Goal: Contribute content: Contribute content

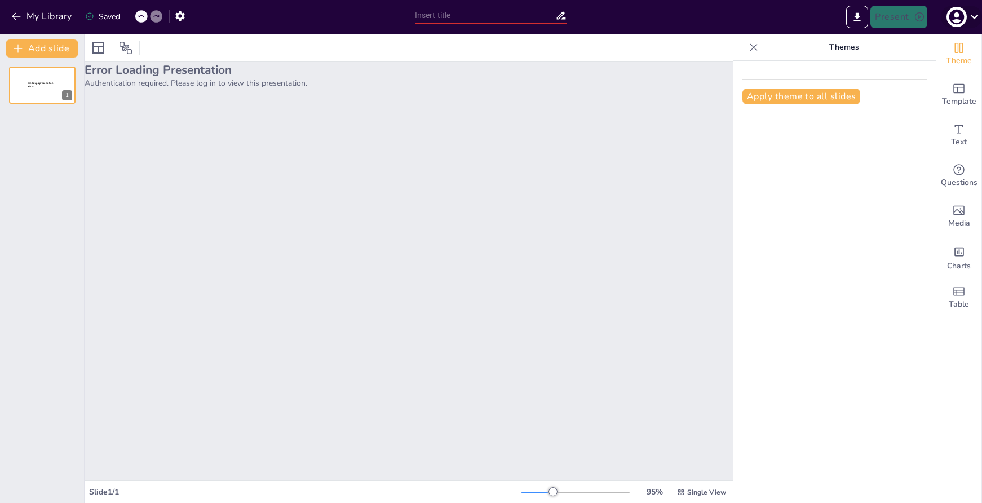
click at [965, 19] on icon "button" at bounding box center [957, 17] width 18 height 18
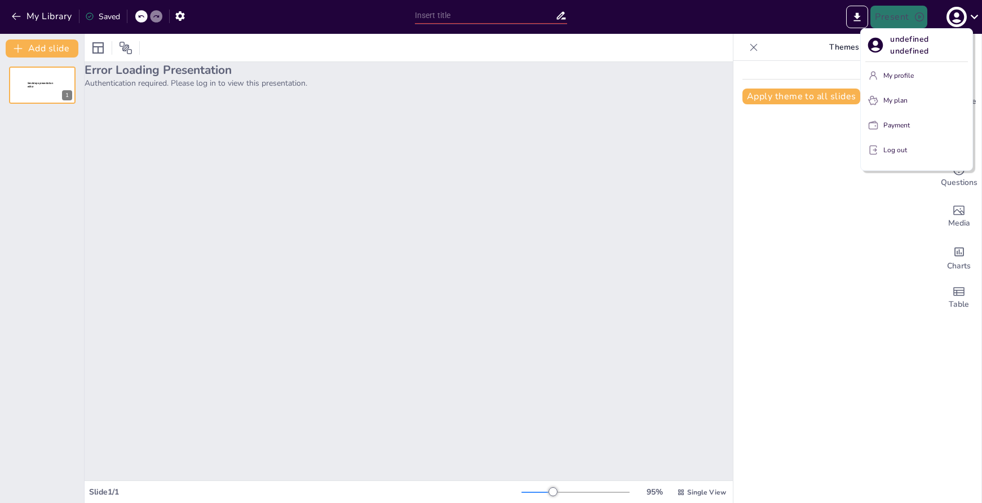
click at [960, 19] on div at bounding box center [491, 251] width 982 height 503
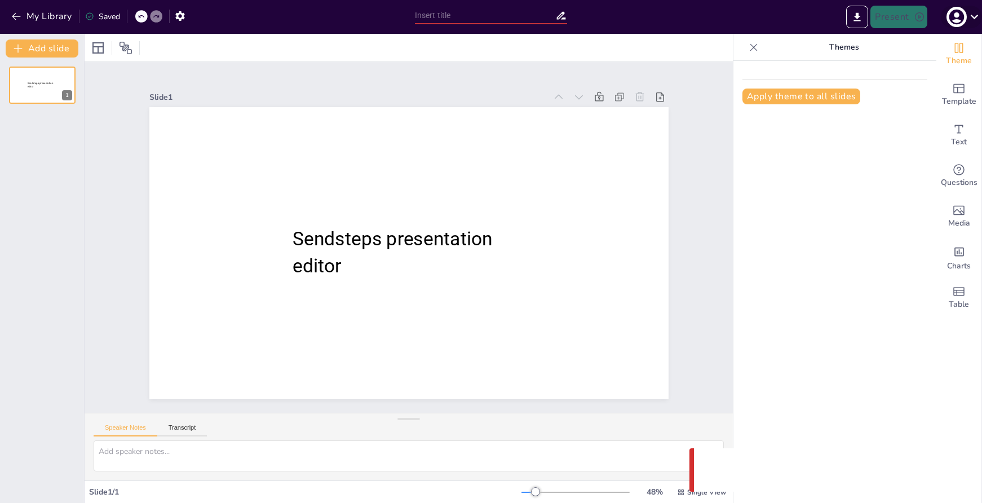
click at [969, 18] on icon at bounding box center [974, 16] width 15 height 15
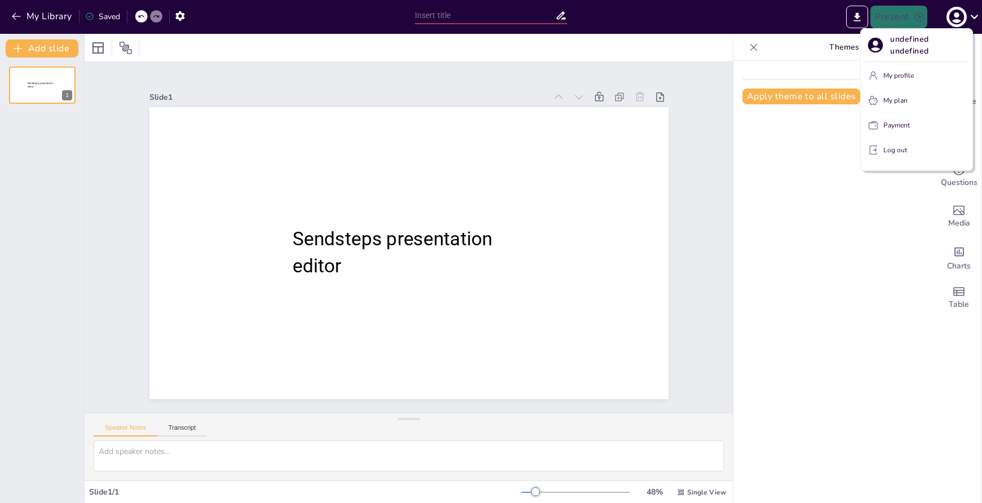
click at [912, 74] on p "My profile" at bounding box center [899, 75] width 30 height 10
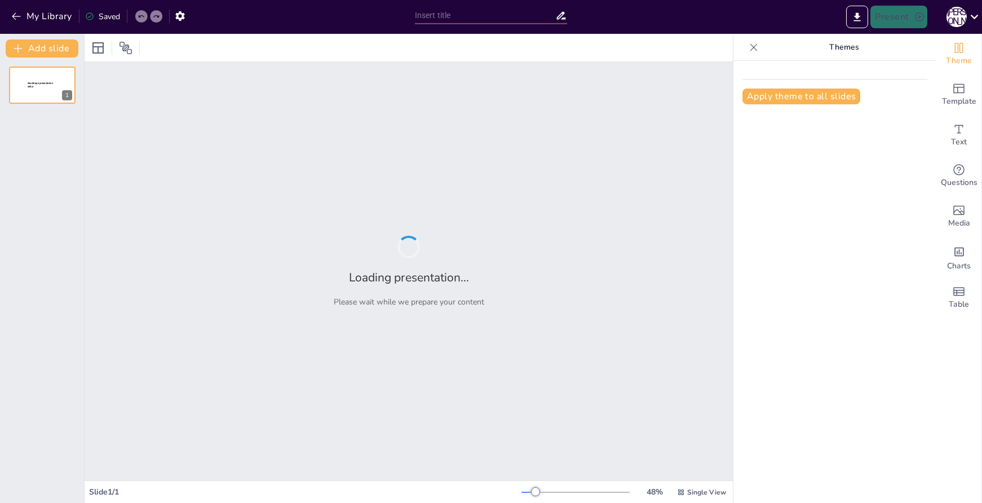
type input "Искусство Двуречья: Этапы развития от IV до III тыс. до н.э."
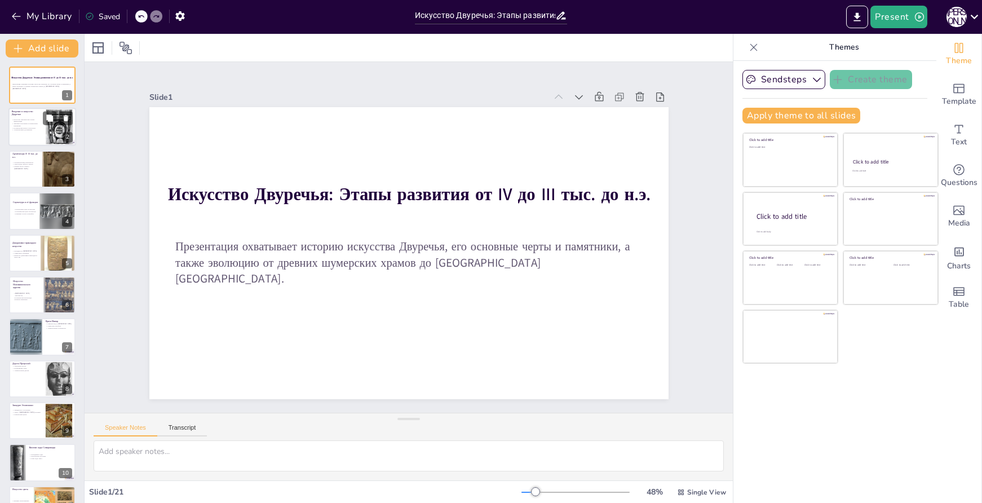
click at [38, 137] on div at bounding box center [42, 127] width 68 height 38
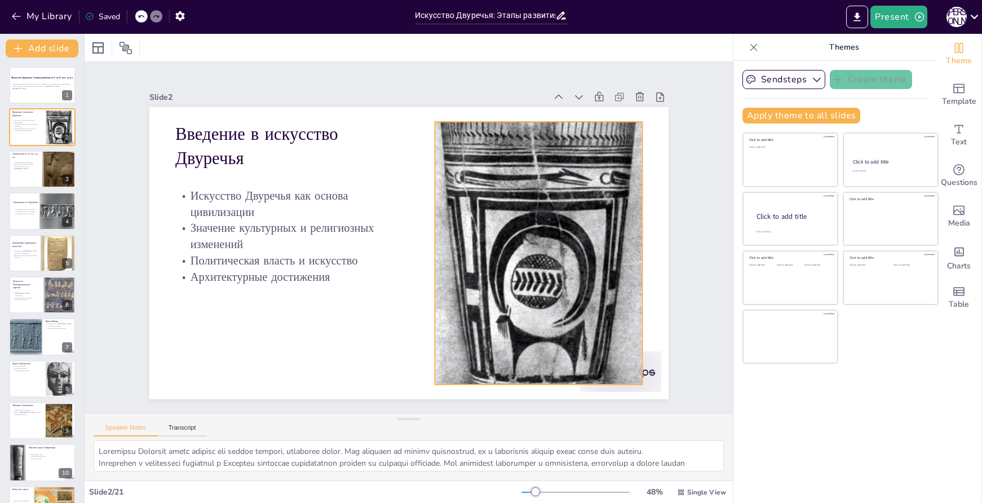
click at [541, 195] on div at bounding box center [527, 292] width 313 height 419
click at [554, 107] on icon at bounding box center [561, 114] width 15 height 15
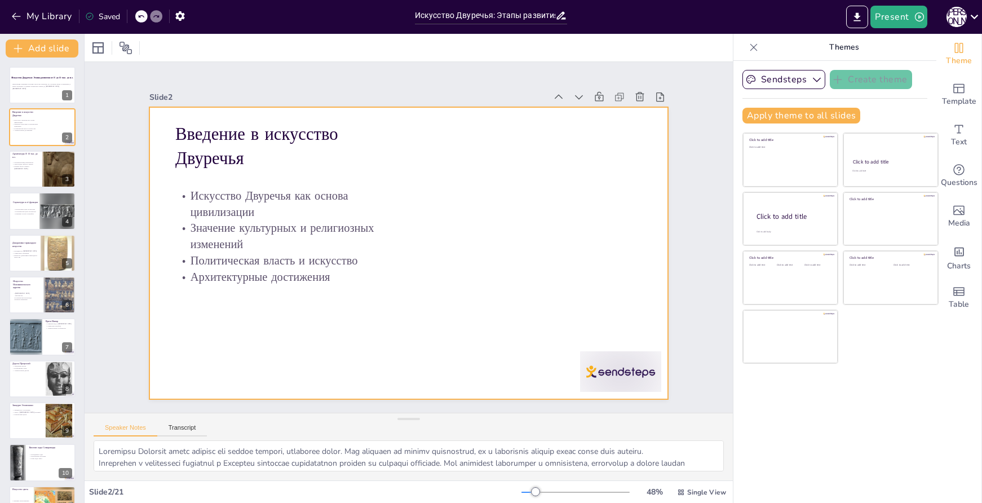
click at [581, 177] on div at bounding box center [407, 253] width 547 height 345
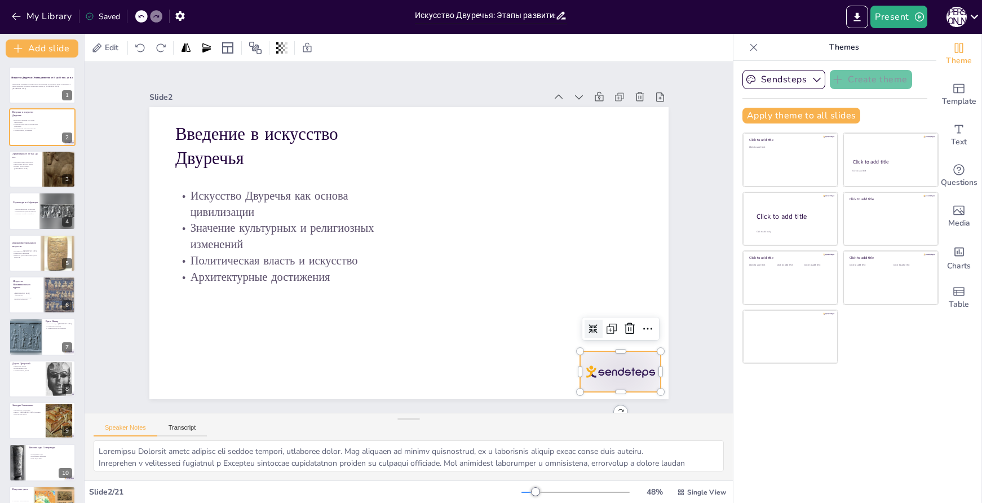
click at [615, 369] on div at bounding box center [605, 393] width 85 height 49
click at [623, 328] on icon at bounding box center [630, 329] width 14 height 14
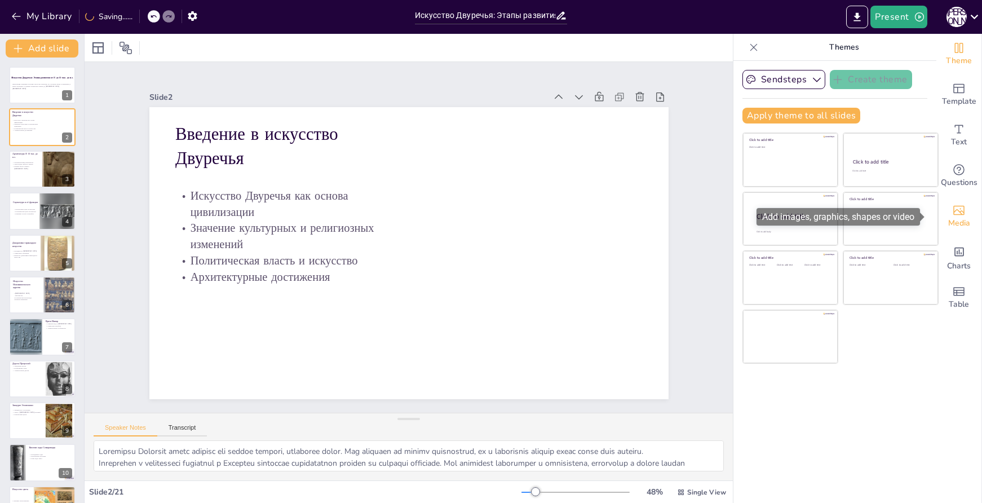
click at [964, 215] on div "Media" at bounding box center [959, 216] width 45 height 41
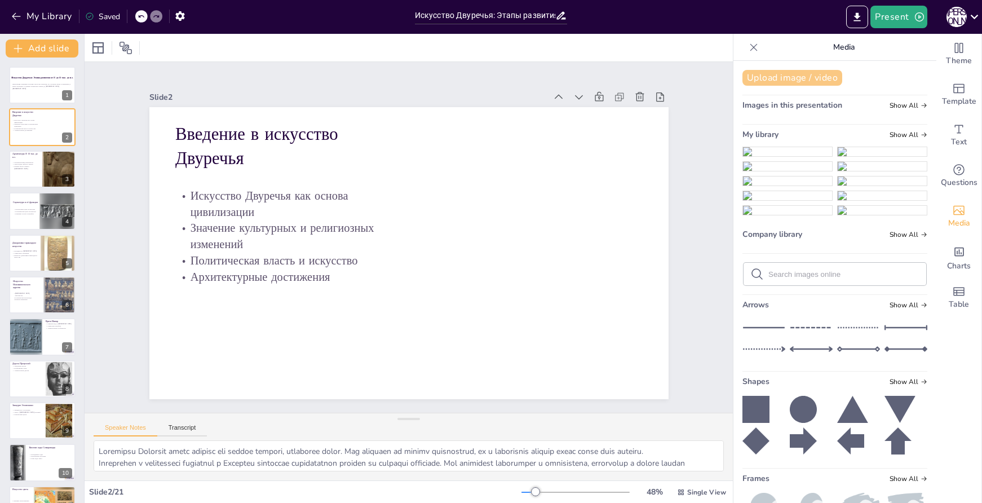
click at [792, 78] on button "Upload image / video" at bounding box center [793, 78] width 100 height 16
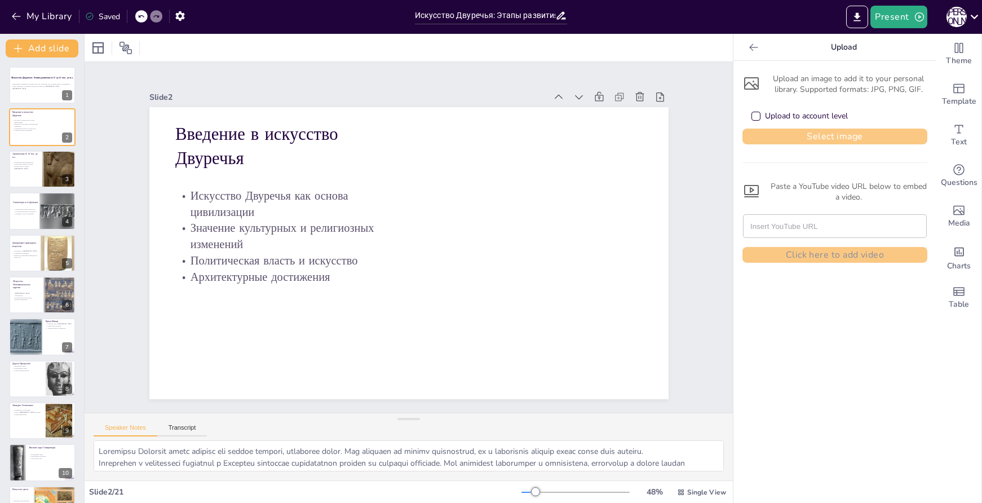
click at [827, 140] on button "Select image" at bounding box center [835, 137] width 185 height 16
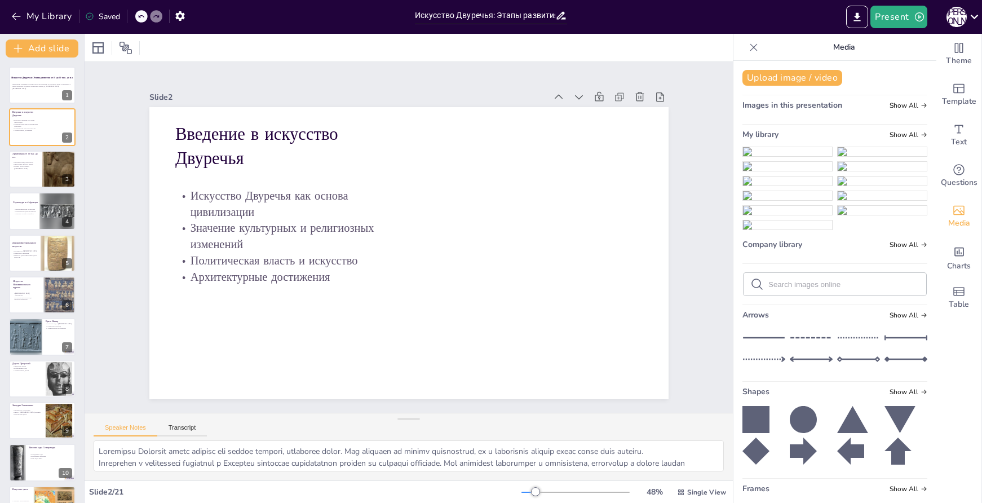
click at [776, 156] on img at bounding box center [787, 151] width 89 height 9
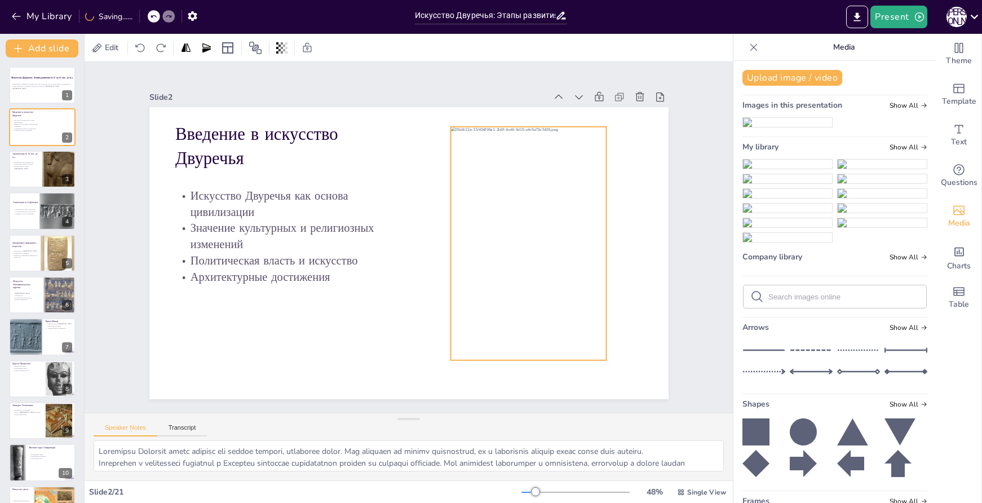
drag, startPoint x: 426, startPoint y: 221, endPoint x: 524, endPoint y: 208, distance: 99.5
click at [524, 207] on div at bounding box center [527, 256] width 179 height 249
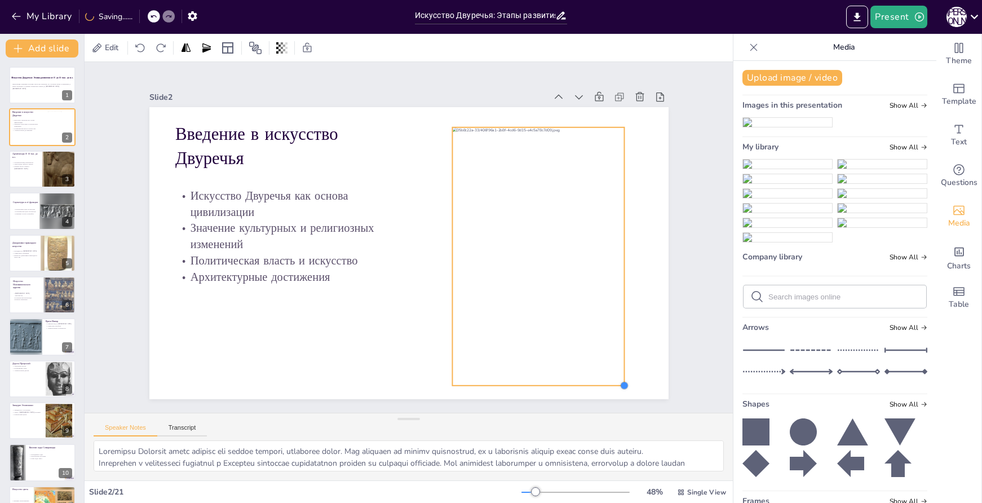
drag, startPoint x: 602, startPoint y: 354, endPoint x: 616, endPoint y: 360, distance: 15.9
click at [616, 360] on div "Введение в искусство Двуречья Искусство Двуречья как основа цивилизации Значени…" at bounding box center [407, 253] width 547 height 345
click at [952, 136] on span "Text" at bounding box center [959, 142] width 16 height 12
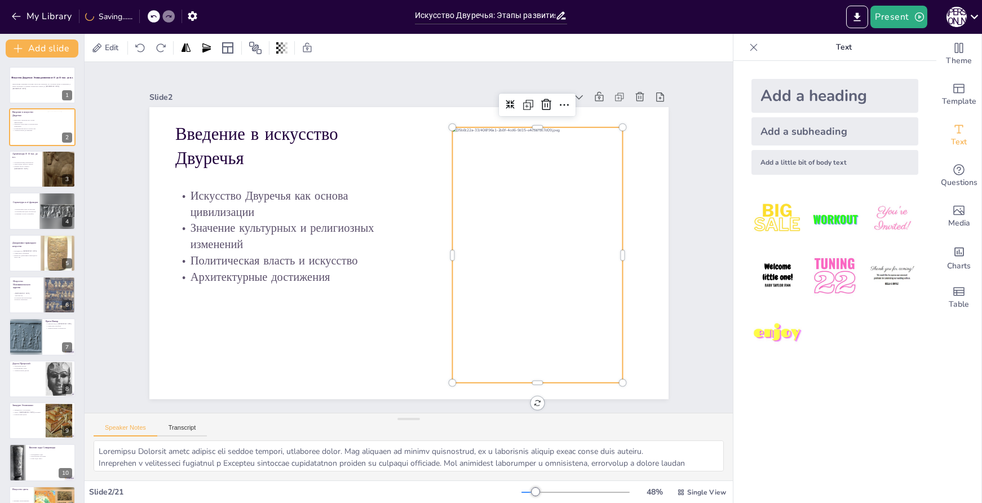
click at [790, 158] on div "Add a little bit of body text" at bounding box center [835, 162] width 167 height 25
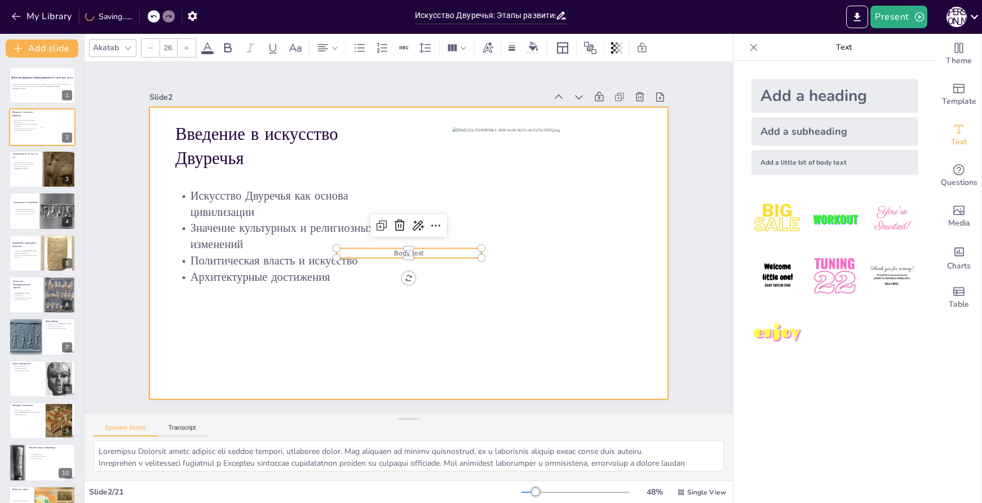
click at [409, 290] on div at bounding box center [404, 252] width 584 height 438
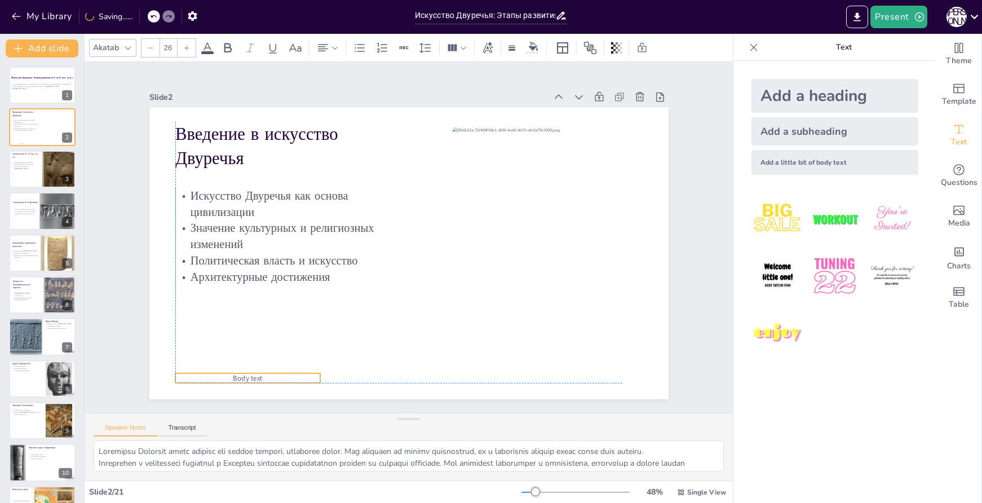
drag, startPoint x: 407, startPoint y: 249, endPoint x: 248, endPoint y: 371, distance: 200.2
click at [248, 367] on span "Body text" at bounding box center [234, 360] width 30 height 13
click at [239, 367] on span "Body text" at bounding box center [234, 360] width 30 height 13
click at [261, 373] on p "Body text" at bounding box center [233, 360] width 145 height 25
click at [261, 362] on p "Body text" at bounding box center [222, 342] width 144 height 40
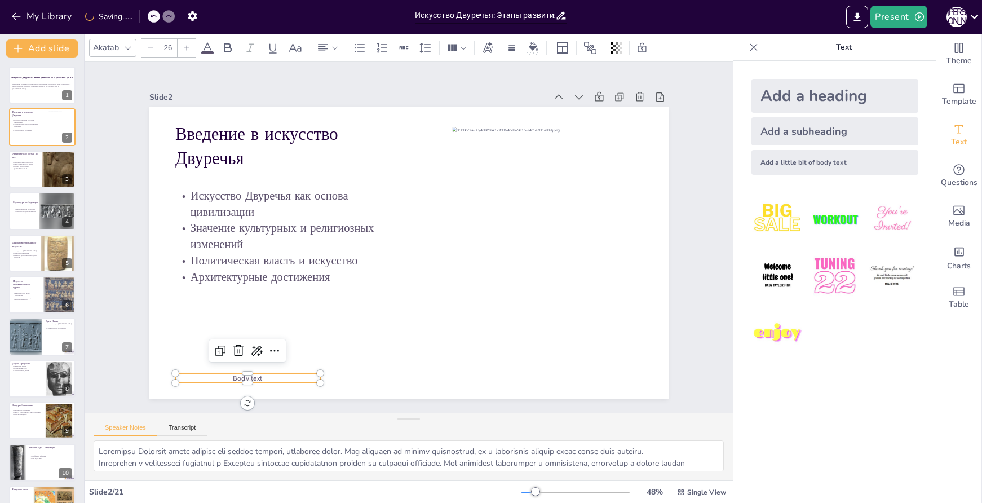
click at [257, 373] on p "Body text" at bounding box center [233, 360] width 145 height 25
click at [257, 373] on p "Body text" at bounding box center [247, 378] width 145 height 10
click at [257, 361] on p "Body text" at bounding box center [222, 341] width 144 height 40
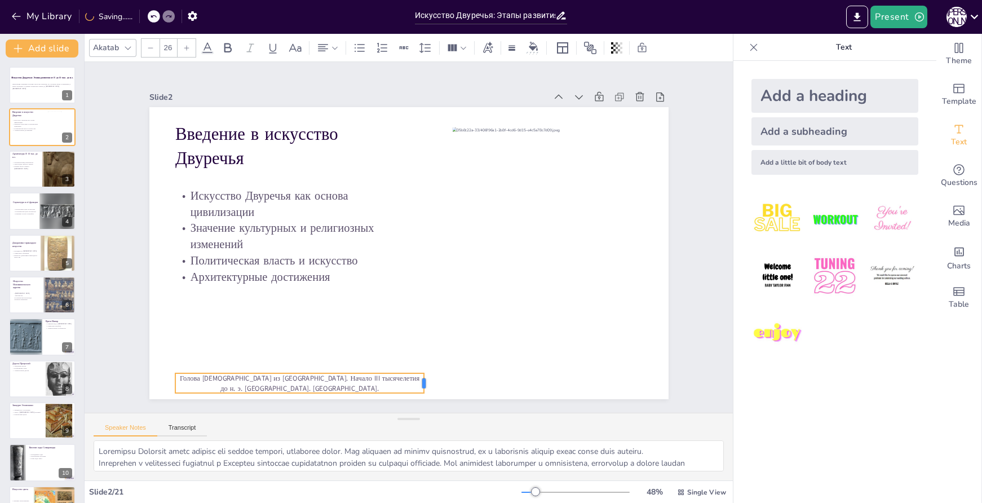
drag, startPoint x: 315, startPoint y: 379, endPoint x: 418, endPoint y: 367, distance: 104.5
click at [418, 367] on div "Введение в искусство Двуречья Искусство Двуречья как основа цивилизации Значени…" at bounding box center [407, 253] width 547 height 345
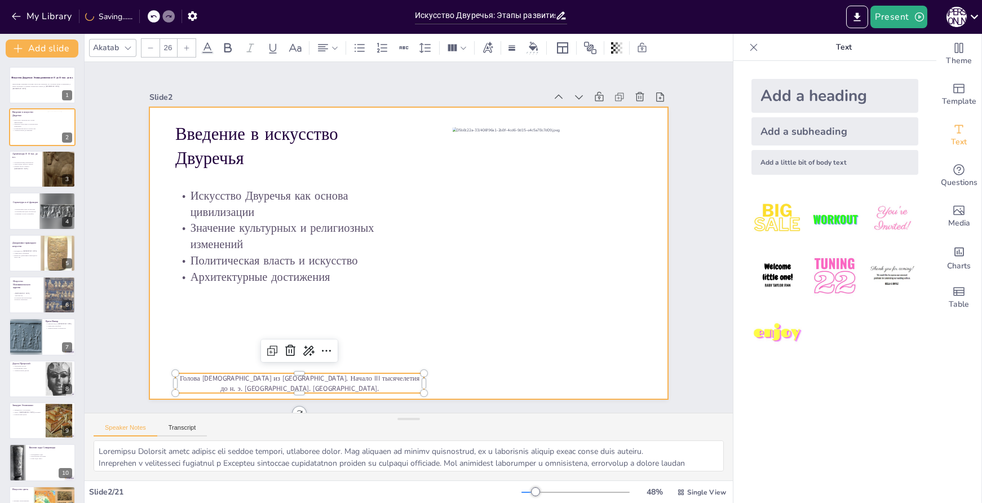
click at [361, 351] on div at bounding box center [408, 253] width 519 height 292
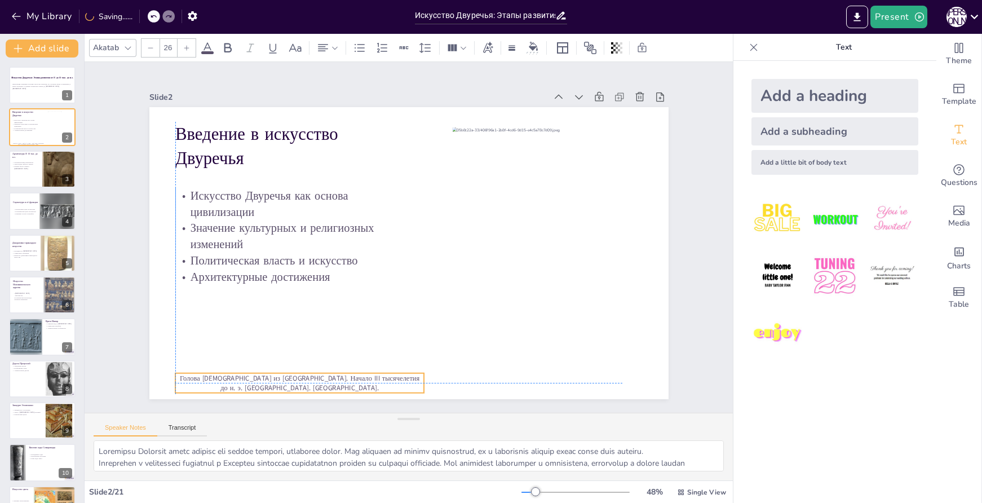
click at [310, 374] on p "Голова богини из Урука. Начало III тысячелетия до н. э. Иракский музей. Багдад." at bounding box center [299, 383] width 249 height 20
click at [34, 162] on p "Монументальная архитектура" at bounding box center [25, 162] width 27 height 2
type textarea "Монументальная архитектура является важным аспектом искусства Двуречья и показы…"
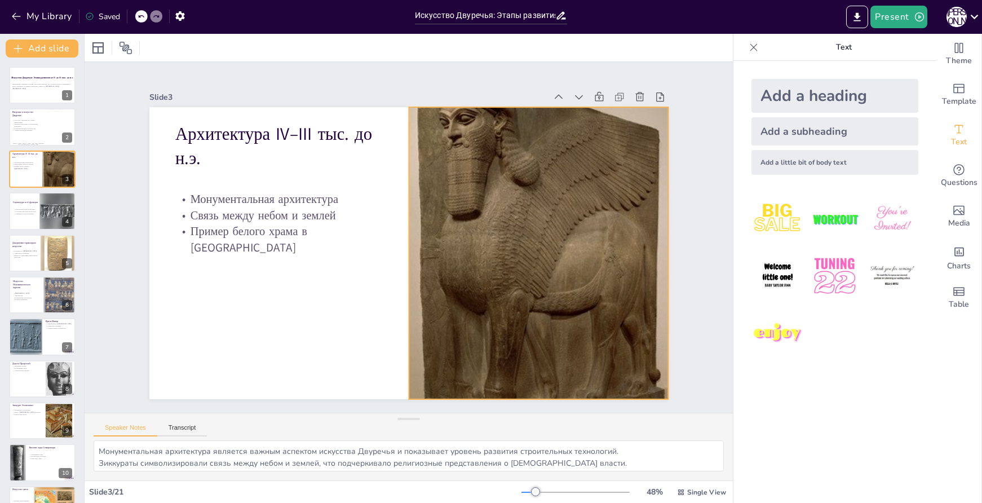
click at [446, 202] on div at bounding box center [527, 292] width 385 height 505
click at [555, 92] on icon at bounding box center [562, 99] width 15 height 15
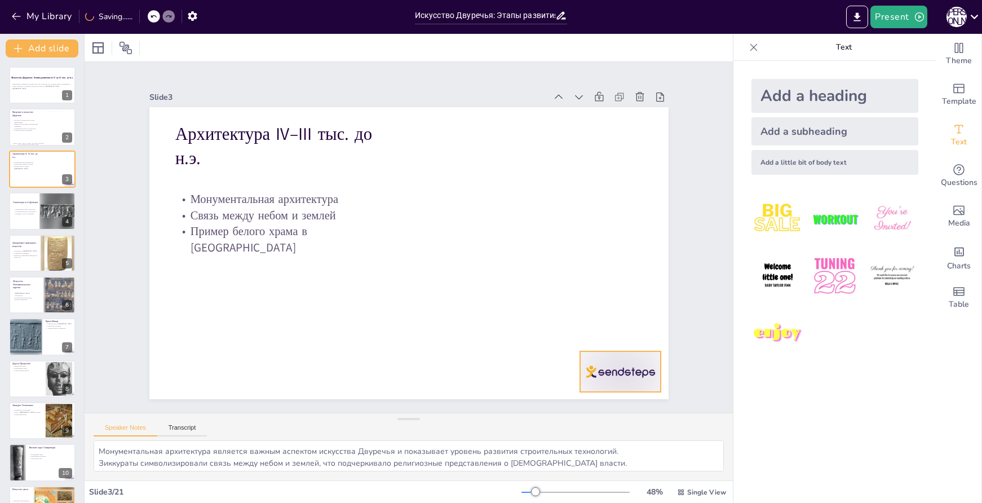
click at [588, 369] on div at bounding box center [605, 393] width 85 height 49
click at [614, 364] on icon at bounding box center [606, 372] width 16 height 16
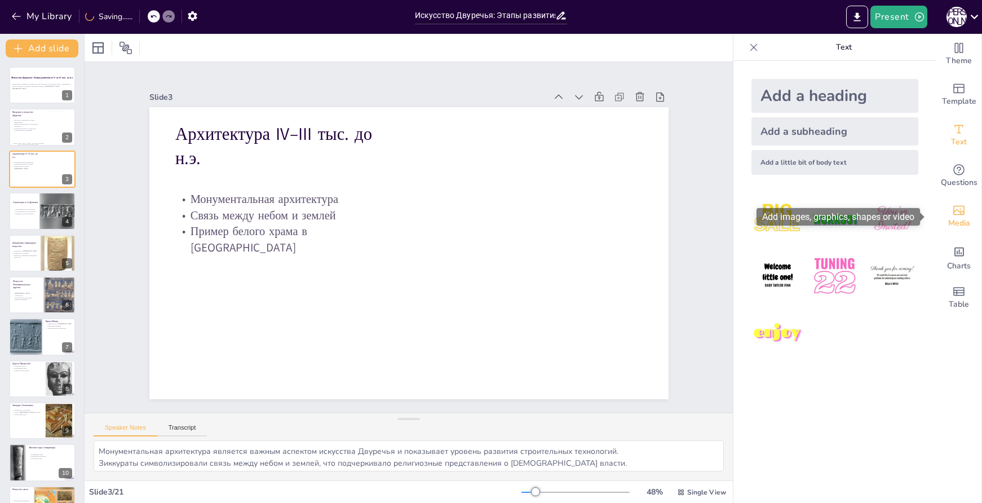
click at [954, 218] on span "Media" at bounding box center [960, 223] width 22 height 12
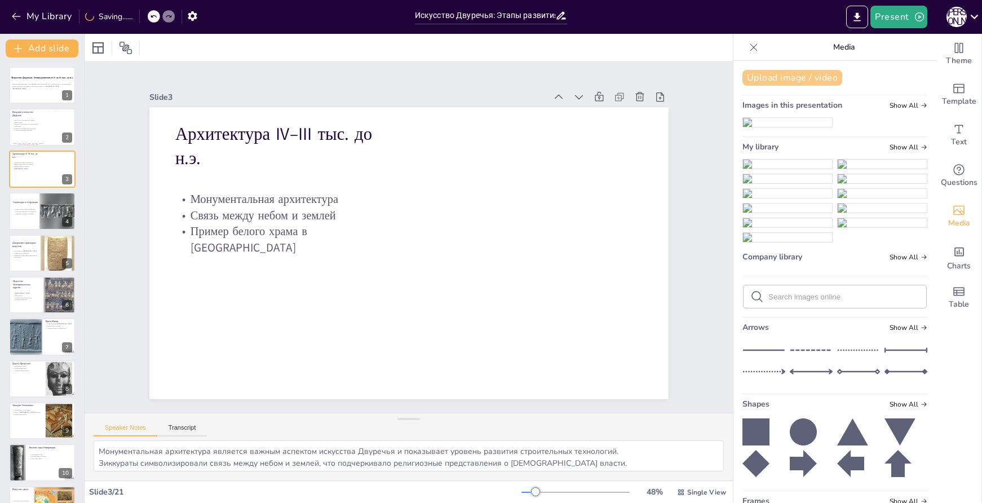
click at [812, 80] on button "Upload image / video" at bounding box center [793, 78] width 100 height 16
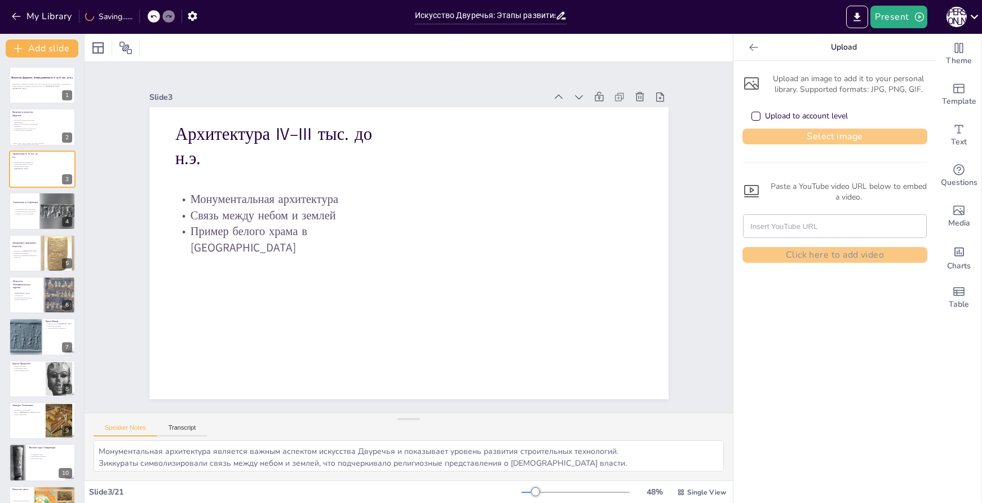
click at [841, 136] on button "Select image" at bounding box center [835, 137] width 185 height 16
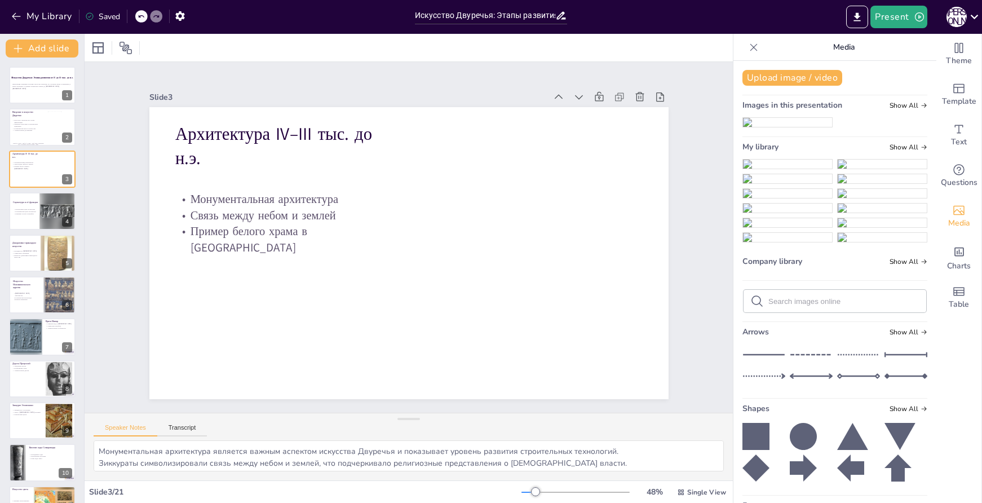
click at [774, 169] on img at bounding box center [787, 164] width 89 height 9
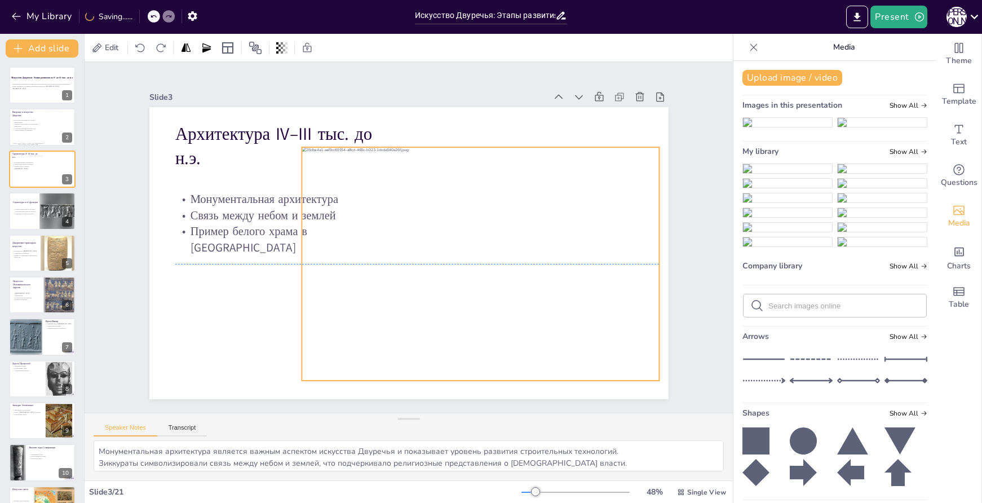
drag, startPoint x: 471, startPoint y: 283, endPoint x: 543, endPoint y: 293, distance: 72.3
click at [543, 293] on div at bounding box center [481, 263] width 358 height 233
click at [319, 131] on p "Архитектура IV–III тыс. до н.э." at bounding box center [288, 133] width 211 height 70
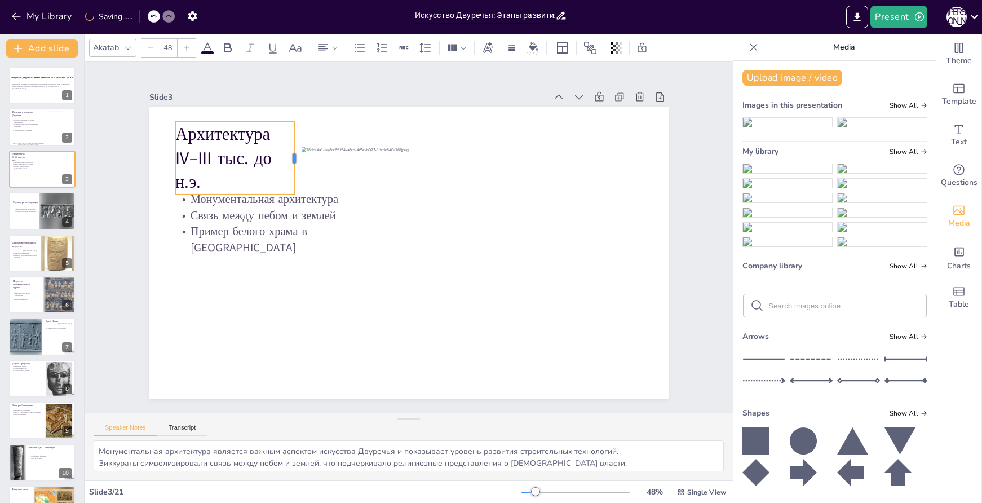
drag, startPoint x: 376, startPoint y: 134, endPoint x: 288, endPoint y: 126, distance: 87.7
click at [299, 126] on div at bounding box center [307, 147] width 16 height 73
type input "32"
click at [272, 205] on p "Связь между небом и землей" at bounding box center [282, 202] width 208 height 38
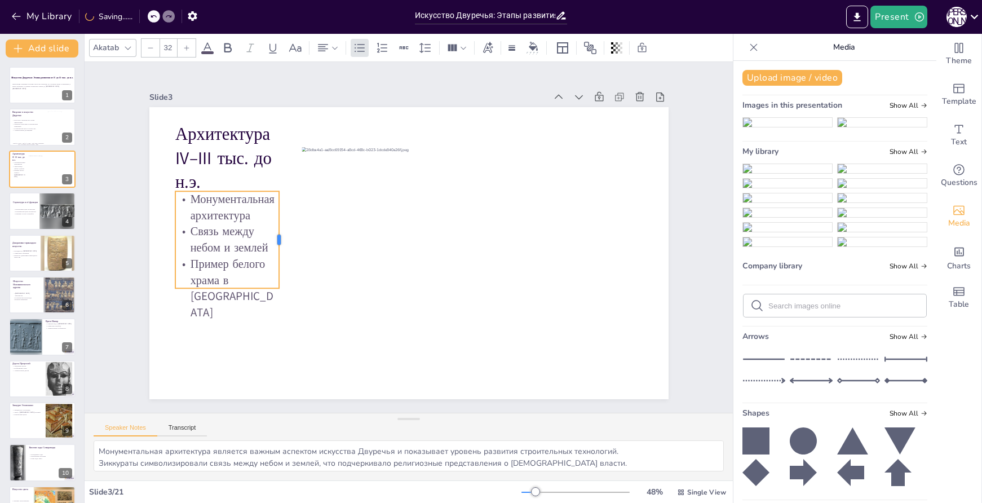
drag, startPoint x: 376, startPoint y: 223, endPoint x: 272, endPoint y: 220, distance: 103.8
click at [275, 220] on div at bounding box center [284, 226] width 19 height 97
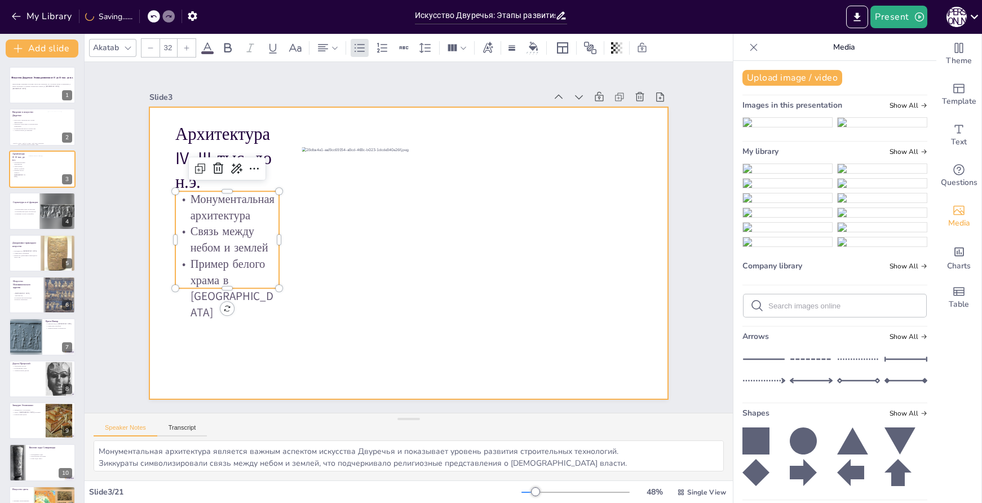
click at [283, 198] on div at bounding box center [407, 253] width 547 height 345
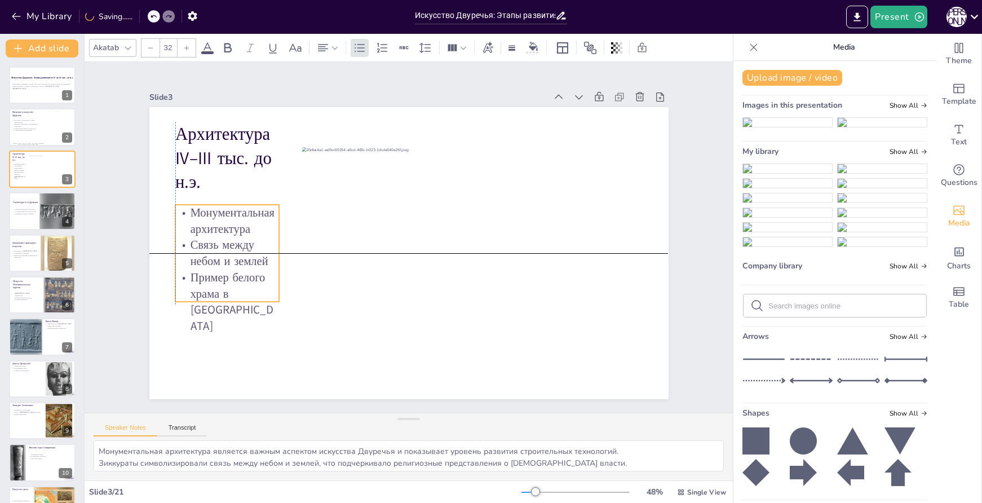
drag, startPoint x: 252, startPoint y: 215, endPoint x: 248, endPoint y: 232, distance: 16.8
click at [248, 223] on p "Монументальная архитектура" at bounding box center [230, 201] width 107 height 43
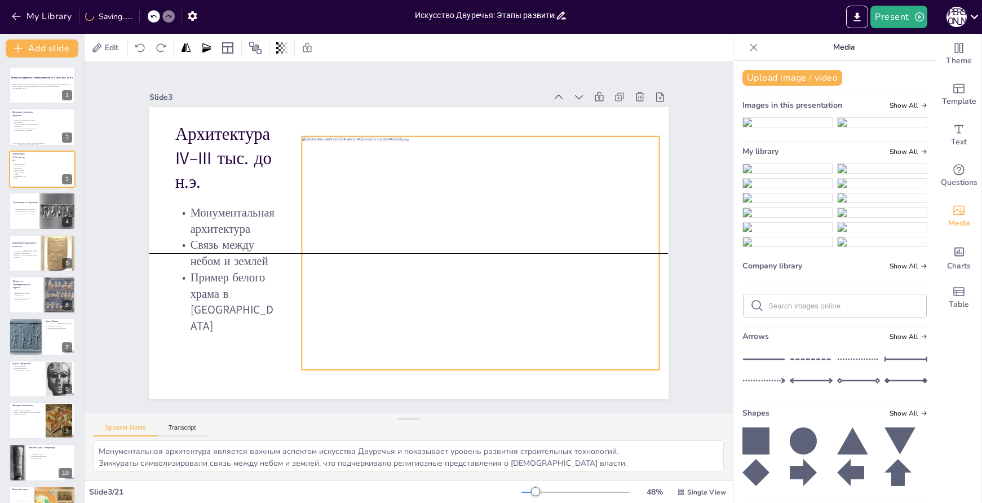
drag, startPoint x: 449, startPoint y: 232, endPoint x: 449, endPoint y: 222, distance: 10.2
click at [449, 222] on div at bounding box center [478, 261] width 380 height 270
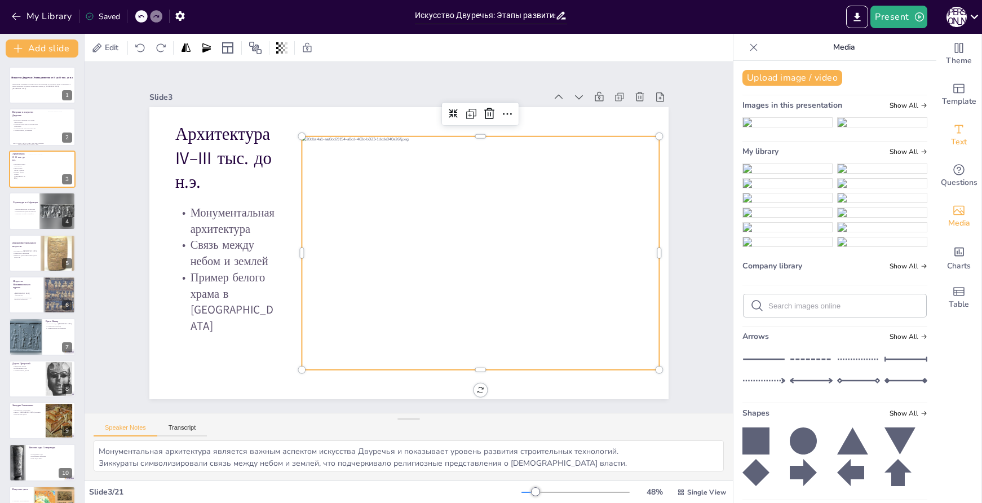
click at [951, 145] on span "Text" at bounding box center [959, 142] width 16 height 12
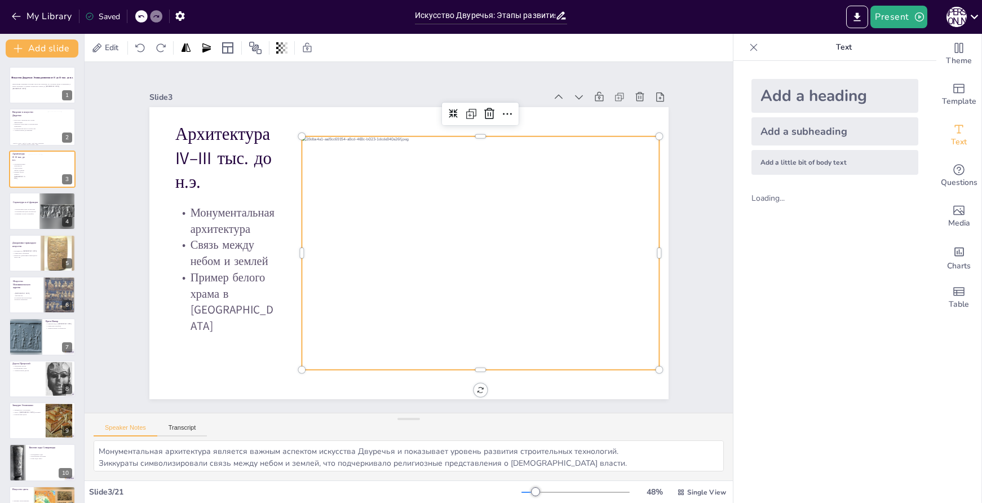
click at [819, 165] on div "Add a little bit of body text" at bounding box center [835, 162] width 167 height 25
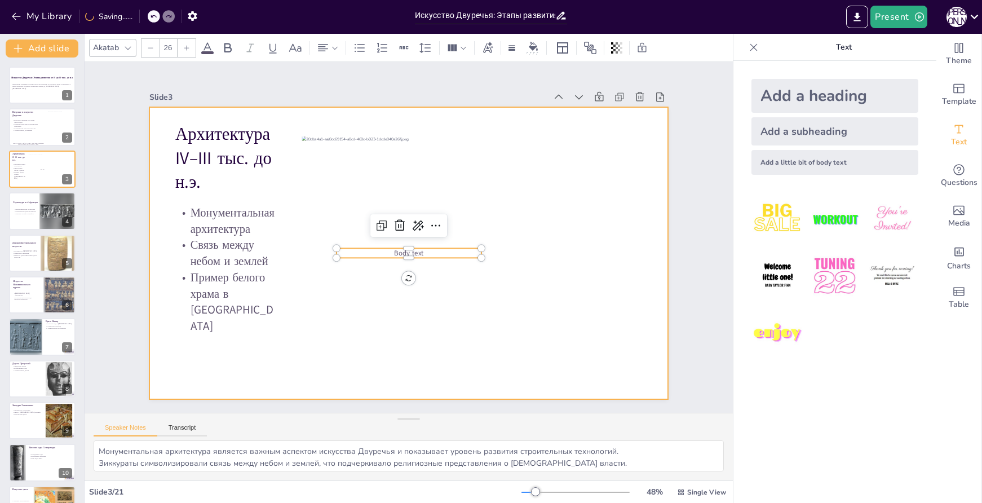
click at [218, 352] on div at bounding box center [407, 253] width 547 height 345
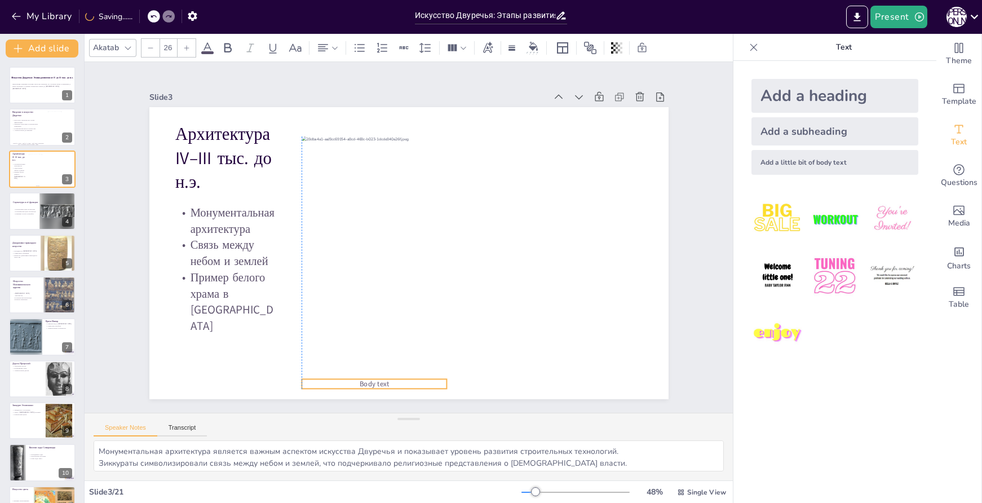
drag, startPoint x: 393, startPoint y: 250, endPoint x: 360, endPoint y: 381, distance: 134.9
click at [360, 381] on span "Body text" at bounding box center [344, 374] width 31 height 16
click at [337, 127] on span "Body text" at bounding box center [323, 113] width 27 height 28
click at [351, 379] on span "Body text" at bounding box center [344, 374] width 31 height 16
click at [351, 379] on span "Body text" at bounding box center [359, 379] width 30 height 13
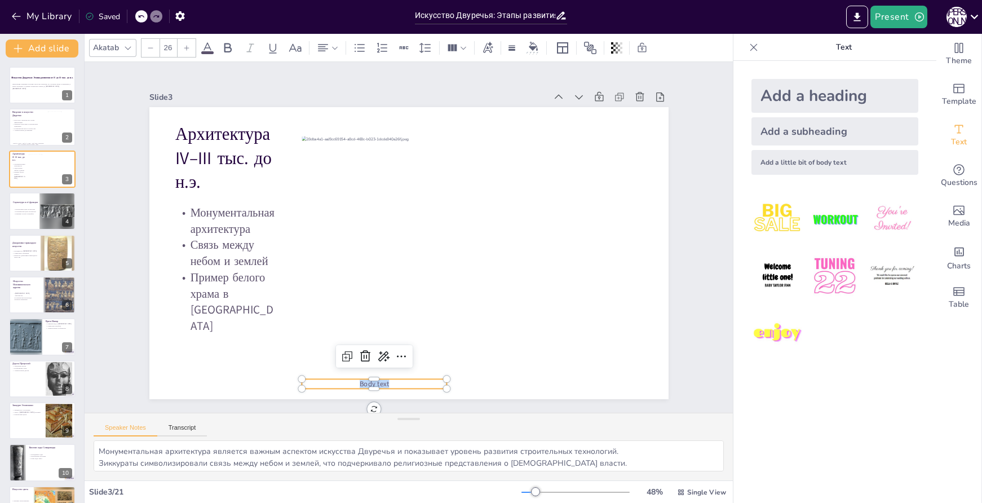
click at [351, 379] on span "Body text" at bounding box center [359, 379] width 30 height 13
drag, startPoint x: 438, startPoint y: 383, endPoint x: 497, endPoint y: 380, distance: 58.8
click at [480, 386] on div at bounding box center [474, 396] width 11 height 20
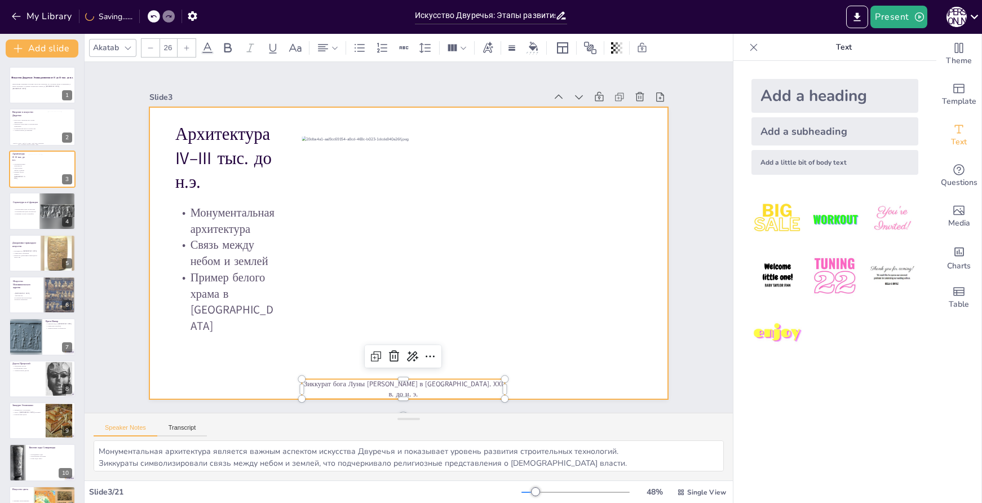
click at [547, 386] on div at bounding box center [407, 253] width 547 height 345
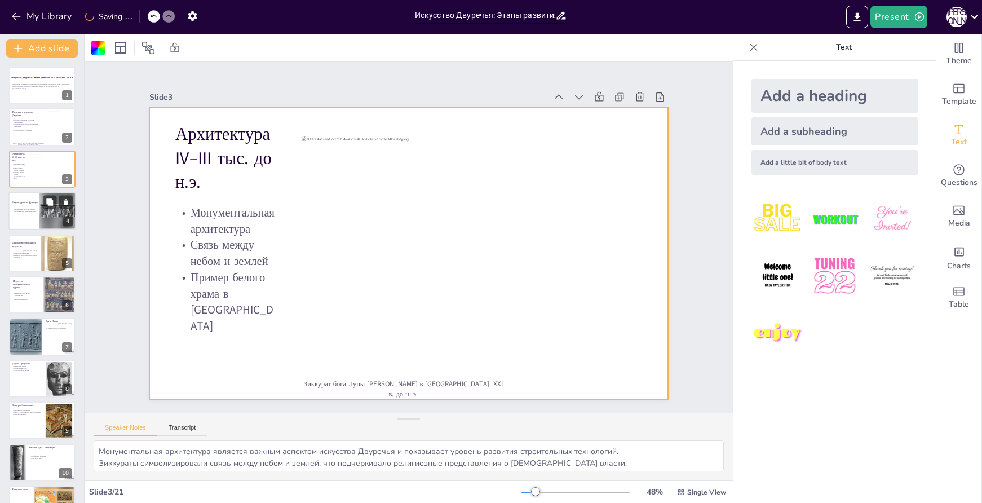
click at [35, 208] on div at bounding box center [42, 211] width 68 height 38
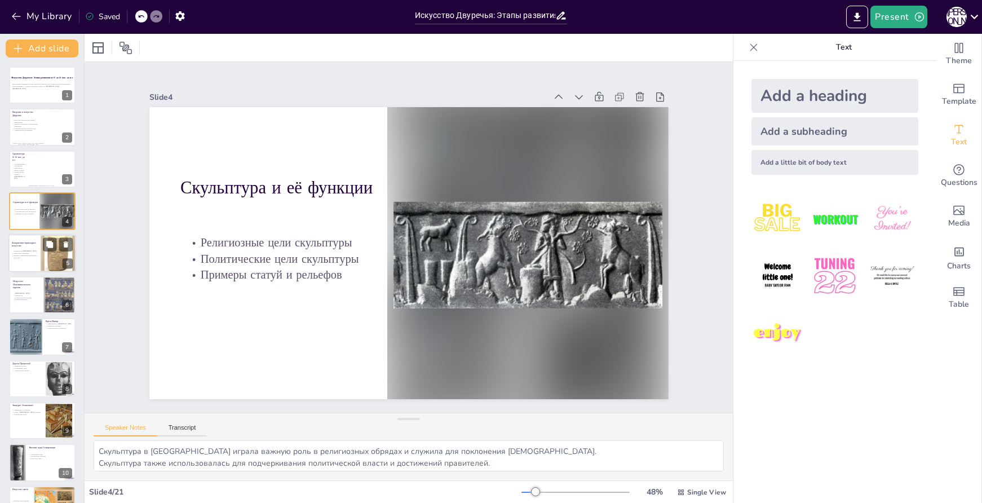
click at [29, 262] on div at bounding box center [42, 253] width 68 height 38
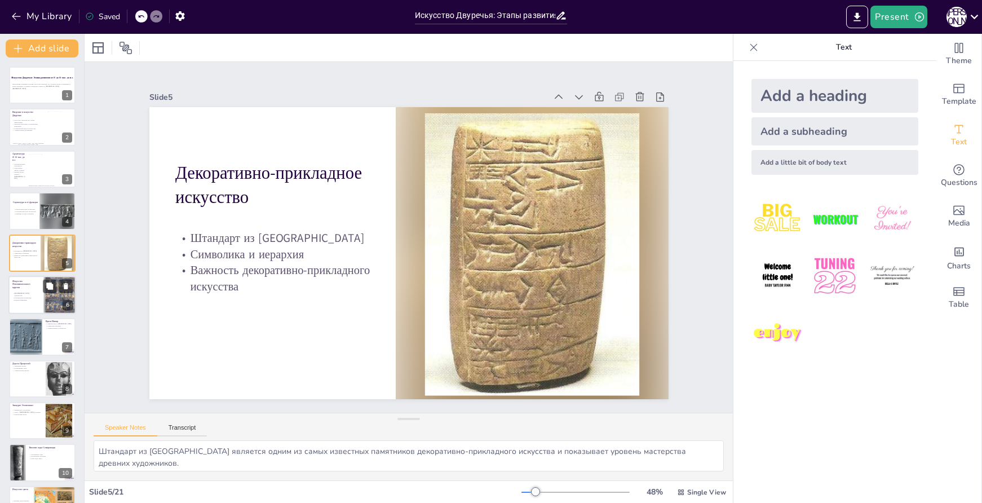
click at [24, 290] on div at bounding box center [42, 295] width 68 height 38
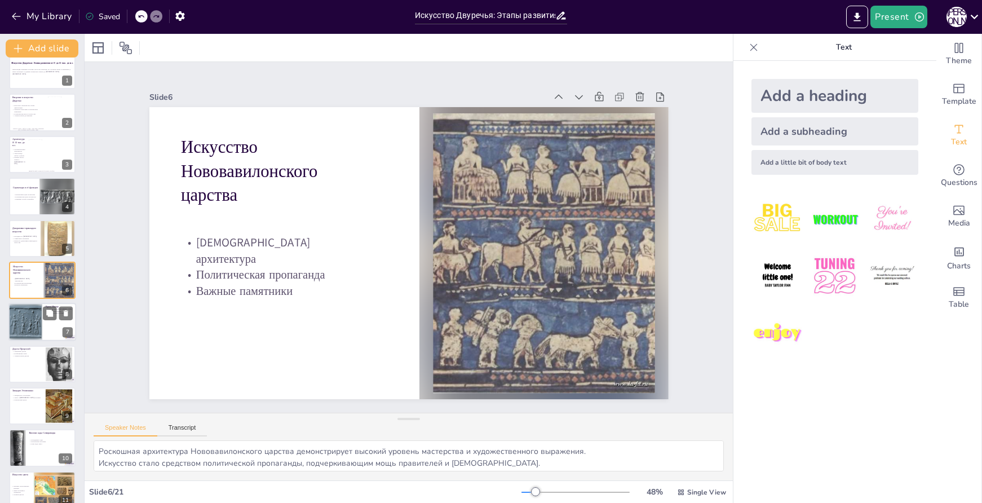
click at [15, 325] on div at bounding box center [25, 322] width 34 height 38
type textarea "Врата Иштар служили не только как вход в город, но и как символ его величия и м…"
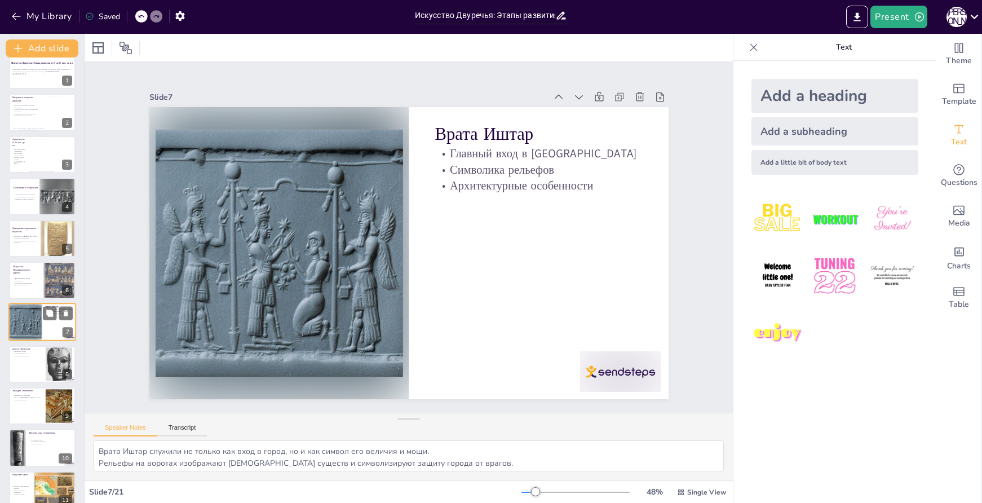
scroll to position [56, 0]
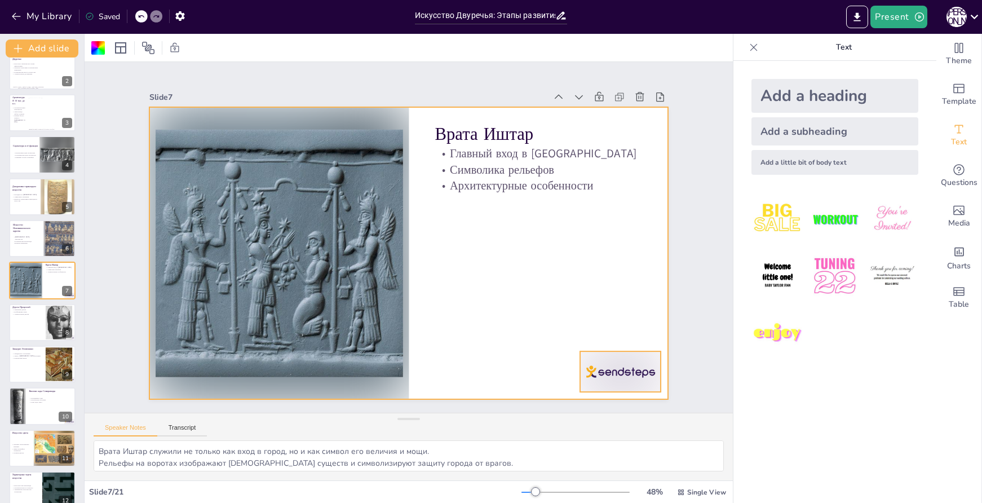
click at [625, 385] on div at bounding box center [588, 413] width 88 height 56
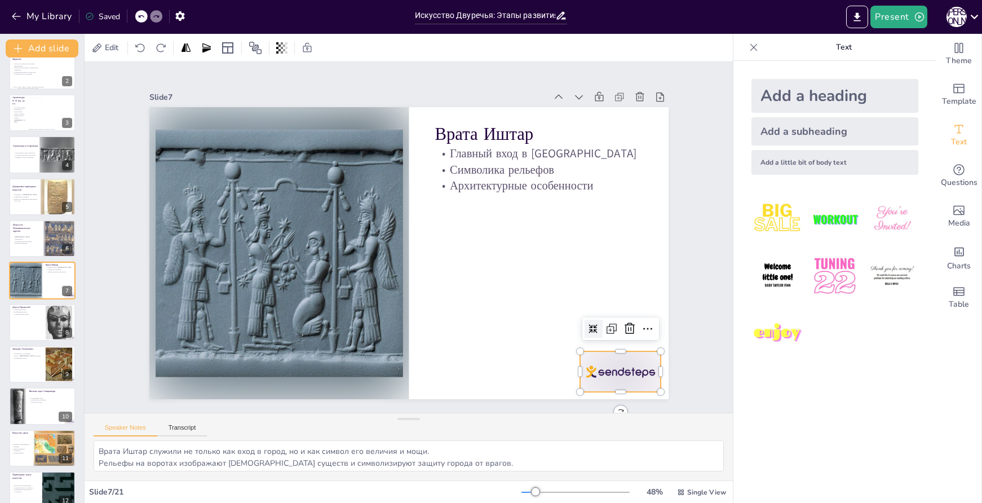
drag, startPoint x: 625, startPoint y: 319, endPoint x: 580, endPoint y: 321, distance: 45.7
click at [614, 365] on icon at bounding box center [606, 373] width 16 height 16
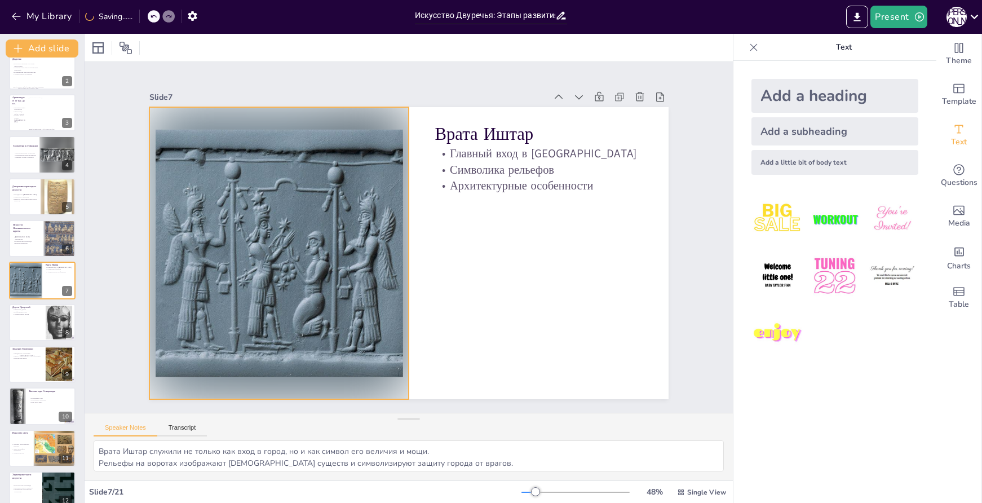
click at [264, 215] on div at bounding box center [278, 226] width 315 height 340
click at [297, 78] on icon at bounding box center [304, 72] width 15 height 15
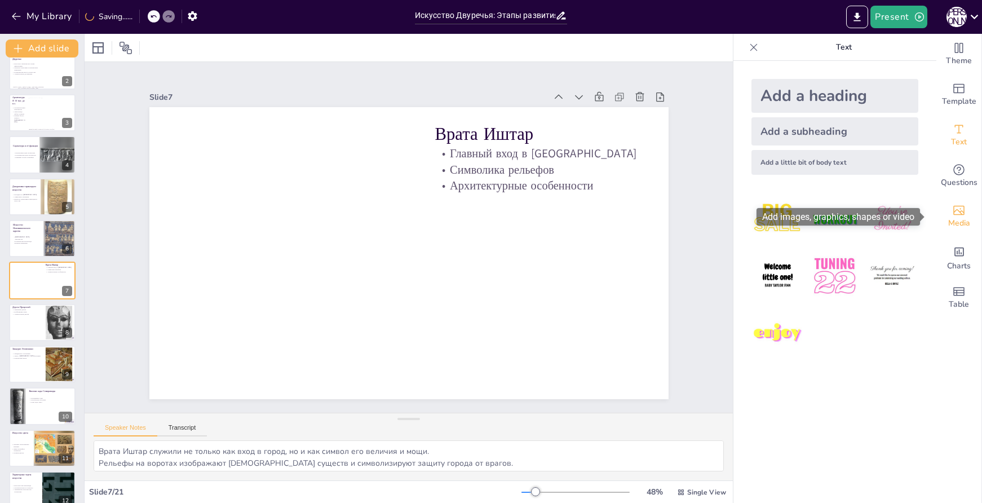
click at [960, 216] on div "Media" at bounding box center [959, 216] width 45 height 41
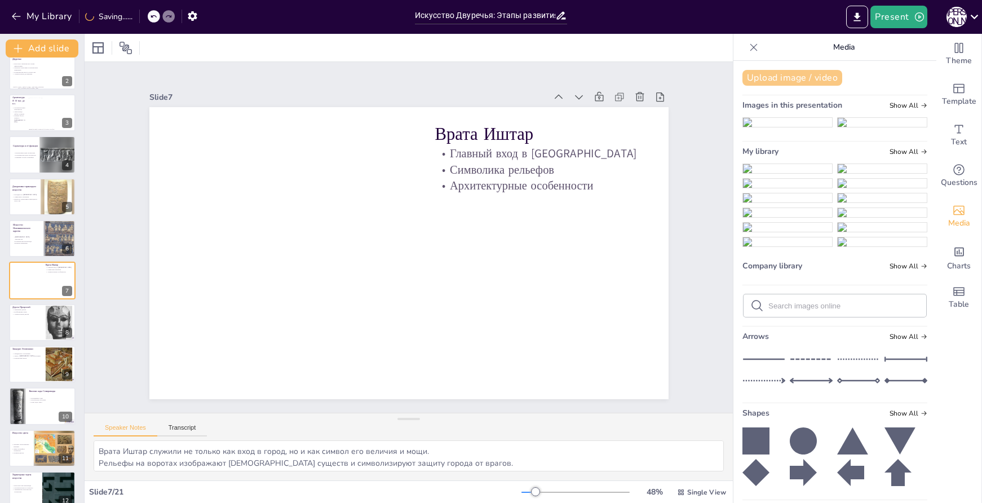
click at [761, 73] on button "Upload image / video" at bounding box center [793, 78] width 100 height 16
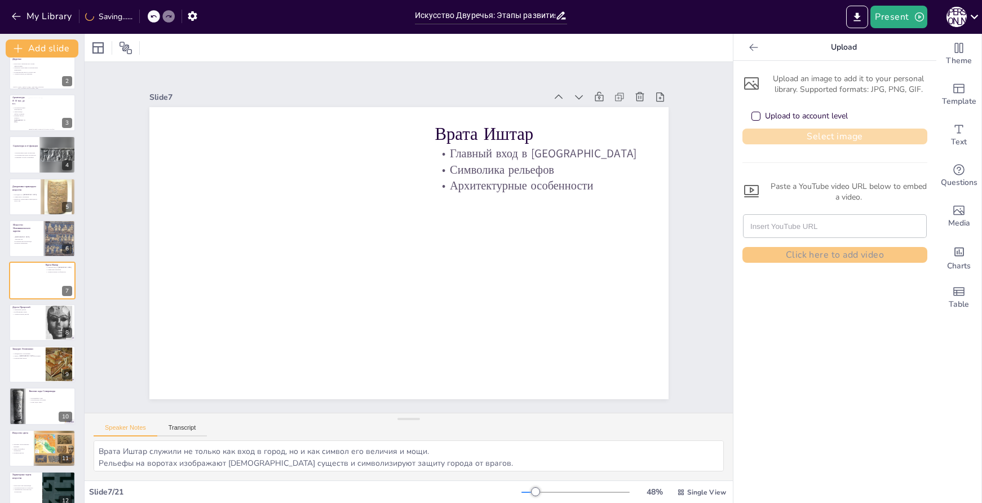
click at [822, 137] on button "Select image" at bounding box center [835, 137] width 185 height 16
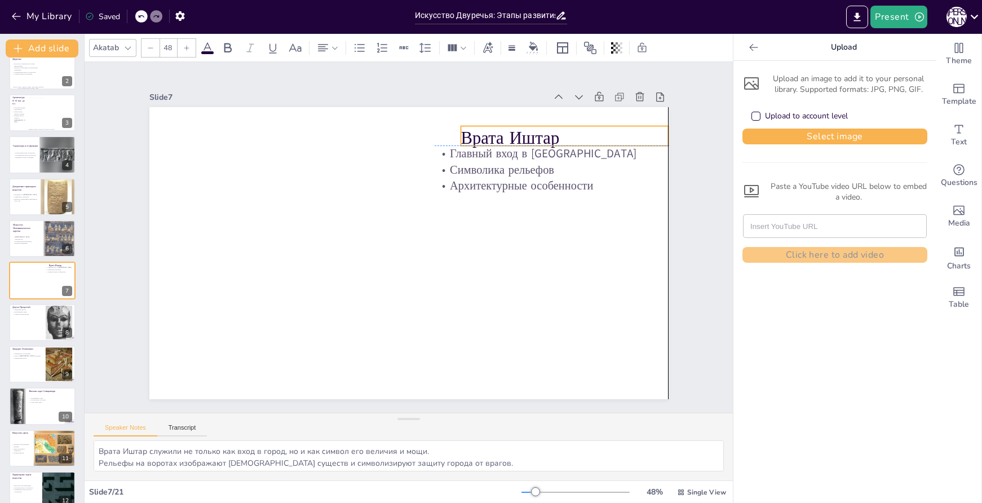
drag, startPoint x: 538, startPoint y: 129, endPoint x: 565, endPoint y: 131, distance: 27.2
click at [565, 131] on p "Врата Иштар" at bounding box center [565, 138] width 208 height 24
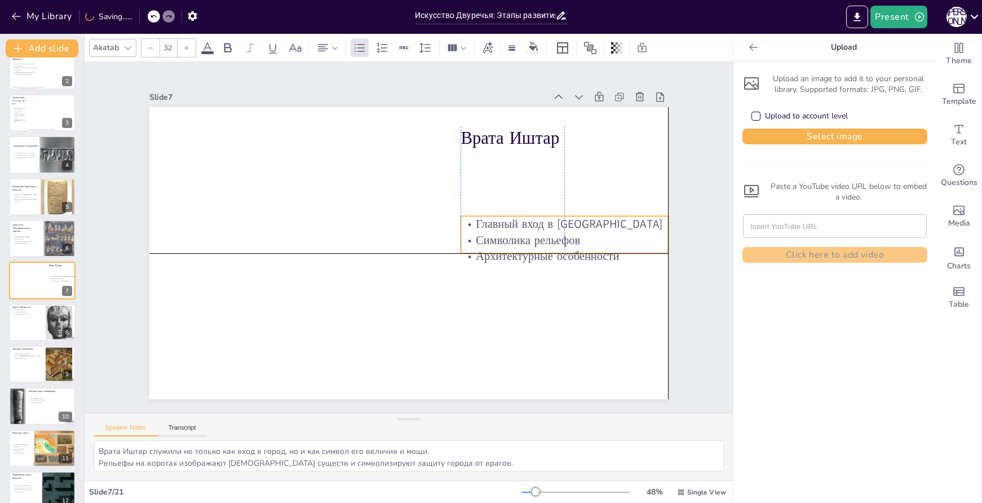
drag, startPoint x: 599, startPoint y: 169, endPoint x: 624, endPoint y: 237, distance: 72.3
click at [624, 238] on p "Символика рельефов" at bounding box center [564, 257] width 208 height 38
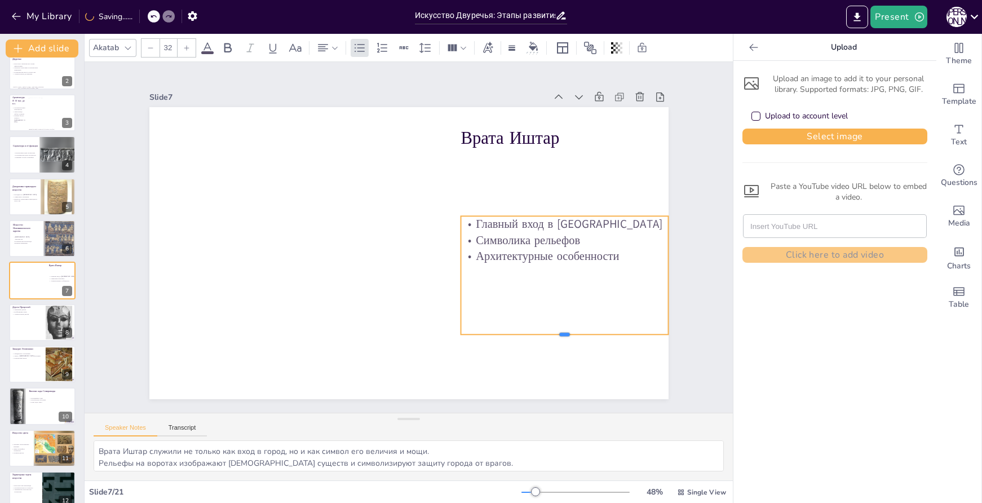
drag, startPoint x: 556, startPoint y: 251, endPoint x: 544, endPoint y: 332, distance: 81.5
click at [544, 334] on div at bounding box center [565, 338] width 208 height 9
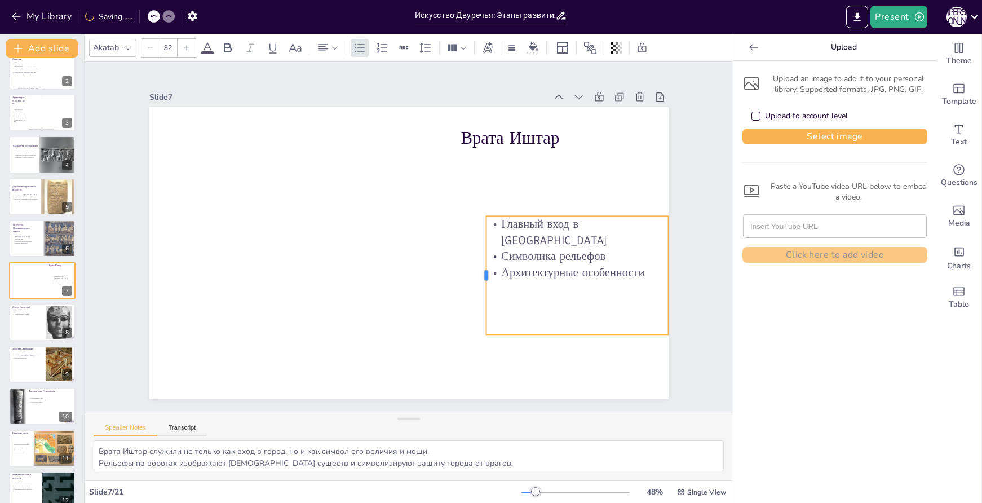
drag, startPoint x: 452, startPoint y: 270, endPoint x: 479, endPoint y: 270, distance: 26.5
click at [479, 270] on div at bounding box center [477, 282] width 21 height 118
type input "48"
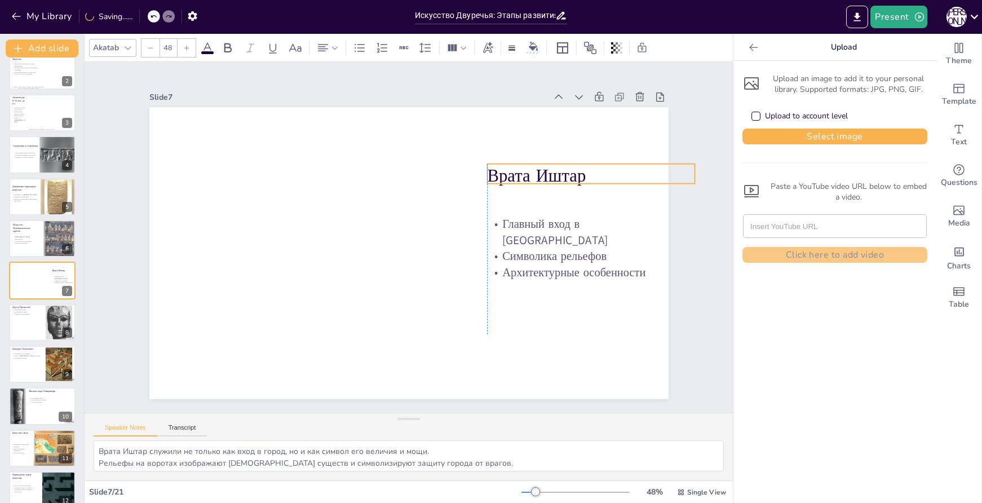
drag, startPoint x: 493, startPoint y: 133, endPoint x: 518, endPoint y: 171, distance: 45.5
click at [518, 171] on p "Врата Иштар" at bounding box center [591, 176] width 208 height 24
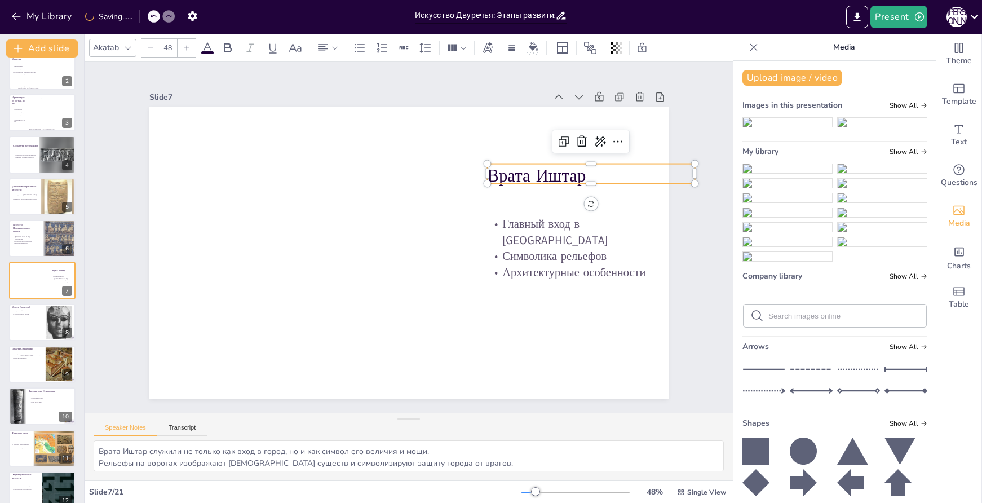
click at [799, 173] on img at bounding box center [787, 168] width 89 height 9
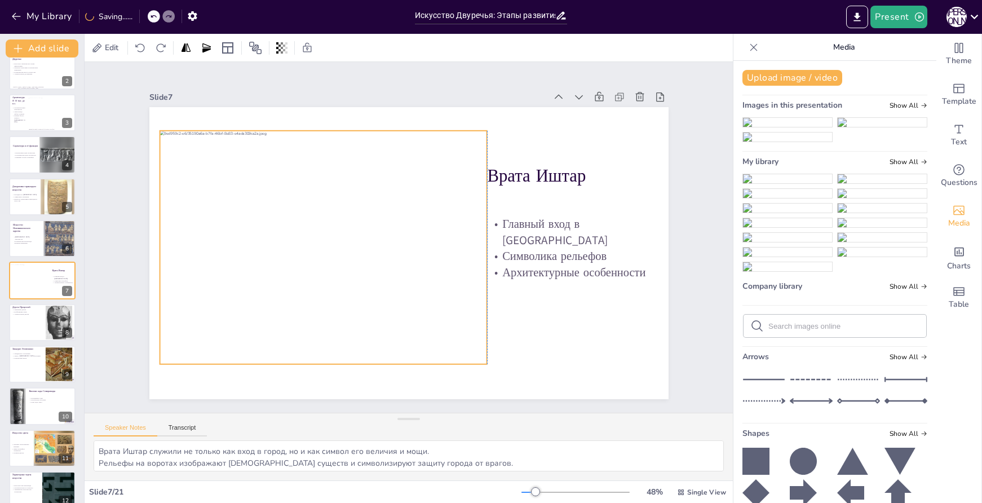
drag, startPoint x: 365, startPoint y: 293, endPoint x: 277, endPoint y: 287, distance: 88.2
click at [277, 287] on div at bounding box center [323, 238] width 350 height 267
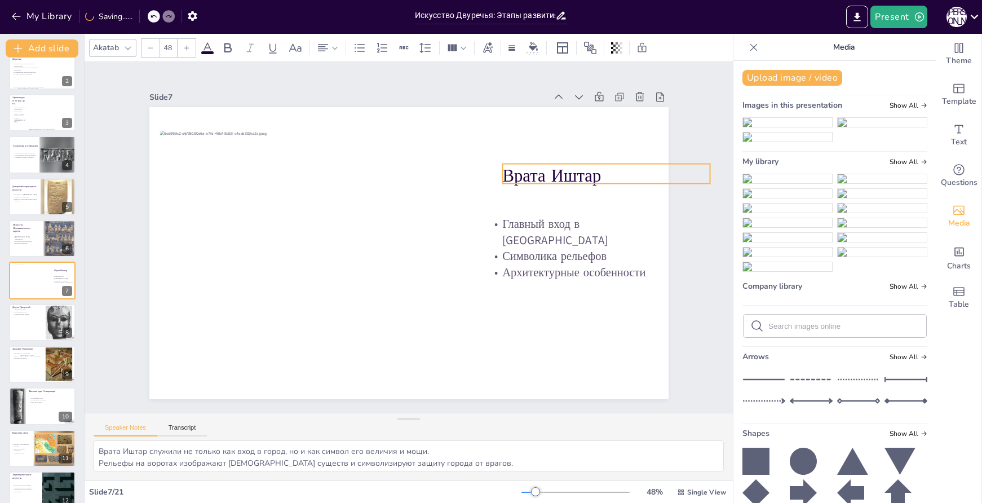
drag, startPoint x: 535, startPoint y: 175, endPoint x: 550, endPoint y: 175, distance: 15.2
click at [550, 175] on p "Врата Иштар" at bounding box center [611, 197] width 209 height 46
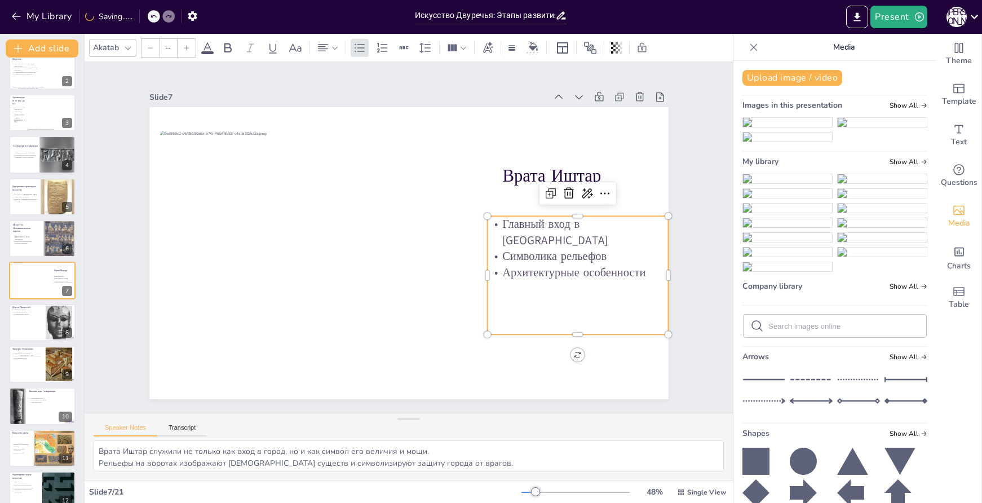
type input "32"
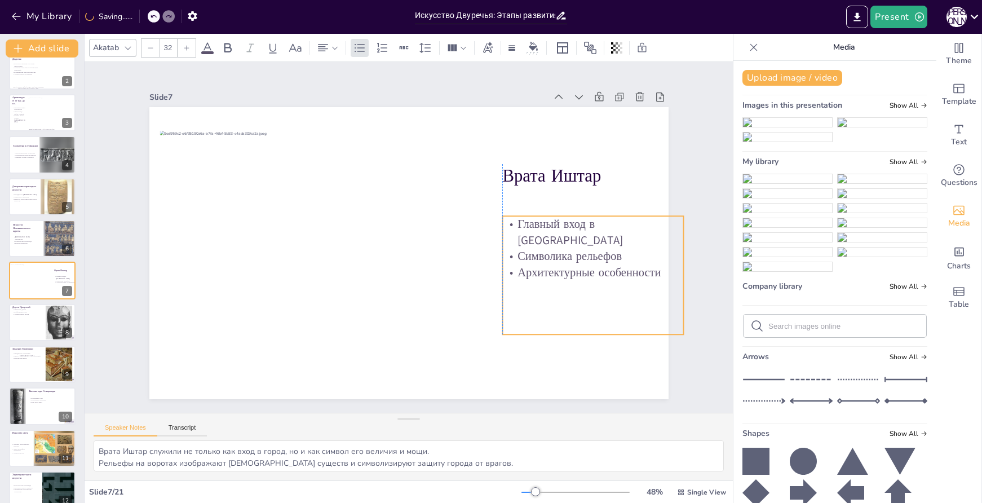
drag, startPoint x: 539, startPoint y: 234, endPoint x: 554, endPoint y: 234, distance: 14.7
click at [554, 258] on p "Символика рельефов" at bounding box center [590, 275] width 182 height 35
click at [45, 333] on div at bounding box center [42, 322] width 68 height 38
type textarea "Священная дорога играла важную роль в религиозных обрядах и культовых праздника…"
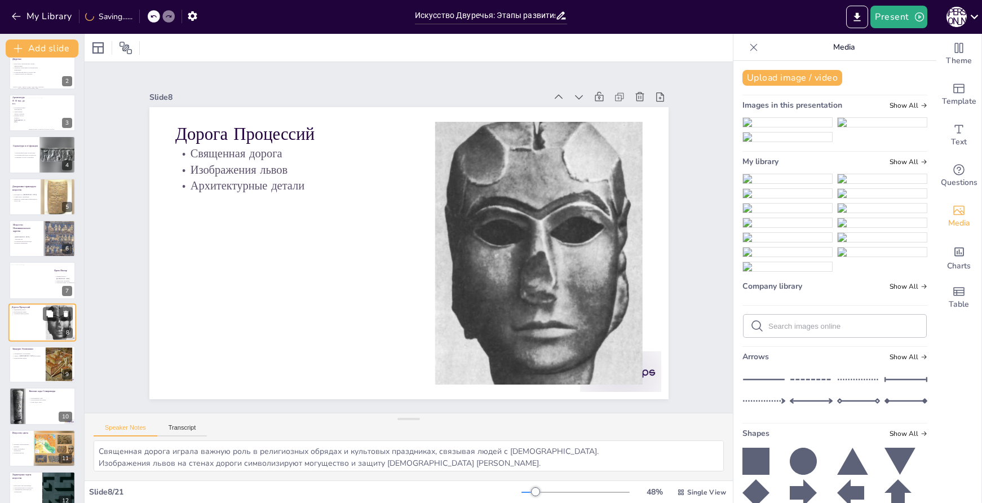
scroll to position [99, 0]
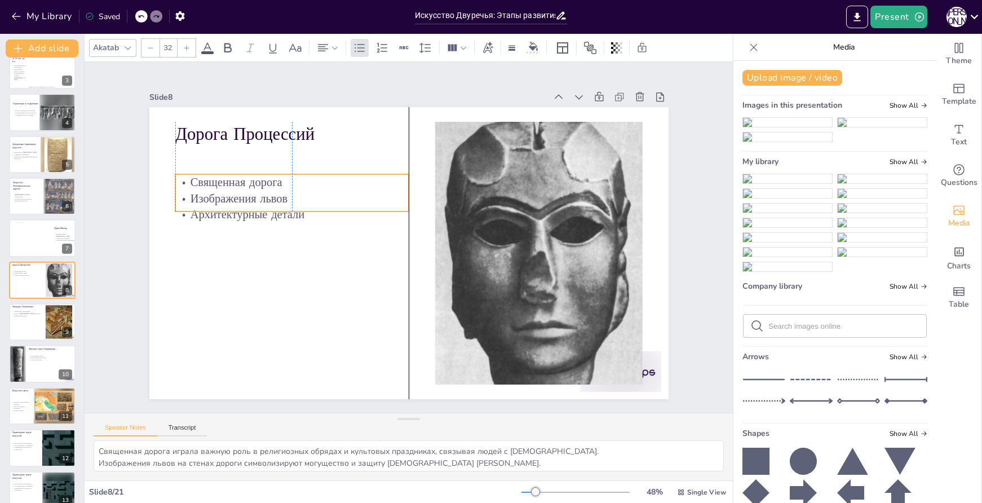
drag, startPoint x: 311, startPoint y: 151, endPoint x: 307, endPoint y: 180, distance: 29.0
click at [307, 180] on p "Священная дорога" at bounding box center [306, 159] width 232 height 64
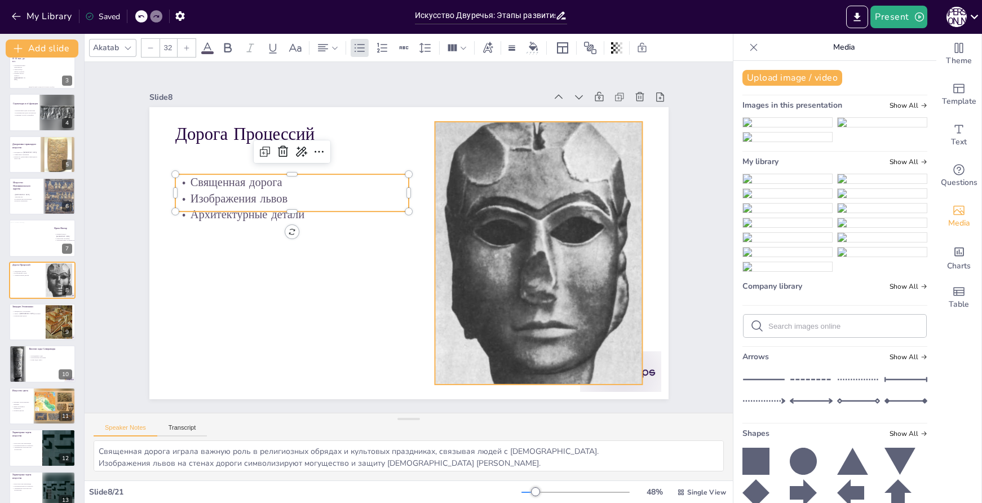
click at [573, 251] on div at bounding box center [407, 368] width 332 height 239
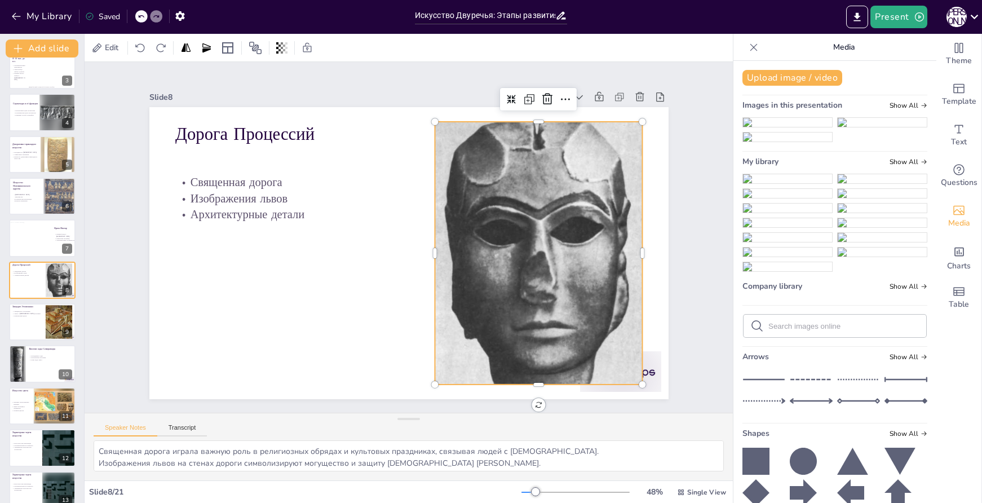
click at [532, 119] on div at bounding box center [345, 123] width 374 height 351
click at [556, 108] on icon at bounding box center [561, 114] width 11 height 12
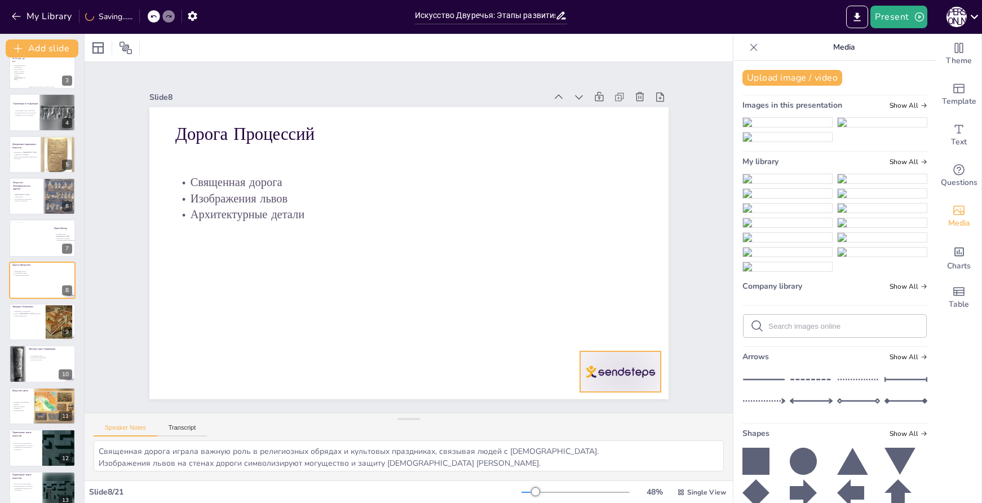
click at [633, 367] on div at bounding box center [620, 371] width 81 height 41
click at [623, 327] on icon at bounding box center [630, 329] width 14 height 14
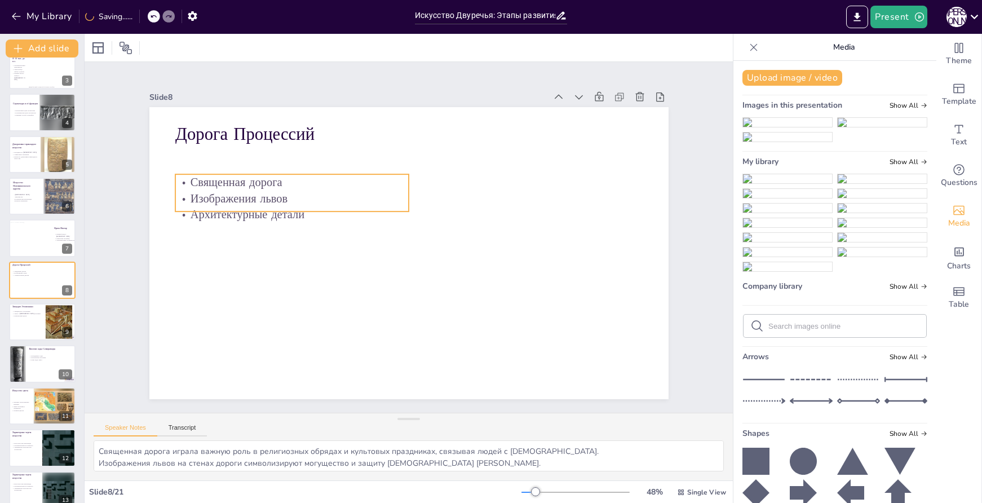
click at [280, 195] on p "Изображения львов" at bounding box center [291, 199] width 233 height 16
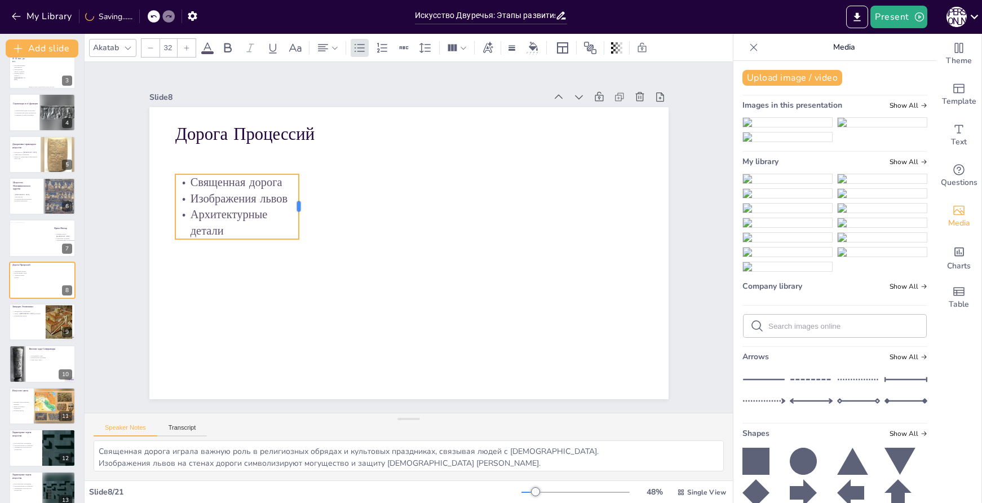
drag, startPoint x: 403, startPoint y: 186, endPoint x: 293, endPoint y: 197, distance: 110.0
click at [301, 197] on div at bounding box center [312, 185] width 22 height 65
type input "48"
click at [292, 127] on p "Дорога Процессий" at bounding box center [291, 134] width 233 height 24
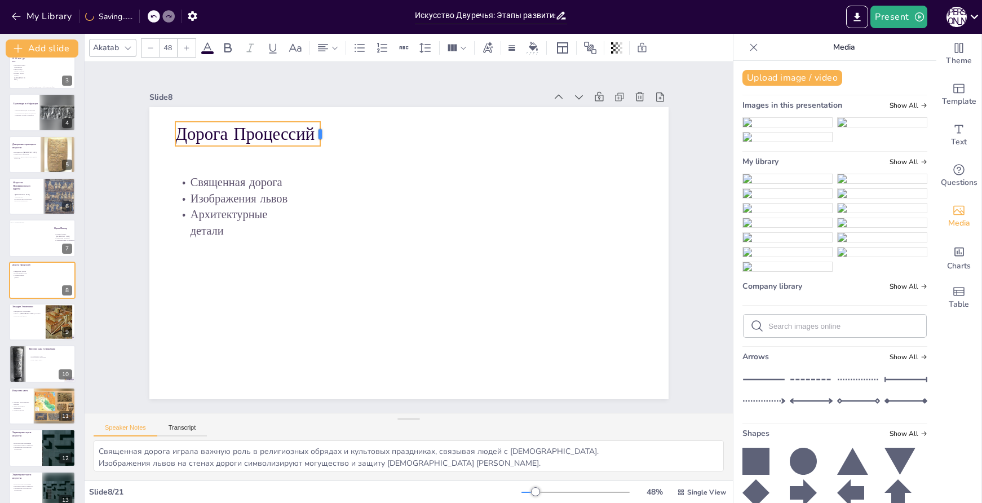
drag, startPoint x: 400, startPoint y: 126, endPoint x: 312, endPoint y: 135, distance: 89.0
click at [330, 135] on div at bounding box center [335, 125] width 11 height 25
click at [784, 78] on button "Upload image / video" at bounding box center [793, 78] width 100 height 16
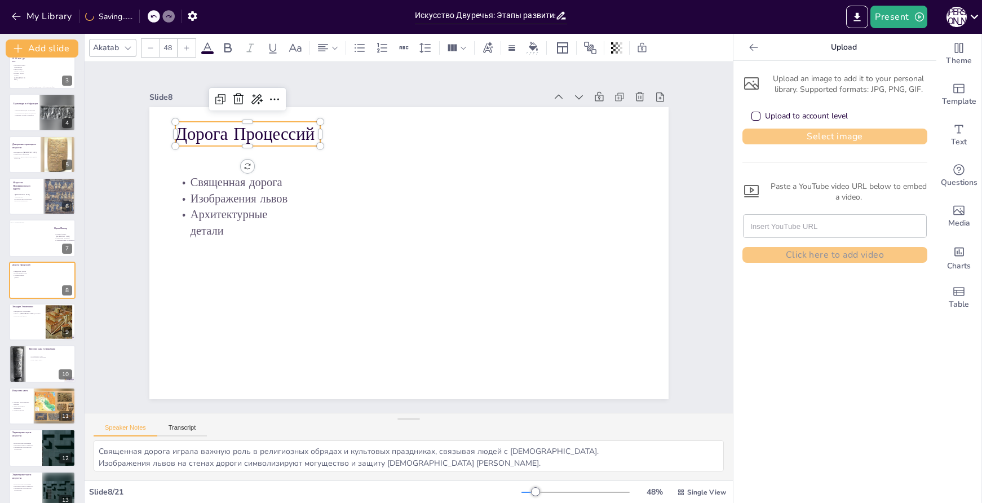
click at [831, 134] on button "Select image" at bounding box center [835, 137] width 185 height 16
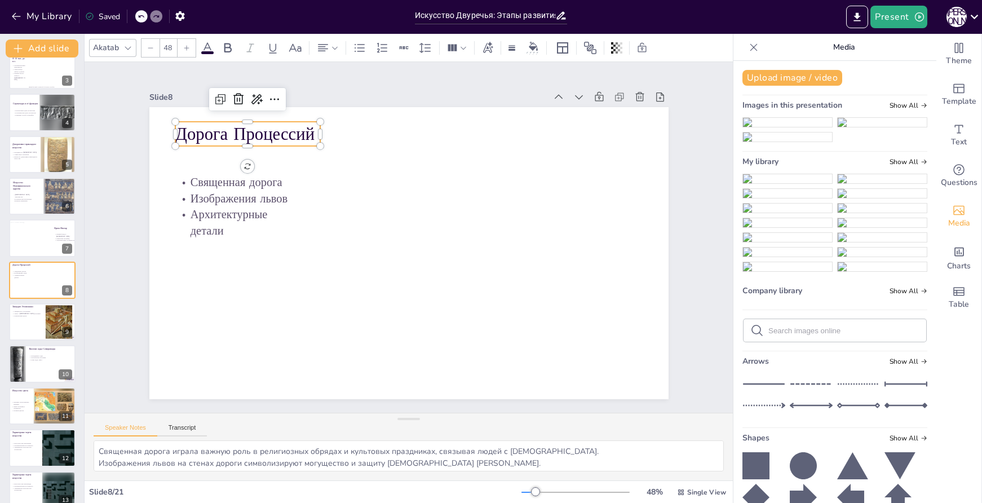
click at [776, 183] on img at bounding box center [787, 178] width 89 height 9
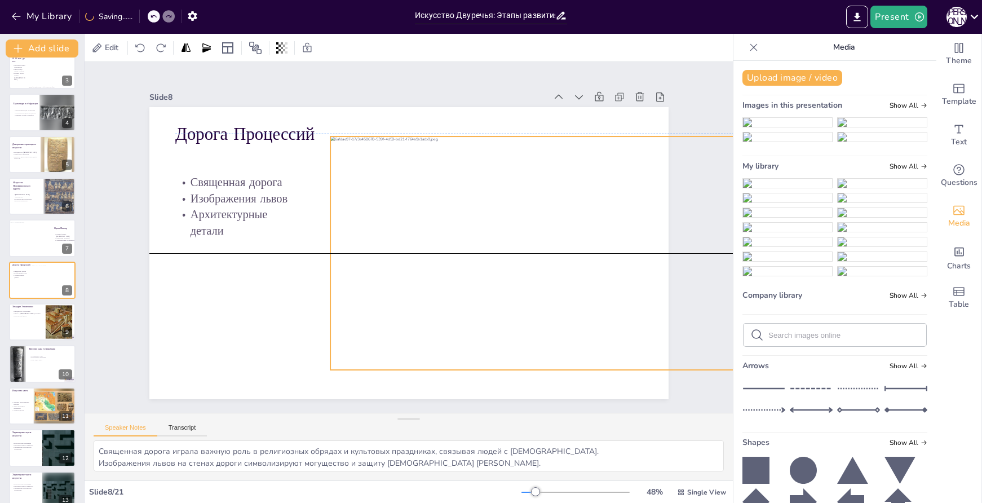
drag, startPoint x: 505, startPoint y: 211, endPoint x: 548, endPoint y: 201, distance: 44.0
click at [548, 201] on div at bounding box center [536, 266] width 438 height 275
click at [593, 180] on div at bounding box center [536, 267] width 438 height 276
click at [506, 115] on div at bounding box center [511, 114] width 18 height 18
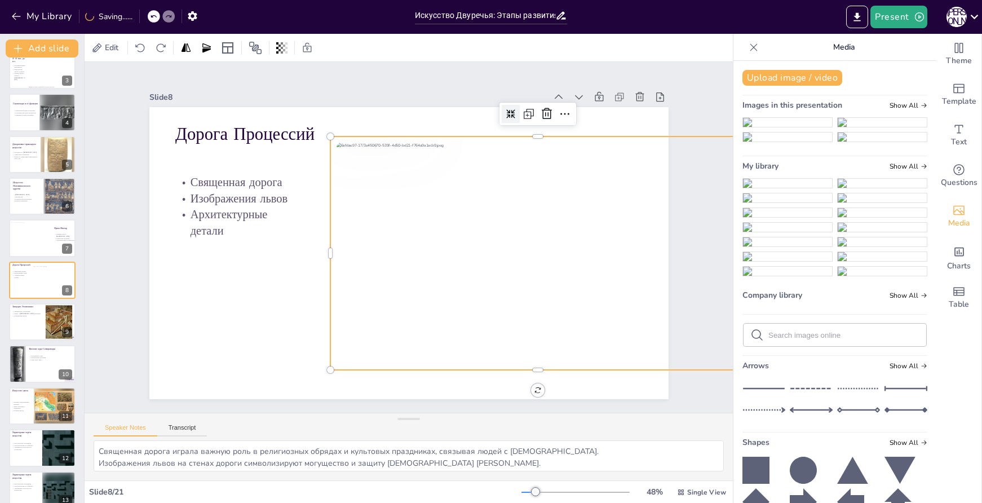
click at [518, 120] on icon at bounding box center [523, 125] width 10 height 10
click at [657, 214] on div at bounding box center [538, 252] width 416 height 233
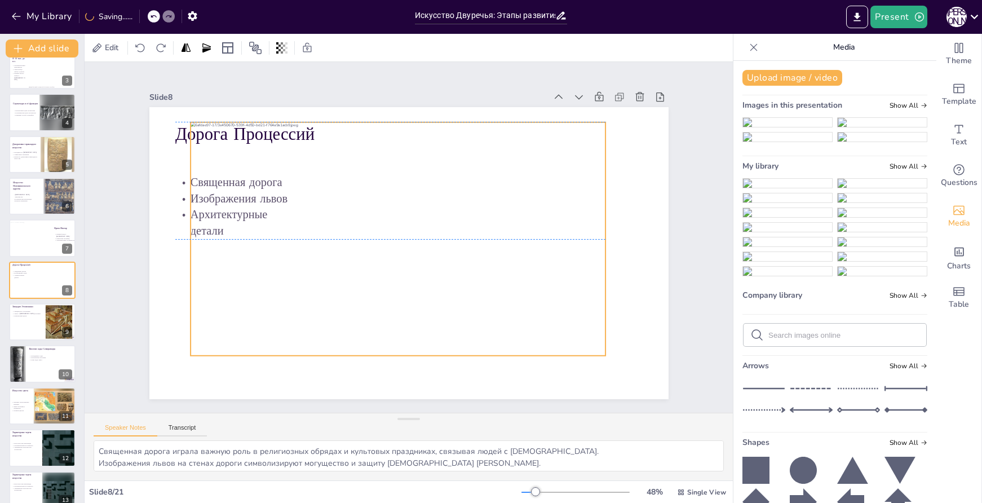
drag, startPoint x: 546, startPoint y: 252, endPoint x: 407, endPoint y: 241, distance: 140.3
click at [407, 241] on div at bounding box center [399, 238] width 416 height 233
drag, startPoint x: 599, startPoint y: 233, endPoint x: 487, endPoint y: 230, distance: 112.9
click at [493, 230] on div at bounding box center [497, 238] width 9 height 233
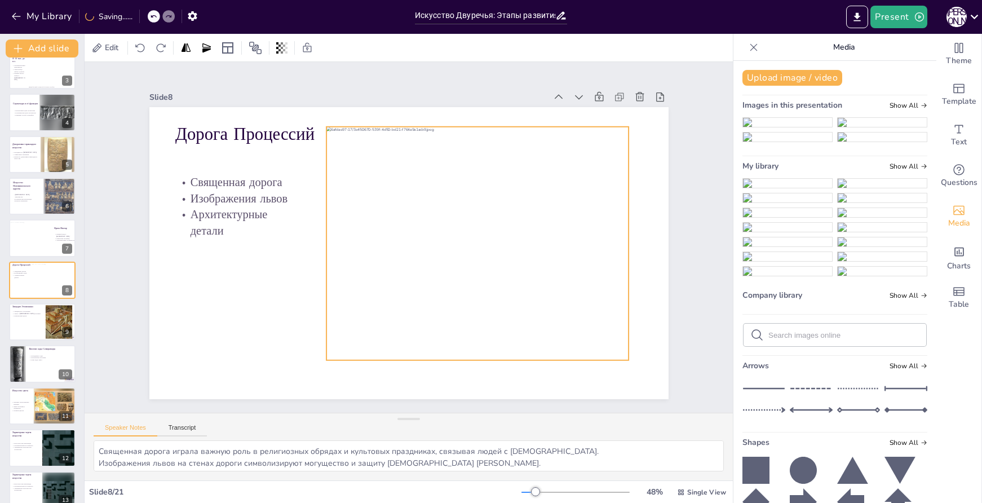
drag, startPoint x: 434, startPoint y: 228, endPoint x: 570, endPoint y: 233, distance: 136.0
click at [570, 233] on div at bounding box center [533, 257] width 438 height 276
click at [617, 238] on div at bounding box center [442, 359] width 350 height 468
drag, startPoint x: 621, startPoint y: 239, endPoint x: 637, endPoint y: 238, distance: 16.4
click at [637, 238] on div at bounding box center [645, 268] width 33 height 233
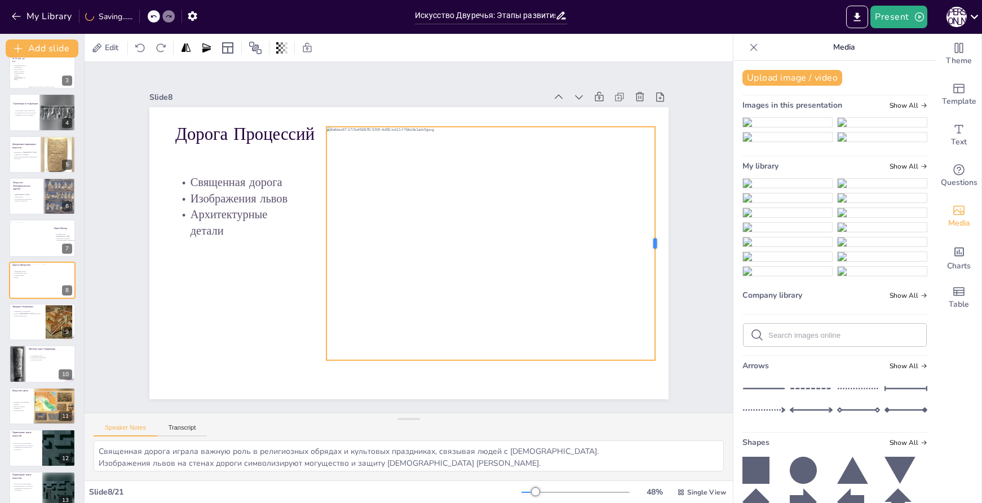
drag, startPoint x: 638, startPoint y: 236, endPoint x: 648, endPoint y: 237, distance: 10.2
click at [655, 237] on div at bounding box center [659, 243] width 9 height 233
click at [39, 327] on div at bounding box center [42, 322] width 68 height 38
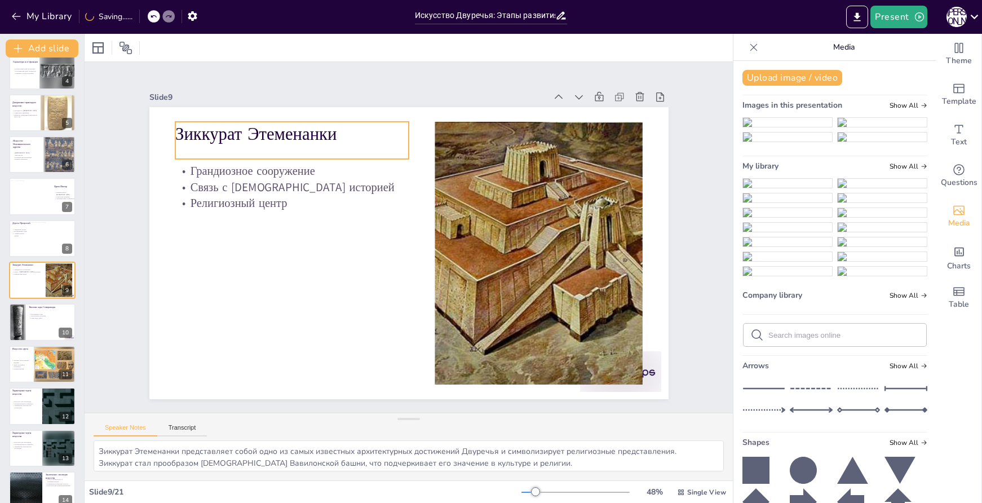
click at [301, 133] on p "Зиккурат Этеменанки" at bounding box center [303, 122] width 235 height 49
click at [298, 132] on p "Зиккурат Этеменанки" at bounding box center [303, 122] width 235 height 49
click at [298, 132] on p "Зиккурат Этеменанки" at bounding box center [315, 112] width 233 height 72
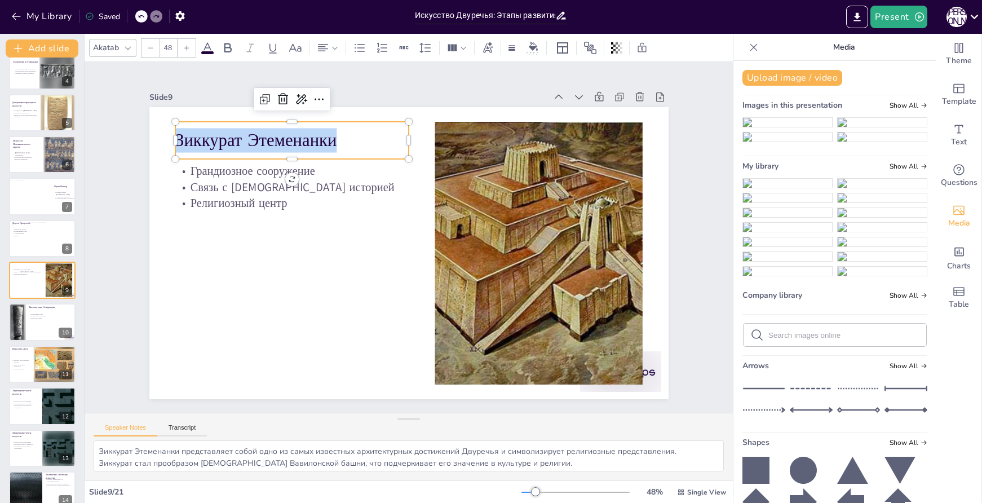
click at [298, 132] on p "Зиккурат Этеменанки" at bounding box center [314, 118] width 233 height 72
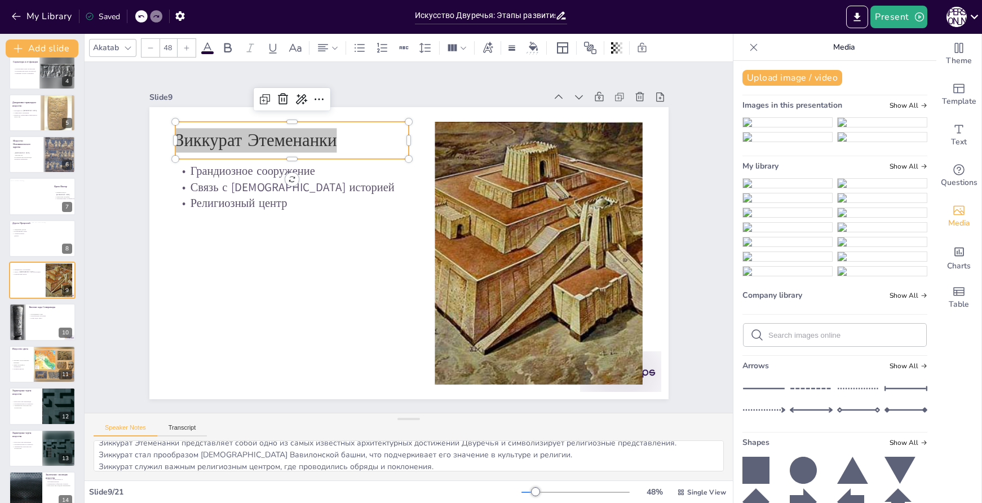
scroll to position [15, 0]
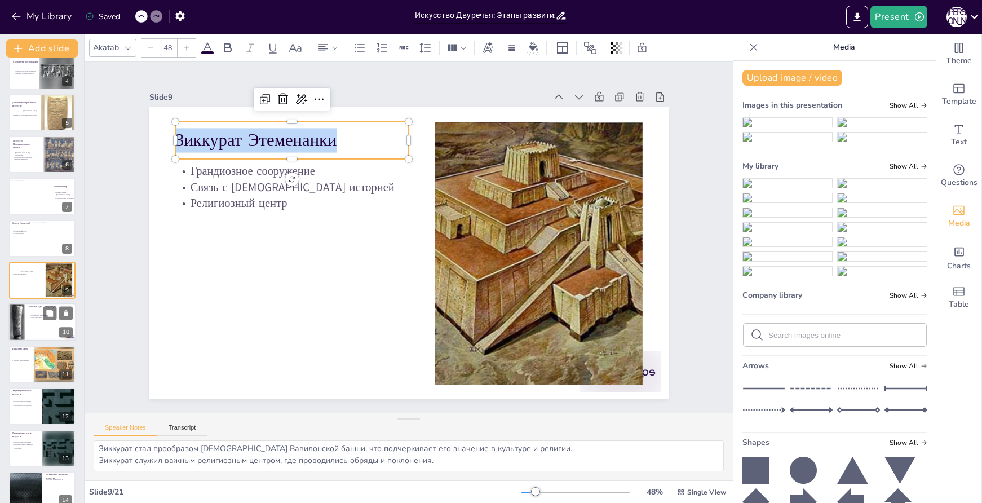
click at [43, 333] on div at bounding box center [42, 322] width 68 height 38
type textarea "Висячие сады Семирамиды — это символ величия и инженерного мастерства, которые …"
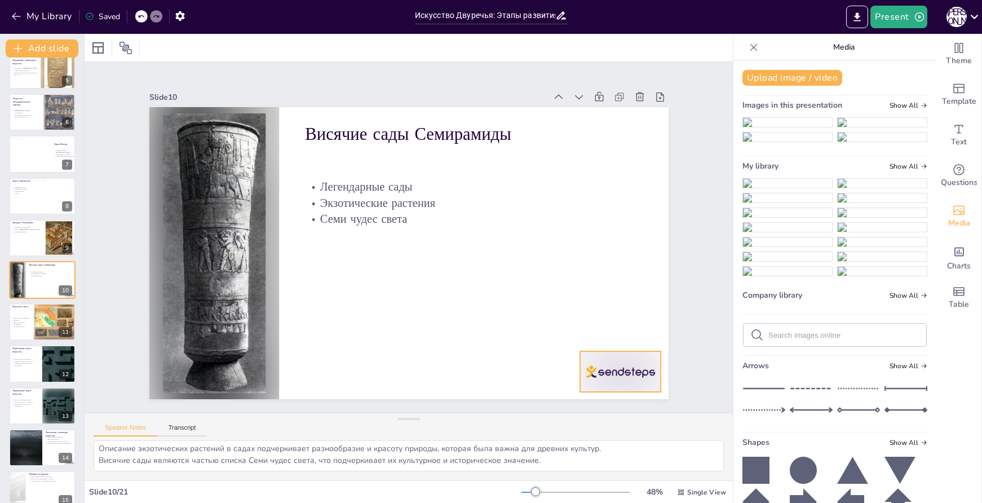
click at [632, 385] on div at bounding box center [588, 413] width 88 height 56
click at [519, 446] on icon at bounding box center [512, 453] width 15 height 15
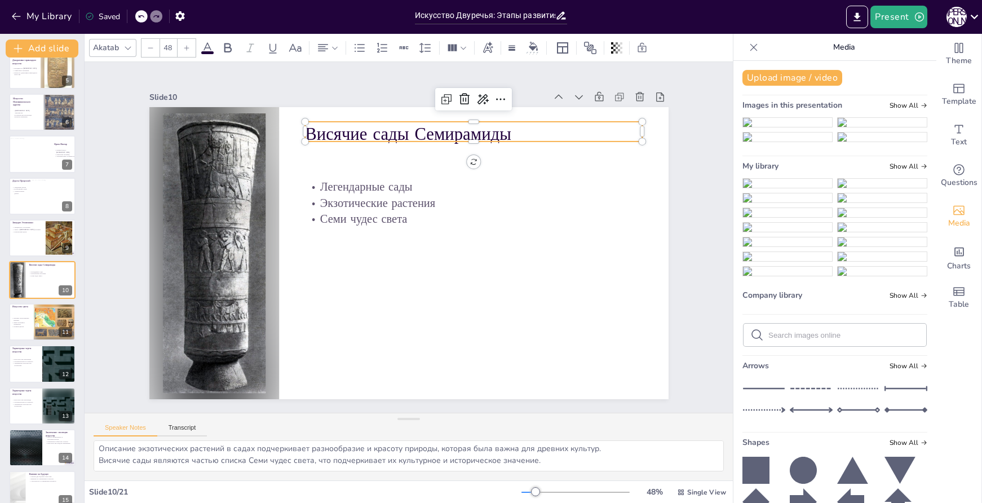
click at [421, 125] on p "Висячие сады Семирамиды" at bounding box center [517, 180] width 305 height 190
click at [411, 130] on p "Висячие сады Семирамиды" at bounding box center [494, 150] width 335 height 94
click at [411, 130] on p "Висячие сады Семирамиды" at bounding box center [502, 158] width 329 height 127
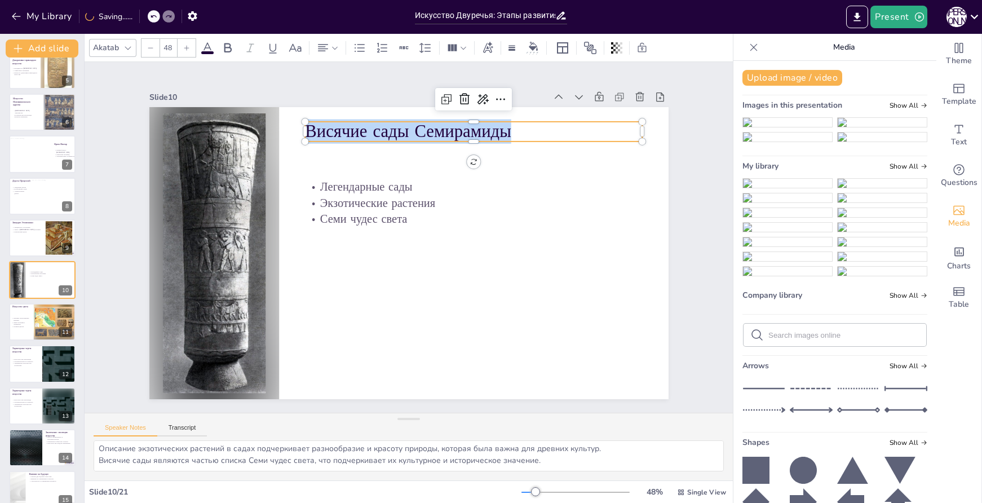
click at [411, 130] on p "Висячие сады Семирамиды" at bounding box center [484, 138] width 338 height 59
click at [404, 132] on p "Висячие сады Семирамиды" at bounding box center [484, 138] width 338 height 59
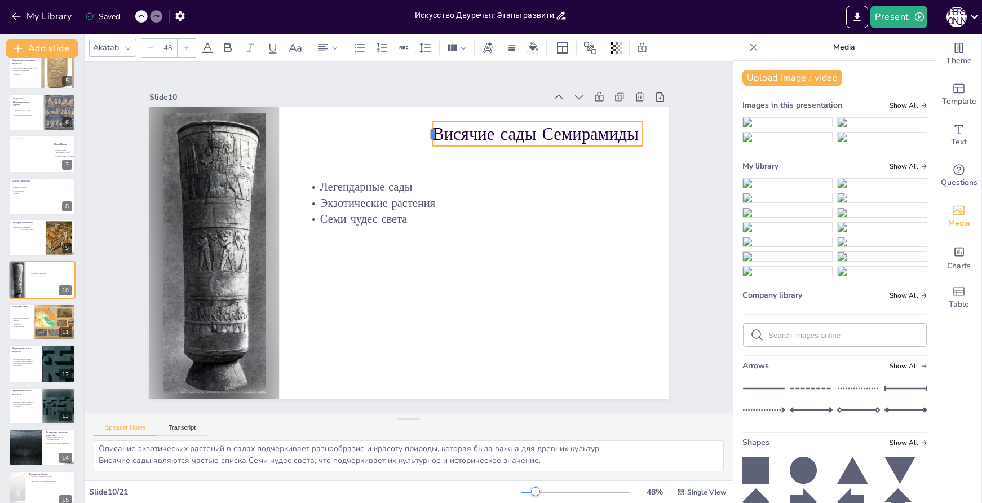
drag, startPoint x: 295, startPoint y: 127, endPoint x: 425, endPoint y: 135, distance: 130.5
click at [433, 135] on div at bounding box center [438, 136] width 11 height 25
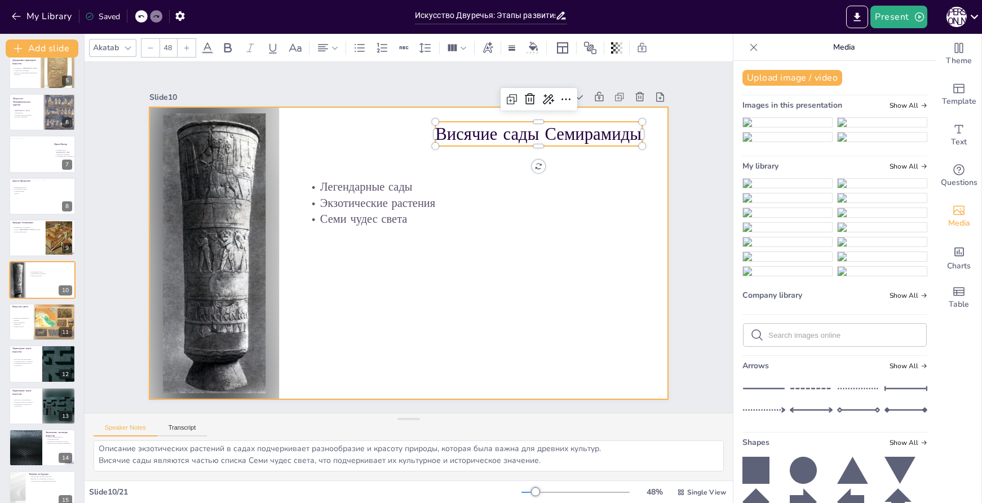
click at [450, 211] on p "Семи чудес света" at bounding box center [474, 219] width 338 height 16
type input "32"
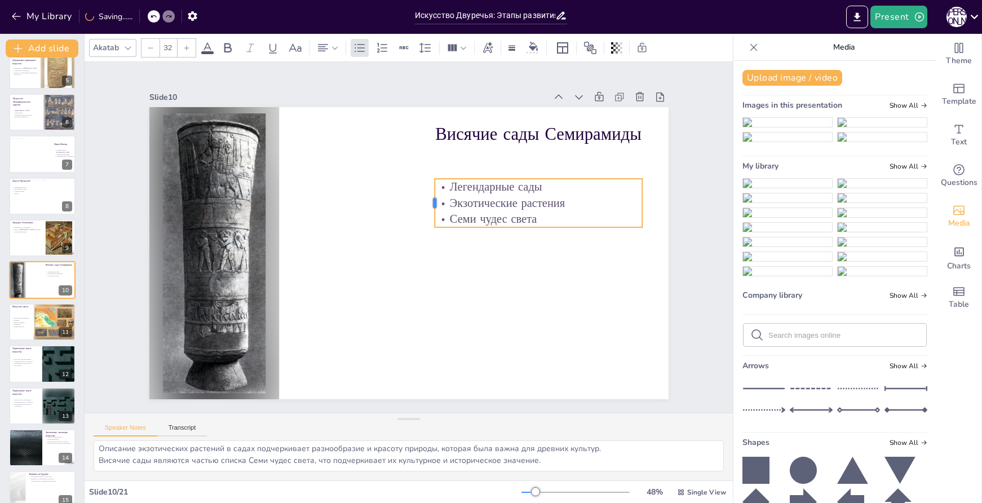
drag, startPoint x: 295, startPoint y: 194, endPoint x: 425, endPoint y: 211, distance: 130.8
click at [427, 211] on div at bounding box center [436, 208] width 19 height 49
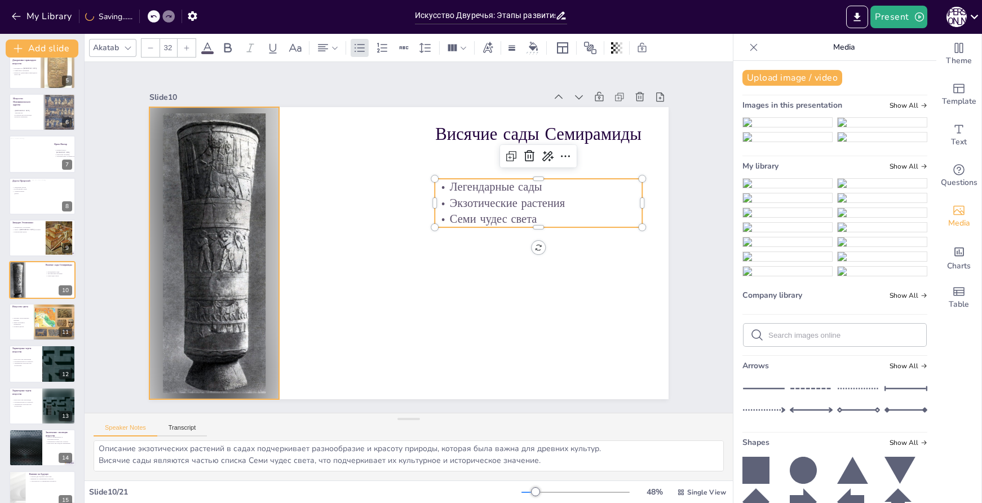
click at [188, 199] on div at bounding box center [214, 253] width 130 height 292
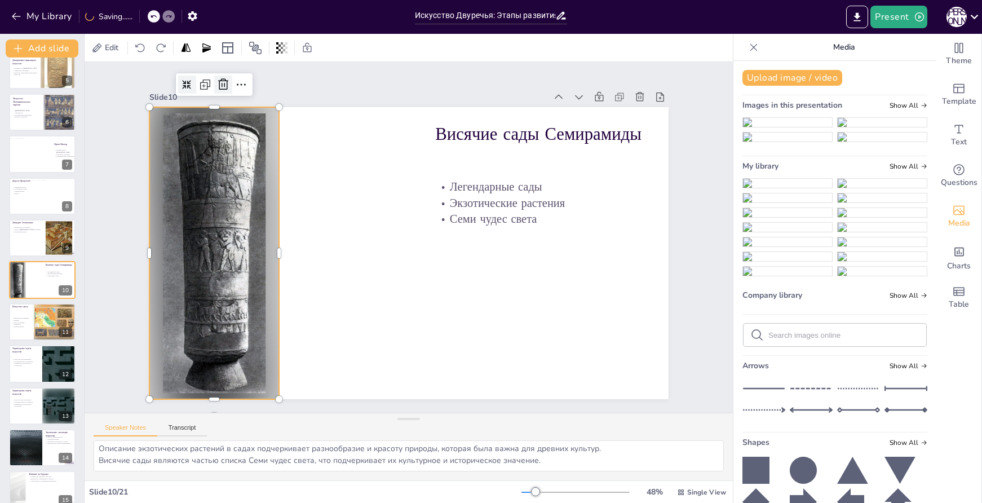
click at [230, 76] on div at bounding box center [240, 66] width 20 height 20
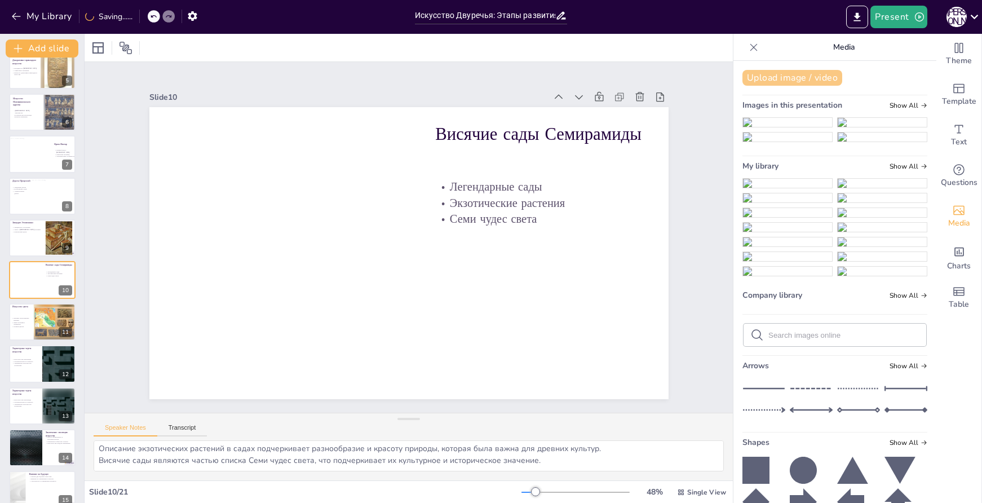
click at [775, 80] on button "Upload image / video" at bounding box center [793, 78] width 100 height 16
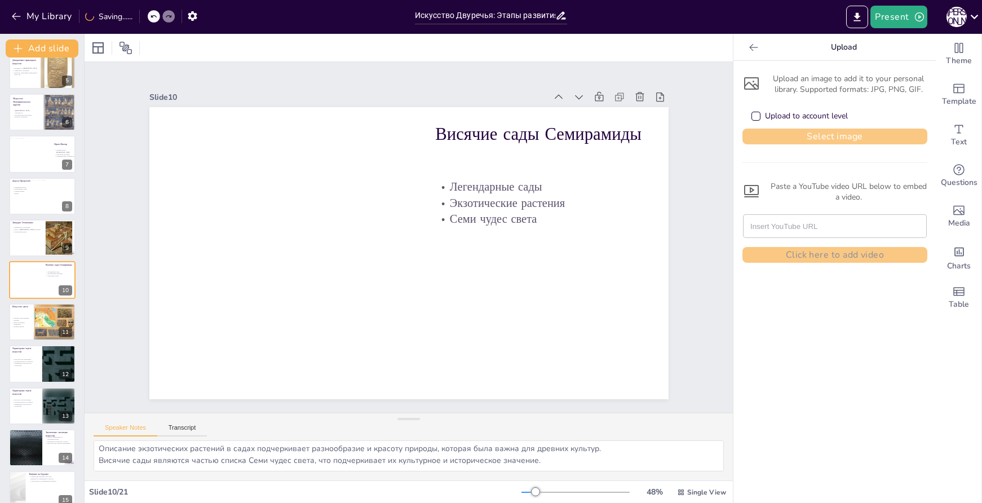
click at [809, 131] on button "Select image" at bounding box center [835, 137] width 185 height 16
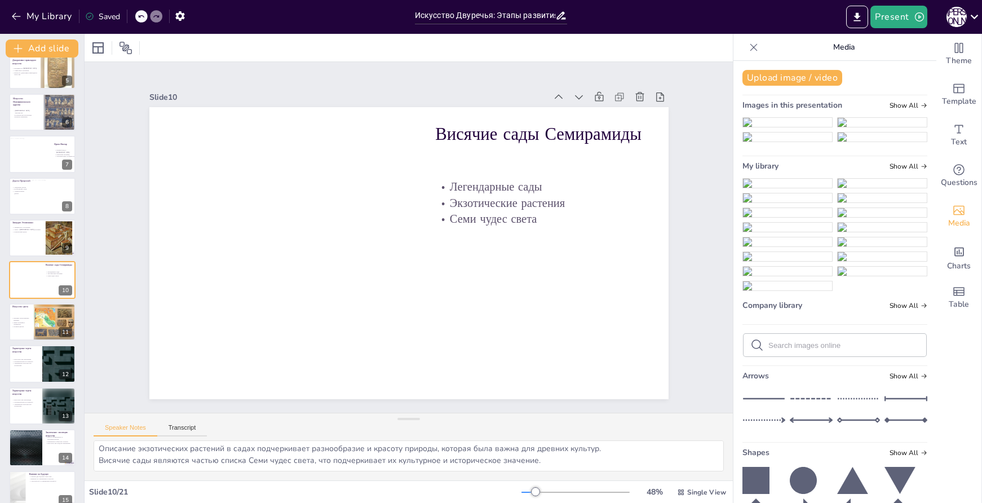
click at [790, 188] on img at bounding box center [787, 183] width 89 height 9
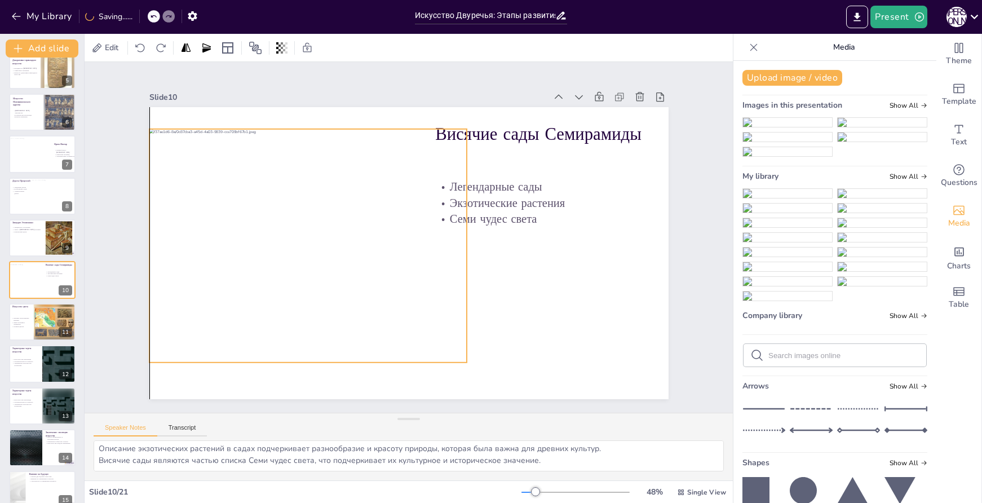
drag, startPoint x: 490, startPoint y: 268, endPoint x: 390, endPoint y: 261, distance: 100.1
click at [390, 261] on div at bounding box center [308, 236] width 340 height 266
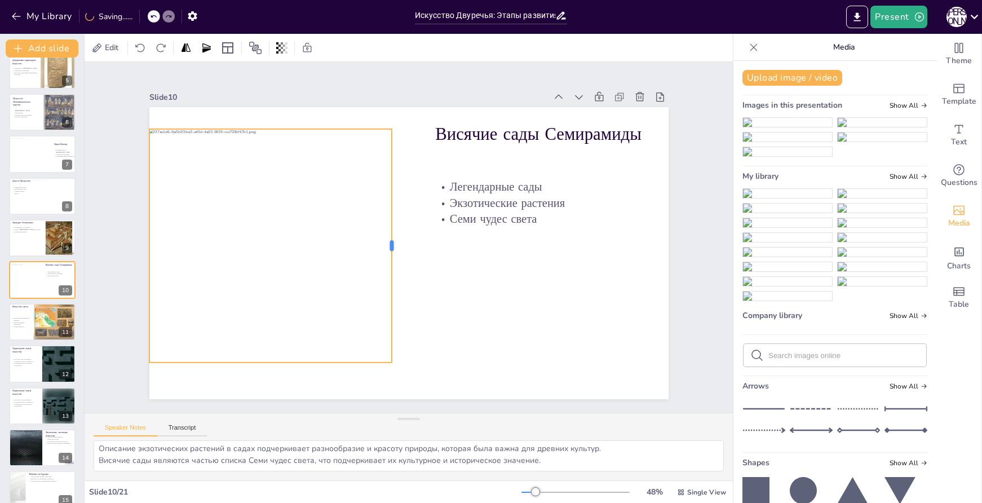
drag, startPoint x: 461, startPoint y: 242, endPoint x: 385, endPoint y: 242, distance: 76.7
click at [385, 241] on div at bounding box center [395, 244] width 33 height 233
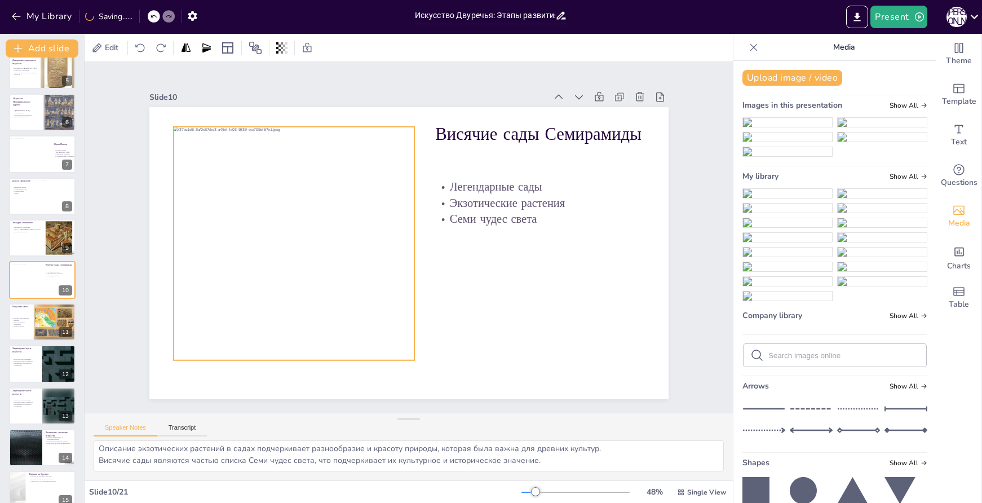
drag, startPoint x: 330, startPoint y: 249, endPoint x: 355, endPoint y: 246, distance: 24.4
click at [355, 246] on div at bounding box center [332, 236] width 340 height 266
drag, startPoint x: 405, startPoint y: 236, endPoint x: 422, endPoint y: 236, distance: 16.4
click at [422, 236] on div at bounding box center [401, 212] width 225 height 81
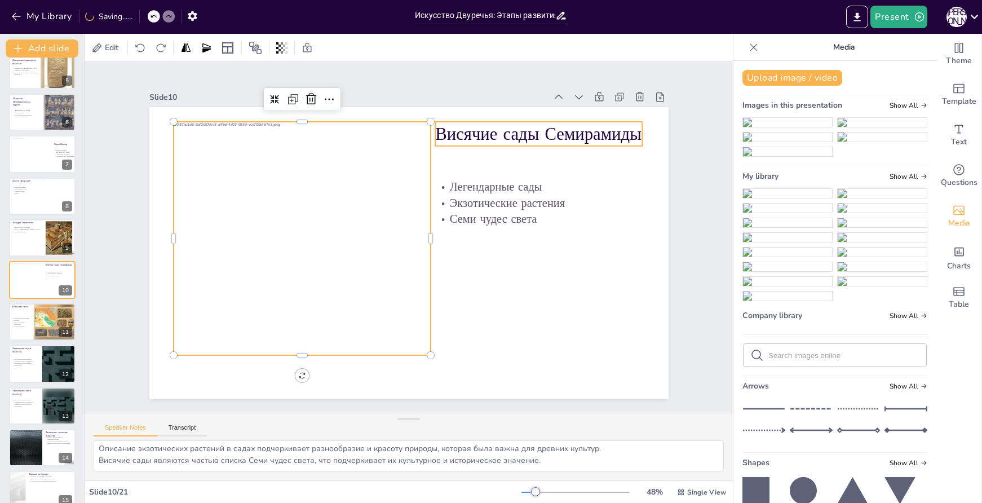
click at [510, 128] on p "Висячие сады Семирамиды" at bounding box center [539, 134] width 208 height 24
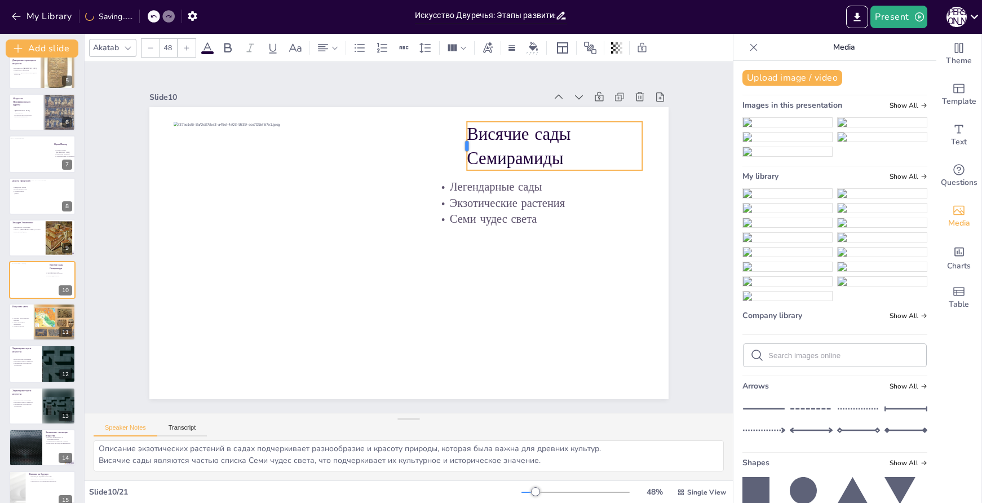
drag, startPoint x: 425, startPoint y: 130, endPoint x: 460, endPoint y: 134, distance: 35.2
click at [471, 134] on div at bounding box center [480, 158] width 19 height 49
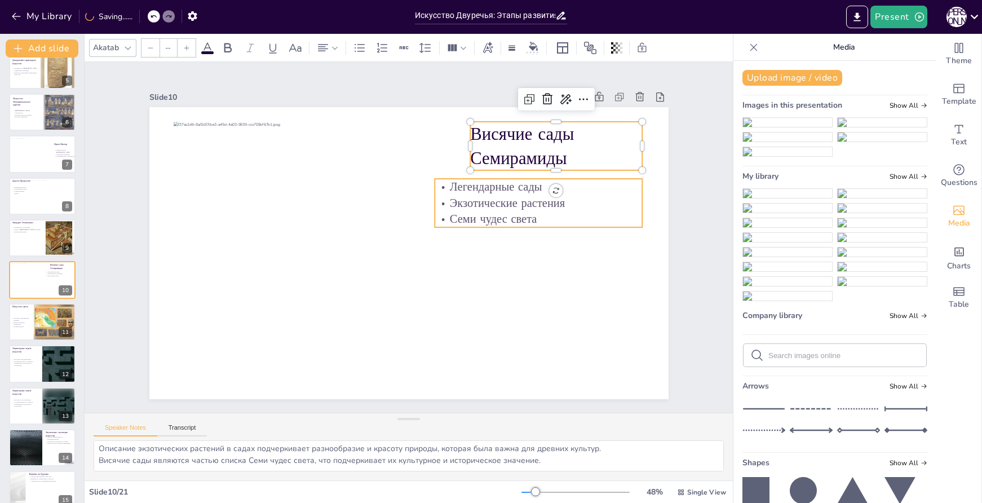
click at [461, 190] on p "Легендарные сады" at bounding box center [543, 201] width 209 height 38
type input "32"
click at [574, 195] on p "Легендарные сады" at bounding box center [547, 244] width 196 height 99
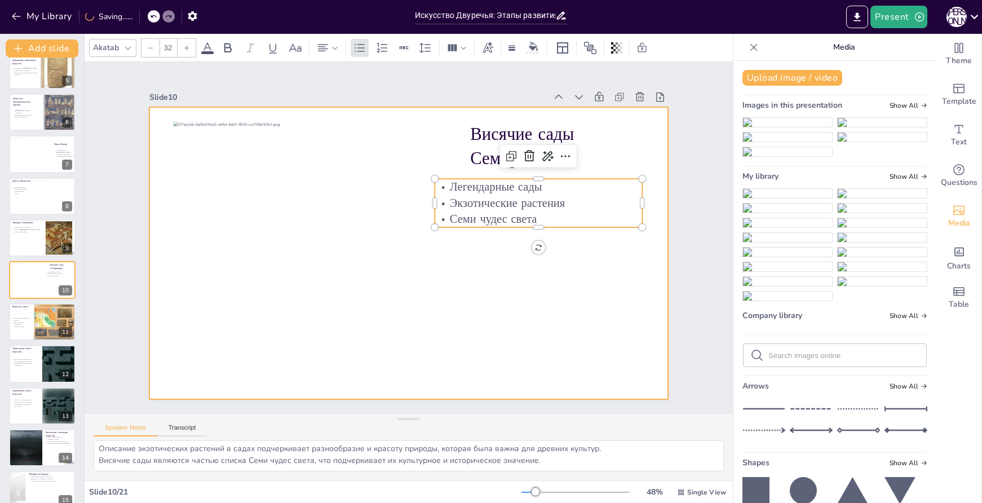
click at [587, 276] on div at bounding box center [407, 253] width 547 height 345
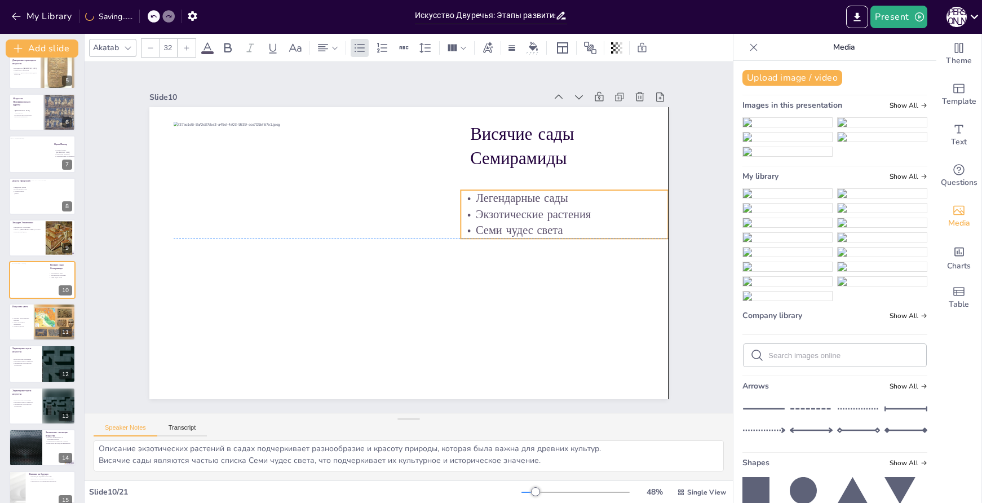
drag, startPoint x: 566, startPoint y: 201, endPoint x: 592, endPoint y: 211, distance: 28.2
click at [592, 243] on p "Экзотические растения" at bounding box center [549, 310] width 178 height 135
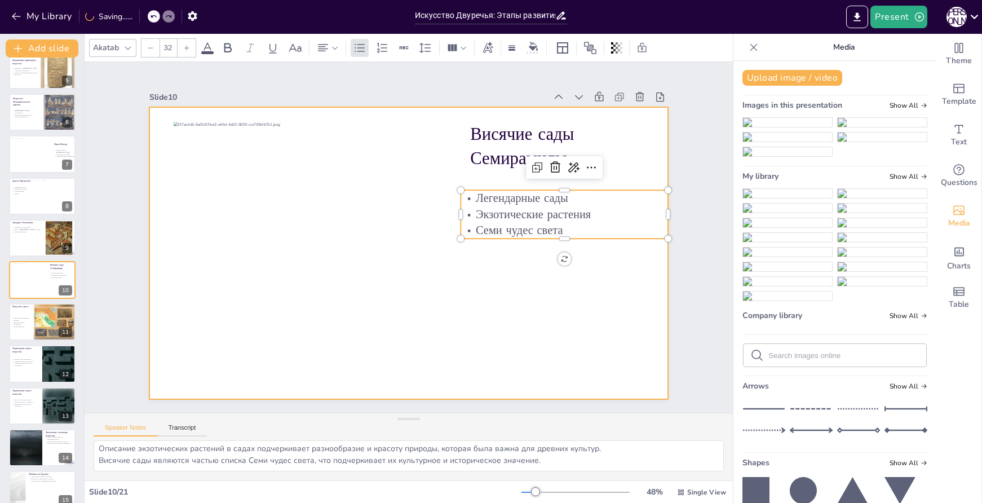
click at [516, 320] on div at bounding box center [407, 253] width 547 height 345
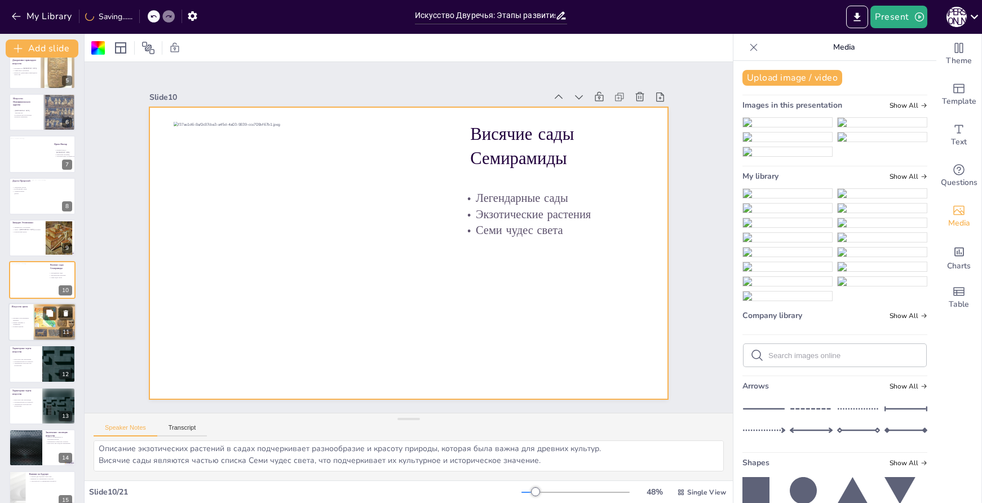
click at [14, 324] on p "Яркие рельефы и орнаменты" at bounding box center [21, 323] width 20 height 4
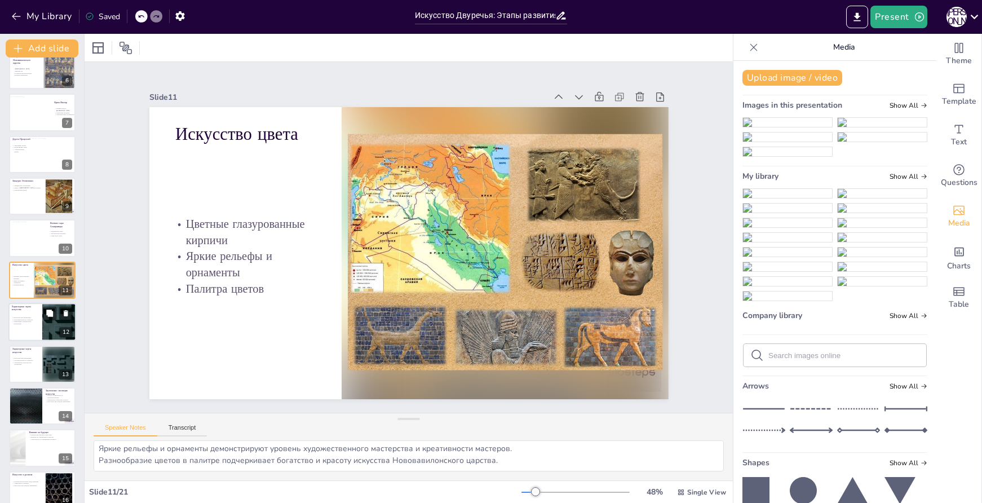
click at [31, 336] on div at bounding box center [42, 322] width 68 height 38
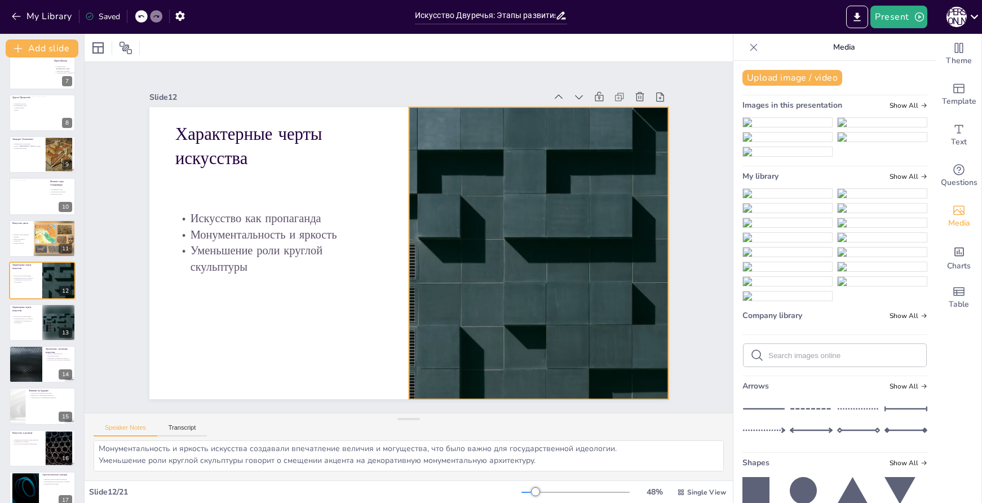
click at [503, 272] on div at bounding box center [532, 280] width 569 height 394
click at [374, 430] on icon at bounding box center [365, 439] width 19 height 19
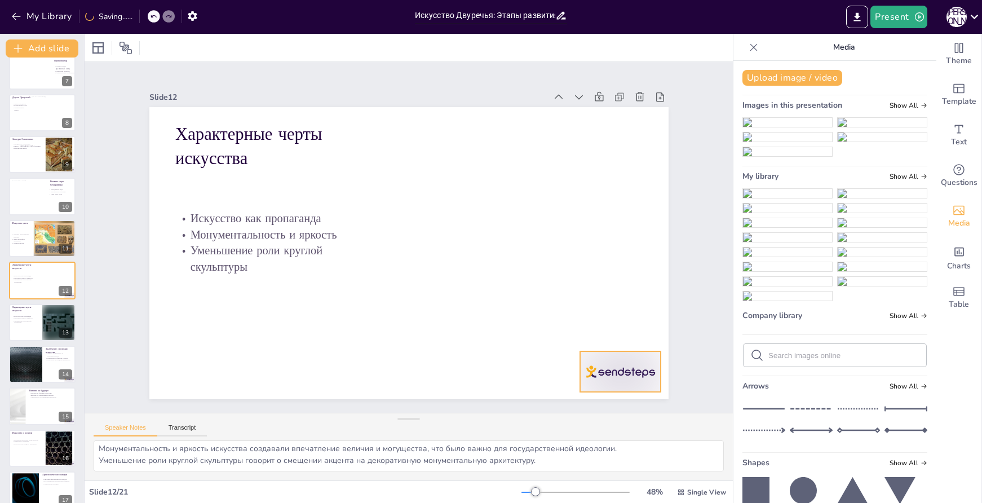
click at [624, 369] on div at bounding box center [605, 393] width 85 height 49
click at [614, 365] on icon at bounding box center [606, 373] width 16 height 16
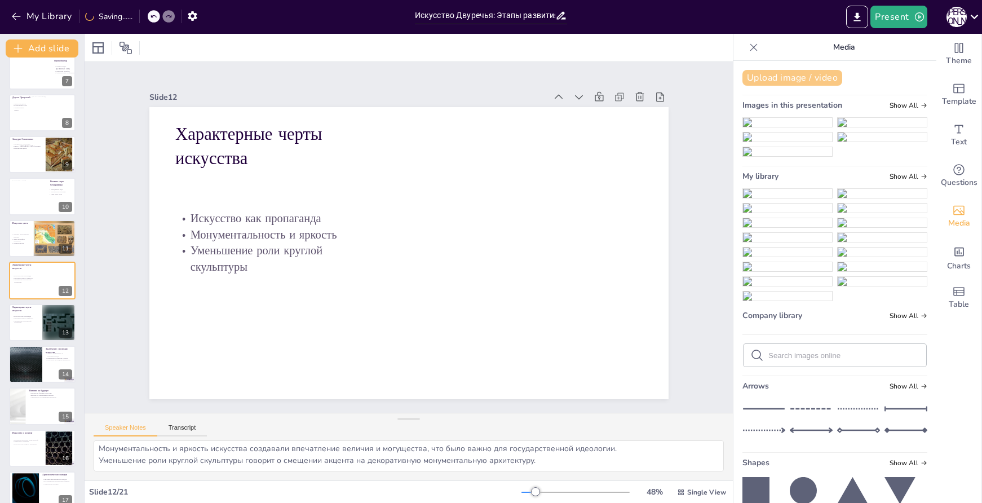
click at [783, 77] on button "Upload image / video" at bounding box center [793, 78] width 100 height 16
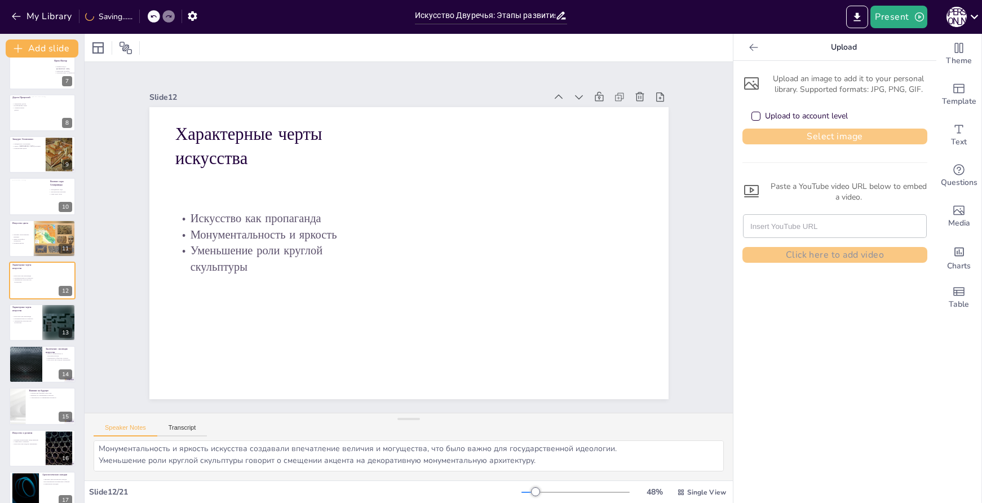
click at [818, 134] on button "Select image" at bounding box center [835, 137] width 185 height 16
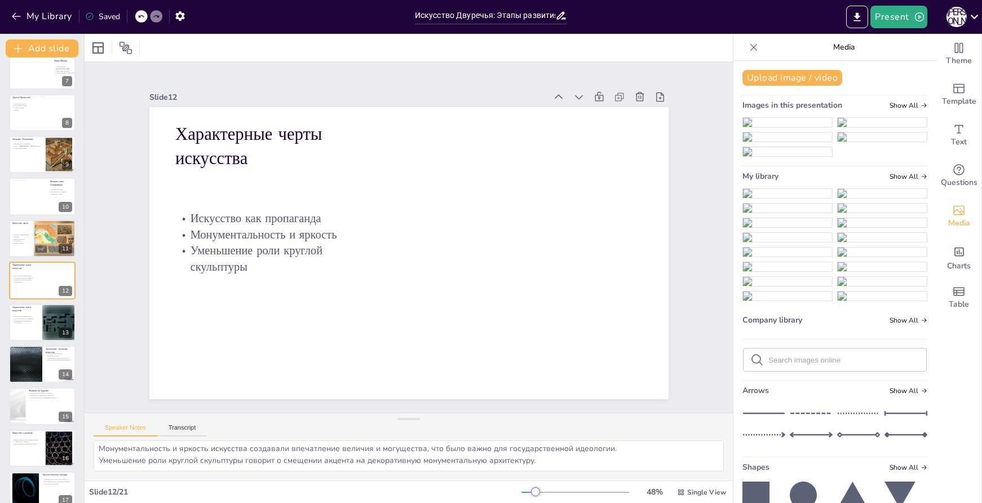
click at [783, 198] on img at bounding box center [787, 193] width 89 height 9
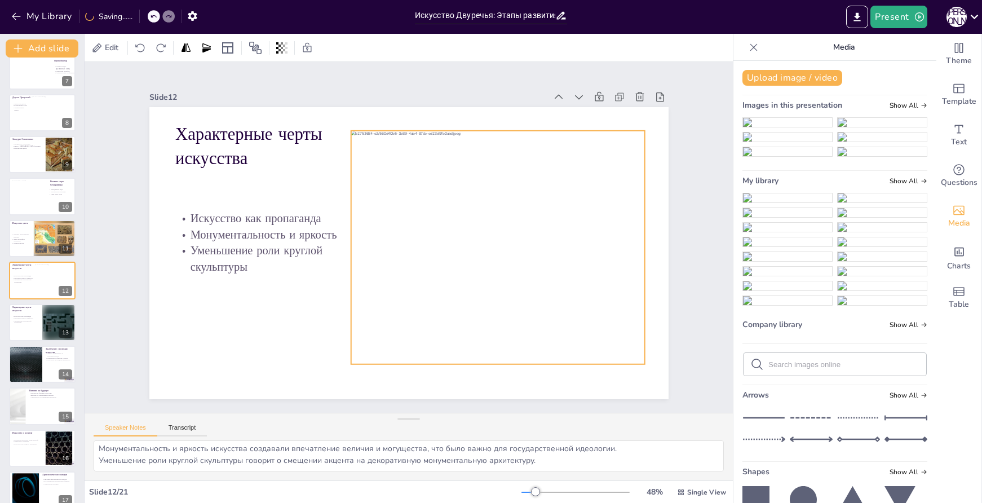
drag, startPoint x: 466, startPoint y: 296, endPoint x: 555, endPoint y: 290, distance: 89.3
click at [488, 290] on div at bounding box center [320, 246] width 336 height 290
click at [47, 323] on div at bounding box center [59, 322] width 34 height 38
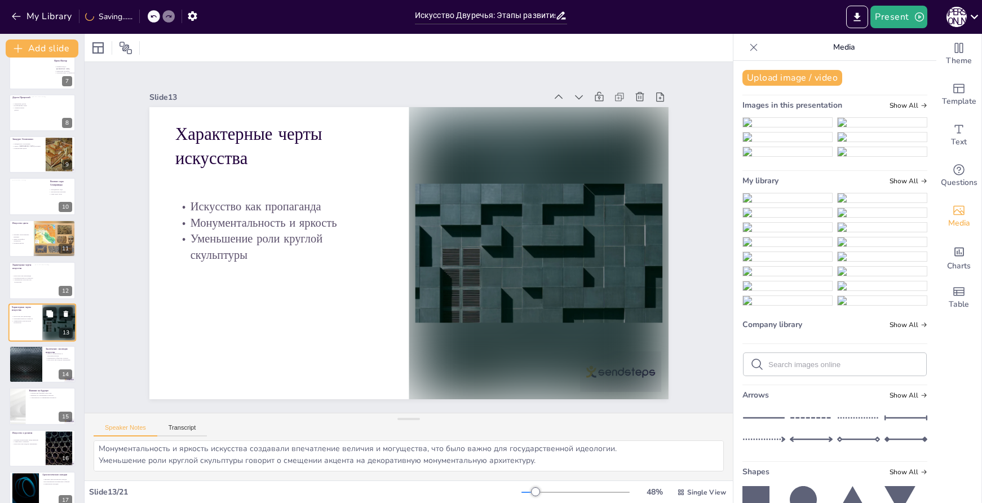
scroll to position [308, 0]
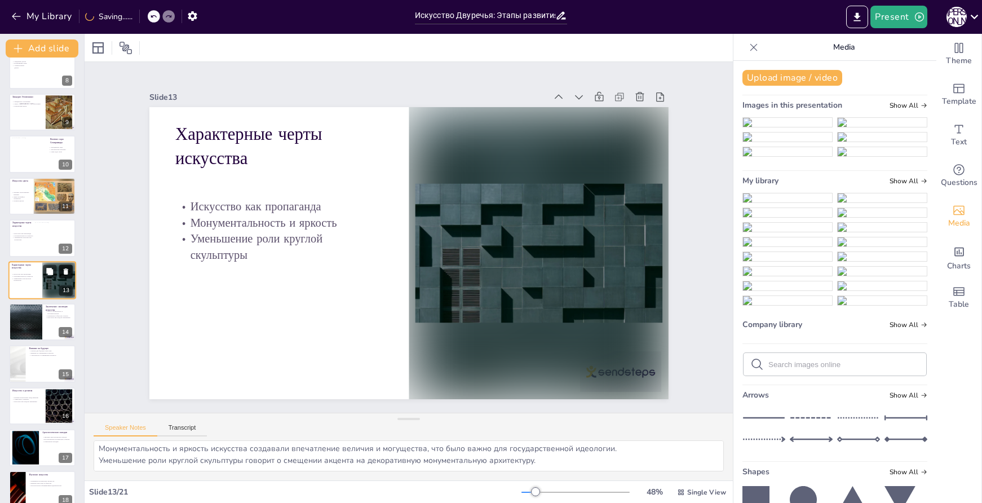
click at [69, 272] on icon at bounding box center [66, 271] width 8 height 8
type textarea "Путь от религиозного к монументальному искусству демонстрирует изменения в обще…"
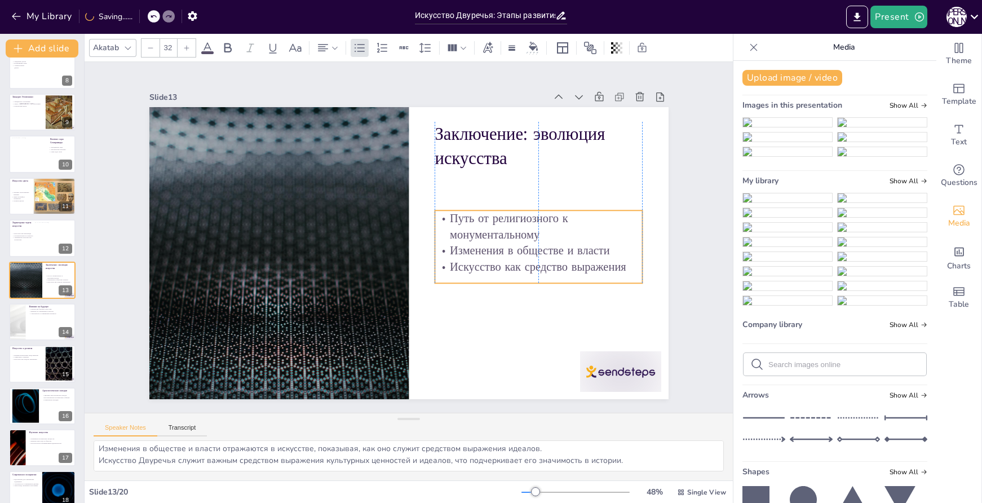
drag, startPoint x: 501, startPoint y: 189, endPoint x: 497, endPoint y: 237, distance: 47.5
click at [497, 237] on p "Путь от религиозного к монументальному" at bounding box center [539, 240] width 210 height 54
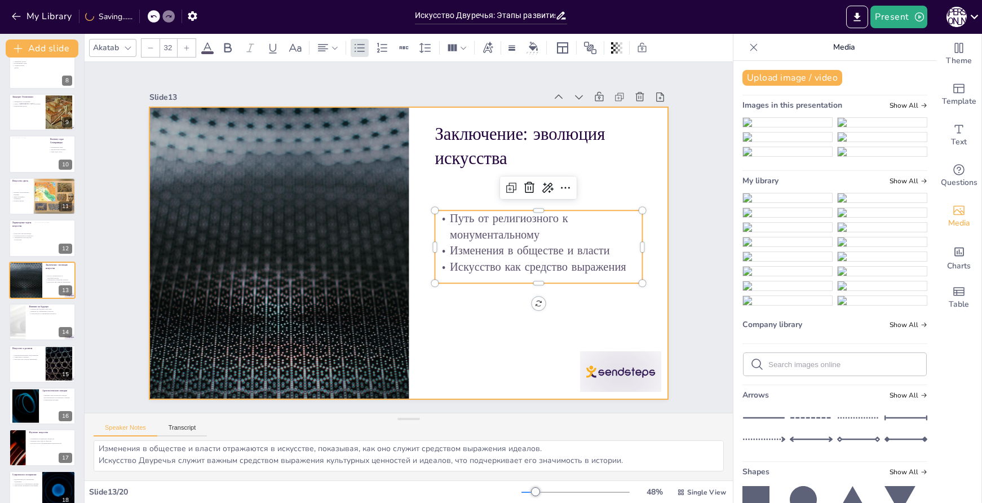
click at [625, 385] on div at bounding box center [588, 413] width 88 height 56
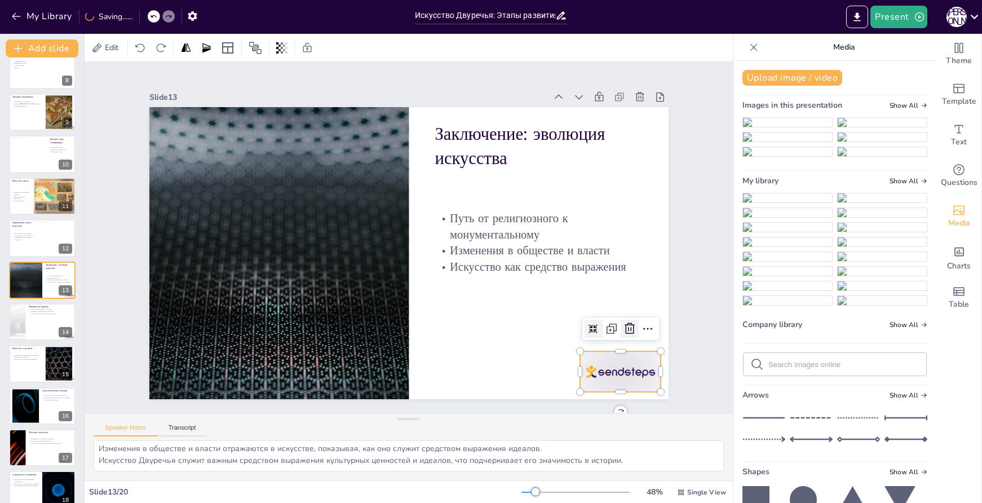
click at [614, 365] on icon at bounding box center [606, 373] width 16 height 16
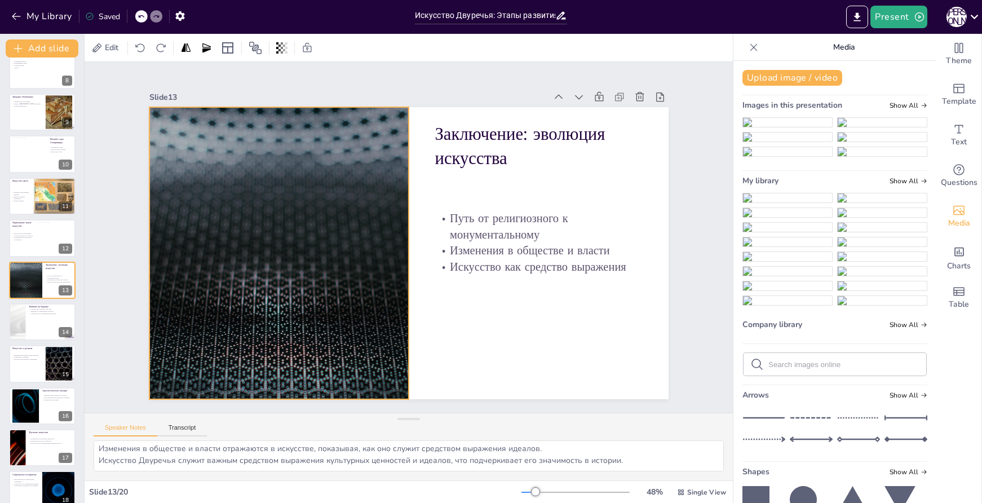
click at [373, 126] on div at bounding box center [278, 239] width 547 height 345
click at [328, 409] on icon at bounding box center [337, 418] width 19 height 19
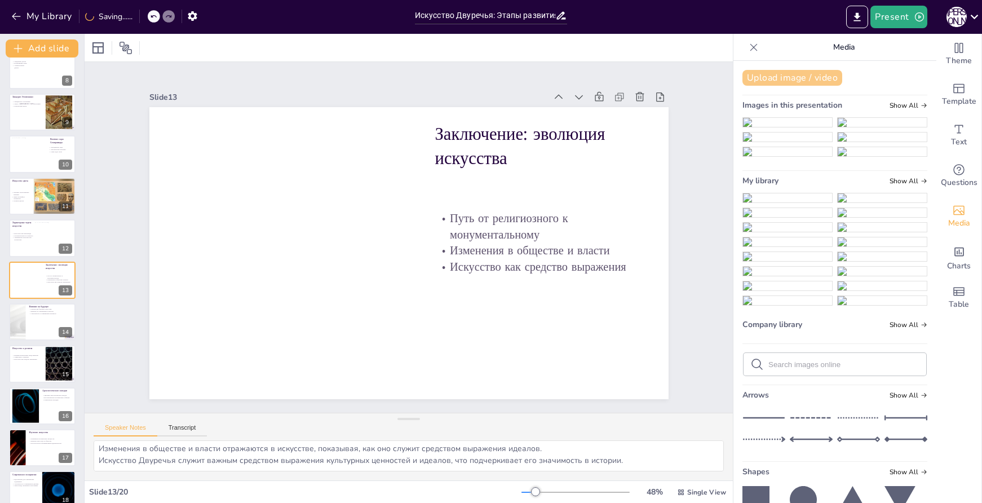
click at [804, 74] on button "Upload image / video" at bounding box center [793, 78] width 100 height 16
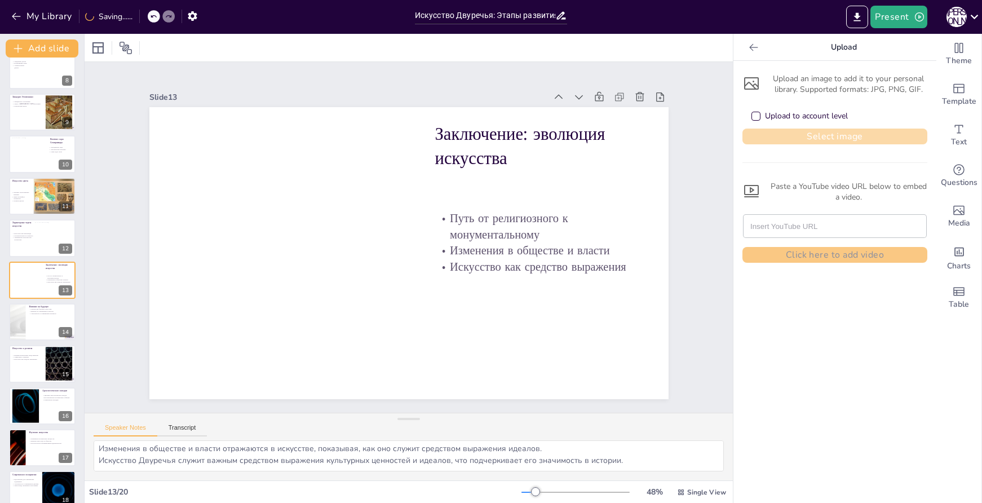
click at [832, 135] on button "Select image" at bounding box center [835, 137] width 185 height 16
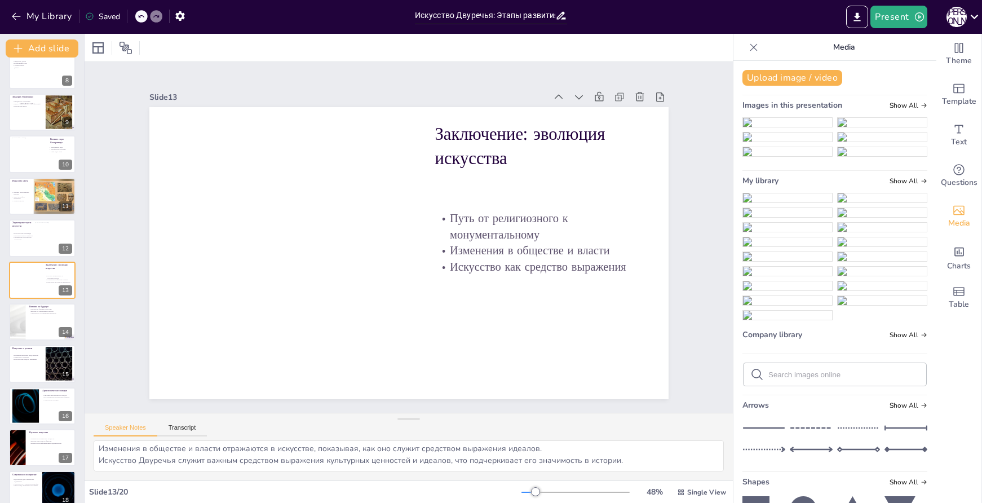
click at [769, 202] on img at bounding box center [787, 197] width 89 height 9
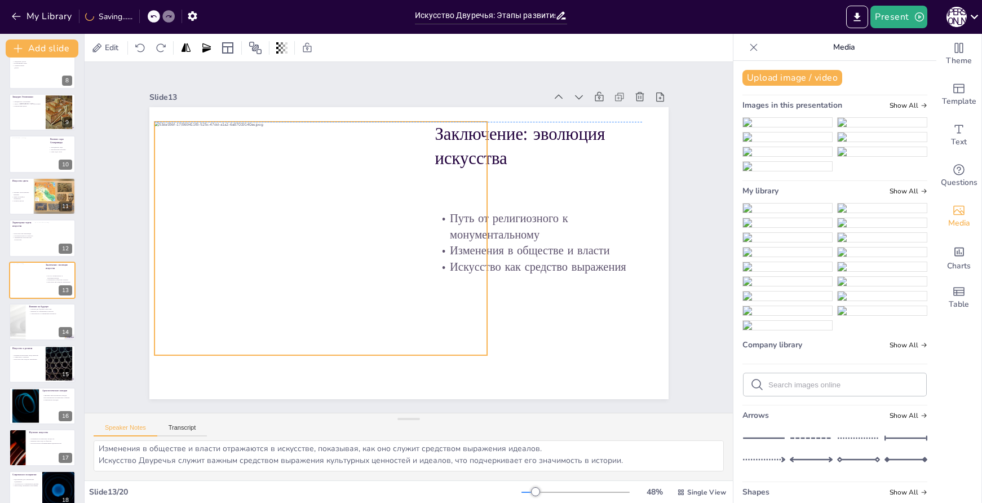
drag, startPoint x: 471, startPoint y: 224, endPoint x: 383, endPoint y: 205, distance: 89.9
click at [383, 205] on div at bounding box center [321, 229] width 356 height 267
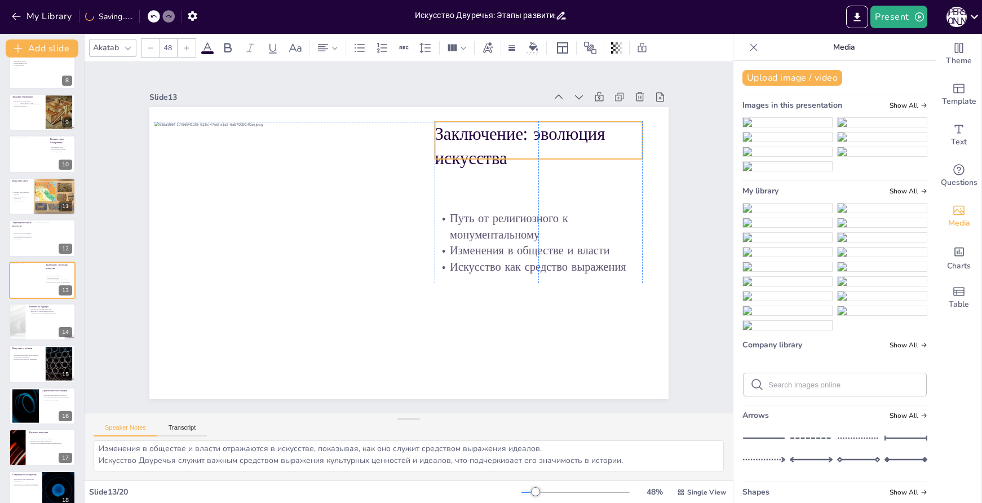
click at [552, 142] on p "Заключение: эволюция искусства" at bounding box center [547, 160] width 211 height 70
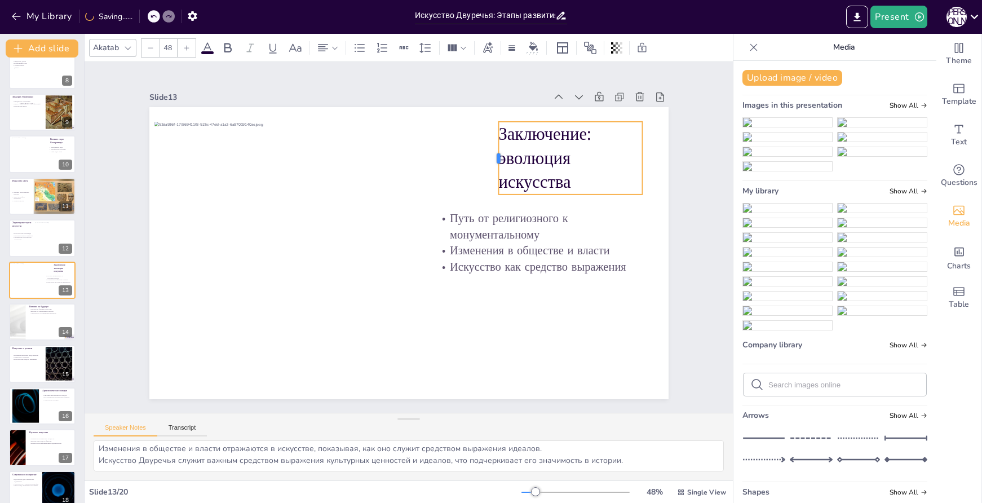
drag, startPoint x: 426, startPoint y: 133, endPoint x: 488, endPoint y: 135, distance: 62.1
click at [493, 135] on div at bounding box center [501, 167] width 16 height 73
type input "32"
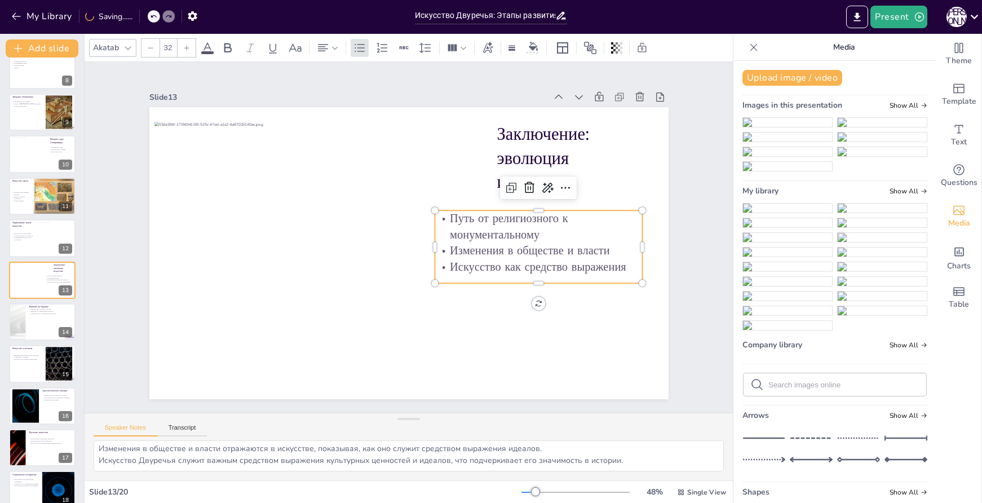
click at [601, 254] on p "Изменения в обществе и власти" at bounding box center [533, 277] width 206 height 59
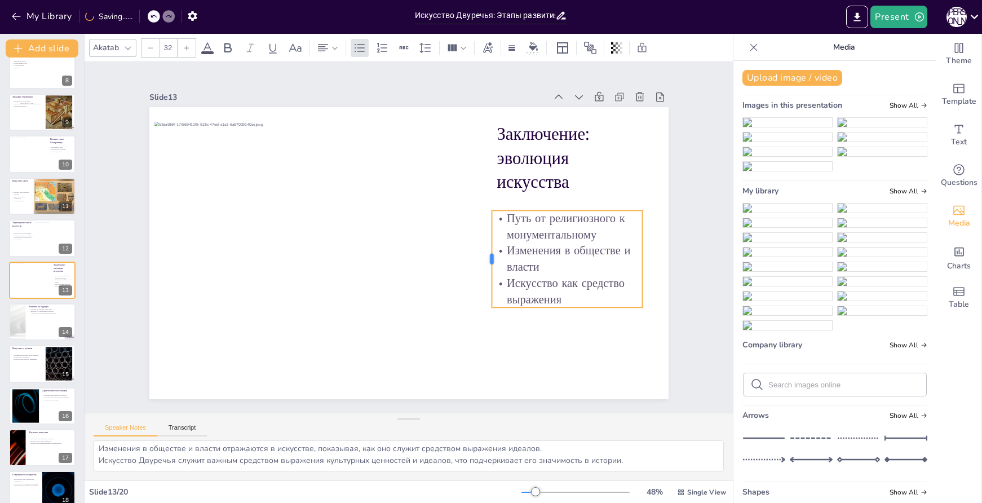
drag, startPoint x: 425, startPoint y: 240, endPoint x: 482, endPoint y: 246, distance: 57.4
click at [482, 246] on div at bounding box center [476, 282] width 38 height 95
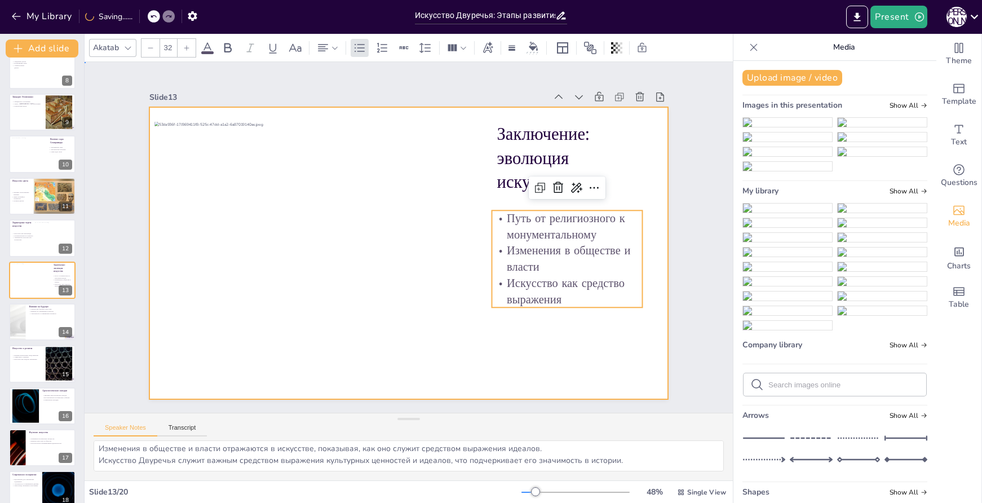
click at [604, 334] on div at bounding box center [405, 253] width 568 height 394
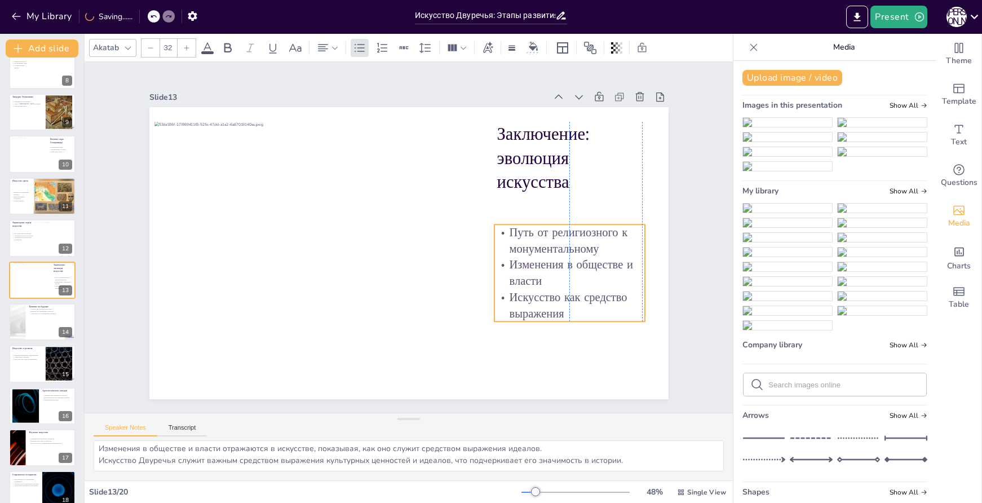
drag, startPoint x: 603, startPoint y: 251, endPoint x: 602, endPoint y: 265, distance: 14.1
click at [602, 274] on p "Изменения в обществе и власти" at bounding box center [559, 305] width 154 height 63
click at [602, 290] on p "Изменения в обществе и власти" at bounding box center [541, 335] width 151 height 91
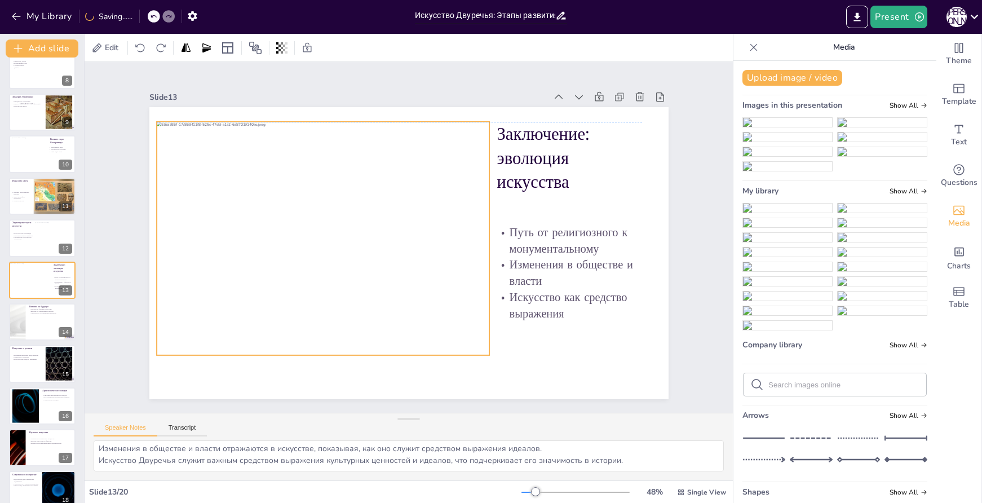
click at [410, 263] on div at bounding box center [327, 212] width 389 height 325
click at [306, 93] on icon at bounding box center [311, 88] width 10 height 10
click at [338, 77] on icon at bounding box center [344, 71] width 12 height 12
click at [16, 321] on div at bounding box center [17, 322] width 68 height 38
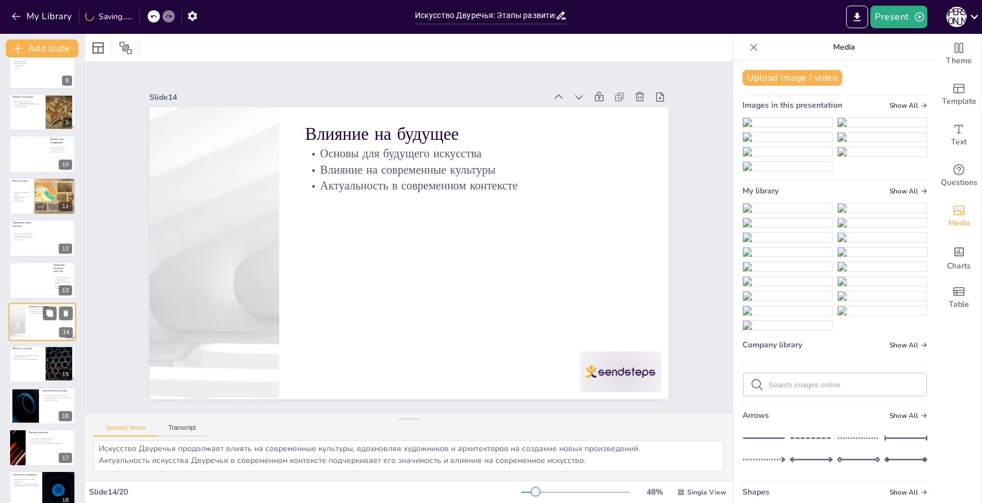
scroll to position [350, 0]
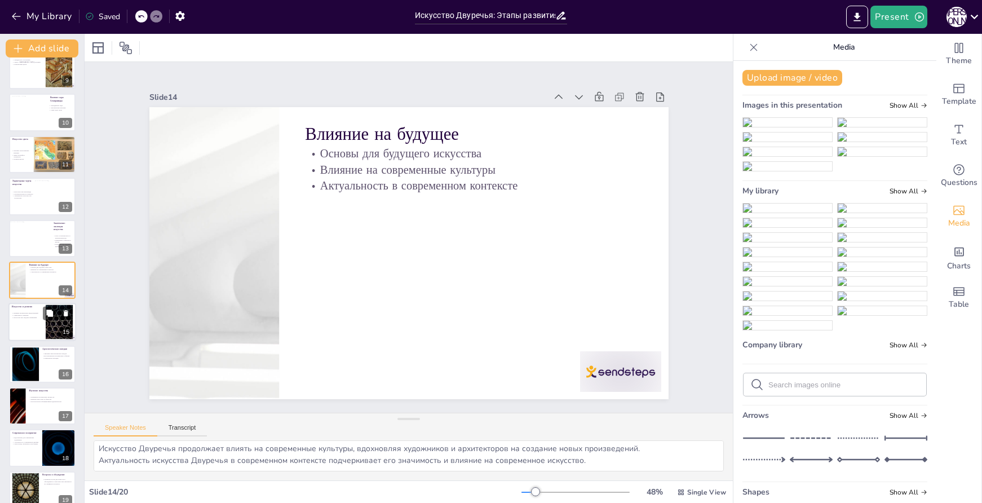
click at [54, 322] on div at bounding box center [59, 322] width 61 height 34
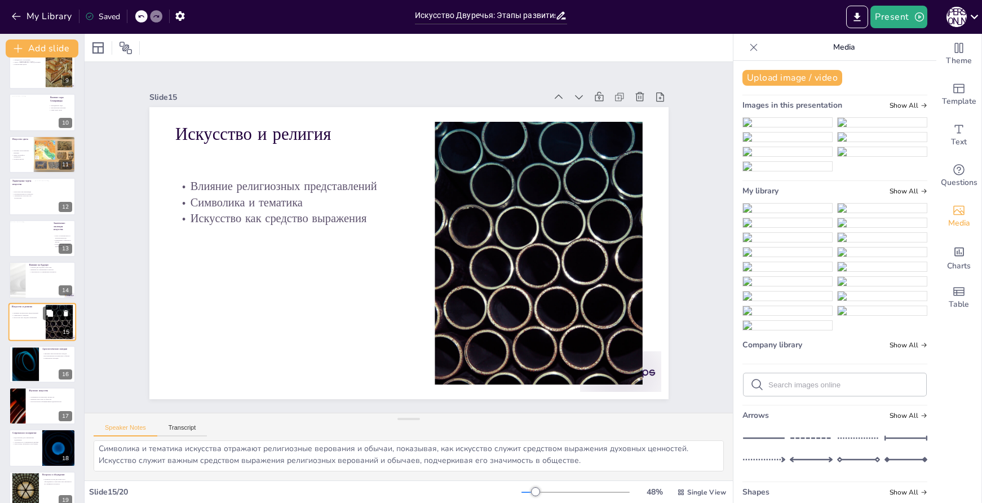
scroll to position [392, 0]
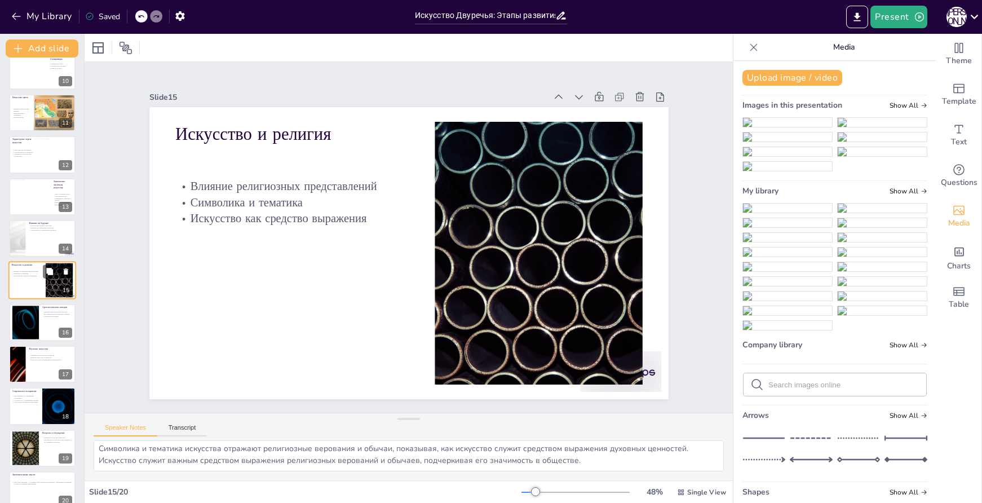
click at [70, 275] on button at bounding box center [66, 272] width 14 height 14
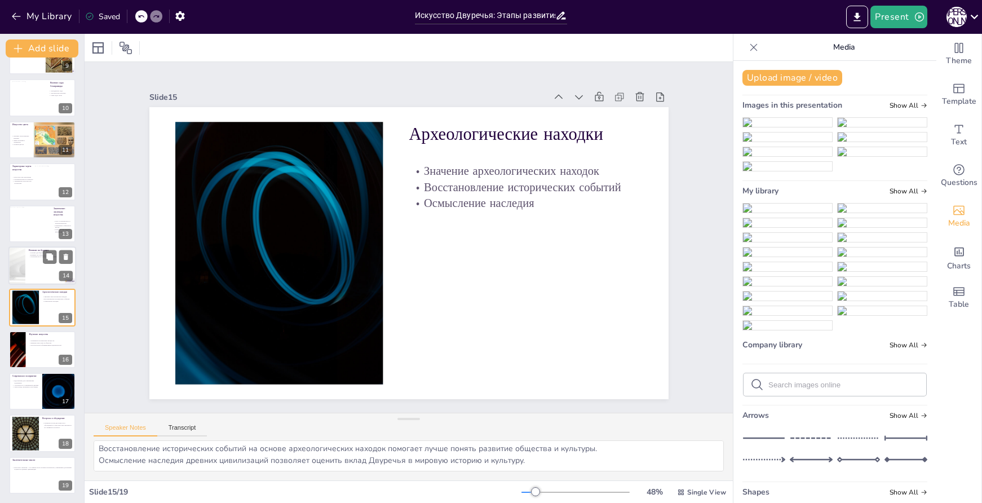
scroll to position [365, 0]
click at [67, 262] on button at bounding box center [66, 257] width 14 height 14
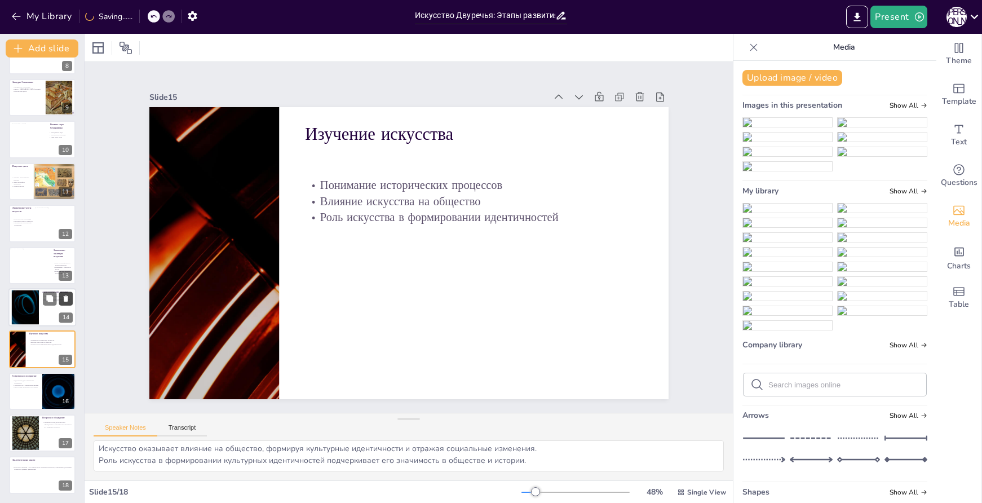
scroll to position [323, 0]
click at [40, 309] on div at bounding box center [42, 307] width 68 height 38
type textarea "Археологические находки играют важную роль в понимании культуры и искусства Дву…"
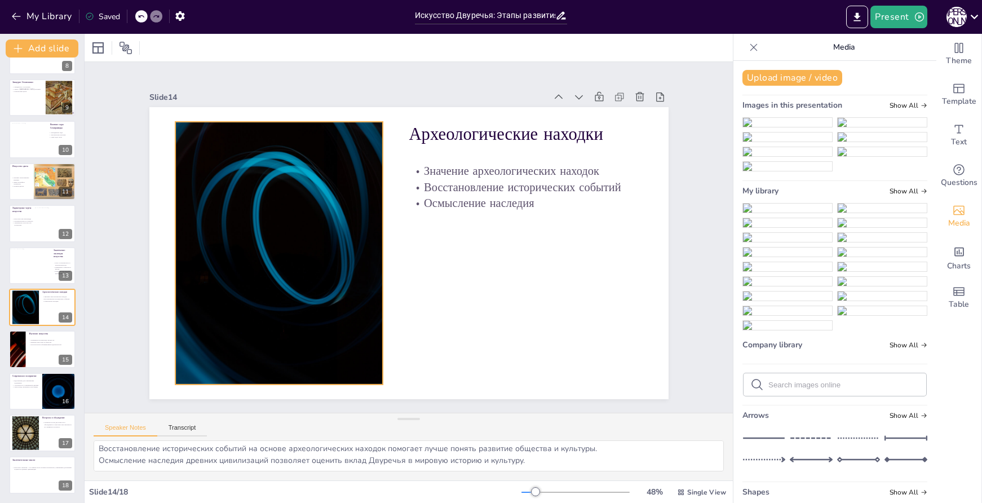
click at [320, 226] on div at bounding box center [278, 240] width 492 height 310
click at [311, 85] on icon at bounding box center [319, 77] width 16 height 16
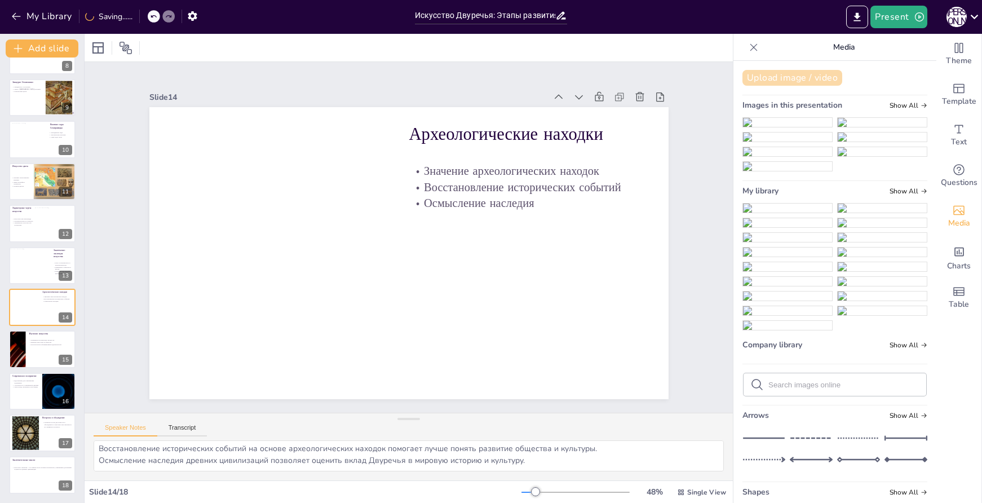
click at [787, 84] on button "Upload image / video" at bounding box center [793, 78] width 100 height 16
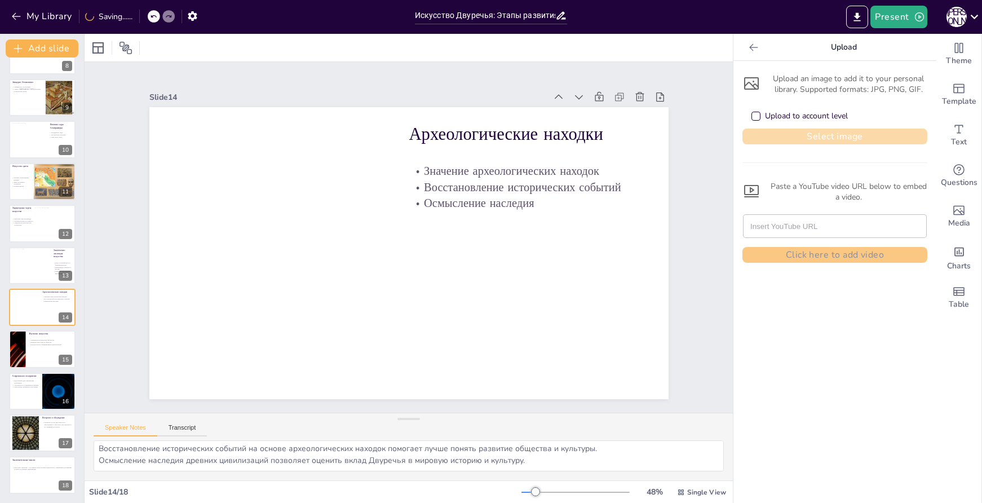
click at [843, 134] on button "Select image" at bounding box center [835, 137] width 185 height 16
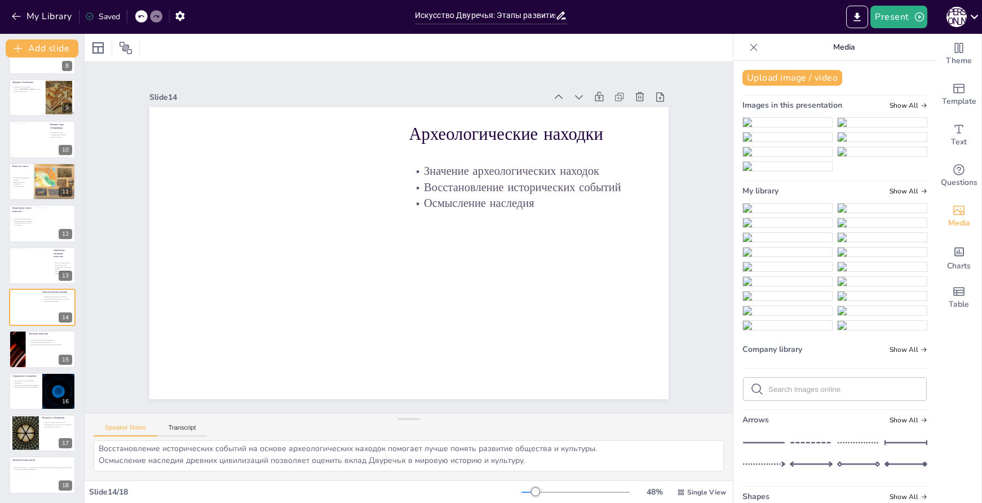
click at [777, 213] on img at bounding box center [787, 208] width 89 height 9
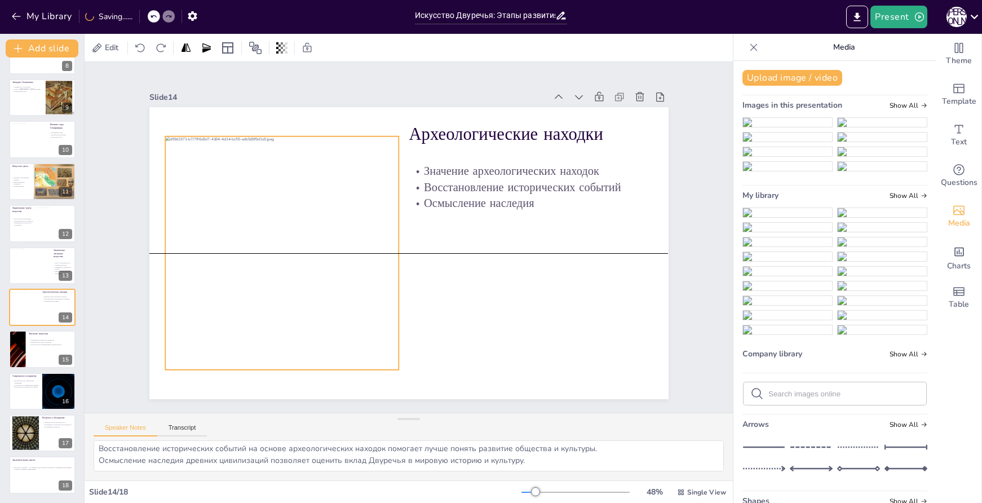
drag, startPoint x: 426, startPoint y: 284, endPoint x: 332, endPoint y: 283, distance: 94.8
click at [332, 283] on div at bounding box center [281, 252] width 233 height 233
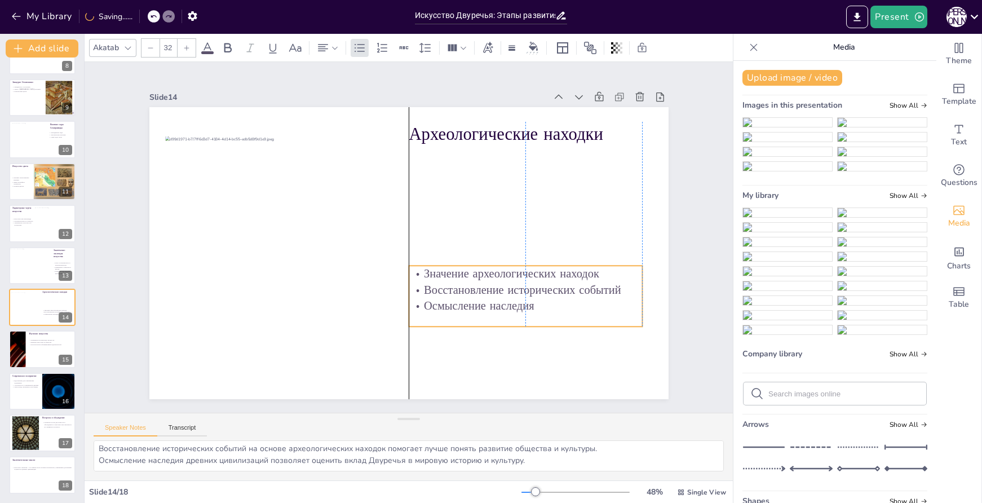
drag, startPoint x: 476, startPoint y: 220, endPoint x: 477, endPoint y: 305, distance: 84.6
click at [477, 305] on p "Осмысление наследия" at bounding box center [509, 329] width 232 height 64
type input "48"
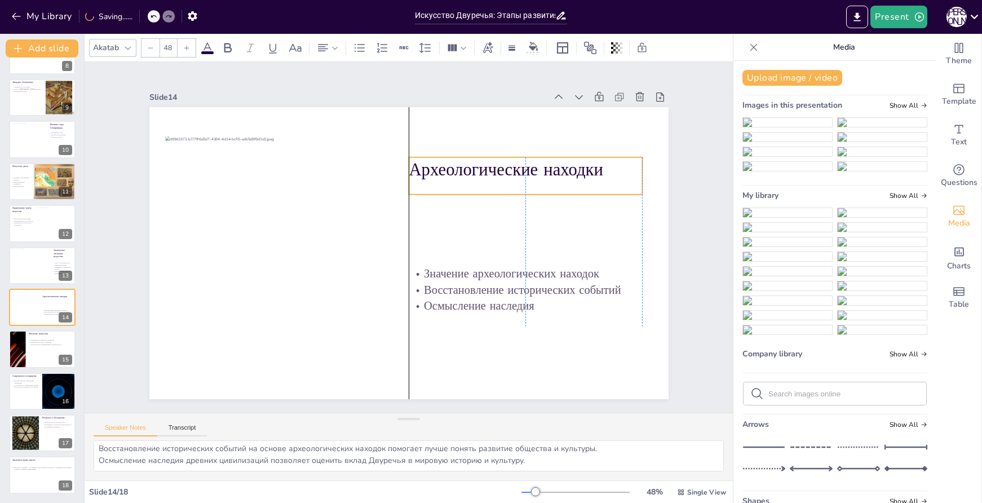
drag, startPoint x: 515, startPoint y: 136, endPoint x: 519, endPoint y: 171, distance: 35.2
click at [519, 171] on p "Археологические находки" at bounding box center [525, 169] width 233 height 24
click at [23, 350] on div at bounding box center [17, 349] width 68 height 38
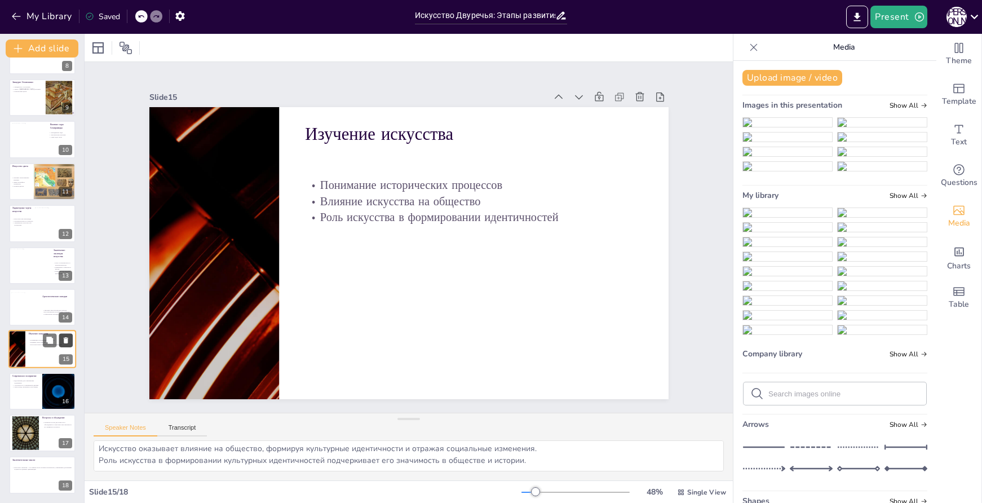
click at [65, 340] on icon at bounding box center [66, 341] width 5 height 6
type textarea "Искусство Двуречья служит источником вдохновения для современных художников, ко…"
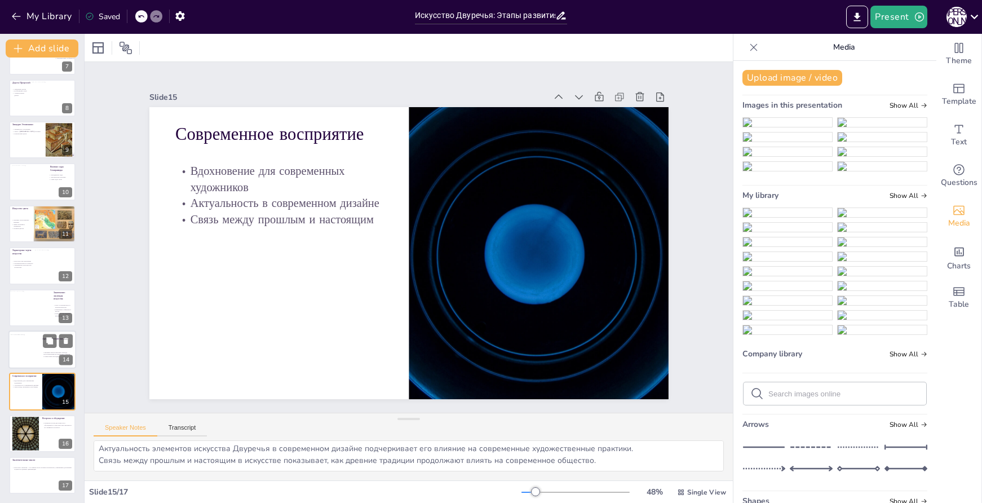
scroll to position [281, 0]
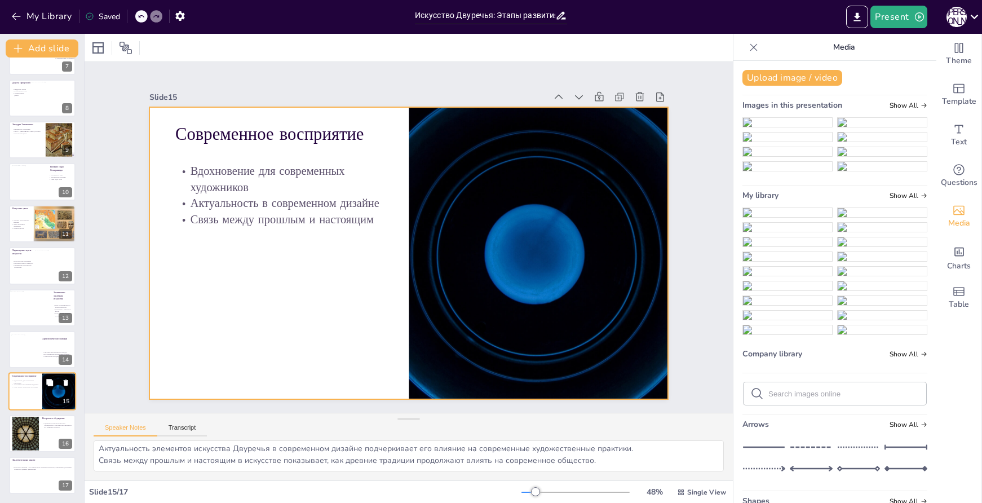
click at [38, 390] on div at bounding box center [42, 392] width 68 height 38
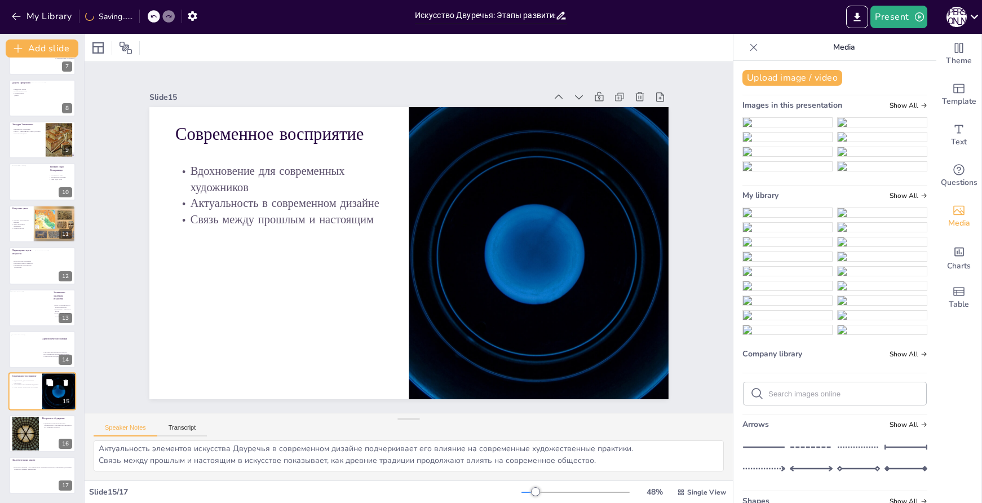
click at [64, 382] on icon at bounding box center [66, 383] width 5 height 6
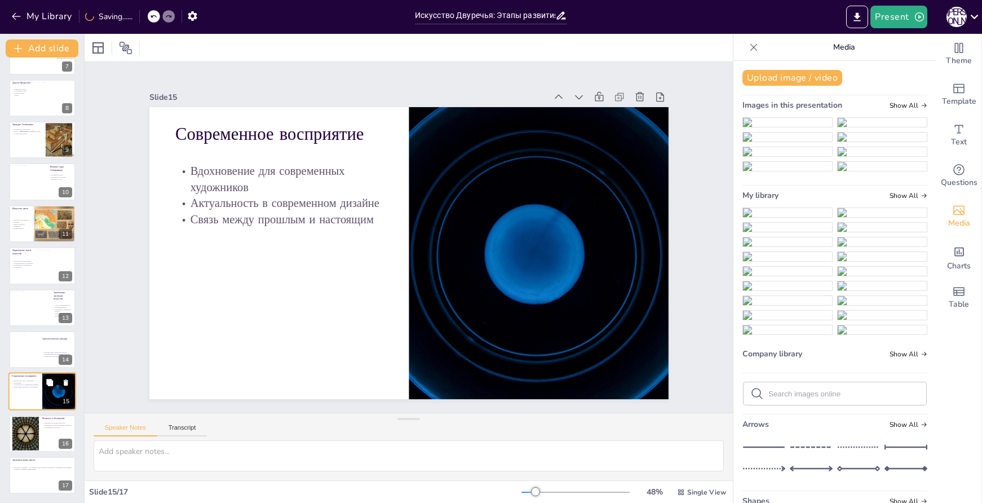
scroll to position [0, 0]
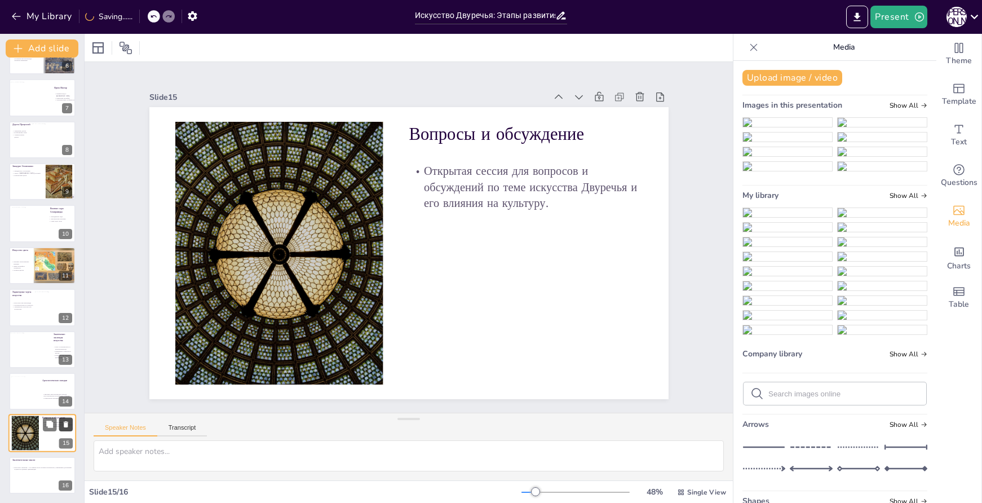
click at [66, 420] on button at bounding box center [66, 425] width 14 height 14
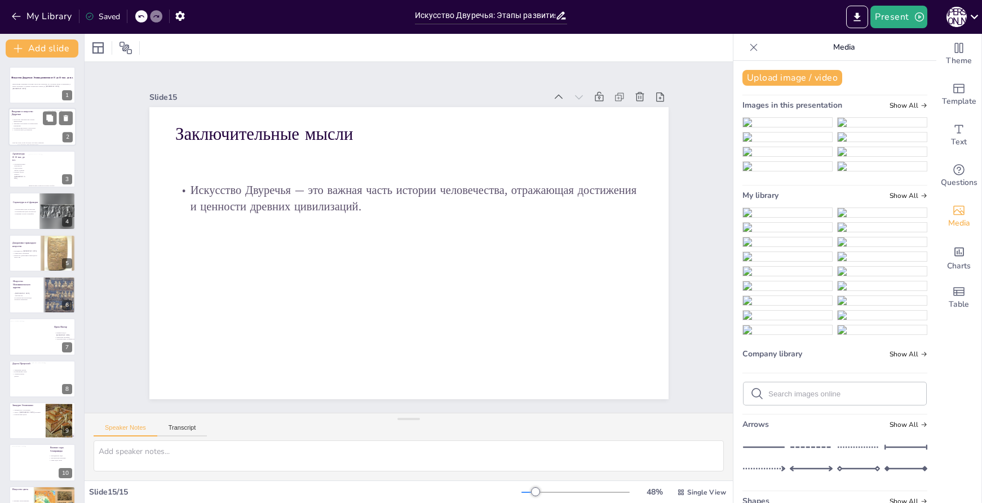
click at [40, 143] on p "Голова богини из Урука. Начало III тысячелетия до н. э. Иракский музей. Багдад." at bounding box center [28, 144] width 33 height 3
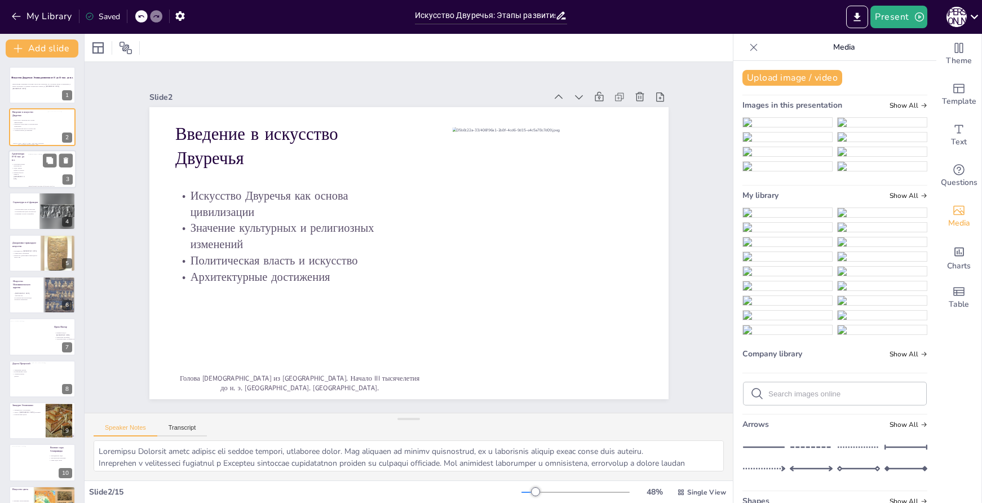
click at [26, 175] on div at bounding box center [42, 169] width 68 height 38
type textarea "Монументальная архитектура является важным аспектом искусства Двуречья и показы…"
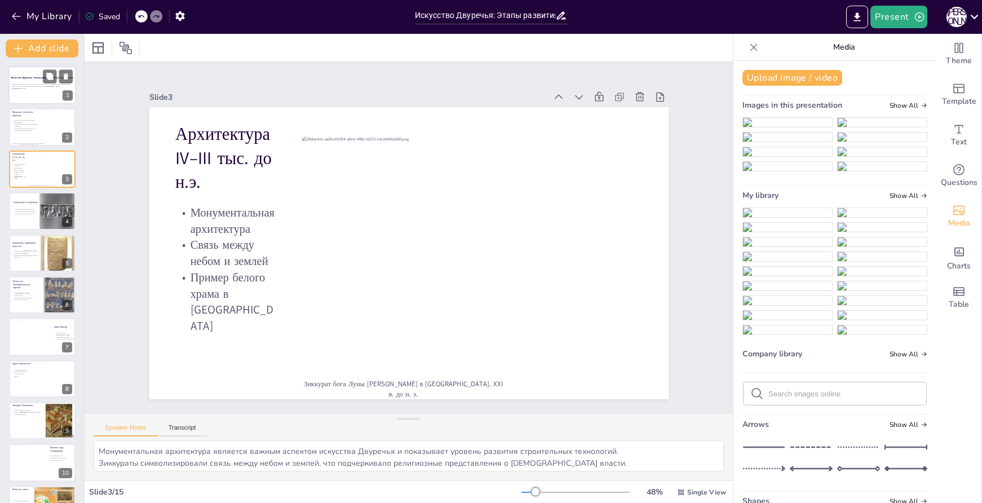
click at [19, 81] on div at bounding box center [42, 85] width 68 height 38
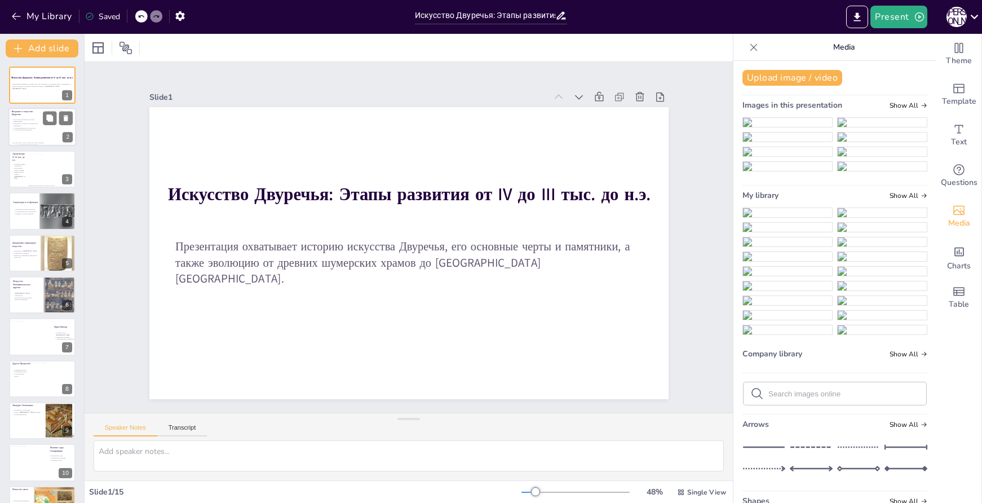
click at [25, 116] on p "Введение в искусство Двуречья" at bounding box center [27, 113] width 30 height 6
type textarea "Искусство Двуречья стало основой для многих культур, возникших позже. Оно отраж…"
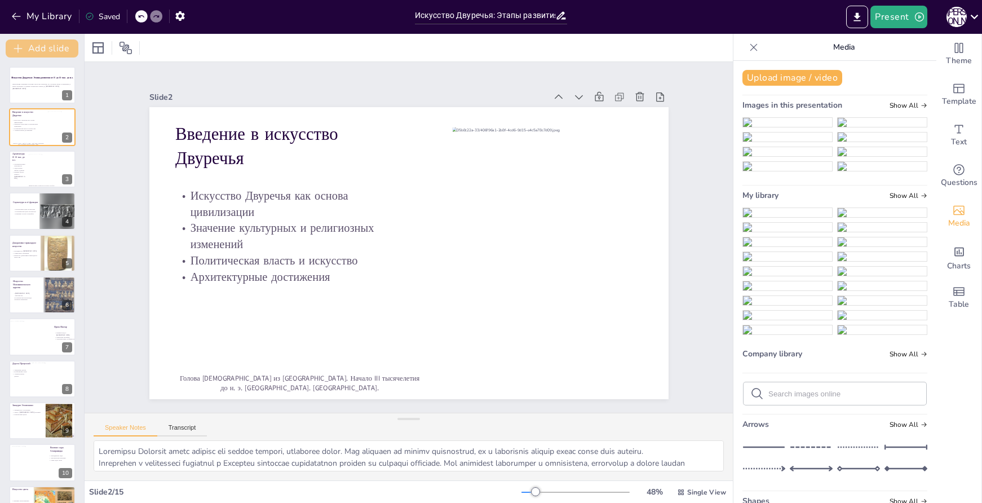
click at [26, 47] on button "Add slide" at bounding box center [42, 48] width 73 height 18
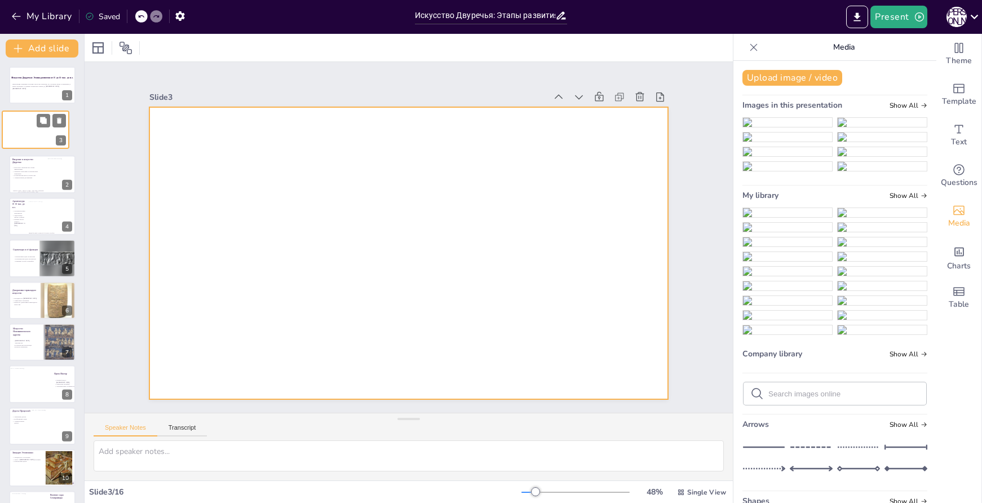
drag, startPoint x: 33, startPoint y: 166, endPoint x: 26, endPoint y: 124, distance: 42.8
click at [26, 124] on div at bounding box center [35, 129] width 67 height 37
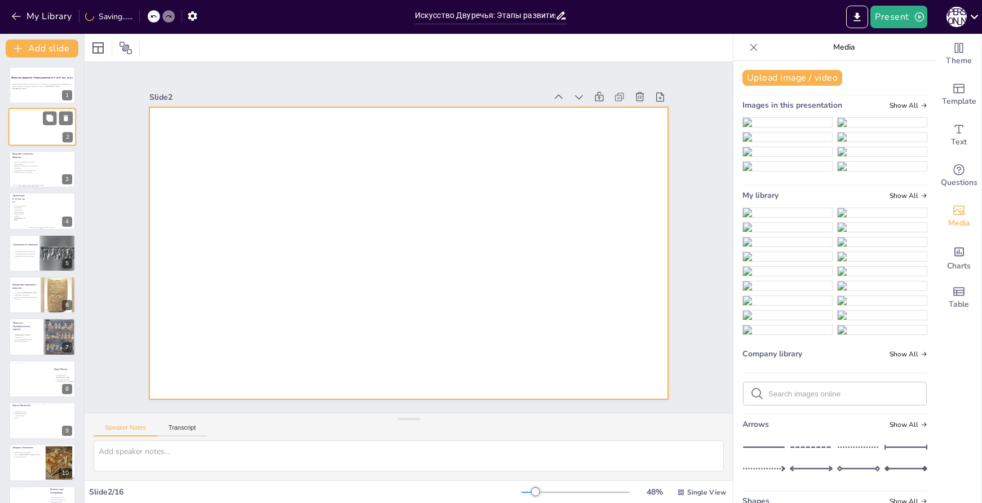
click at [31, 126] on div at bounding box center [42, 127] width 68 height 38
click at [321, 186] on div at bounding box center [402, 252] width 593 height 478
click at [951, 136] on span "Text" at bounding box center [959, 142] width 16 height 12
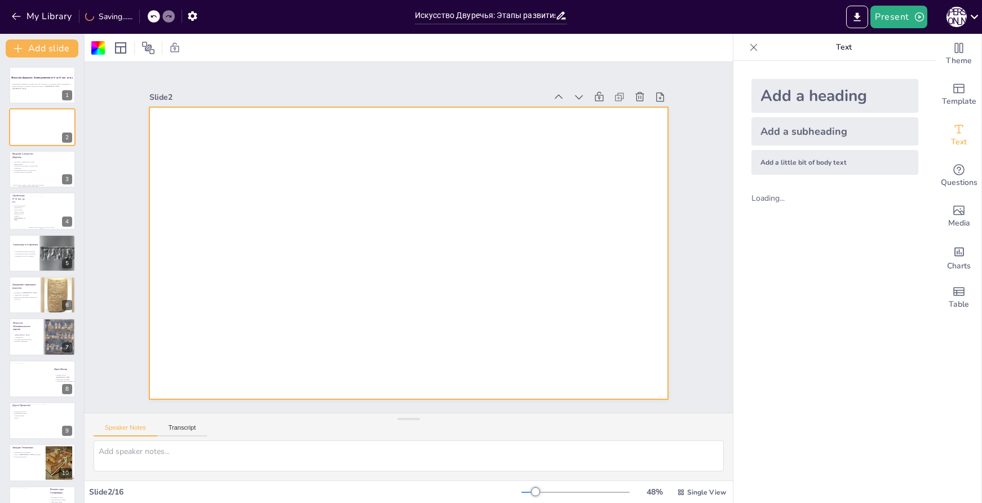
click at [813, 133] on div "Add a subheading" at bounding box center [835, 131] width 167 height 28
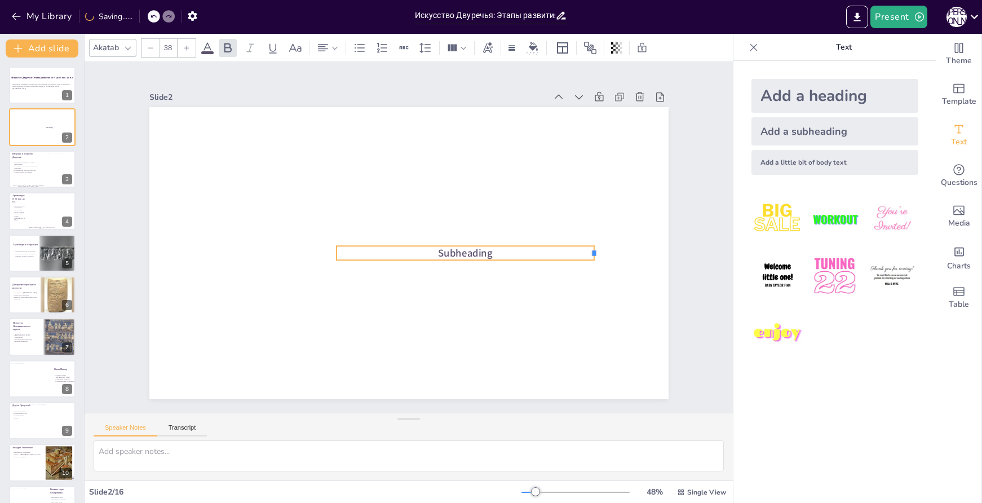
drag, startPoint x: 473, startPoint y: 249, endPoint x: 586, endPoint y: 248, distance: 112.8
click at [590, 266] on div at bounding box center [595, 273] width 11 height 15
drag, startPoint x: 327, startPoint y: 249, endPoint x: 200, endPoint y: 232, distance: 128.0
click at [200, 232] on div "Subheading" at bounding box center [408, 253] width 519 height 292
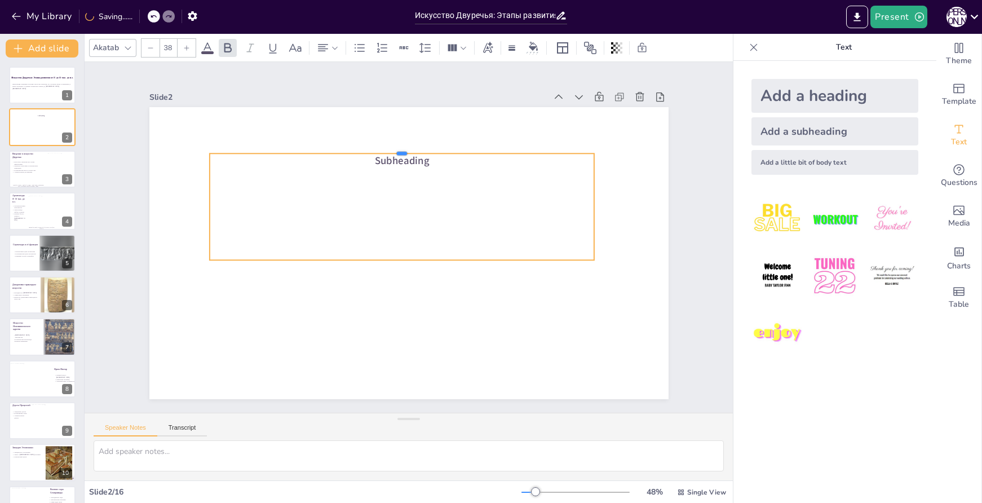
drag, startPoint x: 394, startPoint y: 240, endPoint x: 398, endPoint y: 131, distance: 109.5
click at [398, 130] on div at bounding box center [420, 149] width 378 height 89
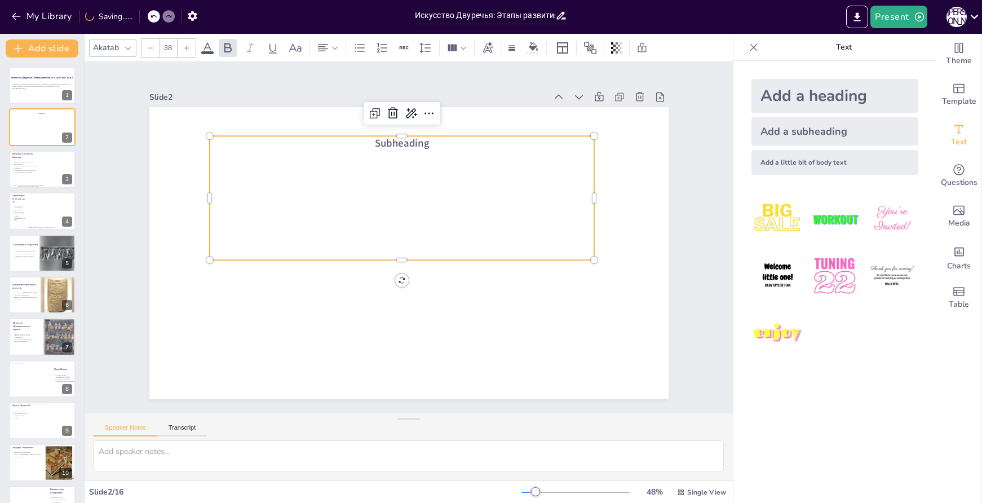
click at [398, 152] on div "Subheading" at bounding box center [410, 197] width 402 height 201
click at [401, 136] on span "Subheading" at bounding box center [411, 143] width 55 height 20
click at [413, 136] on span "Subheading" at bounding box center [440, 147] width 55 height 35
click at [401, 136] on div "Subheading" at bounding box center [405, 197] width 395 height 164
click at [426, 198] on p "Subheading" at bounding box center [406, 197] width 384 height 55
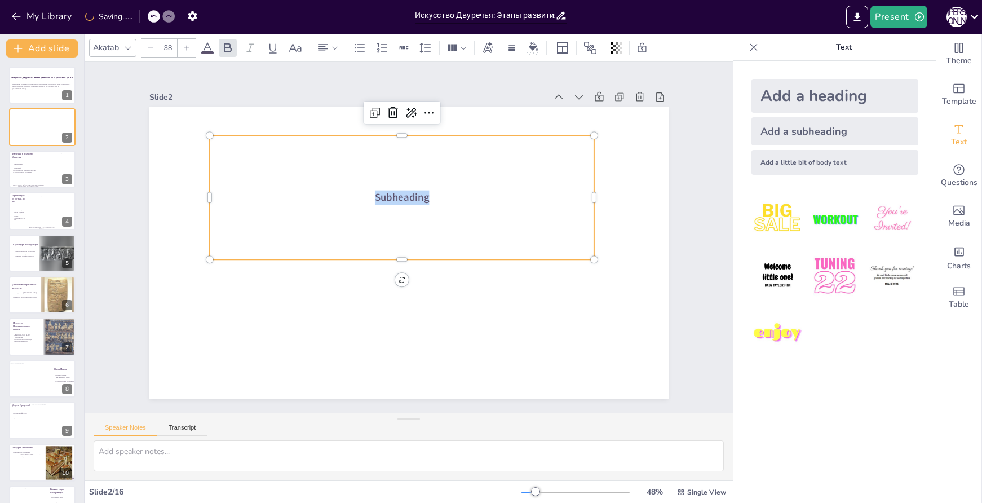
click at [426, 198] on p "Subheading" at bounding box center [401, 198] width 385 height 15
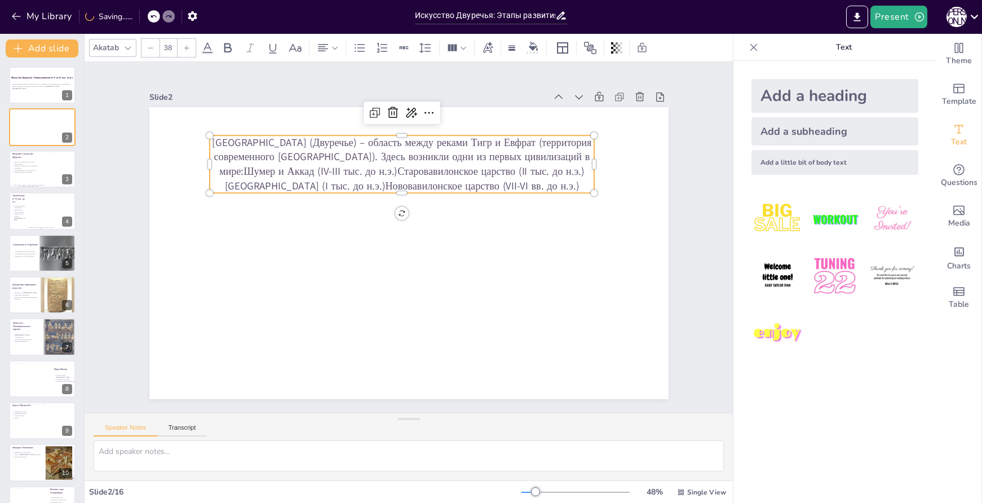
click at [411, 159] on p "Месопотамия (Двуречье) – область между реками Тигр и Евфрат (территория совреме…" at bounding box center [401, 164] width 385 height 58
click at [411, 159] on p "Месопотамия (Двуречье) – область между реками Тигр и Евфрат (территория совреме…" at bounding box center [417, 164] width 388 height 136
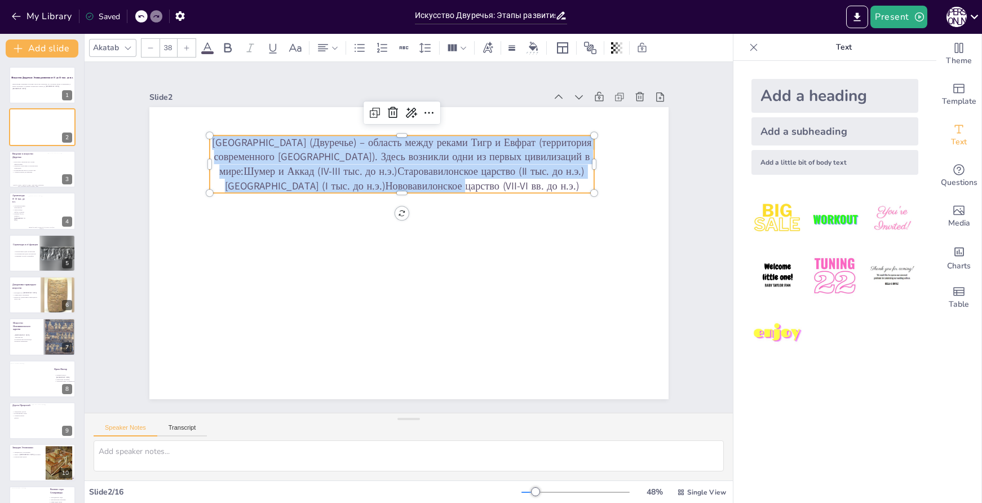
click at [411, 159] on p "Месопотамия (Двуречье) – область между реками Тигр и Евфрат (территория совреме…" at bounding box center [409, 164] width 389 height 98
click at [209, 157] on p "Месопотамия (Двуречье) – область между реками Тигр и Евфрат (территория совреме…" at bounding box center [401, 164] width 385 height 58
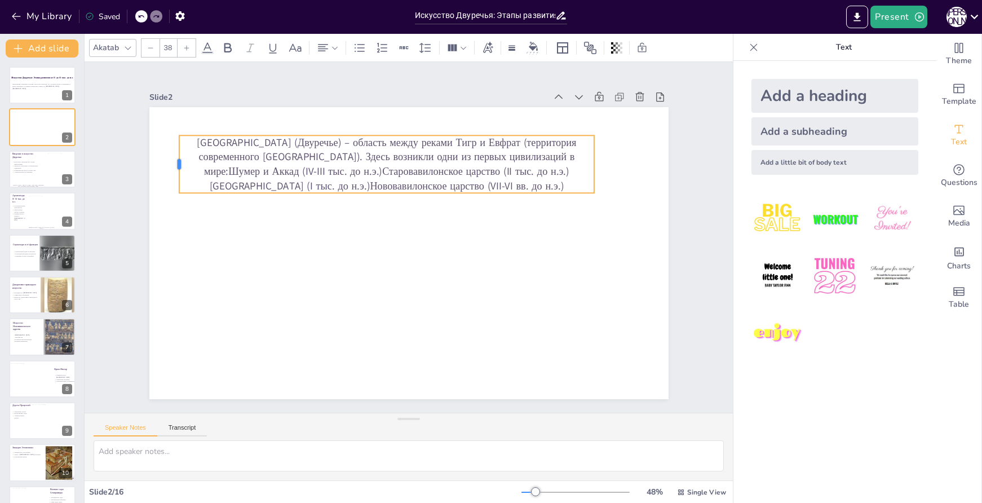
drag, startPoint x: 201, startPoint y: 158, endPoint x: 170, endPoint y: 157, distance: 30.5
click at [176, 157] on div at bounding box center [183, 140] width 15 height 58
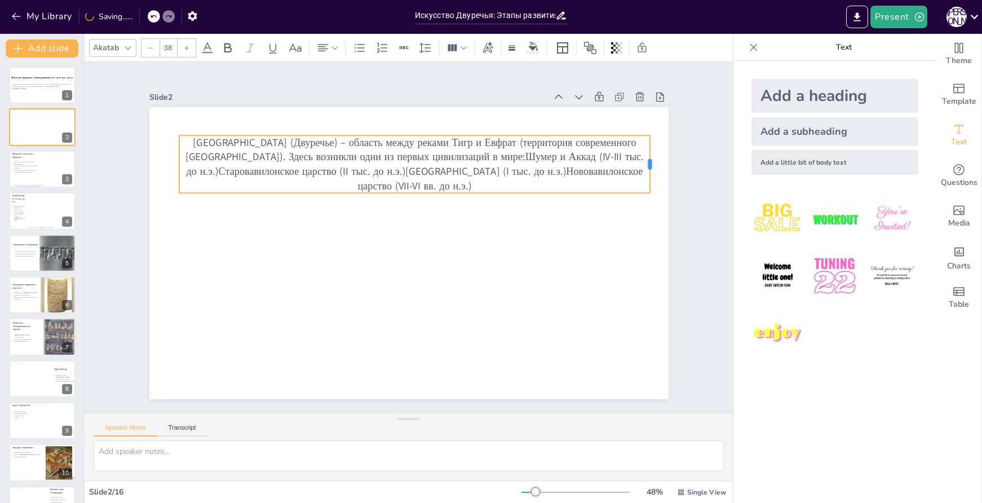
drag, startPoint x: 589, startPoint y: 162, endPoint x: 645, endPoint y: 161, distance: 55.8
click at [654, 188] on div at bounding box center [664, 217] width 21 height 58
click at [492, 160] on p "Месопотамия (Двуречье) – область между реками Тигр и Евфрат (территория совреме…" at bounding box center [422, 165] width 474 height 107
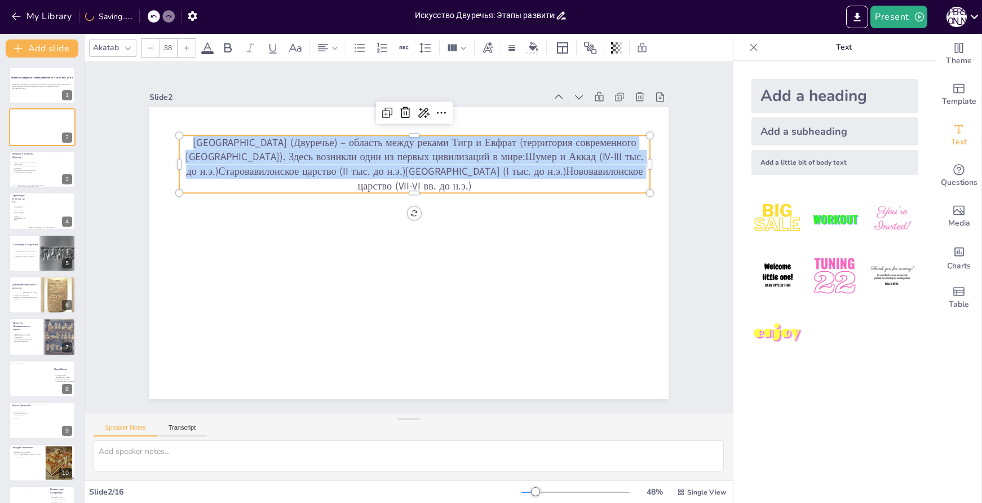
click at [492, 160] on p "Месопотамия (Двуречье) – область между реками Тигр и Евфрат (территория совреме…" at bounding box center [422, 165] width 474 height 106
click at [190, 50] on div at bounding box center [187, 48] width 18 height 18
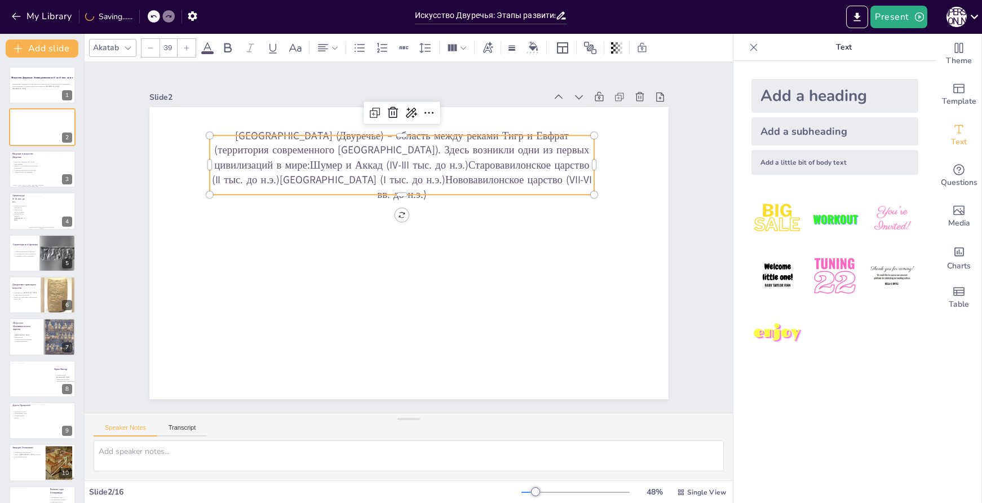
click at [190, 50] on div at bounding box center [187, 48] width 18 height 18
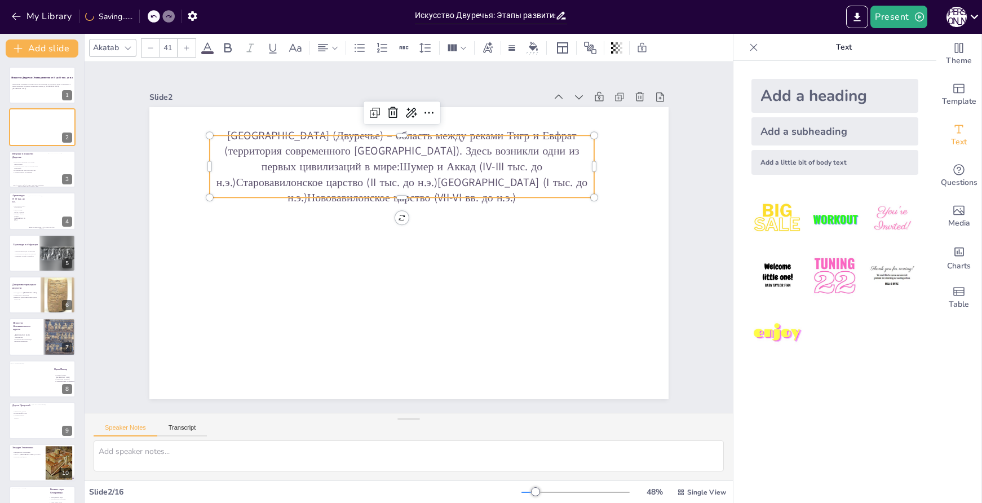
click at [190, 50] on div at bounding box center [187, 48] width 18 height 18
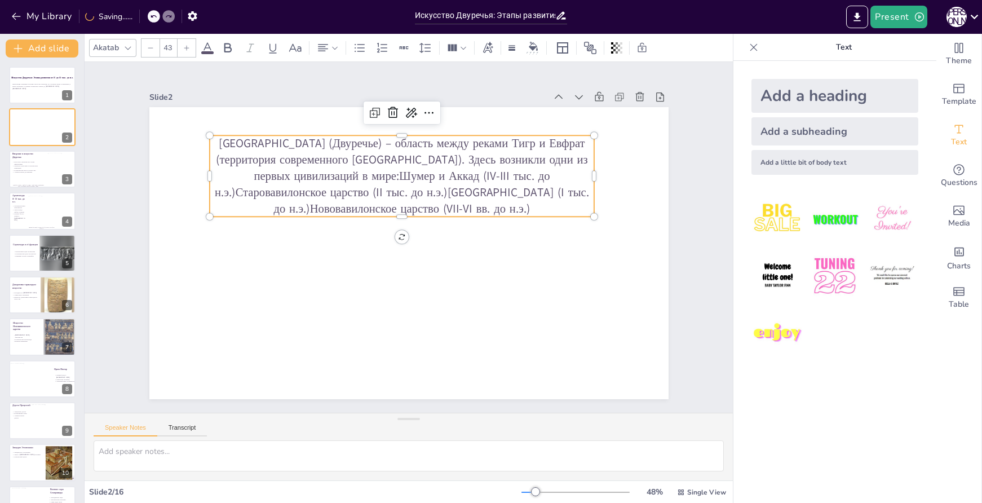
click at [190, 50] on div at bounding box center [187, 48] width 18 height 18
click at [188, 49] on icon at bounding box center [186, 48] width 7 height 7
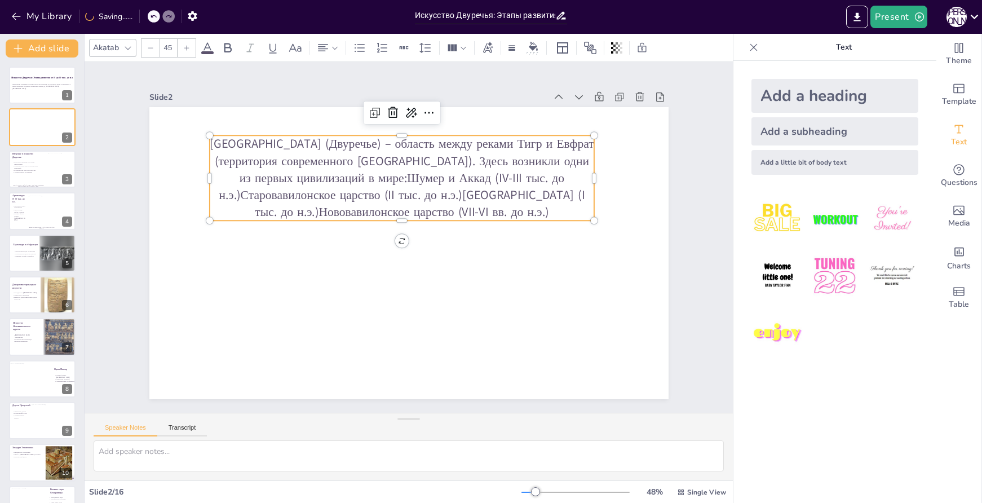
click at [188, 49] on icon at bounding box center [186, 48] width 7 height 7
type input "46"
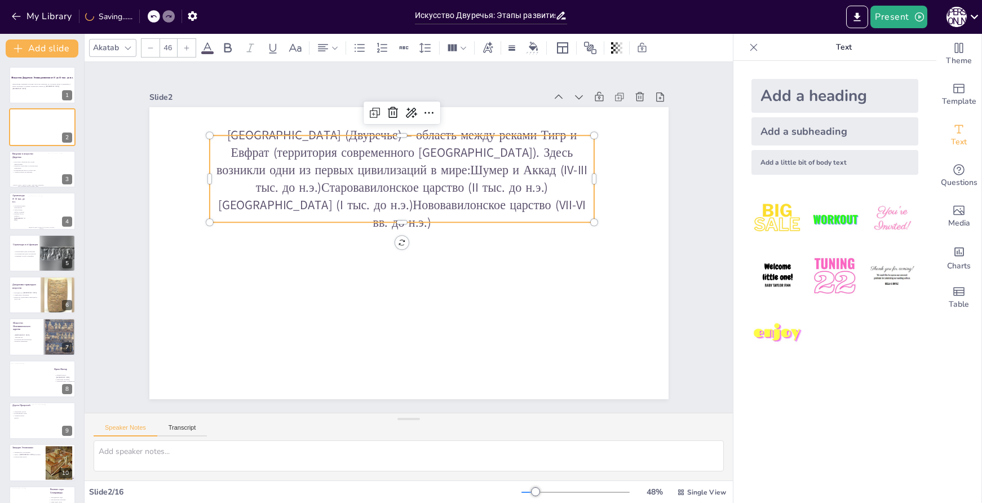
click at [211, 174] on p "Месопотамия (Двуречье) – область между реками Тигр и Евфрат (территория совреме…" at bounding box center [408, 179] width 394 height 144
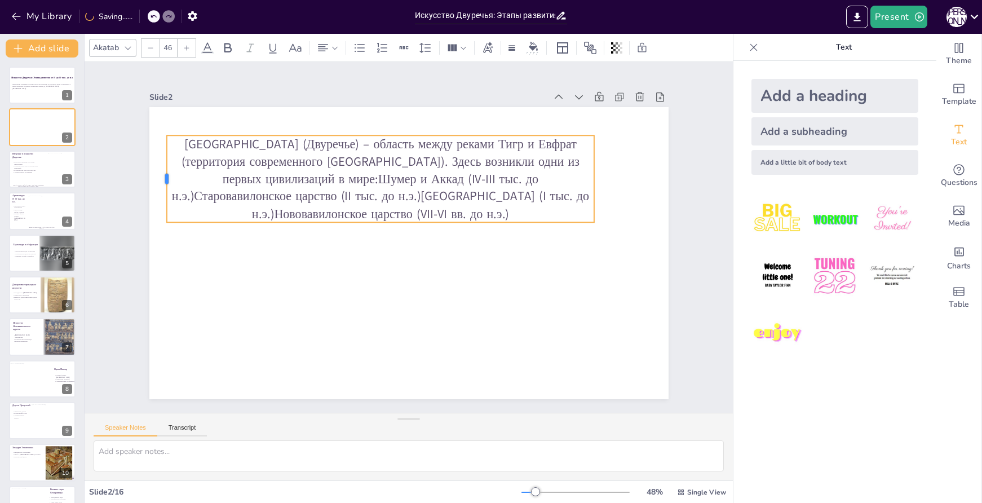
drag, startPoint x: 200, startPoint y: 175, endPoint x: 196, endPoint y: 169, distance: 7.8
click at [158, 166] on div at bounding box center [161, 178] width 9 height 87
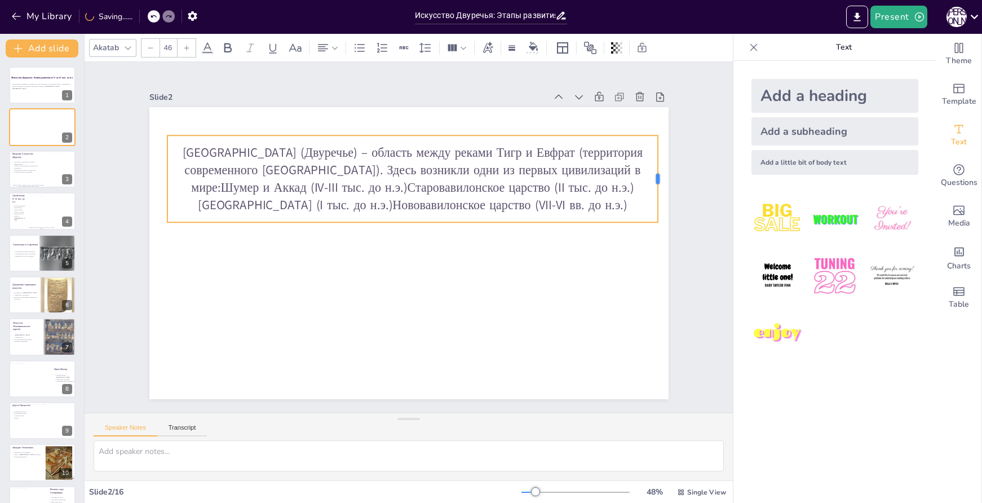
drag, startPoint x: 588, startPoint y: 179, endPoint x: 647, endPoint y: 174, distance: 59.4
click at [658, 174] on div at bounding box center [667, 205] width 18 height 87
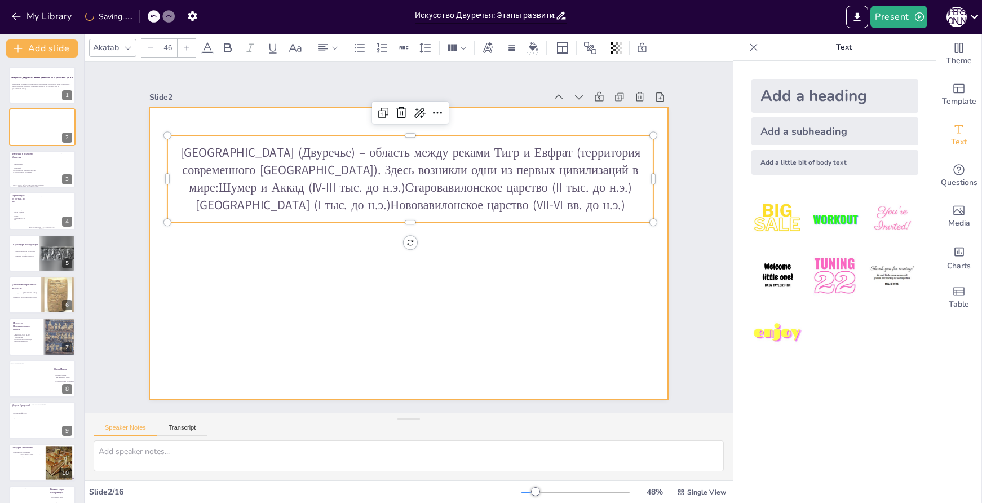
click at [507, 245] on div at bounding box center [405, 253] width 569 height 394
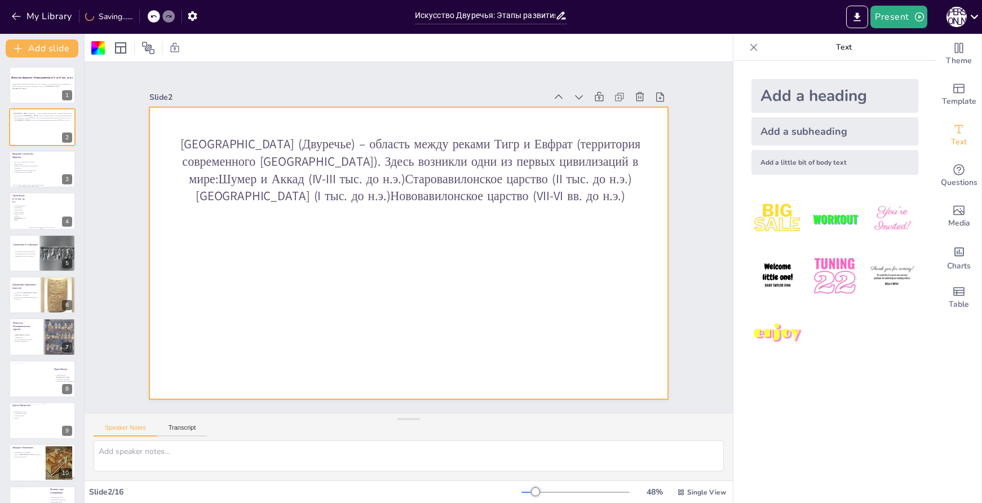
click at [496, 237] on div at bounding box center [407, 253] width 547 height 345
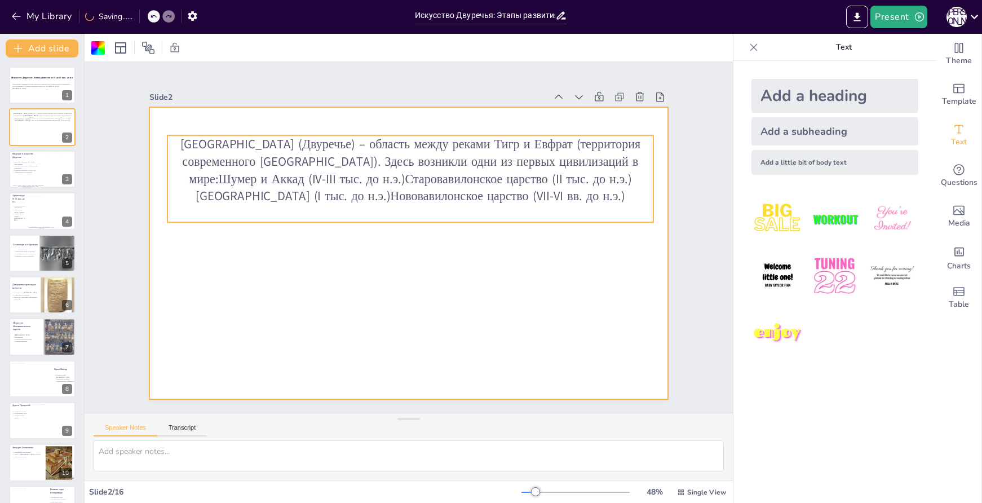
click at [580, 158] on p "Месопотамия (Двуречье) – область между реками Тигр и Евфрат (территория совреме…" at bounding box center [424, 171] width 490 height 169
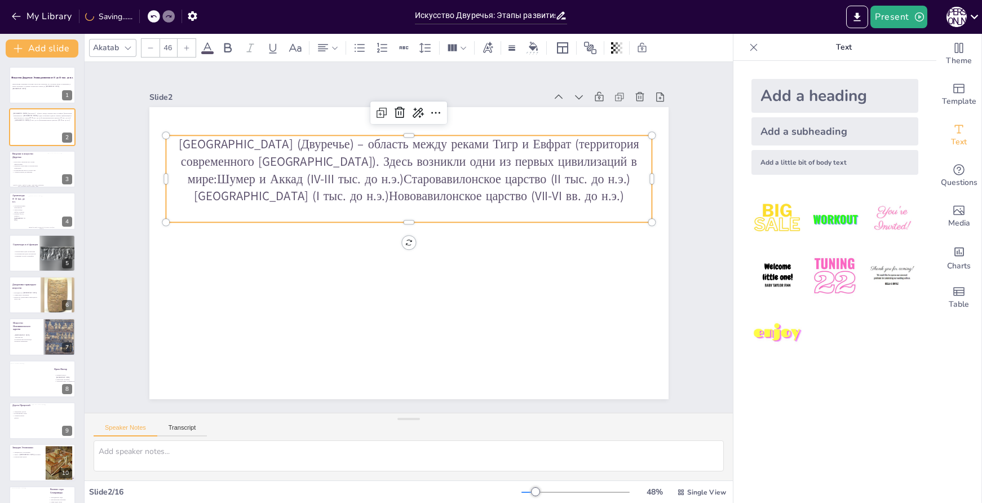
click at [582, 160] on p "Месопотамия (Двуречье) – область между реками Тигр и Евфрат (территория совреме…" at bounding box center [436, 176] width 473 height 261
click at [575, 159] on p "Месопотамия (Двуречье) – область между реками Тигр и Евфрат (территория совреме…" at bounding box center [423, 171] width 490 height 169
click at [575, 159] on p "Месопотамия (Двуречье) – область между реками Тигр и Евфрат (территория совреме…" at bounding box center [415, 171] width 491 height 120
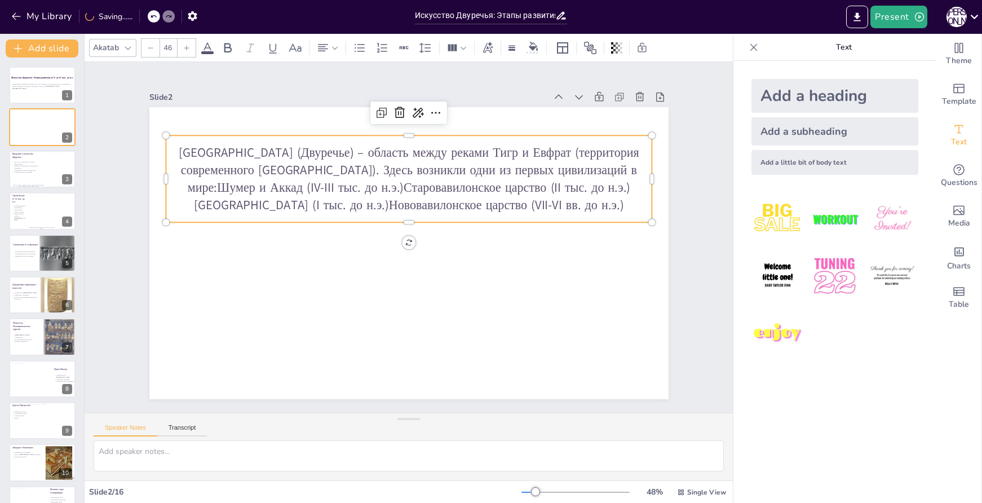
click at [578, 167] on p "Месопотамия (Двуречье) – область между реками Тигр и Евфрат (территория совреме…" at bounding box center [415, 180] width 491 height 120
click at [582, 167] on p "Месопотамия (Двуречье) – область между реками Тигр и Евфрат (территория совреме…" at bounding box center [415, 180] width 491 height 120
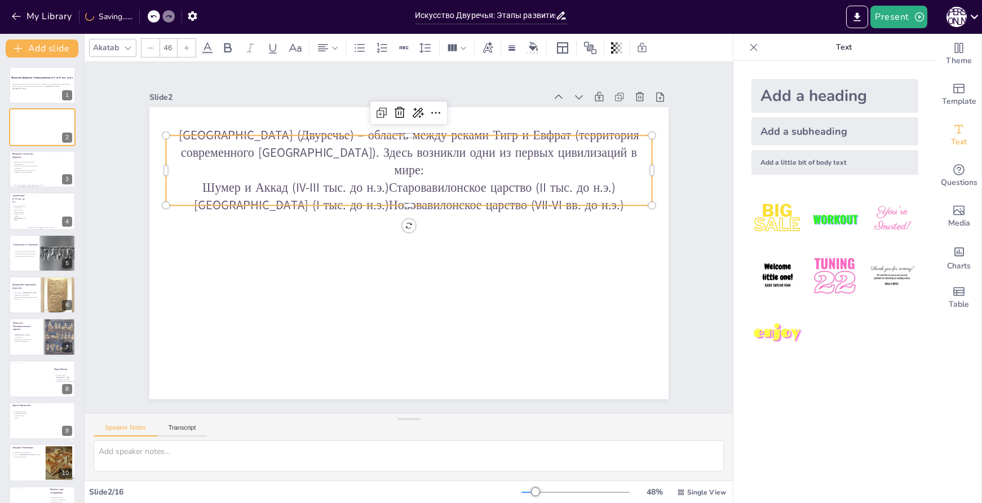
click at [353, 176] on p "Шумер и Аккад (IV-III тыс. до н.э.)Старовавилонское царство (II тыс. до н.э.)Ас…" at bounding box center [436, 207] width 385 height 351
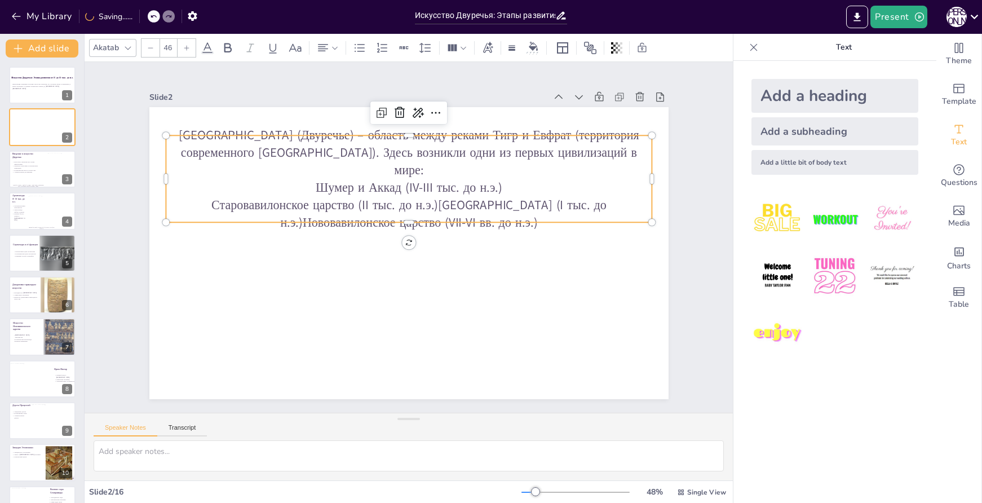
click at [405, 196] on p "Старовавилонское царство (II тыс. до н.э.)Ассирия (I тыс. до н.э.)Нововавилонск…" at bounding box center [414, 214] width 483 height 135
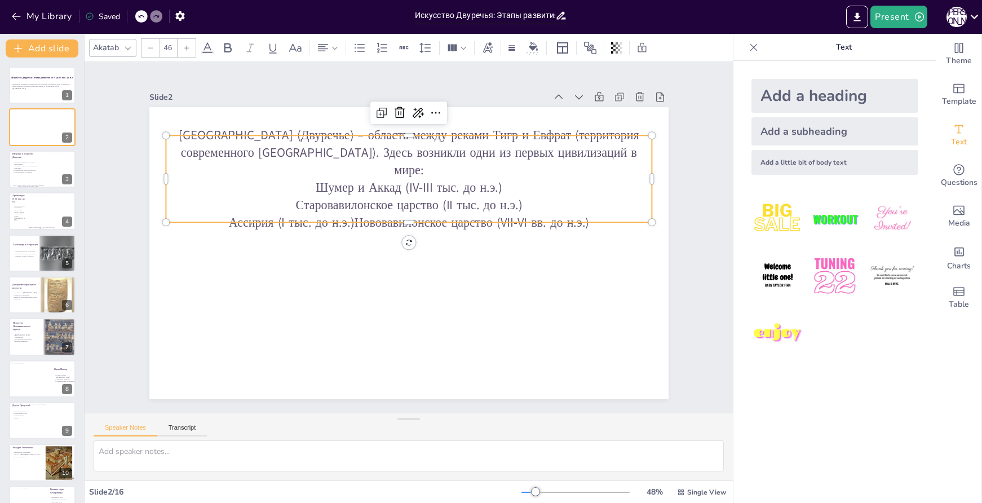
click at [349, 210] on p "Ассирия (I тыс. до н.э.)Нововавилонское царство (VII-VI вв. до н.э.)" at bounding box center [412, 223] width 479 height 118
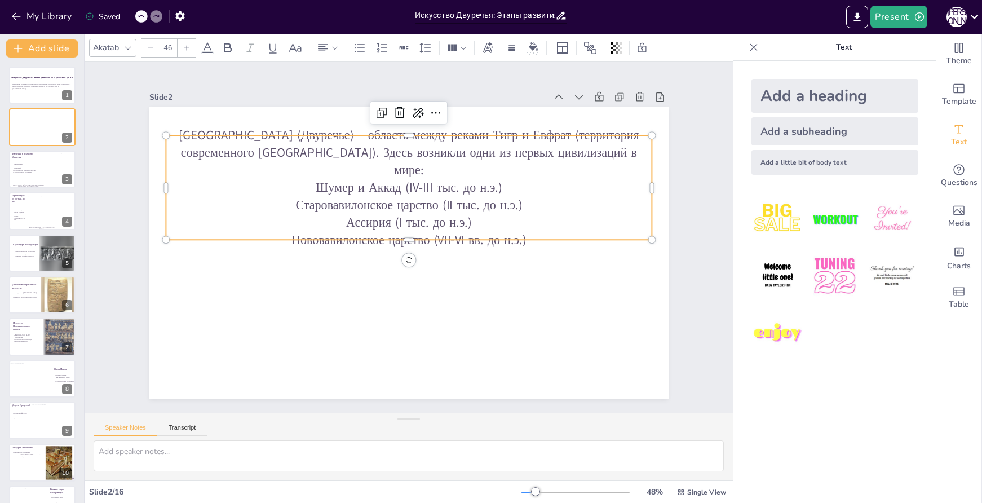
click at [609, 159] on p "Месопотамия (Двуречье) – область между реками Тигр и Евфрат (территория совреме…" at bounding box center [426, 154] width 486 height 152
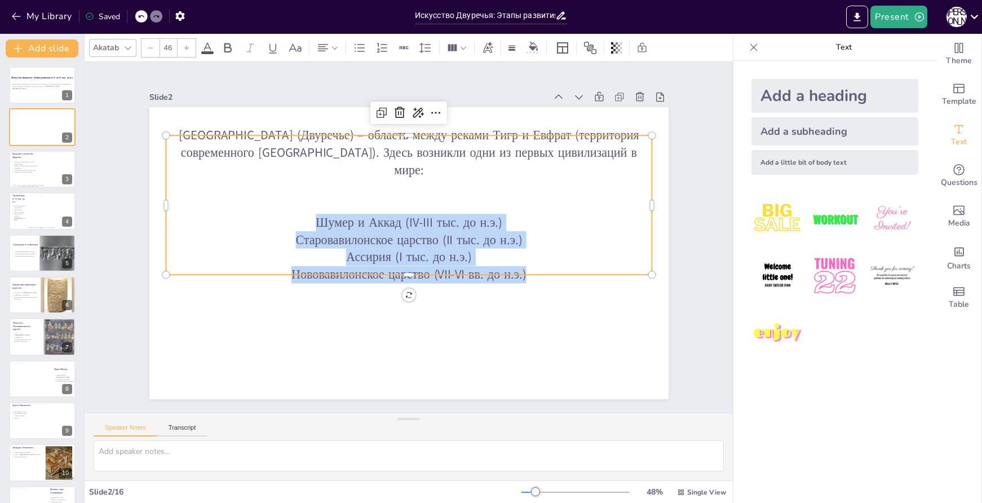
drag, startPoint x: 552, startPoint y: 266, endPoint x: 287, endPoint y: 209, distance: 271.0
click at [287, 209] on div "Месопотамия (Двуречье) – область между реками Тигр и Евфрат (территория совреме…" at bounding box center [412, 205] width 500 height 207
click at [378, 51] on icon at bounding box center [382, 47] width 10 height 10
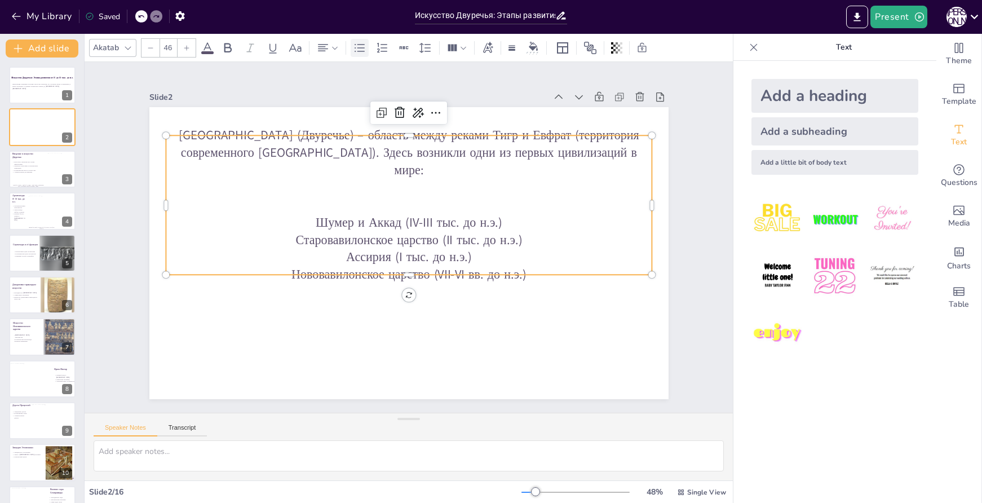
click at [357, 49] on icon at bounding box center [360, 48] width 14 height 14
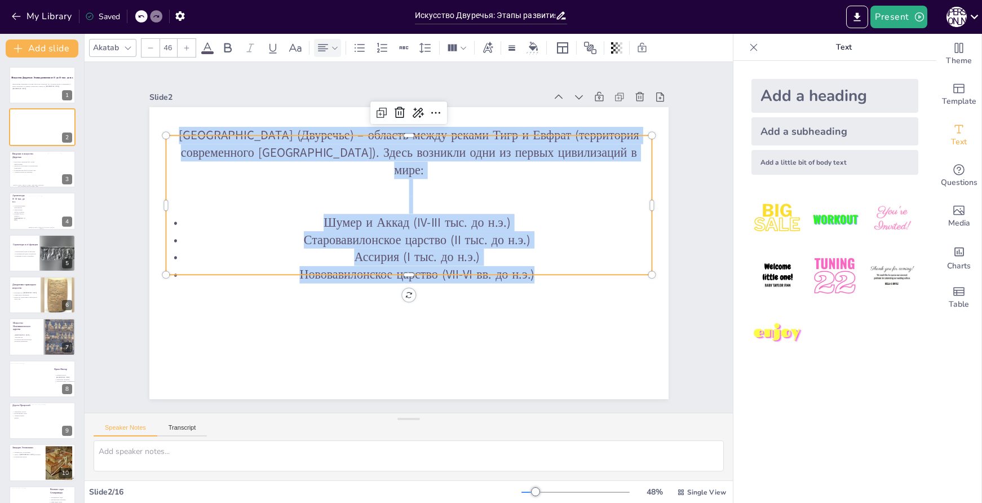
click at [329, 46] on icon at bounding box center [323, 48] width 14 height 14
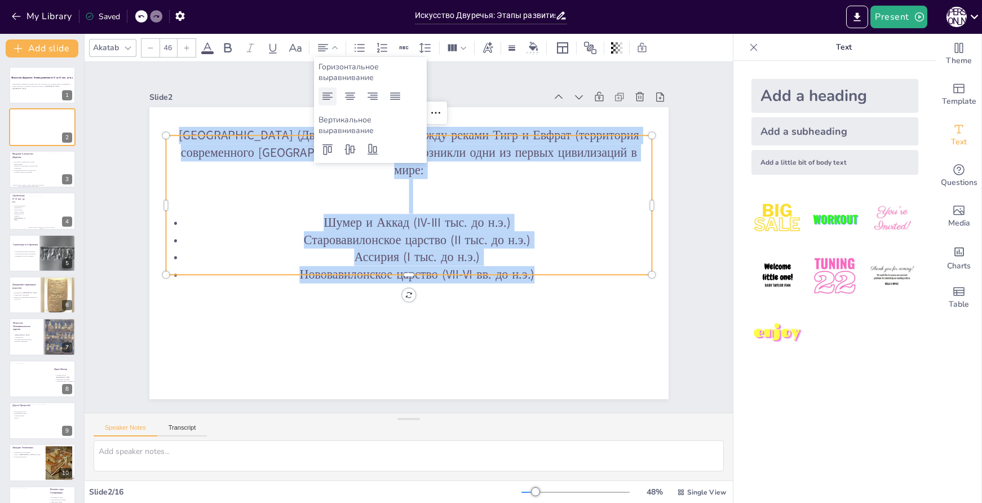
click at [324, 82] on font "Горизонтальное выравнивание" at bounding box center [349, 71] width 60 height 21
click at [326, 97] on icon at bounding box center [328, 95] width 10 height 7
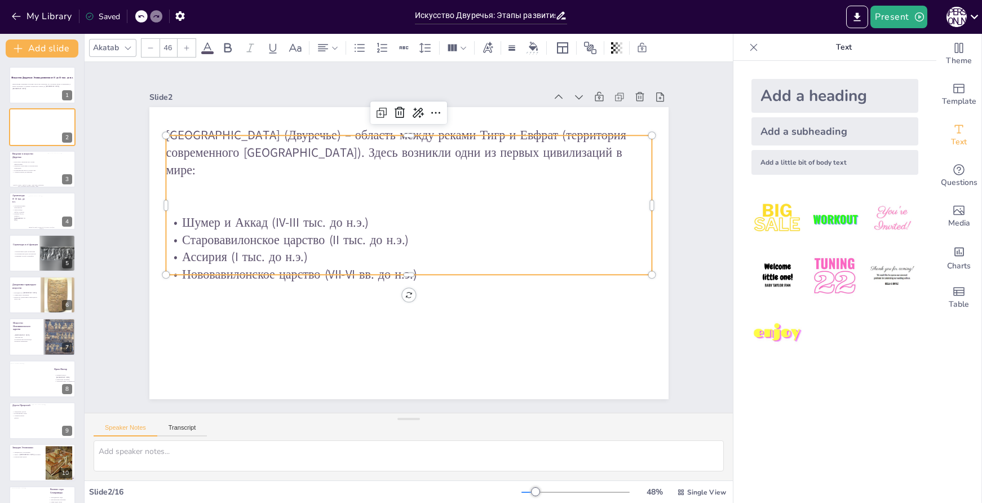
click at [438, 231] on p "Старовавилонское царство (II тыс. до н.э.)" at bounding box center [408, 240] width 479 height 118
click at [413, 217] on p "Шумер и Аккад (IV-III тыс. до н.э.)" at bounding box center [410, 222] width 486 height 68
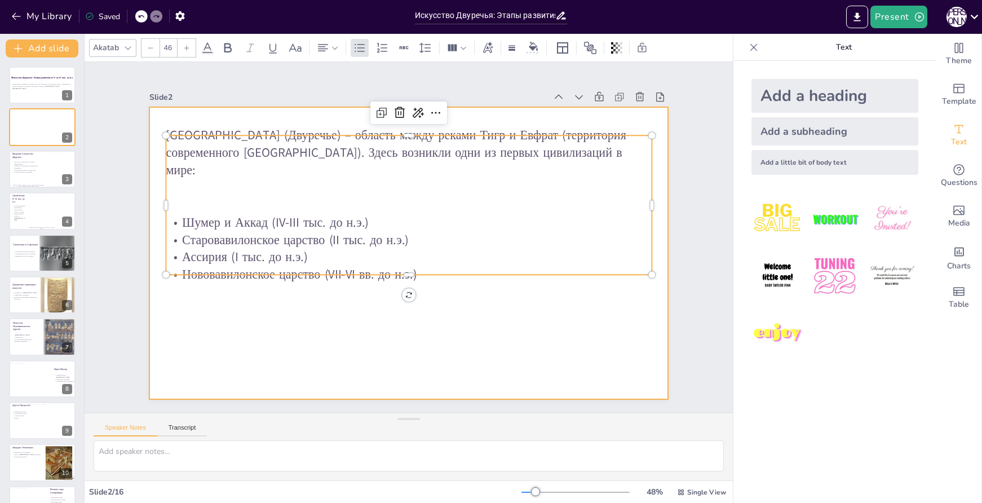
click at [501, 329] on div at bounding box center [405, 253] width 569 height 394
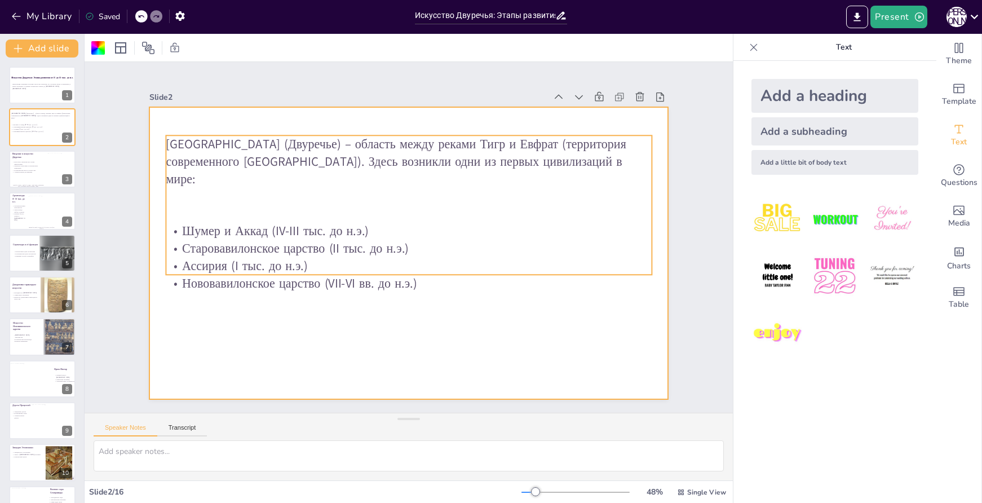
click at [207, 139] on p "Месопотамия (Двуречье) – область между реками Тигр и Евфрат (территория совреме…" at bounding box center [425, 163] width 486 height 152
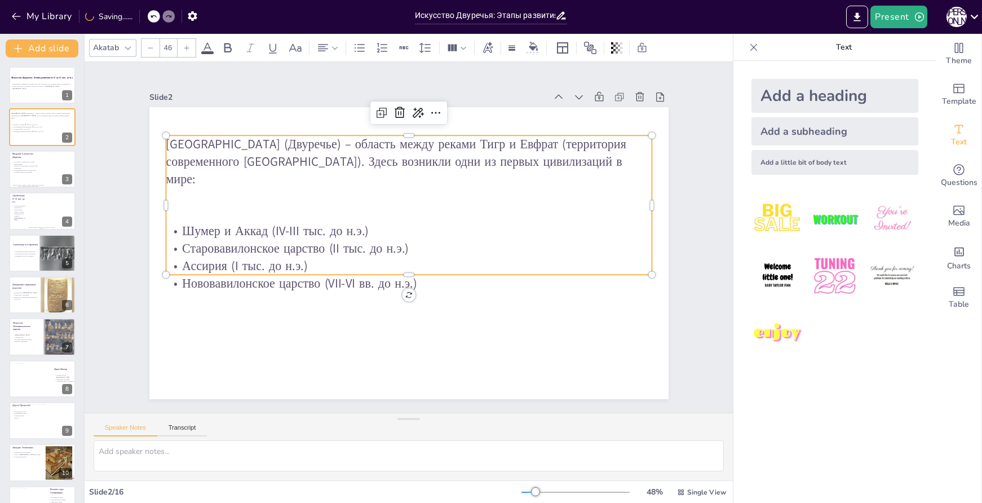
click at [207, 139] on p "Месопотамия (Двуречье) – область между реками Тигр и Евфрат (территория совреме…" at bounding box center [425, 163] width 486 height 152
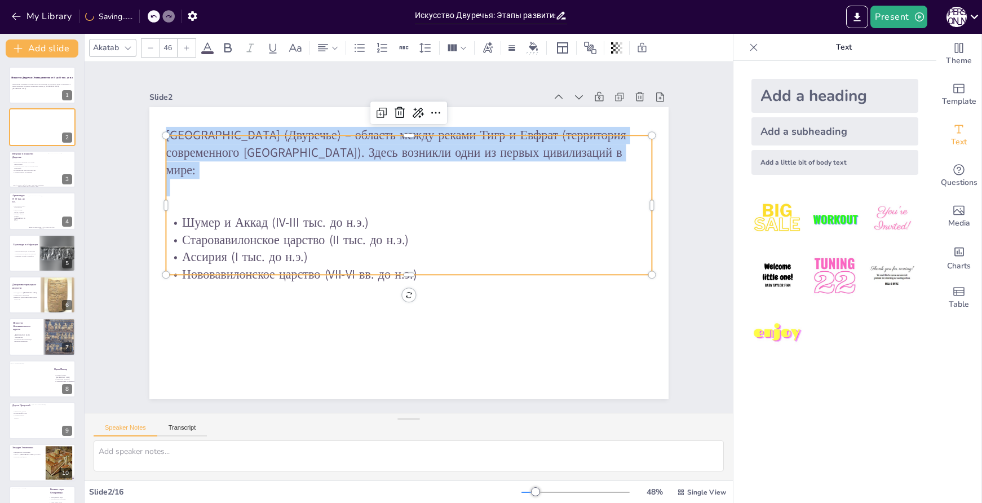
click at [207, 139] on p "Месопотамия (Двуречье) – область между реками Тигр и Евфрат (территория совреме…" at bounding box center [417, 153] width 489 height 103
click at [257, 140] on p "Месопотамия (Двуречье) – область между реками Тигр и Евфрат (территория совреме…" at bounding box center [426, 154] width 486 height 152
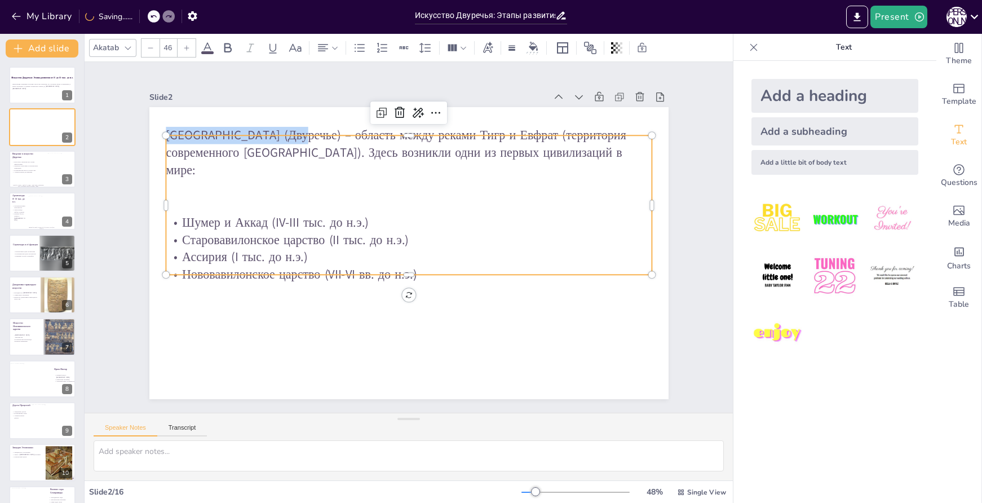
drag, startPoint x: 290, startPoint y: 140, endPoint x: 157, endPoint y: 143, distance: 133.1
click at [157, 143] on div "Месопотамия (Двуречье) – область между реками Тигр и Евфрат (территория совреме…" at bounding box center [398, 249] width 581 height 565
click at [230, 44] on icon at bounding box center [227, 48] width 7 height 10
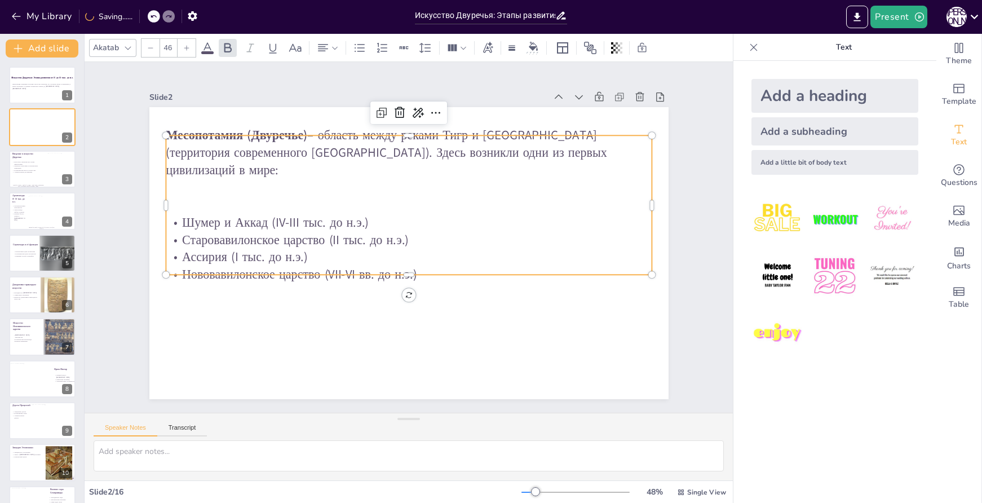
click at [312, 154] on p "Месопотамия (Двуречье) – область между реками Тигр и Евфрат (территория совреме…" at bounding box center [426, 155] width 487 height 152
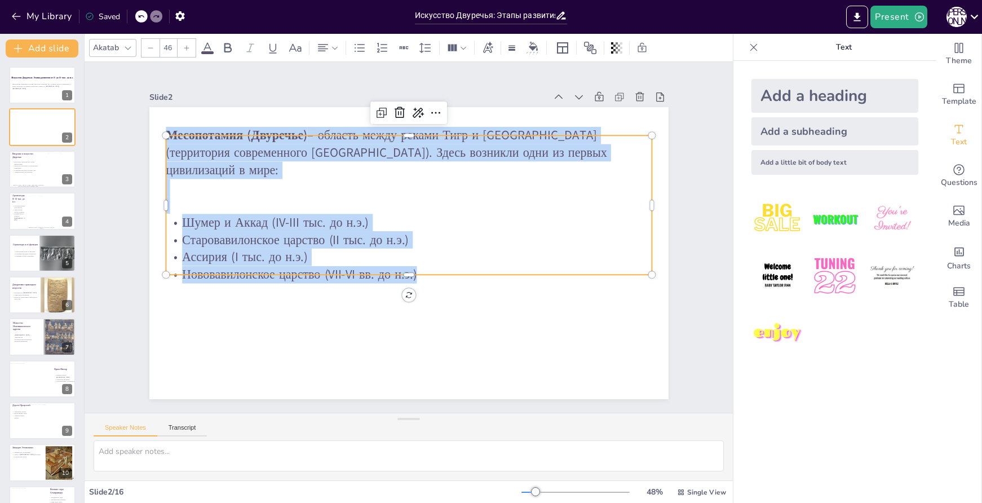
click at [189, 49] on icon at bounding box center [186, 48] width 7 height 7
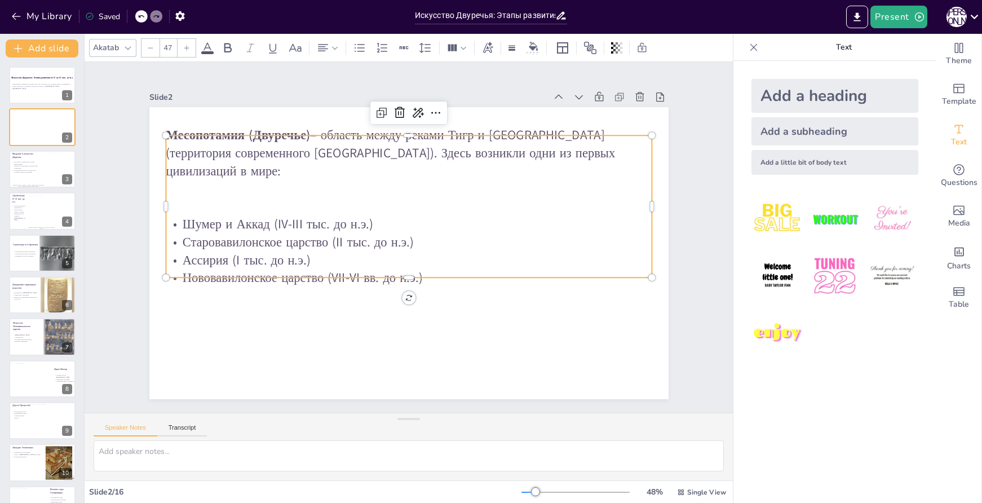
click at [189, 49] on icon at bounding box center [186, 48] width 7 height 7
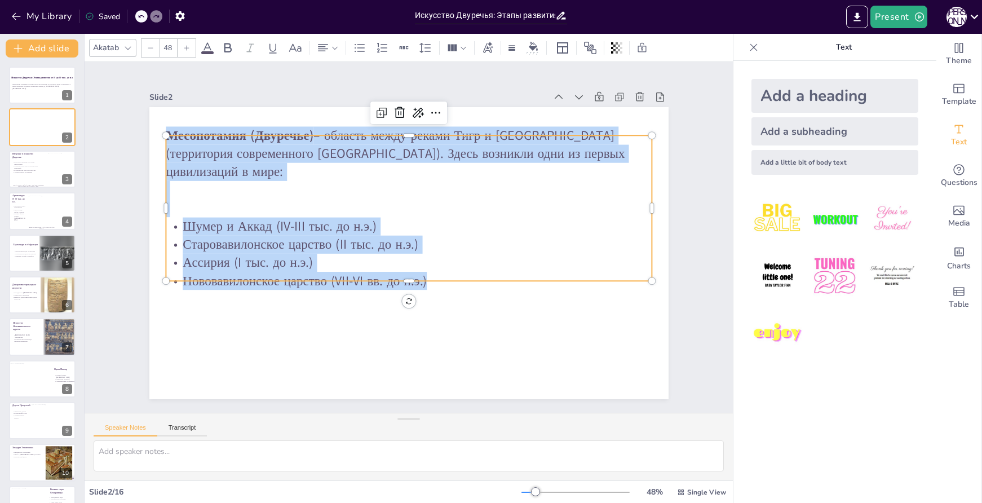
click at [189, 49] on icon at bounding box center [186, 48] width 7 height 7
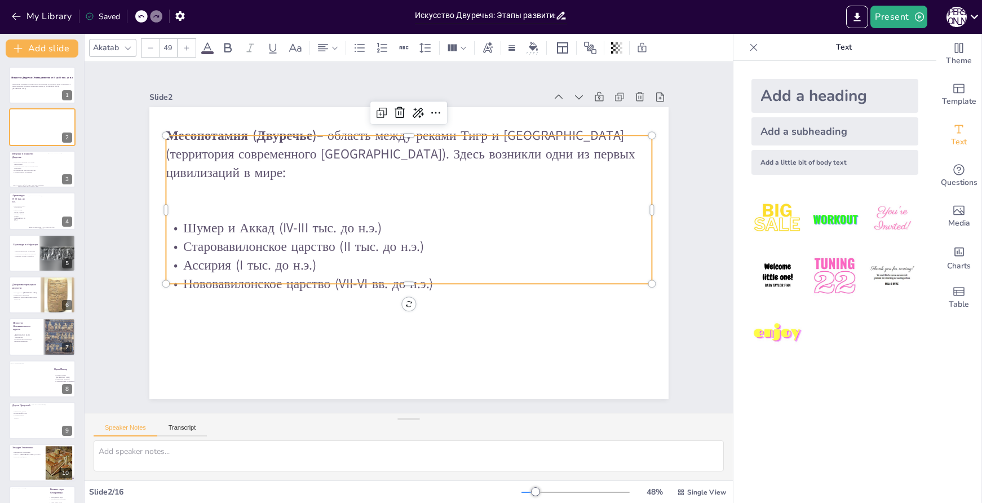
click at [189, 49] on icon at bounding box center [186, 48] width 7 height 7
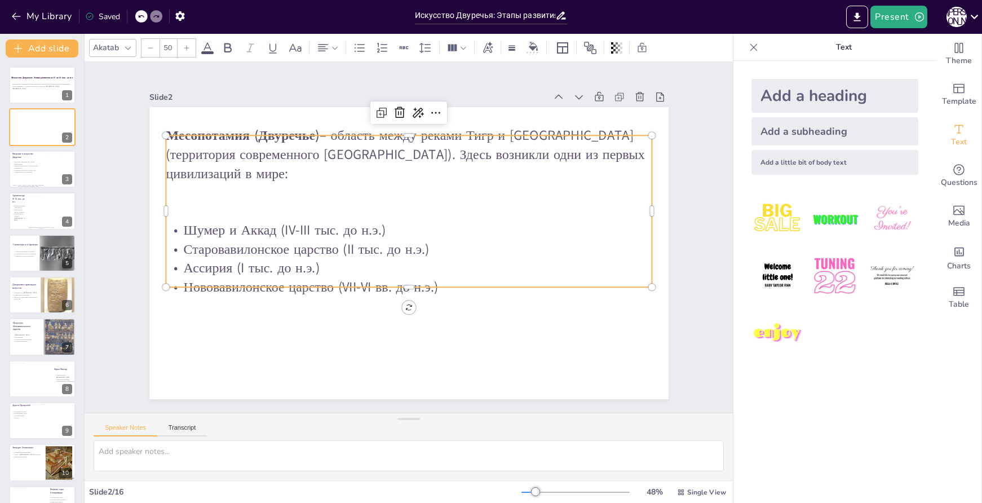
click at [189, 49] on icon at bounding box center [186, 48] width 7 height 7
type input "51"
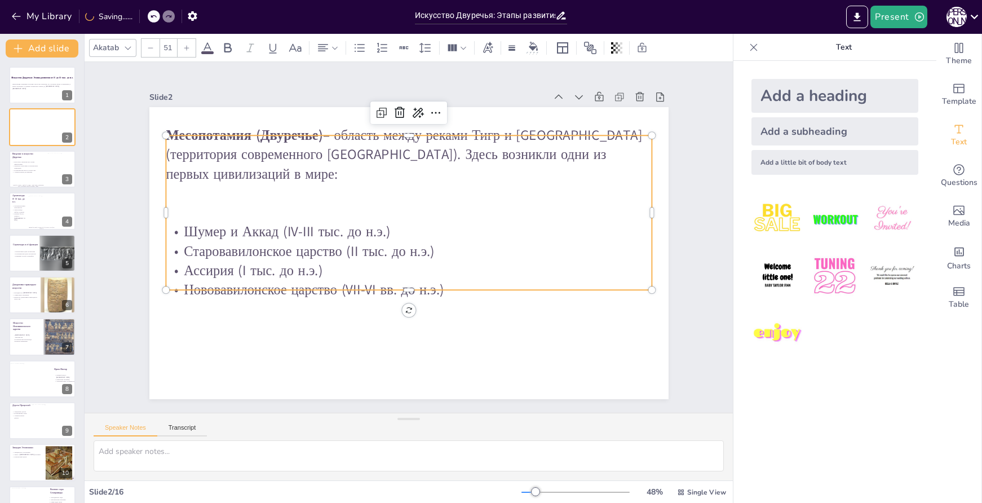
click at [536, 253] on p "Ассирия (I тыс. до н.э.)" at bounding box center [392, 266] width 431 height 260
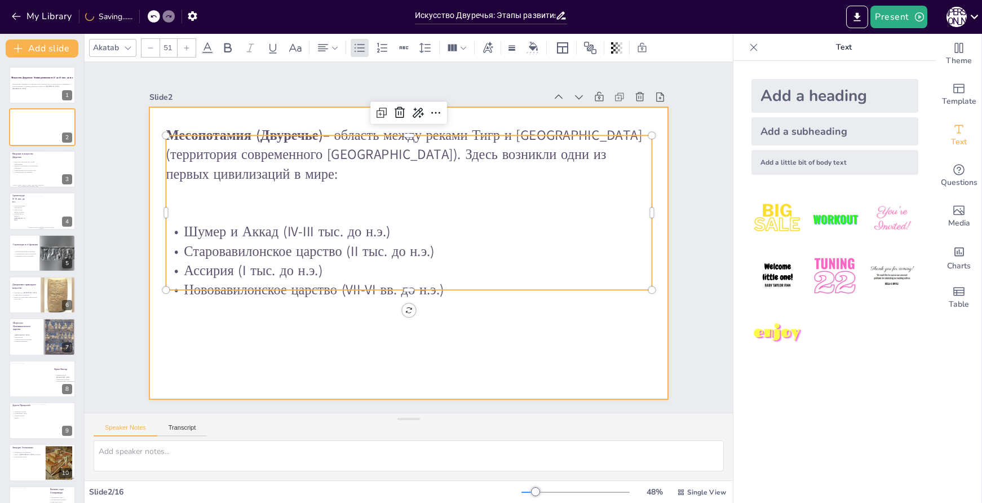
click at [524, 312] on div at bounding box center [408, 253] width 519 height 292
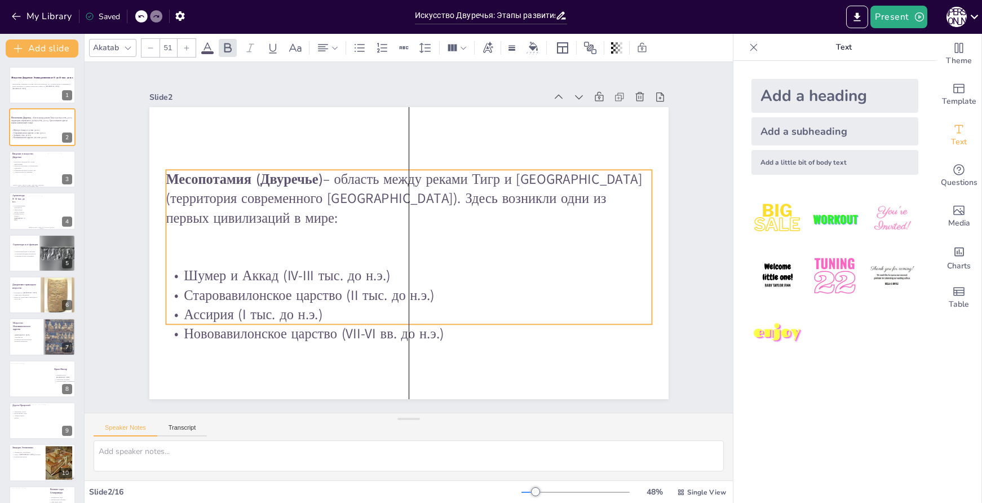
drag, startPoint x: 546, startPoint y: 155, endPoint x: 545, endPoint y: 189, distance: 34.4
click at [545, 189] on p "Месопотамия (Двуречье) – область между реками Тигр и Евфрат (территория совреме…" at bounding box center [413, 199] width 490 height 108
click at [12, 168] on p "Значение культурных и религиозных изменений" at bounding box center [27, 167] width 30 height 4
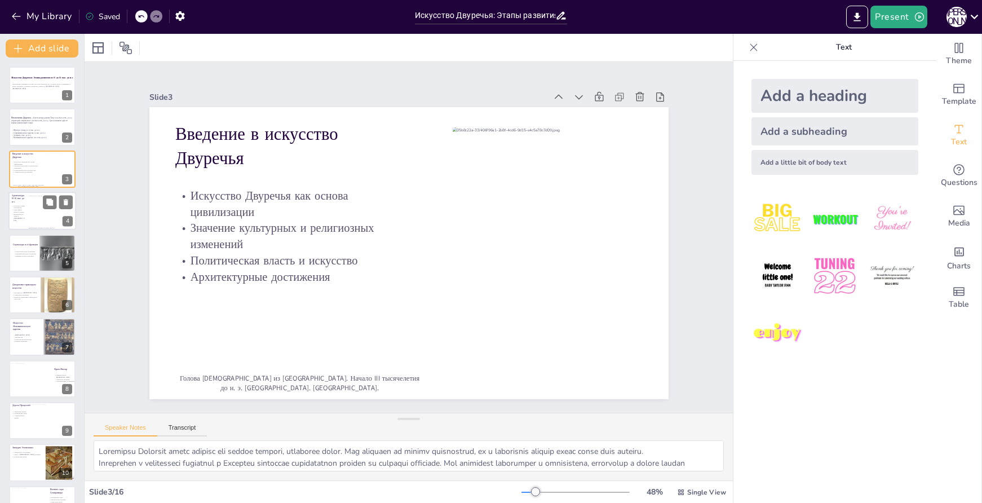
click at [41, 222] on div at bounding box center [51, 211] width 47 height 30
type textarea "Монументальная архитектура является важным аспектом искусства Двуречья и показы…"
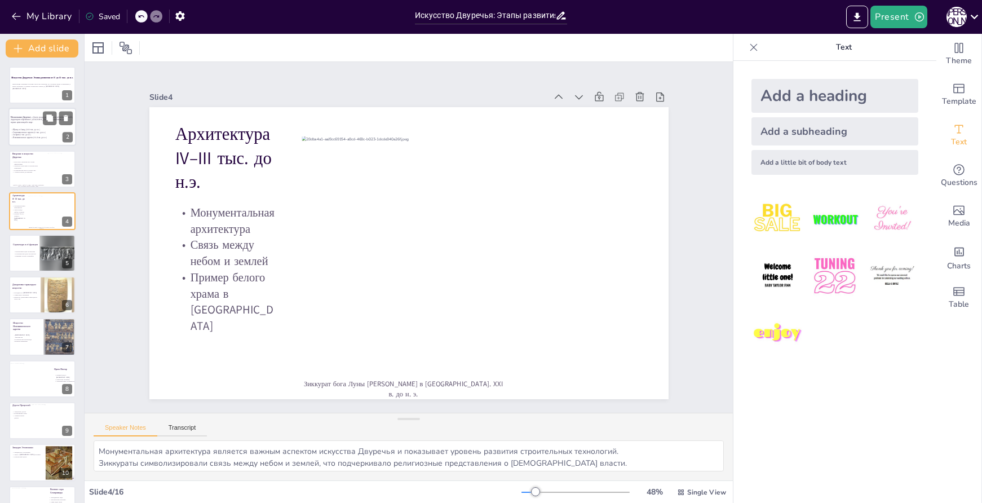
click at [41, 134] on p "Ассирия (I тыс. до н.э.)" at bounding box center [43, 135] width 64 height 2
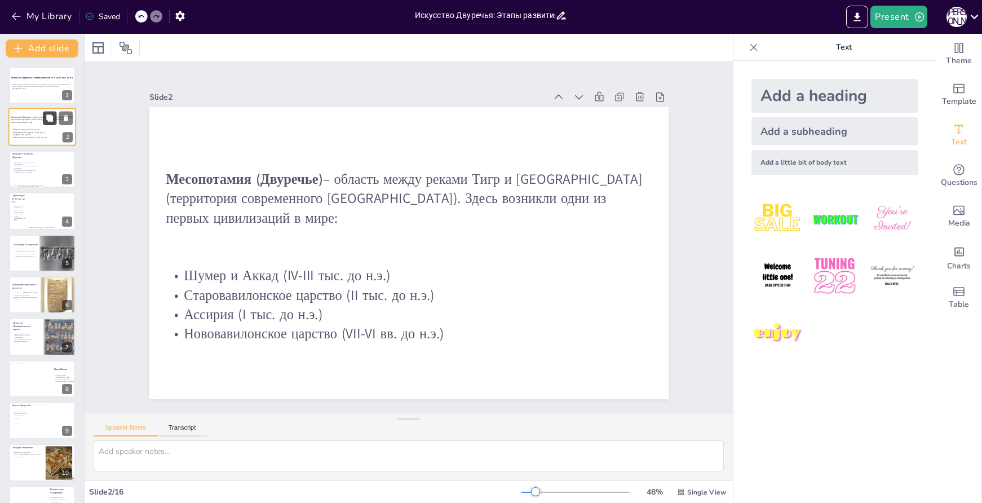
click at [46, 118] on icon at bounding box center [50, 118] width 8 height 8
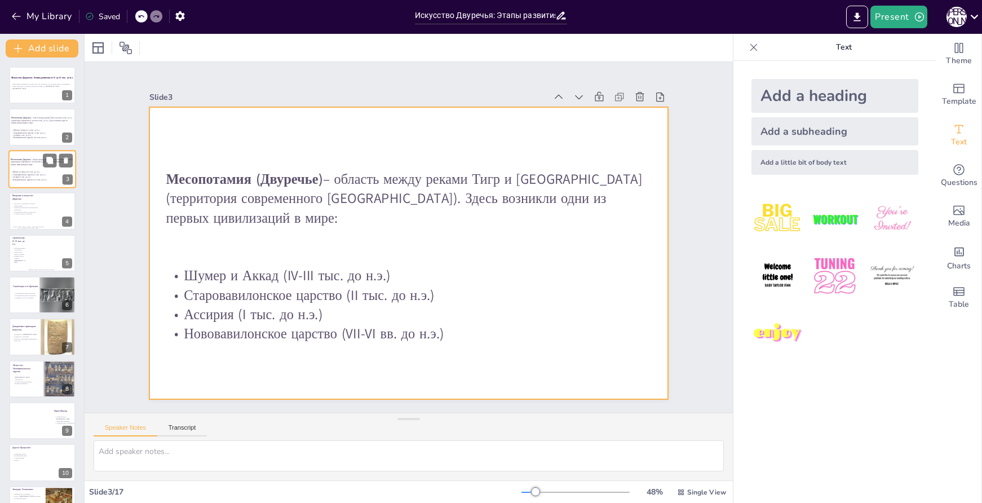
click at [37, 154] on div at bounding box center [42, 169] width 68 height 38
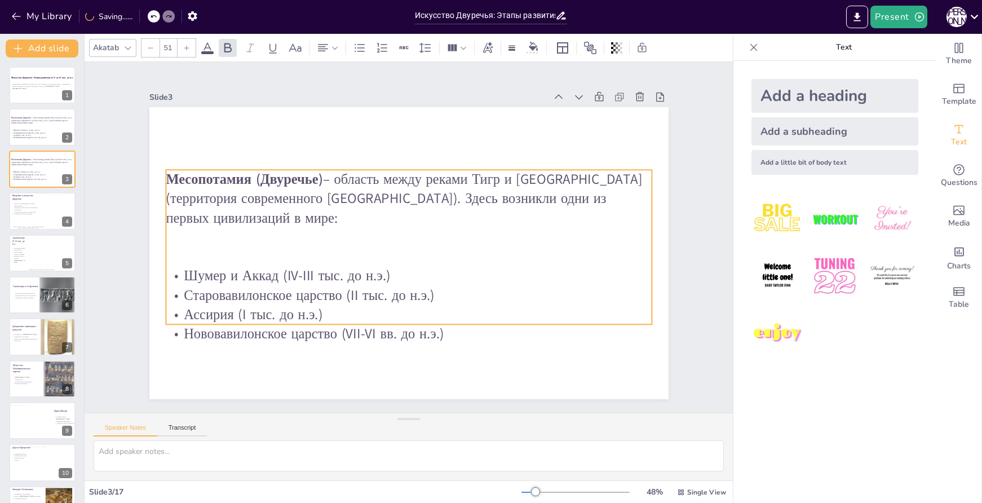
click at [440, 286] on p "Старовавилонское царство (II тыс. до н.э.)" at bounding box center [409, 295] width 486 height 19
click at [533, 250] on p "Шумер и Аккад (IV-III тыс. до н.э.)" at bounding box center [405, 276] width 486 height 70
click at [533, 250] on p "Шумер и Аккад (IV-III тыс. до н.э.)" at bounding box center [397, 274] width 468 height 169
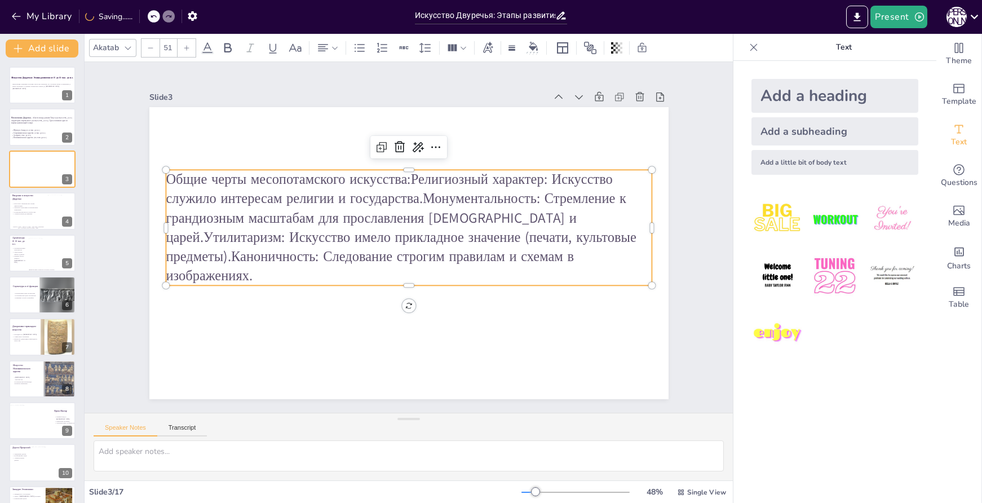
click at [405, 179] on p "Общие черты месопотамского искусства:Религиозный характер: Искусство служило ин…" at bounding box center [410, 228] width 496 height 166
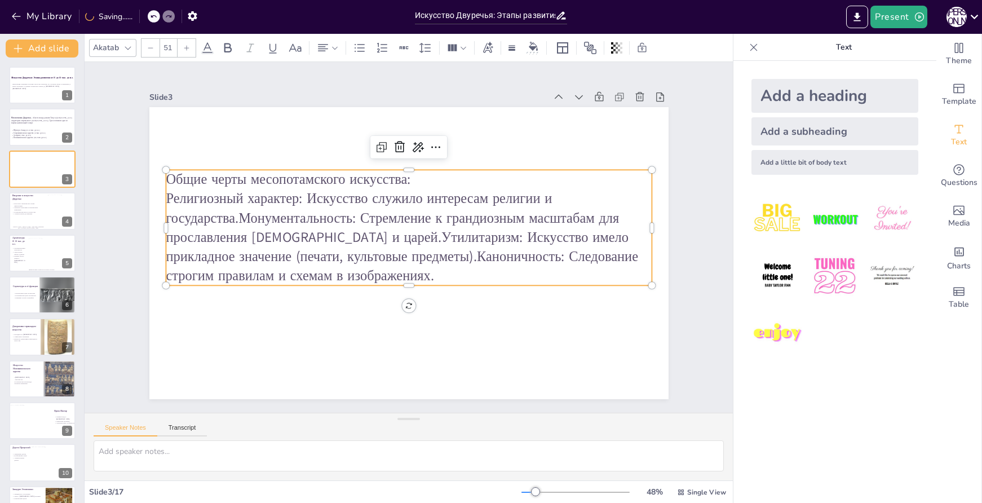
click at [232, 217] on p "Религиозный характер: Искусство служило интересам религии и государства.Монумен…" at bounding box center [408, 237] width 493 height 147
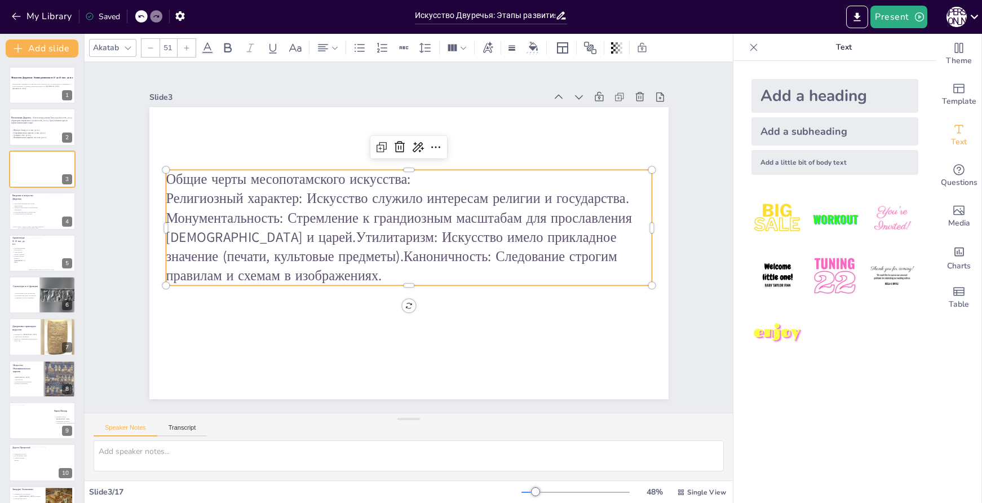
click at [248, 235] on p "Монументальность: Стремление к грандиозным масштабам для прославления богов и ц…" at bounding box center [408, 246] width 492 height 127
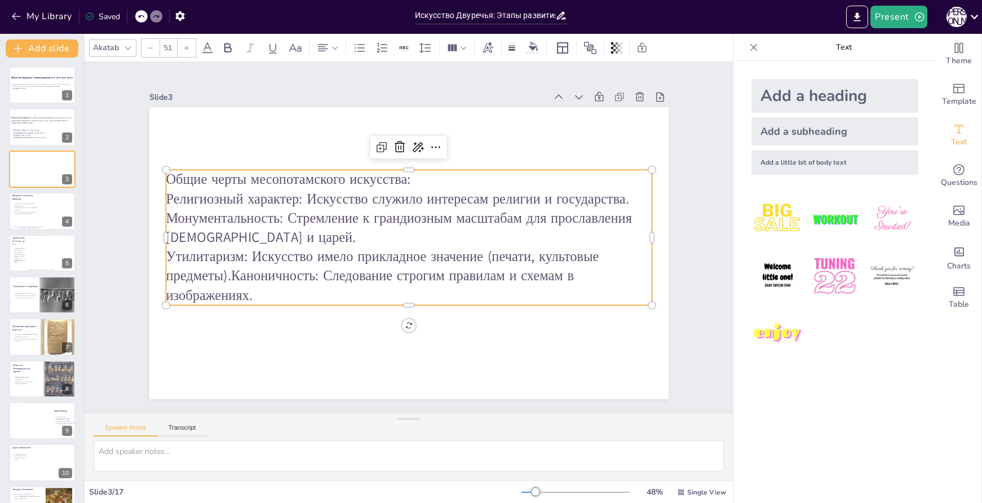
click at [226, 276] on p "Утилитаризм: Искусство имело прикладное значение (печати, культовые предметы).К…" at bounding box center [409, 276] width 486 height 58
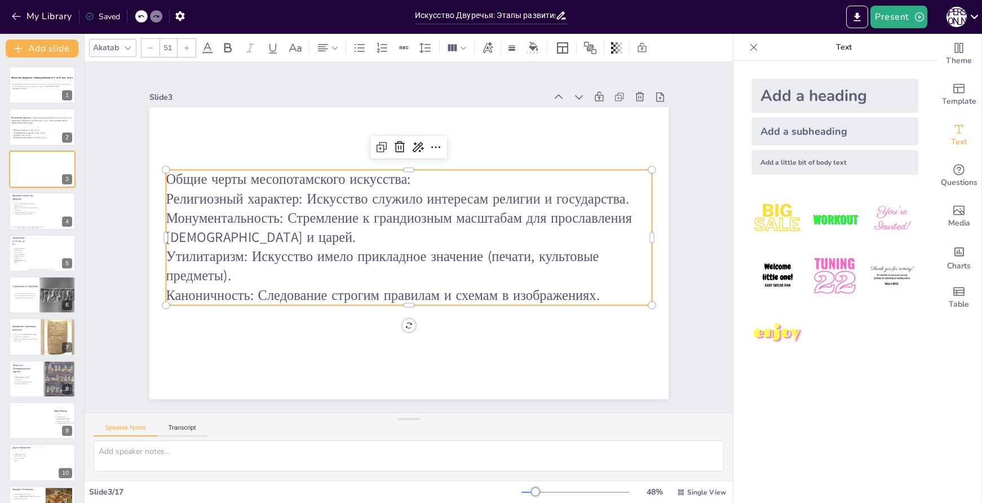
click at [421, 177] on p "Общие черты месопотамского искусства:" at bounding box center [409, 179] width 486 height 19
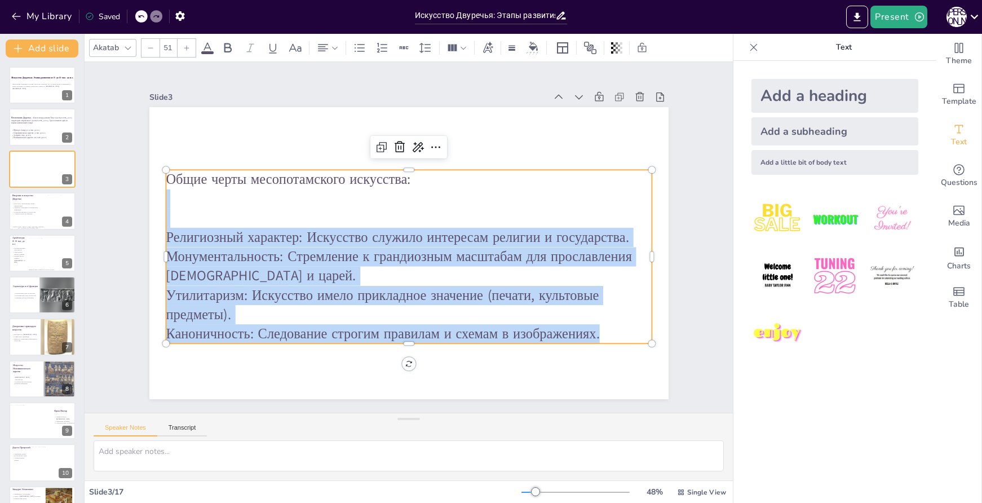
drag, startPoint x: 610, startPoint y: 333, endPoint x: 153, endPoint y: 229, distance: 469.0
click at [153, 229] on div "Общие черты месопотамского искусства: Религиозный характер: Искусство служило и…" at bounding box center [408, 253] width 519 height 292
click at [358, 50] on icon at bounding box center [360, 48] width 14 height 14
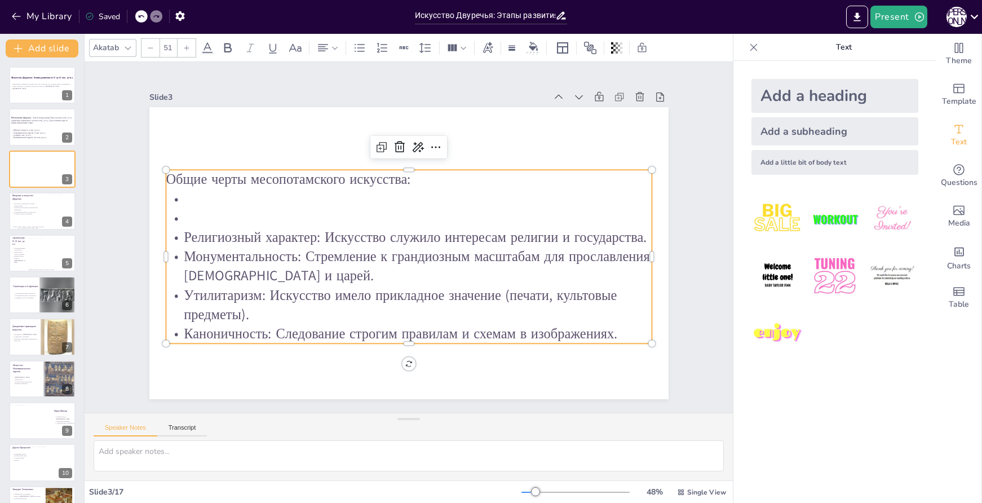
click at [358, 184] on p "Общие черты месопотамского искусства:" at bounding box center [426, 182] width 468 height 169
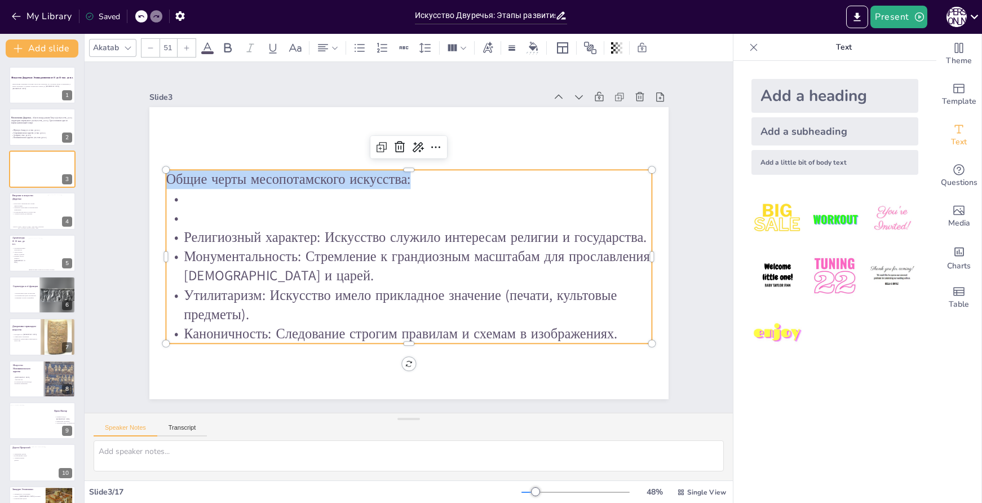
drag, startPoint x: 413, startPoint y: 178, endPoint x: 154, endPoint y: 182, distance: 259.4
click at [154, 182] on div "Общие черты месопотамского искусства: Религиозный характер: Искусство служило и…" at bounding box center [407, 253] width 547 height 345
click at [186, 46] on icon at bounding box center [186, 48] width 7 height 7
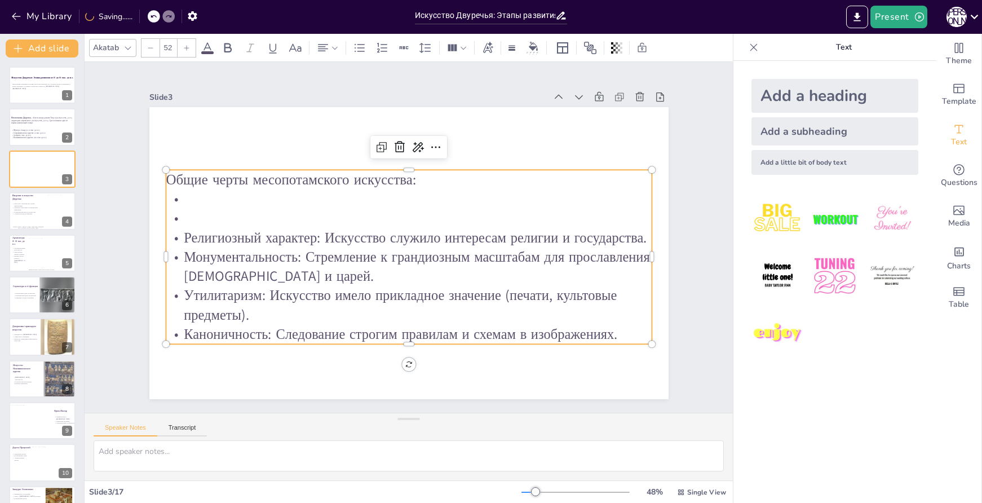
click at [187, 46] on icon at bounding box center [186, 48] width 7 height 7
click at [187, 46] on icon at bounding box center [186, 47] width 5 height 5
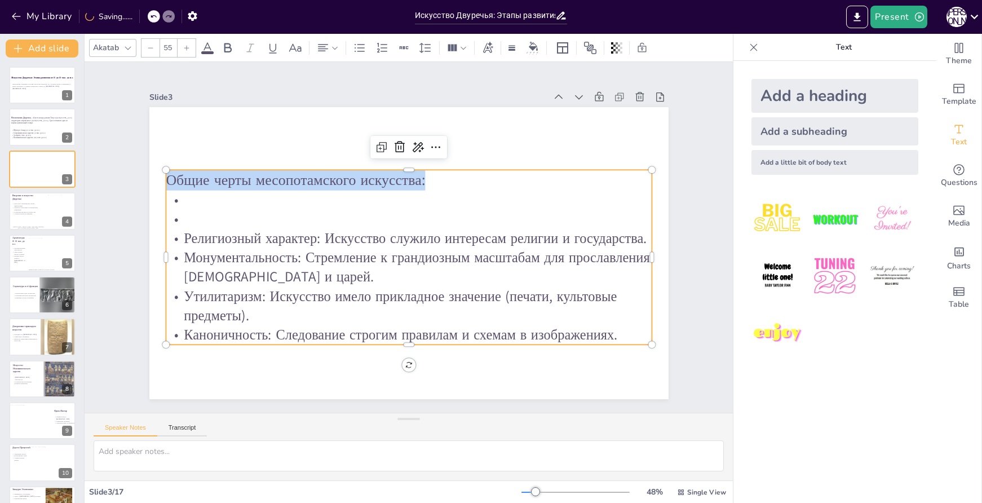
click at [187, 46] on icon at bounding box center [186, 47] width 5 height 5
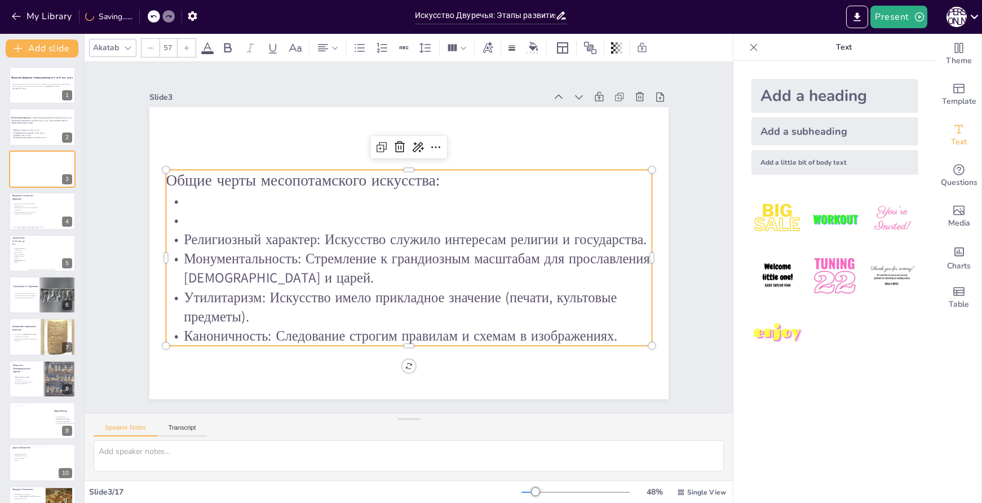
click at [187, 46] on icon at bounding box center [186, 47] width 5 height 5
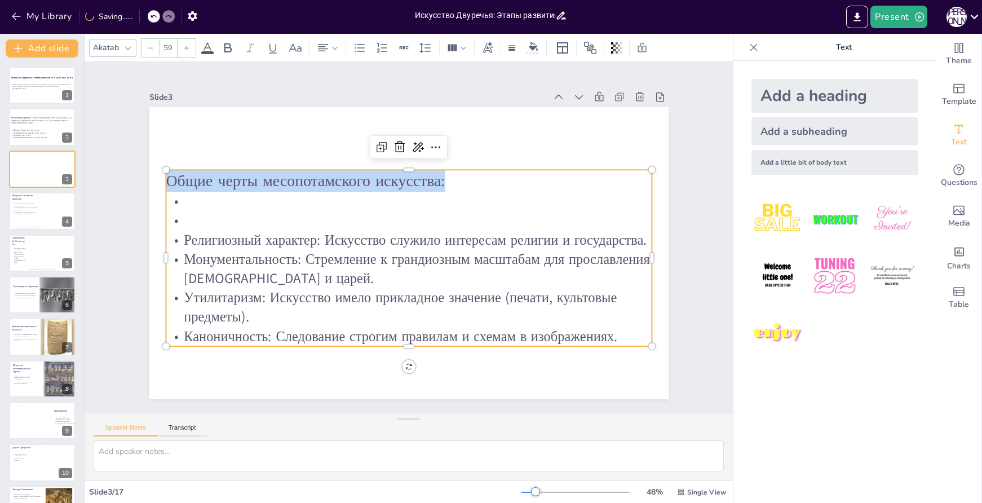
click at [187, 46] on icon at bounding box center [186, 47] width 5 height 5
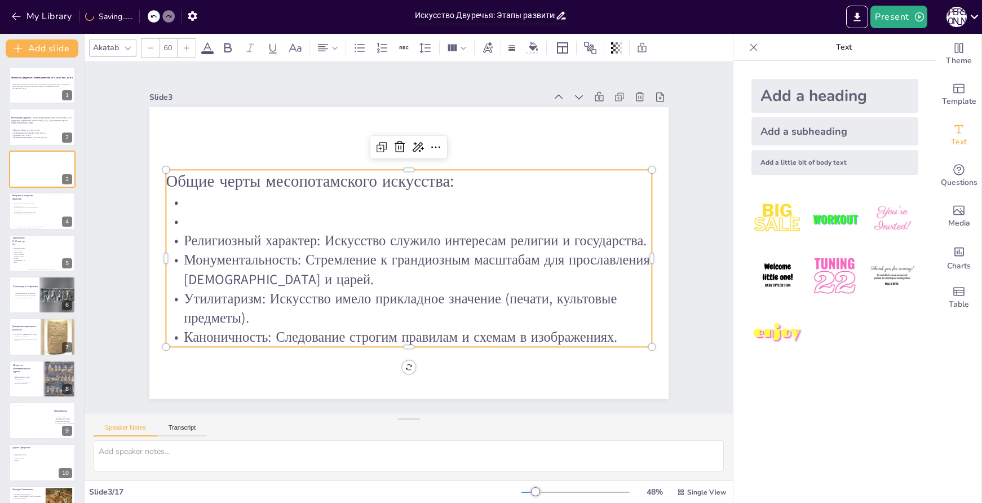
click at [187, 46] on icon at bounding box center [186, 47] width 5 height 5
click at [215, 220] on p at bounding box center [410, 222] width 486 height 70
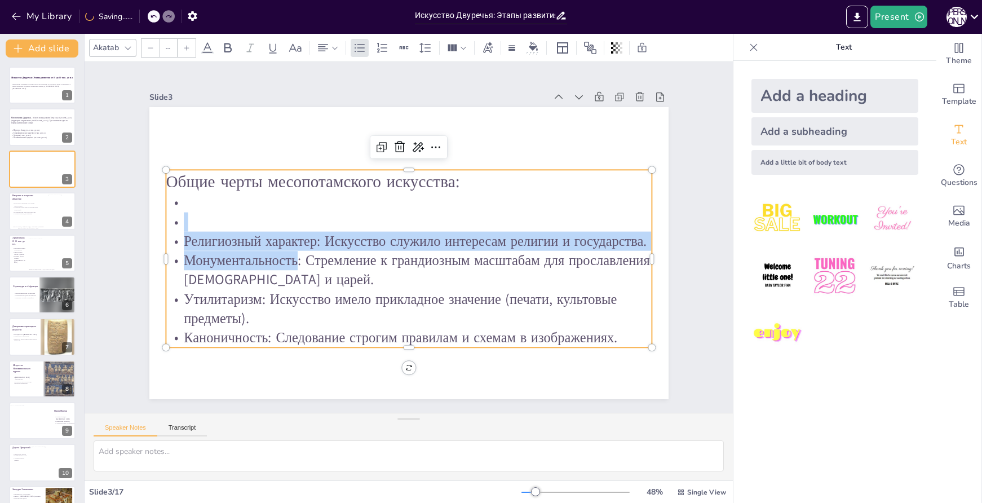
type input "51"
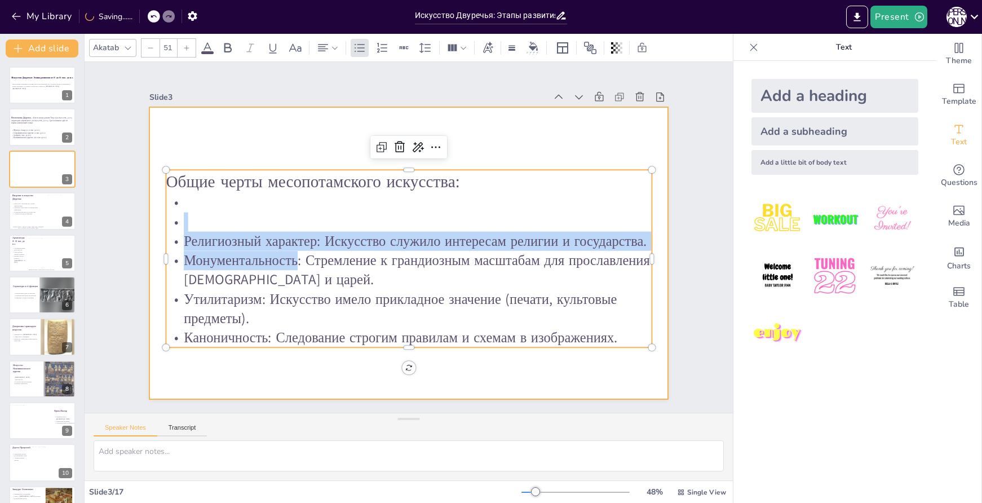
drag, startPoint x: 215, startPoint y: 220, endPoint x: 152, endPoint y: 193, distance: 68.7
click at [152, 193] on div "Общие черты месопотамского искусства: Религиозный характер: Искусство служило и…" at bounding box center [407, 253] width 547 height 345
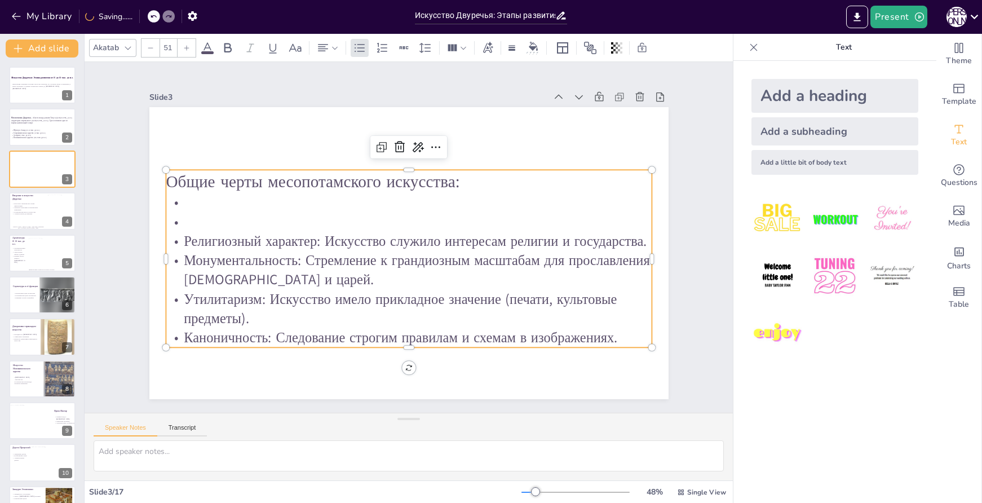
click at [245, 206] on p at bounding box center [432, 212] width 374 height 340
drag, startPoint x: 192, startPoint y: 215, endPoint x: 170, endPoint y: 197, distance: 28.4
click at [170, 197] on div "Общие черты месопотамского искусства: Религиозный характер: Искусство служило и…" at bounding box center [409, 259] width 486 height 178
click at [361, 44] on icon at bounding box center [360, 47] width 10 height 8
drag, startPoint x: 175, startPoint y: 233, endPoint x: 308, endPoint y: 237, distance: 132.6
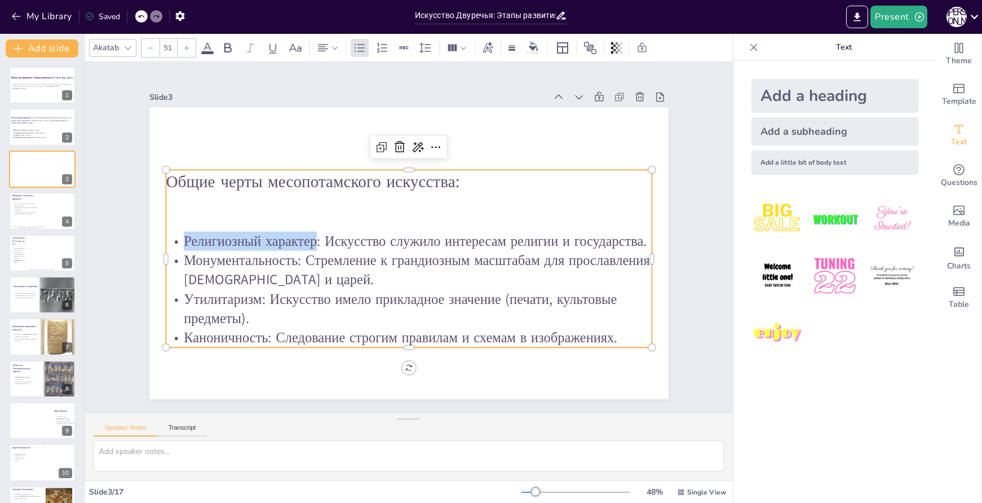
click at [308, 237] on p "Религиозный характер: Искусство служило интересам религии и государства." at bounding box center [407, 241] width 479 height 120
click at [227, 50] on icon at bounding box center [228, 48] width 14 height 14
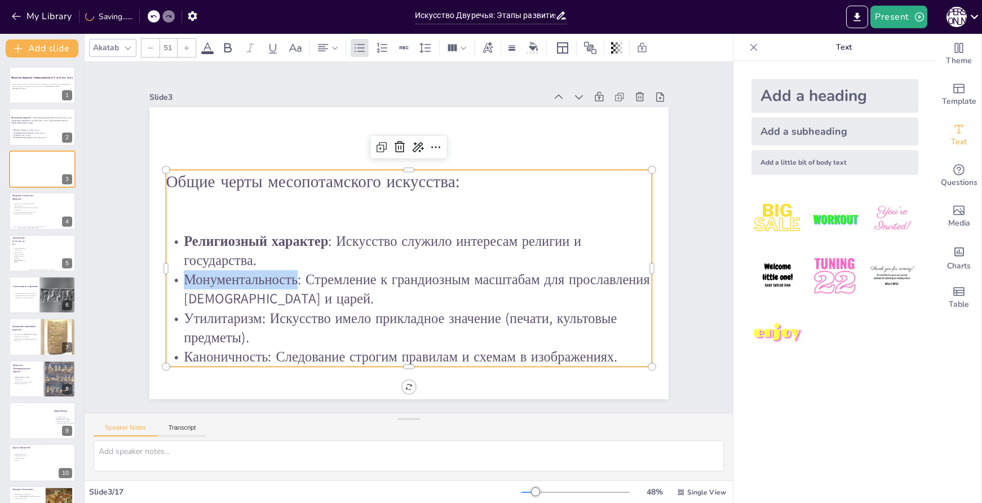
drag, startPoint x: 178, startPoint y: 275, endPoint x: 290, endPoint y: 277, distance: 112.2
click at [290, 277] on p "Монументальность: Стремление к грандиозным масштабам для прославления богов и ц…" at bounding box center [397, 288] width 483 height 139
click at [233, 54] on icon at bounding box center [228, 48] width 14 height 14
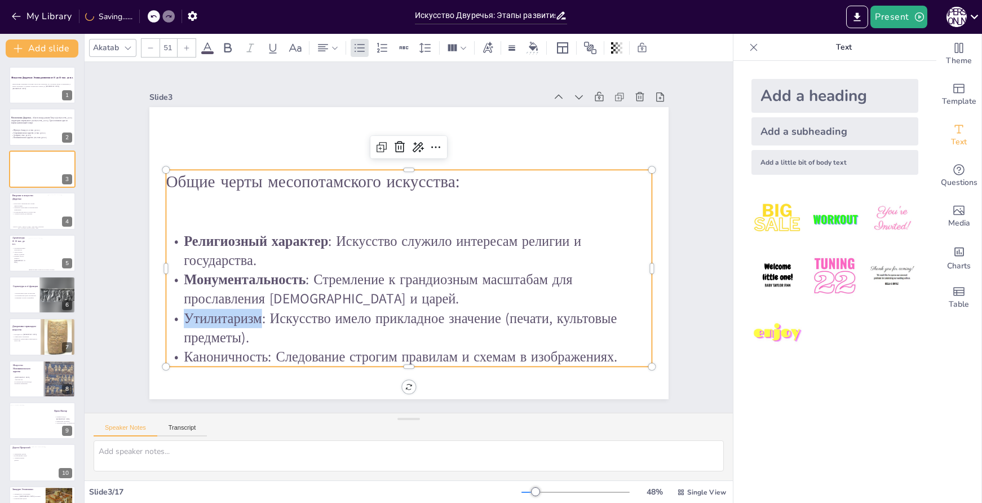
drag, startPoint x: 178, startPoint y: 316, endPoint x: 255, endPoint y: 316, distance: 77.3
click at [255, 316] on p "Утилитаризм: Искусство имело прикладное значение (печати, культовые предметы)." at bounding box center [363, 316] width 440 height 277
click at [223, 52] on icon at bounding box center [228, 48] width 14 height 14
drag, startPoint x: 174, startPoint y: 354, endPoint x: 235, endPoint y: 351, distance: 60.9
click at [177, 352] on p "Каноничность: Следование строгим правилам и схемам в изображениях." at bounding box center [396, 356] width 486 height 70
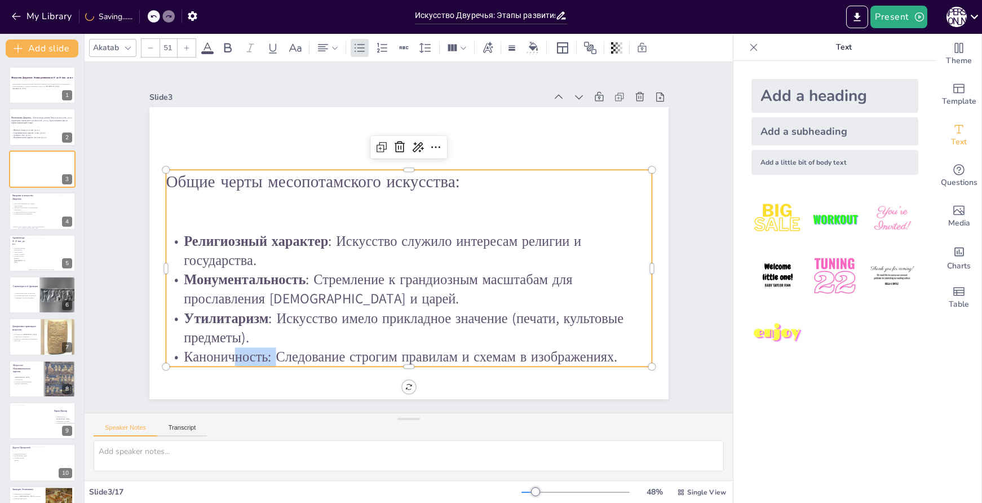
drag, startPoint x: 235, startPoint y: 351, endPoint x: 269, endPoint y: 351, distance: 34.4
click at [269, 351] on p "Каноничность: Следование строгим правилам и схемам в изображениях." at bounding box center [396, 356] width 486 height 70
click at [267, 353] on p "Каноничность: Следование строгим правилам и схемам в изображениях." at bounding box center [396, 356] width 486 height 70
drag, startPoint x: 259, startPoint y: 355, endPoint x: 171, endPoint y: 350, distance: 87.6
click at [171, 350] on p "Каноничность: Следование строгим правилам и схемам в изображениях." at bounding box center [396, 356] width 486 height 70
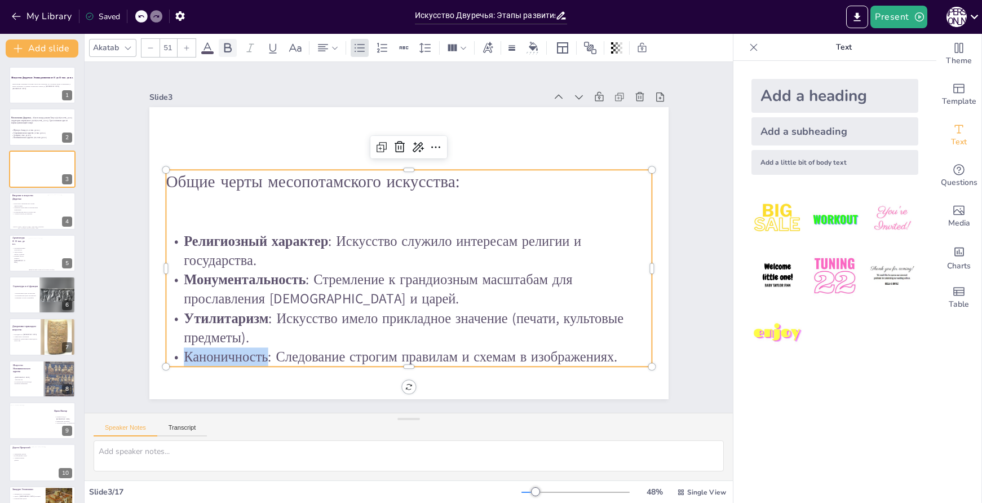
click at [228, 51] on icon at bounding box center [228, 48] width 14 height 14
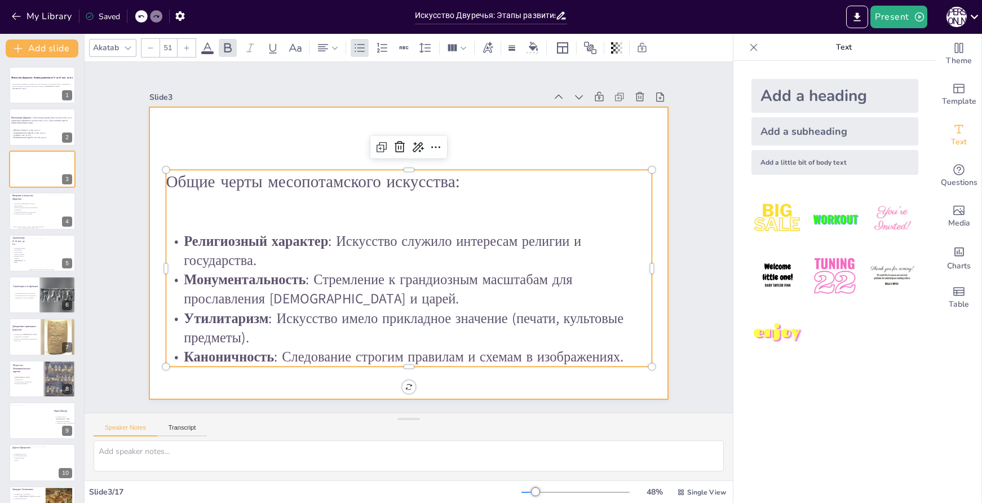
click at [497, 121] on div at bounding box center [407, 253] width 547 height 345
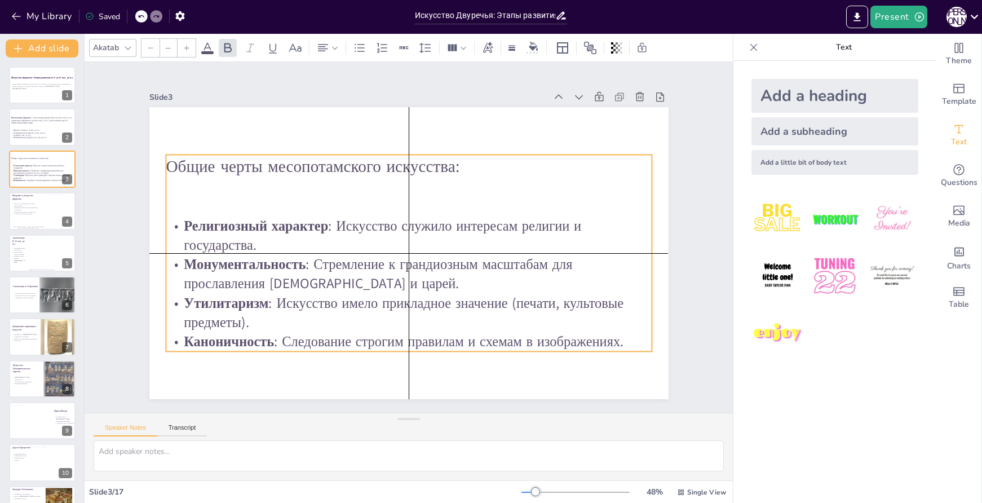
drag, startPoint x: 490, startPoint y: 191, endPoint x: 492, endPoint y: 175, distance: 15.9
click at [492, 178] on p at bounding box center [409, 187] width 486 height 19
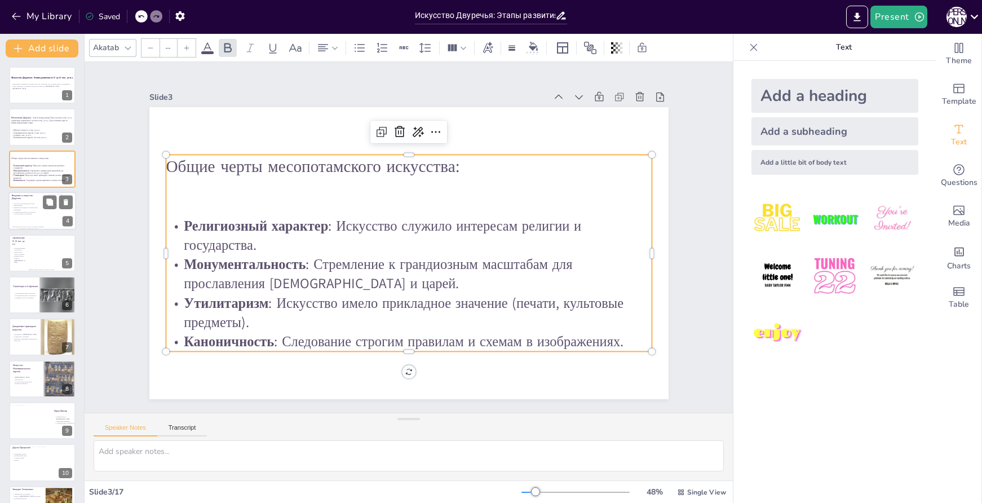
click at [39, 211] on p "Политическая власть и искусство" at bounding box center [27, 212] width 30 height 2
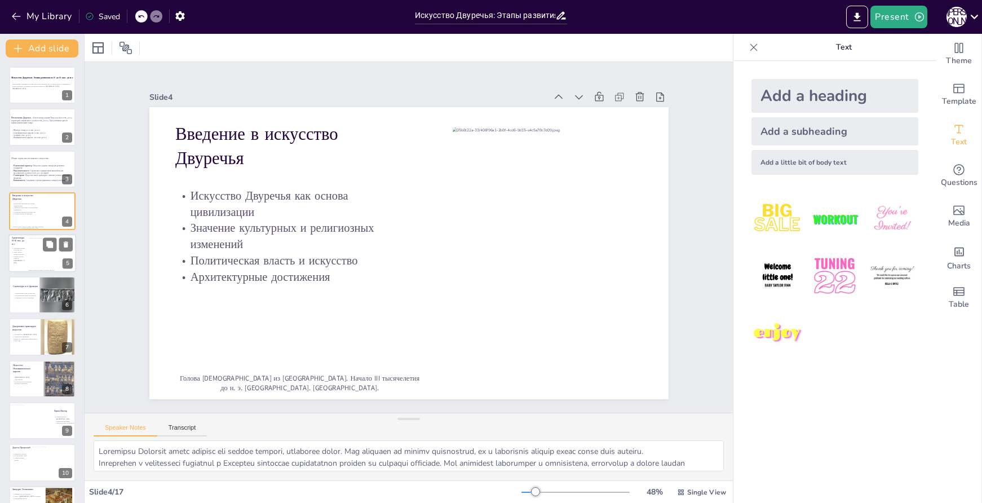
click at [20, 254] on p "Связь между небом и землей" at bounding box center [19, 253] width 14 height 4
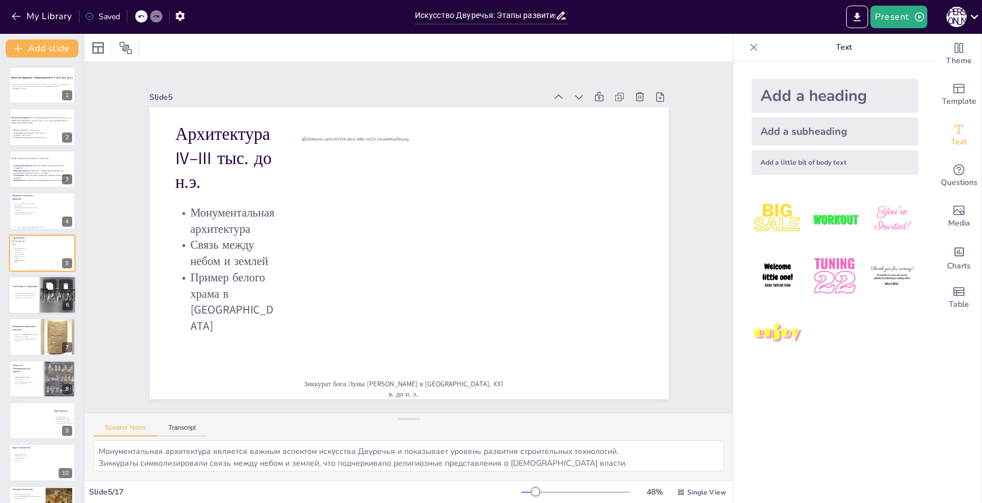
click at [18, 300] on div at bounding box center [42, 295] width 68 height 38
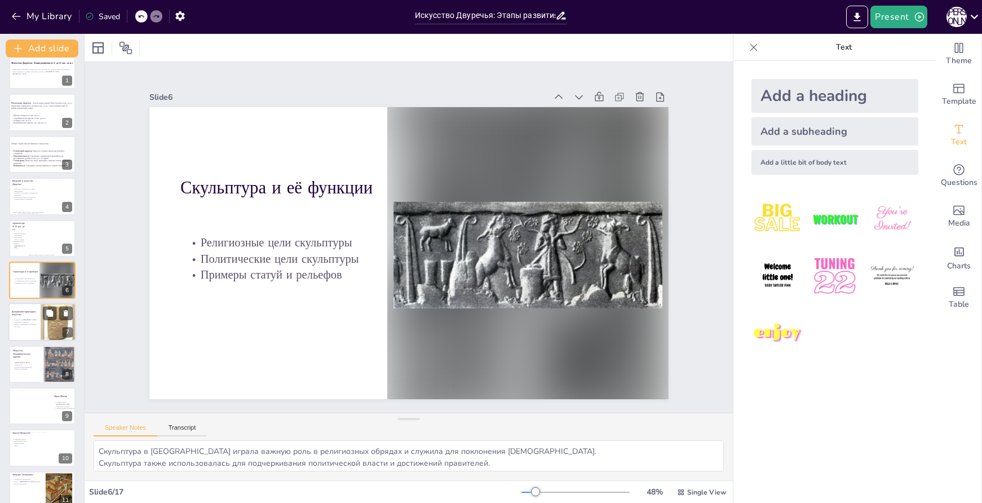
click at [37, 326] on p "Важность декоративно-прикладного искусства" at bounding box center [24, 326] width 25 height 4
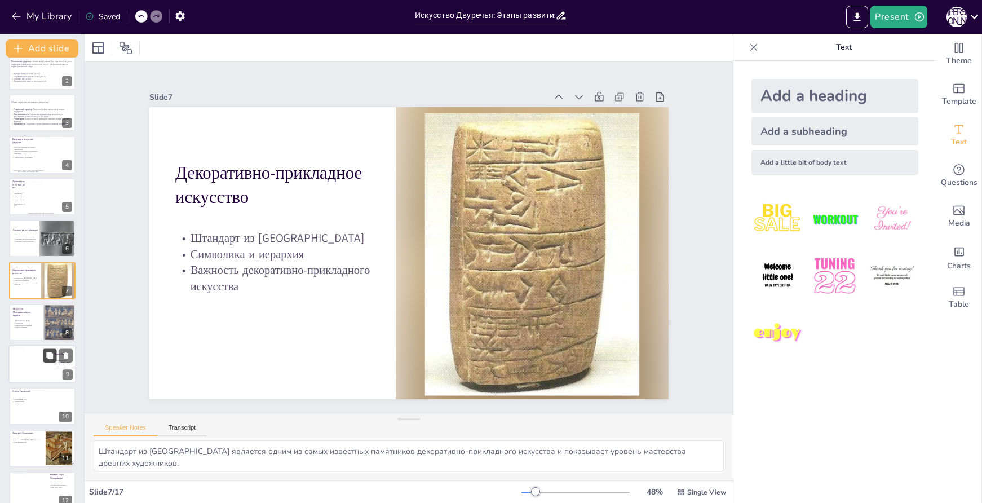
click at [44, 361] on button at bounding box center [50, 356] width 14 height 14
type textarea "Врата Иштар служили не только как вход в город, но и как символ его величия и м…"
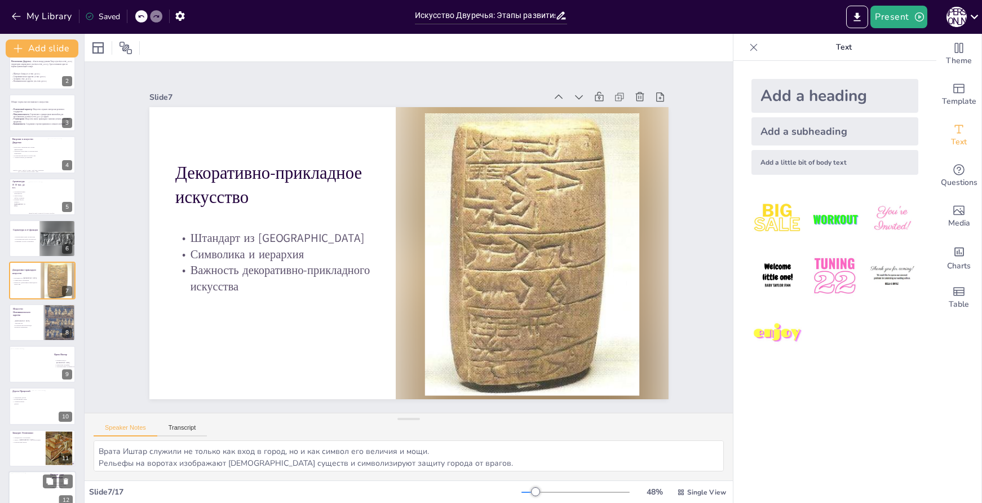
scroll to position [183, 0]
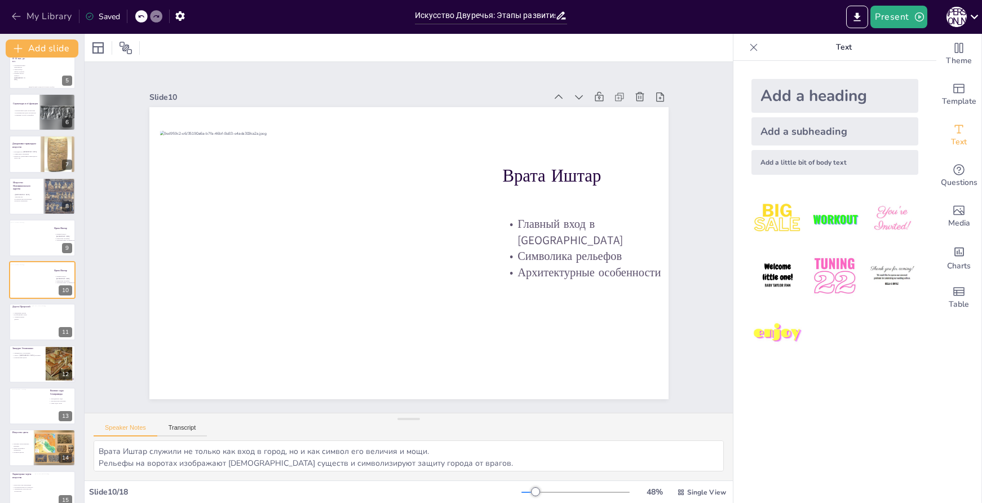
click at [16, 16] on icon "button" at bounding box center [16, 16] width 8 height 7
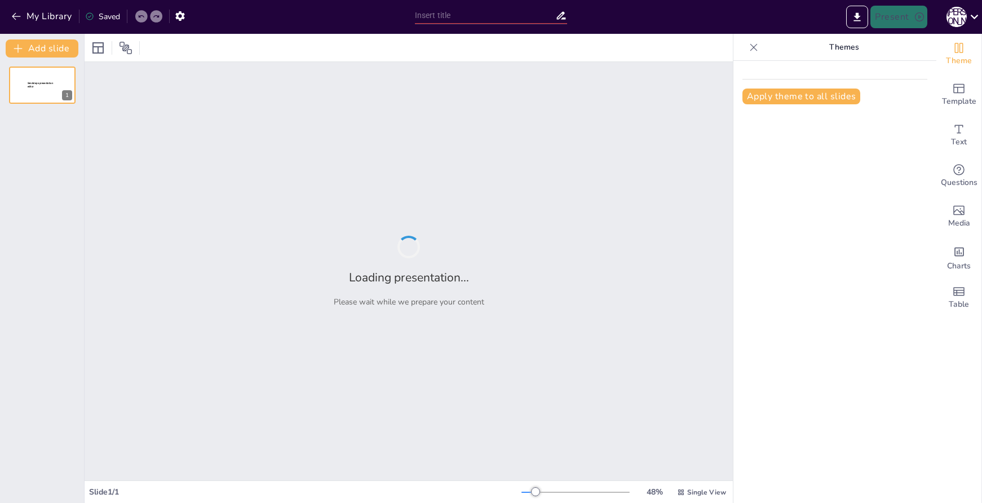
type input "Искусство [GEOGRAPHIC_DATA]: От Шумера до Нововавилонского царства"
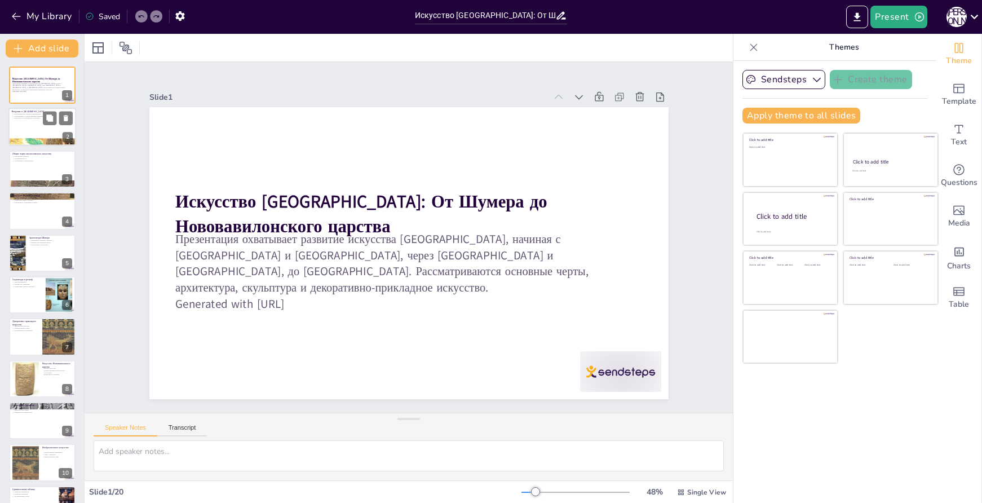
click at [40, 132] on div at bounding box center [42, 127] width 68 height 38
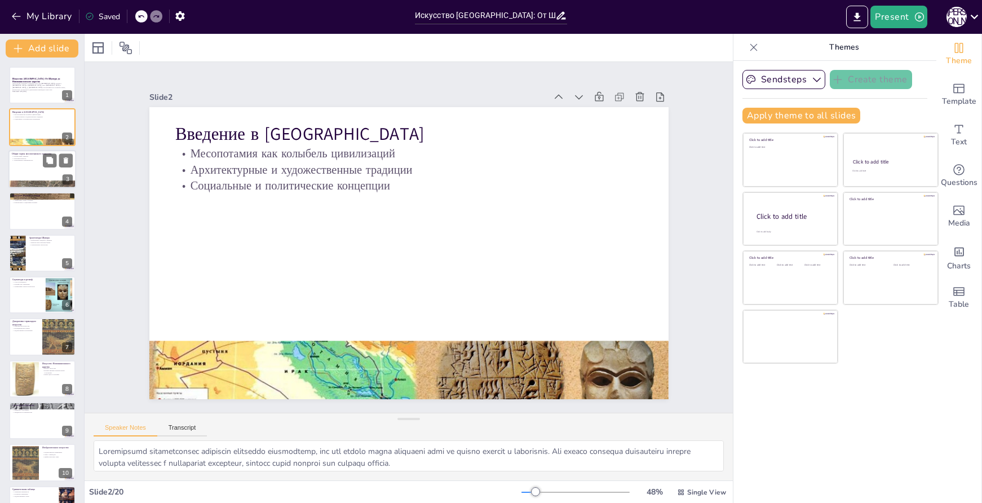
click at [32, 178] on div at bounding box center [42, 169] width 68 height 38
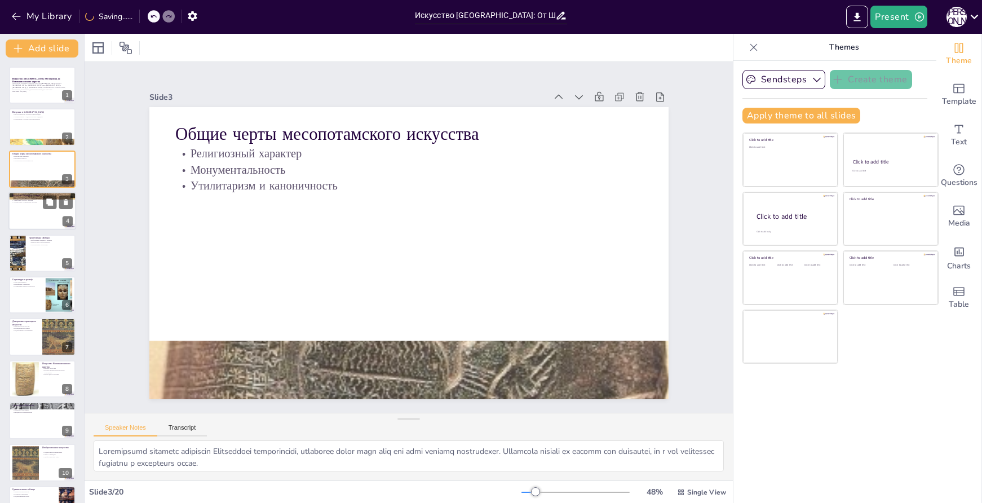
click at [24, 223] on div at bounding box center [42, 211] width 68 height 38
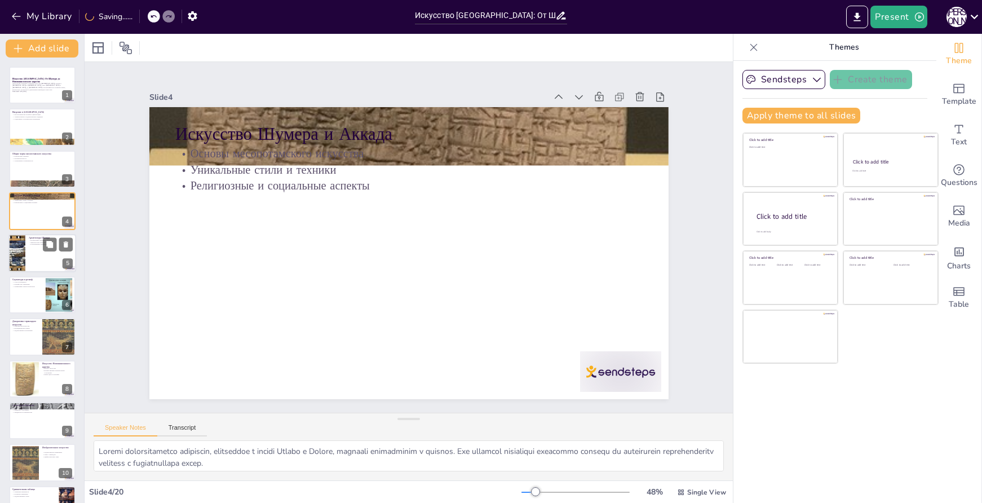
click at [22, 263] on div at bounding box center [16, 253] width 43 height 38
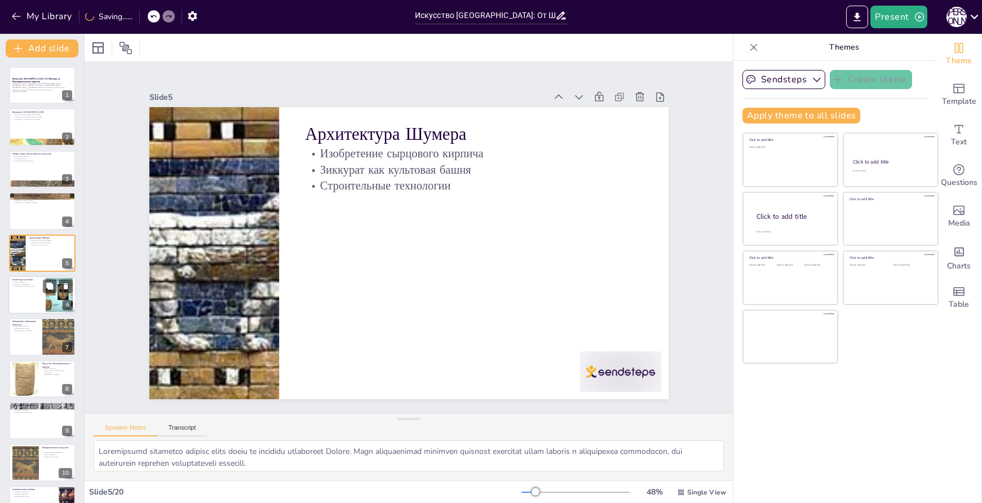
click at [25, 307] on div at bounding box center [42, 295] width 68 height 38
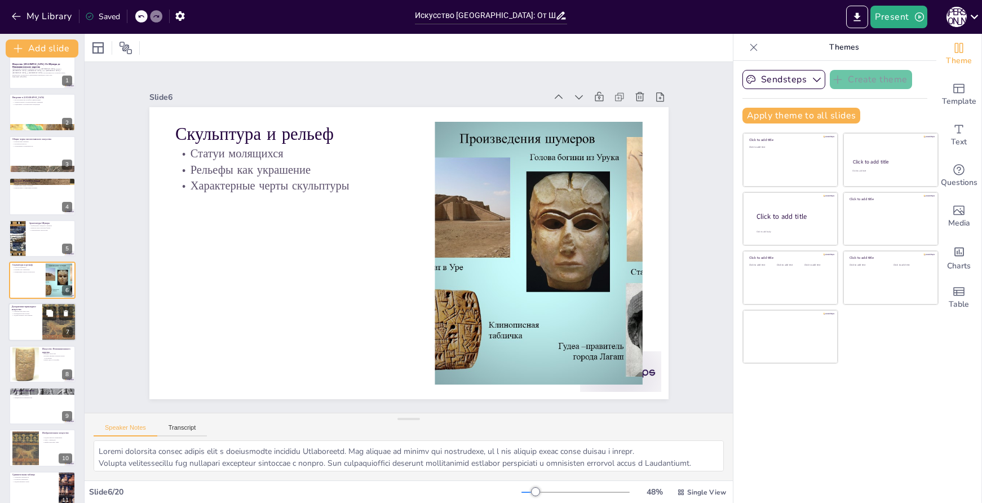
click at [19, 320] on div at bounding box center [42, 322] width 68 height 38
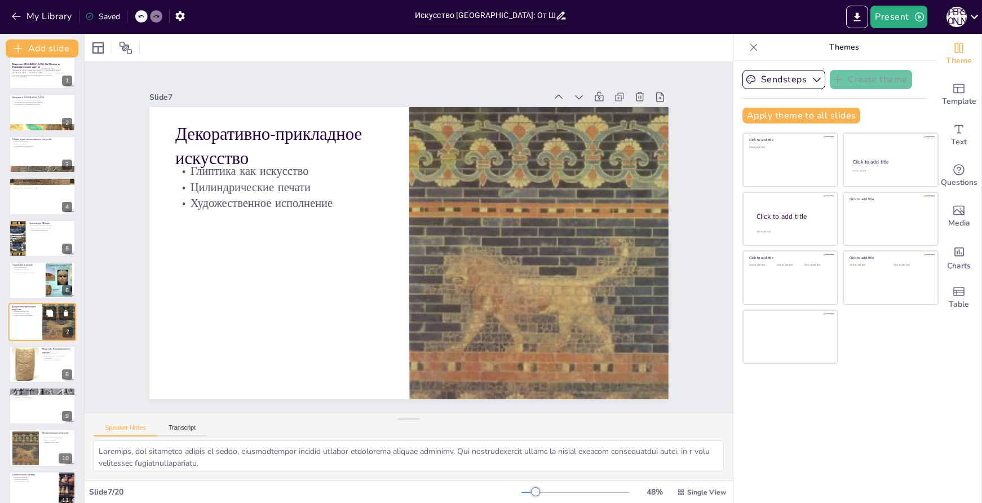
scroll to position [56, 0]
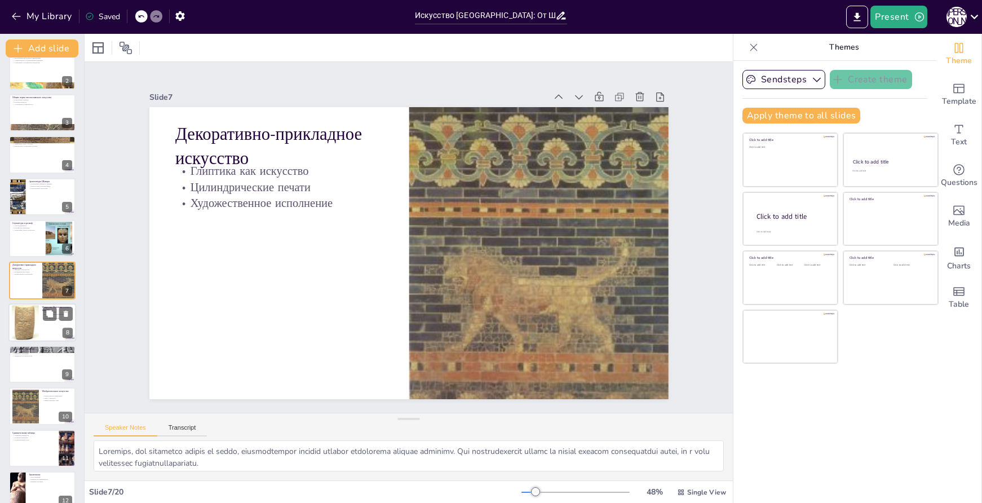
click at [32, 328] on div at bounding box center [25, 323] width 27 height 36
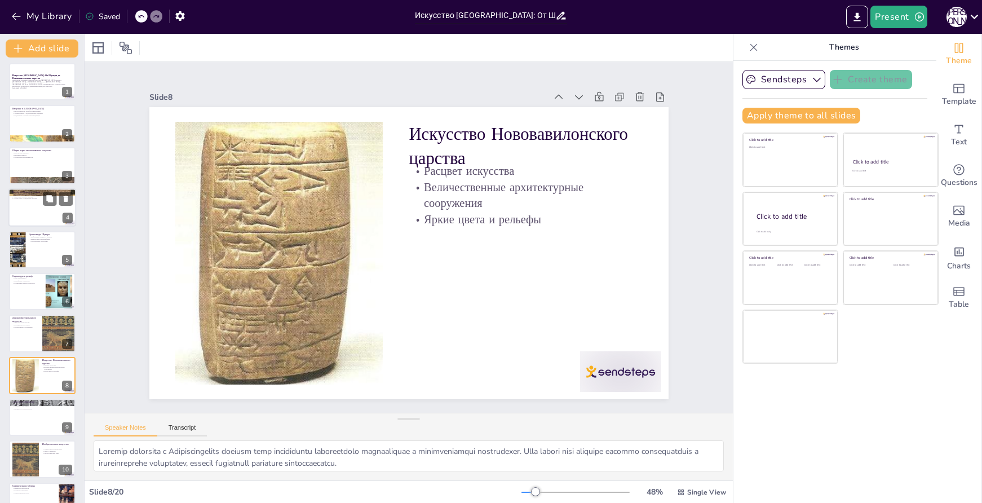
scroll to position [0, 0]
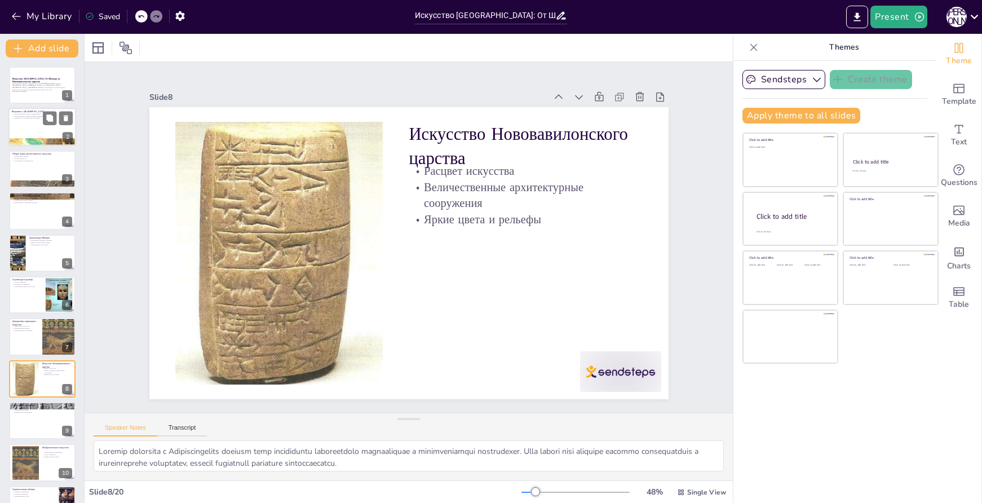
click at [41, 134] on div at bounding box center [42, 127] width 68 height 38
type textarea "Месопотамия действительно считается колыбелью цивилизаций, так как именно здесь…"
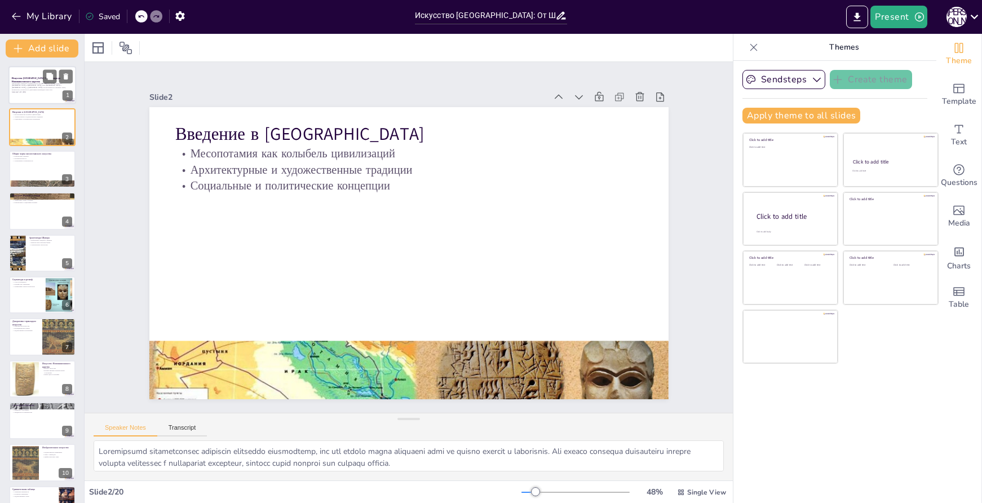
click at [45, 87] on p "Презентация охватывает развитие искусства Месопотамии, начиная с Шумера и Аккад…" at bounding box center [42, 86] width 61 height 8
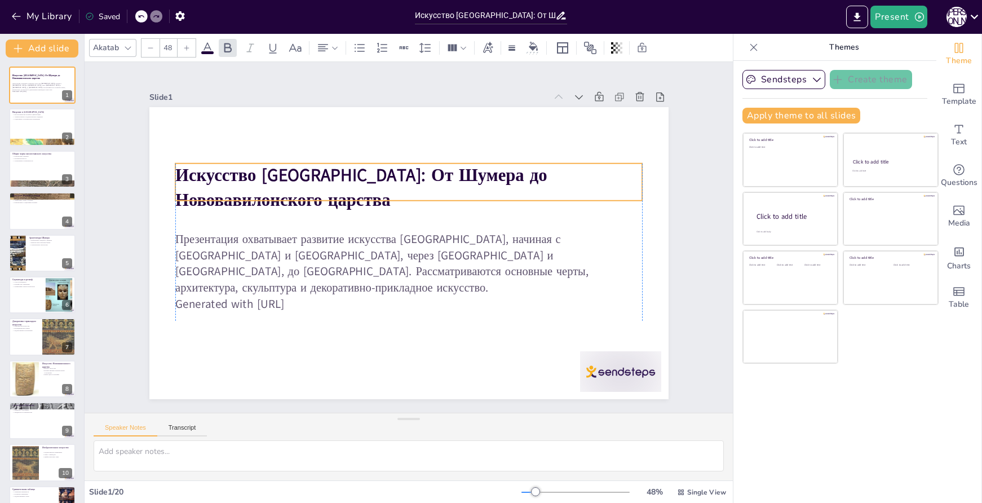
drag, startPoint x: 411, startPoint y: 196, endPoint x: 414, endPoint y: 170, distance: 26.7
click at [414, 170] on strong "Искусство Месопотамии: От Шумера до Нововавилонского царства" at bounding box center [366, 175] width 375 height 70
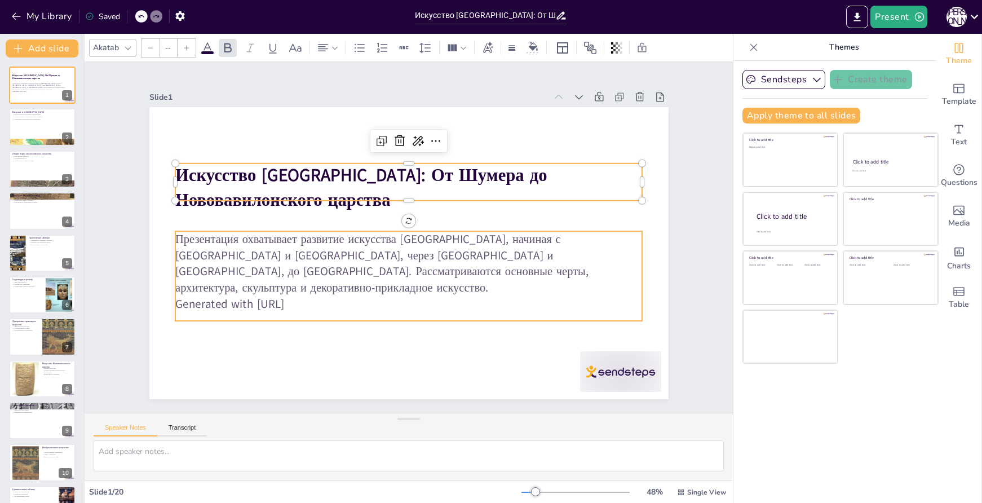
type input "32"
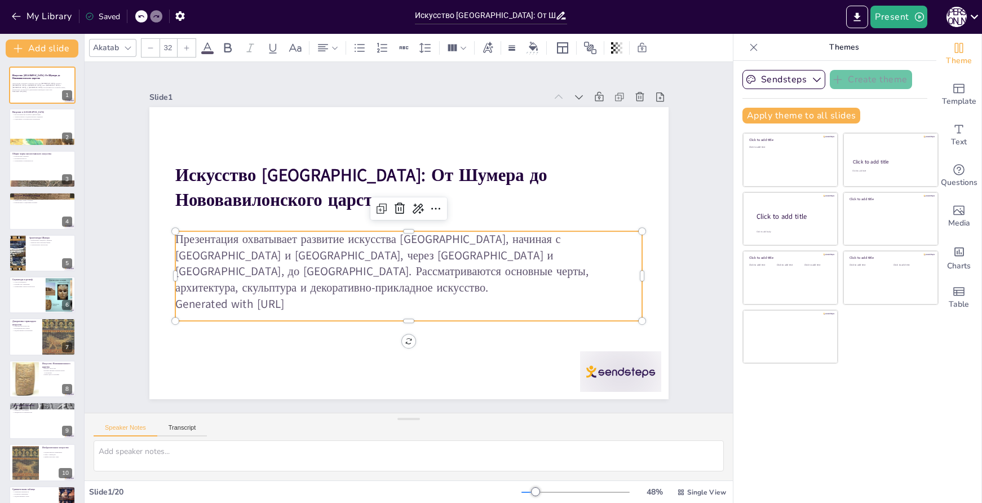
click at [399, 262] on p "Презентация охватывает развитие искусства Месопотамии, начиная с Шумера и Аккад…" at bounding box center [409, 263] width 468 height 65
click at [358, 263] on p "Презентация охватывает развитие искусства Месопотамии, начиная с Шумера и Аккад…" at bounding box center [409, 263] width 468 height 65
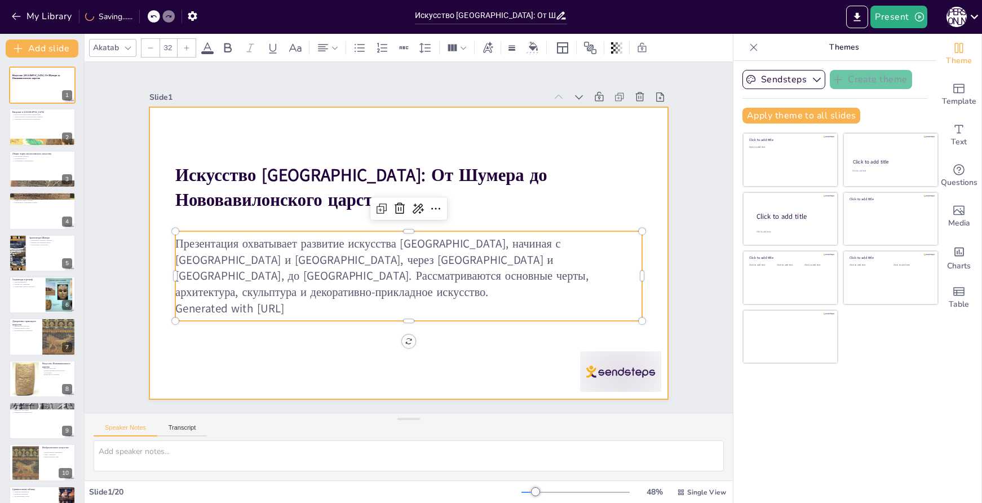
drag, startPoint x: 328, startPoint y: 299, endPoint x: 159, endPoint y: 302, distance: 168.6
click at [159, 302] on div "Искусство Месопотамии: От Шумера до Нововавилонского царства Презентация охваты…" at bounding box center [408, 253] width 519 height 292
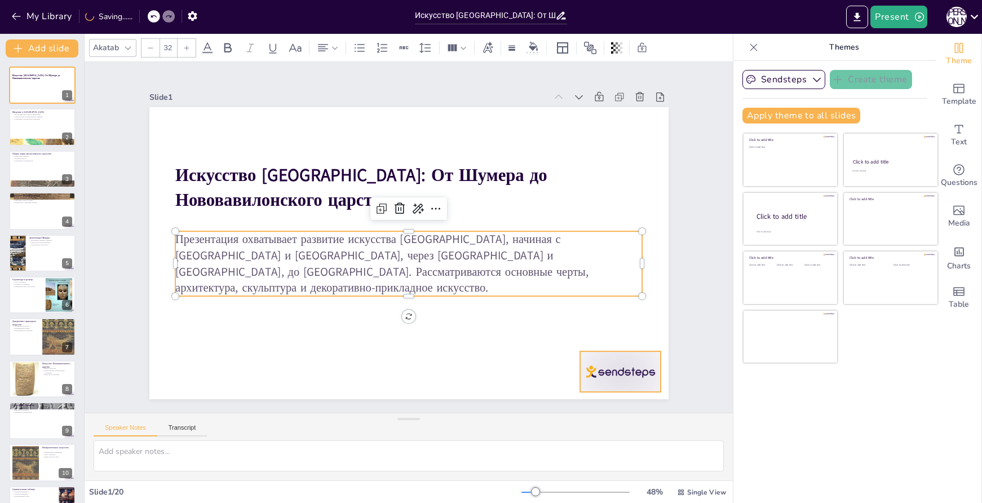
click at [605, 354] on div at bounding box center [620, 371] width 81 height 41
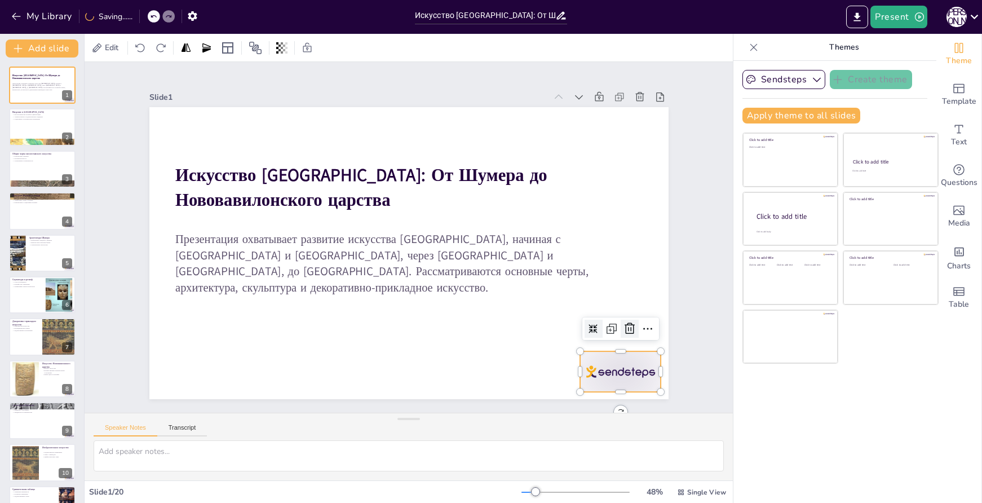
click at [627, 322] on icon at bounding box center [630, 329] width 14 height 14
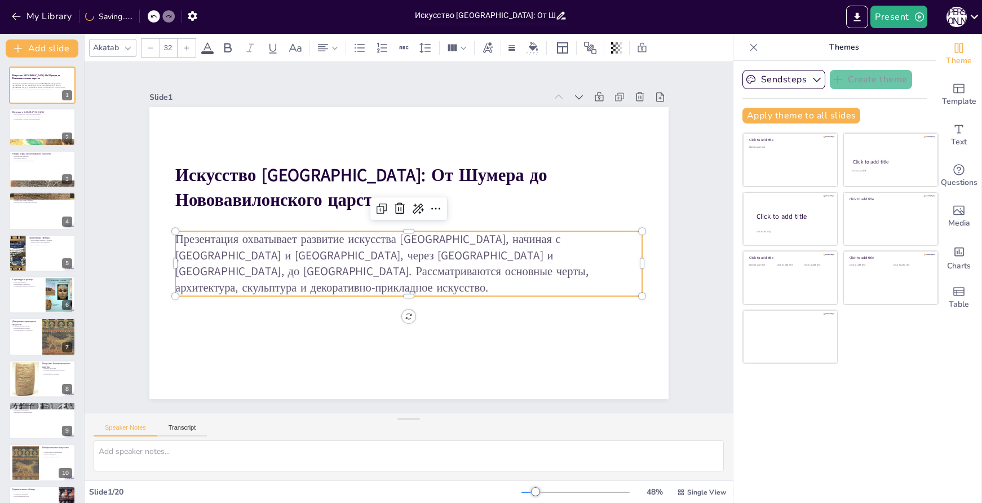
click at [372, 242] on p "Презентация охватывает развитие искусства Месопотамии, начиная с Шумера и Аккад…" at bounding box center [405, 263] width 471 height 113
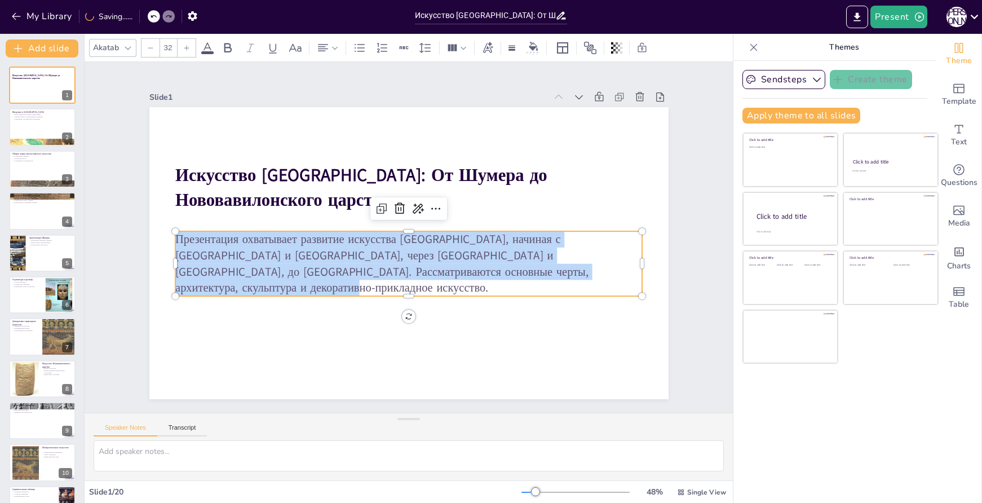
click at [372, 242] on p "Презентация охватывает развитие искусства Месопотамии, начиная с Шумера и Аккад…" at bounding box center [405, 263] width 471 height 113
click at [39, 114] on p "Месопотамия как колыбель цивилизаций" at bounding box center [42, 114] width 61 height 2
type textarea "Месопотамия действительно считается колыбелью цивилизаций, так как именно здесь…"
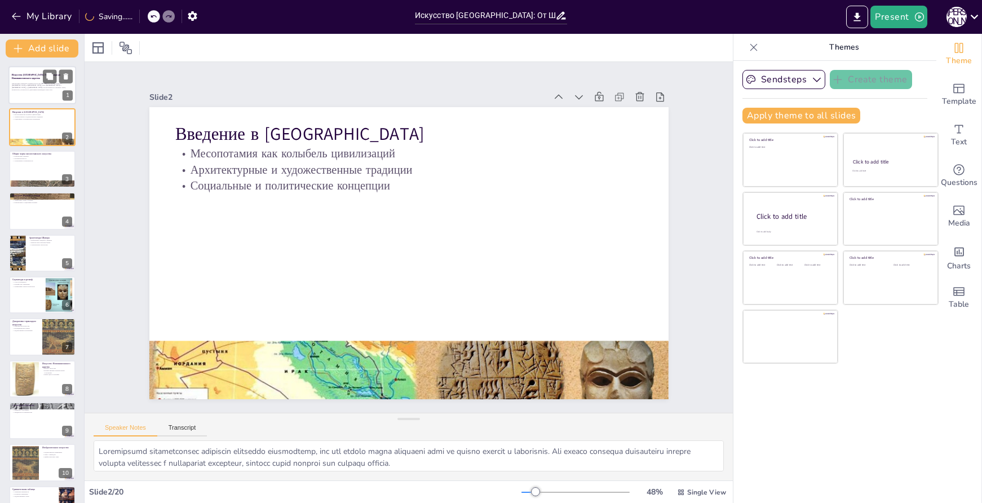
click at [32, 94] on div at bounding box center [42, 85] width 68 height 38
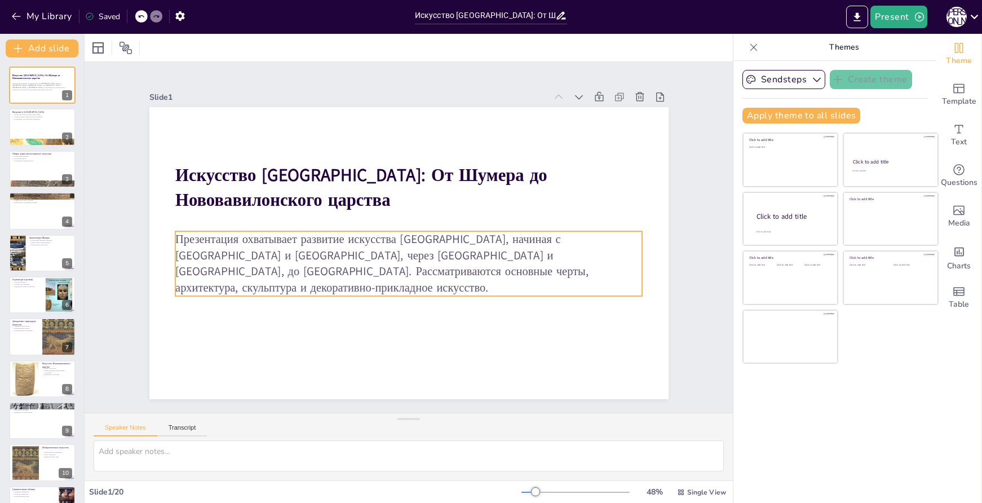
click at [417, 248] on p "Презентация охватывает развитие искусства Месопотамии, начиная с Шумера и Аккад…" at bounding box center [409, 263] width 468 height 65
click at [972, 16] on icon at bounding box center [974, 16] width 15 height 15
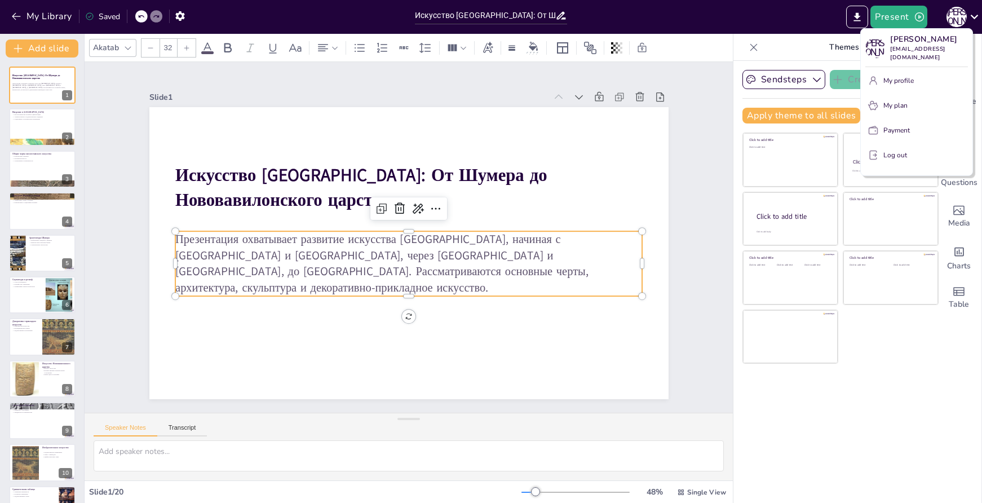
click at [337, 246] on div at bounding box center [491, 251] width 982 height 503
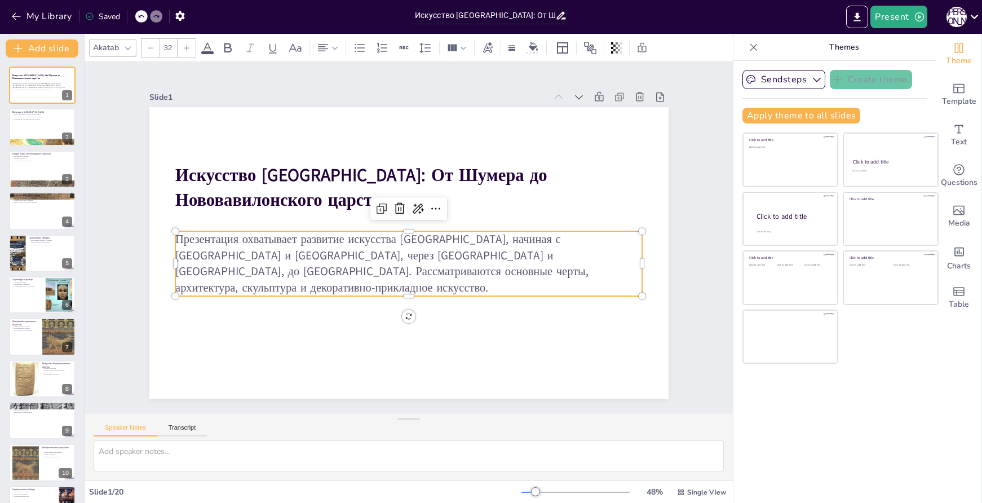
click at [373, 264] on p "Презентация охватывает развитие искусства Месопотамии, начиная с Шумера и Аккад…" at bounding box center [409, 263] width 468 height 65
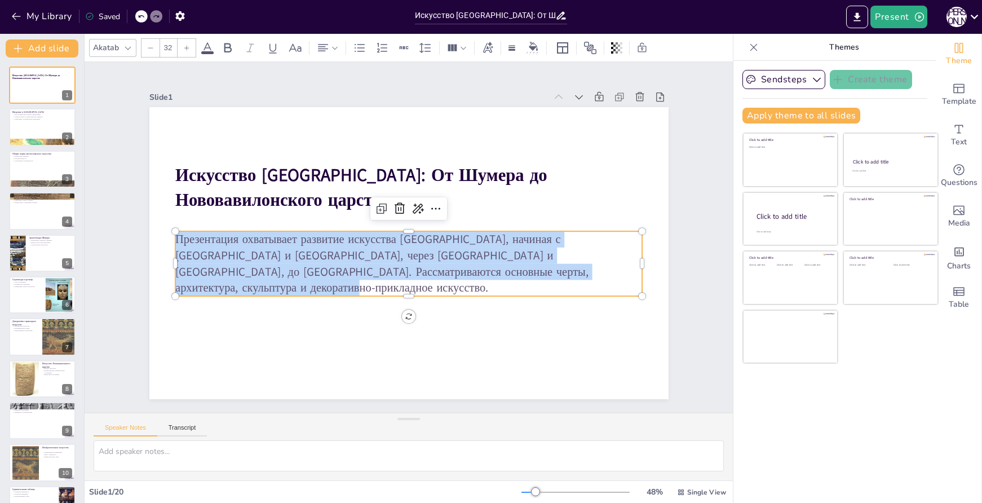
click at [373, 264] on p "Презентация охватывает развитие искусства Месопотамии, начиная с Шумера и Аккад…" at bounding box center [409, 263] width 468 height 65
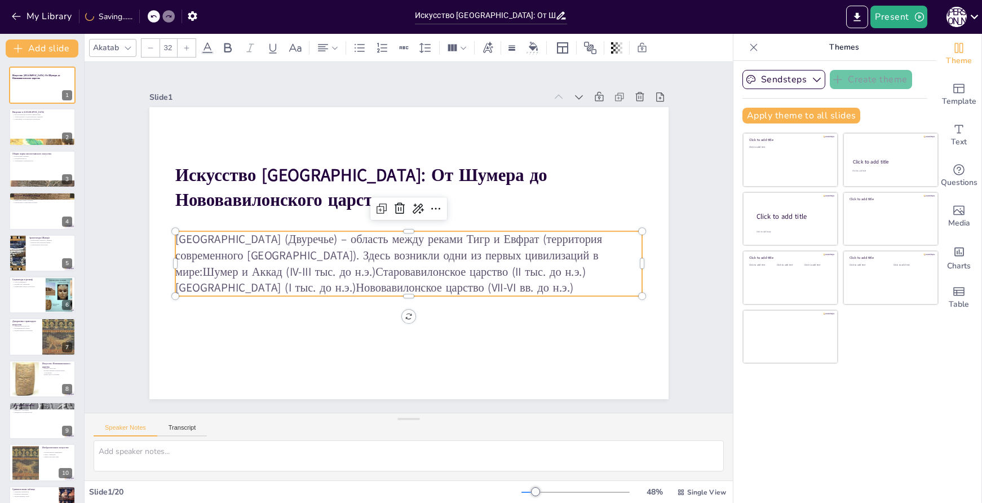
click at [473, 249] on p "Месопотамия (Двуречье) – область между реками Тигр и Евфрат (территория совреме…" at bounding box center [409, 263] width 468 height 65
click at [342, 271] on p "Шумер и Аккад (IV-III тыс. до н.э.)Старовавилонское царство (II тыс. до н.э.)Ас…" at bounding box center [409, 279] width 468 height 32
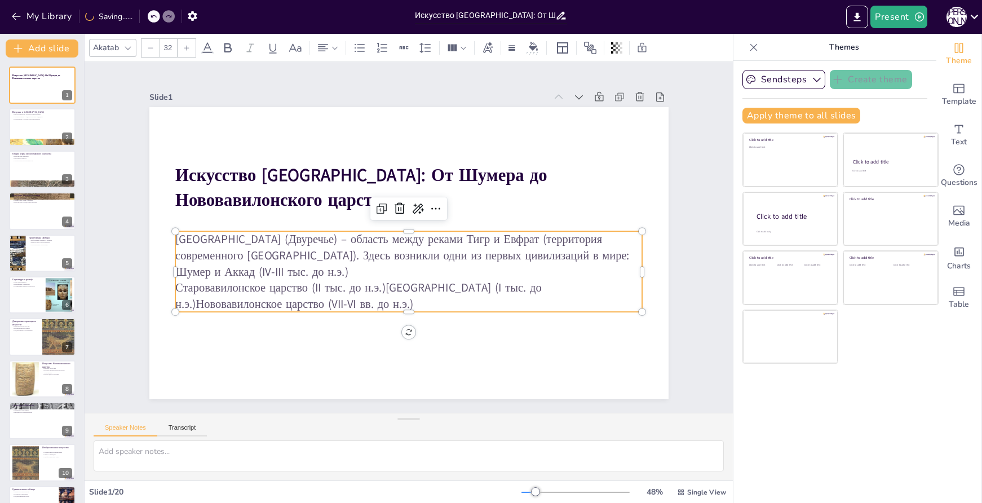
click at [377, 286] on p "Старовавилонское царство (II тыс. до н.э.)Ассирия (I тыс. до н.э.)Нововавилонск…" at bounding box center [409, 296] width 468 height 32
click at [282, 301] on p "Ассирия (I тыс. до н.э.)Нововавилонское царство (VII-VI вв. до н.э.)" at bounding box center [409, 304] width 468 height 16
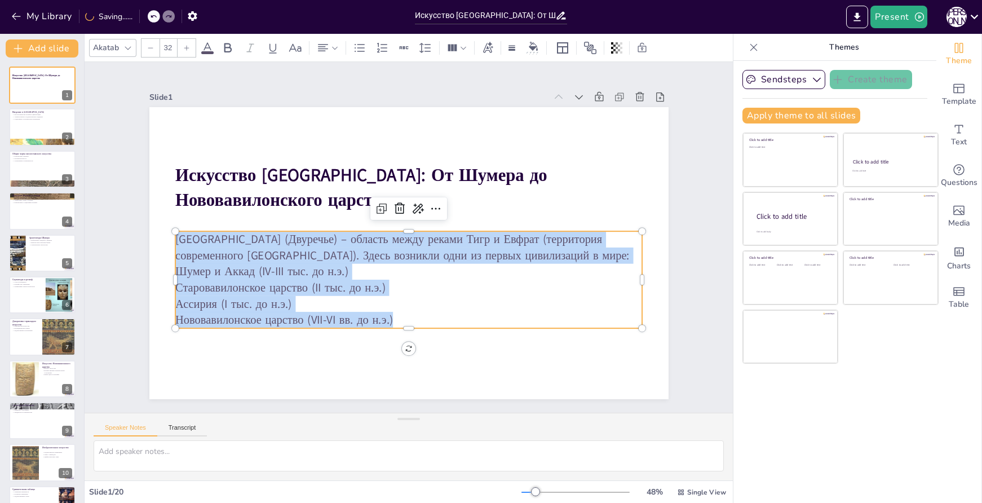
drag, startPoint x: 412, startPoint y: 312, endPoint x: 167, endPoint y: 238, distance: 255.7
click at [175, 238] on div "Месопотамия (Двуречье) – область между реками Тигр и Евфрат (территория совреме…" at bounding box center [409, 279] width 468 height 97
click at [184, 46] on icon at bounding box center [186, 48] width 7 height 7
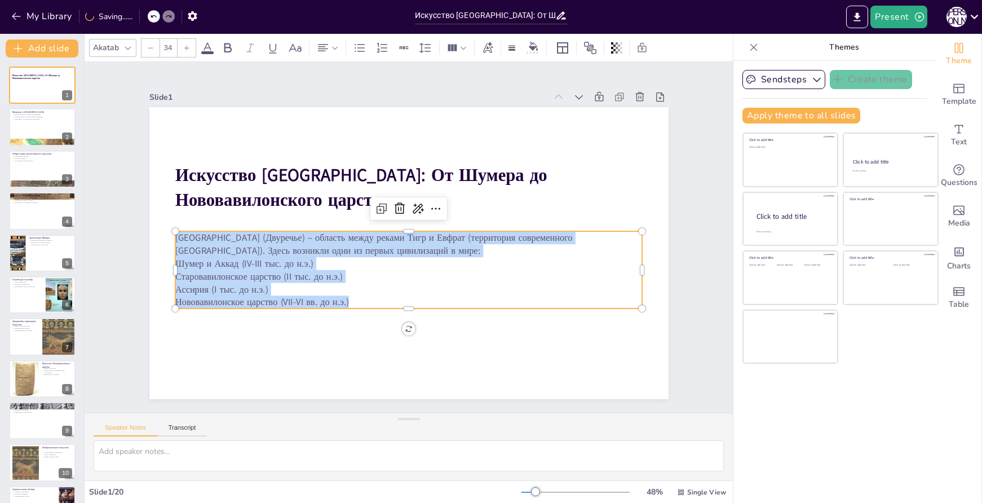
click at [184, 46] on icon at bounding box center [186, 48] width 7 height 7
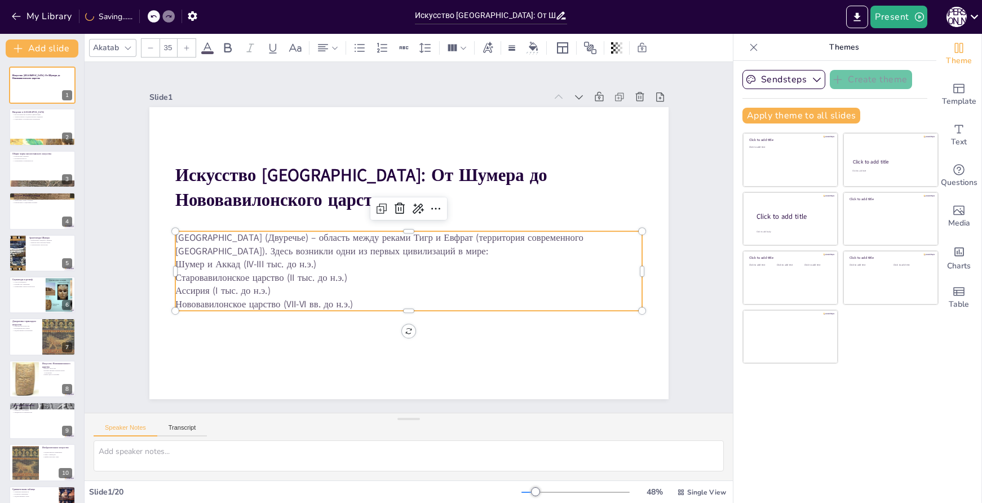
click at [184, 46] on icon at bounding box center [186, 48] width 7 height 7
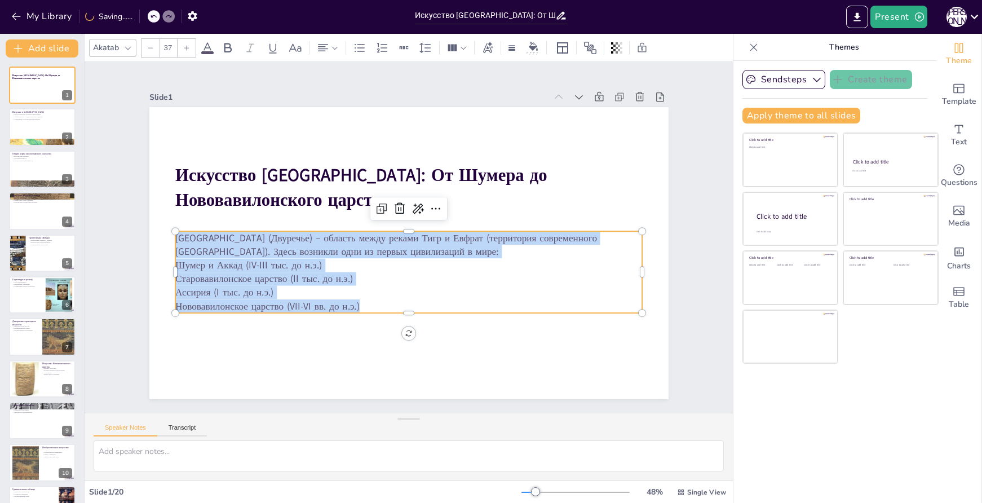
click at [184, 46] on icon at bounding box center [186, 48] width 7 height 7
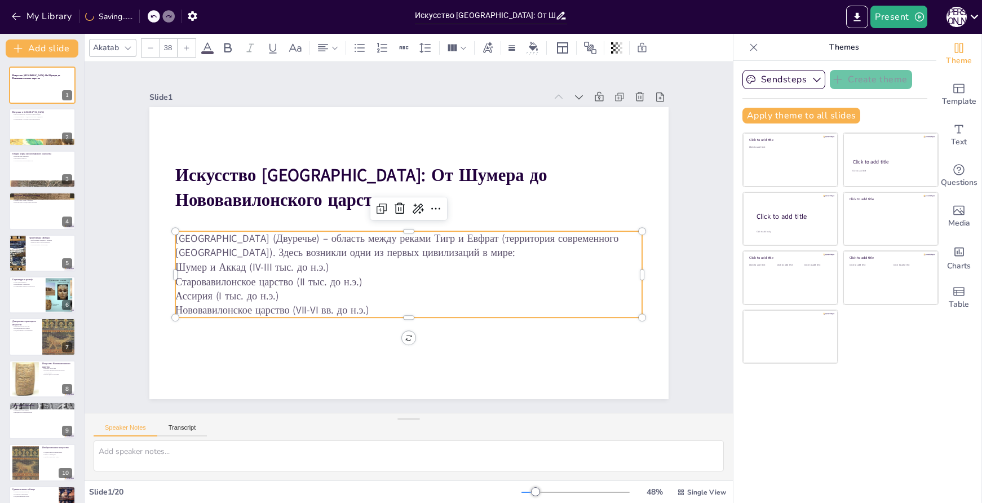
click at [184, 46] on icon at bounding box center [186, 48] width 7 height 7
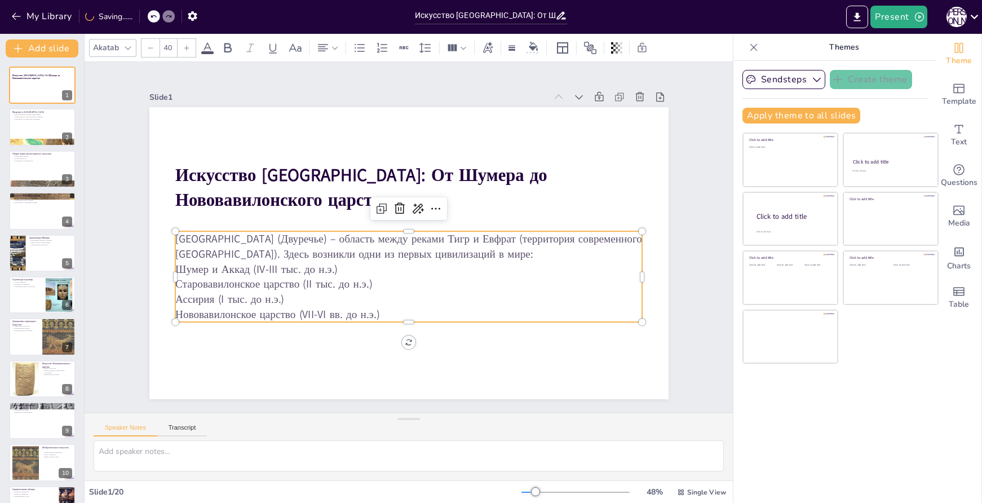
click at [184, 46] on icon at bounding box center [186, 48] width 7 height 7
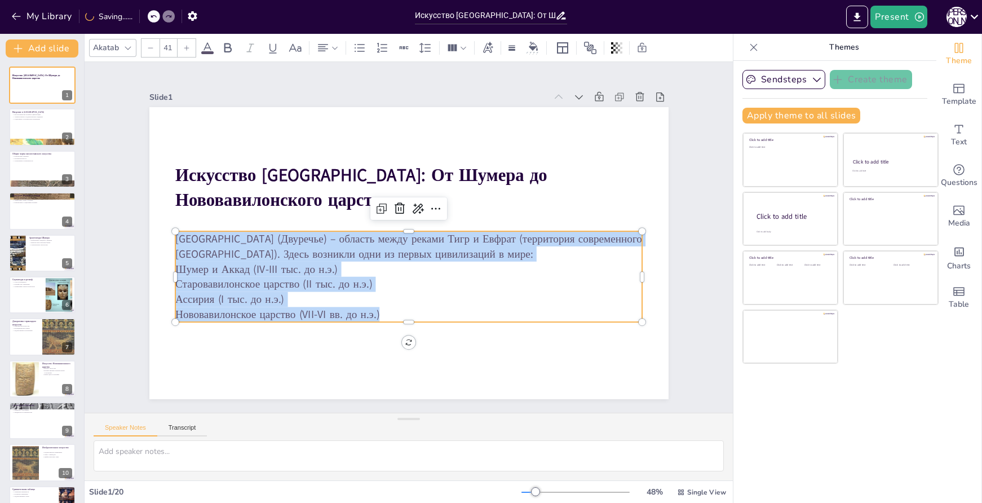
click at [184, 46] on icon at bounding box center [186, 48] width 7 height 7
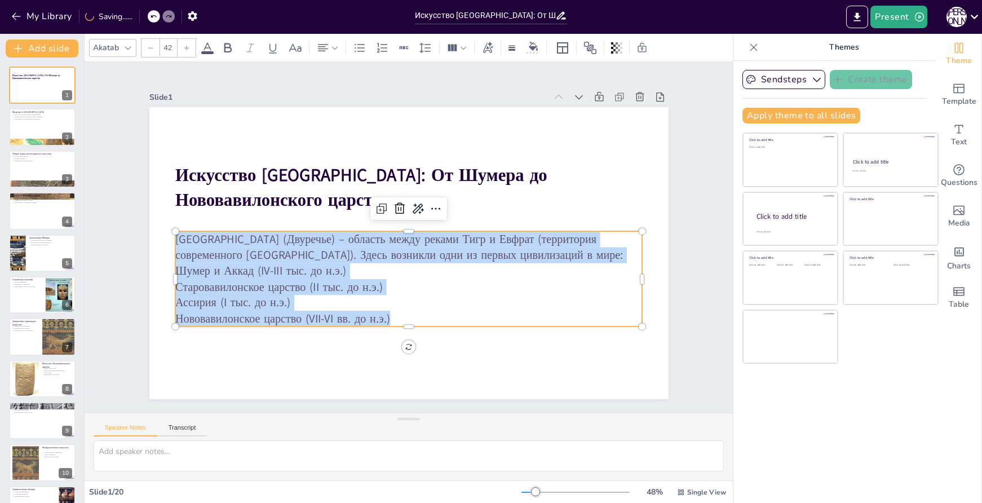
click at [184, 46] on icon at bounding box center [186, 48] width 7 height 7
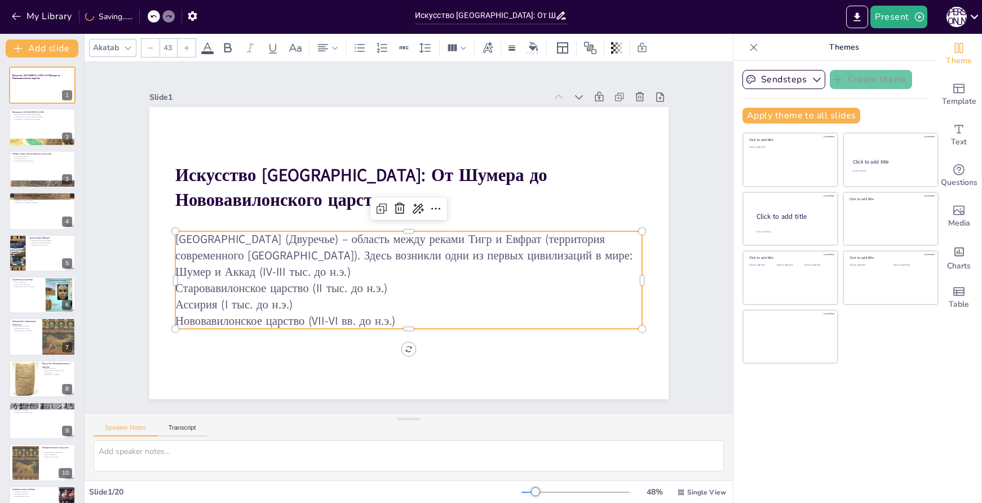
click at [184, 46] on icon at bounding box center [186, 48] width 7 height 7
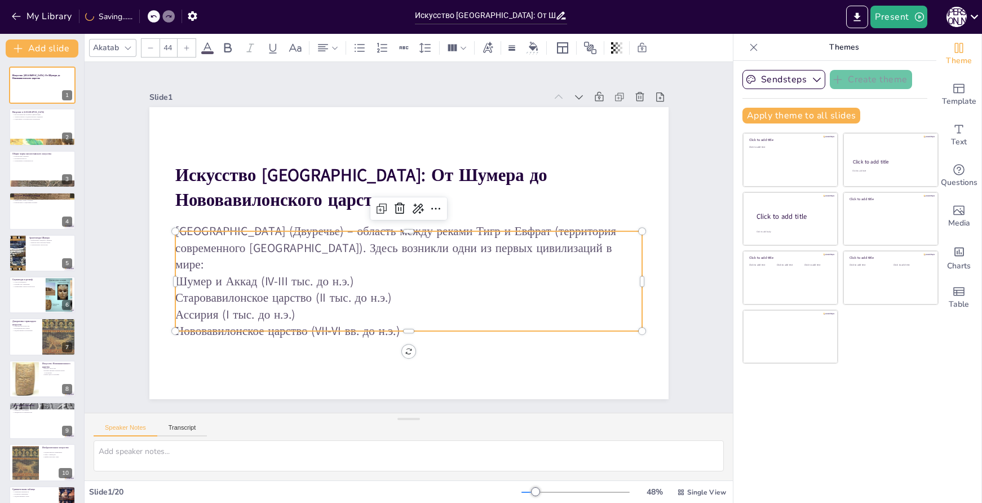
click at [184, 46] on icon at bounding box center [186, 48] width 7 height 7
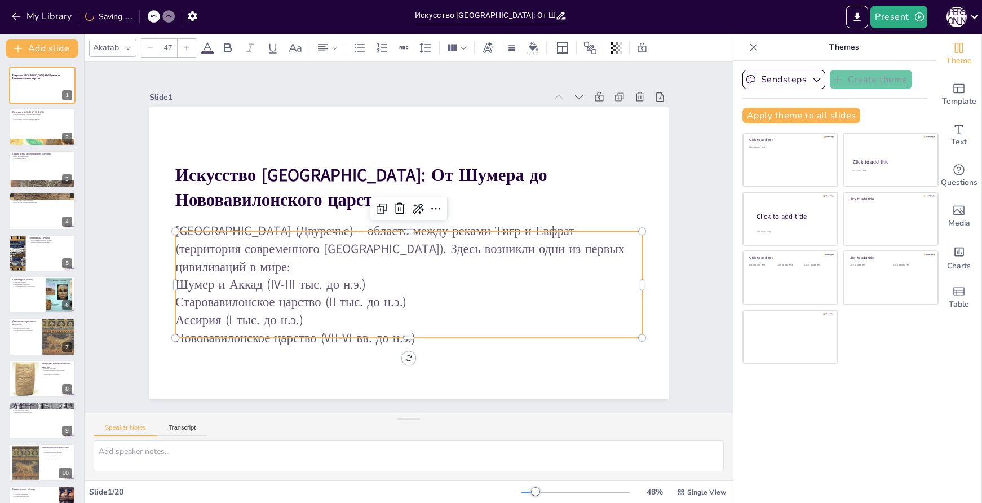
click at [405, 294] on p "Старовавилонское царство (II тыс. до н.э.)" at bounding box center [409, 303] width 468 height 18
click at [607, 253] on p "Месопотамия (Двуречье) – область между реками Тигр и Евфрат (территория совреме…" at bounding box center [409, 249] width 468 height 54
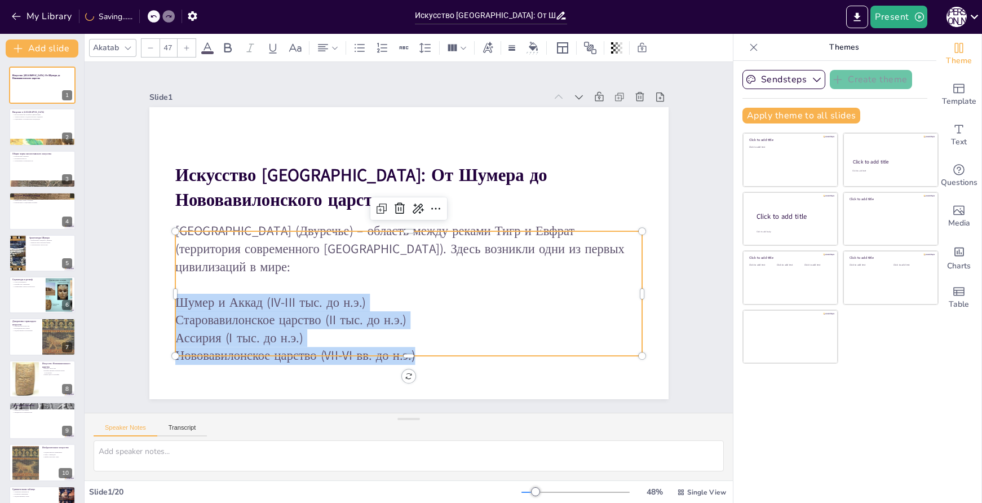
drag, startPoint x: 415, startPoint y: 346, endPoint x: 171, endPoint y: 289, distance: 250.3
click at [175, 289] on div "Месопотамия (Двуречье) – область между реками Тигр и Евфрат (территория совреме…" at bounding box center [409, 293] width 468 height 142
click at [359, 51] on icon at bounding box center [360, 47] width 10 height 8
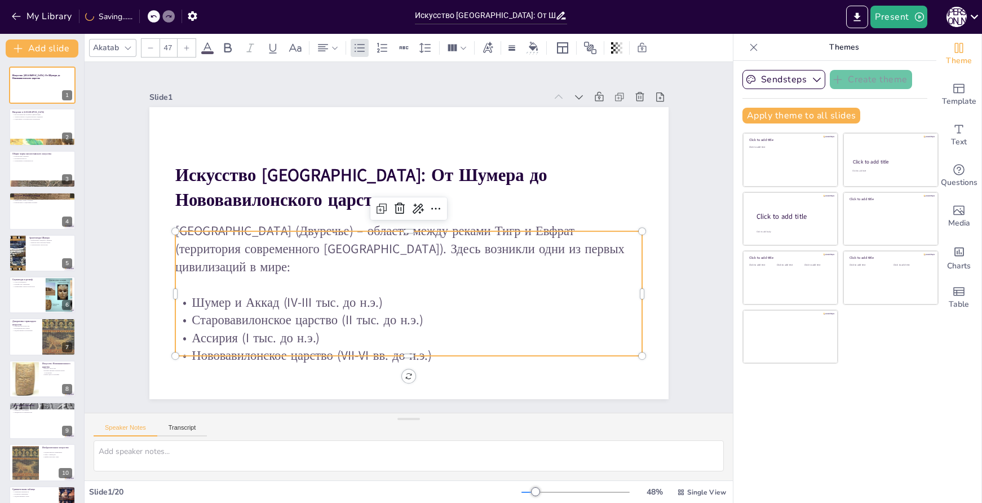
click at [509, 311] on p "Старовавилонское царство (II тыс. до н.э.)" at bounding box center [409, 320] width 468 height 18
click at [460, 294] on p "Шумер и Аккад (IV-III тыс. до н.э.)" at bounding box center [409, 303] width 468 height 18
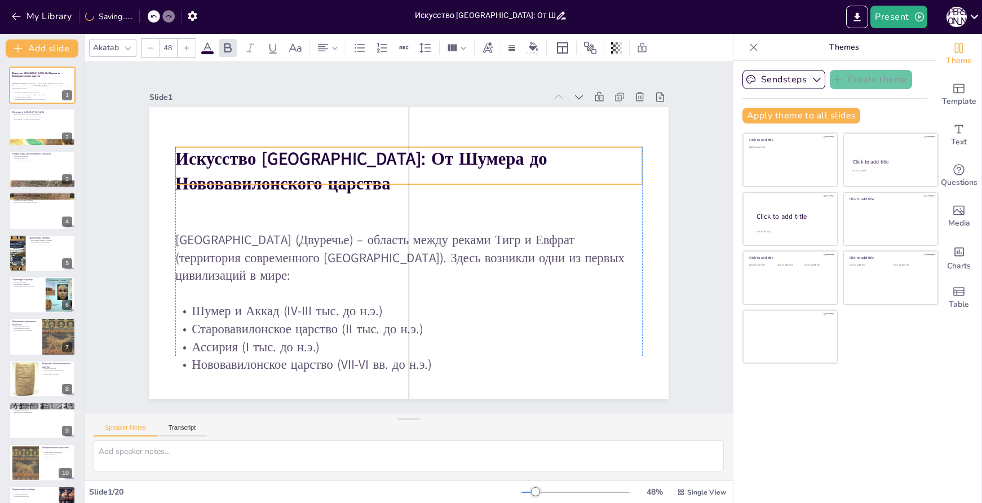
drag, startPoint x: 488, startPoint y: 169, endPoint x: 492, endPoint y: 153, distance: 16.7
click at [492, 153] on p "Искусство Месопотамии: От Шумера до Нововавилонского царства" at bounding box center [409, 171] width 468 height 49
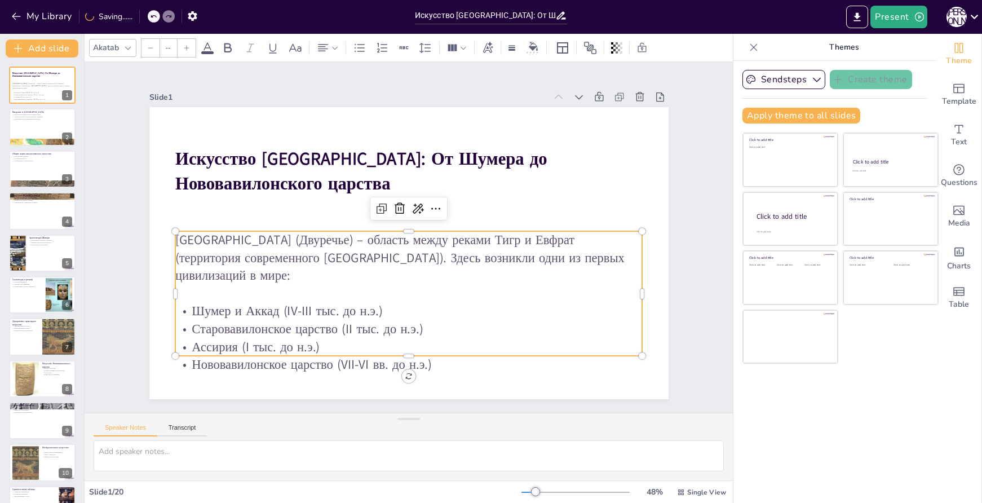
type input "47"
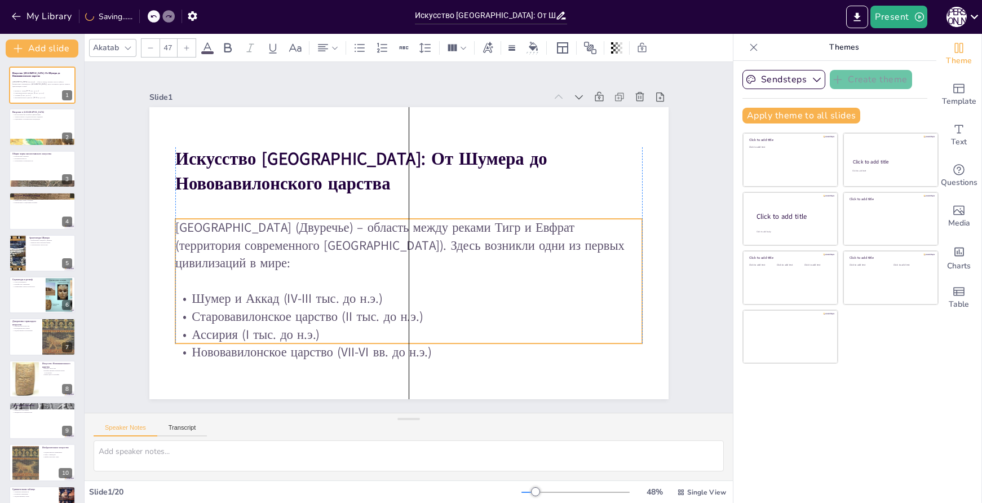
drag, startPoint x: 539, startPoint y: 318, endPoint x: 539, endPoint y: 311, distance: 7.4
click at [539, 325] on p "Ассирия (I тыс. до н.э.)" at bounding box center [409, 334] width 468 height 18
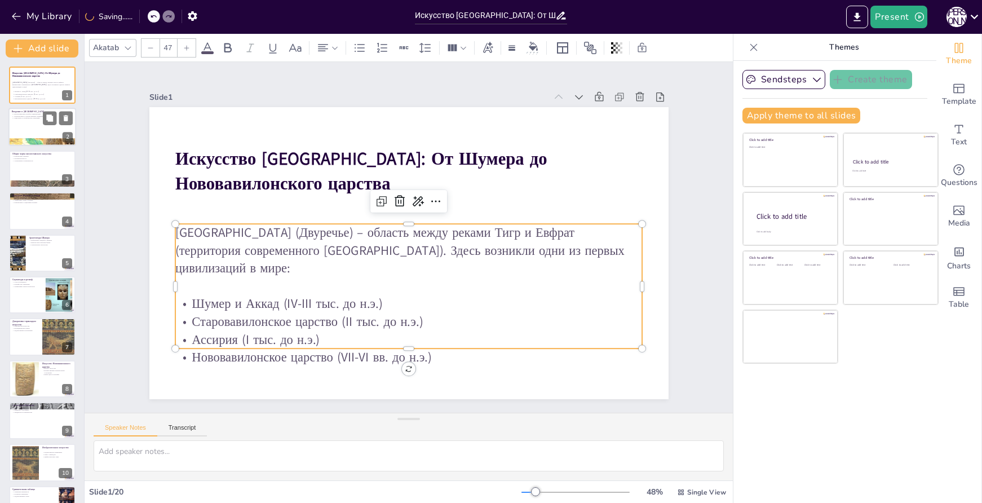
click at [32, 131] on div at bounding box center [42, 127] width 68 height 38
type textarea "Месопотамия действительно считается колыбелью цивилизаций, так как именно здесь…"
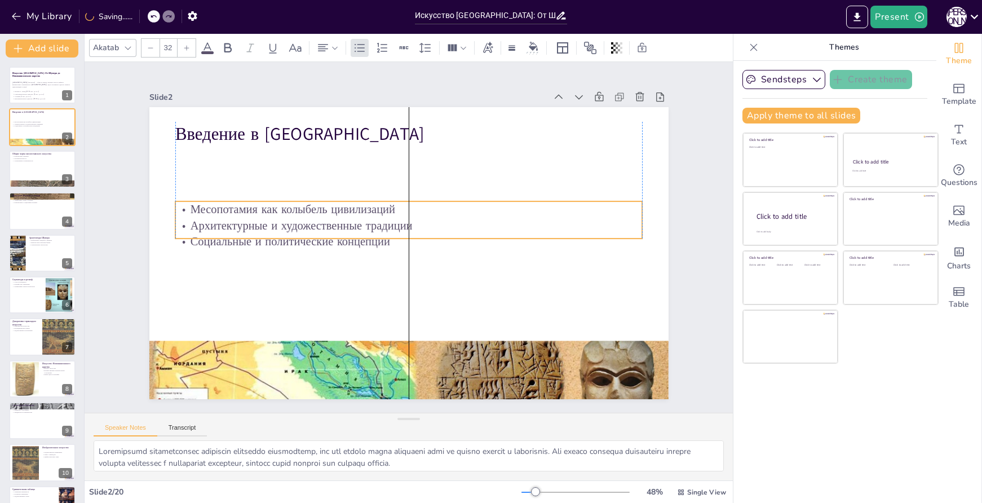
drag, startPoint x: 347, startPoint y: 169, endPoint x: 344, endPoint y: 224, distance: 55.9
click at [344, 224] on p "Архитектурные и художественные традиции" at bounding box center [410, 225] width 466 height 65
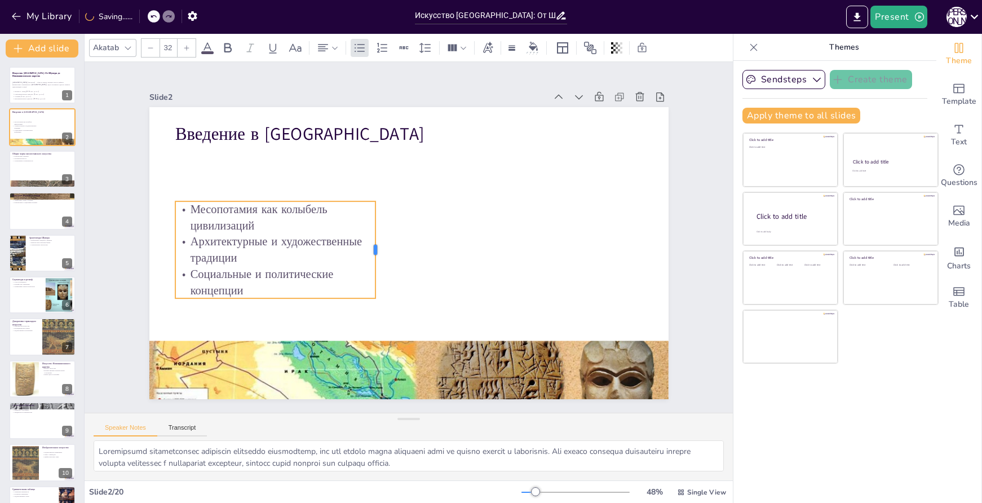
drag, startPoint x: 634, startPoint y: 218, endPoint x: 371, endPoint y: 218, distance: 263.9
click at [376, 218] on div at bounding box center [380, 249] width 9 height 97
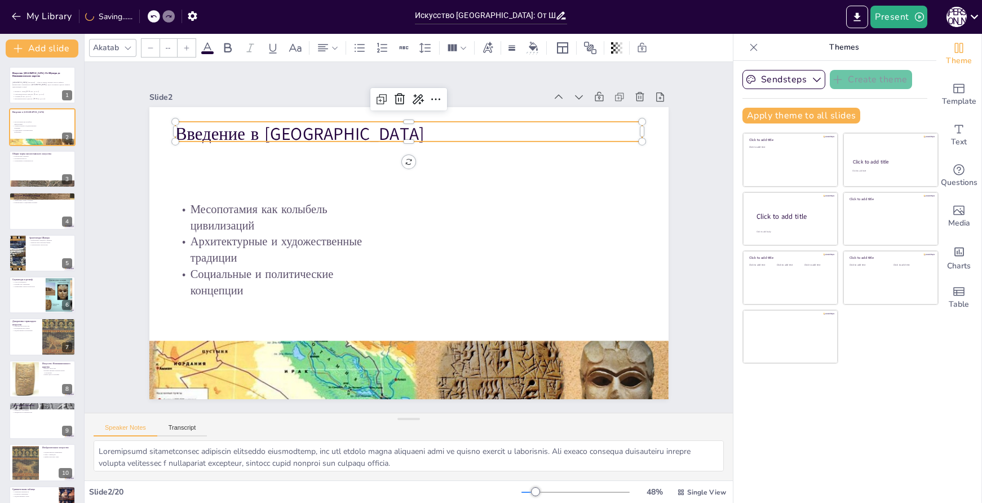
type input "48"
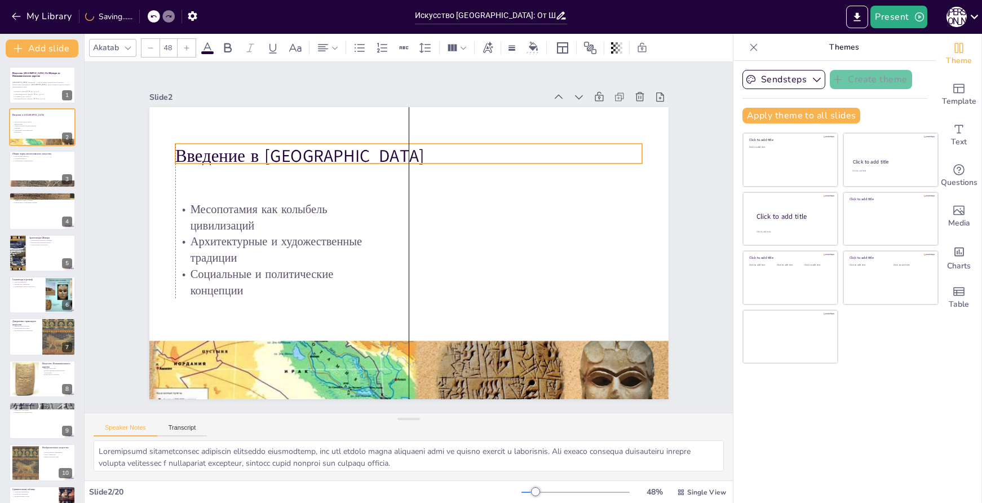
drag, startPoint x: 302, startPoint y: 133, endPoint x: 301, endPoint y: 155, distance: 22.0
click at [301, 155] on p "Введение в Месопотамию" at bounding box center [409, 156] width 468 height 24
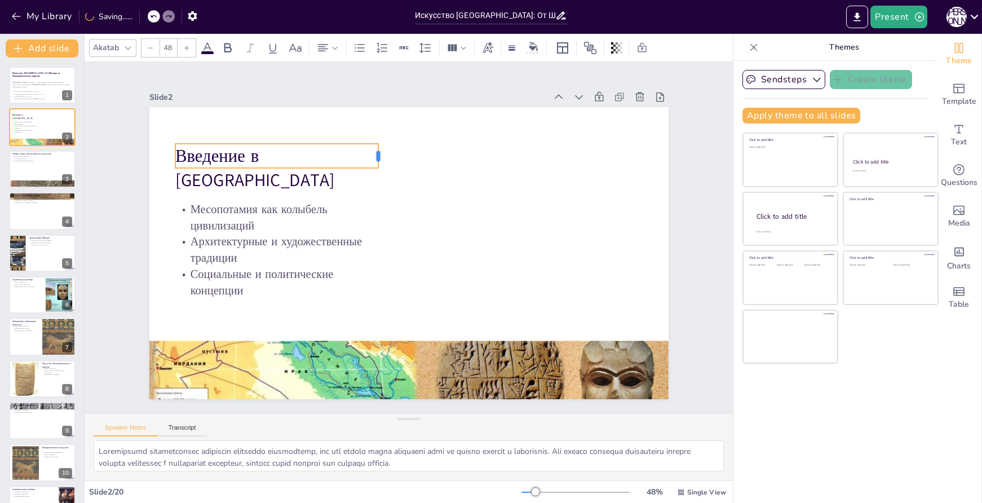
drag, startPoint x: 635, startPoint y: 151, endPoint x: 371, endPoint y: 152, distance: 263.9
click at [378, 152] on div at bounding box center [382, 156] width 9 height 24
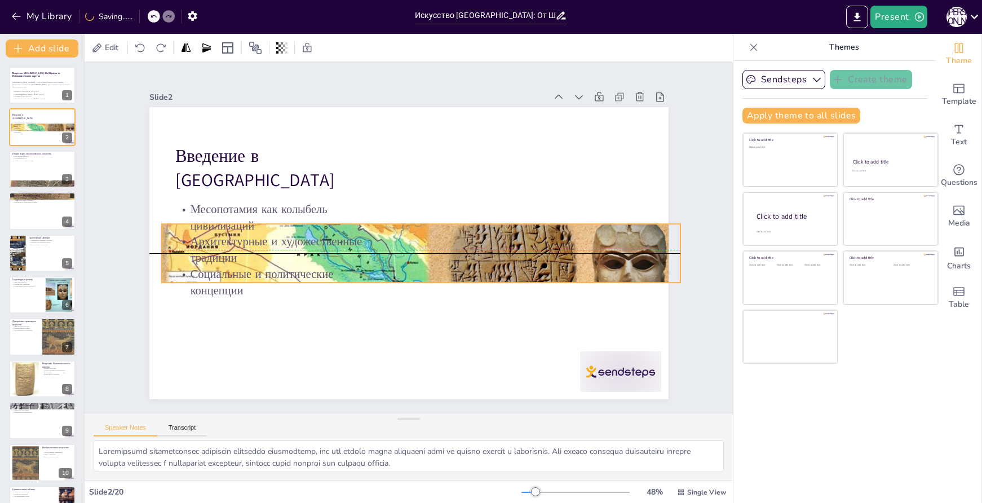
drag, startPoint x: 429, startPoint y: 379, endPoint x: 441, endPoint y: 258, distance: 121.3
click at [441, 258] on div at bounding box center [421, 254] width 519 height 390
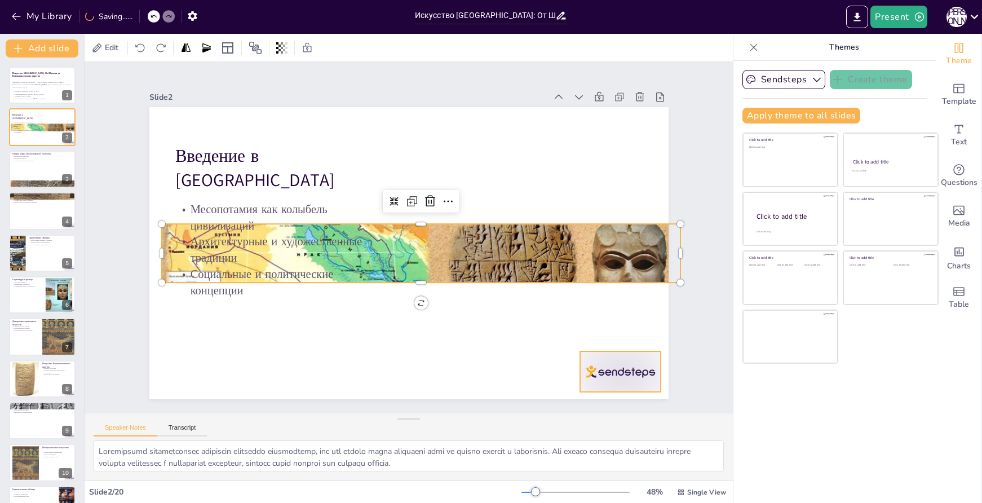
click at [616, 382] on div at bounding box center [620, 371] width 81 height 41
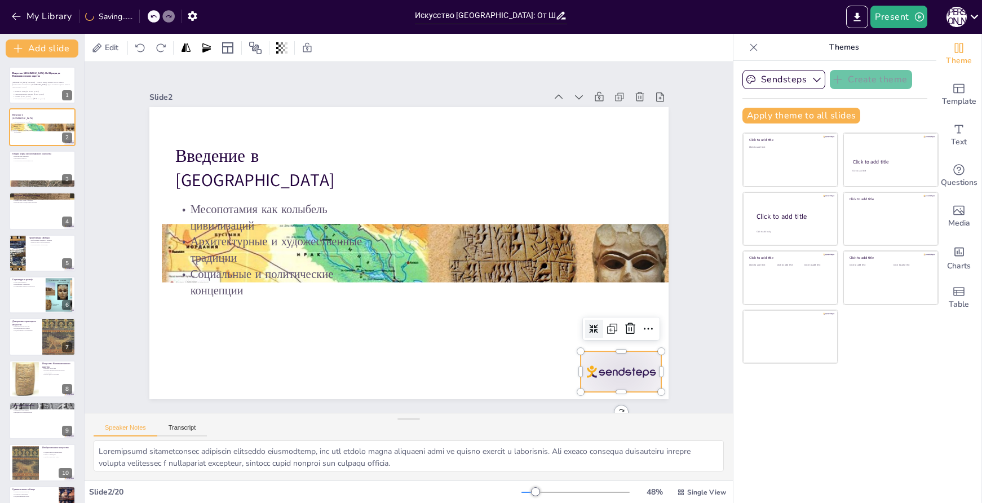
click at [625, 344] on icon at bounding box center [619, 351] width 15 height 15
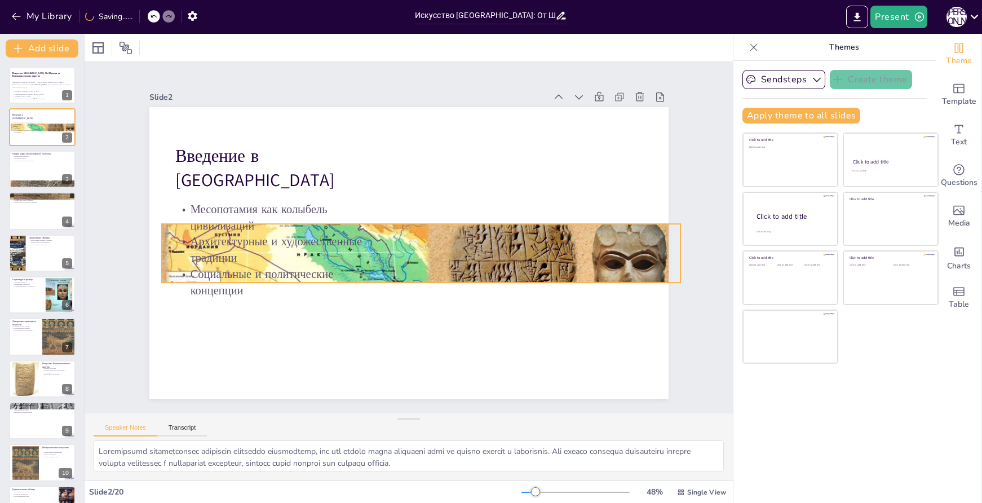
click at [486, 257] on div at bounding box center [421, 254] width 519 height 390
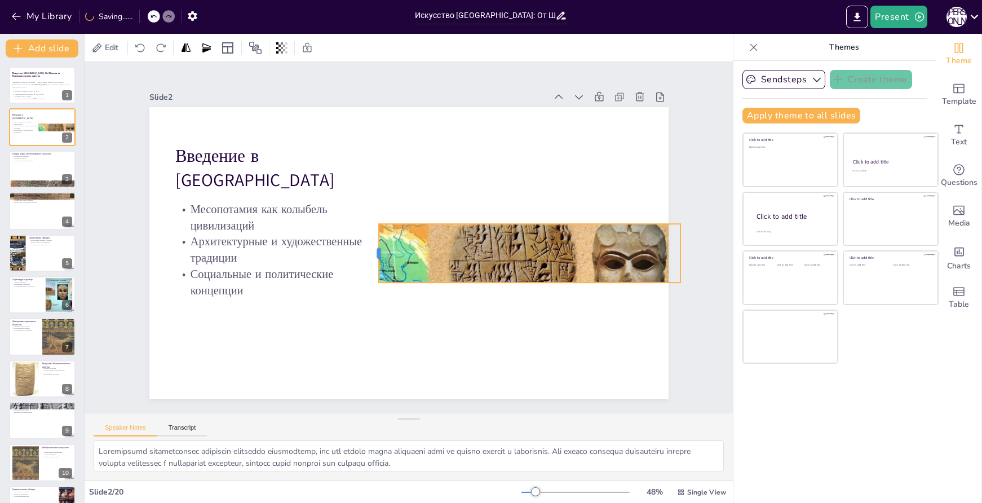
drag, startPoint x: 152, startPoint y: 246, endPoint x: 369, endPoint y: 242, distance: 217.2
click at [370, 242] on div at bounding box center [374, 253] width 9 height 59
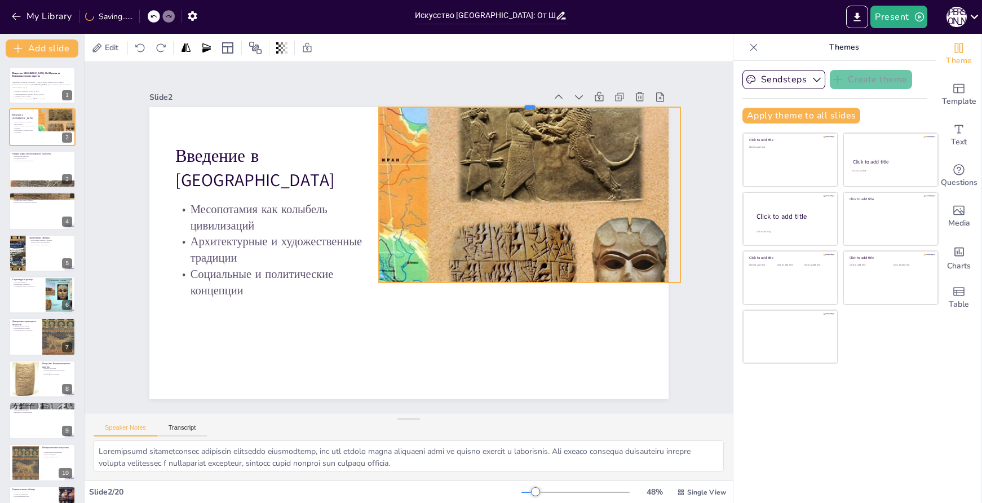
drag, startPoint x: 521, startPoint y: 217, endPoint x: 488, endPoint y: 100, distance: 121.6
click at [488, 100] on div at bounding box center [530, 102] width 302 height 9
drag, startPoint x: 672, startPoint y: 188, endPoint x: 661, endPoint y: 189, distance: 11.3
click at [669, 189] on div at bounding box center [673, 194] width 9 height 175
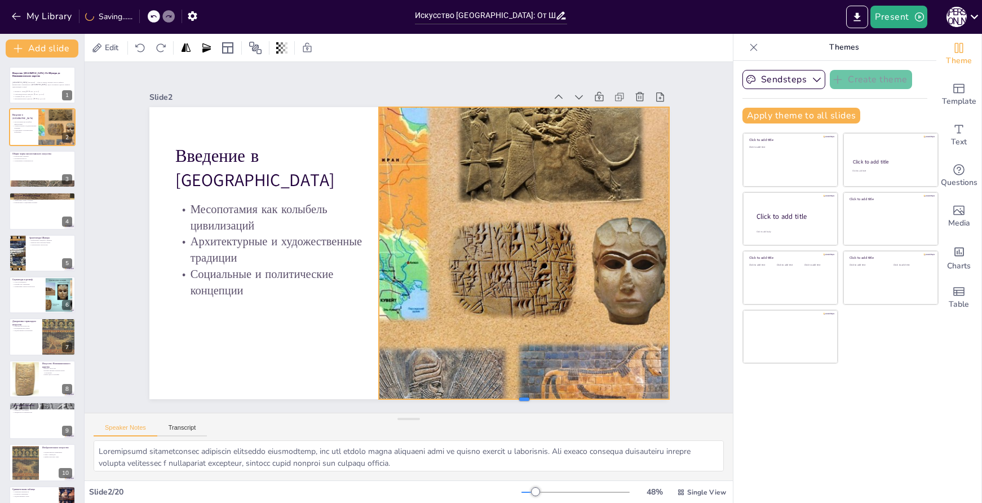
drag, startPoint x: 516, startPoint y: 278, endPoint x: 506, endPoint y: 395, distance: 117.2
click at [506, 395] on div at bounding box center [506, 414] width 290 height 39
click at [492, 85] on icon at bounding box center [497, 85] width 10 height 10
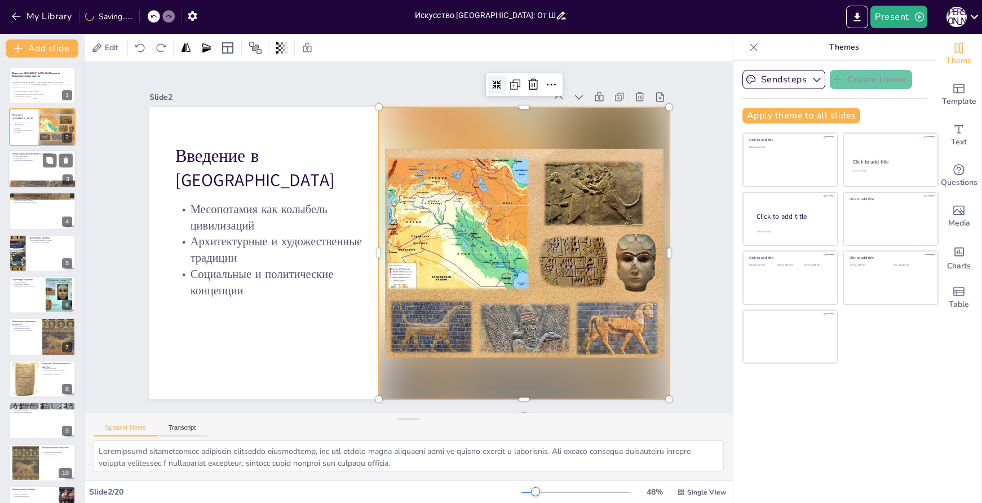
click at [34, 167] on div at bounding box center [42, 169] width 68 height 38
type textarea "Религиозный характер искусства Месопотамии подчеркивает, насколько важна была в…"
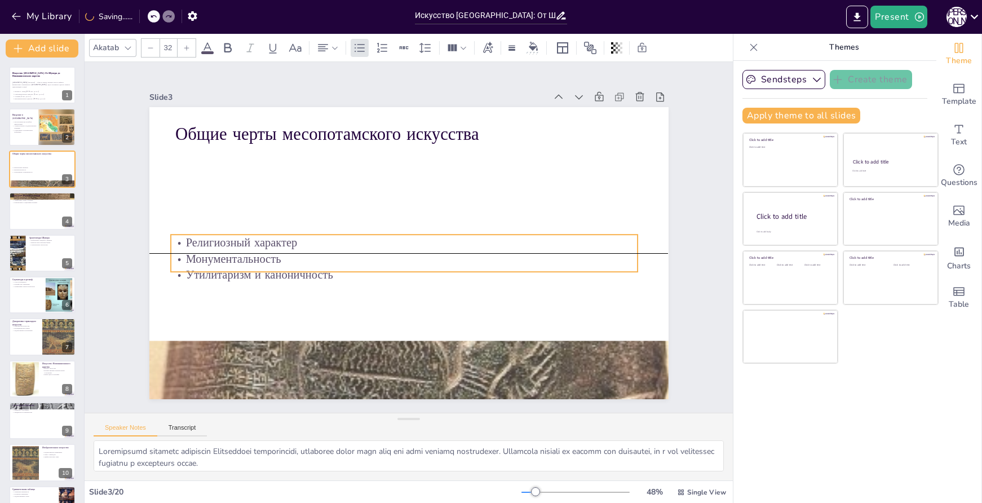
drag, startPoint x: 322, startPoint y: 164, endPoint x: 317, endPoint y: 259, distance: 96.0
click at [317, 259] on p "Монументальность" at bounding box center [405, 259] width 468 height 16
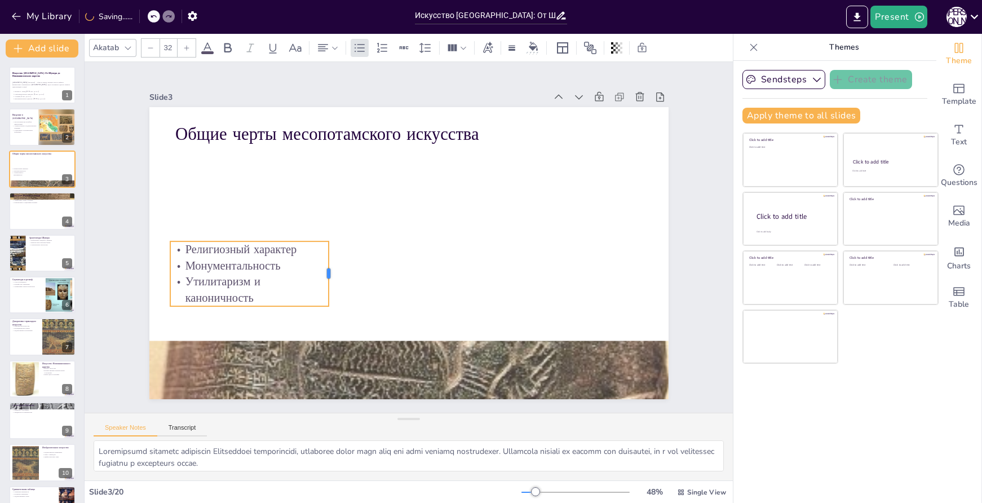
drag, startPoint x: 630, startPoint y: 257, endPoint x: 321, endPoint y: 220, distance: 310.7
click at [329, 255] on div at bounding box center [333, 273] width 9 height 65
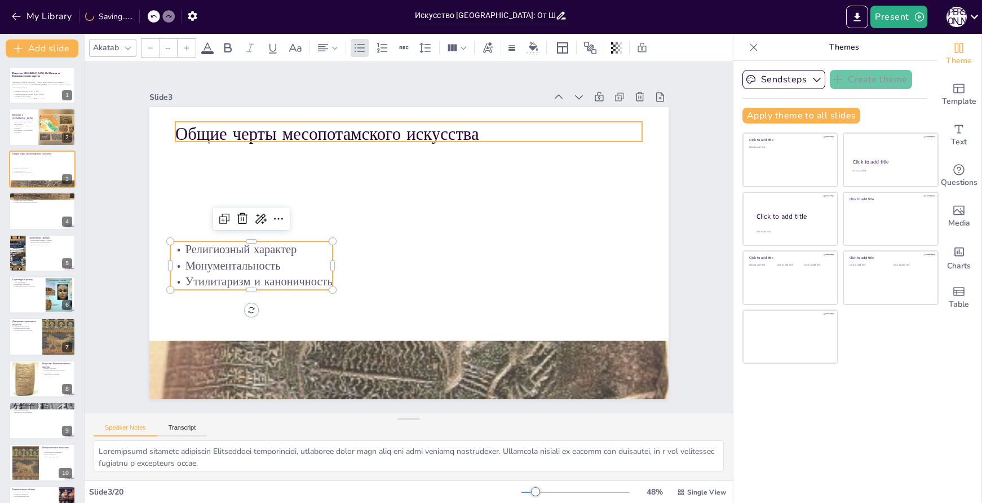
type input "48"
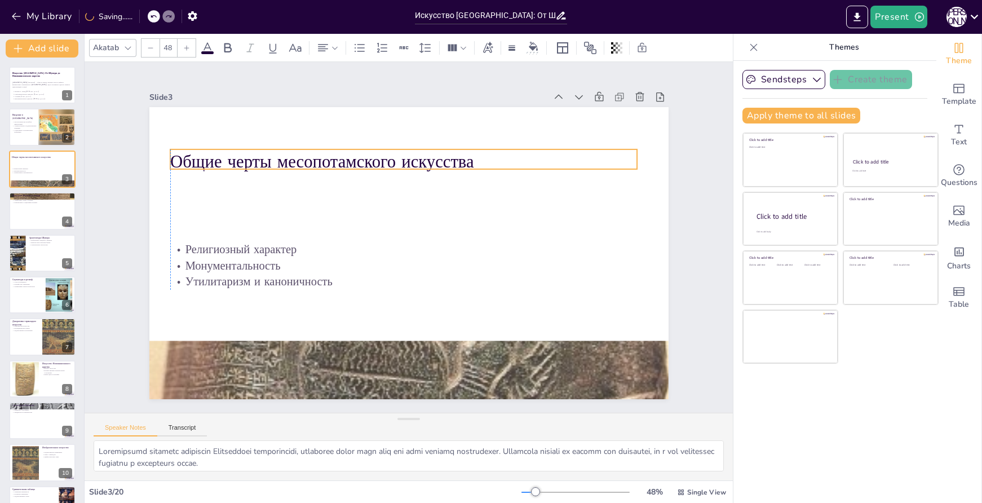
drag, startPoint x: 352, startPoint y: 128, endPoint x: 343, endPoint y: 156, distance: 29.1
click at [343, 156] on p "Общие черты месопотамского искусства" at bounding box center [412, 161] width 468 height 73
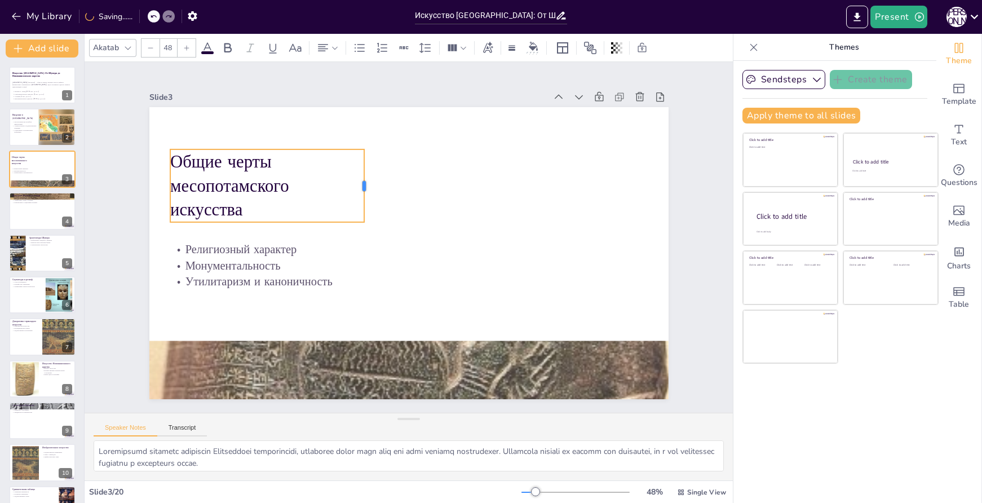
drag, startPoint x: 631, startPoint y: 156, endPoint x: 358, endPoint y: 159, distance: 273.0
click at [367, 159] on div at bounding box center [375, 182] width 16 height 73
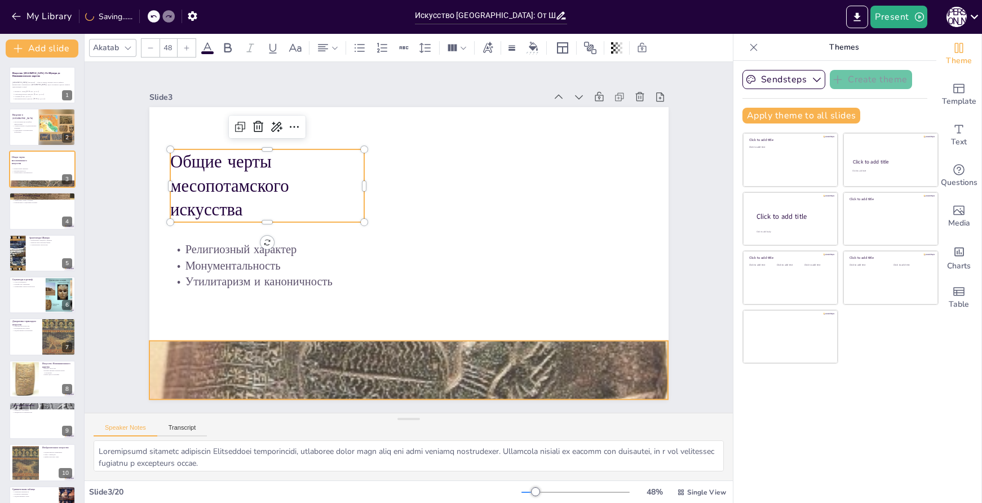
click at [440, 372] on div at bounding box center [408, 370] width 519 height 1092
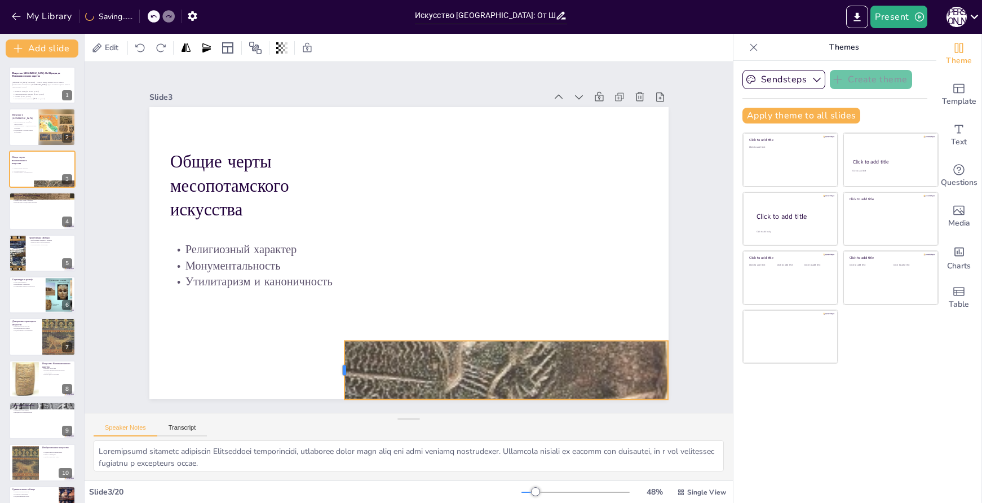
drag, startPoint x: 139, startPoint y: 365, endPoint x: 334, endPoint y: 338, distance: 197.1
click at [334, 338] on div "Общие черты месопотамского искусства Религиозный характер Монументальность Утил…" at bounding box center [407, 253] width 547 height 345
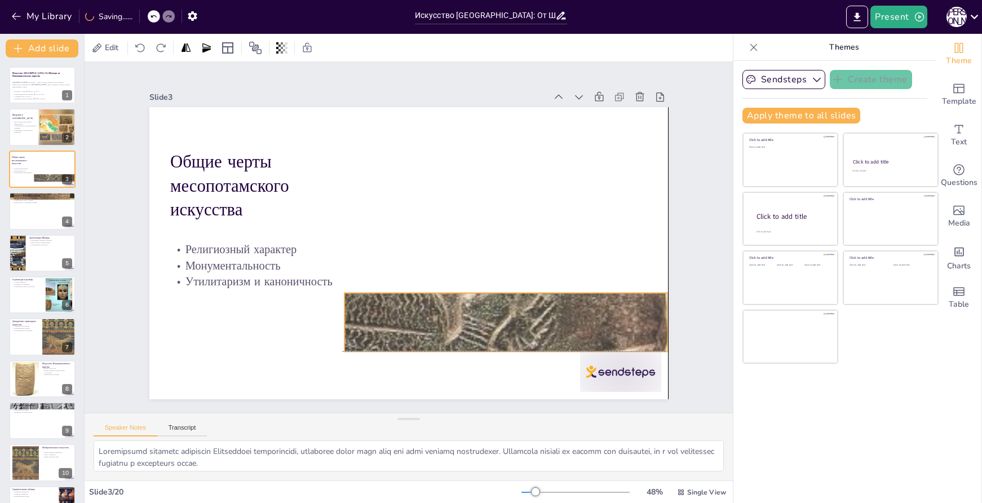
drag, startPoint x: 497, startPoint y: 337, endPoint x: 494, endPoint y: 292, distance: 45.8
click at [494, 292] on div at bounding box center [408, 322] width 519 height 1092
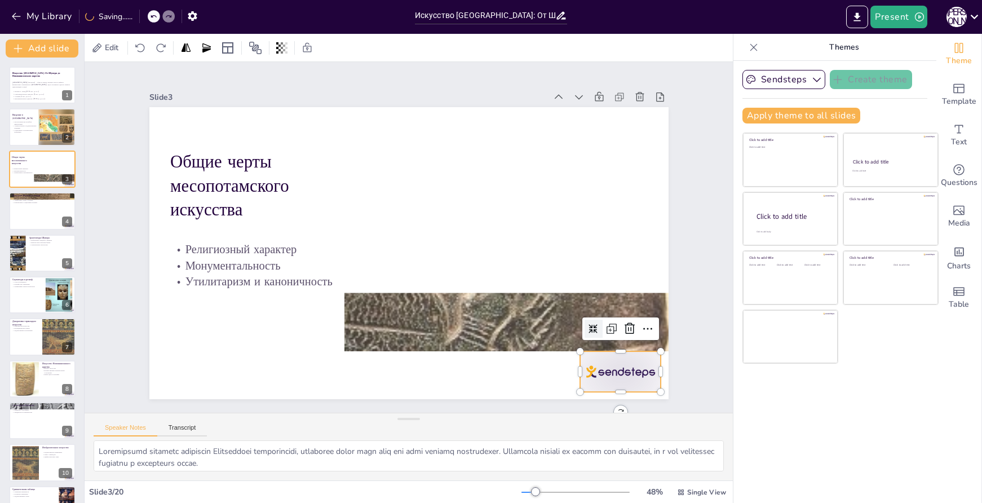
click at [621, 381] on div at bounding box center [605, 393] width 85 height 49
click at [626, 322] on icon at bounding box center [630, 329] width 14 height 14
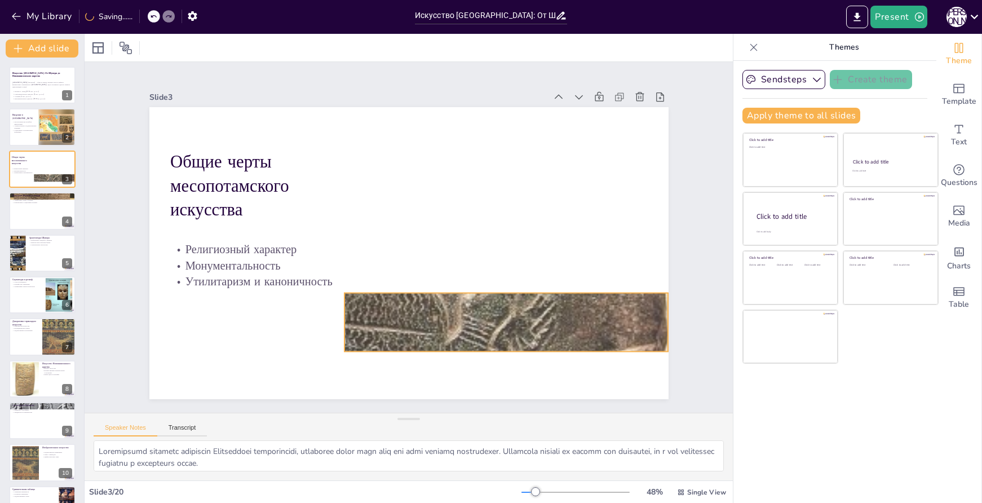
click at [504, 337] on div at bounding box center [408, 322] width 519 height 1092
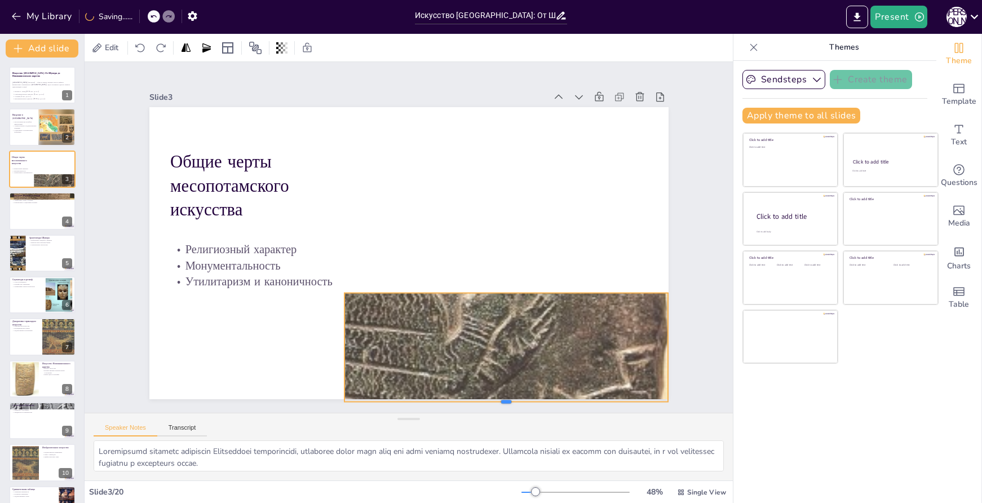
drag, startPoint x: 500, startPoint y: 347, endPoint x: 494, endPoint y: 398, distance: 50.5
click at [494, 402] on div at bounding box center [507, 406] width 324 height 9
click at [498, 400] on div at bounding box center [507, 404] width 324 height 9
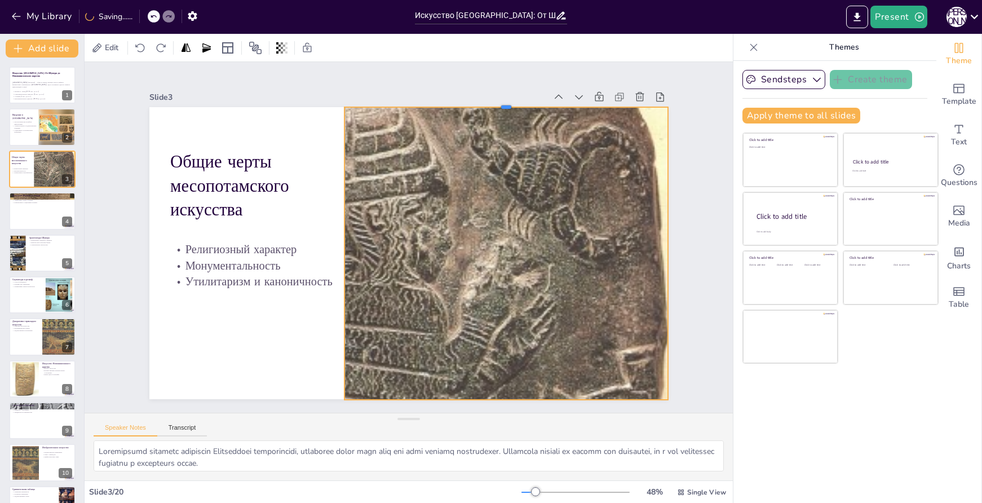
drag, startPoint x: 497, startPoint y: 289, endPoint x: 487, endPoint y: 103, distance: 185.8
click at [487, 103] on div "Общие черты месопотамского искусства Религиозный характер Монументальность Утил…" at bounding box center [407, 253] width 547 height 345
click at [490, 87] on icon at bounding box center [495, 92] width 10 height 10
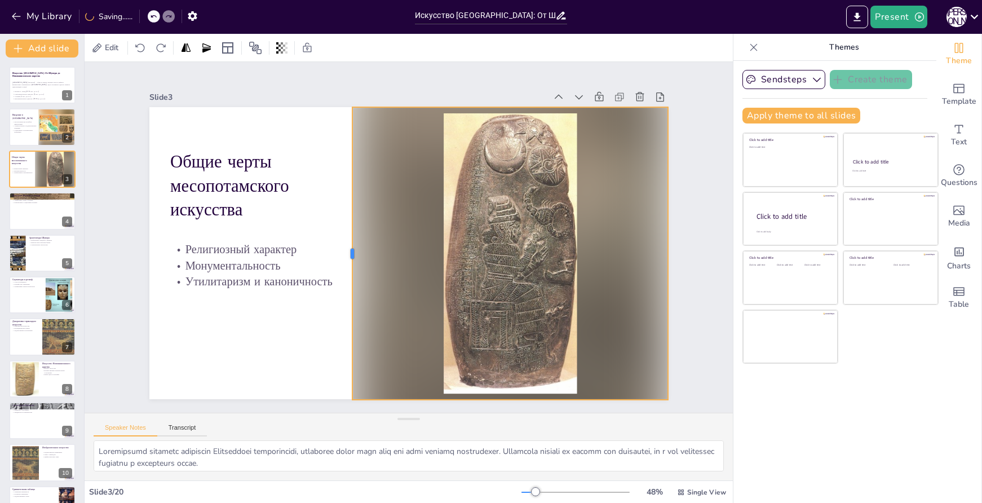
drag, startPoint x: 335, startPoint y: 246, endPoint x: 343, endPoint y: 246, distance: 7.9
click at [343, 246] on div at bounding box center [346, 247] width 39 height 292
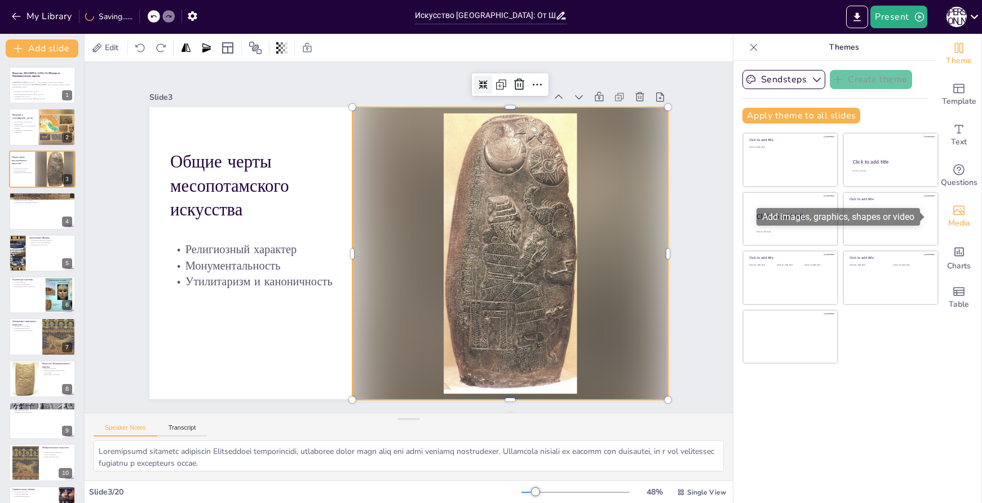
click at [956, 226] on span "Media" at bounding box center [960, 223] width 22 height 12
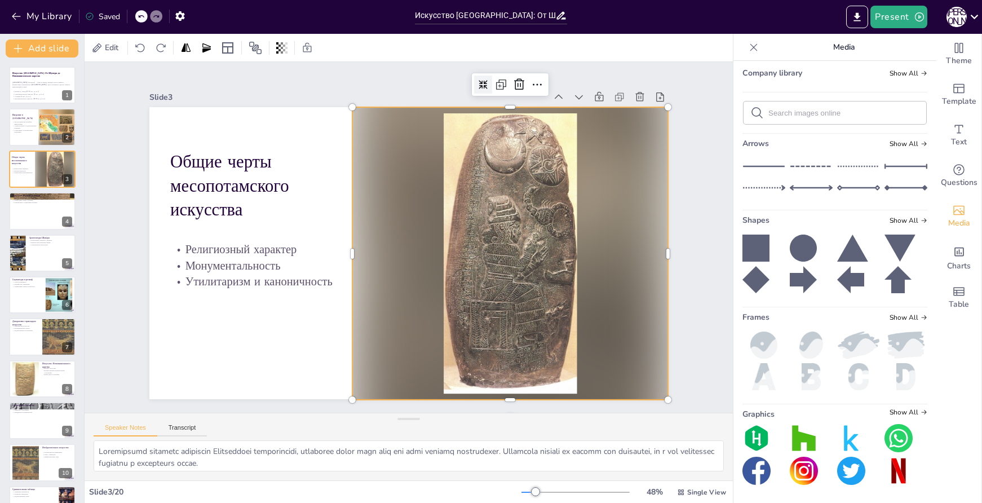
scroll to position [451, 0]
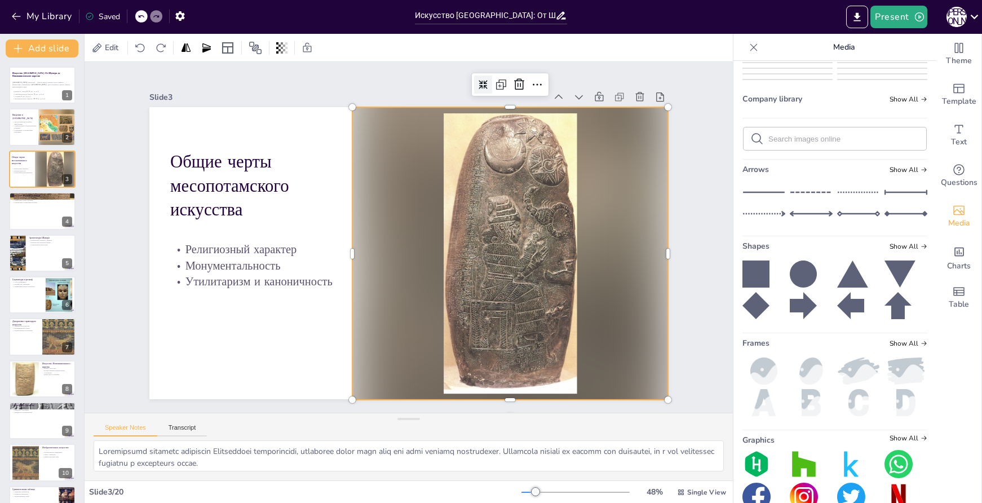
click at [895, 40] on img at bounding box center [882, 40] width 89 height 0
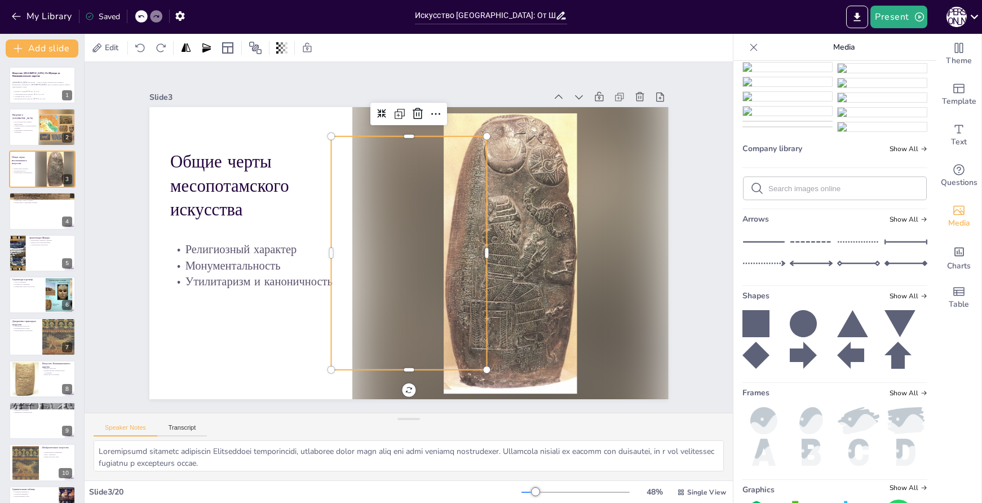
scroll to position [246, 0]
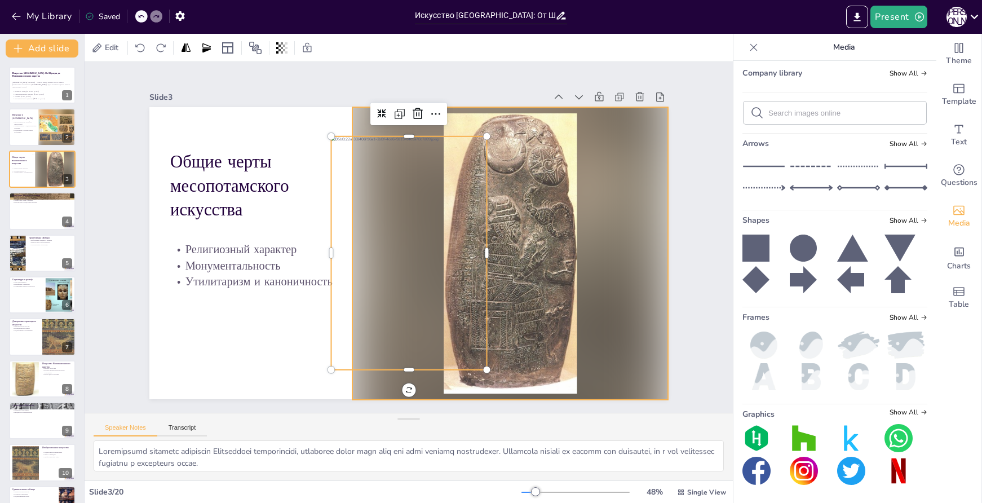
click at [539, 166] on div at bounding box center [510, 253] width 316 height 293
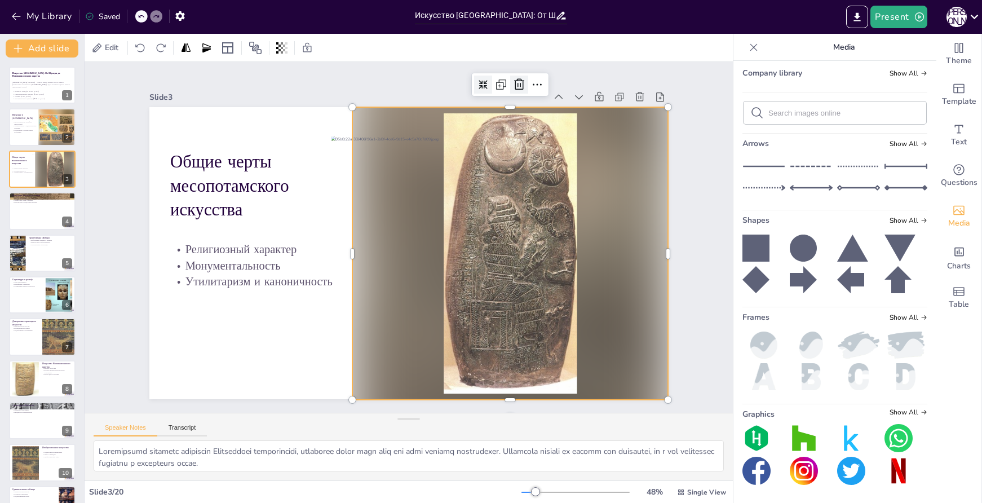
click at [527, 90] on icon at bounding box center [534, 97] width 15 height 15
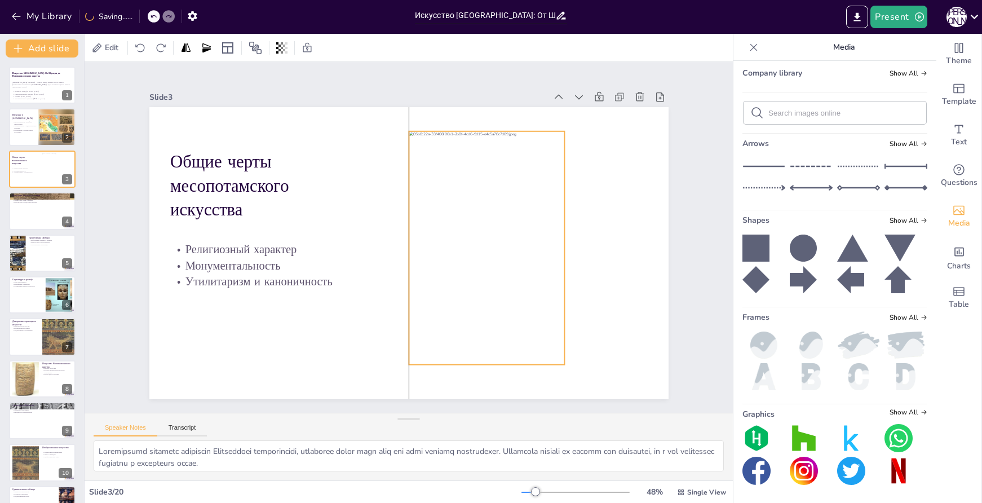
drag, startPoint x: 427, startPoint y: 219, endPoint x: 502, endPoint y: 214, distance: 75.2
click at [502, 214] on div at bounding box center [487, 247] width 156 height 233
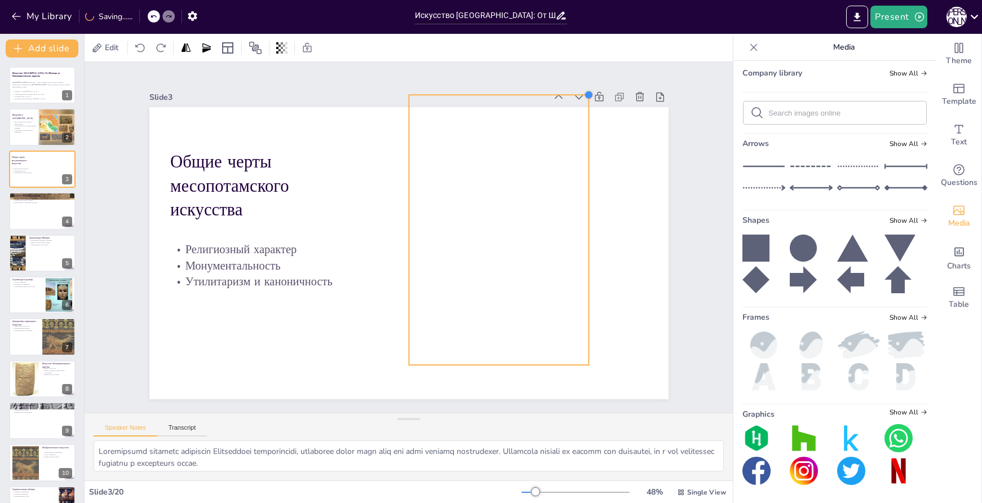
drag, startPoint x: 558, startPoint y: 129, endPoint x: 580, endPoint y: 145, distance: 27.9
click at [580, 145] on div "Общие черты месопотамского искусства Религиозный характер Монументальность Утил…" at bounding box center [408, 253] width 519 height 292
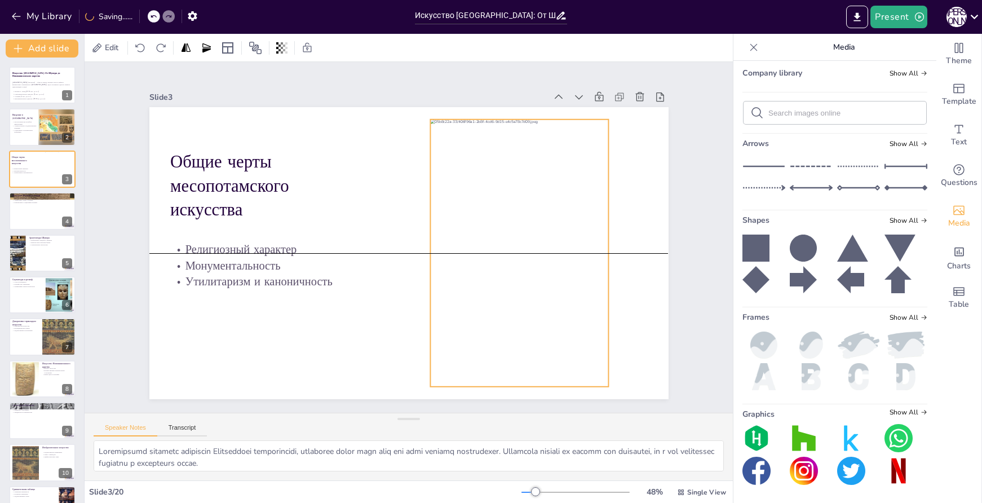
drag, startPoint x: 537, startPoint y: 283, endPoint x: 558, endPoint y: 301, distance: 28.0
click at [558, 301] on div at bounding box center [519, 253] width 178 height 267
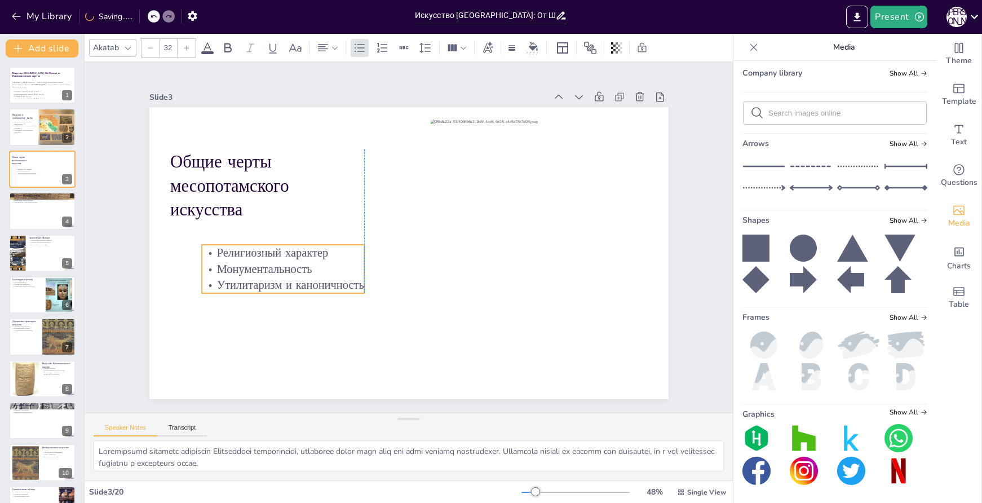
drag, startPoint x: 283, startPoint y: 254, endPoint x: 308, endPoint y: 257, distance: 25.0
click at [308, 261] on p "Монументальность" at bounding box center [283, 269] width 163 height 16
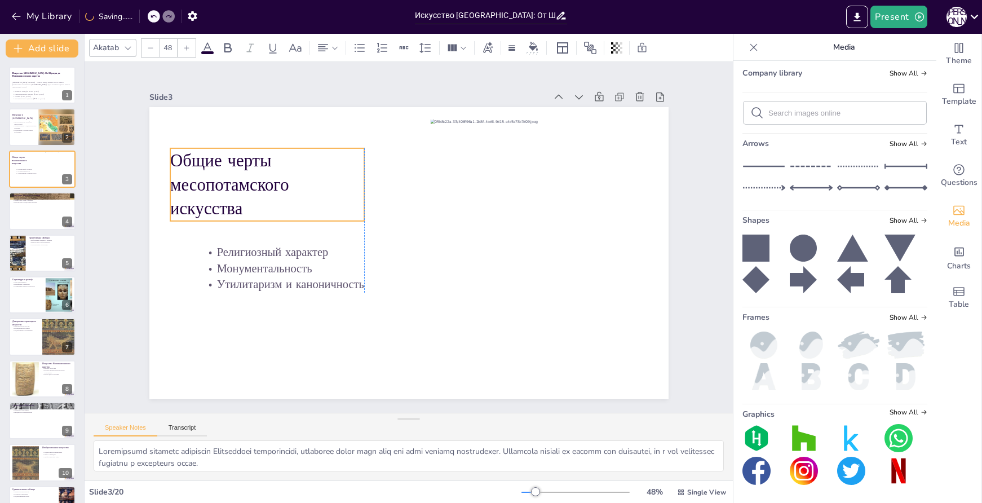
click at [297, 172] on p "Общие черты месопотамского искусства" at bounding box center [273, 170] width 201 height 92
drag, startPoint x: 356, startPoint y: 178, endPoint x: 379, endPoint y: 179, distance: 23.2
click at [383, 179] on div at bounding box center [387, 184] width 9 height 73
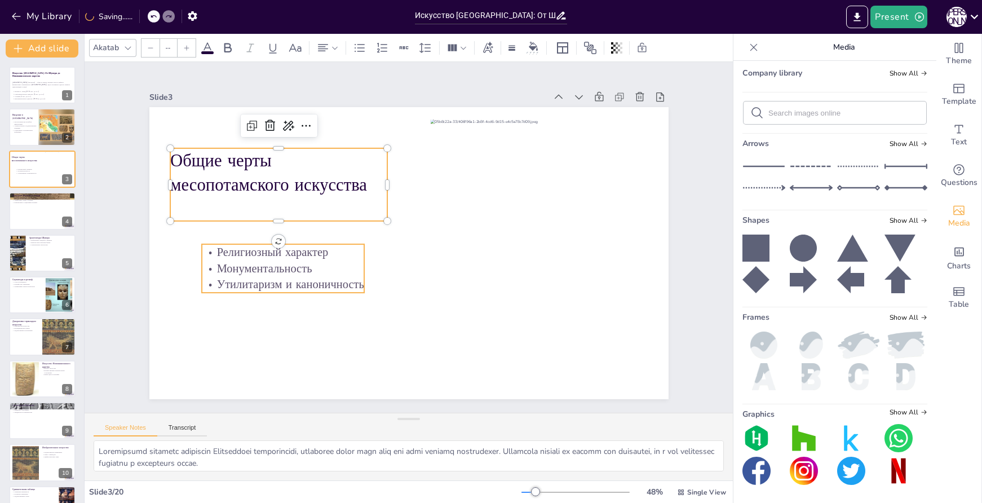
type input "32"
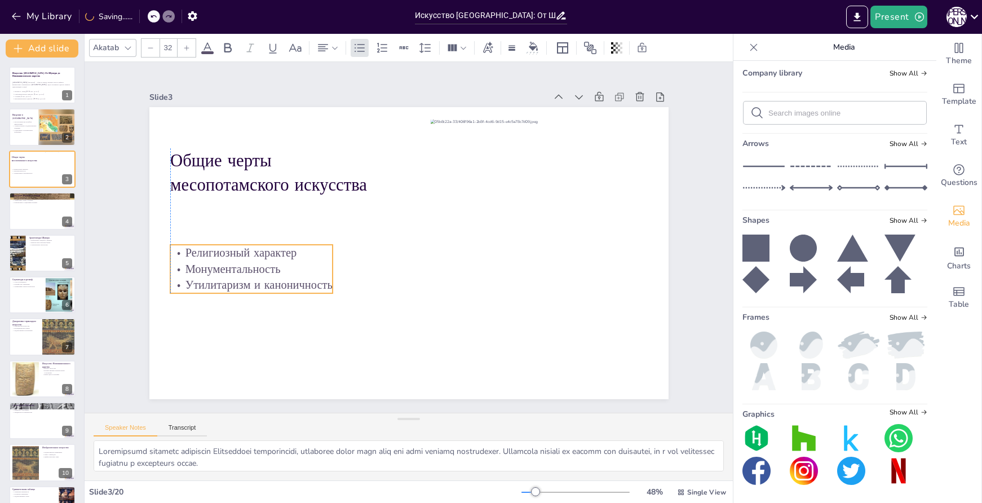
drag, startPoint x: 306, startPoint y: 264, endPoint x: 277, endPoint y: 264, distance: 29.3
click at [277, 264] on p "Монументальность" at bounding box center [251, 269] width 163 height 16
click at [27, 215] on div at bounding box center [42, 211] width 68 height 38
type textarea "Основы месопотамского искусства, заложенные в период Шумера и Аккада, остаются …"
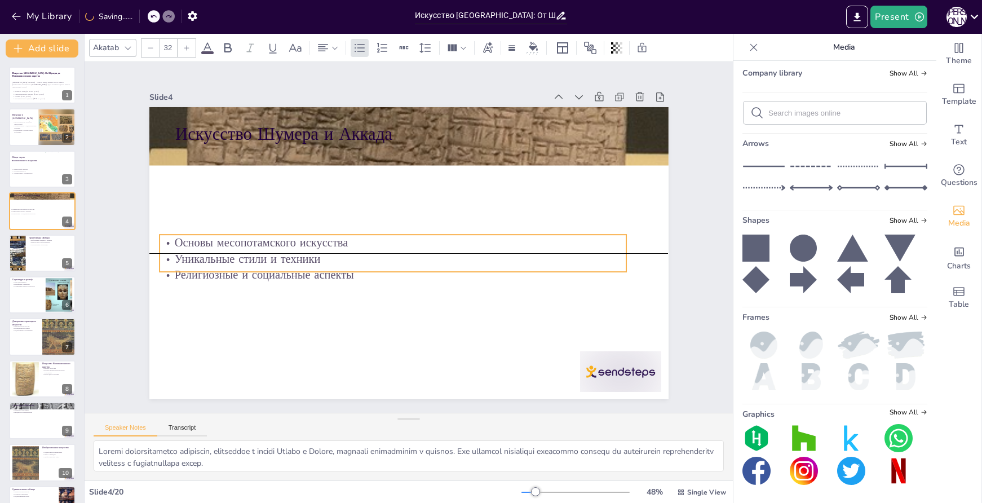
drag, startPoint x: 391, startPoint y: 169, endPoint x: 376, endPoint y: 255, distance: 88.3
click at [376, 255] on p "Уникальные стили и техники" at bounding box center [394, 259] width 468 height 16
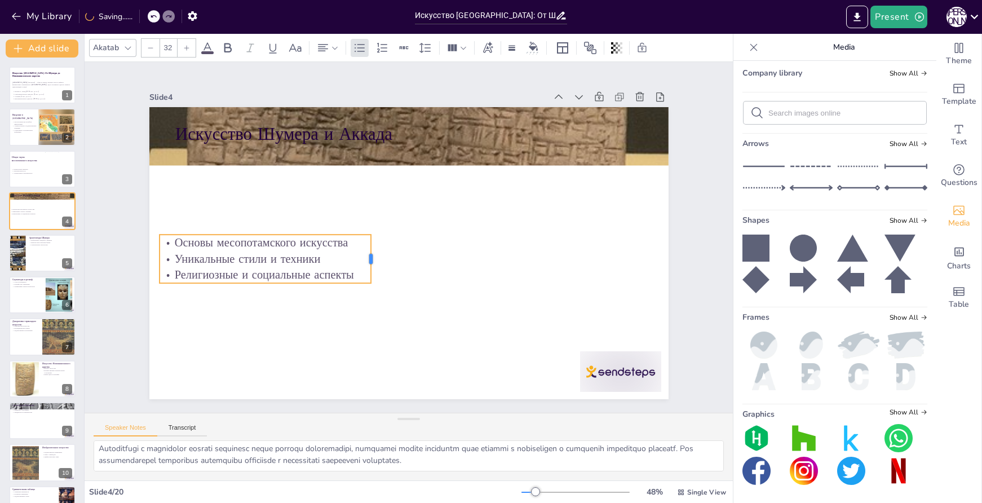
drag, startPoint x: 621, startPoint y: 249, endPoint x: 365, endPoint y: 268, distance: 256.2
click at [371, 268] on div at bounding box center [375, 259] width 9 height 49
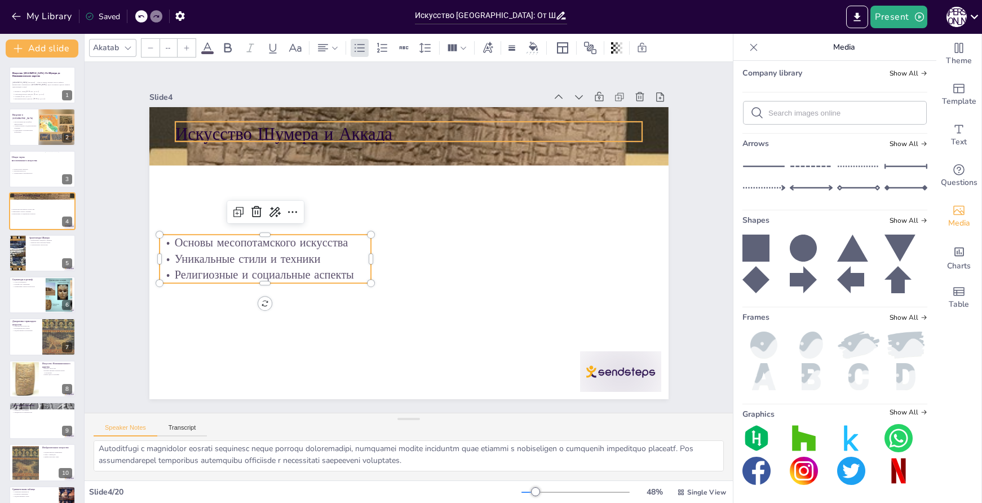
type input "48"
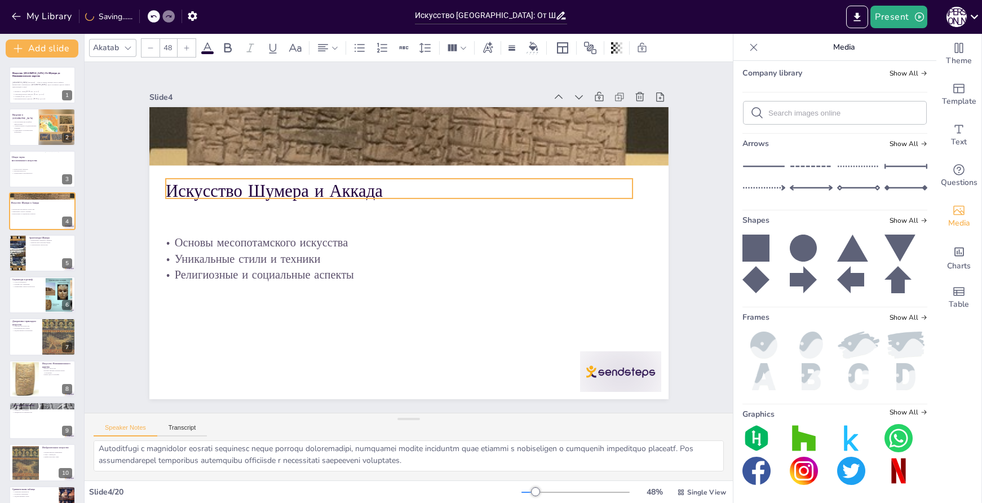
drag, startPoint x: 353, startPoint y: 136, endPoint x: 343, endPoint y: 193, distance: 57.8
click at [343, 193] on p "Искусство Шумера и Аккада" at bounding box center [400, 191] width 468 height 24
drag, startPoint x: 625, startPoint y: 184, endPoint x: 383, endPoint y: 191, distance: 242.0
click at [399, 191] on div at bounding box center [404, 190] width 11 height 25
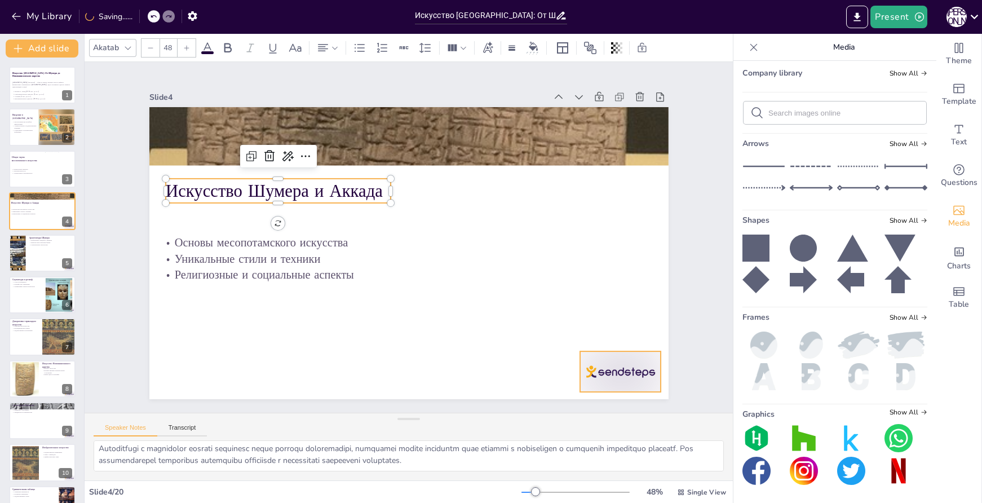
click at [612, 372] on div at bounding box center [620, 371] width 81 height 41
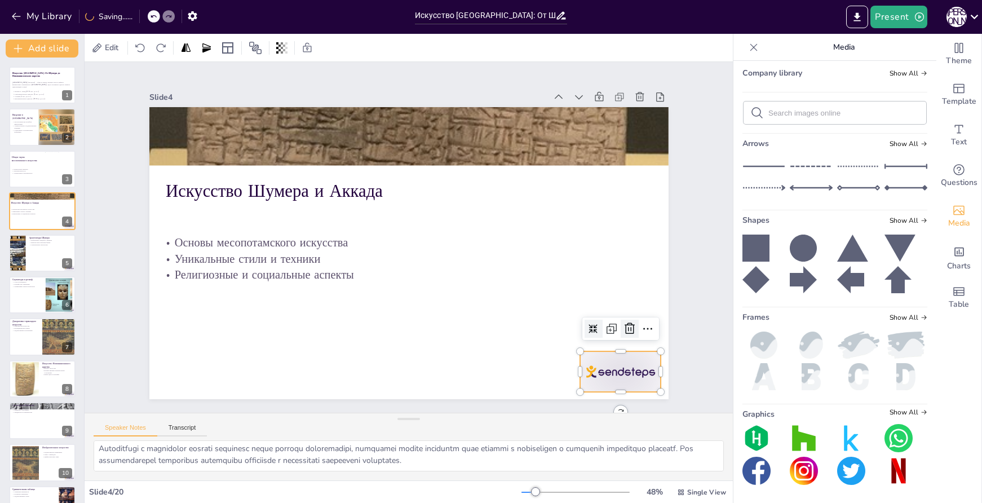
click at [618, 345] on icon at bounding box center [619, 351] width 11 height 12
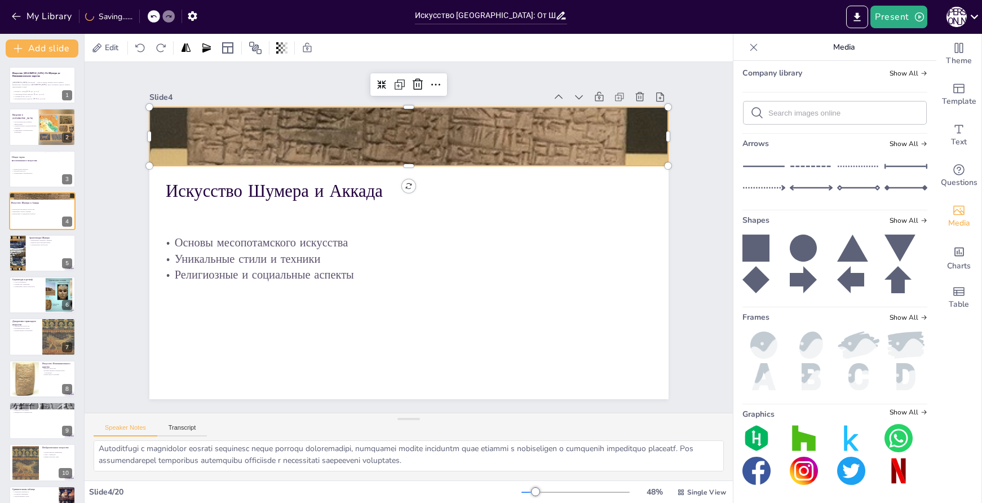
click at [227, 122] on div at bounding box center [419, 137] width 575 height 614
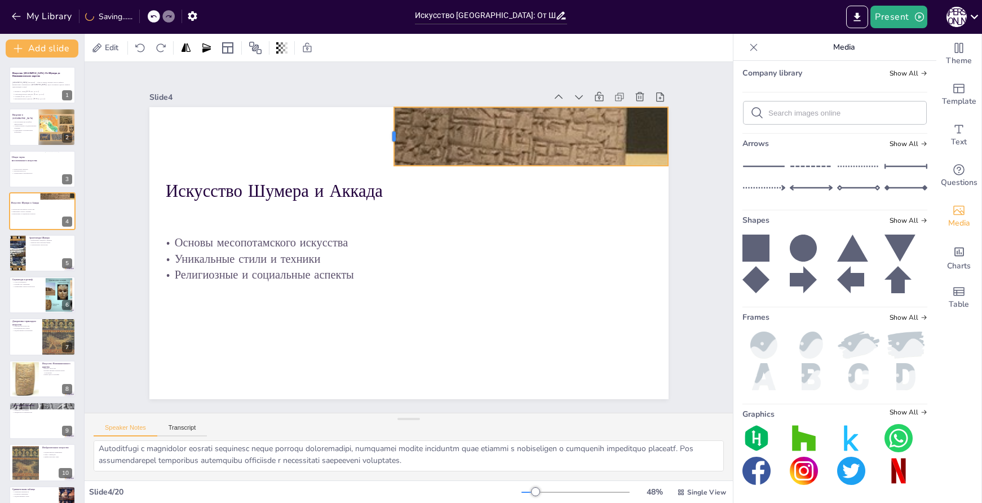
drag, startPoint x: 138, startPoint y: 132, endPoint x: 383, endPoint y: 139, distance: 244.9
click at [400, 139] on div at bounding box center [410, 134] width 21 height 59
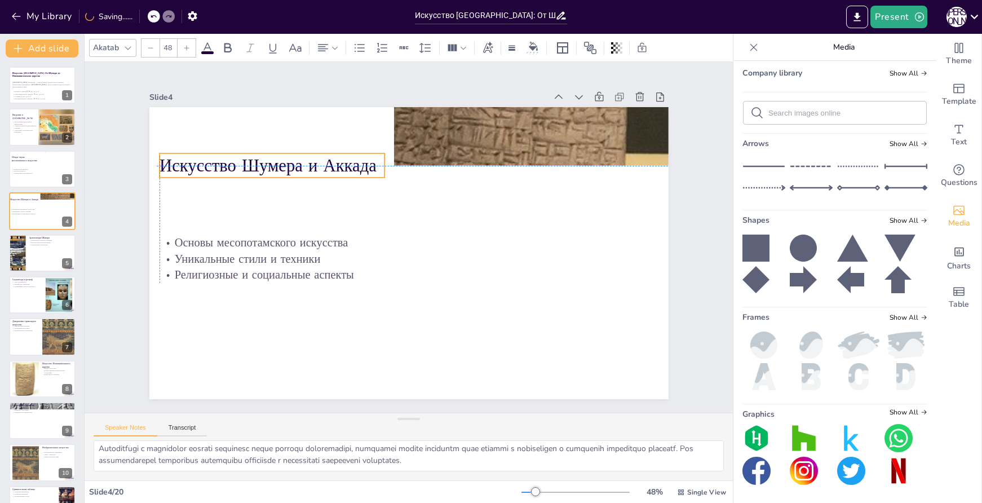
drag, startPoint x: 308, startPoint y: 189, endPoint x: 299, endPoint y: 166, distance: 24.8
click at [299, 166] on p "Искусство Шумера и Аккада" at bounding box center [290, 138] width 226 height 70
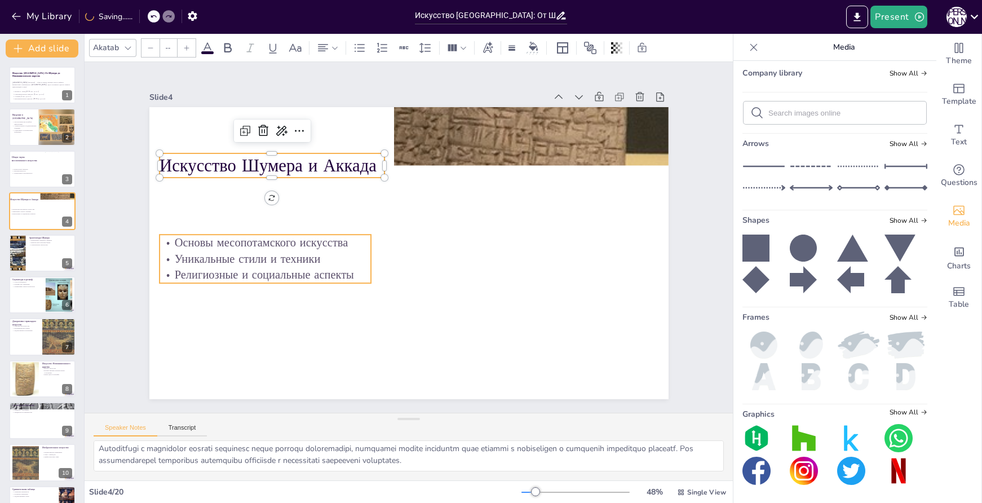
type input "32"
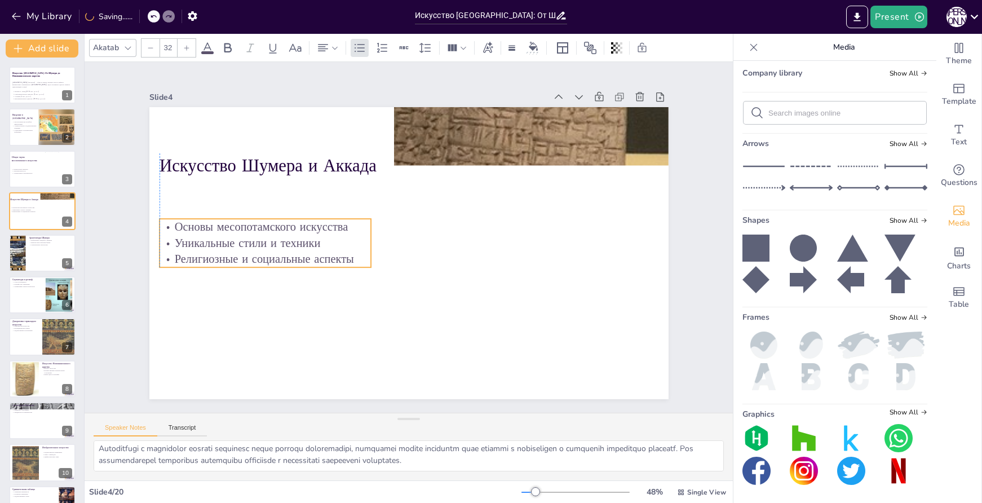
drag, startPoint x: 289, startPoint y: 254, endPoint x: 290, endPoint y: 238, distance: 15.9
click at [290, 238] on p "Уникальные стили и техники" at bounding box center [266, 243] width 212 height 16
click at [479, 143] on div at bounding box center [419, 137] width 575 height 614
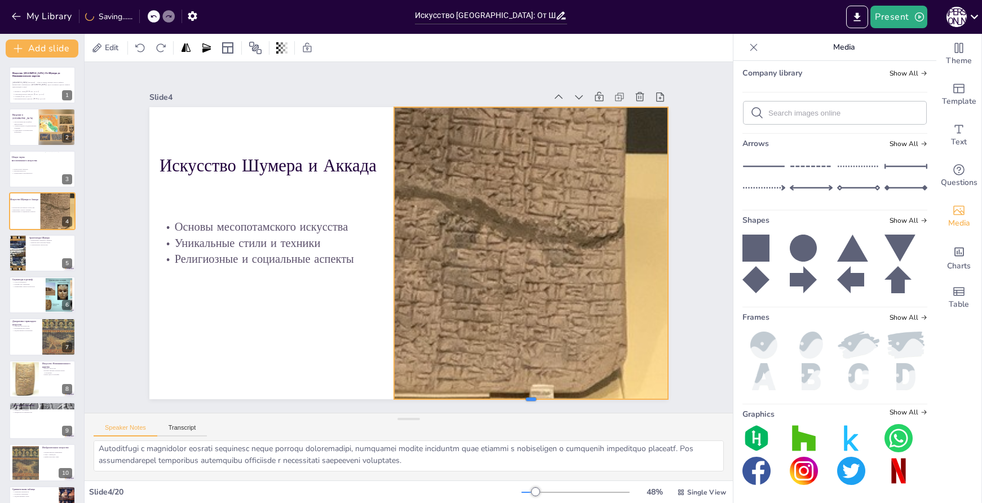
drag, startPoint x: 524, startPoint y: 161, endPoint x: 549, endPoint y: 395, distance: 234.9
click at [549, 397] on div at bounding box center [513, 416] width 274 height 38
click at [514, 90] on icon at bounding box center [519, 95] width 10 height 10
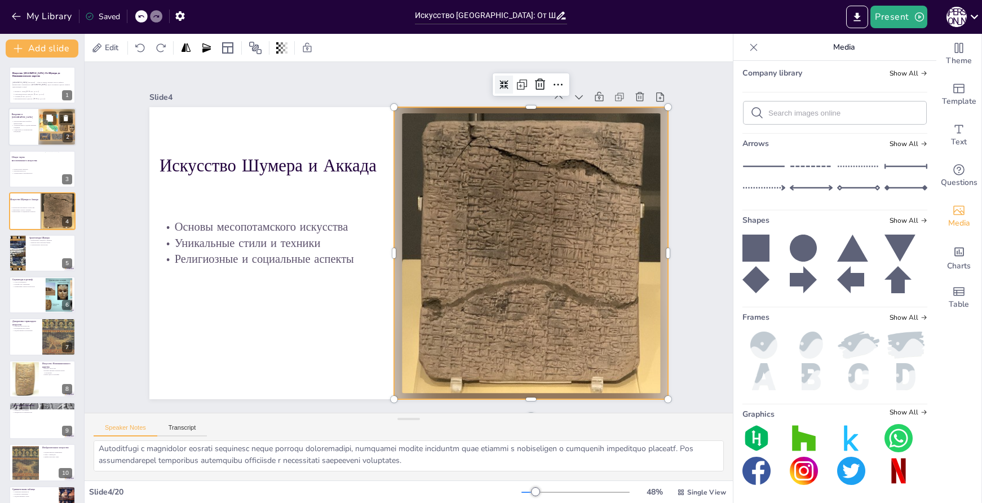
click at [19, 132] on p "Социальные и политические концепции" at bounding box center [25, 131] width 27 height 4
type textarea "Месопотамия действительно считается колыбелью цивилизаций, так как именно здесь…"
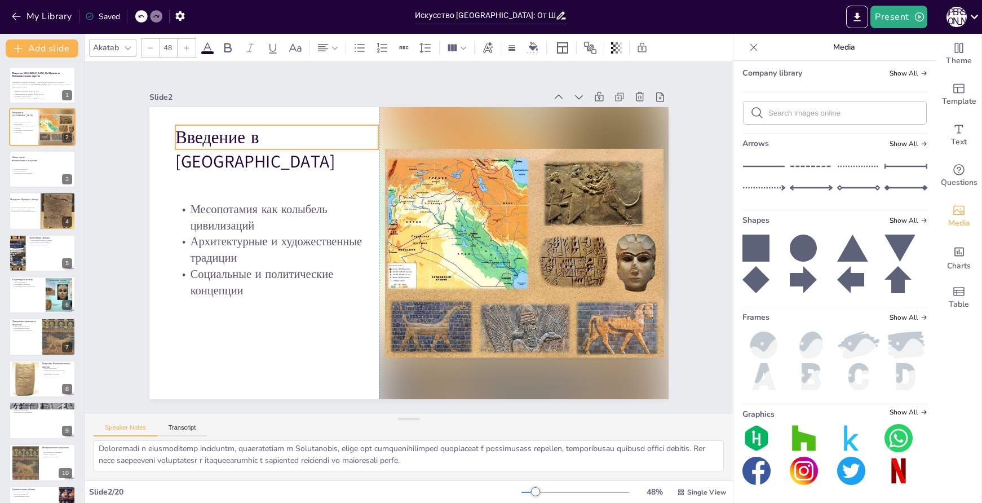
drag, startPoint x: 274, startPoint y: 160, endPoint x: 276, endPoint y: 142, distance: 18.8
click at [276, 142] on p "Введение в Месопотамию" at bounding box center [287, 136] width 208 height 69
drag, startPoint x: 324, startPoint y: 137, endPoint x: 309, endPoint y: 137, distance: 15.2
click at [309, 137] on p "Введение в Месопотамию" at bounding box center [262, 149] width 204 height 49
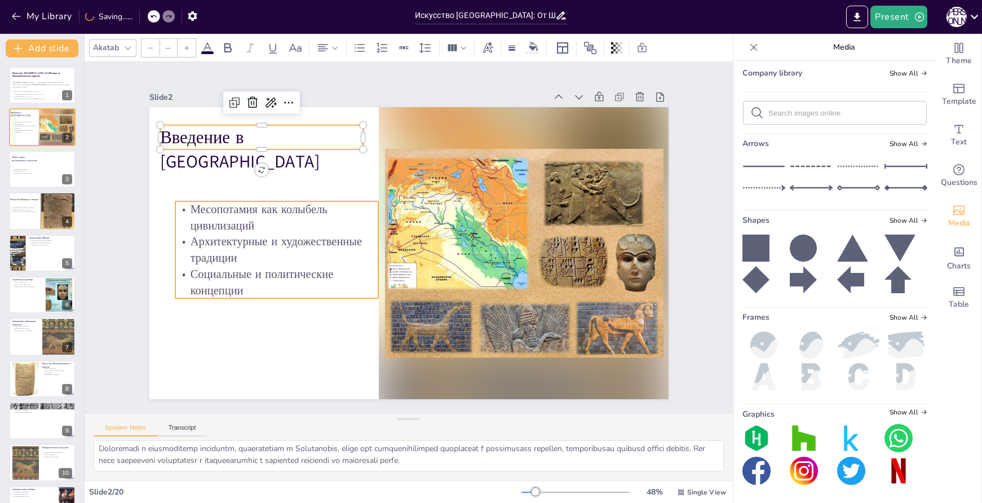
type input "32"
click at [264, 206] on p "Месопотамия как колыбель цивилизаций" at bounding box center [277, 217] width 204 height 32
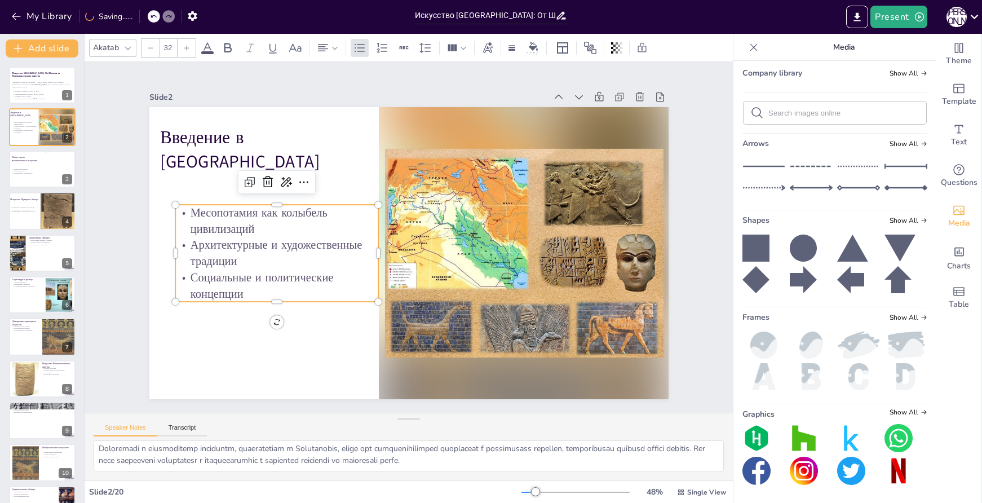
click at [263, 226] on p "Месопотамия как колыбель цивилизаций" at bounding box center [277, 221] width 204 height 32
click at [263, 226] on p "Месопотамия как колыбель цивилизаций" at bounding box center [280, 207] width 206 height 54
click at [263, 226] on p "Месопотамия как колыбель цивилизаций" at bounding box center [277, 221] width 204 height 32
click at [261, 264] on p "Архитектурные и художественные традиции" at bounding box center [277, 253] width 204 height 32
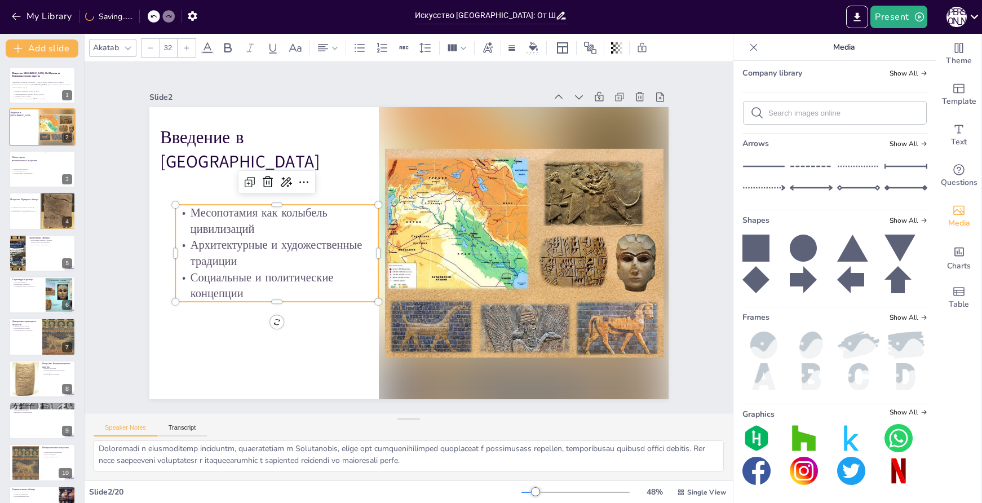
click at [261, 264] on p "Архитектурные и художественные традиции" at bounding box center [277, 253] width 204 height 32
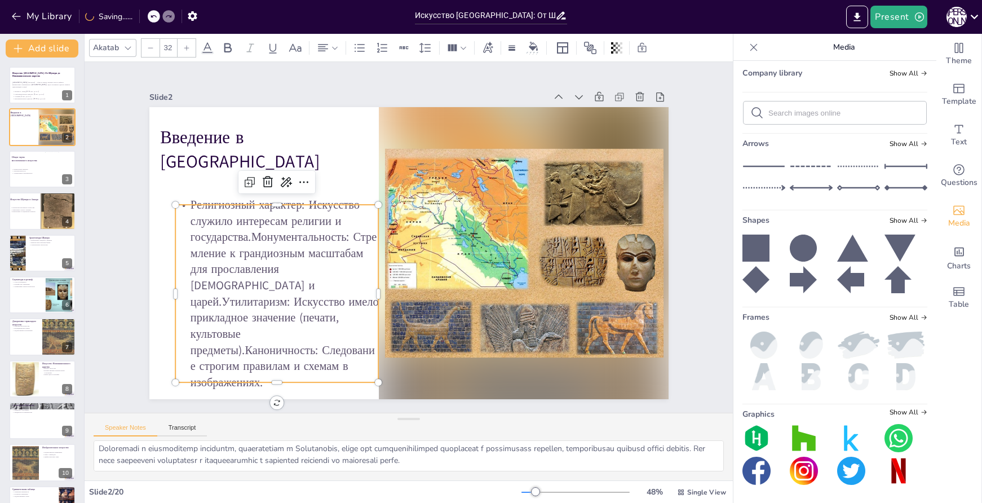
click at [247, 243] on p "Религиозный характер: Искусство служило интересам религии и государства.Монумен…" at bounding box center [277, 294] width 204 height 194
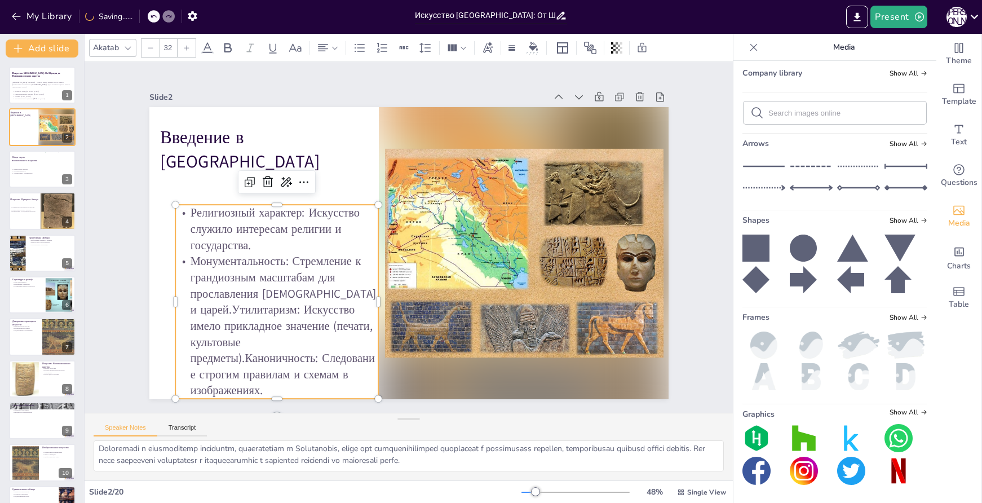
click at [215, 309] on p "Монументальность: Стремление к грандиозным масштабам для прославления богов и ц…" at bounding box center [277, 326] width 204 height 146
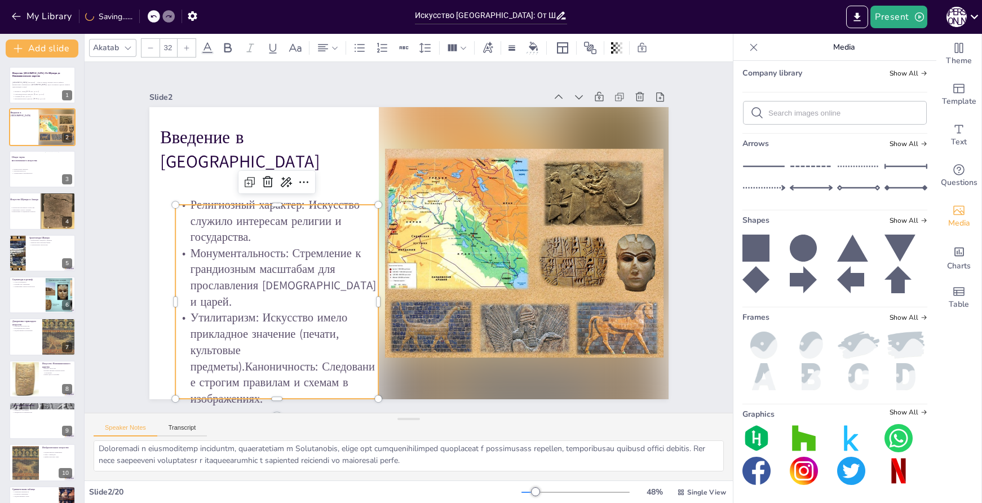
click at [237, 356] on p "Утилитаризм: Искусство имело прикладное значение (печати, культовые предметы).К…" at bounding box center [277, 358] width 204 height 97
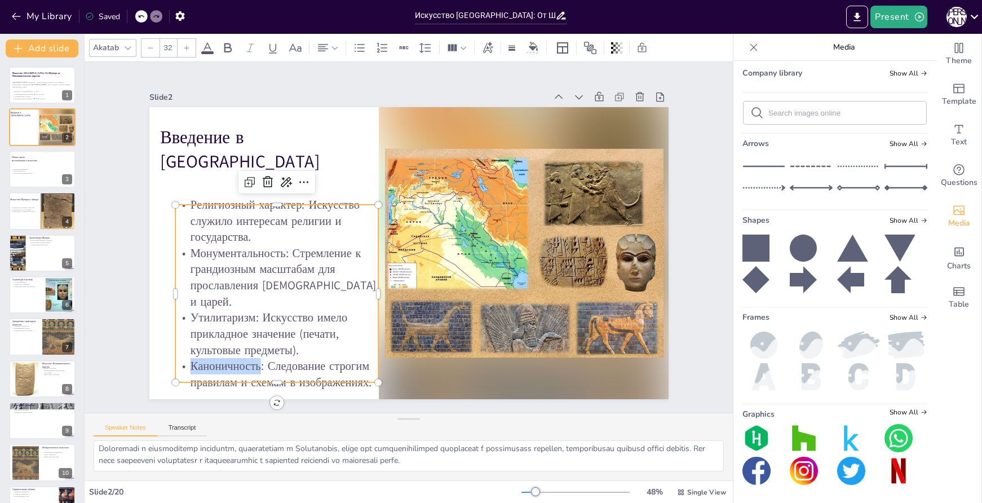
drag, startPoint x: 253, startPoint y: 354, endPoint x: 183, endPoint y: 350, distance: 70.0
click at [183, 350] on p "Каноничность: Следование строгим правилам и схемам в изображениях." at bounding box center [251, 344] width 206 height 74
click at [224, 51] on icon at bounding box center [228, 48] width 14 height 14
drag, startPoint x: 247, startPoint y: 306, endPoint x: 183, endPoint y: 310, distance: 63.8
click at [183, 310] on p "Утилитаризм: Искусство имело прикладное значение (печати, культовые предметы)." at bounding box center [259, 305] width 209 height 90
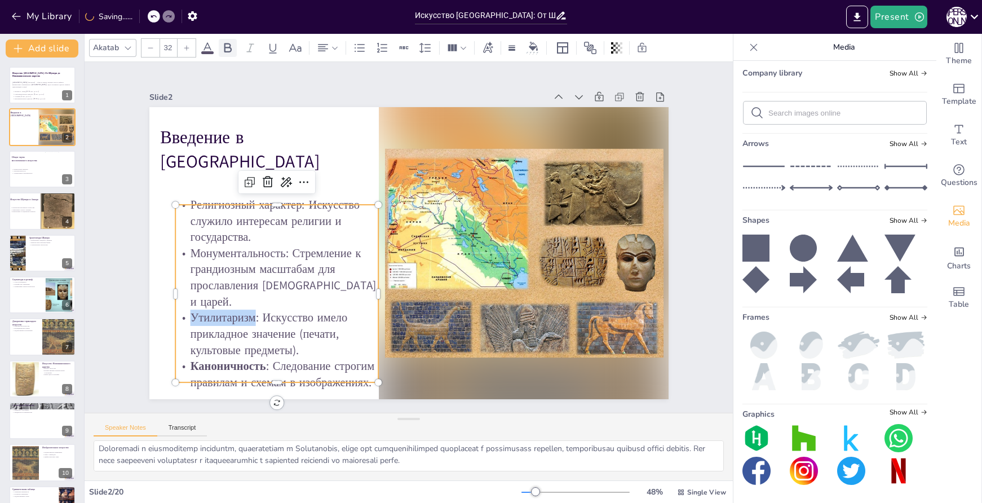
click at [227, 46] on icon at bounding box center [228, 48] width 14 height 14
drag, startPoint x: 274, startPoint y: 259, endPoint x: 237, endPoint y: 256, distance: 36.8
click at [237, 256] on p "Монументальность: Стремление к грандиозным масштабам для прославления богов и ц…" at bounding box center [273, 264] width 209 height 86
drag, startPoint x: 277, startPoint y: 257, endPoint x: 177, endPoint y: 258, distance: 100.4
click at [177, 258] on p "Монументальность: Стремление к грандиозным масштабам для прославления богов и ц…" at bounding box center [277, 277] width 204 height 65
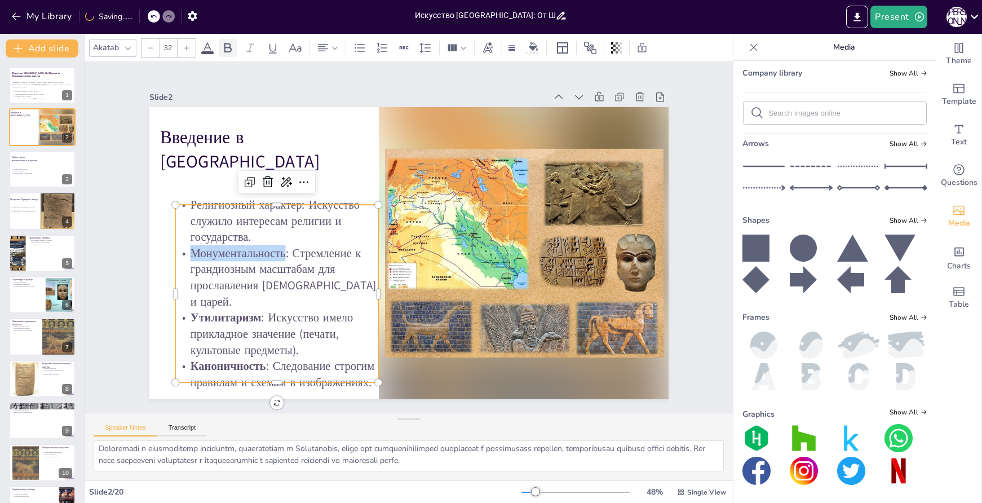
click at [226, 47] on icon at bounding box center [227, 48] width 7 height 10
drag, startPoint x: 292, startPoint y: 210, endPoint x: 181, endPoint y: 215, distance: 111.2
click at [181, 215] on p "Религиозный характер: Искусство служило интересам религии и государства." at bounding box center [277, 221] width 204 height 49
click at [227, 46] on icon at bounding box center [228, 48] width 14 height 14
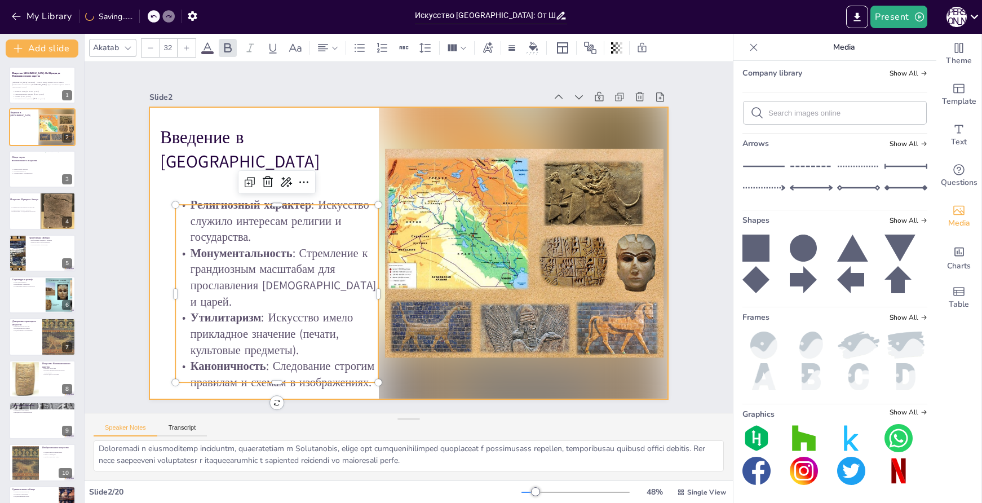
click at [351, 167] on div at bounding box center [408, 253] width 519 height 292
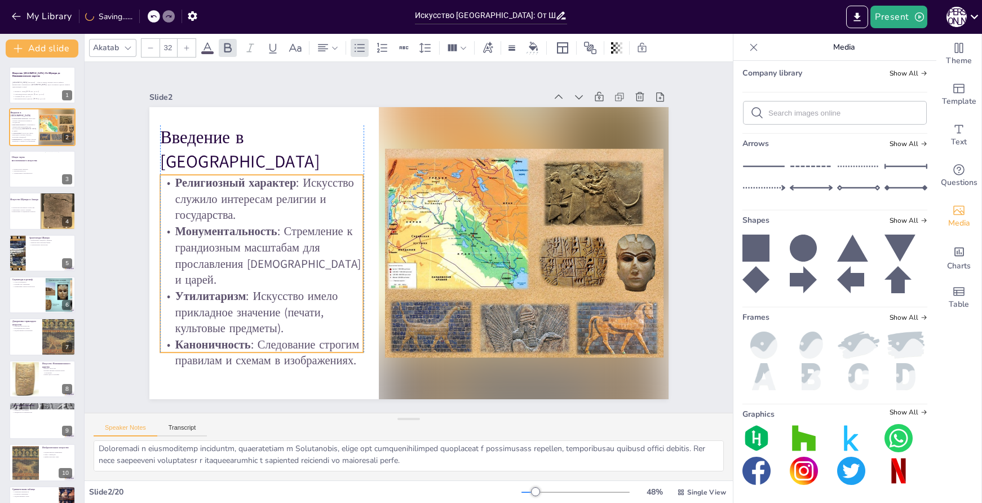
drag, startPoint x: 351, startPoint y: 223, endPoint x: 334, endPoint y: 193, distance: 34.1
click at [334, 193] on p "Религиозный характер : Искусство служило интересам религии и государства." at bounding box center [262, 199] width 204 height 49
drag, startPoint x: 357, startPoint y: 259, endPoint x: 363, endPoint y: 258, distance: 5.7
click at [363, 258] on div at bounding box center [372, 260] width 28 height 178
drag, startPoint x: 255, startPoint y: 349, endPoint x: 253, endPoint y: 365, distance: 16.5
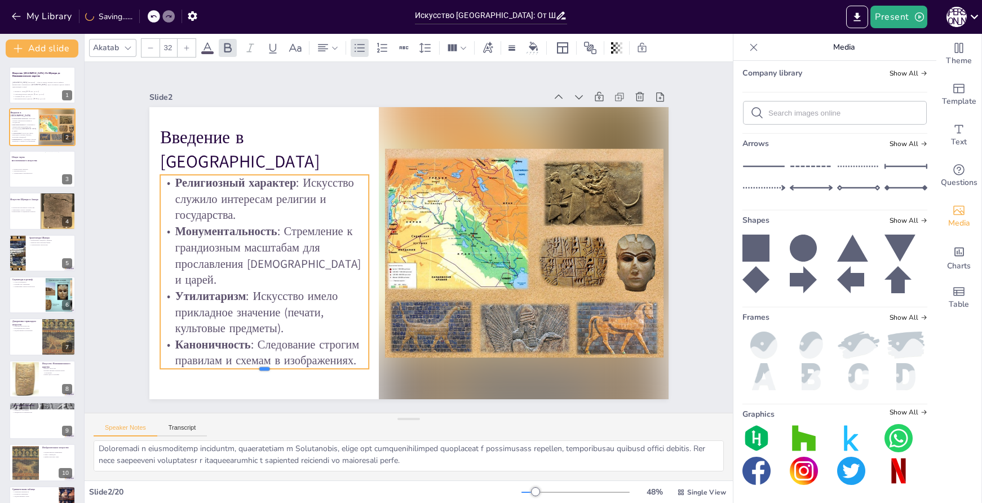
click at [253, 369] on div at bounding box center [264, 373] width 209 height 9
click at [28, 165] on div at bounding box center [42, 169] width 68 height 38
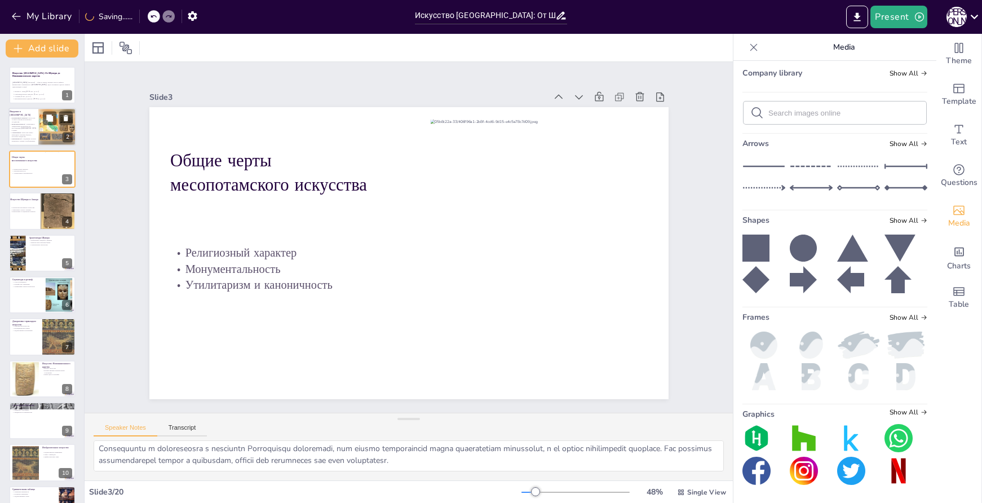
click at [19, 134] on p "Утилитаризм : Искусство имело прикладное значение (печати, культовые предметы)." at bounding box center [23, 135] width 27 height 6
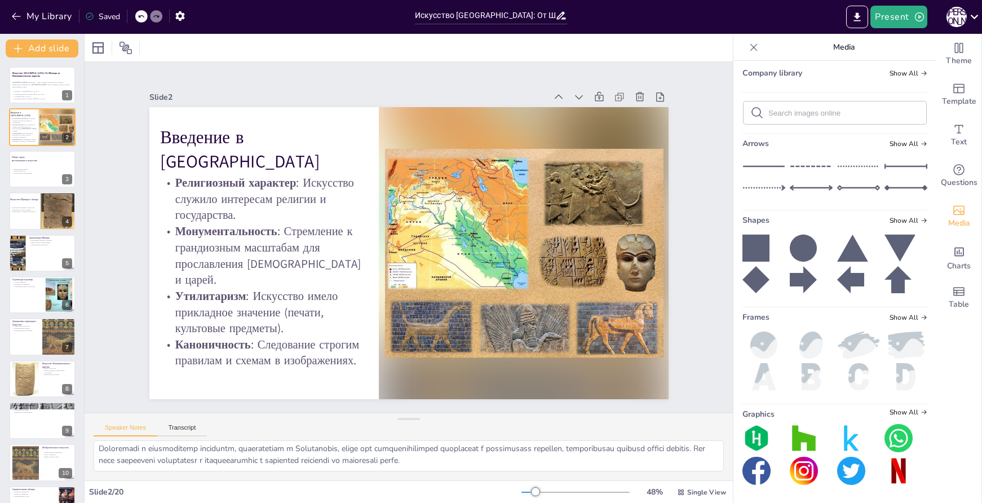
click at [146, 14] on div at bounding box center [141, 16] width 12 height 12
click at [144, 14] on icon at bounding box center [141, 16] width 7 height 7
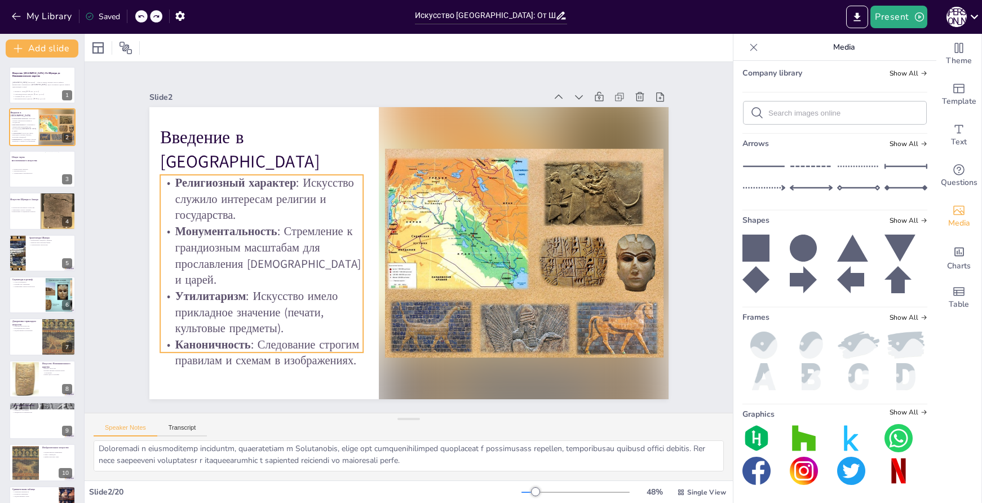
click at [244, 205] on p "Религиозный характер : Искусство служило интересам религии и государства." at bounding box center [262, 199] width 204 height 49
click at [244, 205] on p "Религиозный характер : Искусство служило интересам религии и государства." at bounding box center [267, 183] width 208 height 69
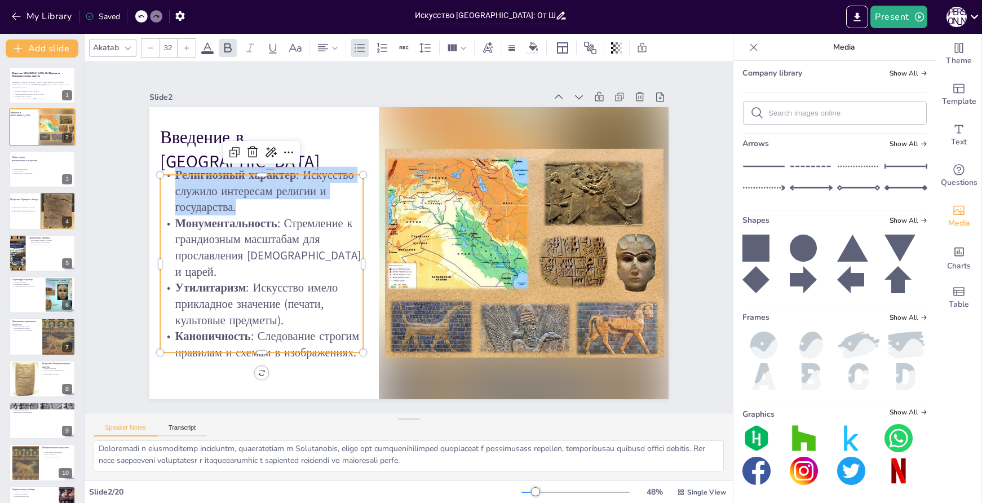
click at [244, 205] on p "Религиозный характер : Искусство служило интересам религии и государства." at bounding box center [262, 191] width 204 height 49
click at [244, 205] on p "Религиозный характер : Искусство служило интересам религии и государства." at bounding box center [268, 176] width 208 height 69
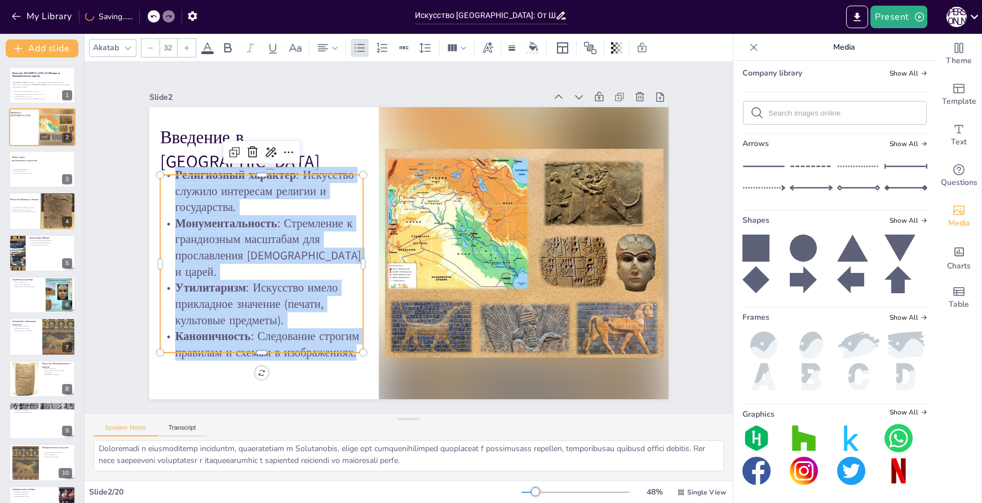
click at [274, 236] on span ": Стремление к грандиозным масштабам для прославления богов и царей." at bounding box center [268, 247] width 186 height 64
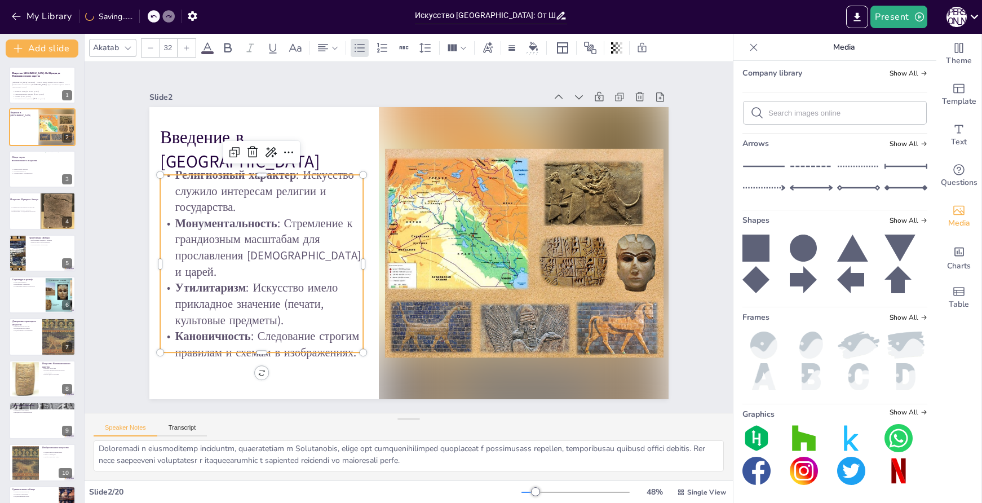
click at [149, 19] on div at bounding box center [154, 16] width 12 height 12
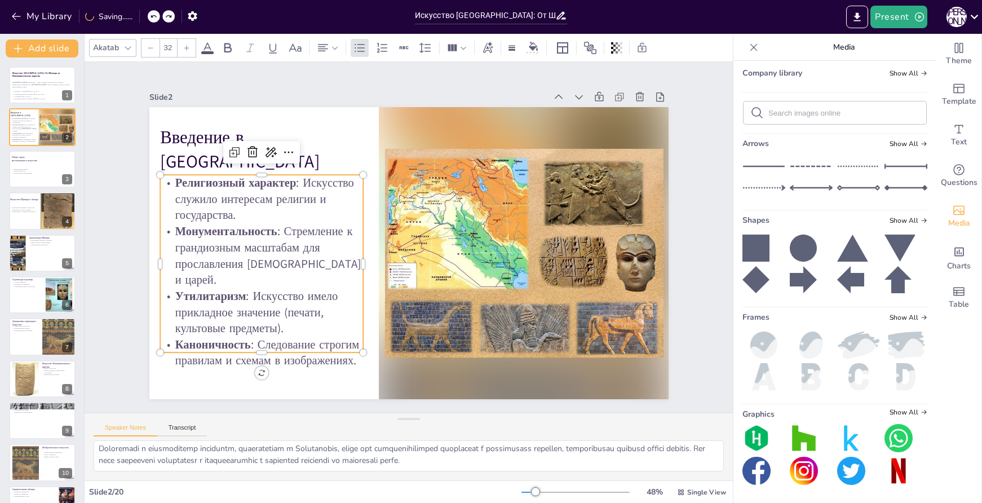
click at [152, 17] on icon at bounding box center [154, 16] width 6 height 3
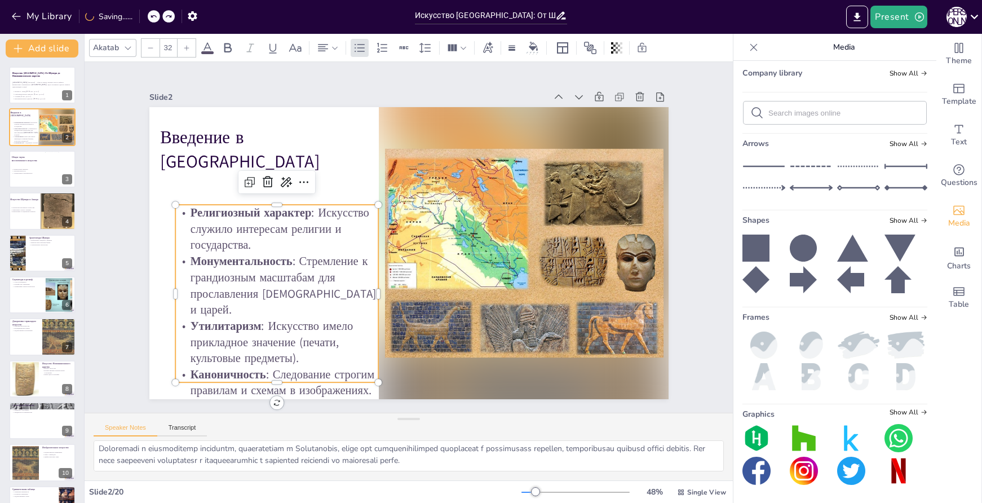
click at [152, 17] on icon at bounding box center [154, 16] width 6 height 3
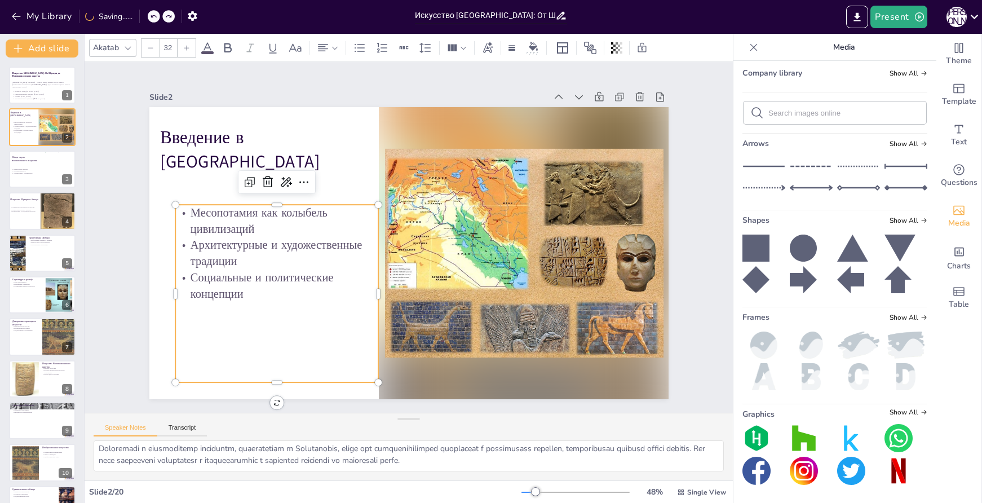
click at [152, 17] on icon at bounding box center [154, 16] width 6 height 3
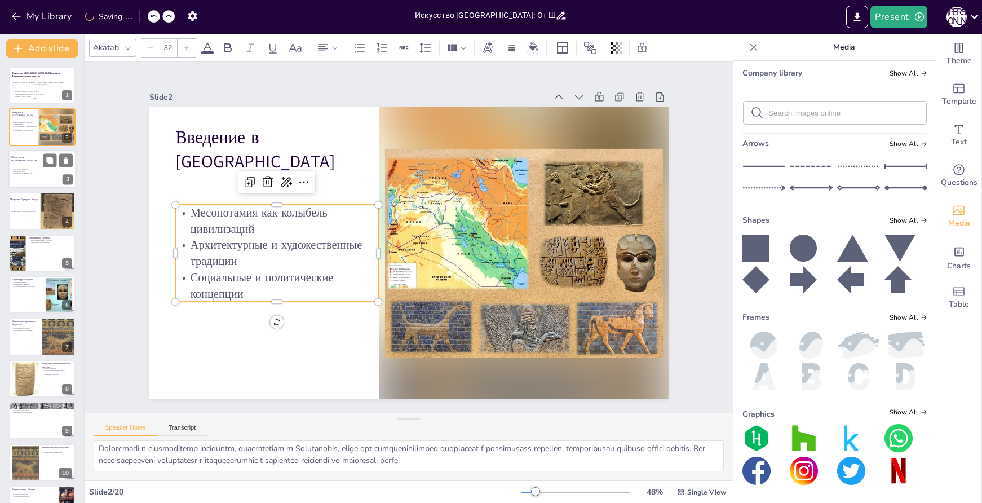
click at [23, 167] on div at bounding box center [42, 169] width 68 height 38
type textarea "Религиозный характер искусства Месопотамии подчеркивает, насколько важна была в…"
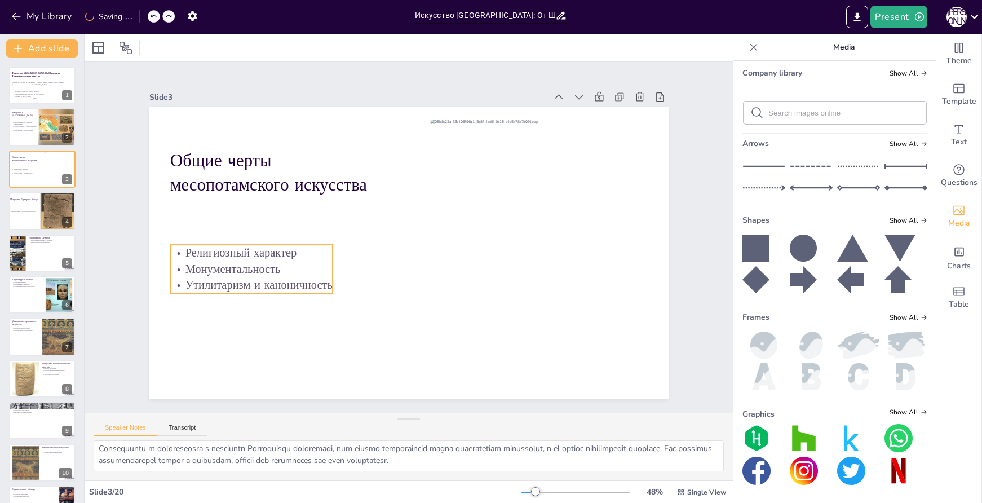
click at [280, 270] on p "Монументальность" at bounding box center [251, 269] width 163 height 16
click at [277, 261] on p "Монументальность" at bounding box center [251, 269] width 163 height 16
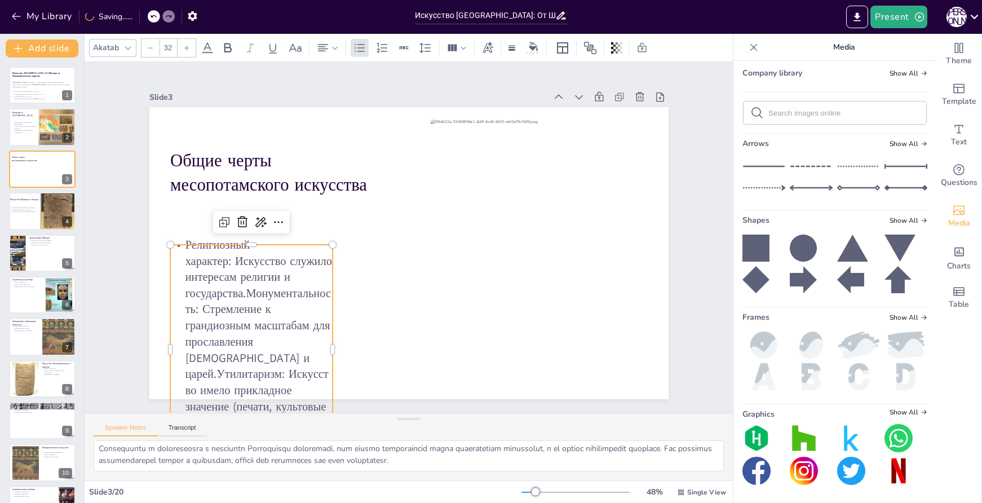
click at [283, 246] on p "Религиозный характер: Искусство служило интересам религии и государства.Монумен…" at bounding box center [241, 333] width 186 height 242
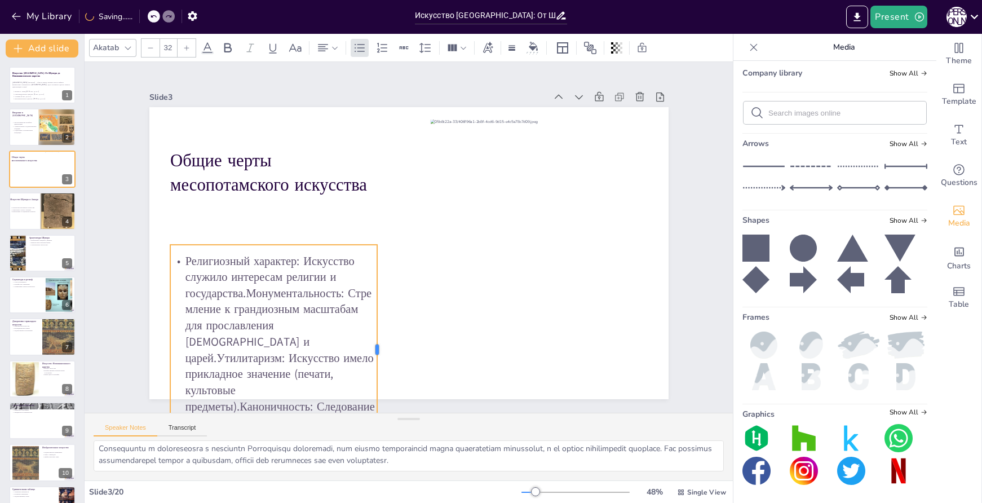
drag, startPoint x: 327, startPoint y: 344, endPoint x: 371, endPoint y: 338, distance: 45.0
click at [377, 338] on div at bounding box center [381, 350] width 9 height 210
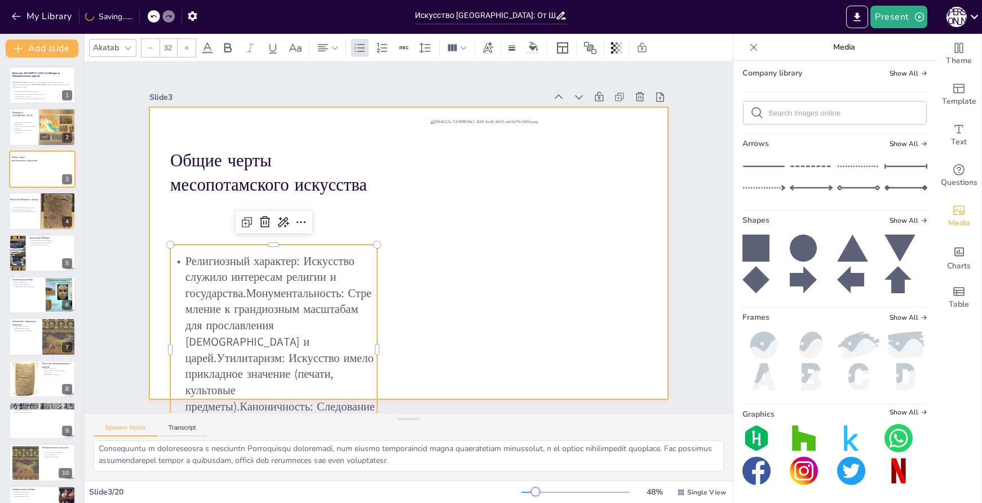
drag, startPoint x: 294, startPoint y: 250, endPoint x: 304, endPoint y: 213, distance: 38.6
click at [304, 213] on div "Общие черты месопотамского искусства Религиозный характер: Искусство служило ин…" at bounding box center [407, 253] width 547 height 345
click at [389, 235] on div at bounding box center [408, 253] width 519 height 292
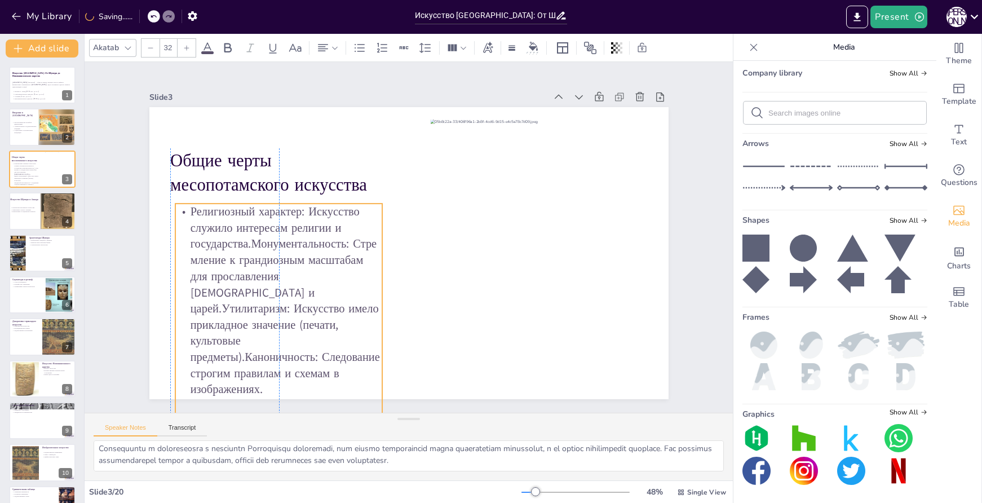
drag, startPoint x: 352, startPoint y: 252, endPoint x: 353, endPoint y: 210, distance: 41.2
click at [353, 210] on p "Религиозный характер: Искусство служило интересам религии и государства.Монумен…" at bounding box center [279, 301] width 208 height 194
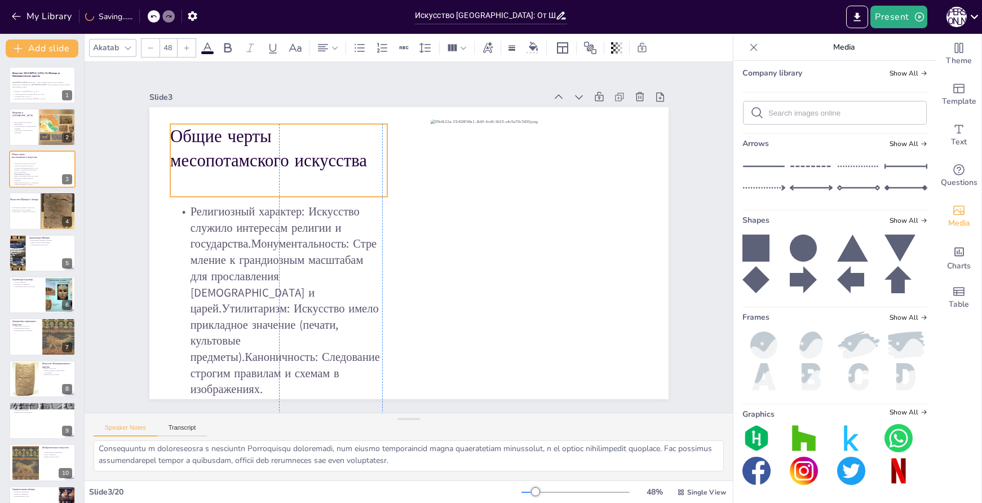
drag, startPoint x: 338, startPoint y: 158, endPoint x: 335, endPoint y: 134, distance: 24.4
click at [335, 134] on p "Общие черты месопотамского искусства" at bounding box center [279, 148] width 218 height 49
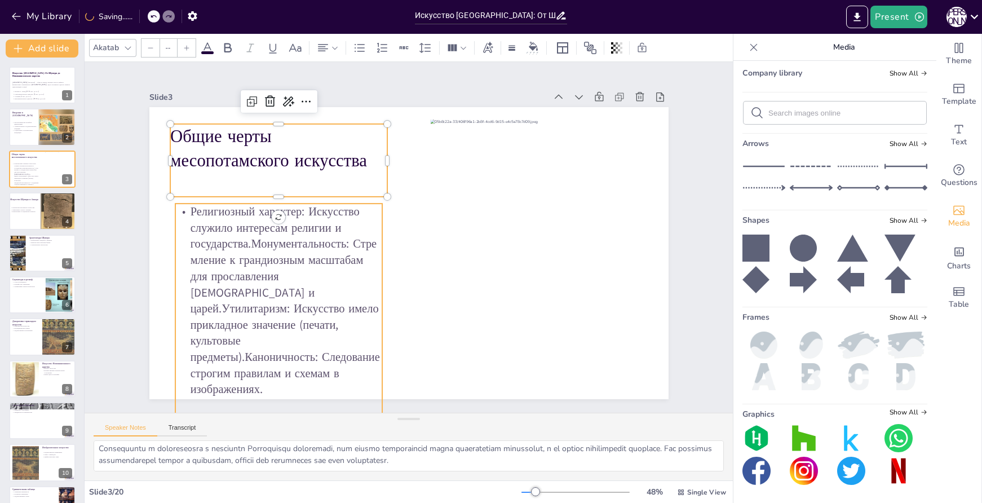
type input "32"
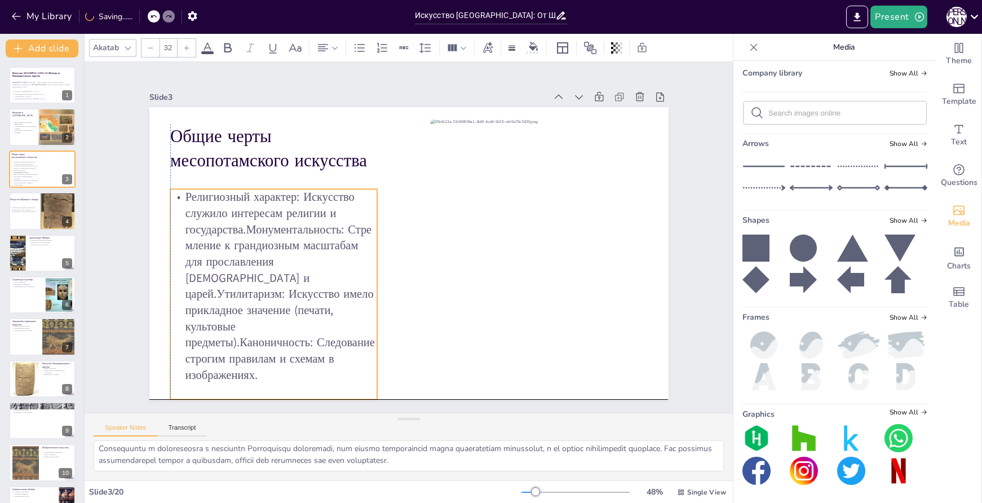
drag, startPoint x: 334, startPoint y: 248, endPoint x: 327, endPoint y: 233, distance: 16.4
click at [327, 233] on p "Религиозный характер: Искусство служило интересам религии и государства.Монумен…" at bounding box center [274, 286] width 208 height 194
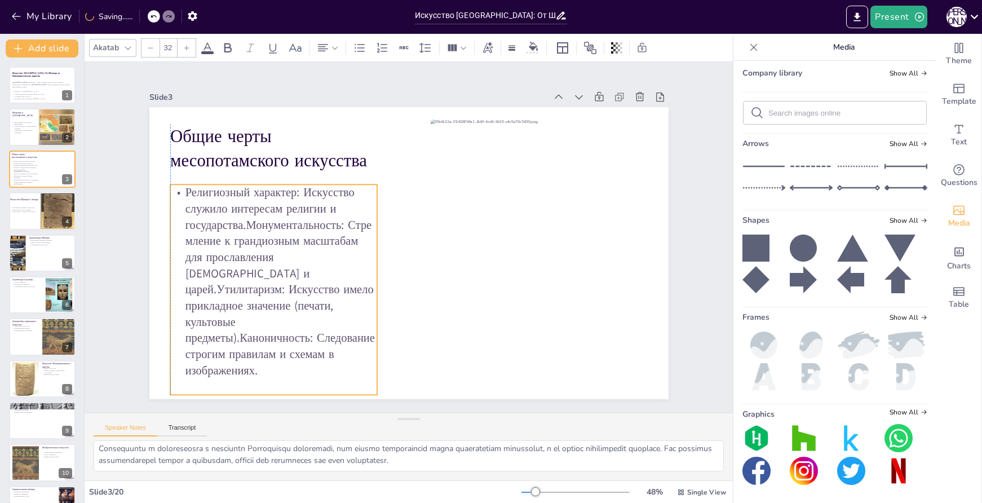
click at [264, 390] on div "Религиозный характер: Искусство служило интересам религии и государства.Монумен…" at bounding box center [274, 289] width 208 height 210
drag, startPoint x: 268, startPoint y: 392, endPoint x: 266, endPoint y: 377, distance: 15.5
click at [266, 377] on div at bounding box center [259, 369] width 207 height 31
click at [239, 223] on p "Религиозный характер: Искусство служило интересам религии и государства.Монумен…" at bounding box center [274, 281] width 208 height 194
click at [239, 219] on p "Религиозный характер: Искусство служило интересам религии и государства.Монумен…" at bounding box center [274, 281] width 208 height 194
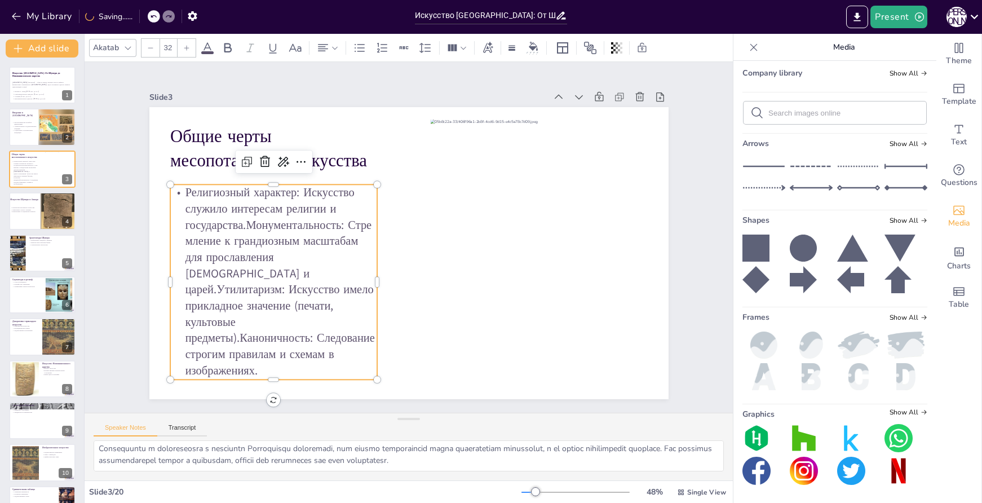
click at [299, 216] on p "Религиозный характер: Искусство служило интересам религии и государства.Монумен…" at bounding box center [274, 281] width 208 height 194
click at [299, 216] on p "Религиозный характер: Искусство служило интересам религии и государства.Монумен…" at bounding box center [270, 267] width 227 height 214
click at [239, 234] on p "Религиозный характер: Искусство служило интересам религии и государства.Монумен…" at bounding box center [270, 268] width 227 height 214
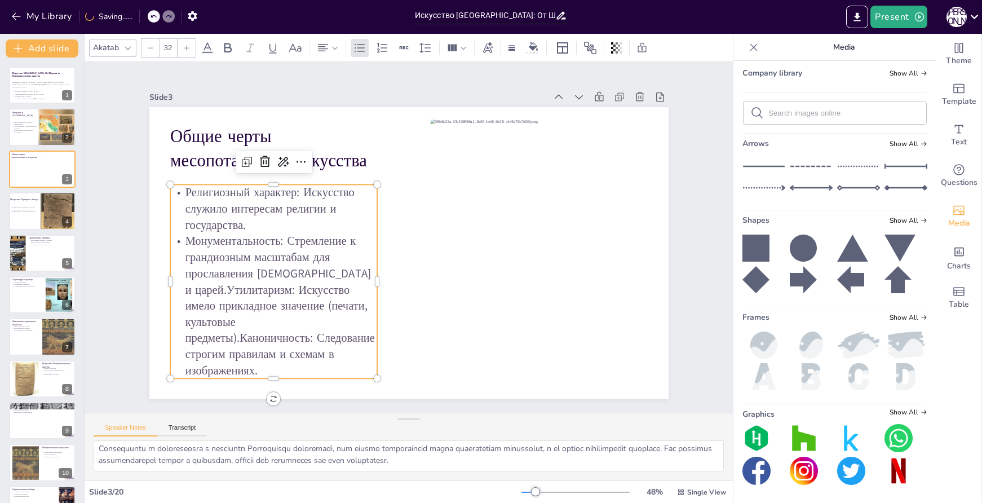
click at [209, 290] on p "Монументальность: Стремление к грандиозным масштабам для прославления богов и ц…" at bounding box center [274, 306] width 208 height 146
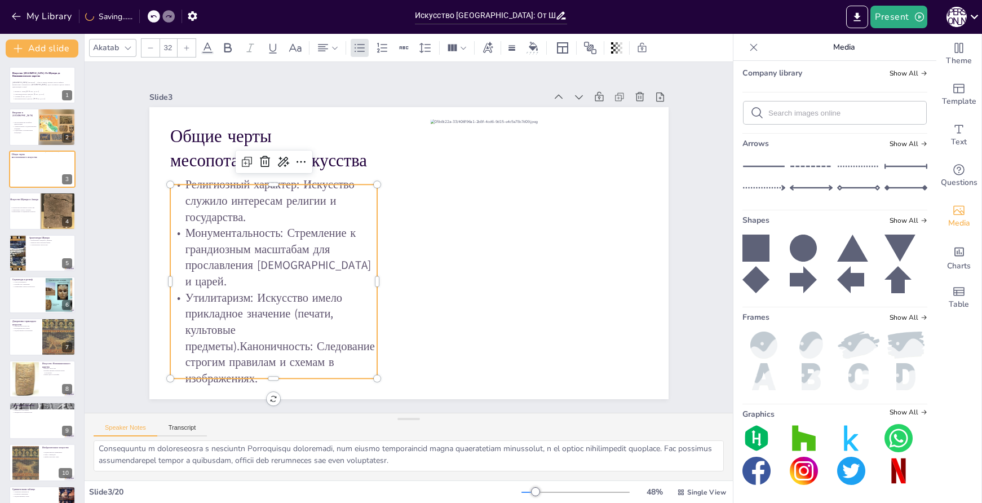
click at [232, 333] on p "Утилитаризм: Искусство имело прикладное значение (печати, культовые предметы).К…" at bounding box center [274, 338] width 208 height 97
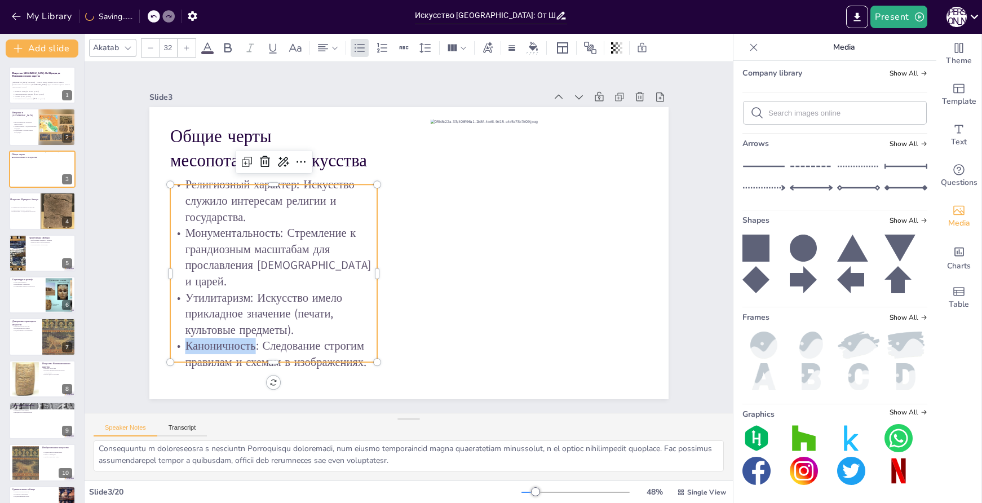
drag, startPoint x: 247, startPoint y: 334, endPoint x: 173, endPoint y: 332, distance: 74.5
click at [173, 332] on p "Каноничность: Следование строгим правилам и схемам в изображениях." at bounding box center [262, 339] width 210 height 54
click at [227, 44] on icon at bounding box center [227, 48] width 7 height 10
drag, startPoint x: 242, startPoint y: 288, endPoint x: 176, endPoint y: 288, distance: 66.0
click at [176, 290] on p "Утилитаризм: Искусство имело прикладное значение (печати, культовые предметы)." at bounding box center [274, 314] width 208 height 49
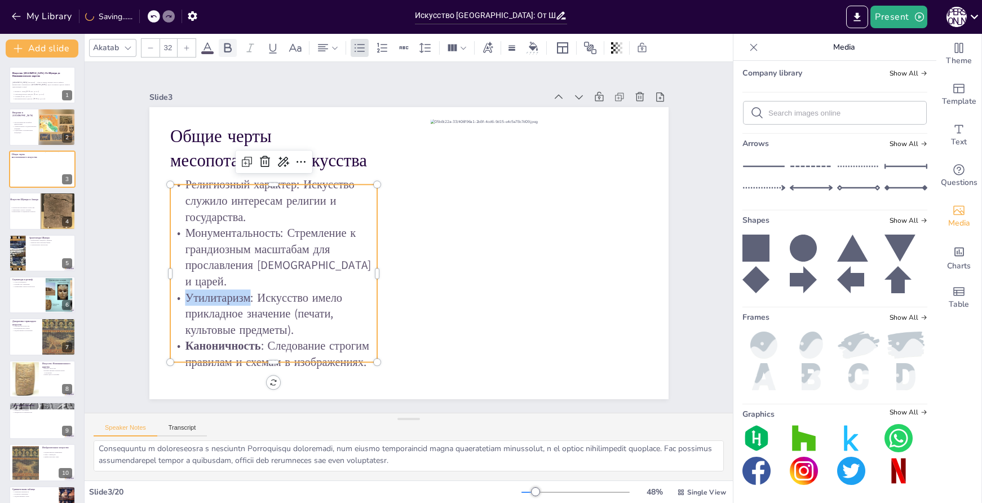
click at [230, 46] on icon at bounding box center [227, 48] width 7 height 10
drag, startPoint x: 271, startPoint y: 240, endPoint x: 178, endPoint y: 237, distance: 93.7
click at [178, 237] on p "Монументальность: Стремление к грандиозным масштабам для прославления богов и ц…" at bounding box center [274, 257] width 208 height 65
click at [225, 50] on icon at bounding box center [227, 48] width 7 height 10
drag, startPoint x: 289, startPoint y: 186, endPoint x: 179, endPoint y: 191, distance: 110.6
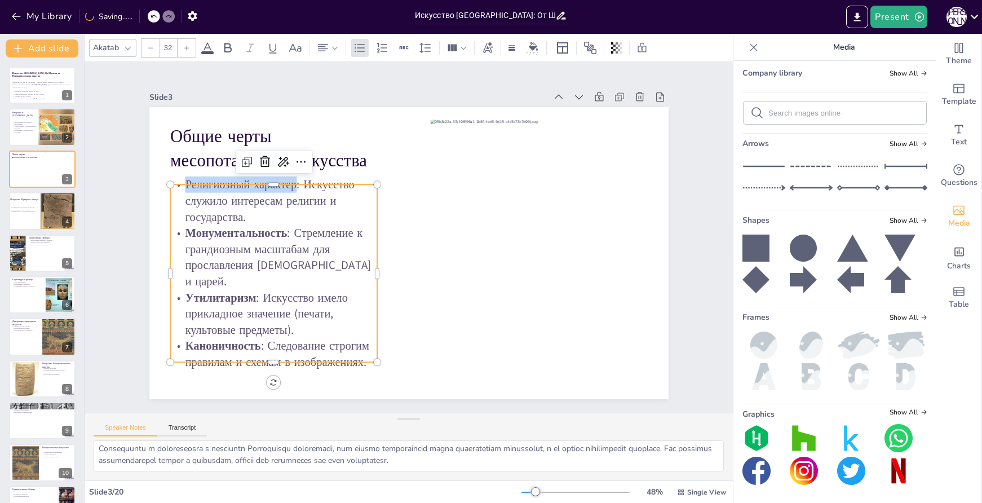
click at [179, 191] on p "Религиозный характер: Искусство служило интересам религии и государства." at bounding box center [274, 201] width 208 height 49
click at [226, 51] on icon at bounding box center [227, 48] width 7 height 10
click at [37, 215] on div at bounding box center [42, 211] width 68 height 38
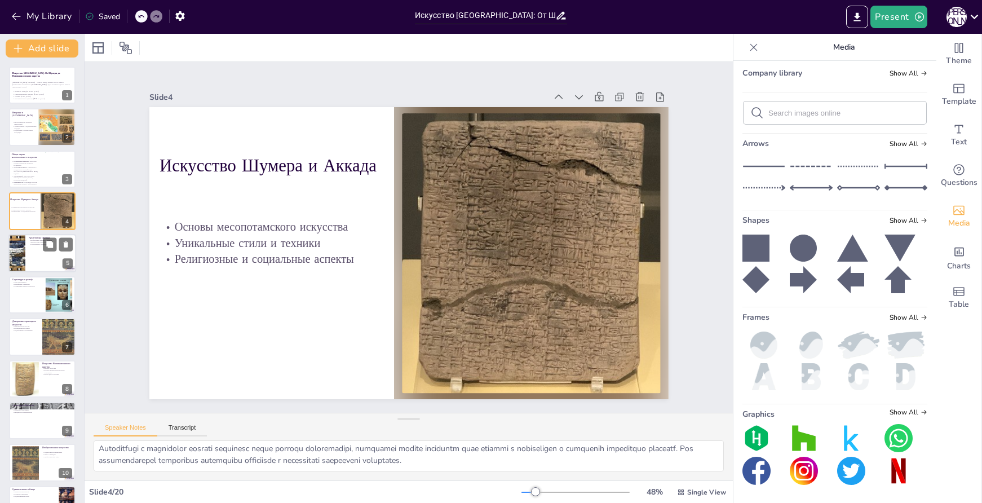
click at [21, 252] on div at bounding box center [16, 253] width 43 height 38
type textarea "Изобретение сырцового кирпича стало одним из основных достижений Шумера. Этот с…"
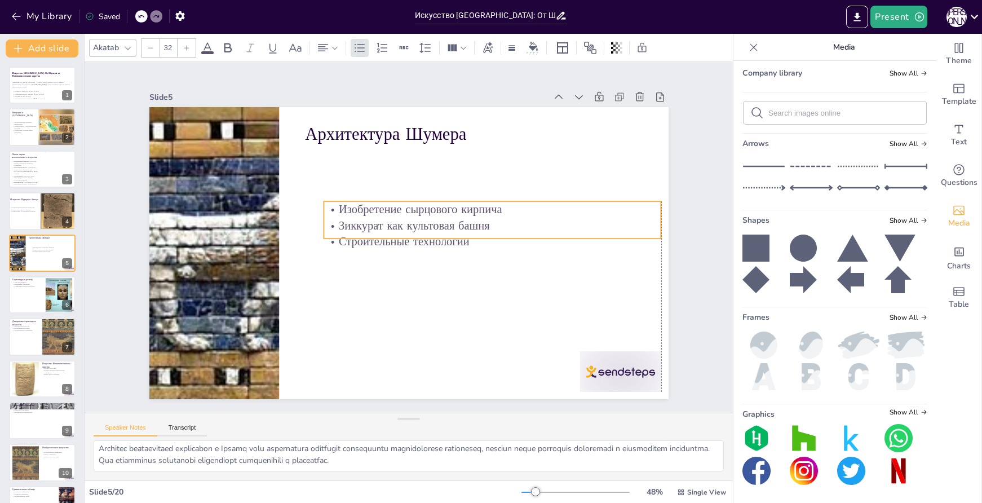
drag, startPoint x: 502, startPoint y: 163, endPoint x: 523, endPoint y: 219, distance: 59.6
click at [523, 219] on p "Зиккурат как культовая башня" at bounding box center [493, 226] width 338 height 16
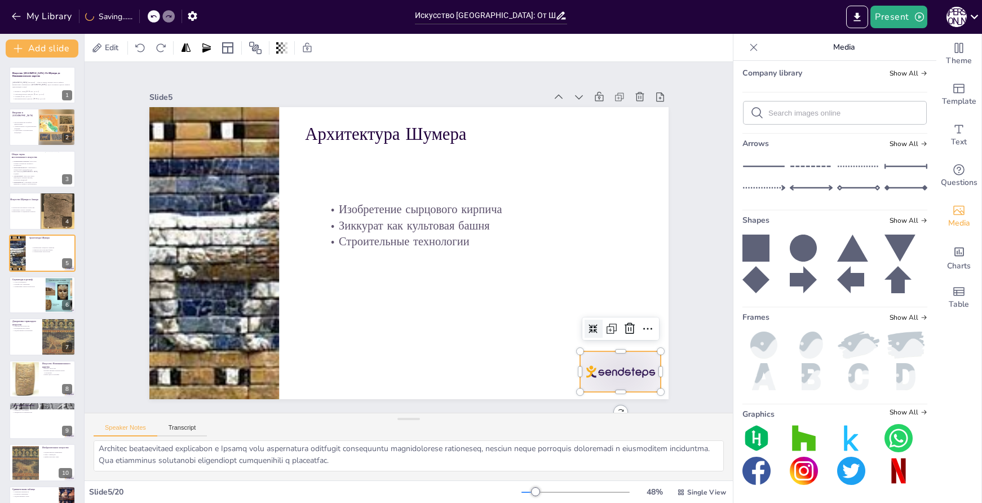
click at [623, 376] on div at bounding box center [620, 371] width 81 height 41
click at [623, 330] on icon at bounding box center [630, 329] width 14 height 14
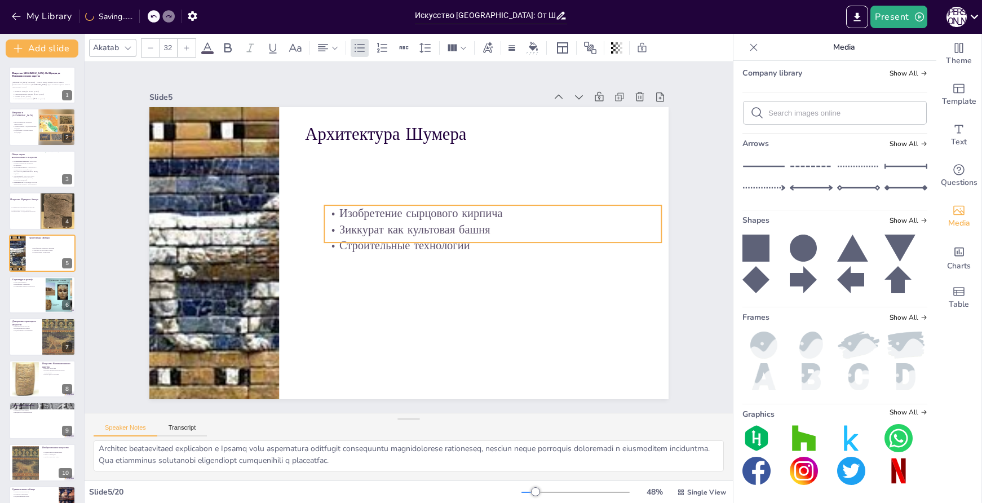
drag, startPoint x: 544, startPoint y: 227, endPoint x: 547, endPoint y: 232, distance: 6.1
click at [547, 232] on p "Зиккурат как культовая башня" at bounding box center [493, 230] width 338 height 16
click at [331, 223] on p "Зиккурат как культовая башня" at bounding box center [500, 231] width 338 height 16
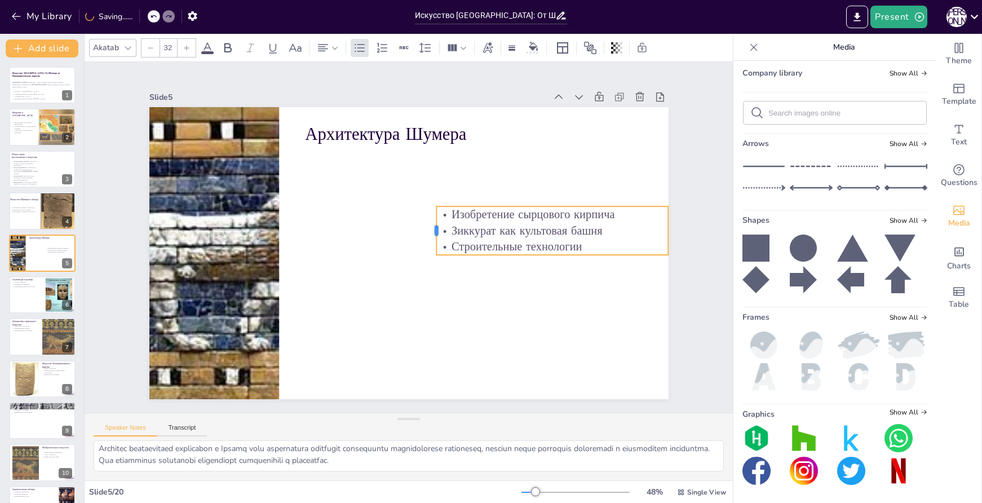
drag, startPoint x: 319, startPoint y: 219, endPoint x: 425, endPoint y: 223, distance: 105.5
click at [427, 223] on div at bounding box center [431, 230] width 9 height 49
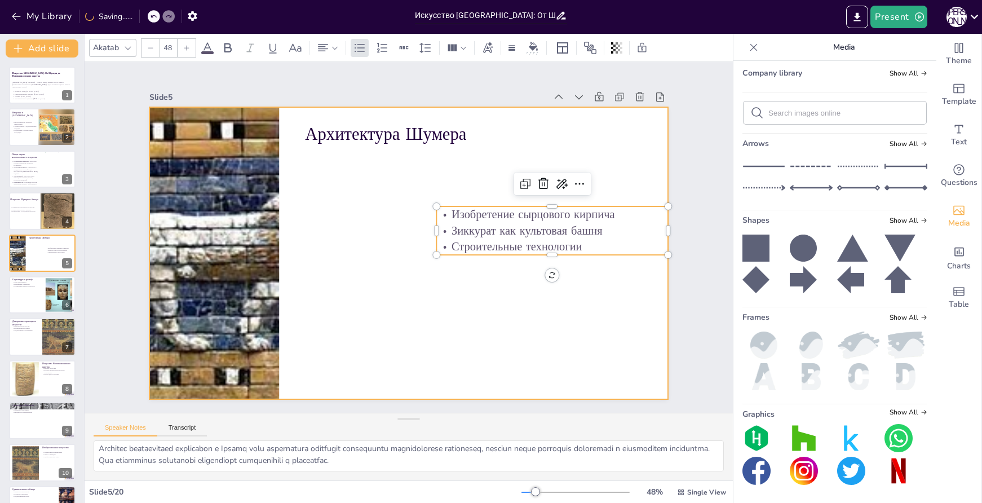
click at [317, 126] on p "Архитектура Шумера" at bounding box center [484, 141] width 338 height 59
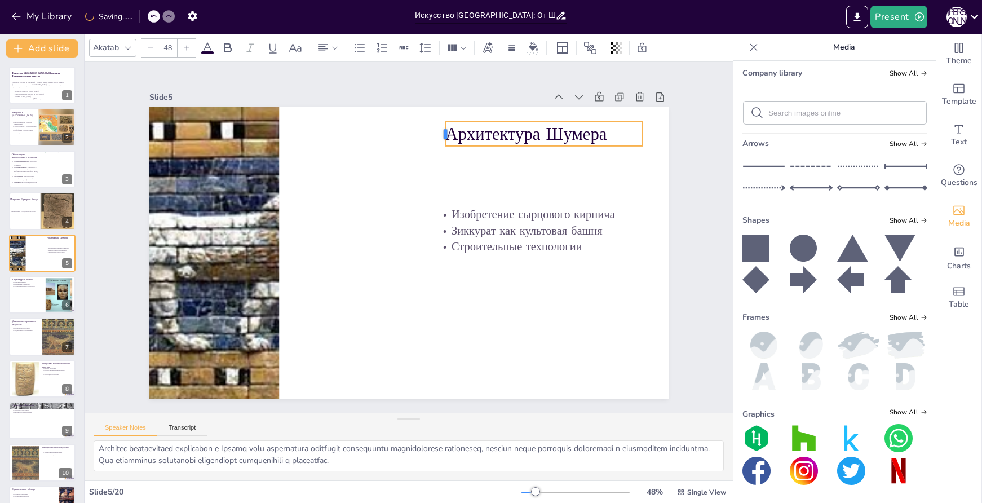
drag, startPoint x: 295, startPoint y: 126, endPoint x: 435, endPoint y: 146, distance: 141.9
click at [435, 146] on div "Архитектура Шумера Изобретение сырцового кирпича Зиккурат как культовая башня С…" at bounding box center [407, 253] width 547 height 345
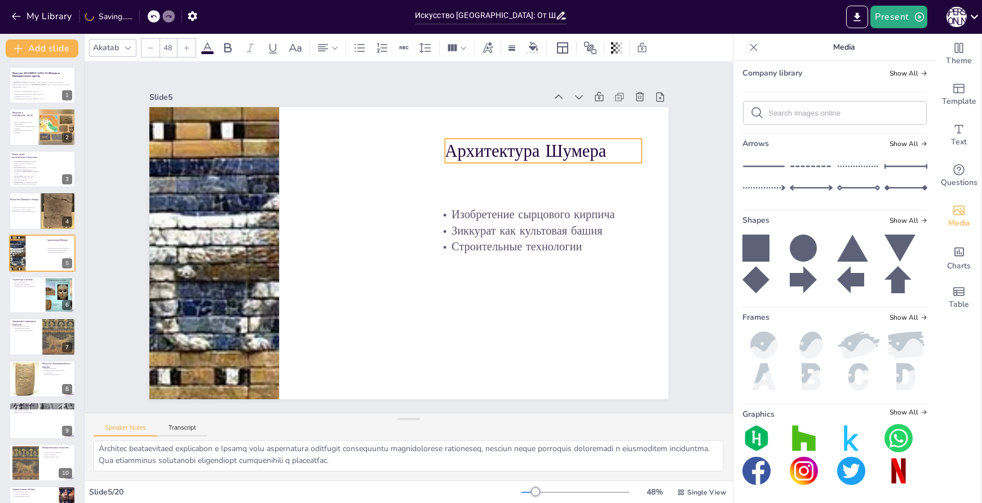
drag, startPoint x: 602, startPoint y: 130, endPoint x: 599, endPoint y: 151, distance: 21.0
click at [599, 151] on p "Архитектура Шумера" at bounding box center [543, 151] width 197 height 24
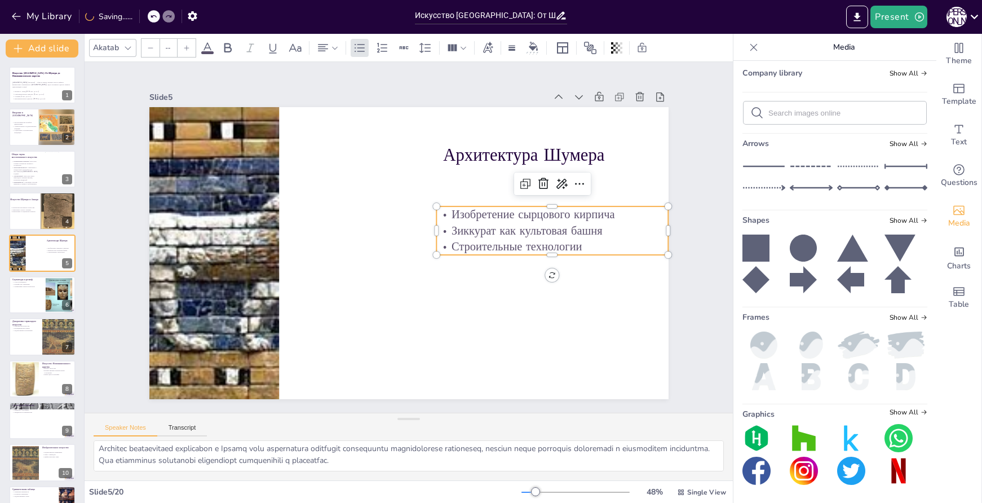
type input "32"
click at [612, 229] on p "Зиккурат как культовая башня" at bounding box center [559, 244] width 232 height 41
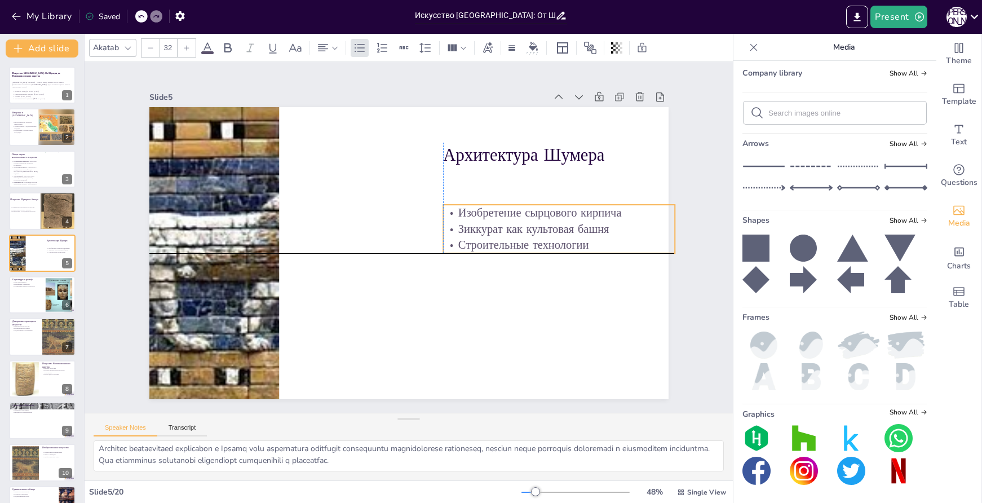
click at [534, 223] on p "Зиккурат как культовая башня" at bounding box center [559, 229] width 232 height 16
click at [528, 228] on p "Зиккурат как культовая башня" at bounding box center [558, 260] width 231 height 64
click at [528, 224] on p "Зиккурат как культовая башня" at bounding box center [559, 244] width 232 height 41
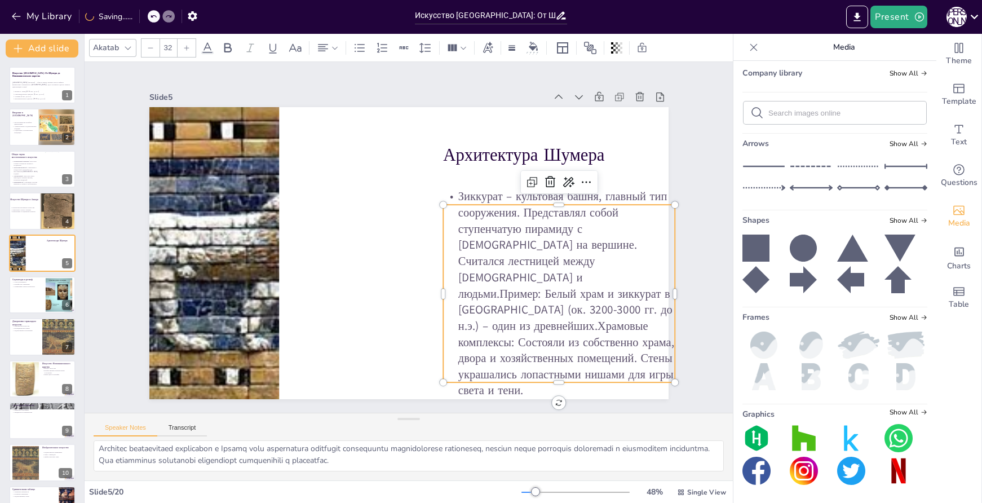
click at [542, 275] on p "Зиккурат – культовая башня, главный тип сооружения. Представлял собой ступенчат…" at bounding box center [559, 293] width 232 height 210
click at [567, 310] on p "Зиккурат – культовая башня, главный тип сооружения. Представлял собой ступенчат…" at bounding box center [559, 293] width 232 height 210
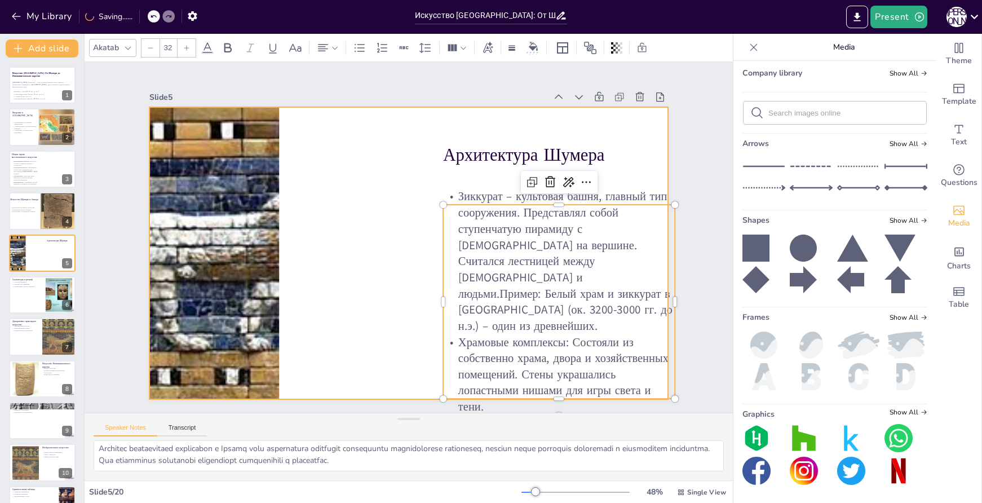
click at [625, 187] on div at bounding box center [407, 253] width 547 height 345
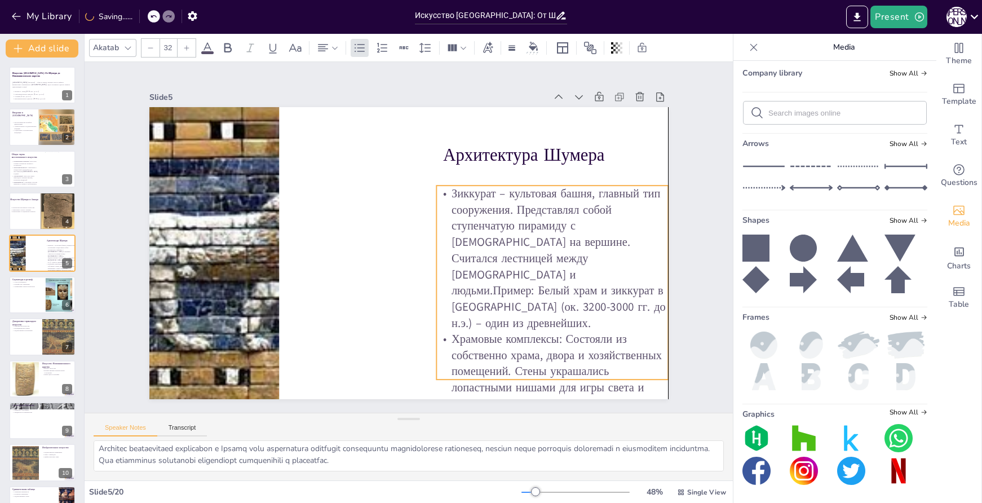
drag, startPoint x: 645, startPoint y: 232, endPoint x: 637, endPoint y: 213, distance: 20.7
click at [637, 213] on p "Зиккурат – культовая башня, главный тип сооружения. Представлял собой ступенчат…" at bounding box center [553, 259] width 232 height 146
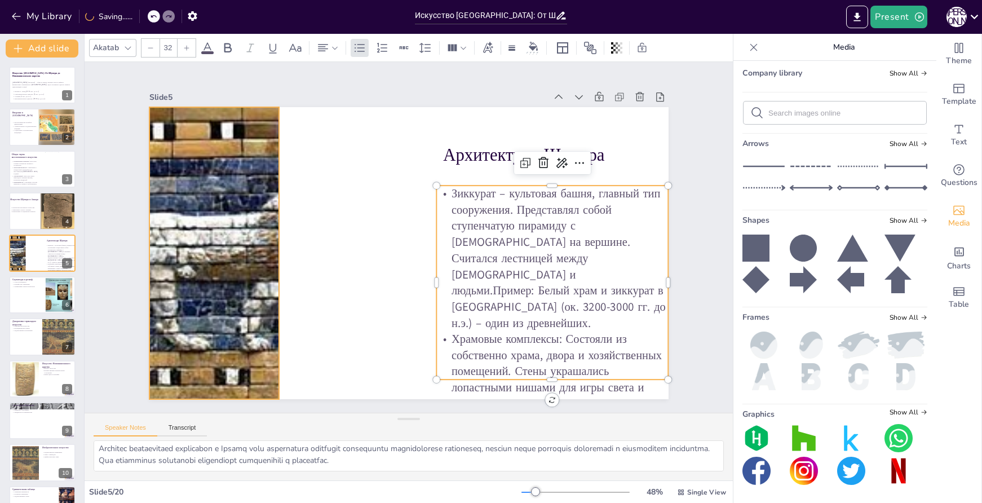
click at [240, 221] on div at bounding box center [213, 232] width 360 height 325
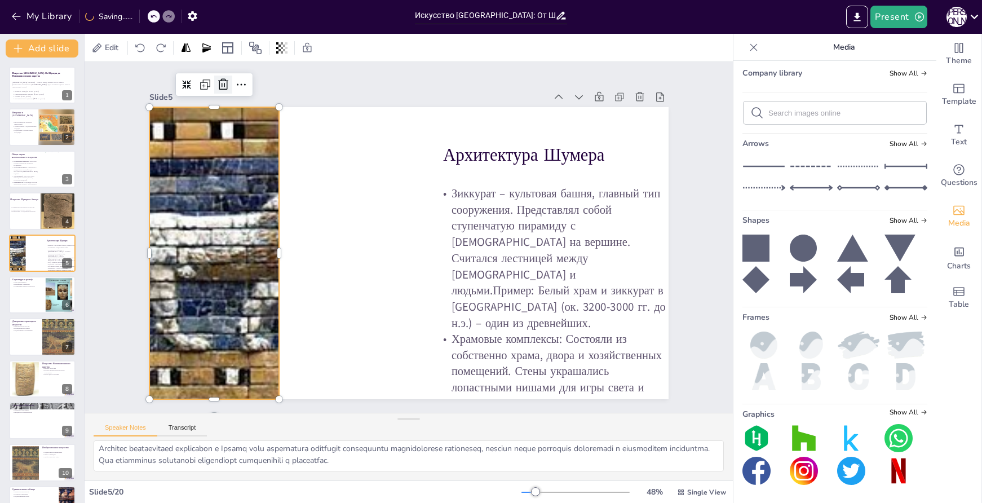
click at [233, 73] on icon at bounding box center [240, 66] width 15 height 15
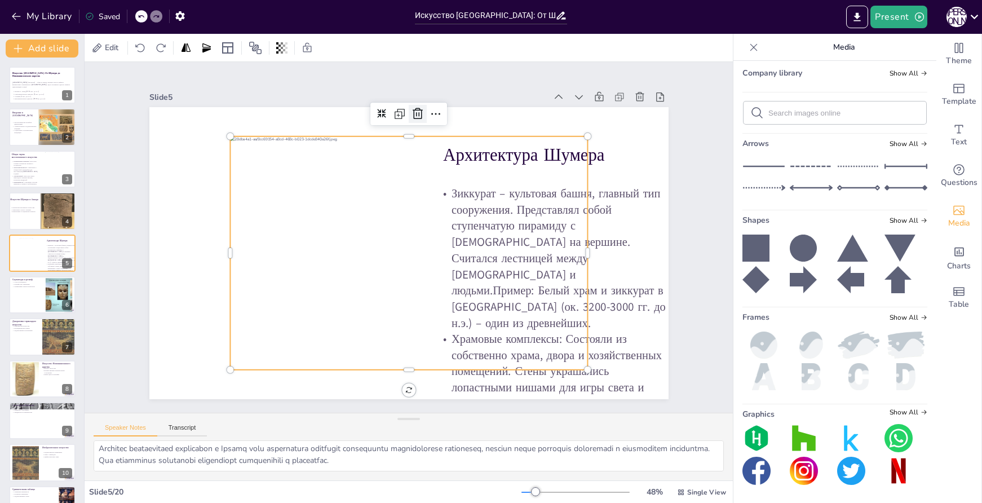
click at [425, 112] on icon at bounding box center [430, 115] width 11 height 12
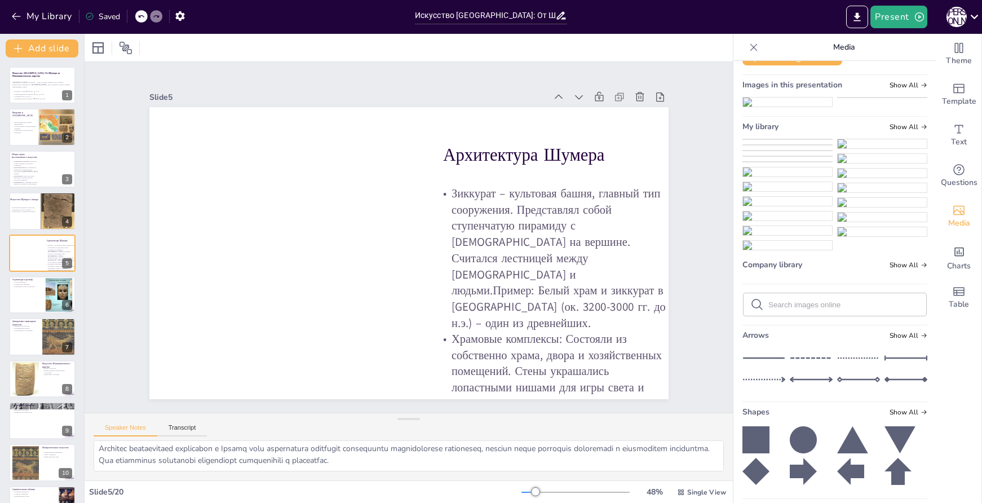
scroll to position [0, 0]
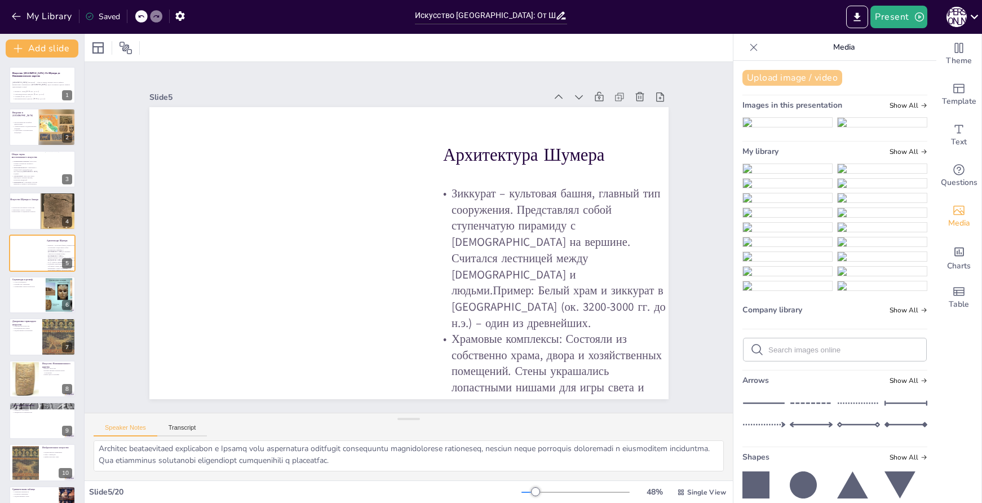
click at [803, 81] on button "Upload image / video" at bounding box center [793, 78] width 100 height 16
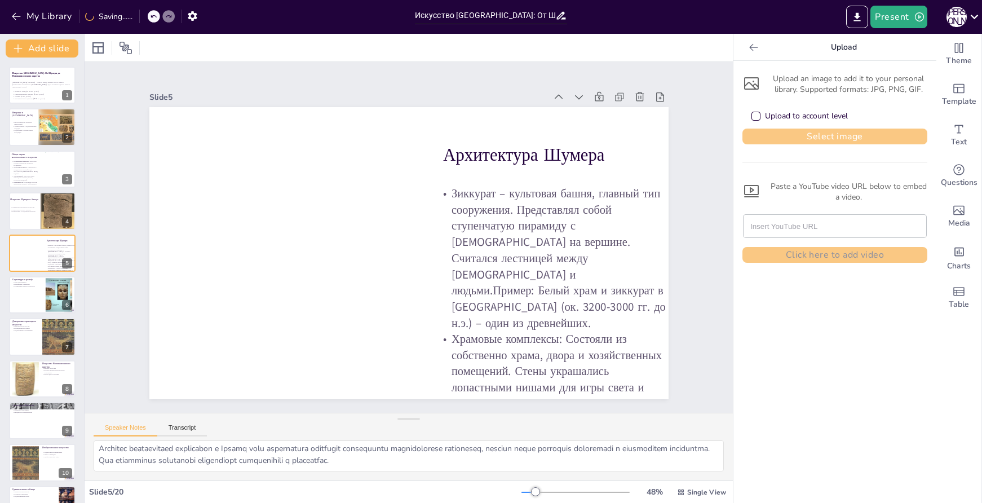
click at [838, 142] on button "Select image" at bounding box center [835, 137] width 185 height 16
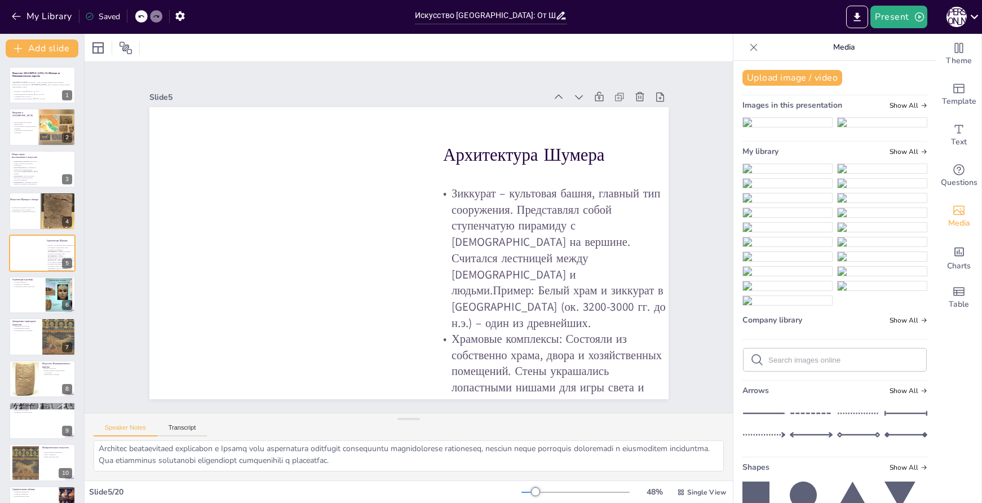
click at [801, 173] on img at bounding box center [787, 168] width 89 height 9
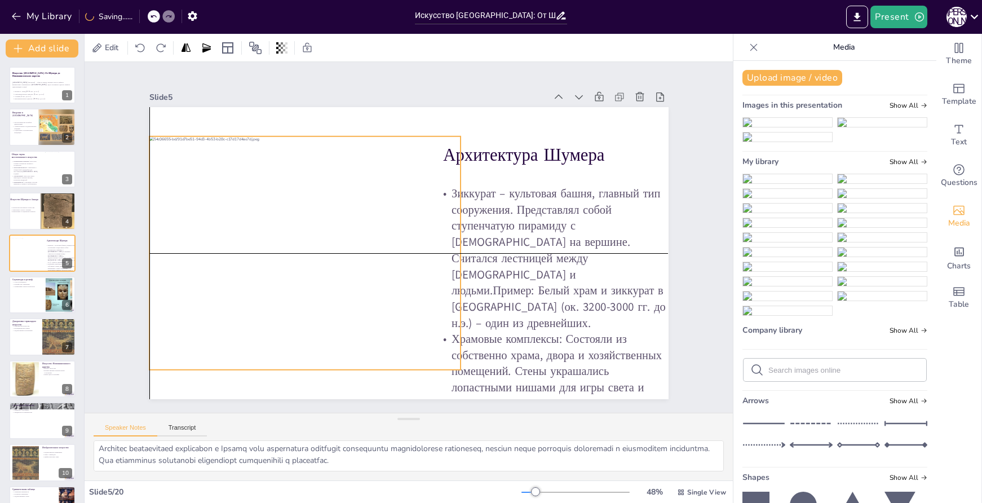
drag, startPoint x: 401, startPoint y: 235, endPoint x: 298, endPoint y: 231, distance: 103.3
click at [298, 231] on div at bounding box center [305, 252] width 312 height 233
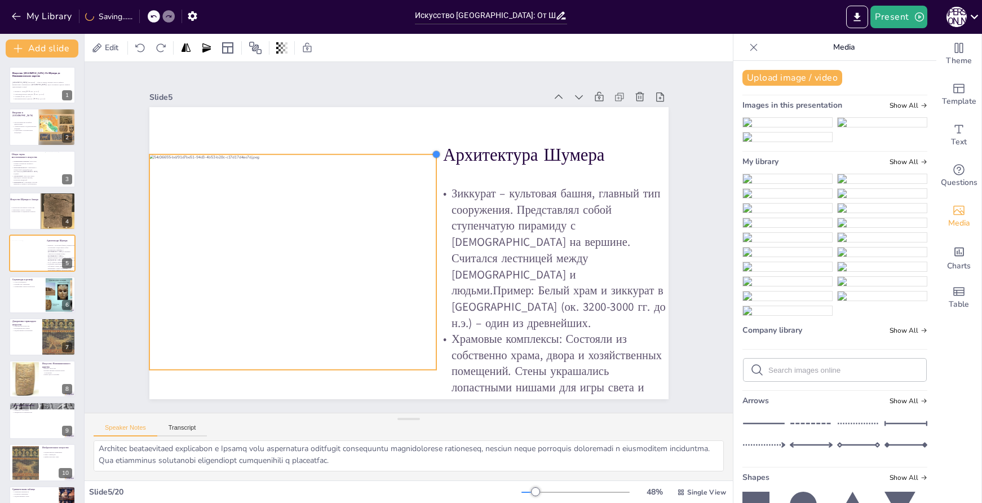
drag, startPoint x: 446, startPoint y: 135, endPoint x: 373, endPoint y: 152, distance: 75.1
click at [373, 152] on div "Архитектура Шумера Зиккурат – культовая башня, главный тип сооружения. Представ…" at bounding box center [408, 253] width 519 height 292
click at [358, 188] on div at bounding box center [293, 262] width 288 height 215
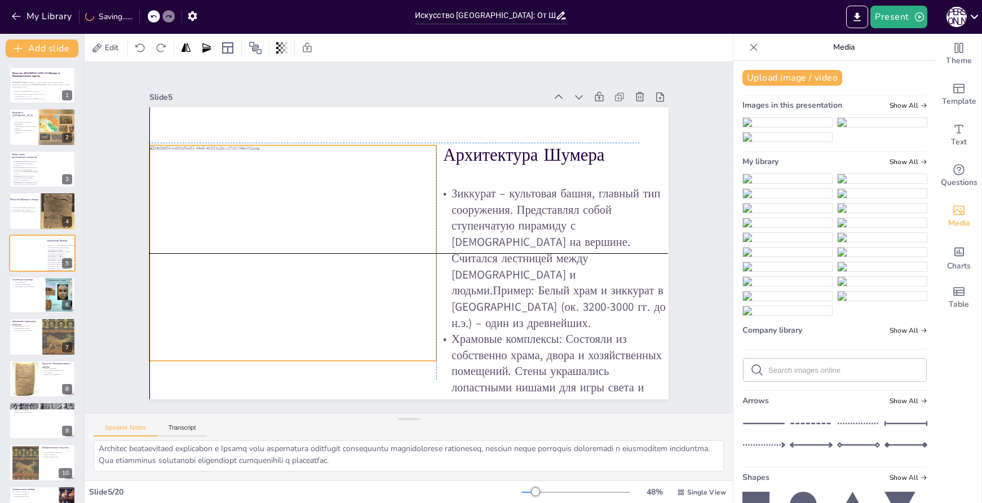
drag, startPoint x: 346, startPoint y: 191, endPoint x: 346, endPoint y: 183, distance: 8.5
click at [346, 183] on div at bounding box center [293, 253] width 288 height 215
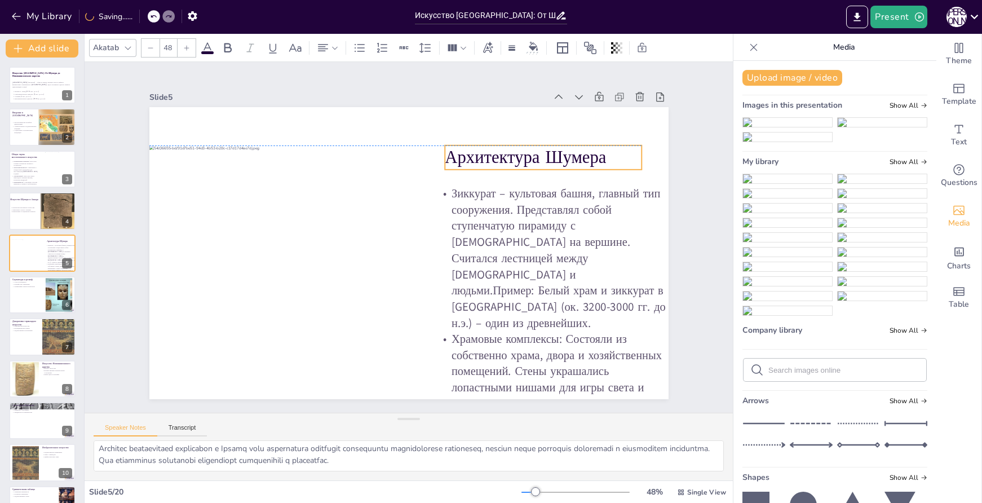
click at [548, 158] on p "Архитектура Шумера" at bounding box center [543, 158] width 197 height 24
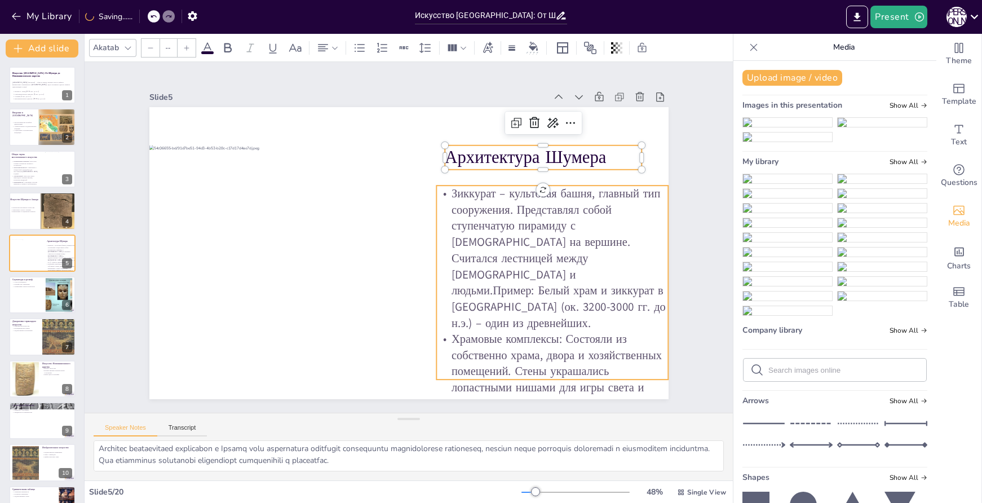
type input "32"
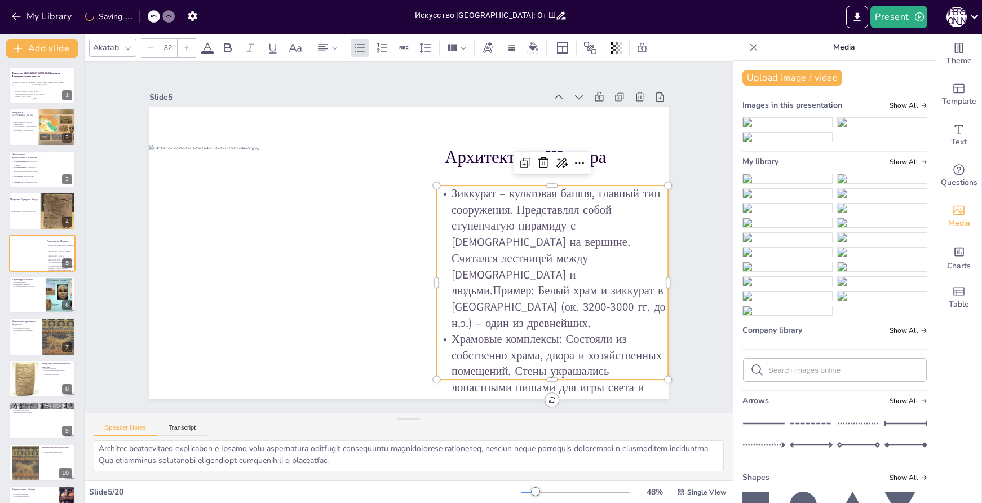
click at [562, 240] on p "Зиккурат – культовая башня, главный тип сооружения. Представлял собой ступенчат…" at bounding box center [549, 273] width 246 height 169
click at [35, 290] on div at bounding box center [42, 295] width 68 height 38
type textarea "Статуи молящихся играли важную роль в религиозной практике Месопотамии. Они слу…"
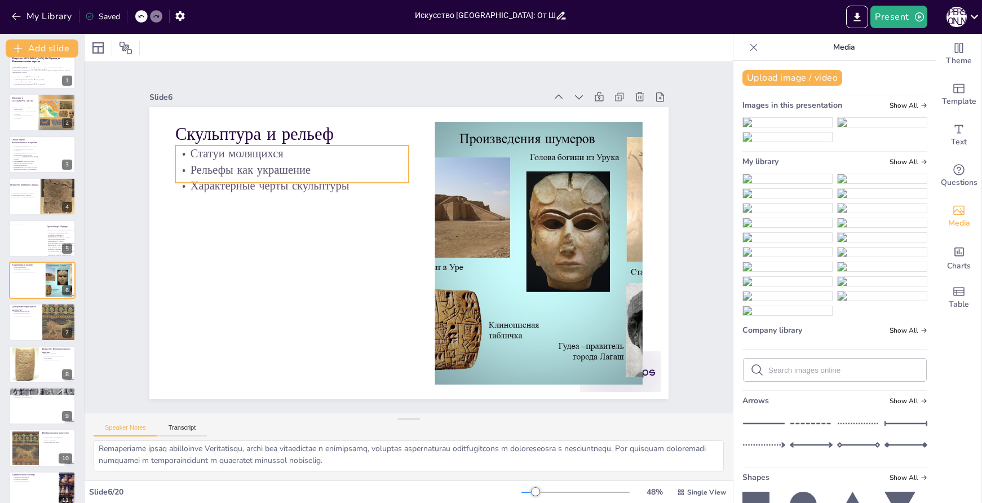
click at [233, 165] on p "Рельефы как украшение" at bounding box center [300, 158] width 234 height 41
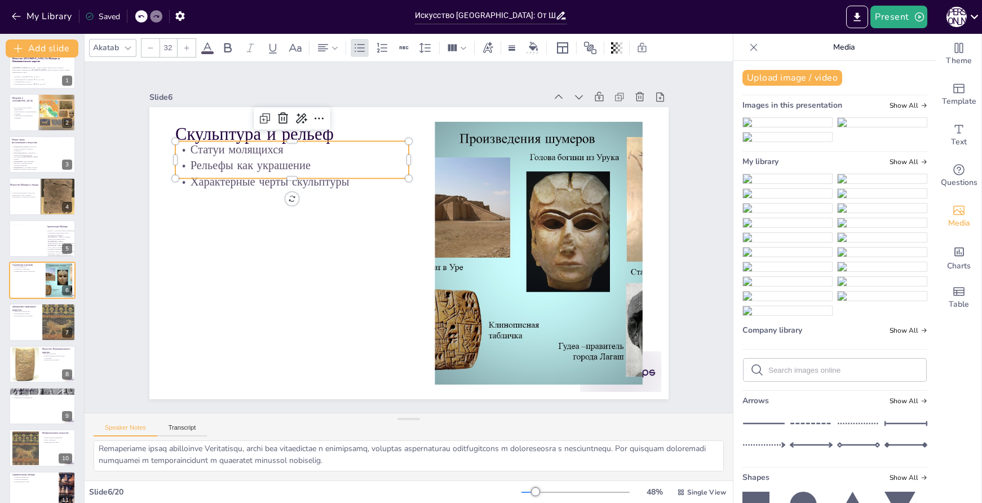
click at [251, 151] on p "Статуи молящихся" at bounding box center [291, 149] width 233 height 16
click at [251, 151] on span "Рельефы как украшение" at bounding box center [259, 143] width 121 height 29
click at [249, 141] on span "Рельефы как украшение" at bounding box center [282, 115] width 120 height 52
click at [248, 151] on span "Рельефы как украшение" at bounding box center [259, 143] width 121 height 28
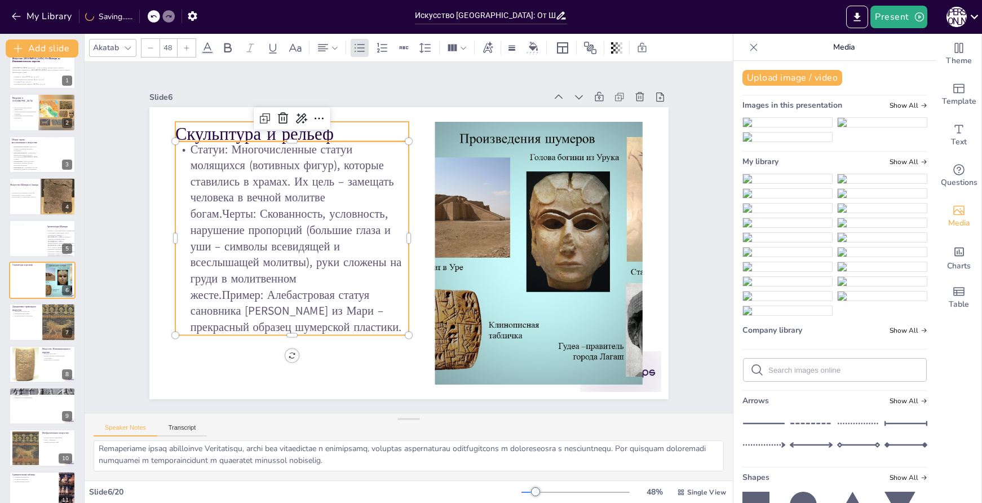
click at [370, 123] on p "Скульптура и рельеф" at bounding box center [291, 134] width 233 height 24
type input "32"
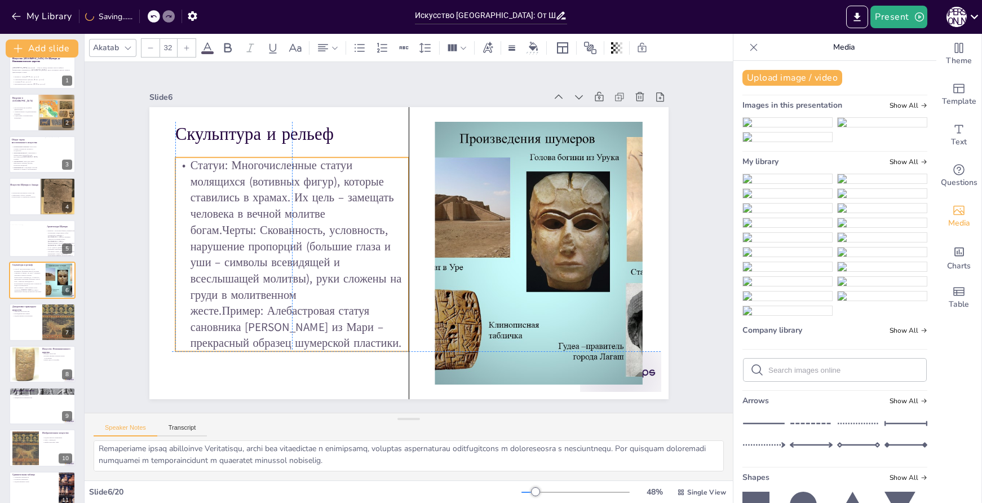
drag, startPoint x: 369, startPoint y: 144, endPoint x: 366, endPoint y: 159, distance: 15.0
click at [366, 159] on p "Статуи: Многочисленные статуи молящихся (вотивных фигур), которые ставились в х…" at bounding box center [291, 242] width 253 height 217
click at [215, 228] on p "Статуи: Многочисленные статуи молящихся (вотивных фигур), которые ставились в х…" at bounding box center [291, 254] width 233 height 194
click at [215, 227] on p "Статуи: Многочисленные статуи молящихся (вотивных фигур), которые ставились в х…" at bounding box center [291, 254] width 233 height 194
click at [215, 227] on p "Статуи: Многочисленные статуи молящихся (вотивных фигур), которые ставились в х…" at bounding box center [291, 242] width 253 height 217
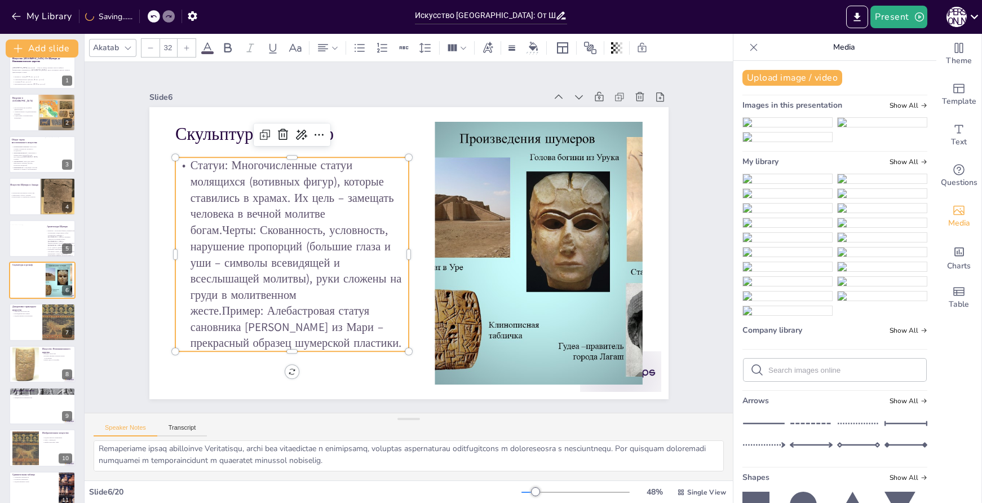
click at [218, 227] on p "Статуи: Многочисленные статуи молящихся (вотивных фигур), которые ставились в х…" at bounding box center [291, 254] width 233 height 194
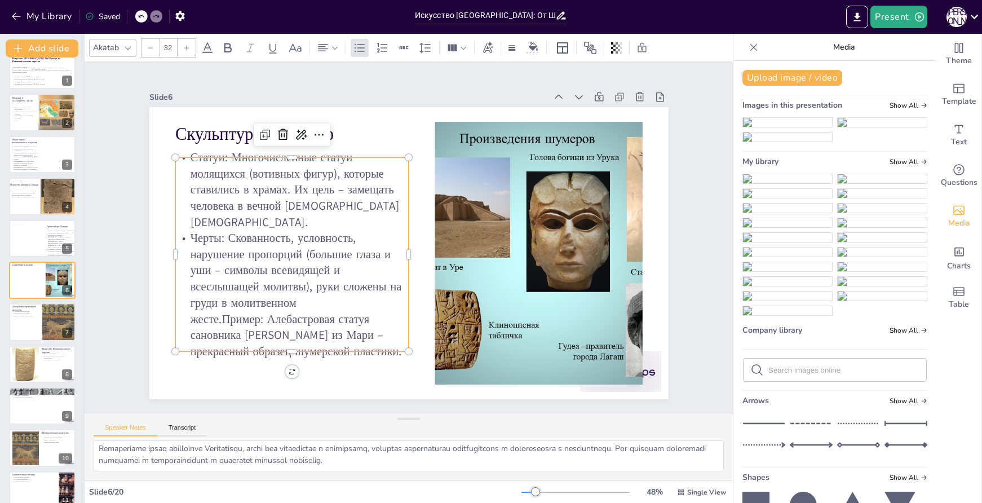
click at [214, 308] on p "Черты: Скованность, условность, нарушение пропорций (большие глаза и уши – симв…" at bounding box center [287, 282] width 246 height 153
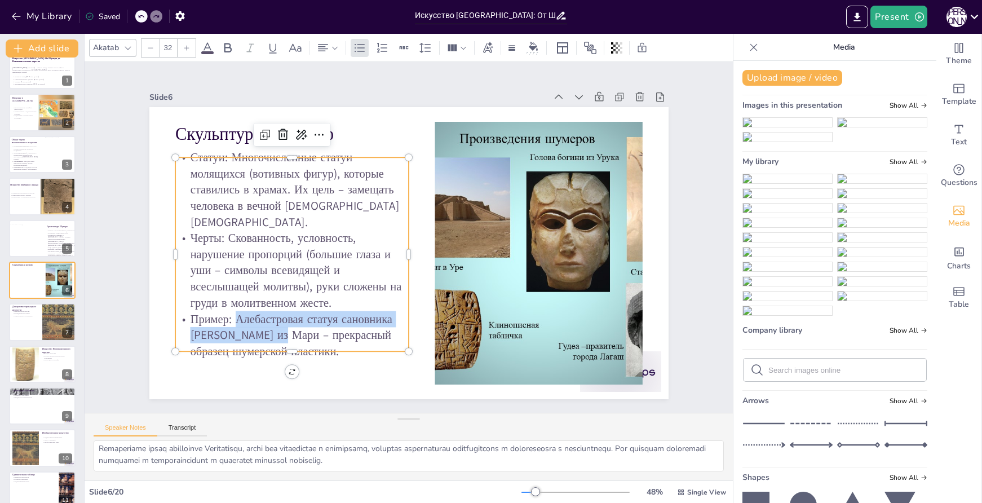
drag, startPoint x: 229, startPoint y: 308, endPoint x: 277, endPoint y: 325, distance: 51.4
click at [277, 325] on p "Пример: Алебастровая статуя сановника Эбих-Иля из Мари – прекрасный образец шум…" at bounding box center [291, 335] width 233 height 49
copy p "Алебастровая статуя сановника Эбих-Иля из Мари"
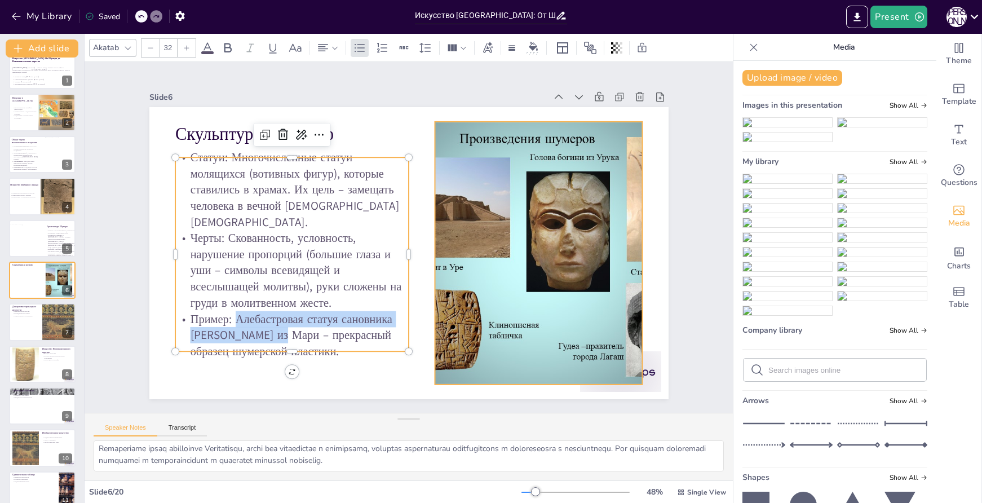
click at [579, 227] on div at bounding box center [537, 267] width 376 height 298
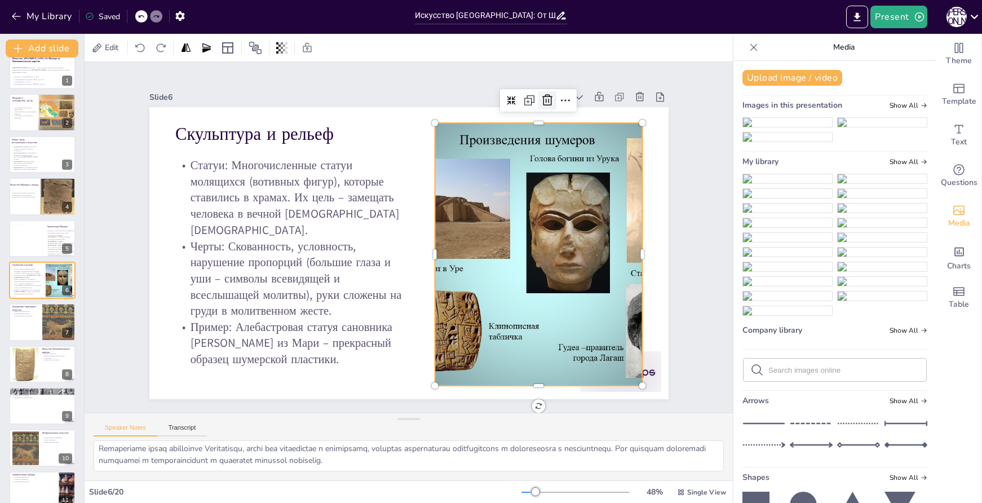
click at [552, 106] on div at bounding box center [562, 116] width 20 height 20
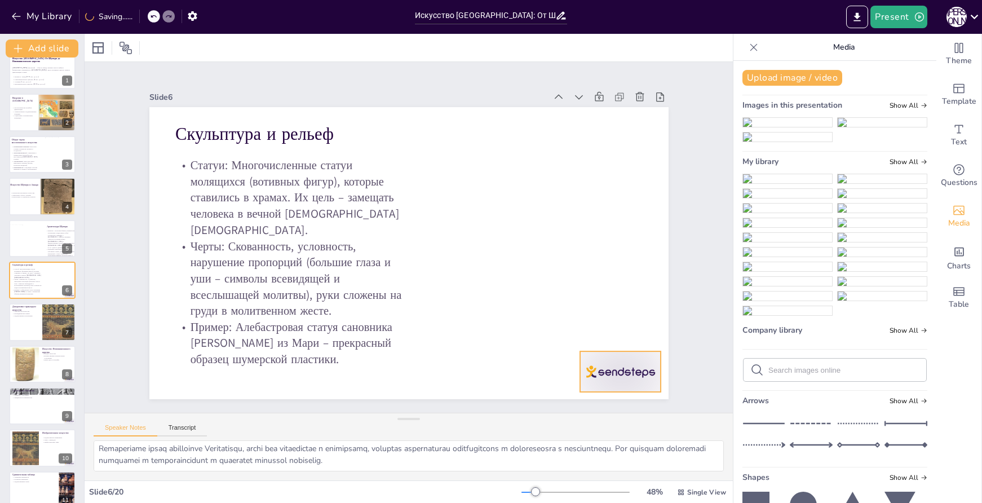
click at [632, 374] on div at bounding box center [620, 371] width 81 height 41
click at [624, 322] on icon at bounding box center [630, 329] width 14 height 14
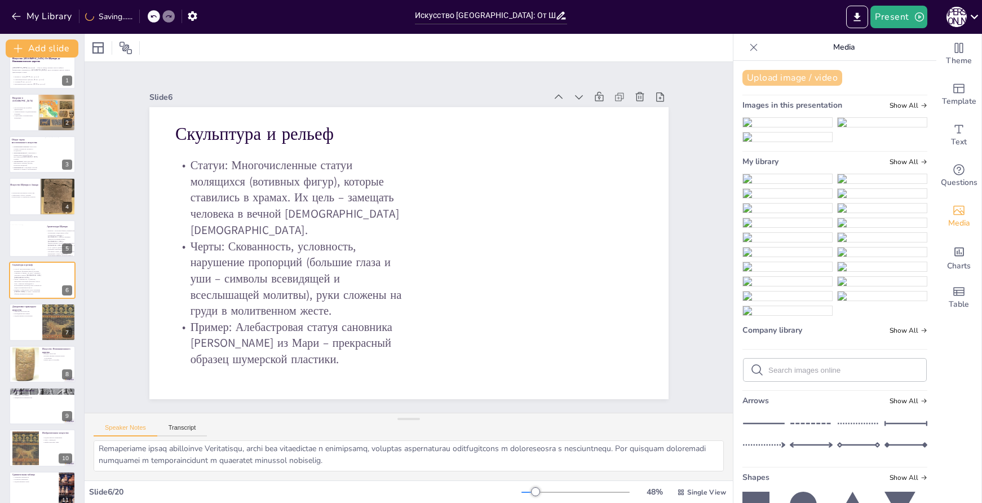
click at [768, 80] on button "Upload image / video" at bounding box center [793, 78] width 100 height 16
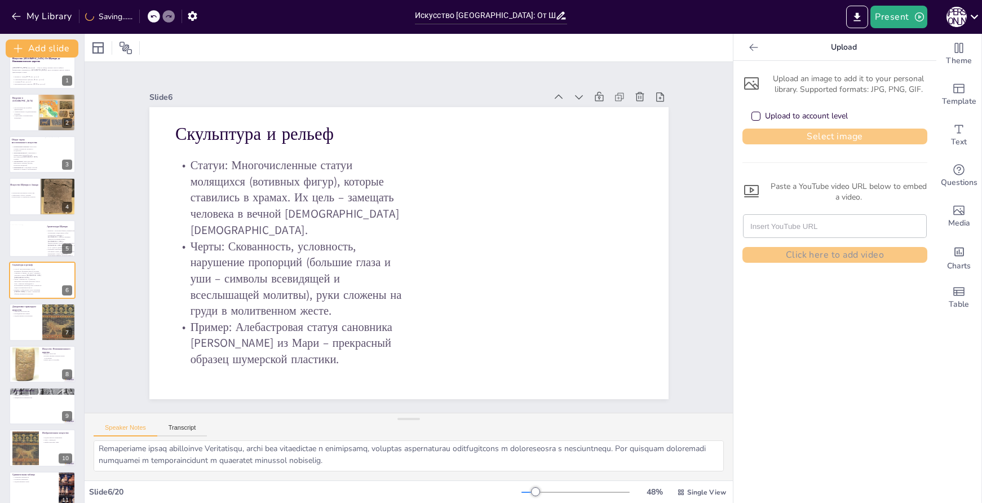
click at [819, 136] on button "Select image" at bounding box center [835, 137] width 185 height 16
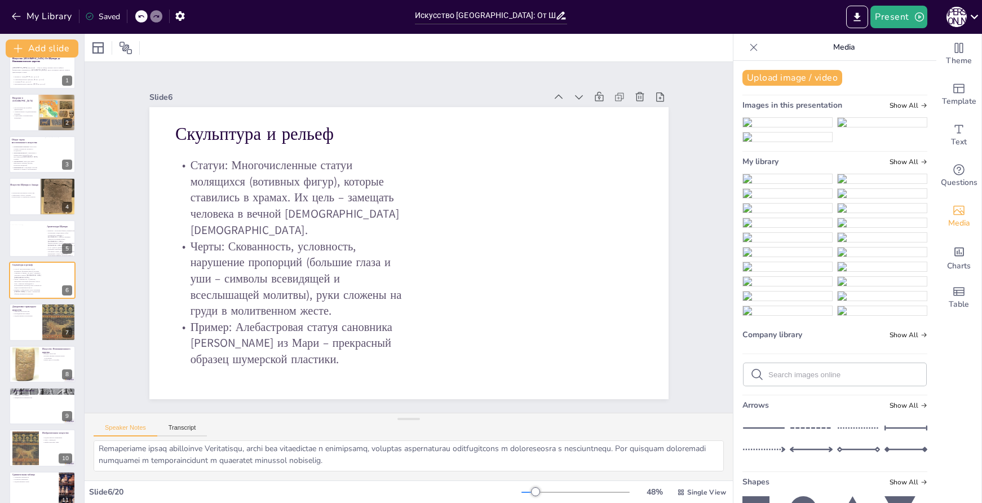
click at [787, 183] on img at bounding box center [787, 178] width 89 height 9
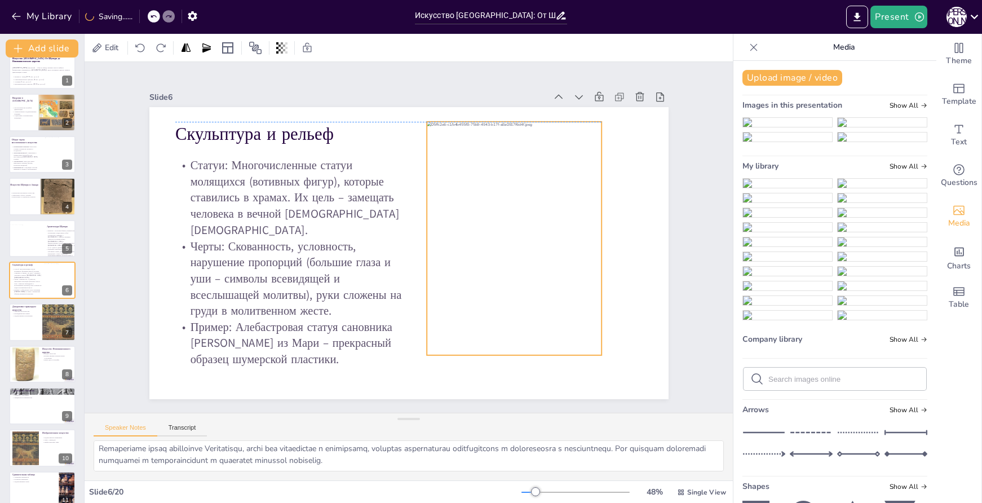
drag, startPoint x: 404, startPoint y: 265, endPoint x: 510, endPoint y: 255, distance: 105.9
click at [510, 255] on div at bounding box center [514, 238] width 175 height 233
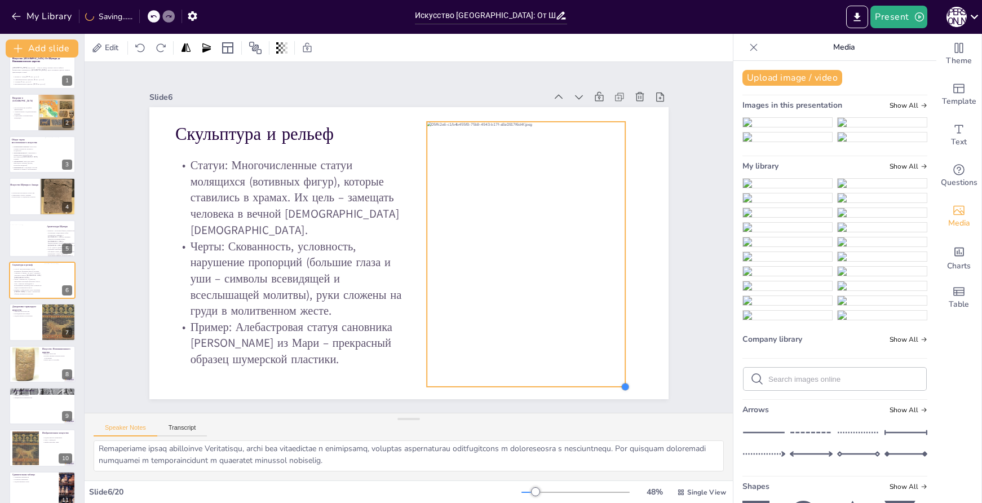
drag, startPoint x: 592, startPoint y: 350, endPoint x: 615, endPoint y: 359, distance: 25.3
click at [615, 359] on div "Скульптура и рельеф Статуи: Многочисленные статуи молящихся (вотивных фигур), к…" at bounding box center [407, 253] width 547 height 345
drag, startPoint x: 575, startPoint y: 311, endPoint x: 582, endPoint y: 311, distance: 6.8
click at [582, 311] on div at bounding box center [531, 267] width 226 height 285
click at [34, 319] on div at bounding box center [42, 322] width 68 height 38
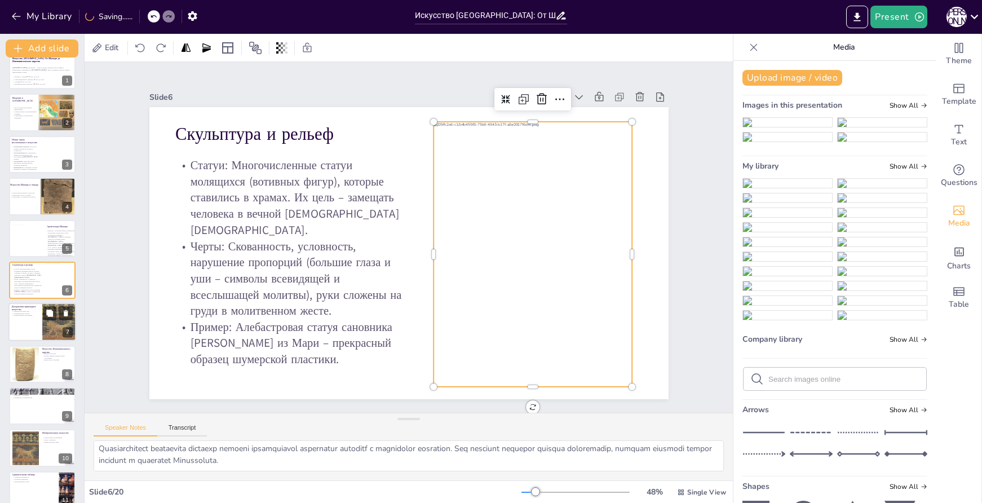
scroll to position [56, 0]
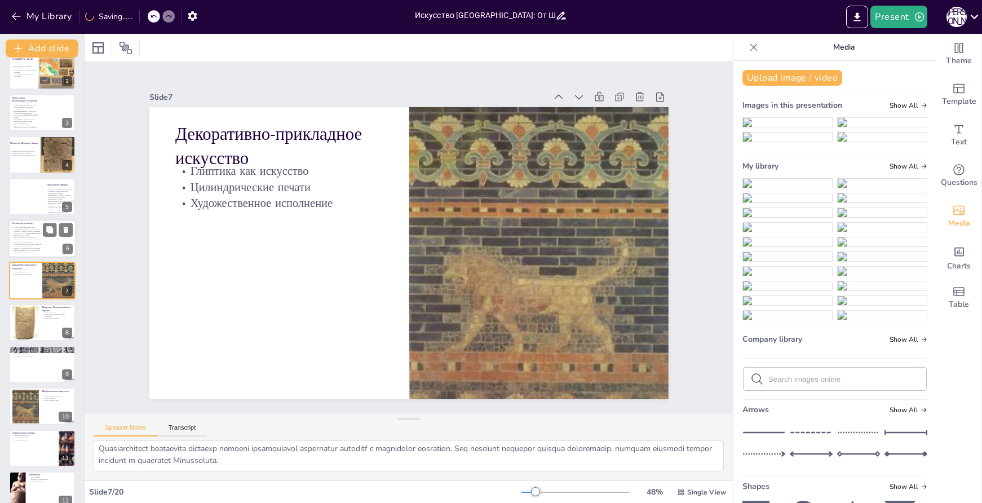
click at [36, 237] on p "Черты: Скованность, условность, нарушение пропорций (большие глаза и уши – симв…" at bounding box center [27, 242] width 30 height 11
type textarea "Статуи молящихся играли важную роль в религиозной практике Месопотамии. Они слу…"
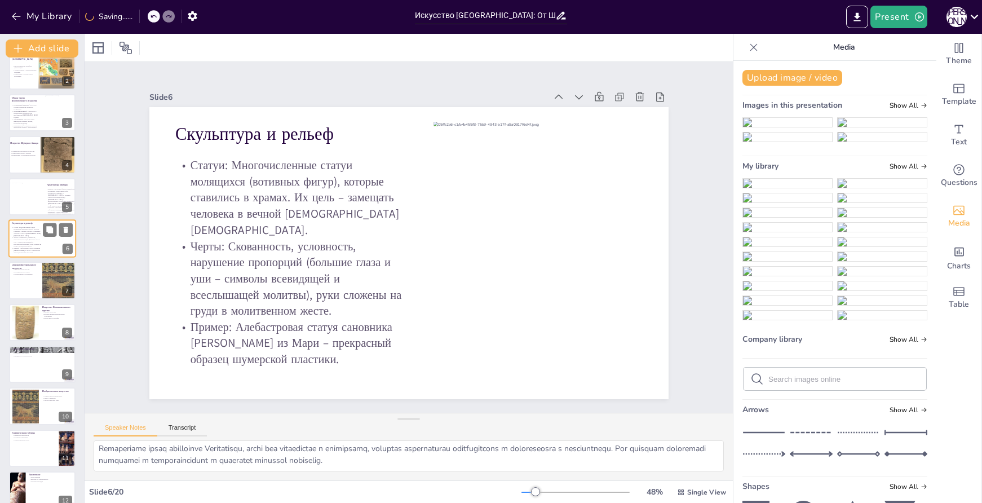
scroll to position [15, 0]
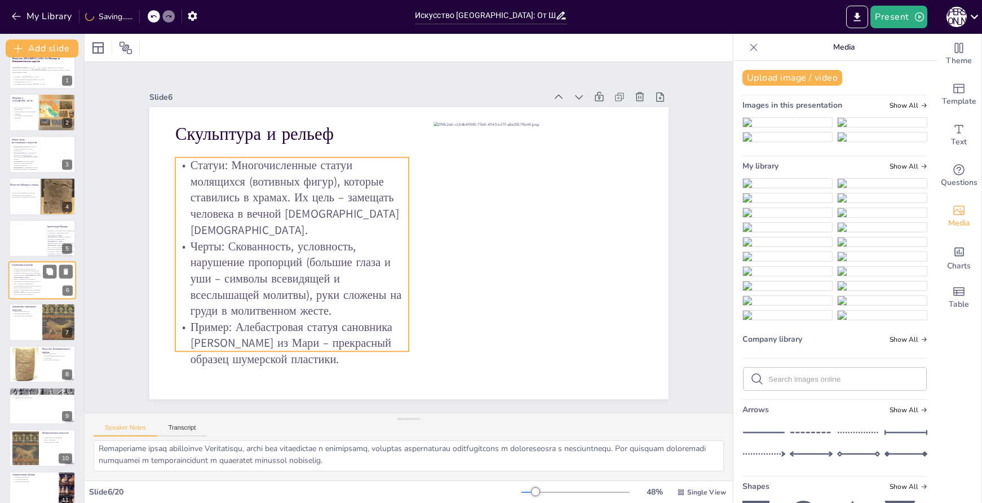
click at [28, 279] on p "Черты: Скованность, условность, нарушение пропорций (большие глаза и уши – симв…" at bounding box center [27, 284] width 30 height 11
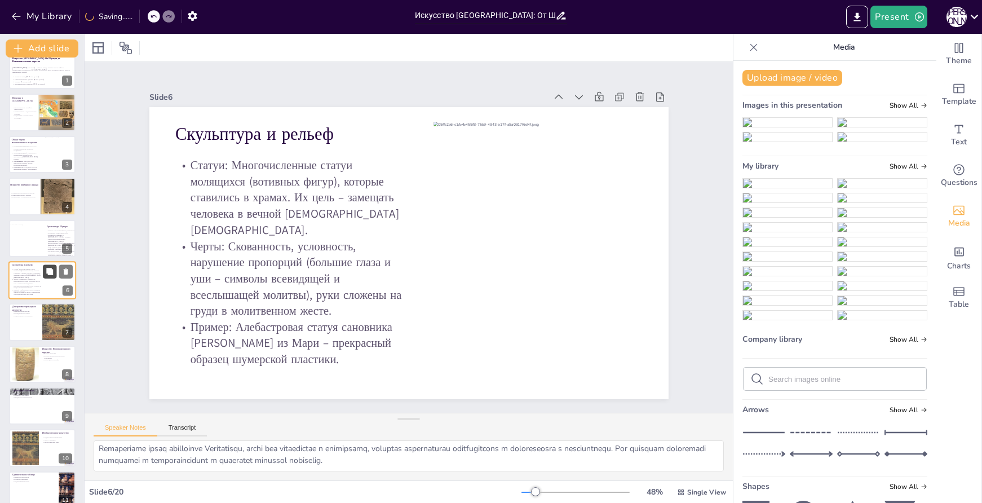
click at [47, 270] on icon at bounding box center [49, 271] width 7 height 7
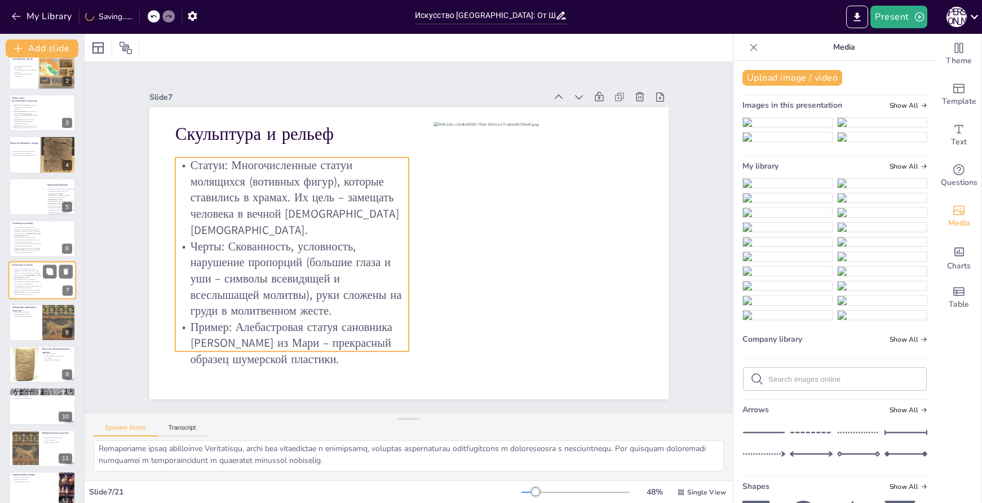
click at [33, 279] on p "Черты: Скованность, условность, нарушение пропорций (большие глаза и уши – симв…" at bounding box center [27, 284] width 30 height 11
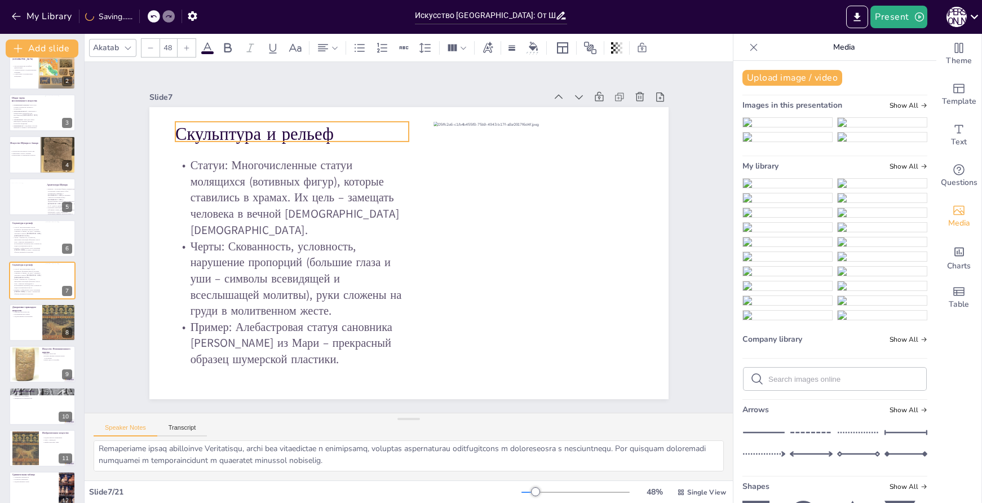
click at [281, 133] on p "Скульптура и рельеф" at bounding box center [303, 122] width 235 height 49
click at [285, 130] on p "Скульптура и рельеф" at bounding box center [291, 134] width 233 height 24
click at [285, 130] on p "Скульптура и рельеф" at bounding box center [303, 122] width 235 height 49
click at [285, 130] on p "Скульптура и рельеф" at bounding box center [291, 132] width 233 height 24
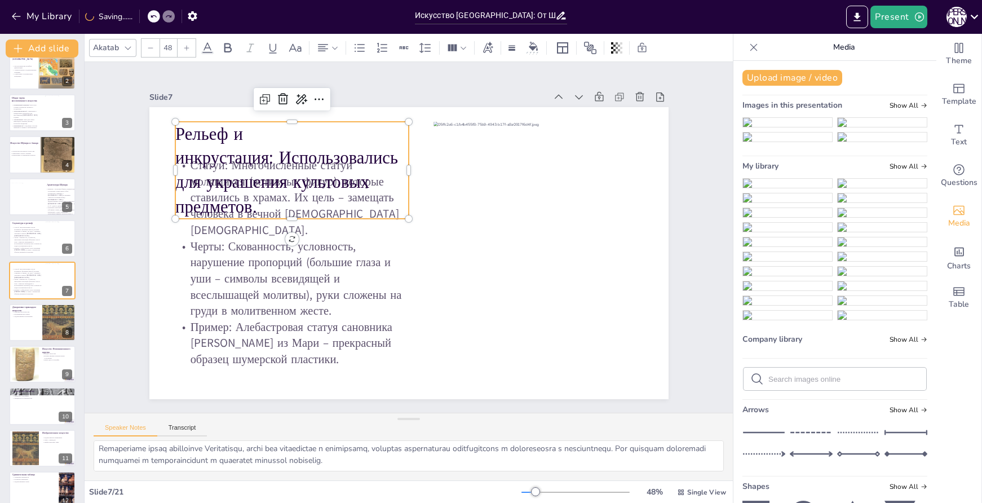
click at [270, 153] on p "Рельеф и инкрустация: Использовались для украшения культовых предметов." at bounding box center [291, 170] width 233 height 97
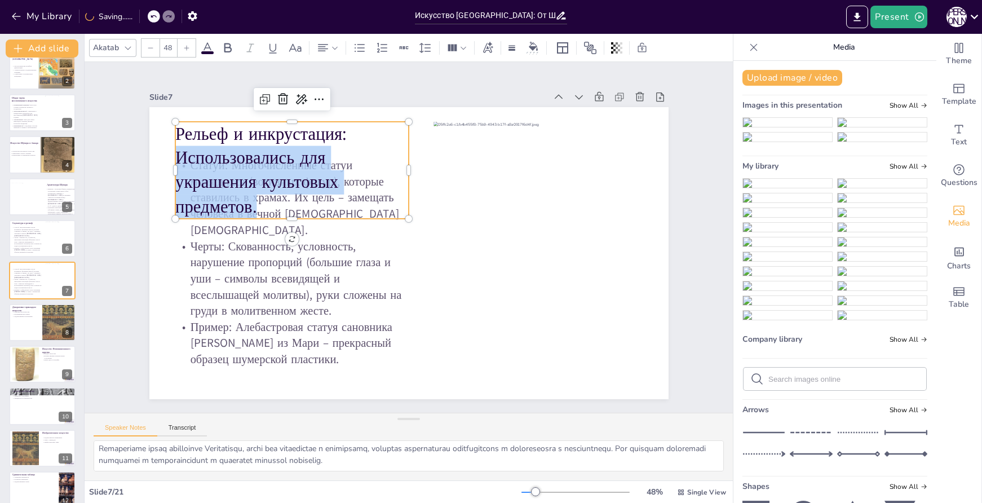
drag, startPoint x: 252, startPoint y: 205, endPoint x: 169, endPoint y: 152, distance: 98.7
click at [178, 152] on p "Использовались для украшения культовых предметов." at bounding box center [298, 170] width 240 height 96
click at [148, 52] on div at bounding box center [151, 48] width 18 height 18
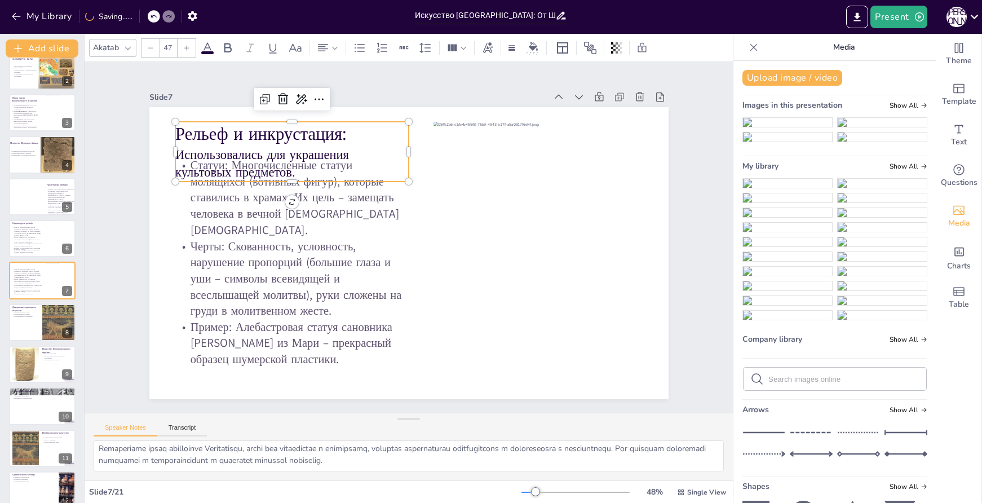
click at [148, 52] on div at bounding box center [151, 48] width 18 height 18
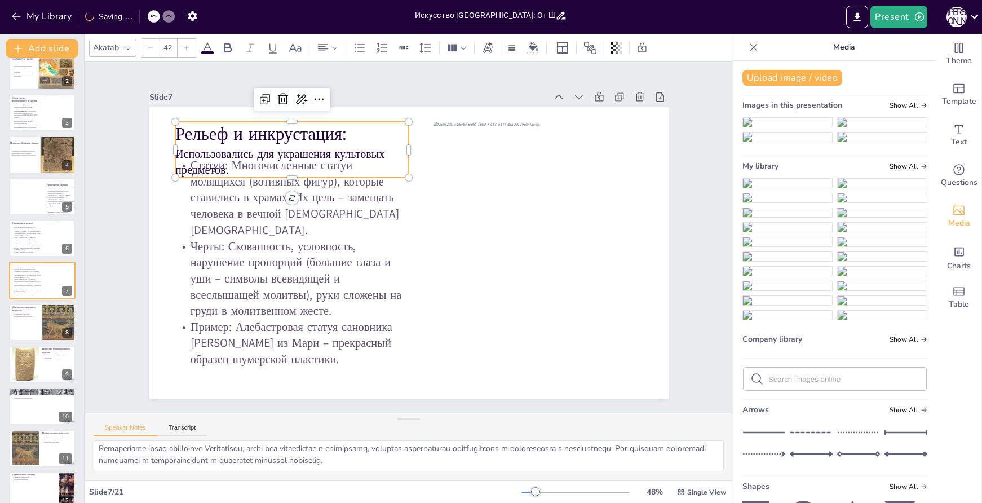
click at [148, 52] on div at bounding box center [151, 48] width 18 height 18
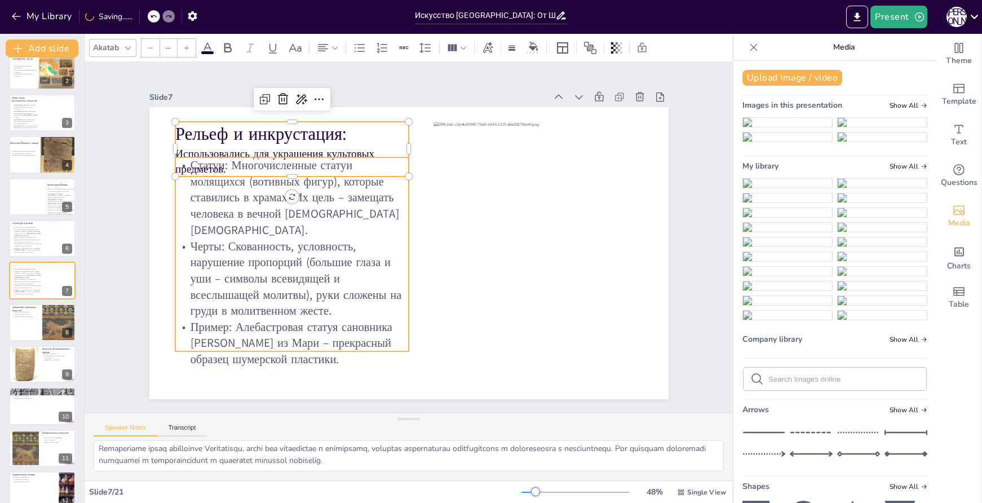
type input "32"
click at [327, 217] on p "Статуи: Многочисленные статуи молящихся (вотивных фигур), которые ставились в х…" at bounding box center [291, 197] width 233 height 81
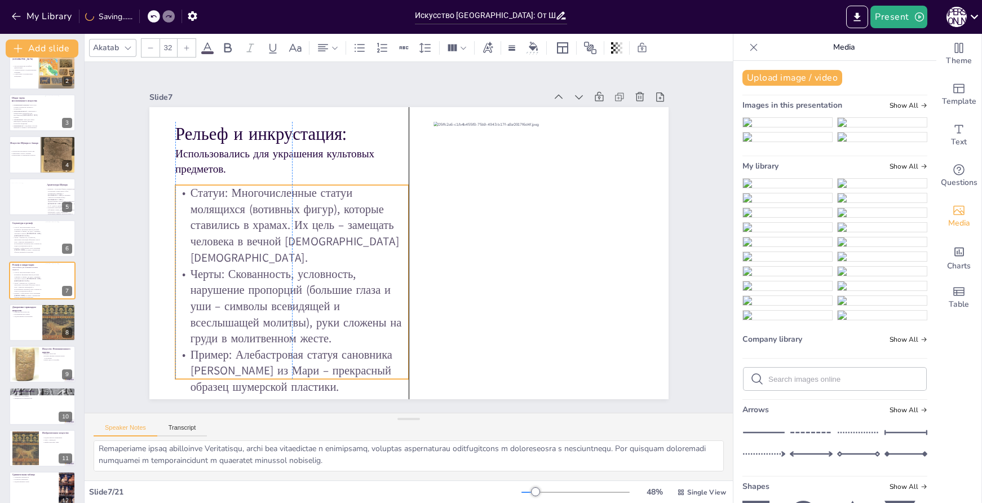
drag, startPoint x: 370, startPoint y: 156, endPoint x: 368, endPoint y: 183, distance: 27.7
click at [368, 185] on p "Статуи: Многочисленные статуи молящихся (вотивных фигур), которые ставились в х…" at bounding box center [291, 225] width 233 height 81
click at [244, 266] on p "Черты: Скованность, условность, нарушение пропорций (большие глаза и уши – симв…" at bounding box center [291, 306] width 233 height 81
click at [261, 266] on p "Черты: Скованность, условность, нарушение пропорций (большие глаза и уши – симв…" at bounding box center [291, 306] width 233 height 81
click at [261, 248] on p "Черты: Скованность, условность, нарушение пропорций (большие глаза и уши – симв…" at bounding box center [285, 293] width 241 height 105
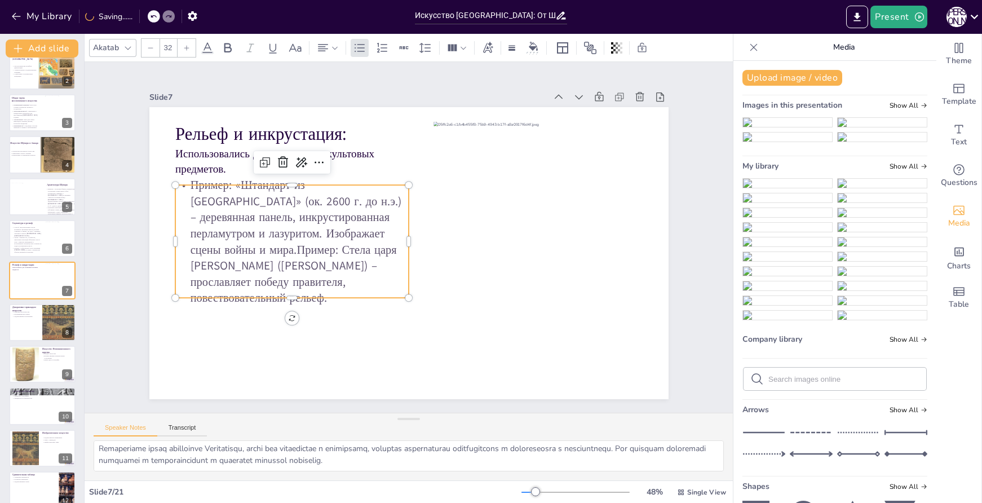
click at [211, 257] on p "Пример: «Штандарт из Ура» (ок. 2600 г. до н.э.) – деревянная панель, инкрустиро…" at bounding box center [292, 229] width 246 height 153
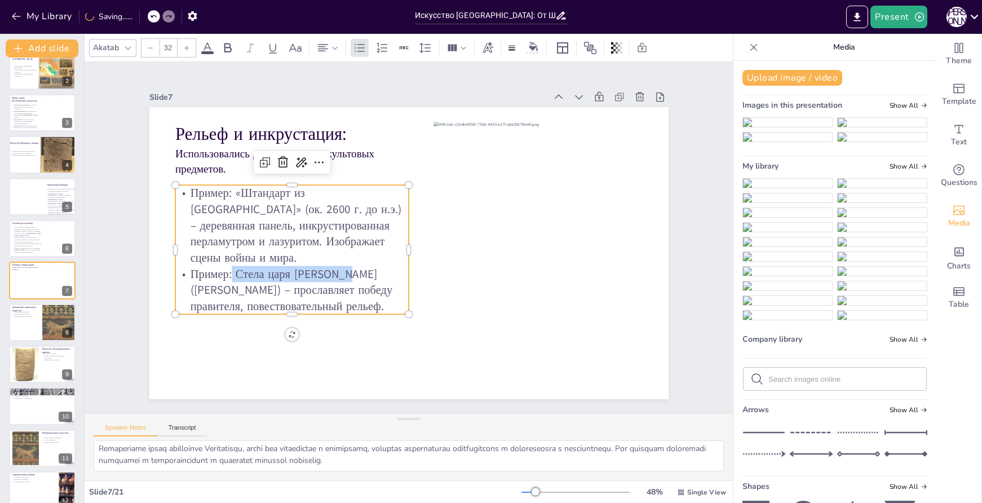
drag, startPoint x: 224, startPoint y: 273, endPoint x: 338, endPoint y: 274, distance: 114.5
click at [338, 274] on p "Пример: Стела царя Эаннатума (Стела коршунов) – прославляет победу правителя, п…" at bounding box center [291, 290] width 233 height 49
copy p "Стела царя Эаннатума"
click at [275, 191] on p "Пример: «Штандарт из Ура» (ок. 2600 г. до н.э.) – деревянная панель, инкрустиро…" at bounding box center [294, 213] width 241 height 105
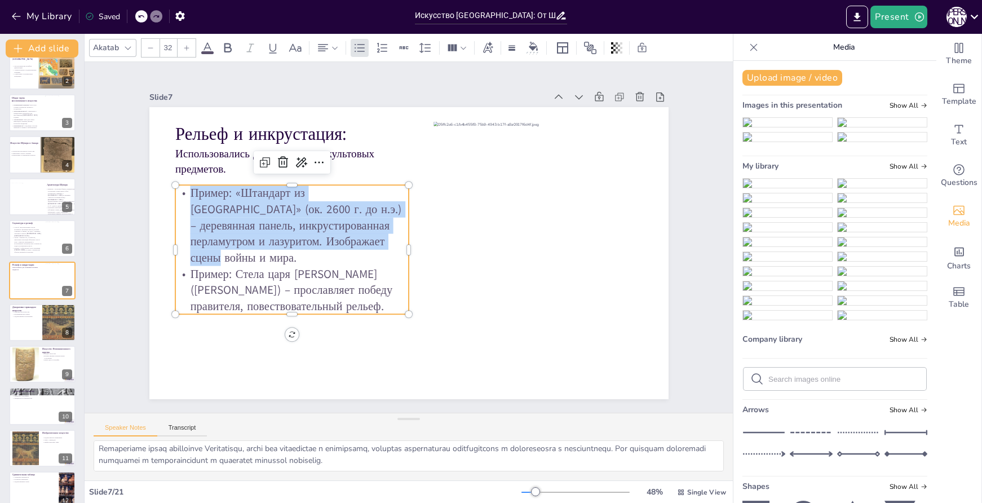
click at [275, 191] on p "Пример: «Штандарт из Ура» (ок. 2600 г. до н.э.) – деревянная панель, инкрустиро…" at bounding box center [296, 201] width 245 height 127
click at [303, 187] on p "Пример: «Штандарт из Ура» (ок. 2600 г. до н.э.) – деревянная панель, инкрустиро…" at bounding box center [294, 213] width 241 height 105
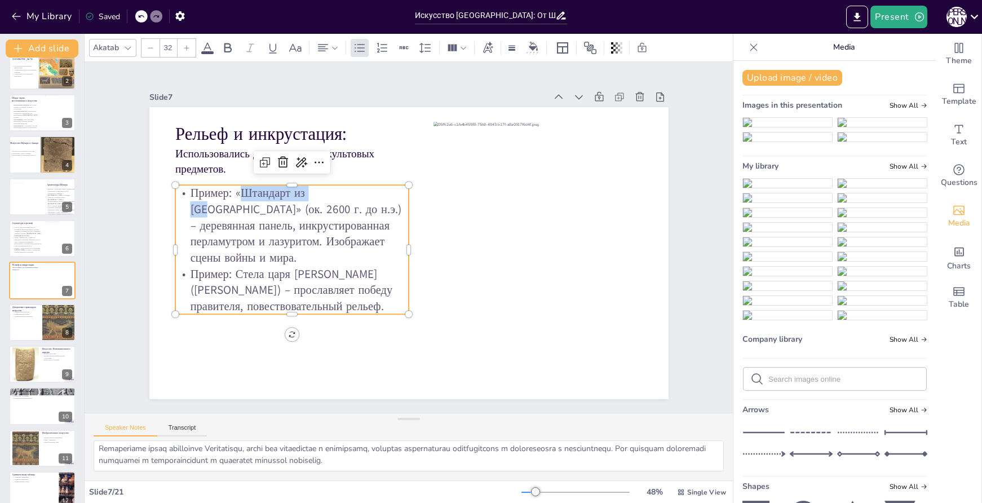
drag, startPoint x: 319, startPoint y: 187, endPoint x: 231, endPoint y: 186, distance: 88.0
click at [231, 186] on p "Пример: «Штандарт из Ура» (ок. 2600 г. до н.э.) – деревянная панель, инкрустиро…" at bounding box center [291, 225] width 233 height 81
copy p "Штандарт из Ура"
click at [243, 260] on p "Пример: «Штандарт из Ура» (ок. 2600 г. до н.э.) – деревянная панель, инкрустиро…" at bounding box center [291, 225] width 233 height 81
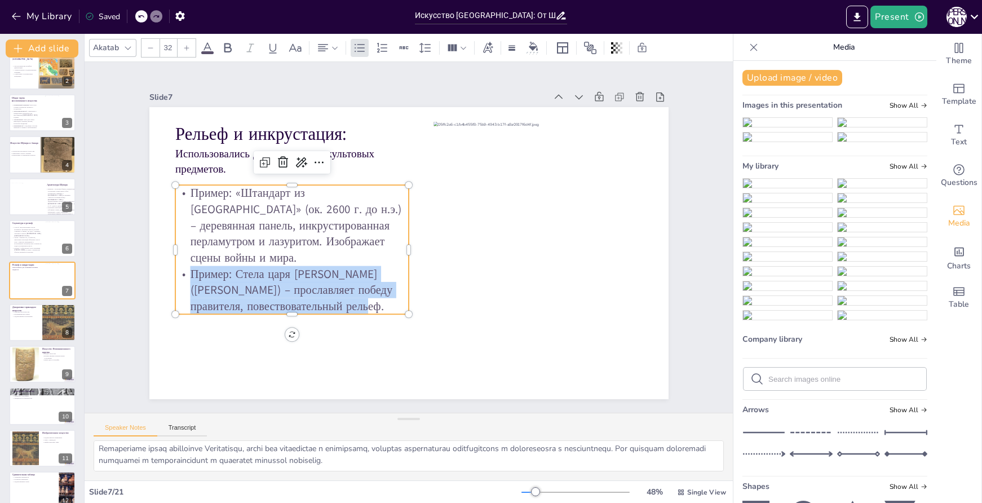
drag, startPoint x: 319, startPoint y: 298, endPoint x: 168, endPoint y: 268, distance: 153.5
click at [175, 268] on p "Пример: Стела царя Эаннатума (Стела коршунов) – прославляет победу правителя, п…" at bounding box center [291, 290] width 233 height 49
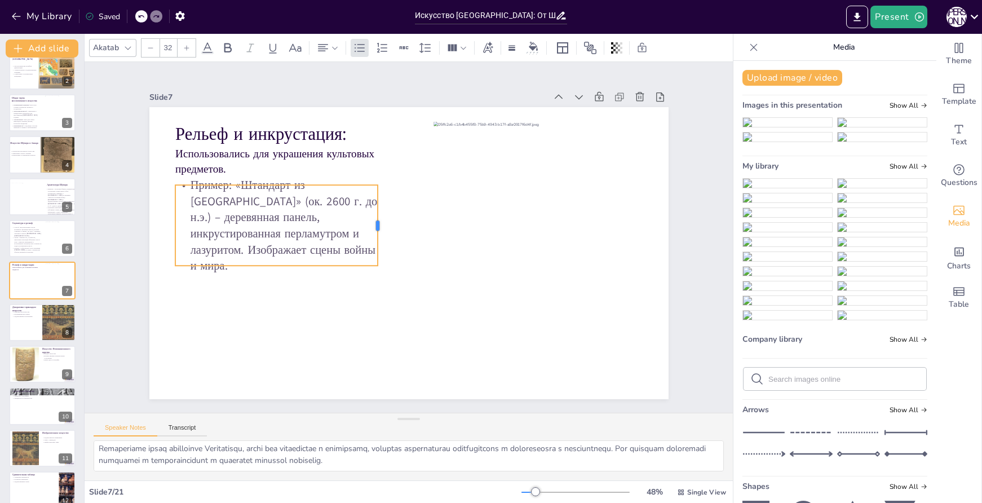
drag, startPoint x: 400, startPoint y: 221, endPoint x: 369, endPoint y: 221, distance: 31.0
click at [375, 221] on div at bounding box center [383, 222] width 17 height 81
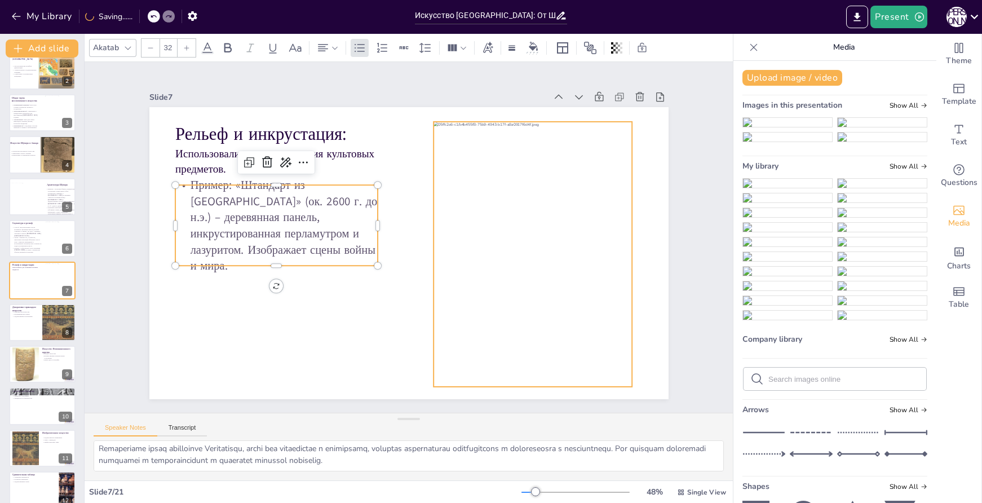
click at [587, 163] on div at bounding box center [533, 254] width 199 height 265
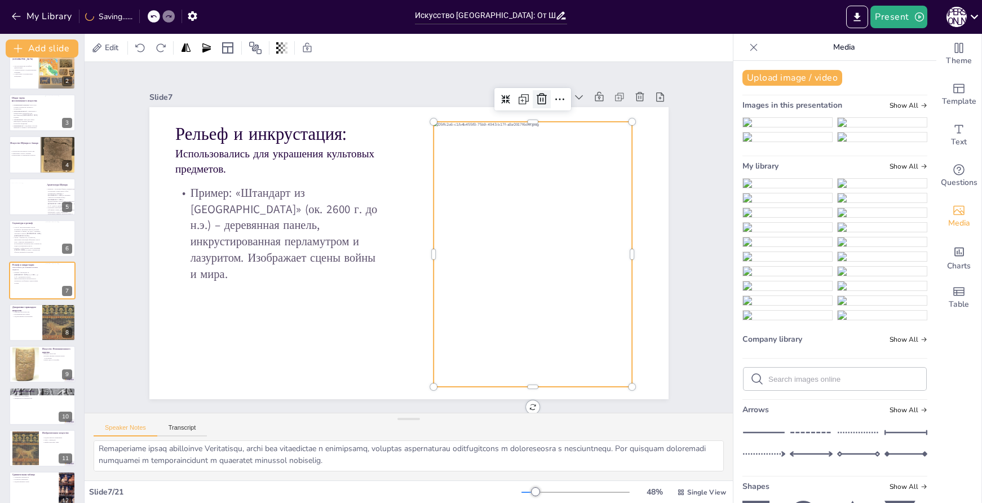
click at [537, 100] on icon at bounding box center [542, 98] width 10 height 11
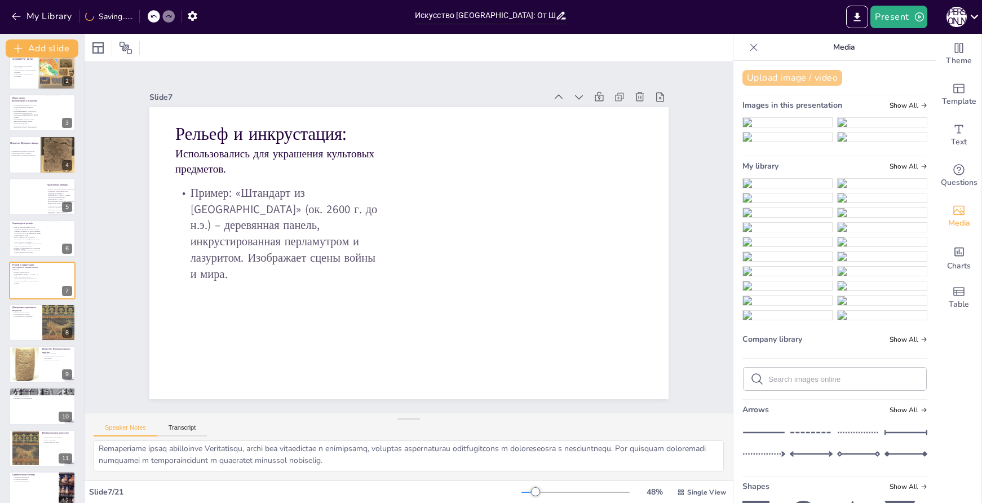
click at [765, 80] on button "Upload image / video" at bounding box center [793, 78] width 100 height 16
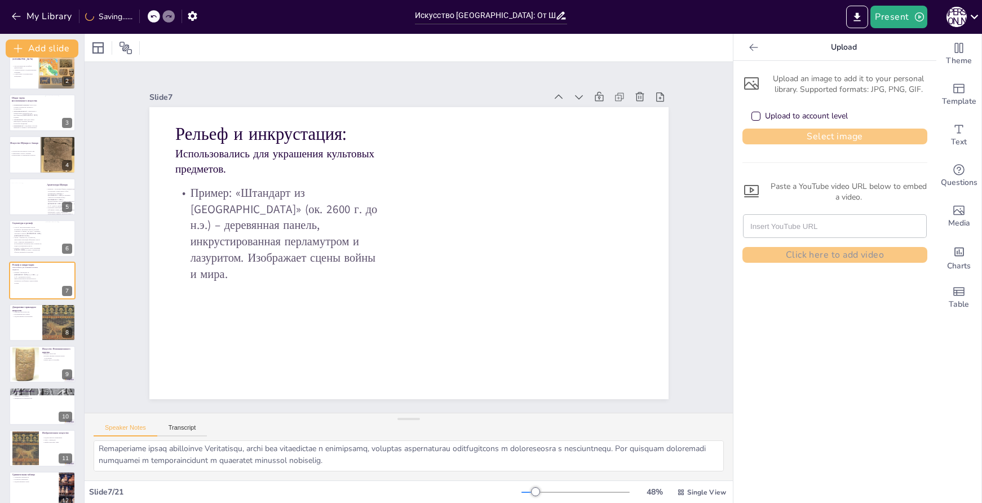
click at [793, 136] on button "Select image" at bounding box center [835, 137] width 185 height 16
click at [848, 138] on button "Select image" at bounding box center [835, 137] width 185 height 16
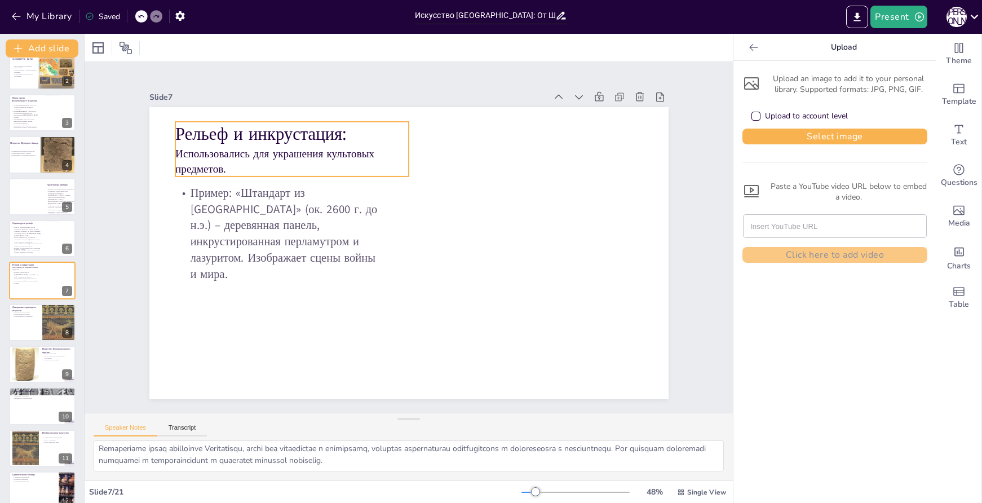
click at [299, 151] on p "Использовались для украшения культовых предметов." at bounding box center [291, 161] width 233 height 30
click at [396, 146] on p "Использовались для украшения культовых предметов." at bounding box center [291, 161] width 233 height 30
drag, startPoint x: 402, startPoint y: 145, endPoint x: 373, endPoint y: 143, distance: 28.2
click at [381, 143] on div at bounding box center [385, 149] width 9 height 55
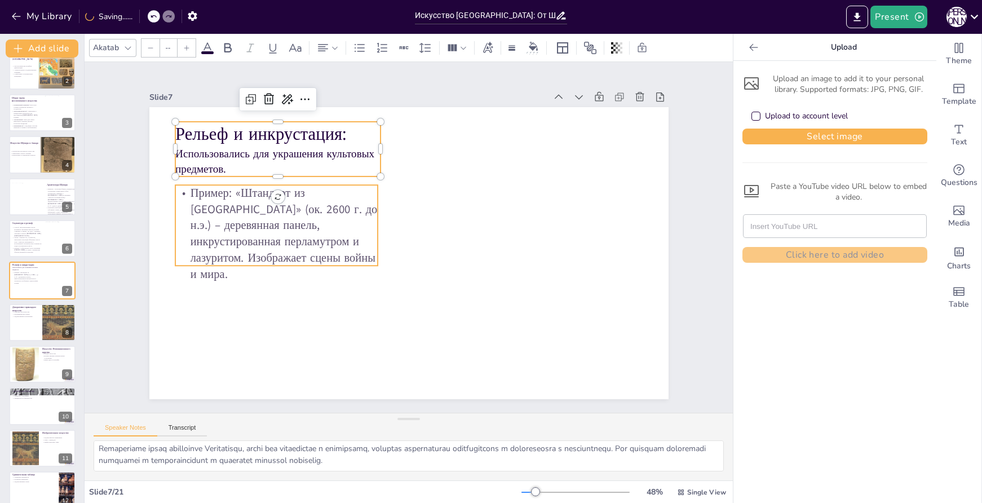
type input "32"
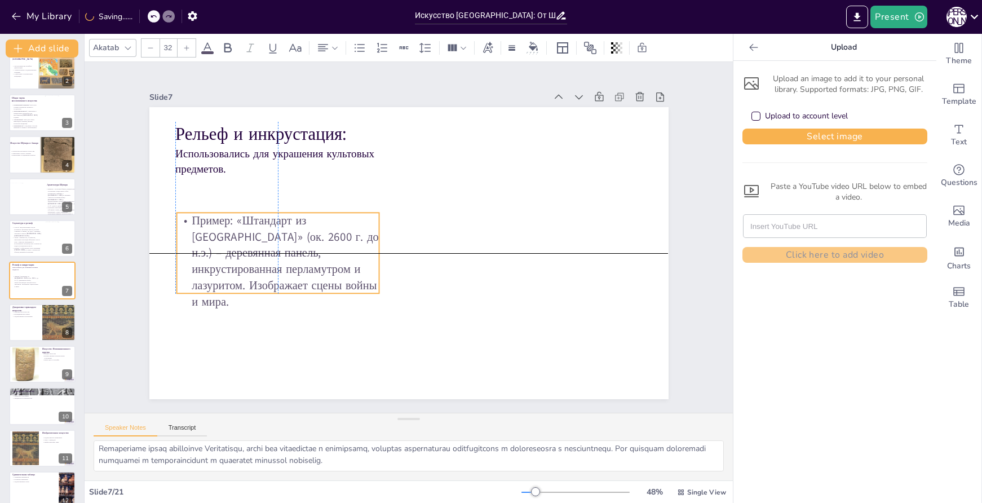
drag, startPoint x: 342, startPoint y: 224, endPoint x: 340, endPoint y: 252, distance: 27.7
click at [340, 252] on p "Пример: «Штандарт из Ура» (ок. 2600 г. до н.э.) – деревянная панель, инкрустиро…" at bounding box center [278, 261] width 202 height 97
click at [329, 252] on p "Пример: «Штандарт из Ура» (ок. 2600 г. до н.э.) – деревянная панель, инкрустиро…" at bounding box center [274, 247] width 211 height 118
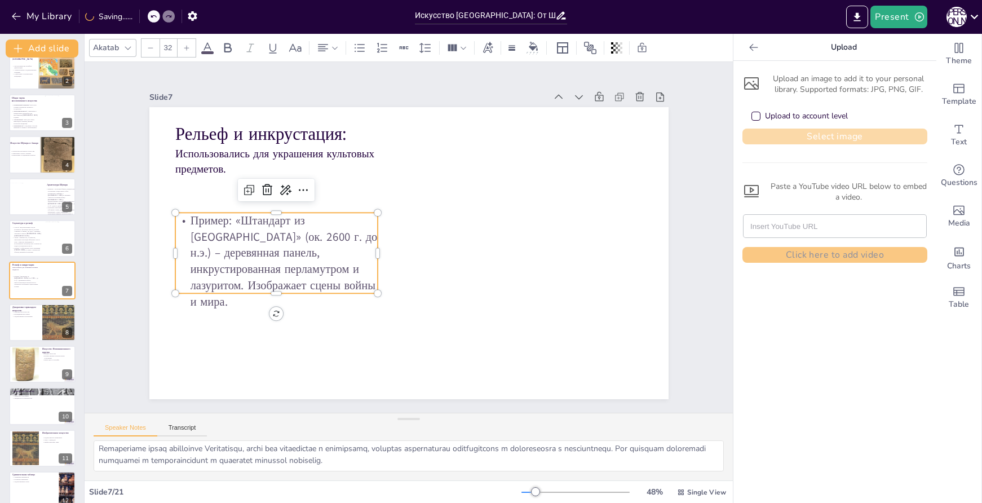
click at [815, 135] on button "Select image" at bounding box center [835, 137] width 185 height 16
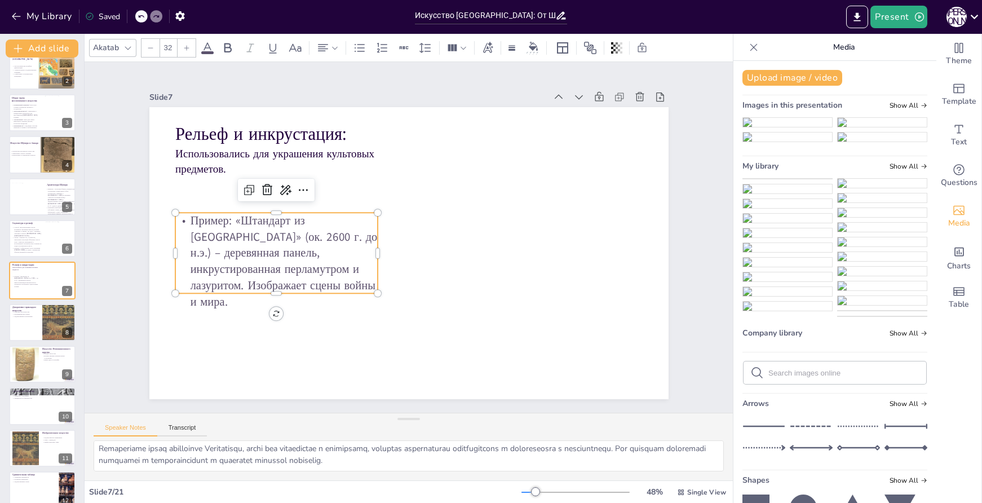
drag, startPoint x: 797, startPoint y: 368, endPoint x: 804, endPoint y: 369, distance: 6.2
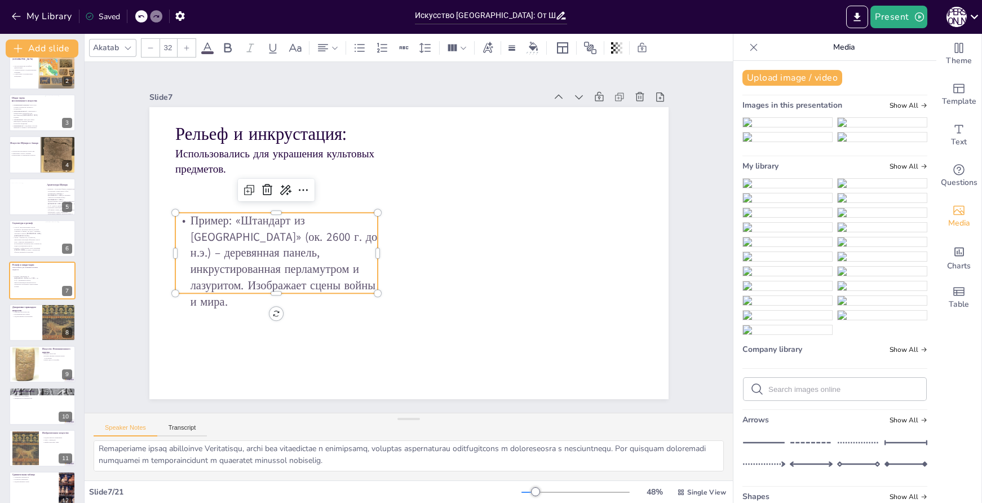
click at [797, 188] on img at bounding box center [787, 183] width 89 height 9
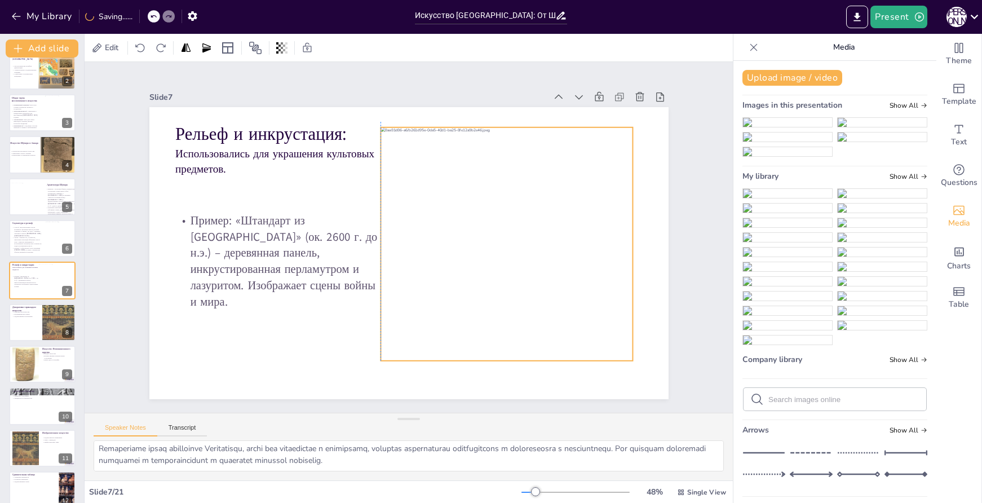
drag, startPoint x: 399, startPoint y: 304, endPoint x: 478, endPoint y: 293, distance: 79.7
click at [478, 293] on div at bounding box center [506, 254] width 276 height 259
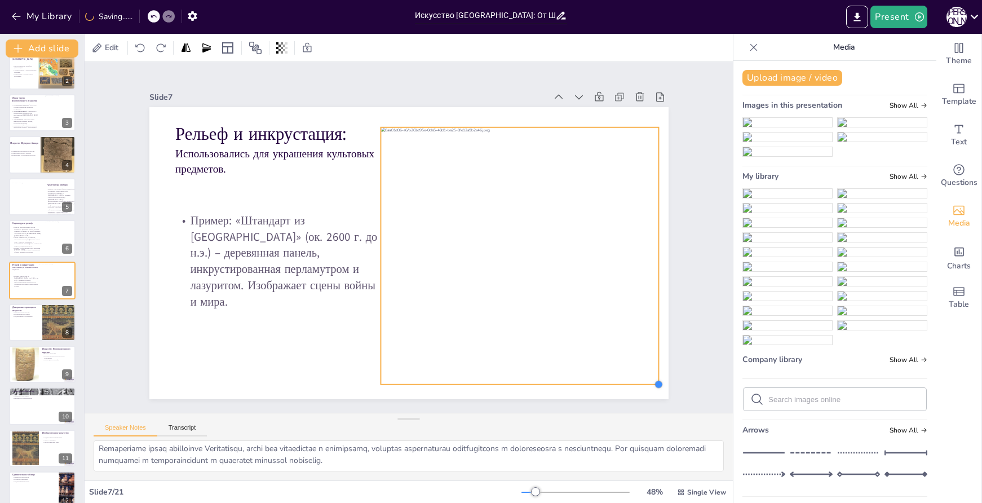
drag, startPoint x: 624, startPoint y: 356, endPoint x: 641, endPoint y: 380, distance: 29.4
click at [641, 380] on div "Рельеф и инкрустация: Использовались для украшения культовых предметов. Пример:…" at bounding box center [408, 253] width 519 height 292
click at [559, 330] on div at bounding box center [516, 264] width 303 height 285
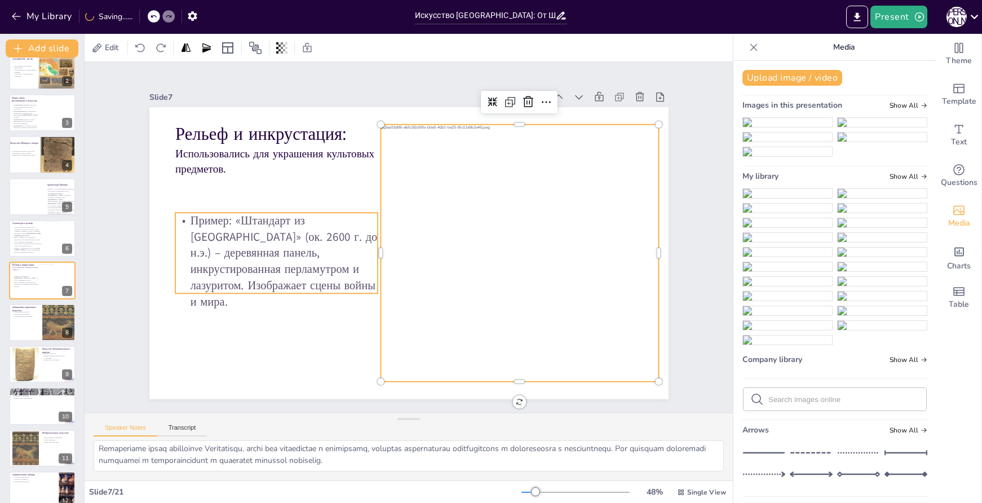
click at [308, 252] on p "Пример: «Штандарт из Ура» (ок. 2600 г. до н.э.) – деревянная панель, инкрустиро…" at bounding box center [276, 261] width 202 height 97
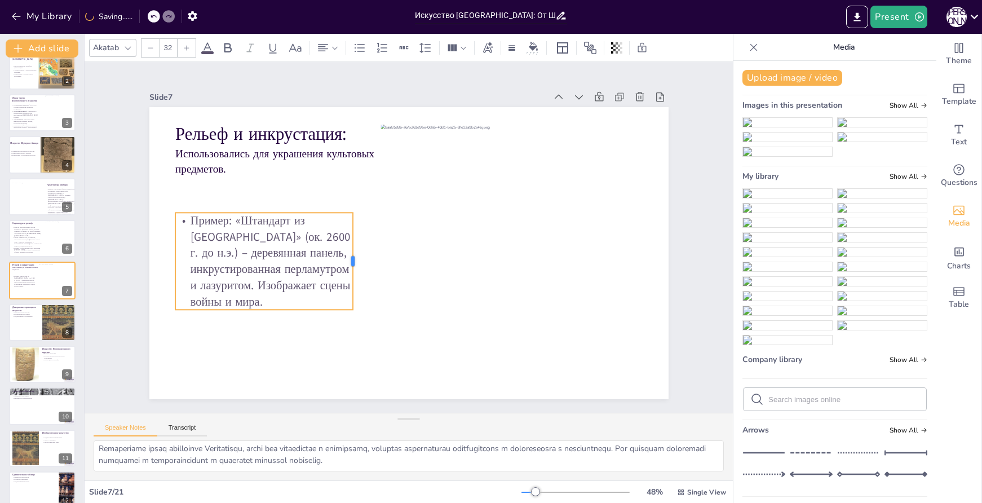
drag, startPoint x: 369, startPoint y: 249, endPoint x: 347, endPoint y: 248, distance: 22.6
click at [347, 248] on div at bounding box center [352, 244] width 38 height 95
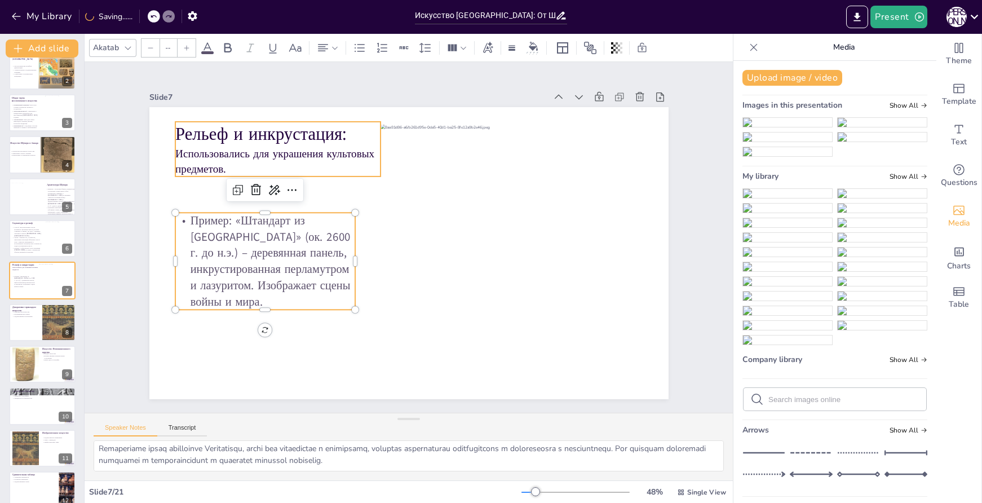
click at [338, 157] on p "Использовались для украшения культовых предметов." at bounding box center [277, 161] width 205 height 30
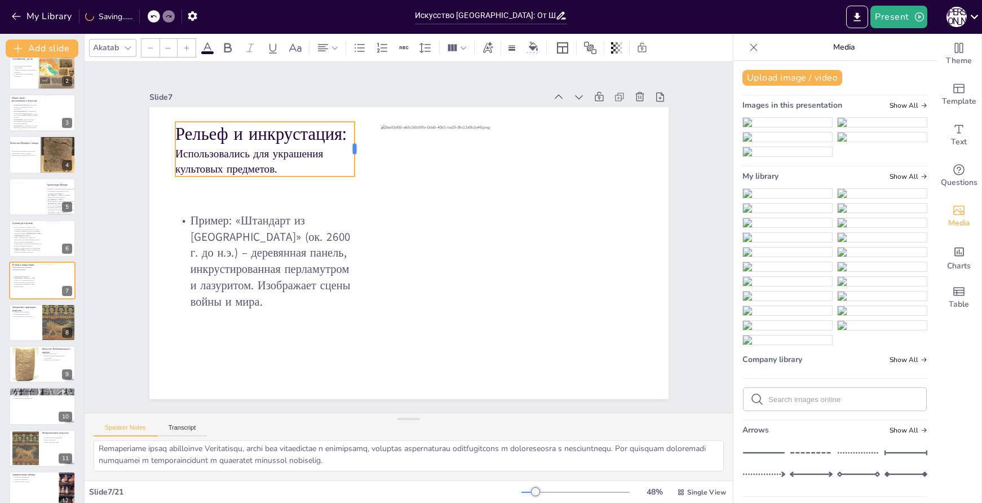
drag, startPoint x: 373, startPoint y: 146, endPoint x: 347, endPoint y: 146, distance: 25.9
click at [361, 146] on div at bounding box center [368, 144] width 15 height 55
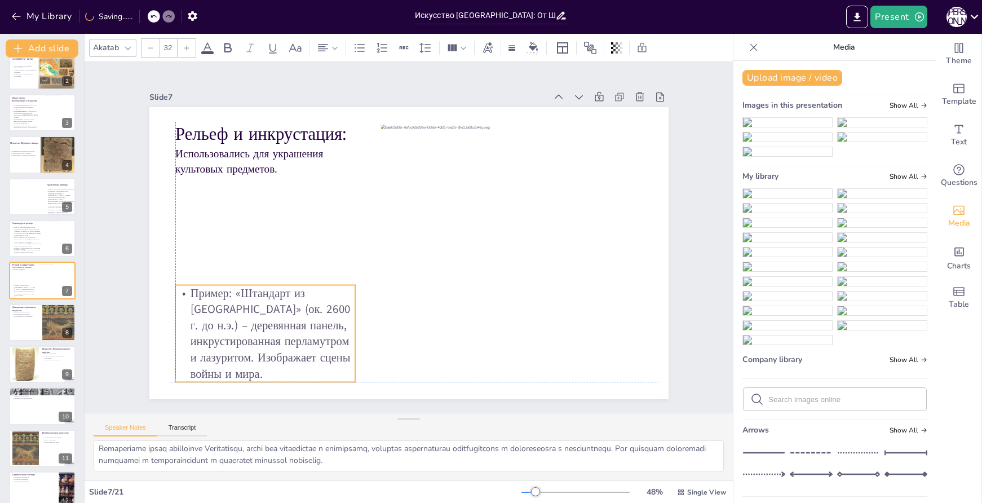
drag, startPoint x: 276, startPoint y: 261, endPoint x: 272, endPoint y: 329, distance: 68.9
click at [272, 329] on p "Пример: «Штандарт из Ура» (ок. 2600 г. до н.э.) – деревянная панель, инкрустиро…" at bounding box center [255, 318] width 189 height 115
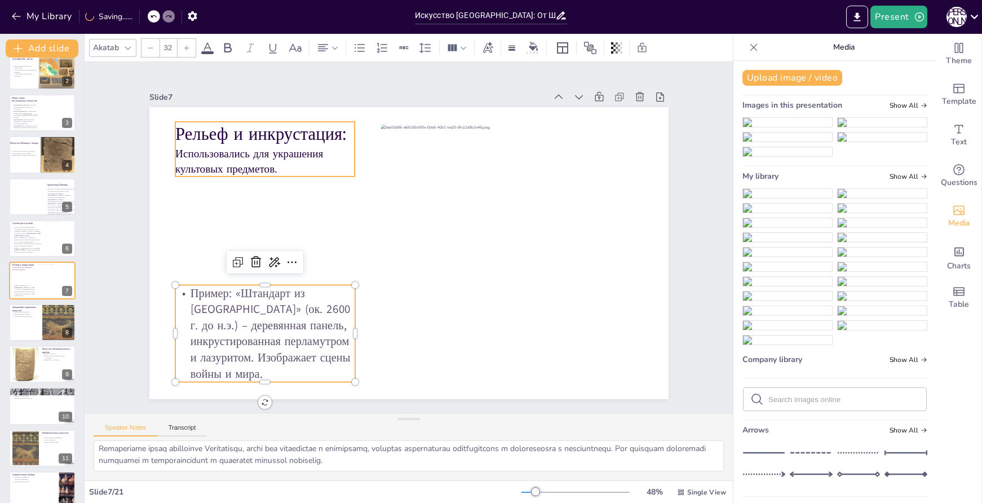
type input "--"
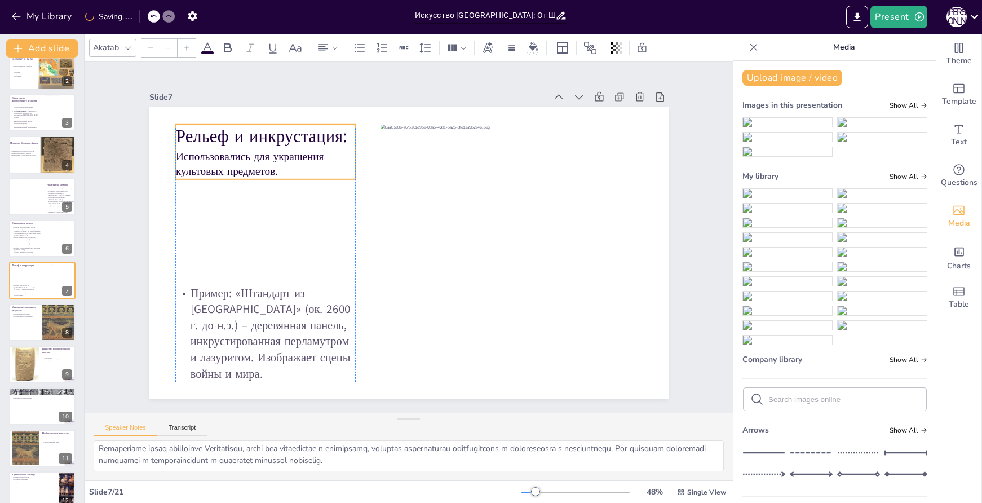
drag, startPoint x: 259, startPoint y: 135, endPoint x: 258, endPoint y: 141, distance: 6.4
click at [258, 141] on p "Рельеф и инкрустация:" at bounding box center [265, 137] width 179 height 24
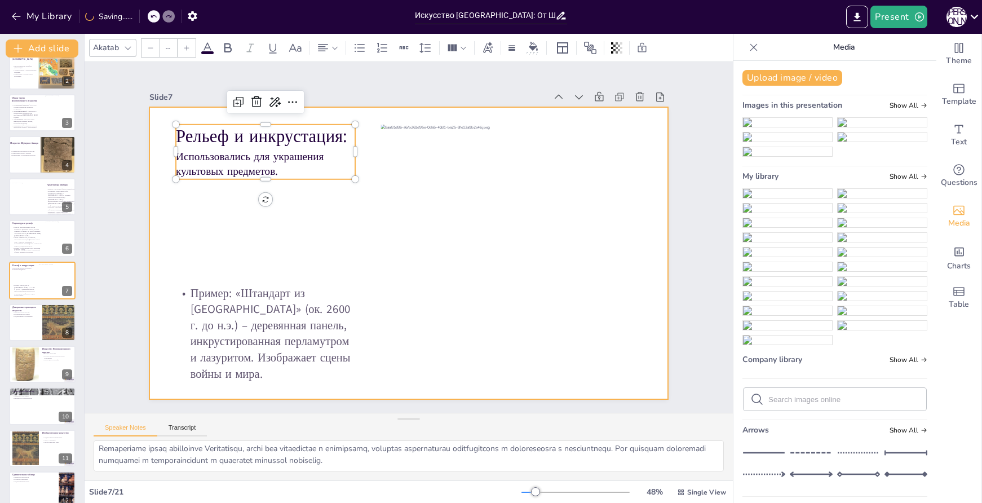
click at [303, 225] on div at bounding box center [408, 253] width 519 height 292
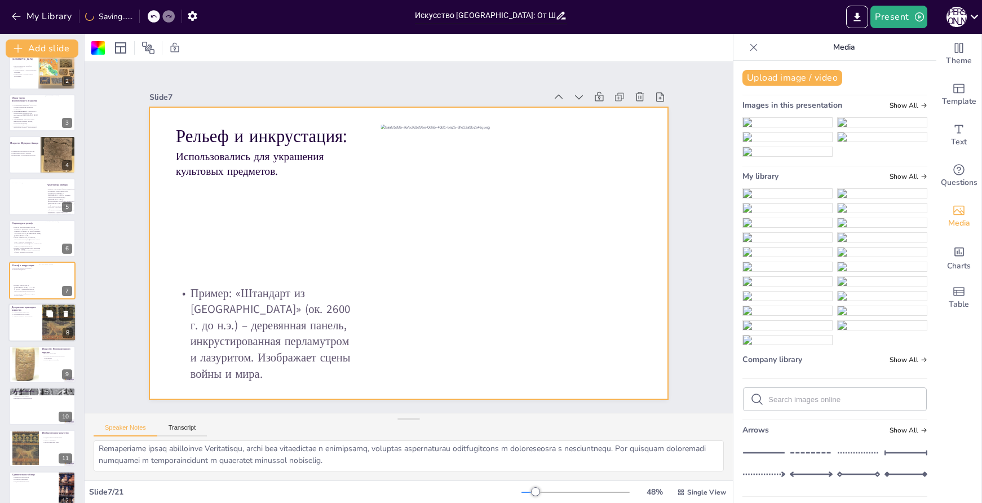
click at [23, 324] on div at bounding box center [42, 322] width 68 height 38
type textarea "Глиптика, как искусство резьбы по камню, демонстрирует высокий уровень мастерст…"
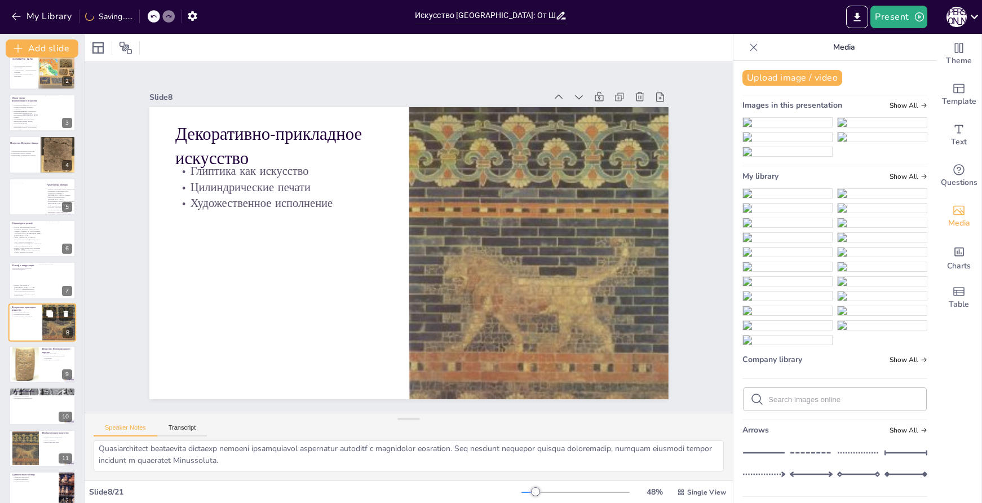
scroll to position [99, 0]
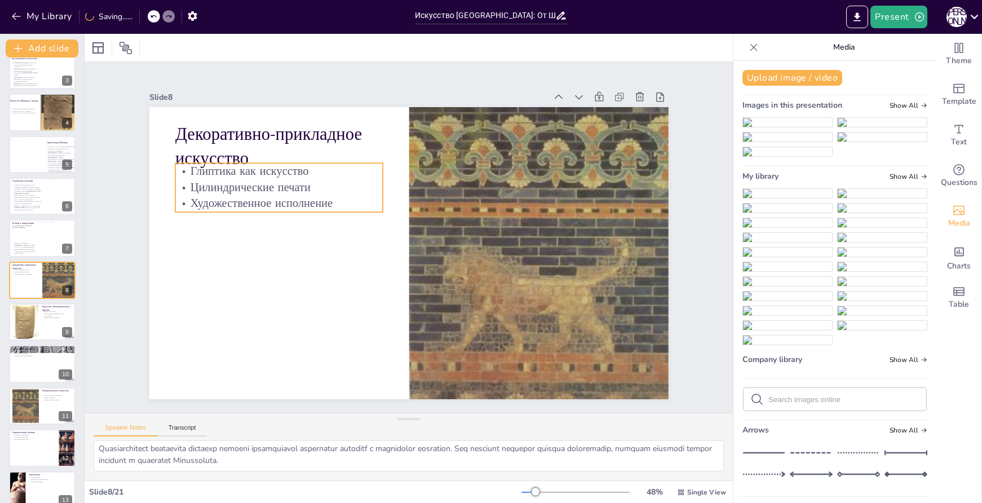
click at [254, 182] on p "Цилиндрические печати" at bounding box center [279, 187] width 208 height 16
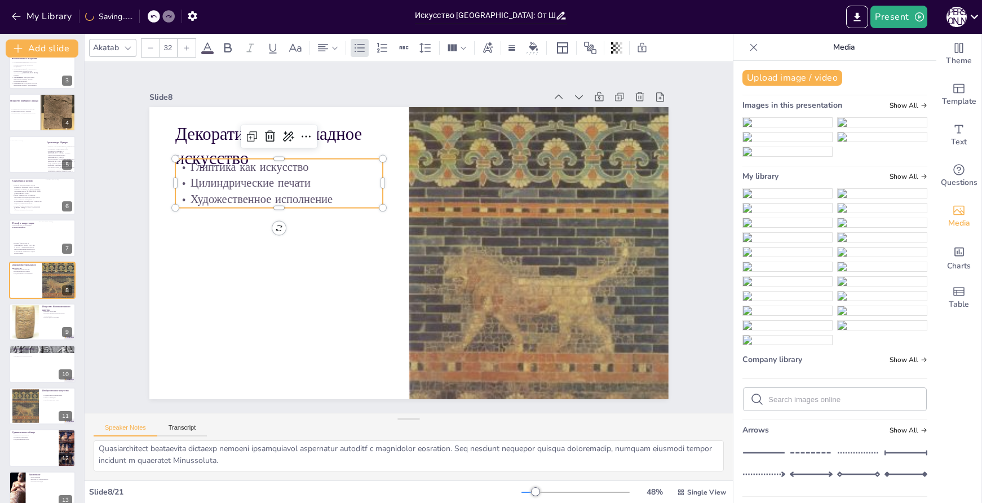
click at [265, 182] on p "Цилиндрические печати" at bounding box center [285, 170] width 208 height 38
click at [265, 182] on p "Цилиндрические печати" at bounding box center [279, 183] width 208 height 16
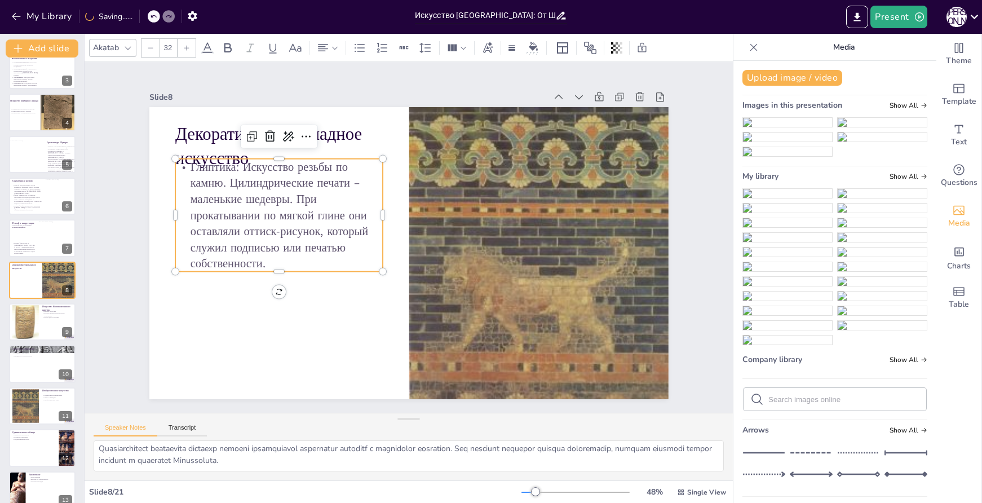
click at [222, 181] on p "Глиптика: Искусство резьбы по камню. Цилиндрические печати – маленькие шедевры.…" at bounding box center [279, 215] width 208 height 113
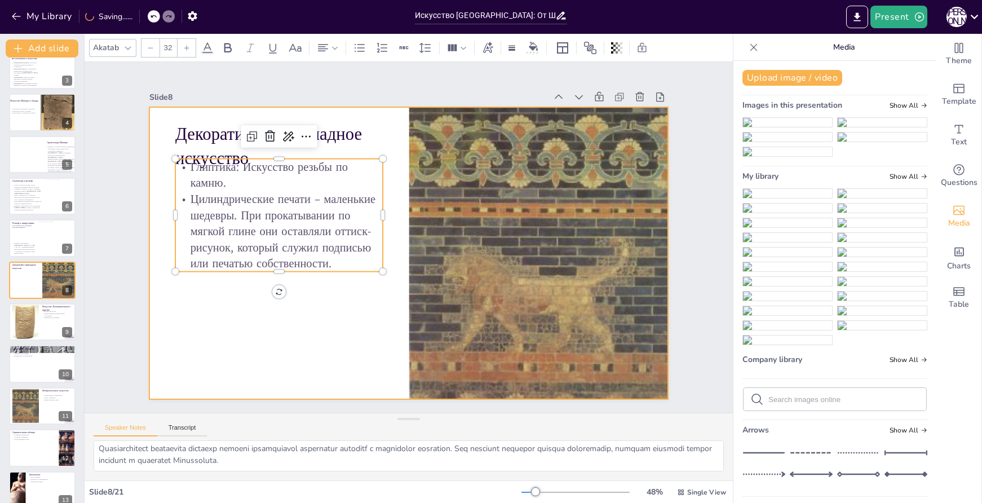
click at [284, 316] on div at bounding box center [407, 253] width 547 height 345
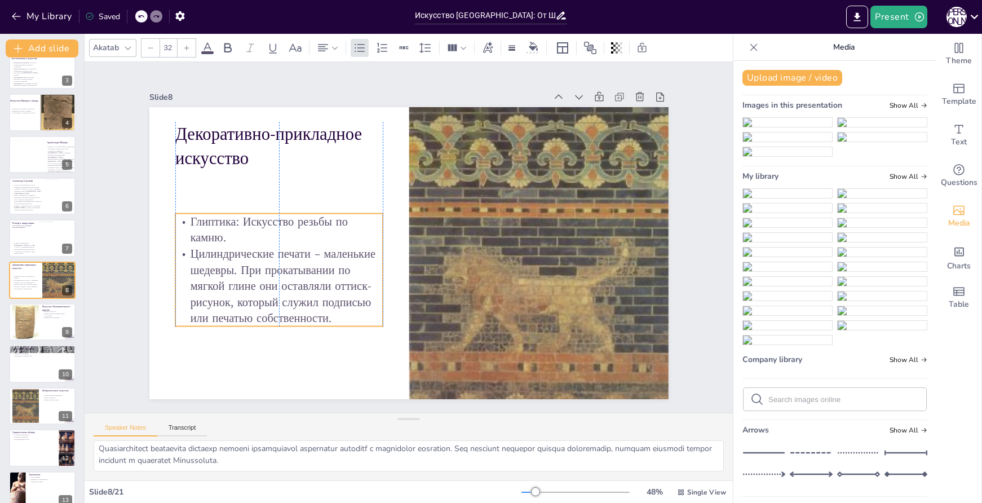
drag, startPoint x: 347, startPoint y: 175, endPoint x: 349, endPoint y: 219, distance: 44.0
click at [349, 219] on p "Глиптика: Искусство резьбы по камню." at bounding box center [280, 216] width 210 height 54
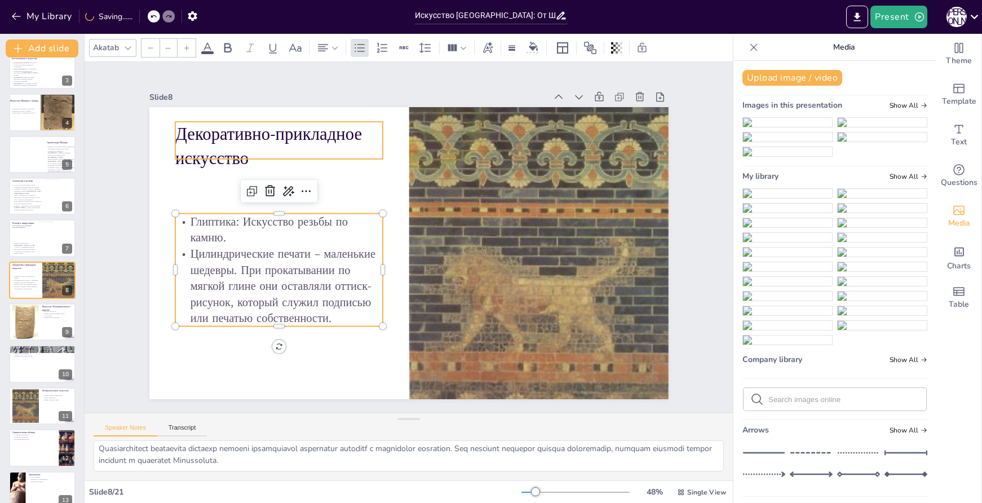
type input "48"
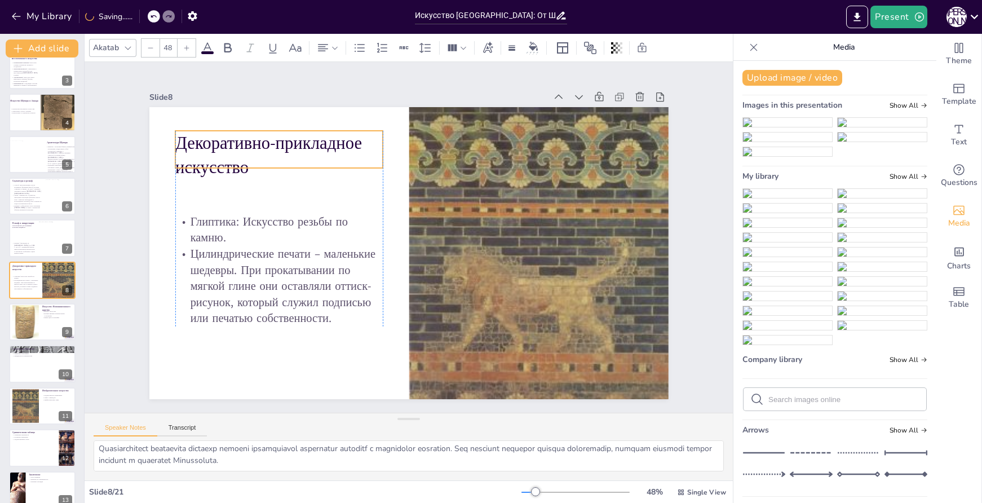
drag, startPoint x: 331, startPoint y: 138, endPoint x: 333, endPoint y: 147, distance: 9.2
click at [333, 147] on p "Декоративно-прикладное искусство" at bounding box center [279, 155] width 208 height 49
click at [789, 78] on button "Upload image / video" at bounding box center [793, 78] width 100 height 16
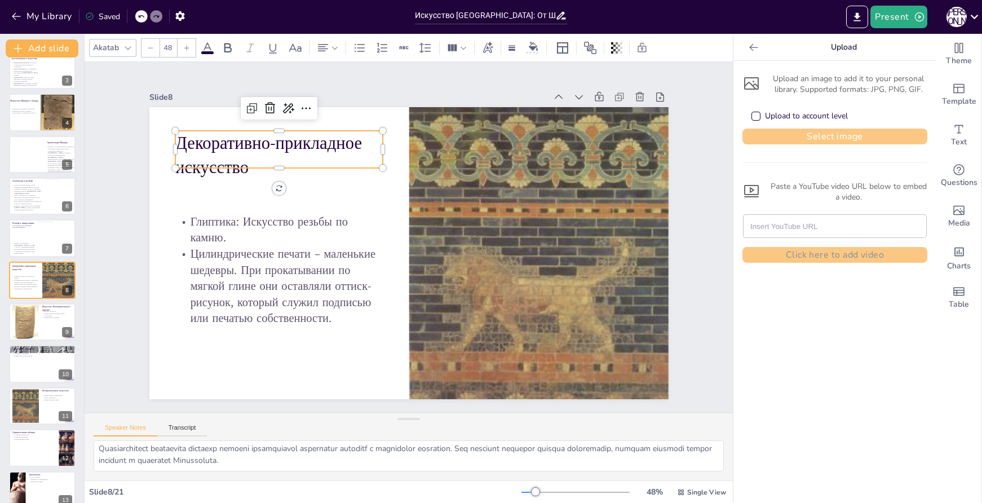
click at [843, 138] on button "Select image" at bounding box center [835, 137] width 185 height 16
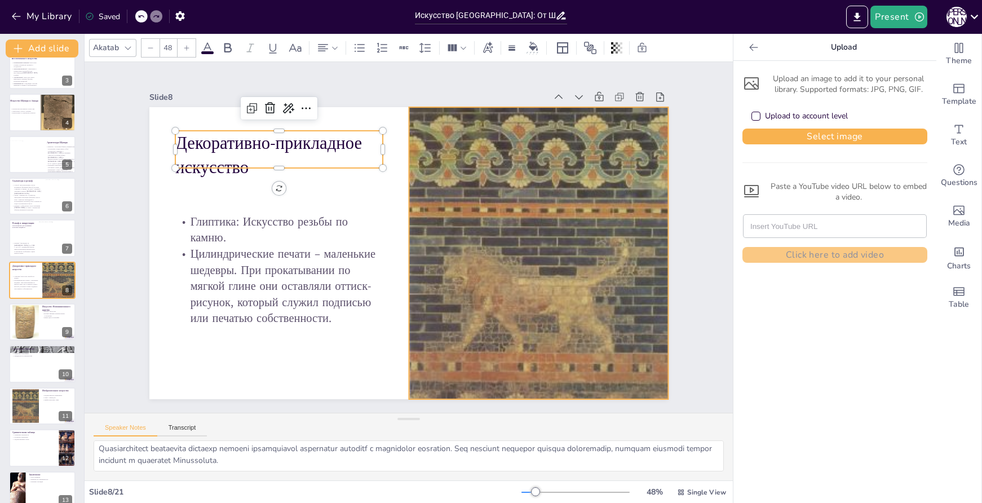
click at [567, 191] on div at bounding box center [538, 253] width 259 height 336
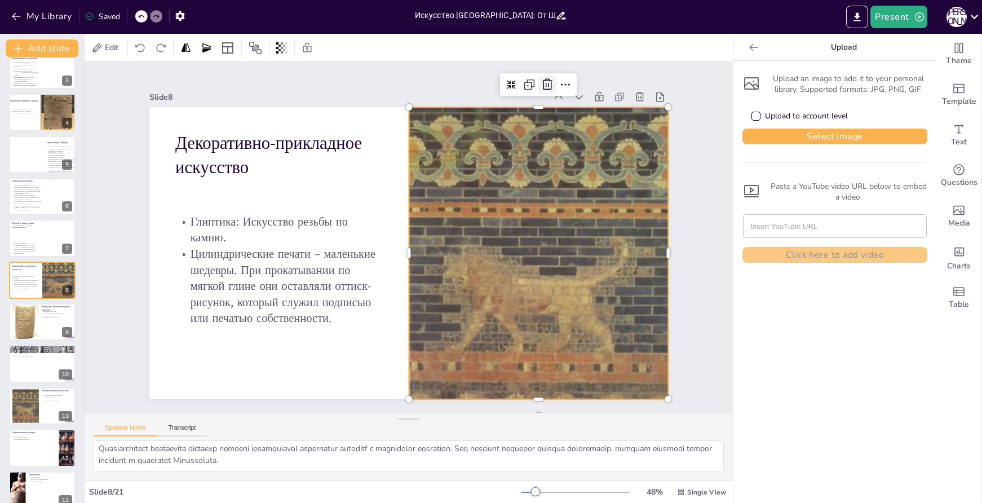
click at [557, 94] on icon at bounding box center [562, 100] width 11 height 12
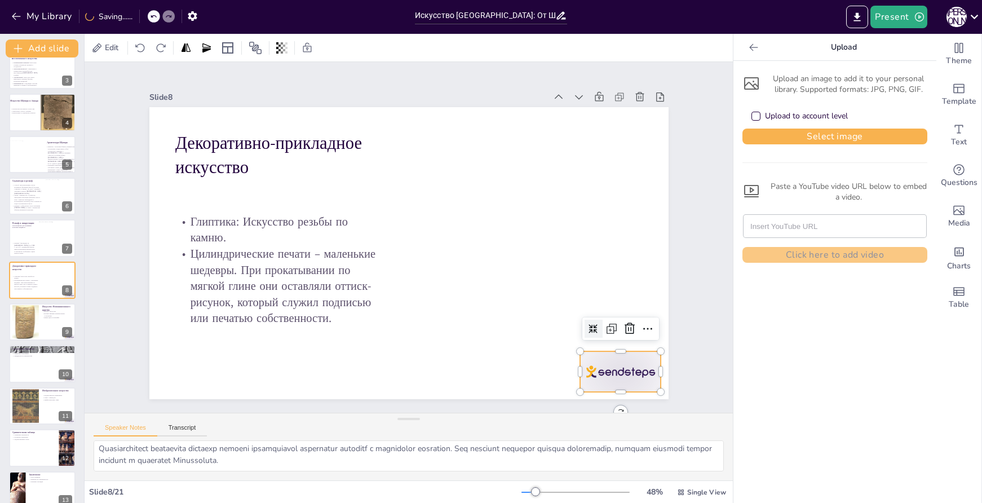
click at [636, 361] on div at bounding box center [620, 371] width 81 height 41
click at [623, 329] on icon at bounding box center [630, 329] width 14 height 14
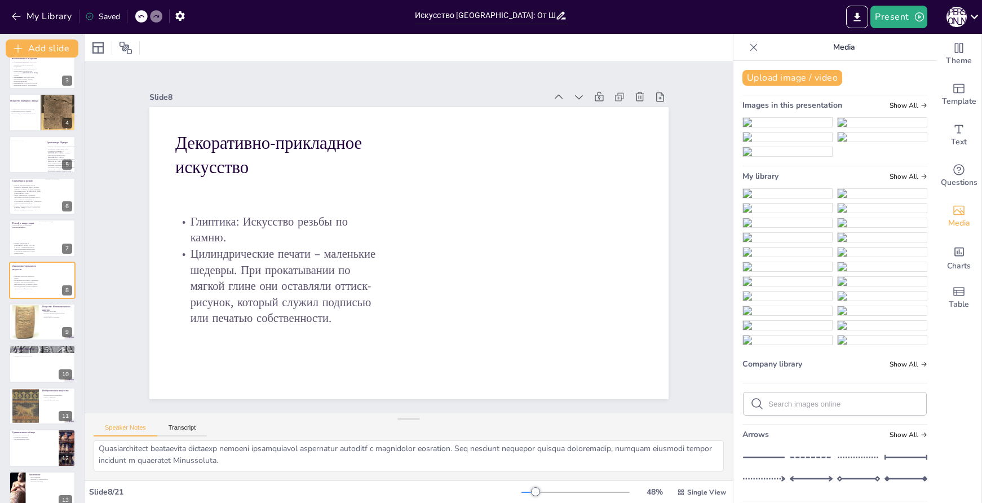
click at [771, 198] on img at bounding box center [787, 193] width 89 height 9
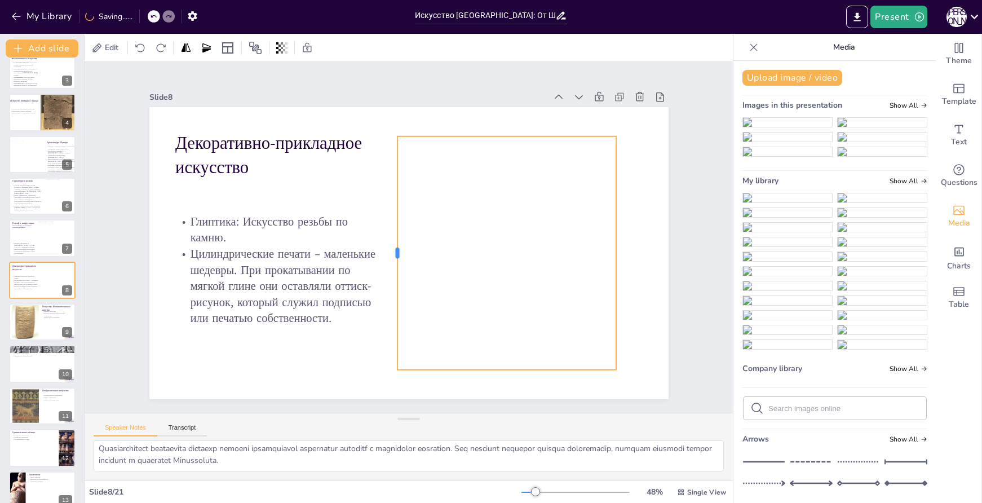
drag, startPoint x: 189, startPoint y: 249, endPoint x: 385, endPoint y: 271, distance: 197.5
click at [389, 271] on div at bounding box center [393, 252] width 9 height 233
drag, startPoint x: 499, startPoint y: 129, endPoint x: 501, endPoint y: 117, distance: 12.0
click at [501, 117] on div at bounding box center [518, 131] width 219 height 32
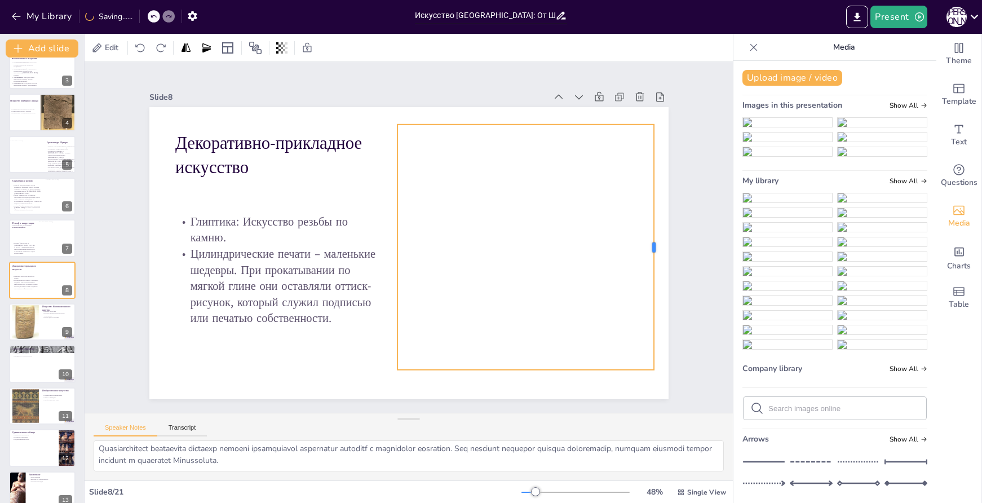
drag, startPoint x: 608, startPoint y: 243, endPoint x: 646, endPoint y: 251, distance: 38.6
click at [654, 251] on div at bounding box center [658, 247] width 9 height 245
drag, startPoint x: 514, startPoint y: 366, endPoint x: 513, endPoint y: 382, distance: 15.9
click at [513, 384] on div at bounding box center [509, 402] width 257 height 36
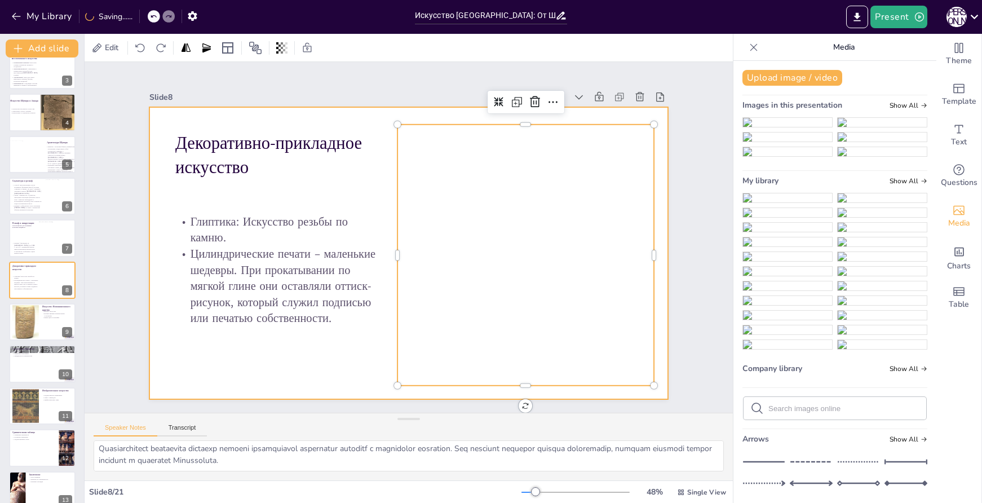
click at [320, 374] on div at bounding box center [408, 253] width 519 height 292
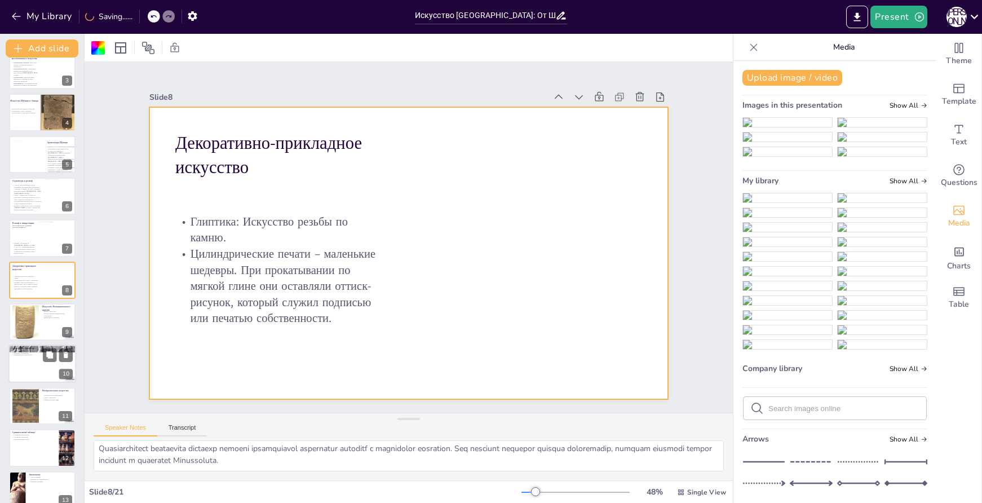
click at [29, 315] on div at bounding box center [25, 322] width 27 height 35
type textarea "Расцвет искусства в Нововавилонском царстве стал результатом политической стаби…"
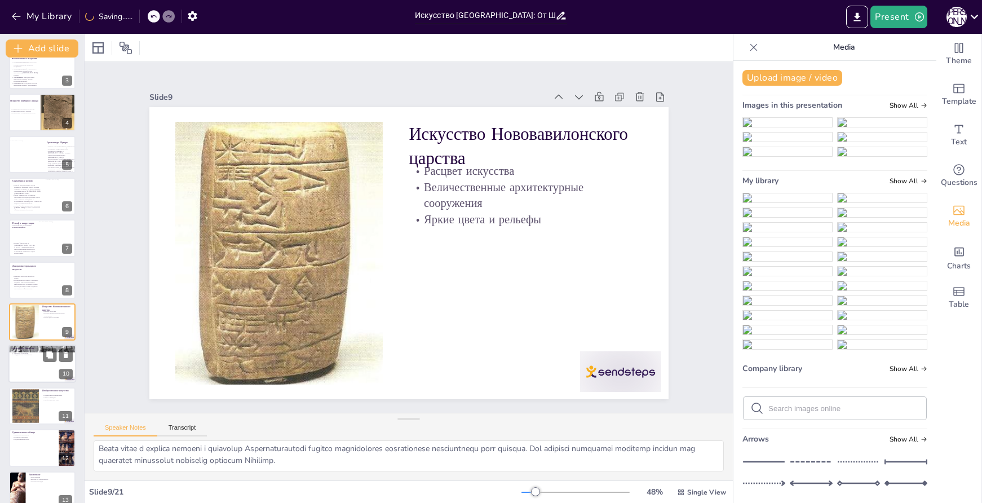
scroll to position [140, 0]
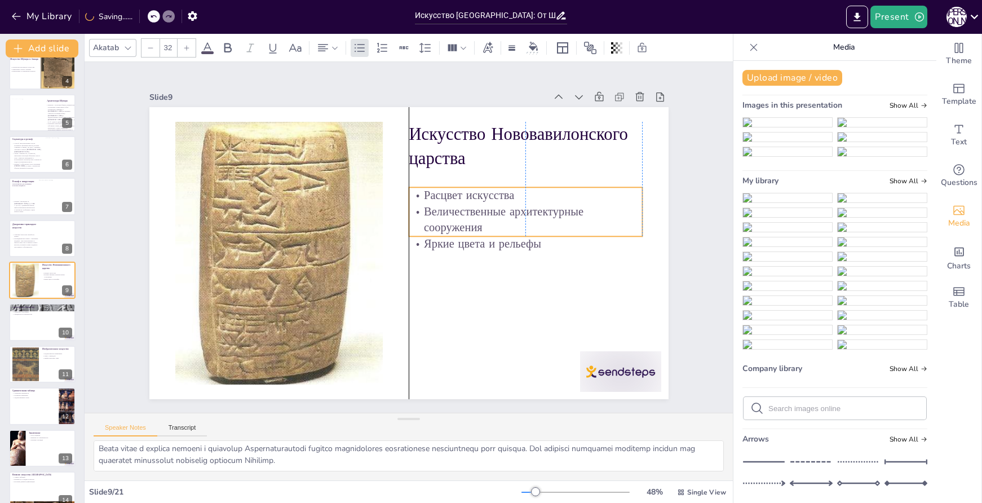
drag, startPoint x: 556, startPoint y: 197, endPoint x: 555, endPoint y: 221, distance: 24.3
click at [555, 221] on p "Величественные архитектурные сооружения" at bounding box center [525, 220] width 233 height 32
click at [624, 355] on div at bounding box center [620, 371] width 81 height 41
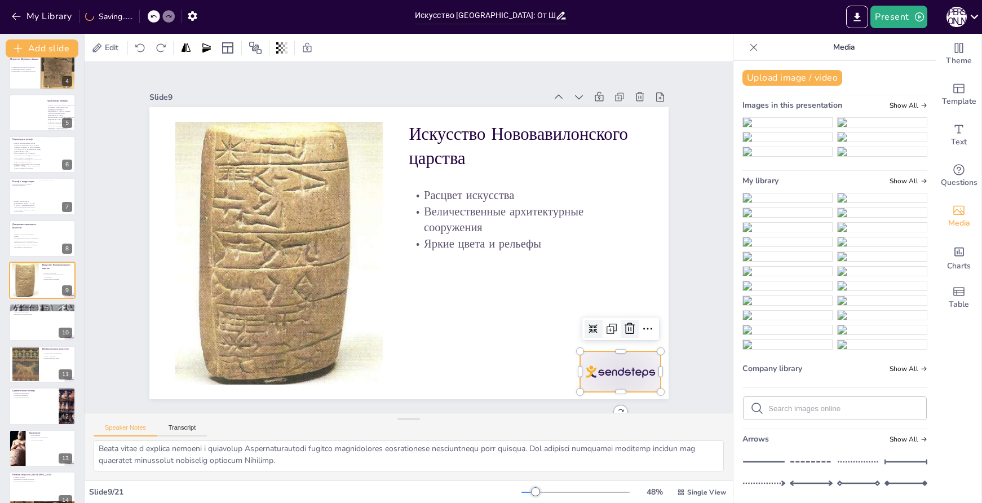
click at [626, 344] on icon at bounding box center [618, 351] width 15 height 15
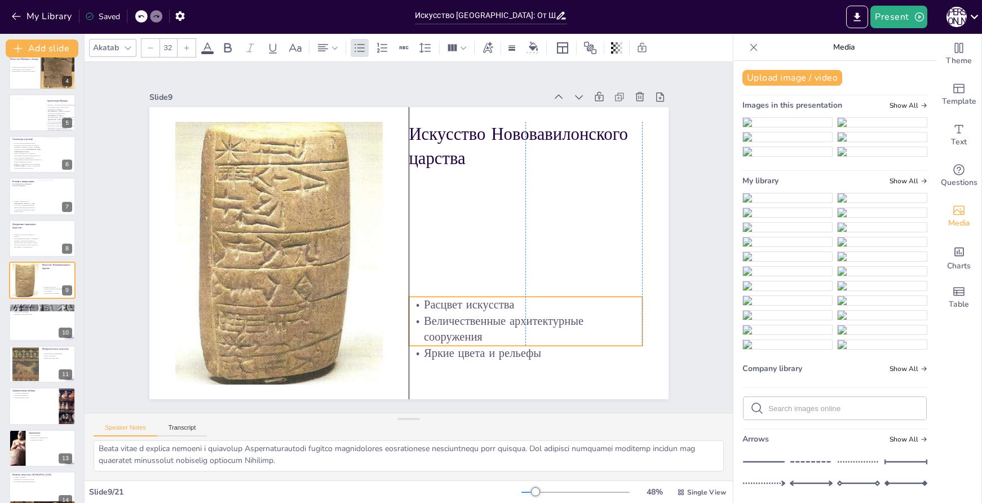
drag, startPoint x: 565, startPoint y: 205, endPoint x: 562, endPoint y: 314, distance: 109.4
click at [562, 314] on p "Величественные архитектурные сооружения" at bounding box center [525, 329] width 233 height 32
click at [963, 139] on div "Text" at bounding box center [959, 135] width 45 height 41
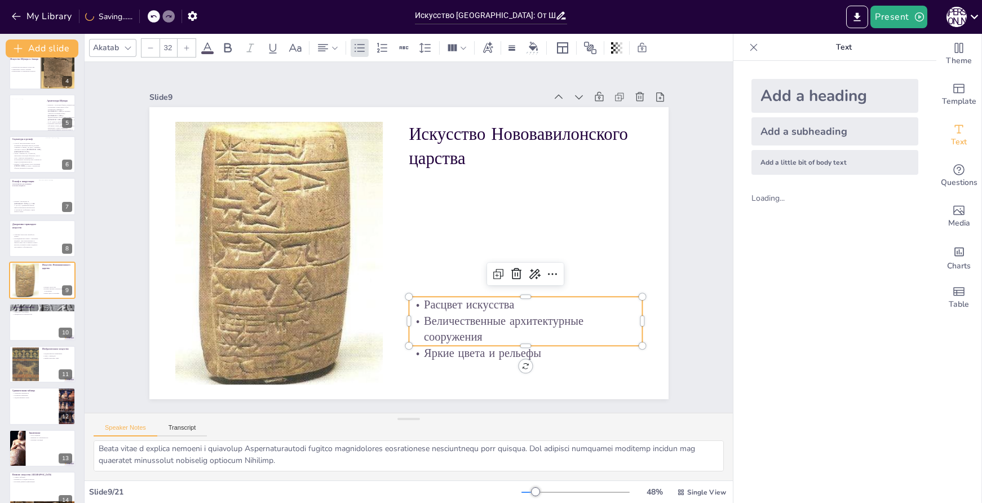
click at [817, 164] on div "Add a little bit of body text" at bounding box center [835, 162] width 167 height 25
type input "26"
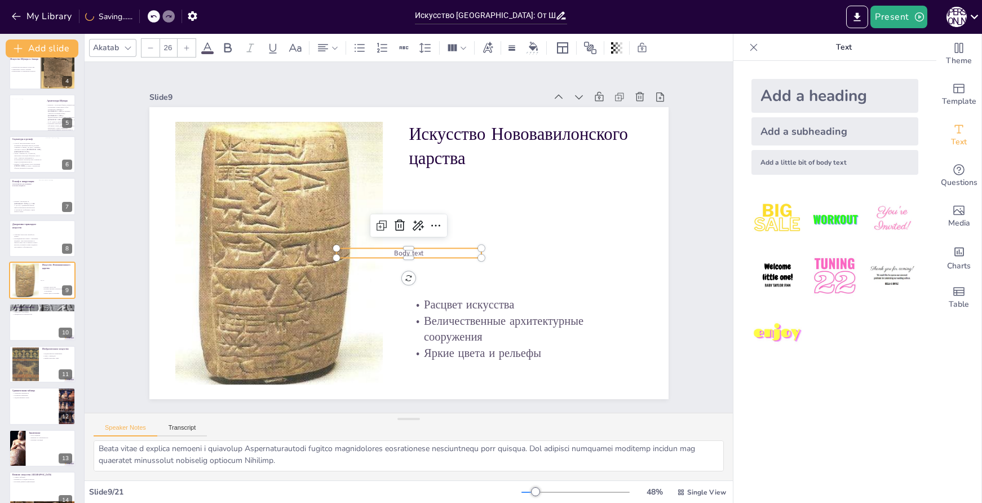
click at [464, 248] on p "Body text" at bounding box center [406, 253] width 145 height 25
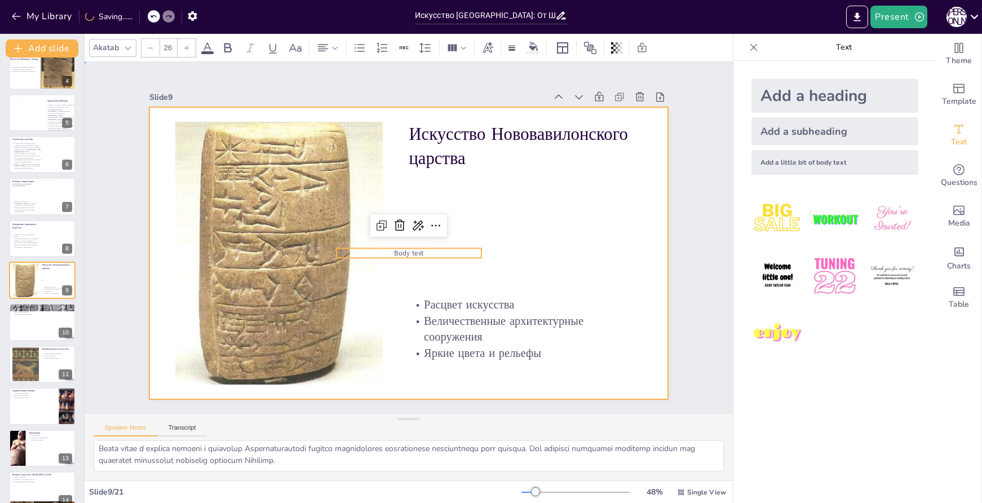
click at [529, 255] on div at bounding box center [408, 253] width 519 height 292
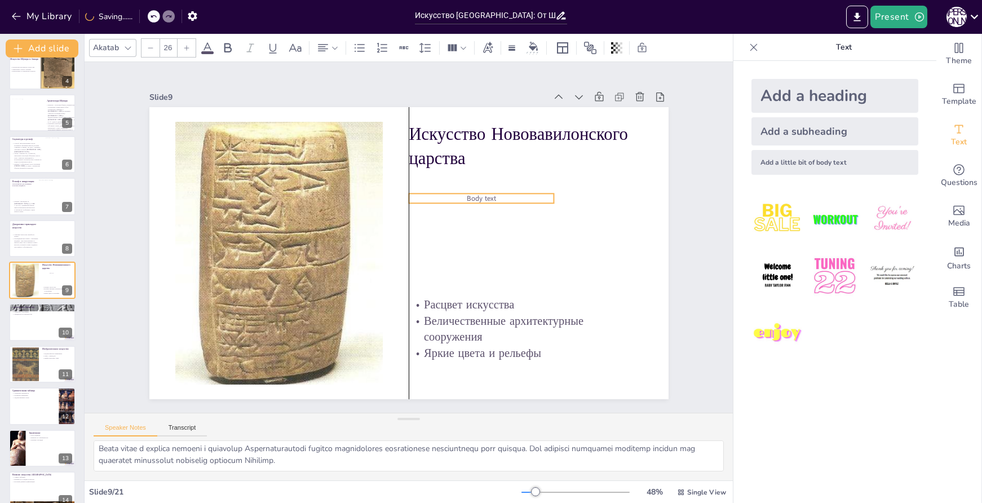
drag, startPoint x: 453, startPoint y: 249, endPoint x: 528, endPoint y: 194, distance: 92.8
click at [528, 194] on p "Body text" at bounding box center [481, 198] width 145 height 10
click at [493, 193] on p "Body text" at bounding box center [481, 198] width 145 height 10
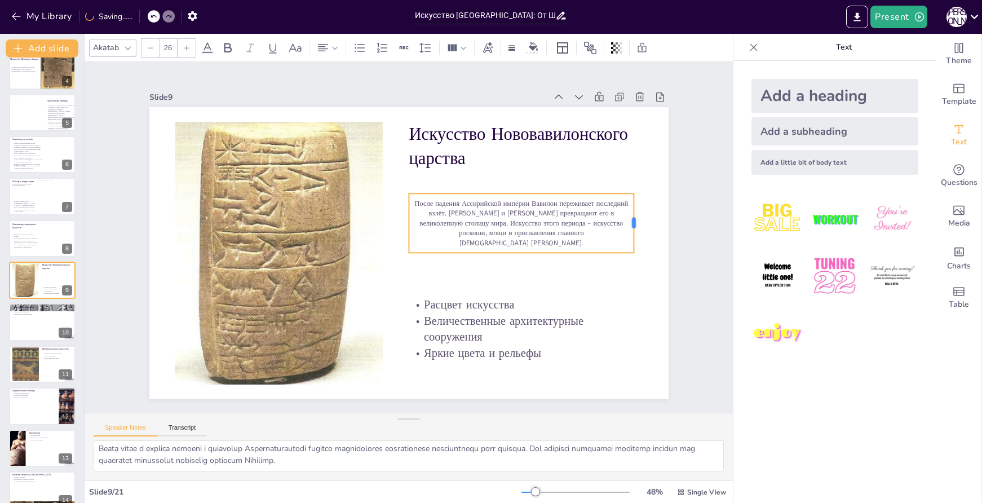
drag, startPoint x: 548, startPoint y: 222, endPoint x: 628, endPoint y: 223, distance: 80.1
click at [631, 223] on div at bounding box center [638, 248] width 15 height 60
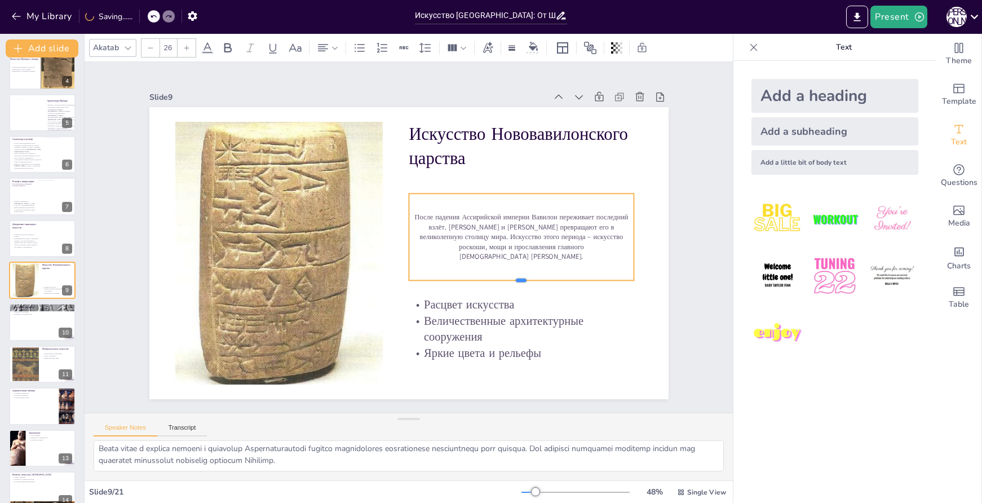
drag, startPoint x: 509, startPoint y: 250, endPoint x: 508, endPoint y: 277, distance: 27.7
click at [508, 280] on div at bounding box center [515, 296] width 225 height 33
click at [510, 242] on p "После падения Ассирийской империи Вавилон переживает последний взлёт. Цари Набо…" at bounding box center [520, 249] width 229 height 73
click at [510, 241] on p "После падения Ассирийской империи Вавилон переживает последний взлёт. Цари Набо…" at bounding box center [520, 249] width 229 height 73
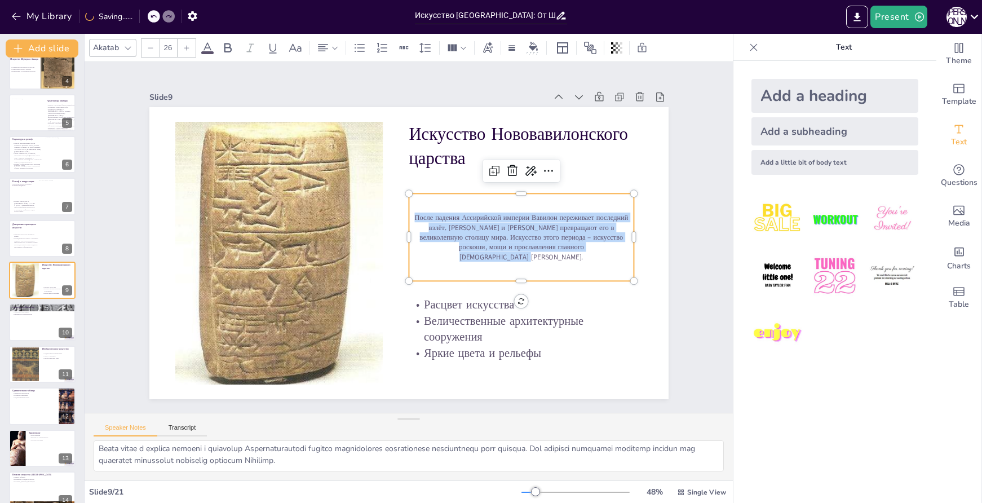
click at [510, 241] on p "После падения Ассирийской империи Вавилон переживает последний взлёт. Цари Набо…" at bounding box center [521, 237] width 225 height 49
click at [332, 45] on icon at bounding box center [335, 48] width 8 height 8
click at [324, 82] on icon at bounding box center [328, 85] width 10 height 7
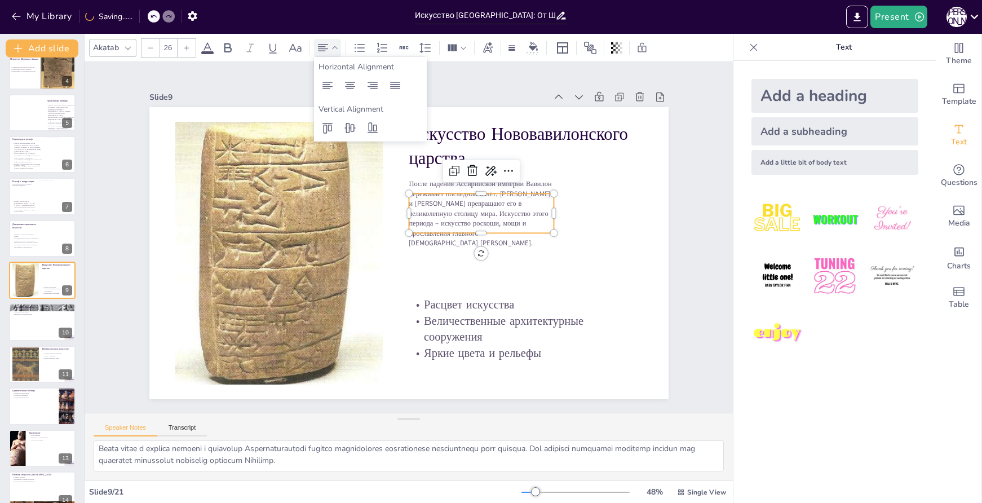
click at [187, 49] on icon at bounding box center [186, 48] width 7 height 7
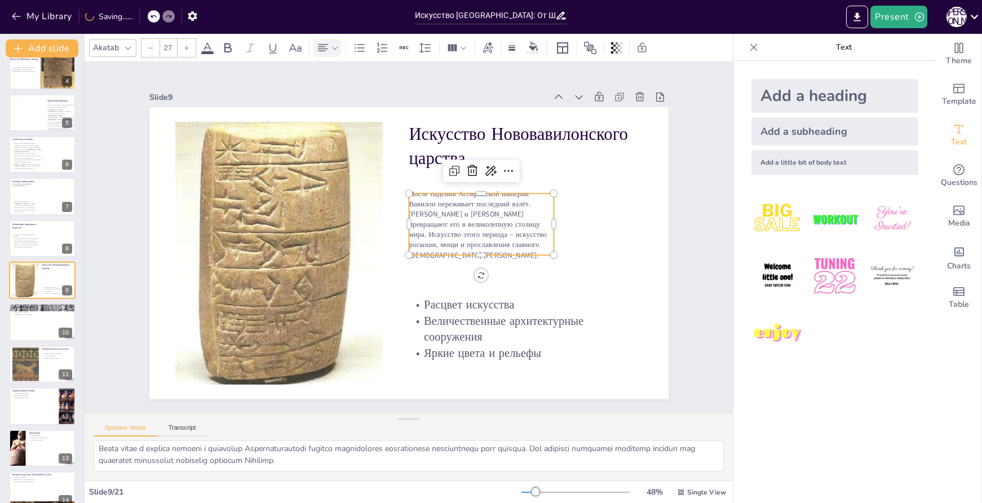
click at [187, 49] on icon at bounding box center [186, 48] width 7 height 7
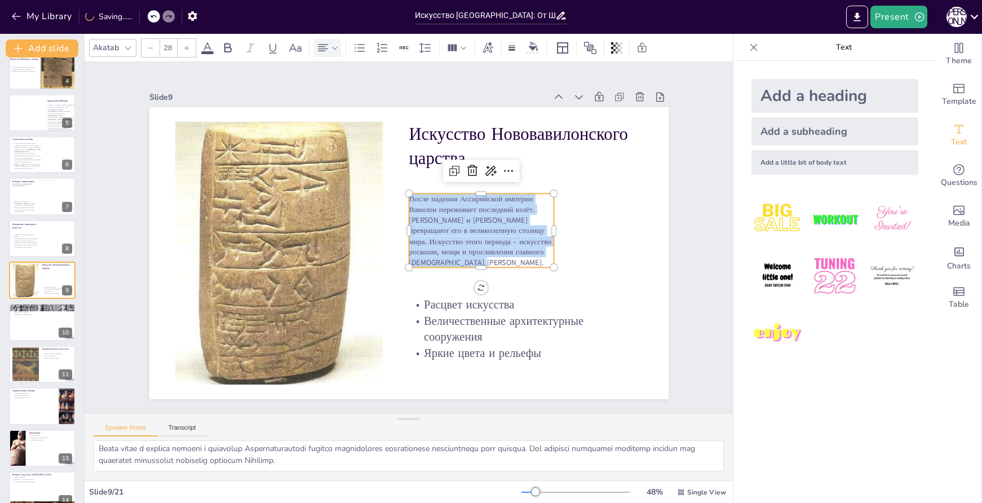
click at [187, 49] on icon at bounding box center [186, 48] width 7 height 7
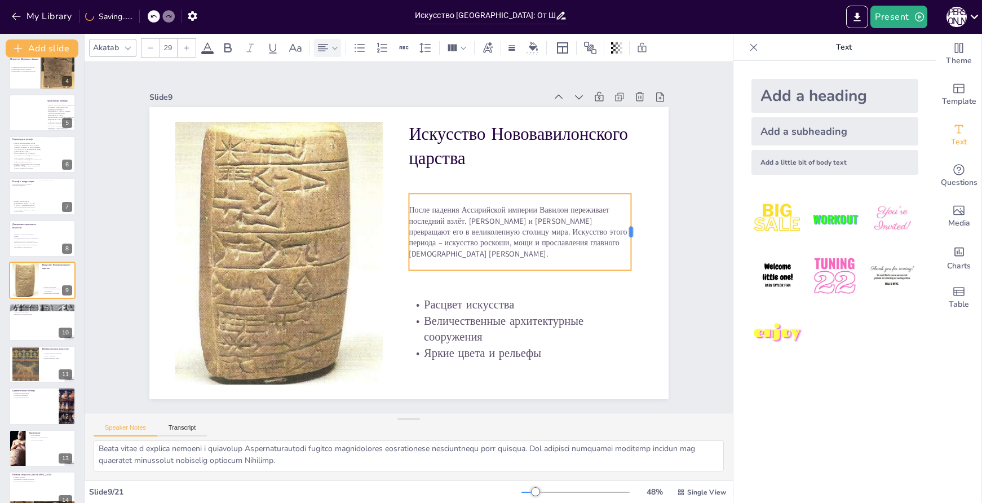
drag, startPoint x: 546, startPoint y: 230, endPoint x: 623, endPoint y: 229, distance: 77.3
click at [627, 229] on div at bounding box center [635, 255] width 17 height 77
click at [186, 45] on icon at bounding box center [186, 48] width 7 height 7
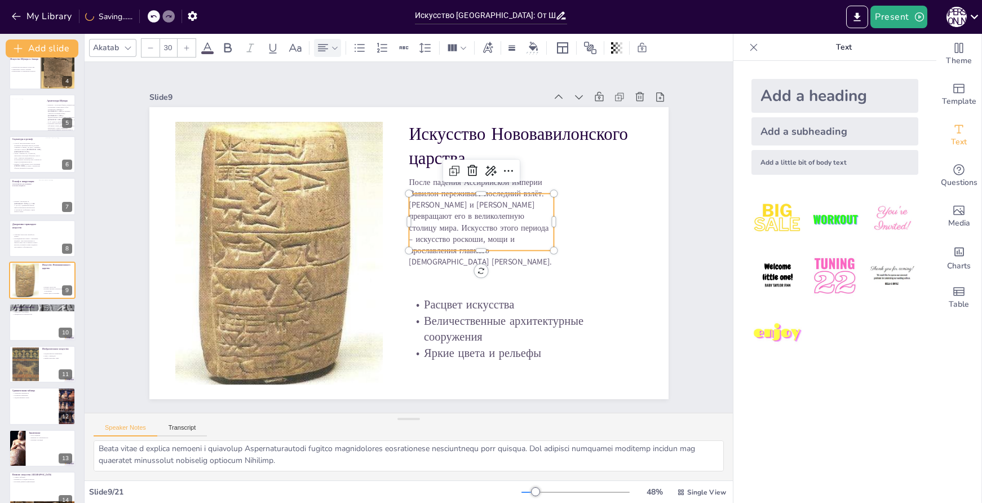
click at [186, 45] on icon at bounding box center [186, 48] width 7 height 7
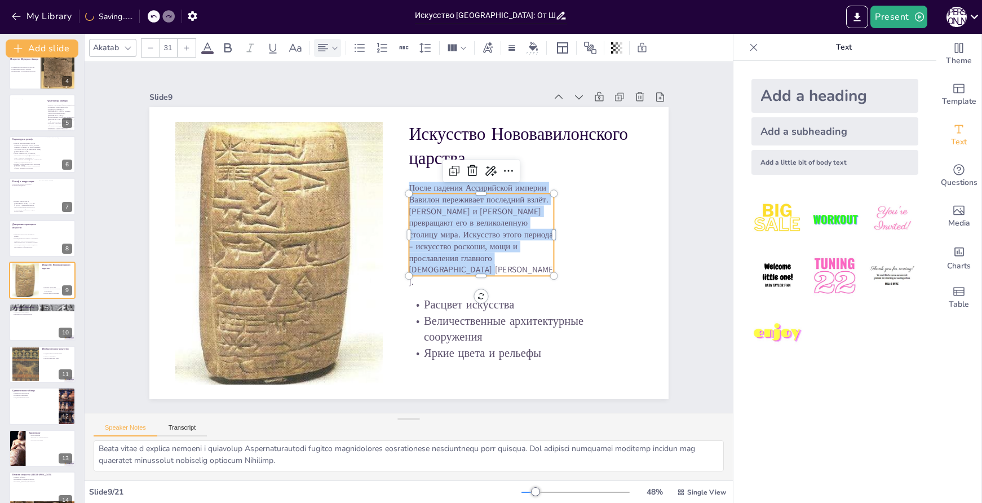
click at [186, 45] on icon at bounding box center [186, 48] width 7 height 7
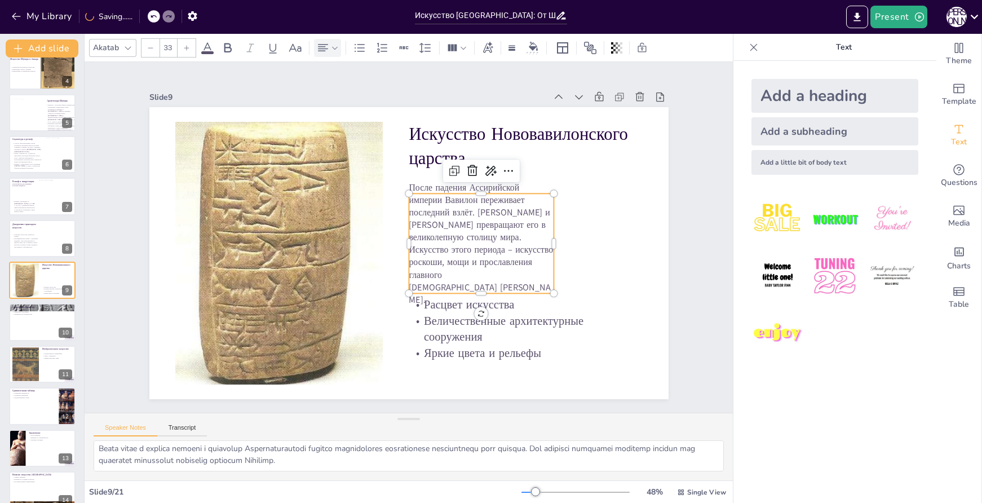
click at [186, 45] on icon at bounding box center [186, 48] width 7 height 7
type input "34"
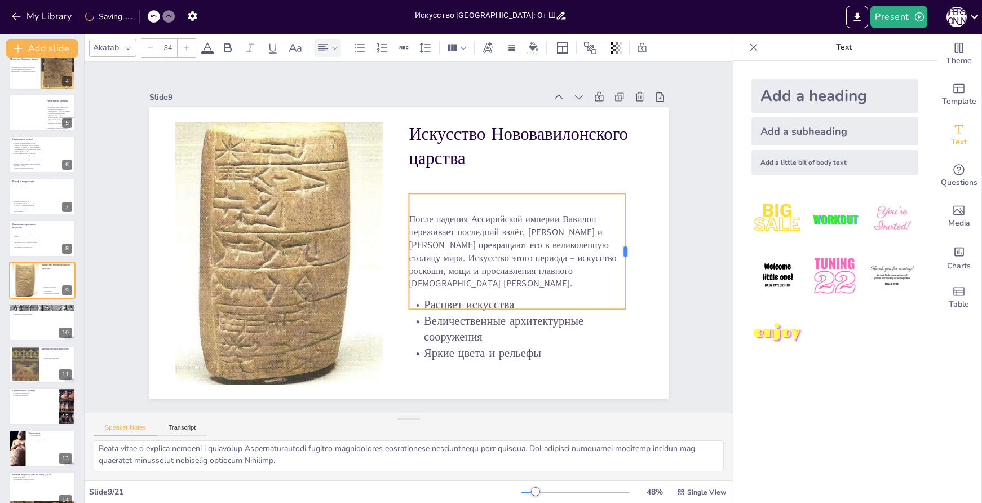
drag, startPoint x: 546, startPoint y: 245, endPoint x: 618, endPoint y: 237, distance: 72.1
click at [625, 237] on div at bounding box center [629, 251] width 9 height 116
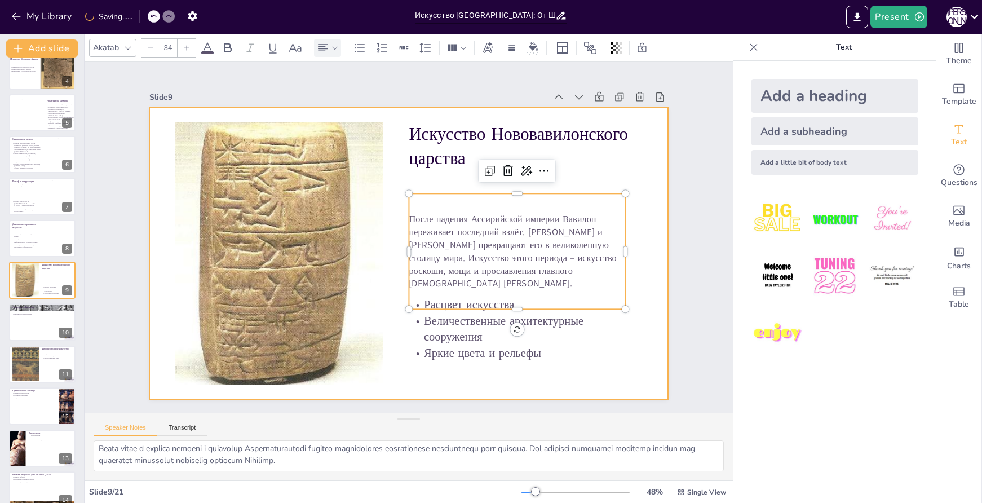
click at [642, 340] on div at bounding box center [408, 253] width 519 height 292
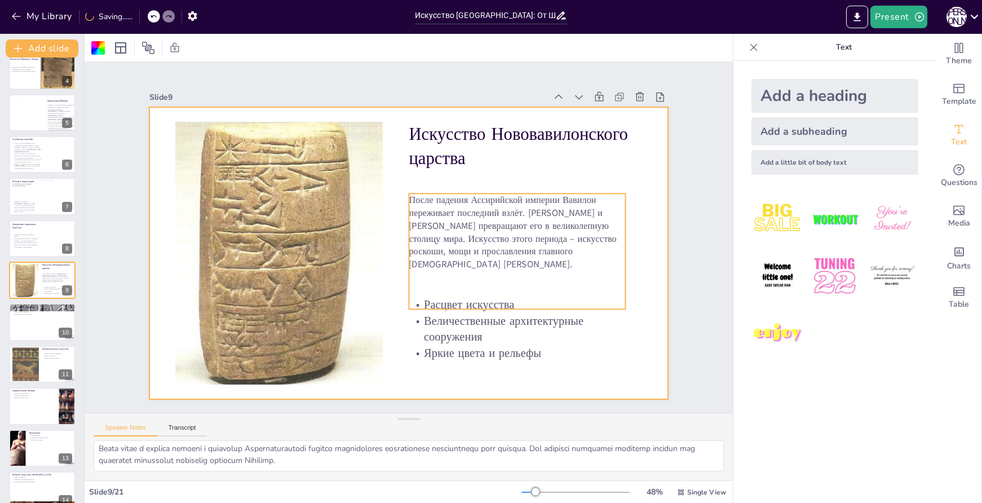
click at [513, 213] on p "После падения Ассирийской империи Вавилон переживает последний взлёт. Цари Набо…" at bounding box center [517, 231] width 217 height 77
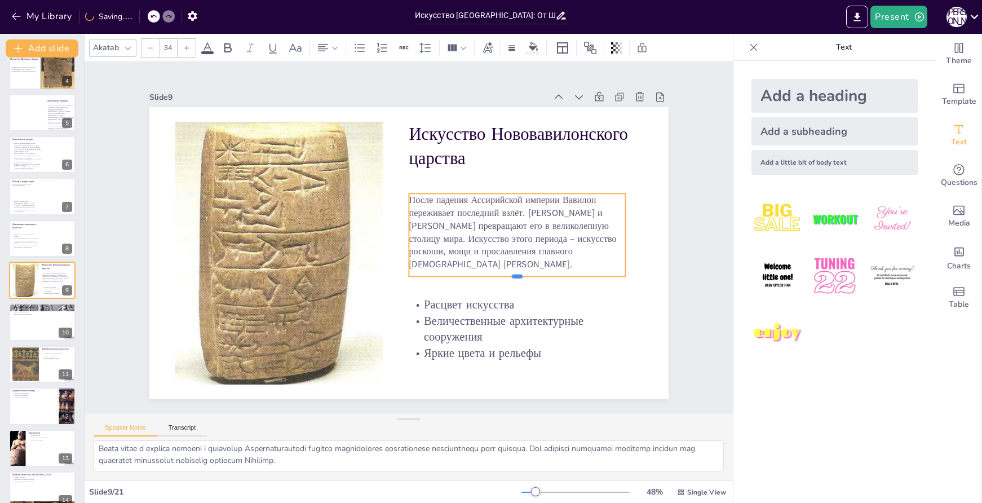
drag, startPoint x: 509, startPoint y: 305, endPoint x: 512, endPoint y: 272, distance: 32.8
click at [512, 277] on div at bounding box center [517, 281] width 217 height 9
click at [497, 205] on p "После падения Ассирийской империи Вавилон переживает последний взлёт. Цари Набо…" at bounding box center [516, 243] width 223 height 99
click at [487, 225] on p "После падения Ассирийской империи Вавилон переживает последний взлёт. Цари Набо…" at bounding box center [516, 244] width 223 height 100
click at [487, 225] on p "После падения Ассирийской империи Вавилон переживает последний взлёт. Цари Набо…" at bounding box center [516, 255] width 228 height 121
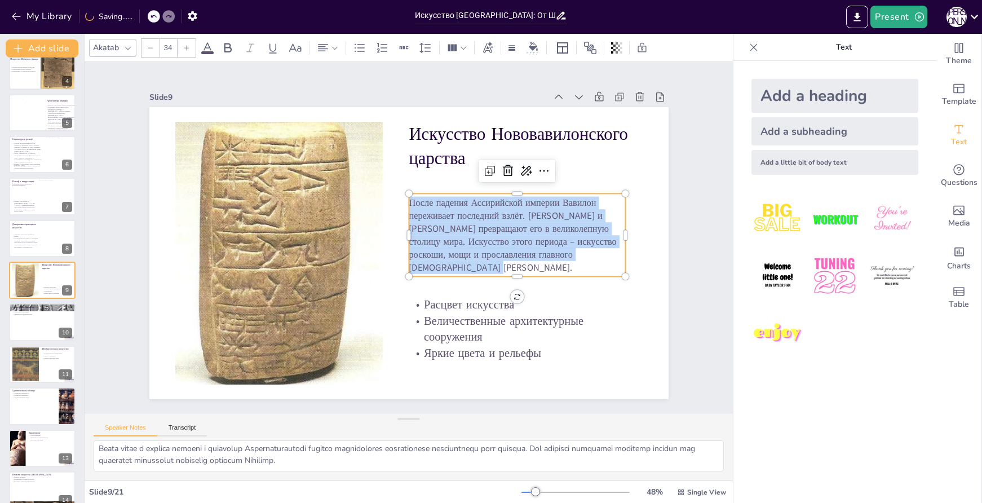
click at [185, 49] on icon at bounding box center [186, 48] width 7 height 7
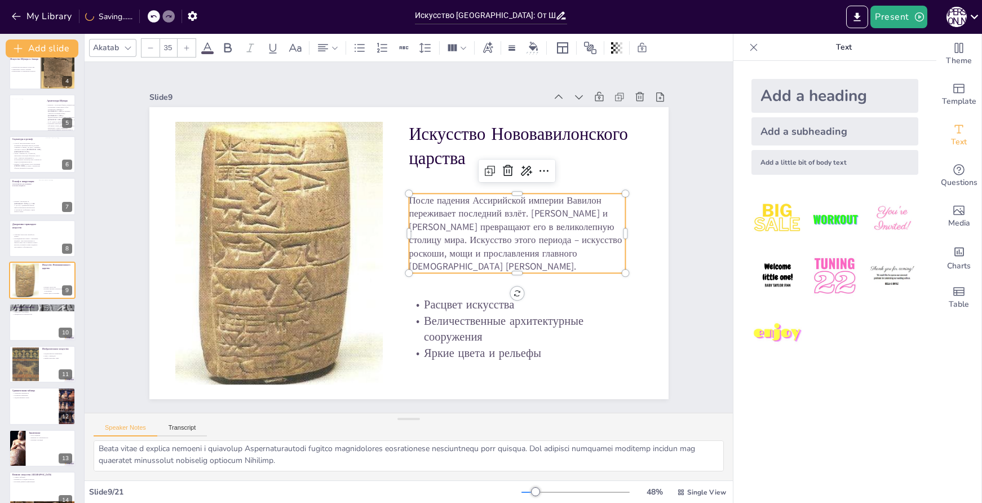
click at [185, 49] on icon at bounding box center [186, 48] width 7 height 7
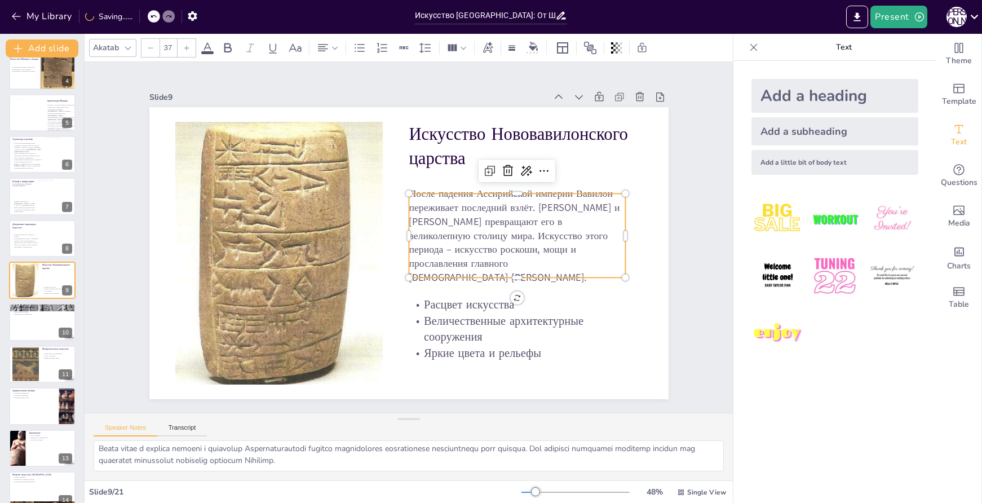
click at [185, 49] on icon at bounding box center [186, 48] width 7 height 7
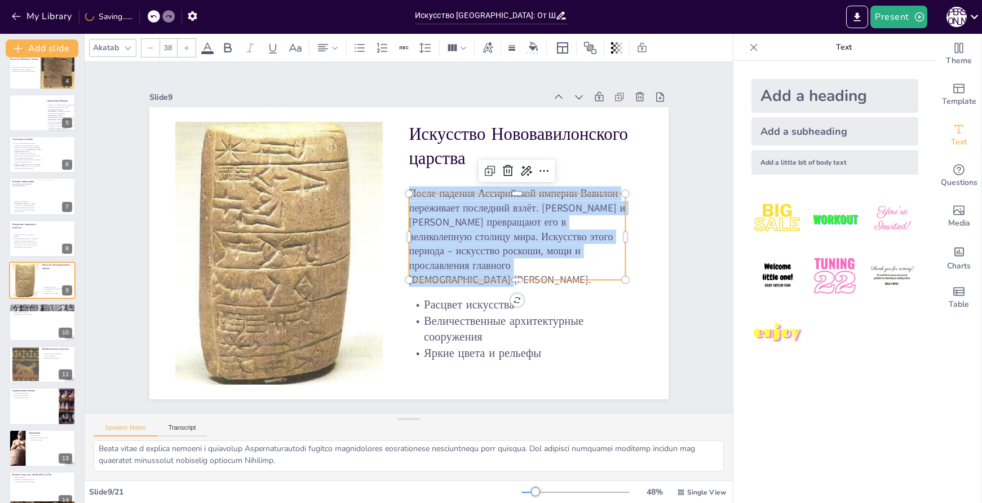
click at [185, 49] on icon at bounding box center [186, 48] width 7 height 7
type input "40"
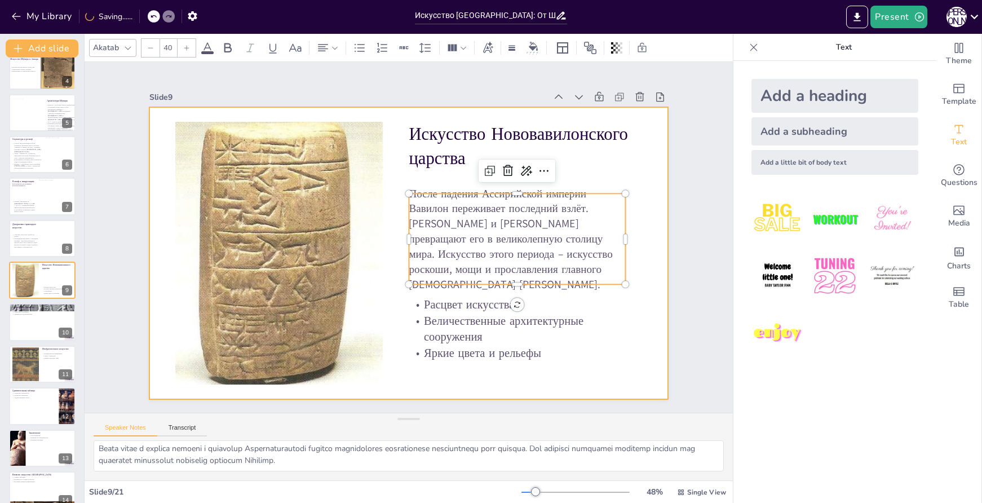
click at [639, 329] on div at bounding box center [408, 253] width 519 height 292
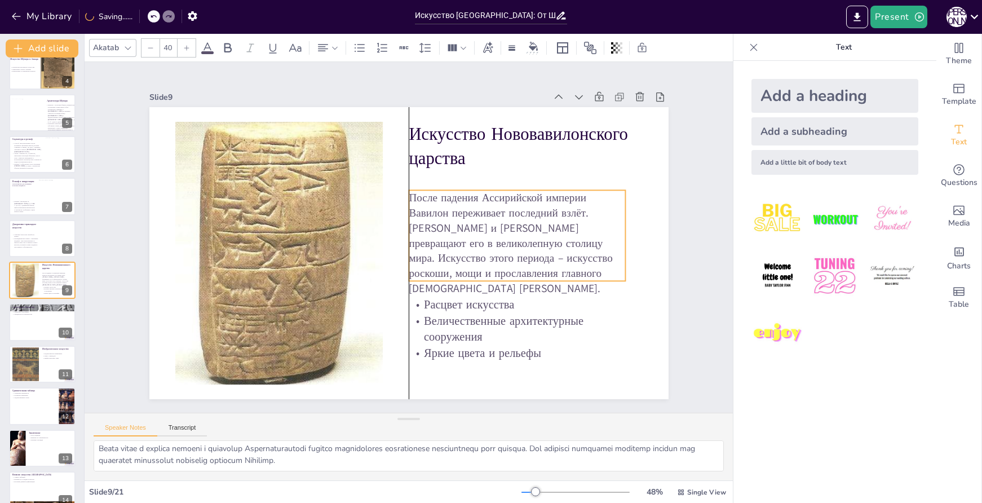
click at [546, 226] on p "После падения Ассирийской империи Вавилон переживает последний взлёт. Цари Набо…" at bounding box center [516, 255] width 227 height 128
click at [47, 327] on div at bounding box center [42, 321] width 67 height 37
type textarea "Символ мощи Вавилона проявляется в его архитектуре, которая была создана для де…"
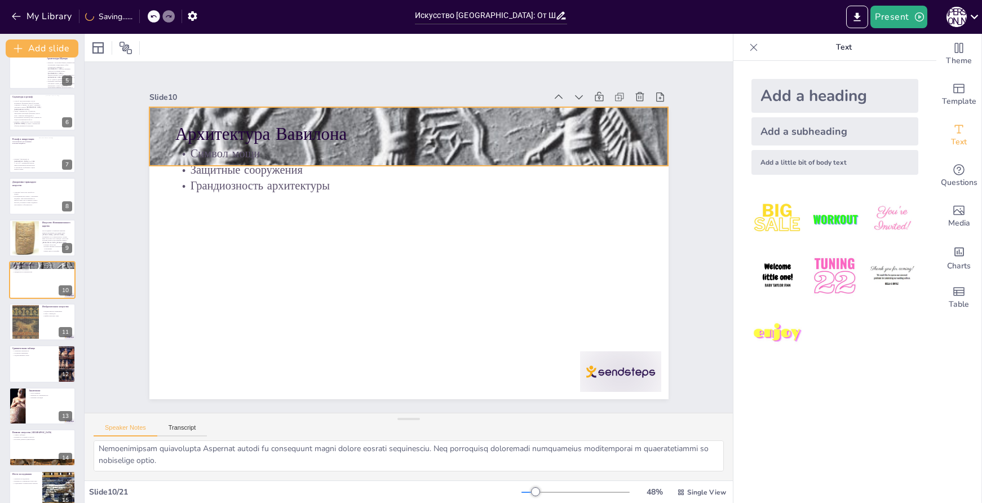
click at [646, 152] on div at bounding box center [408, 136] width 519 height 376
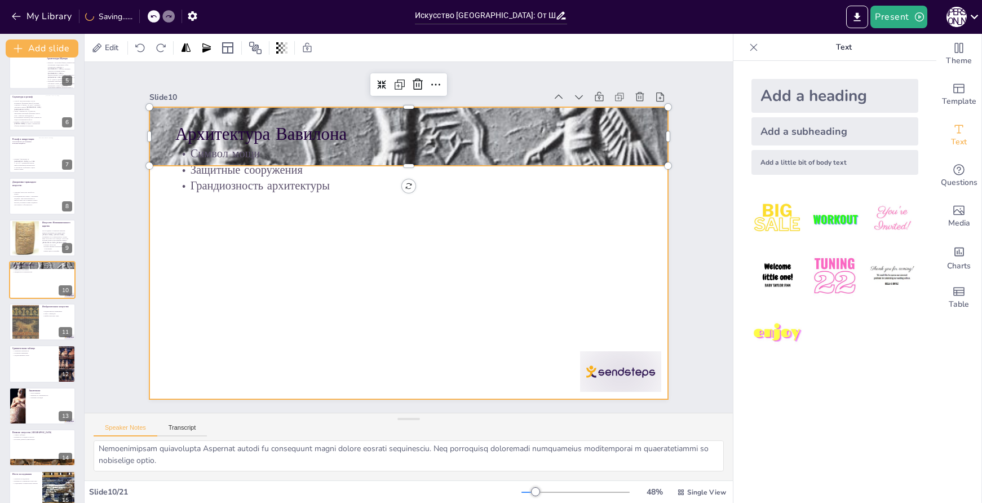
click at [632, 372] on div at bounding box center [620, 371] width 81 height 41
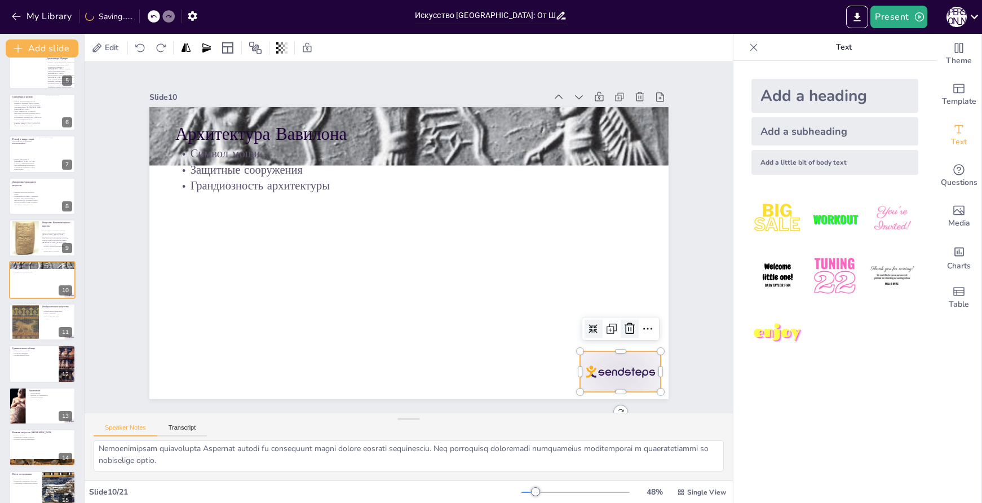
click at [626, 329] on icon at bounding box center [630, 329] width 14 height 14
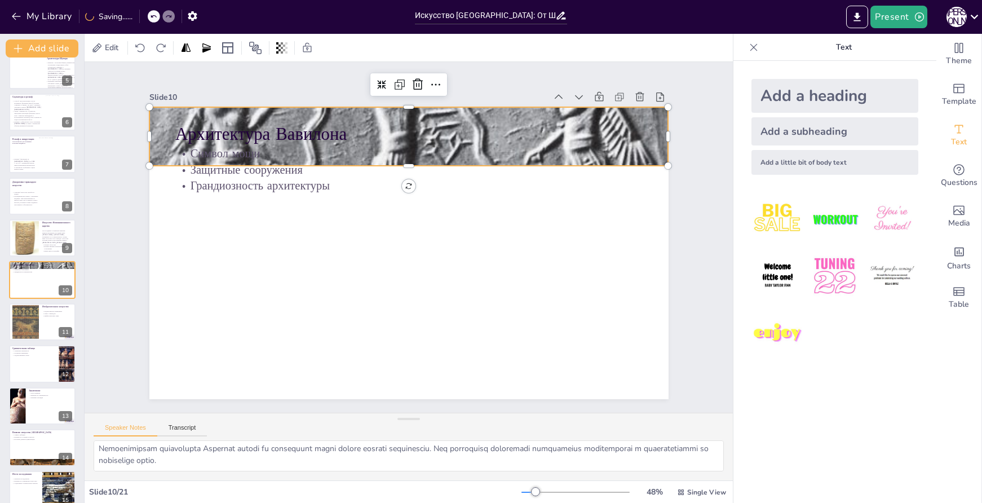
click at [643, 154] on div at bounding box center [420, 137] width 556 height 428
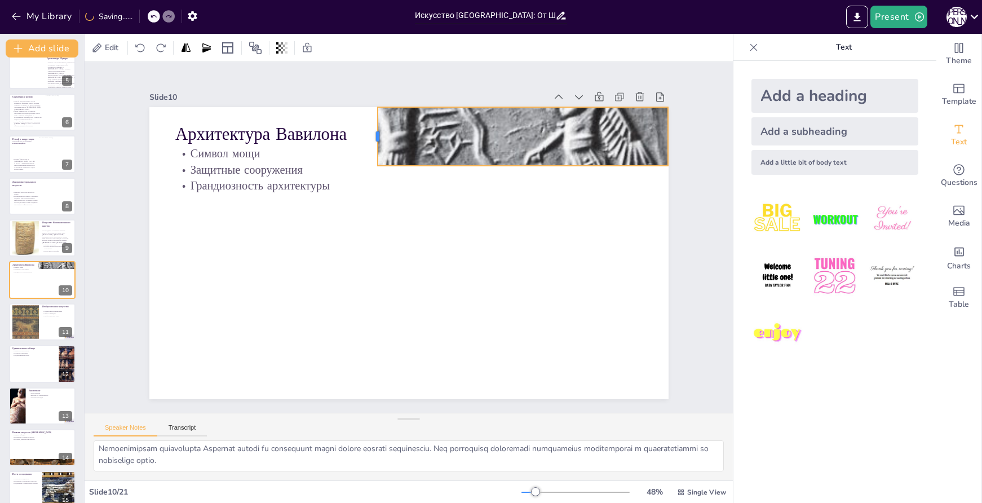
drag, startPoint x: 139, startPoint y: 133, endPoint x: 365, endPoint y: 152, distance: 227.5
click at [369, 152] on div at bounding box center [373, 136] width 9 height 59
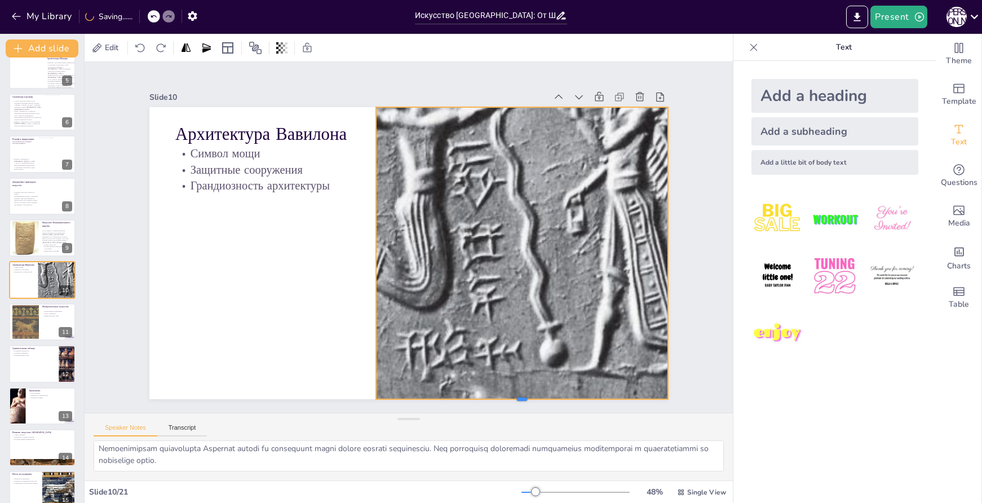
drag, startPoint x: 538, startPoint y: 162, endPoint x: 538, endPoint y: 396, distance: 234.0
click at [538, 396] on div at bounding box center [504, 414] width 292 height 39
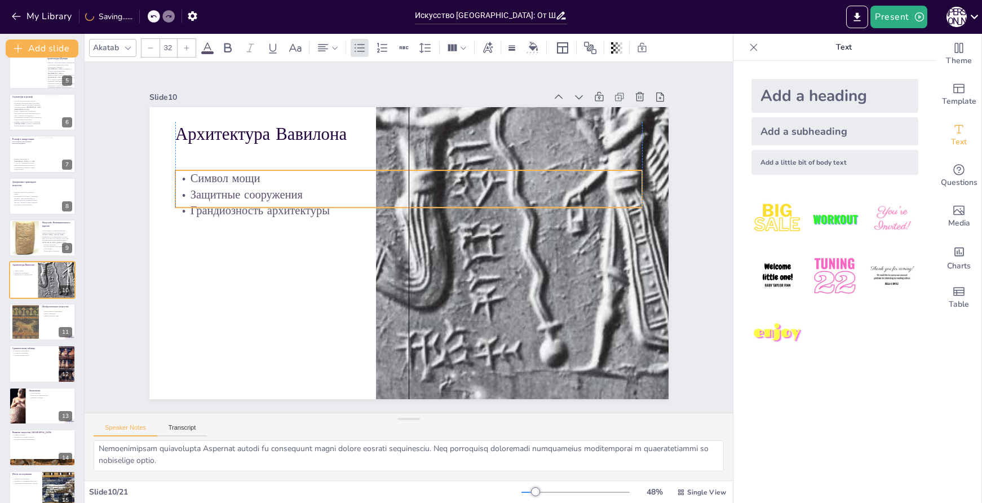
drag, startPoint x: 323, startPoint y: 170, endPoint x: 330, endPoint y: 181, distance: 13.5
click at [330, 181] on p "Символ мощи" at bounding box center [409, 178] width 468 height 16
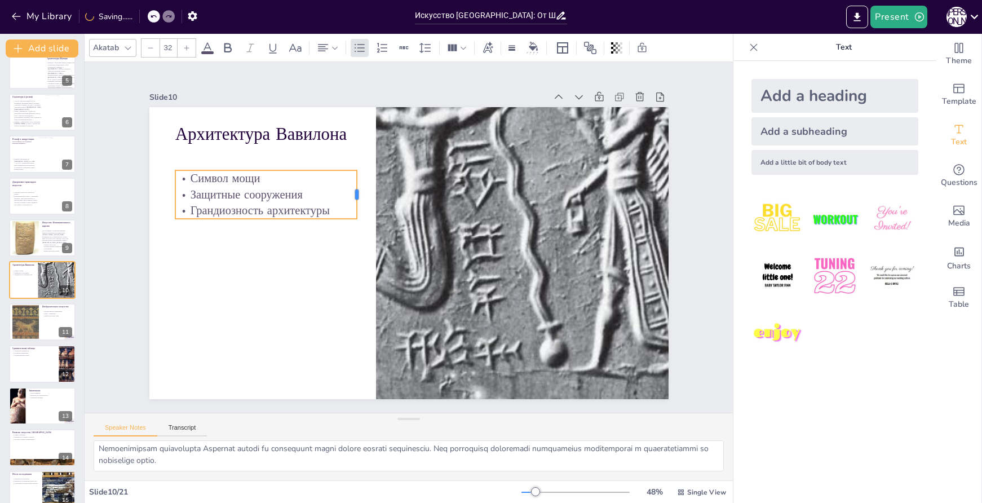
drag, startPoint x: 635, startPoint y: 183, endPoint x: 350, endPoint y: 183, distance: 285.4
click at [357, 183] on div at bounding box center [361, 194] width 9 height 49
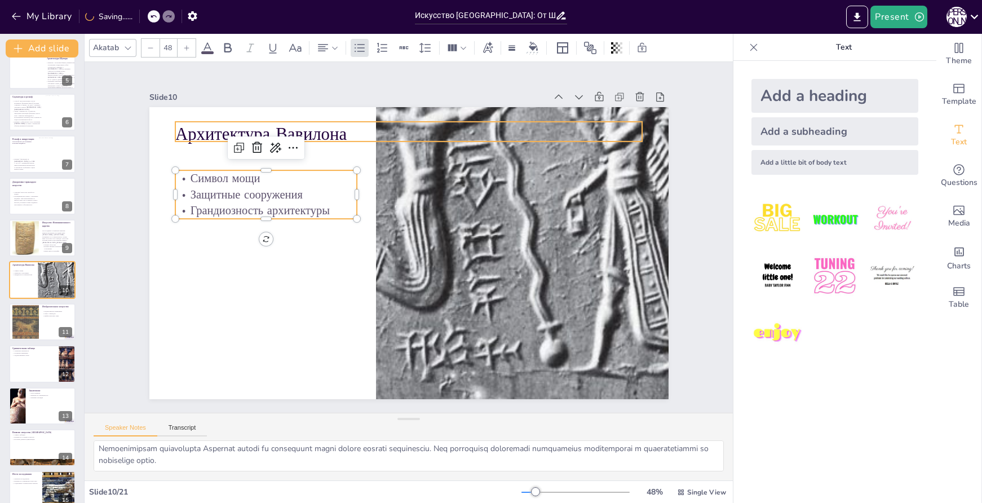
click at [338, 136] on p "Архитектура Вавилона" at bounding box center [420, 134] width 468 height 73
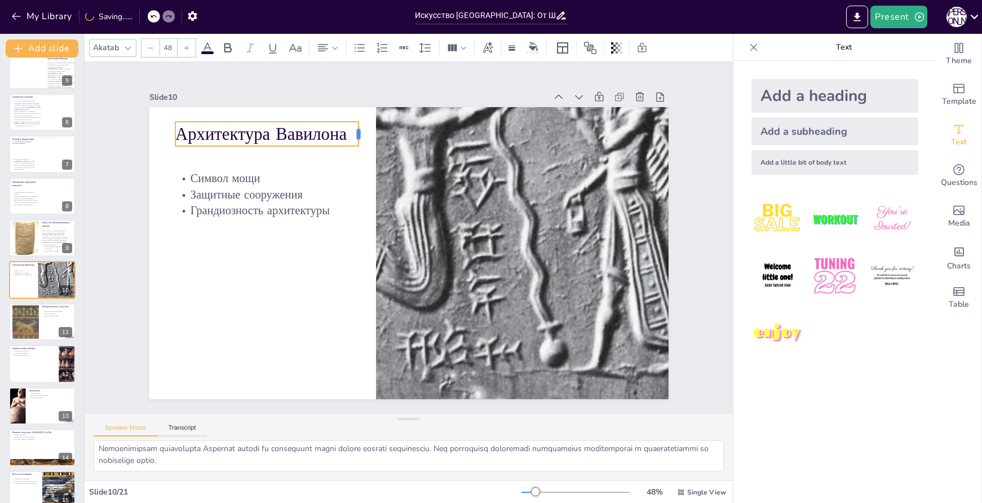
drag, startPoint x: 636, startPoint y: 128, endPoint x: 352, endPoint y: 123, distance: 283.7
click at [359, 123] on div at bounding box center [363, 134] width 9 height 24
type input "32"
click at [236, 187] on p "Защитные сооружения" at bounding box center [271, 179] width 183 height 35
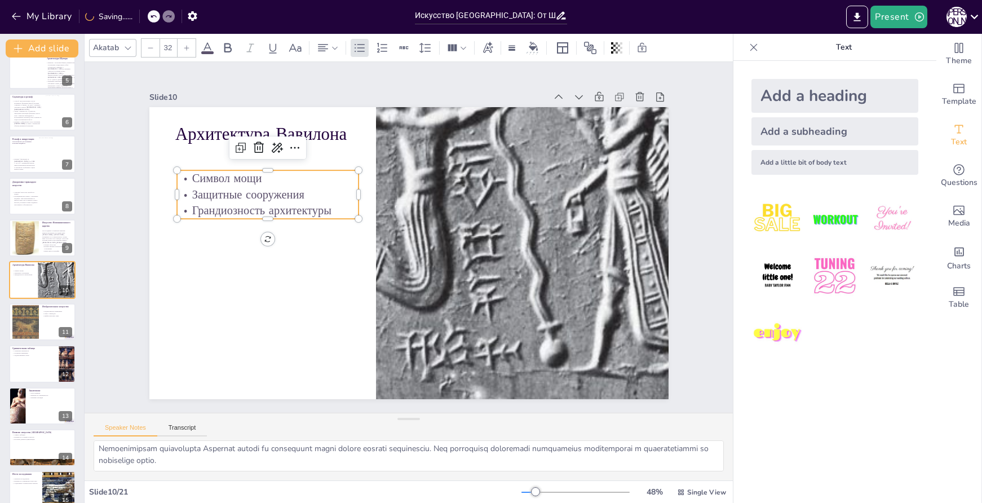
click at [292, 190] on p "Защитные сооружения" at bounding box center [268, 195] width 182 height 16
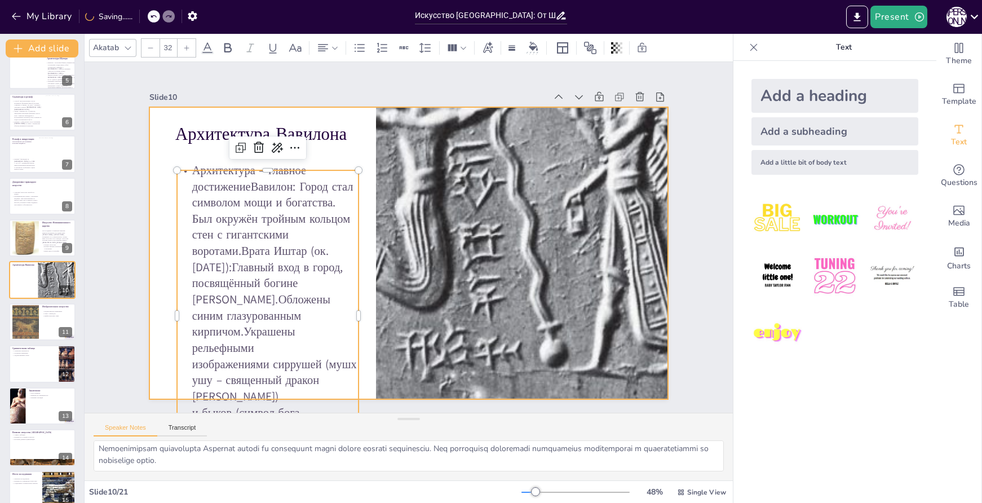
click at [354, 156] on div at bounding box center [407, 253] width 547 height 345
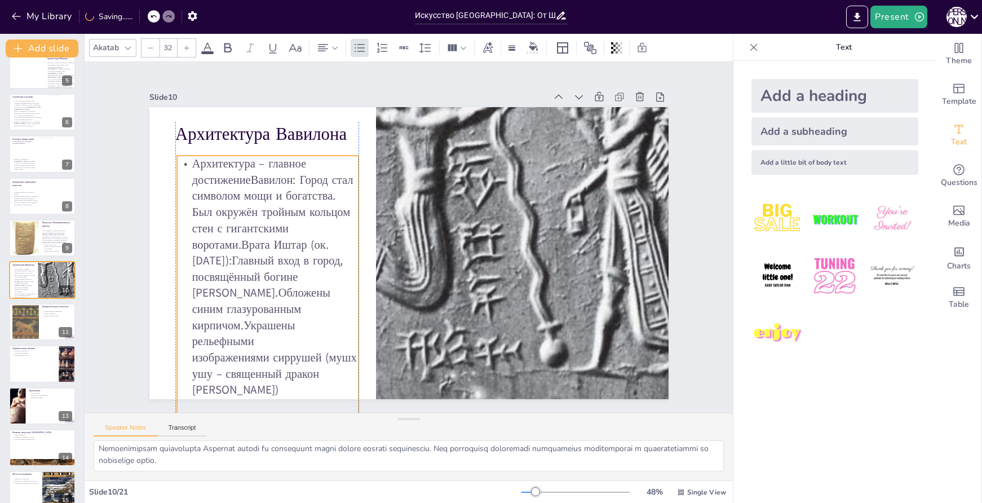
drag, startPoint x: 323, startPoint y: 179, endPoint x: 319, endPoint y: 164, distance: 15.0
click at [319, 164] on p "Архитектура – главное достижениеВавилон: Город стал символом мощи и богатства. …" at bounding box center [261, 294] width 213 height 324
click at [247, 175] on p "Архитектура – главное достижениеВавилон: Город стал символом мощи и богатства. …" at bounding box center [261, 294] width 213 height 324
click at [243, 177] on p "Архитектура – главное достижениеВавилон: Город стал символом мощи и богатства. …" at bounding box center [261, 294] width 213 height 324
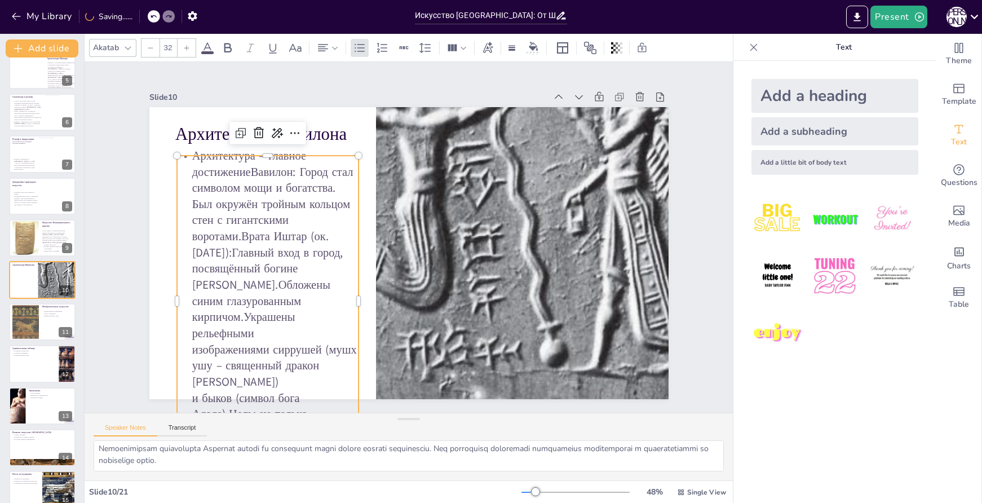
click at [184, 164] on p "Архитектура – главное достижениеВавилон: Город стал символом мощи и богатства. …" at bounding box center [268, 301] width 182 height 307
click at [360, 45] on icon at bounding box center [360, 47] width 10 height 8
click at [258, 177] on p "Архитектура – главное достижениеВавилон: Город стал символом мощи и богатства. …" at bounding box center [262, 286] width 213 height 324
click at [363, 46] on icon at bounding box center [360, 48] width 14 height 14
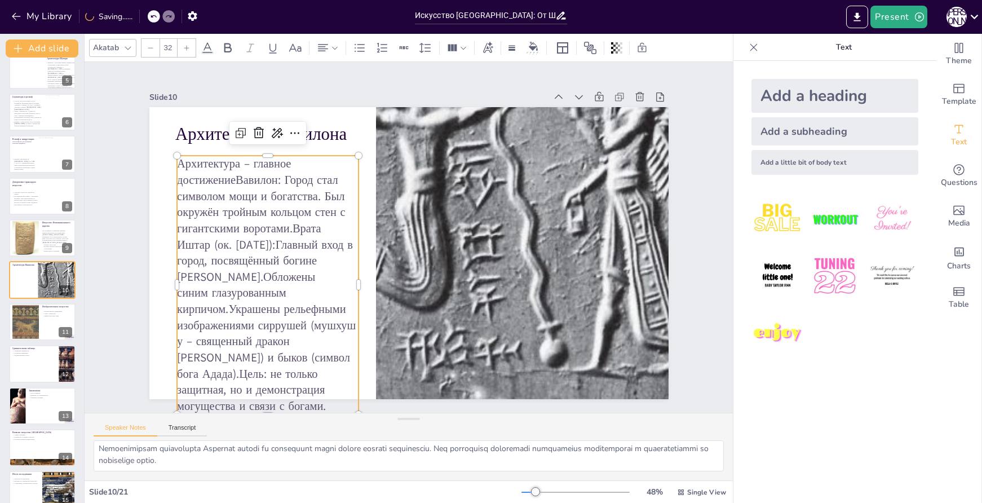
click at [228, 179] on p "Архитектура – главное достижениеВавилон: Город стал символом мощи и богатства. …" at bounding box center [264, 270] width 208 height 276
click at [345, 161] on p "Архитектура – главное достижение" at bounding box center [268, 164] width 182 height 16
click at [284, 228] on p "Вавилон: Город стал символом мощи и богатства. Был окружён тройным кольцом стен…" at bounding box center [263, 278] width 206 height 260
click at [205, 292] on p "Врата Иштар (ок. 575 г. до н.э.):Главный вход в город, посвящённый богине Иштар…" at bounding box center [268, 333] width 182 height 194
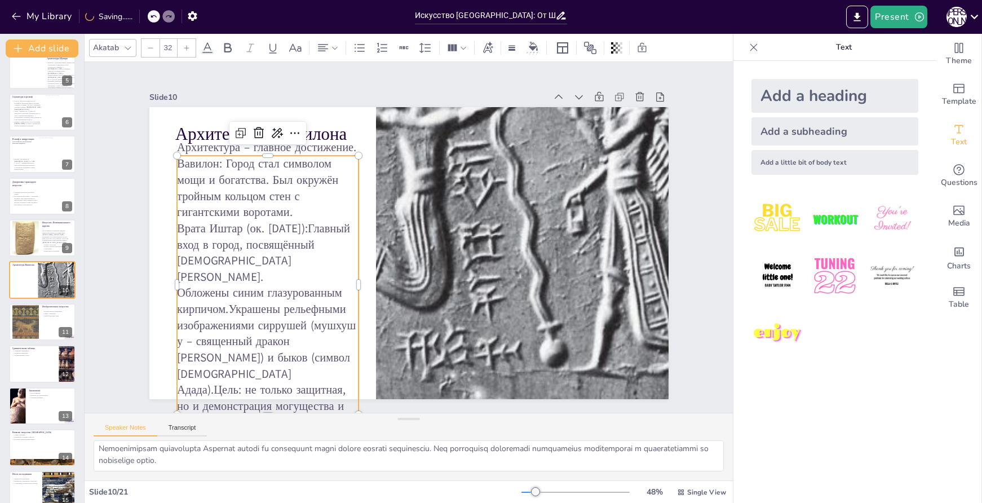
scroll to position [33, 0]
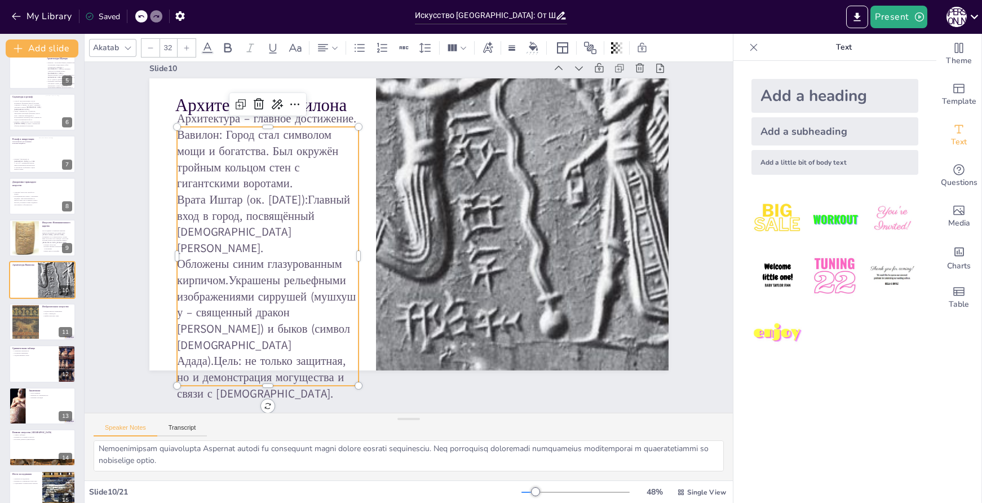
click at [222, 275] on p "Обложены синим глазурованным кирпичом.Украшены рельефными изображениями сирруше…" at bounding box center [268, 329] width 182 height 146
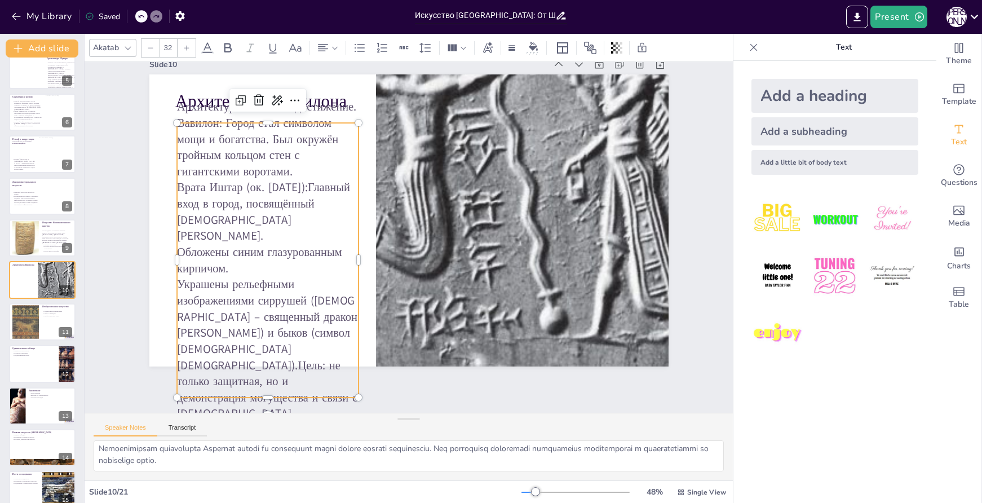
scroll to position [24, 0]
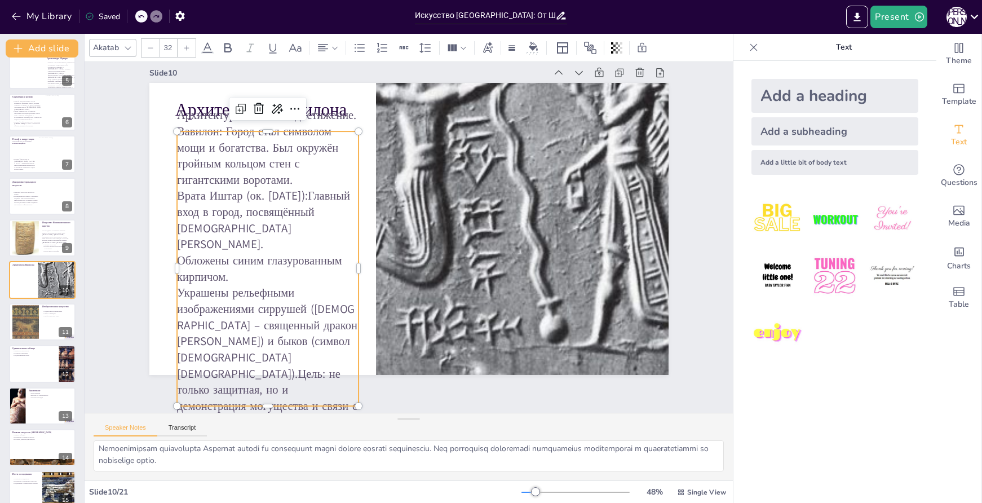
click at [319, 347] on p "Украшены рельефными изображениями сиррушей (мушхушу – священный дракон Мардука)…" at bounding box center [256, 343] width 196 height 164
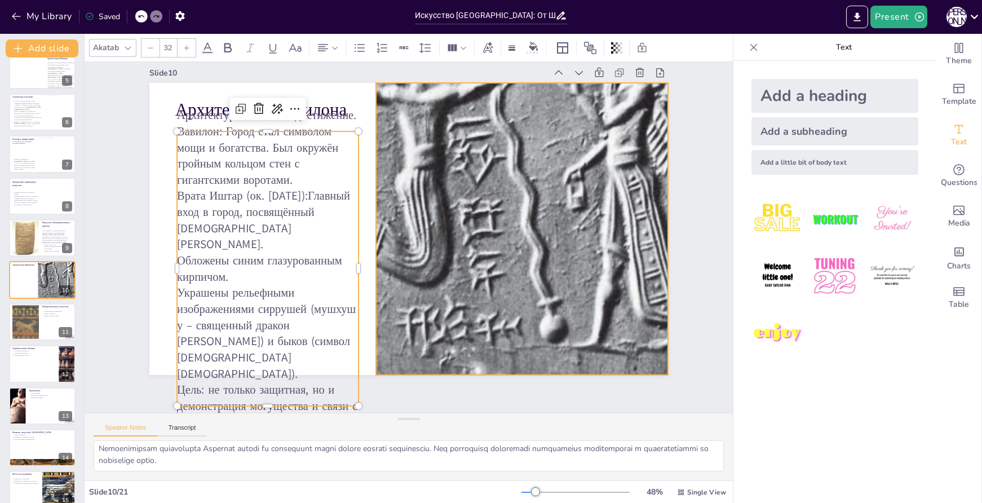
click at [429, 224] on div at bounding box center [445, 152] width 618 height 508
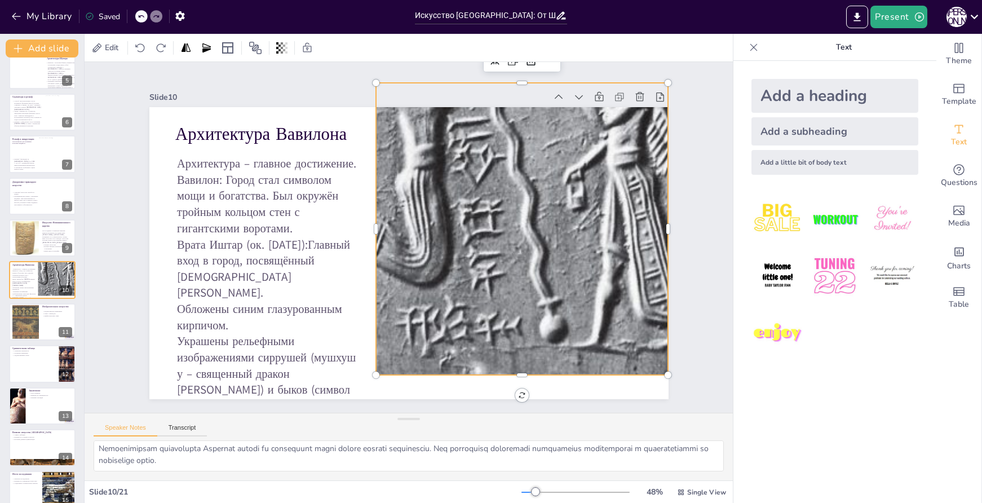
scroll to position [0, 0]
click at [438, 241] on div at bounding box center [436, 149] width 574 height 451
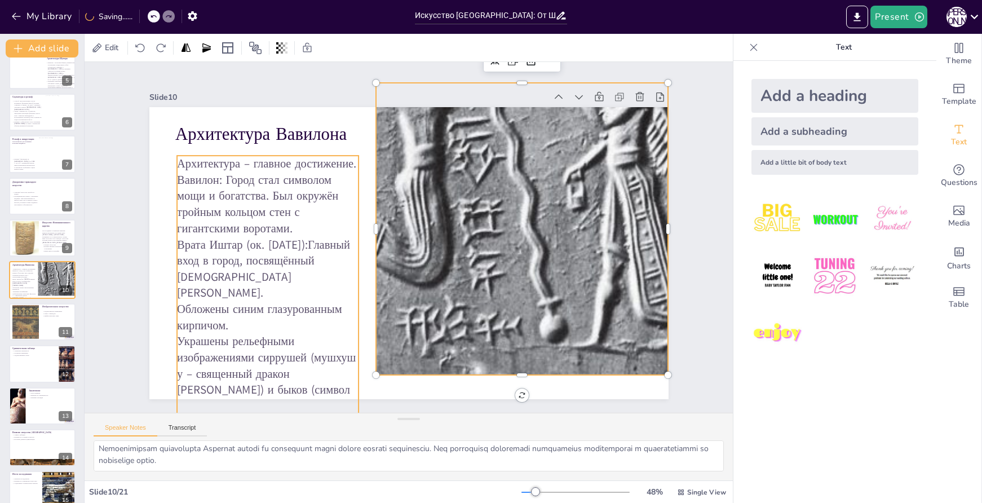
click at [299, 219] on p "Вавилон: Город стал символом мощи и богатства. Был окружён тройным кольцом стен…" at bounding box center [268, 204] width 182 height 65
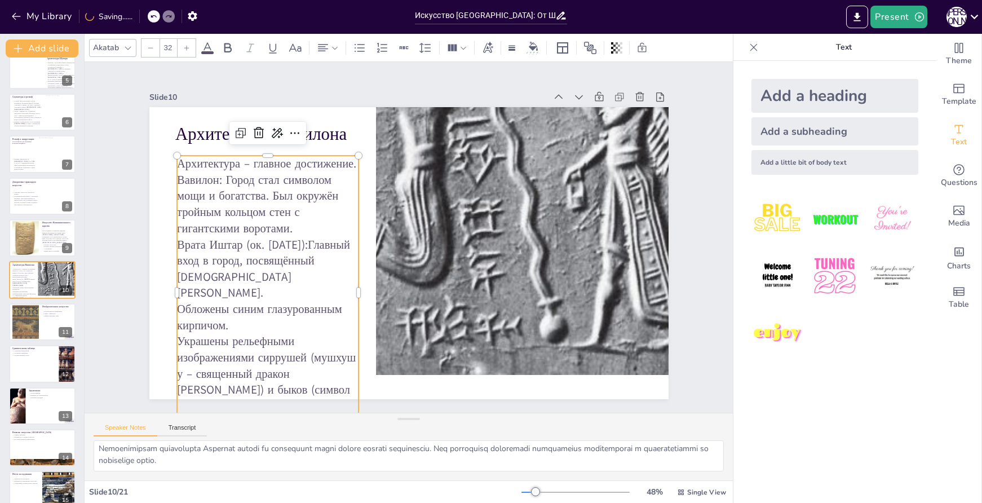
click at [350, 290] on p "Обложены синим глазурованным кирпичом." at bounding box center [260, 301] width 184 height 51
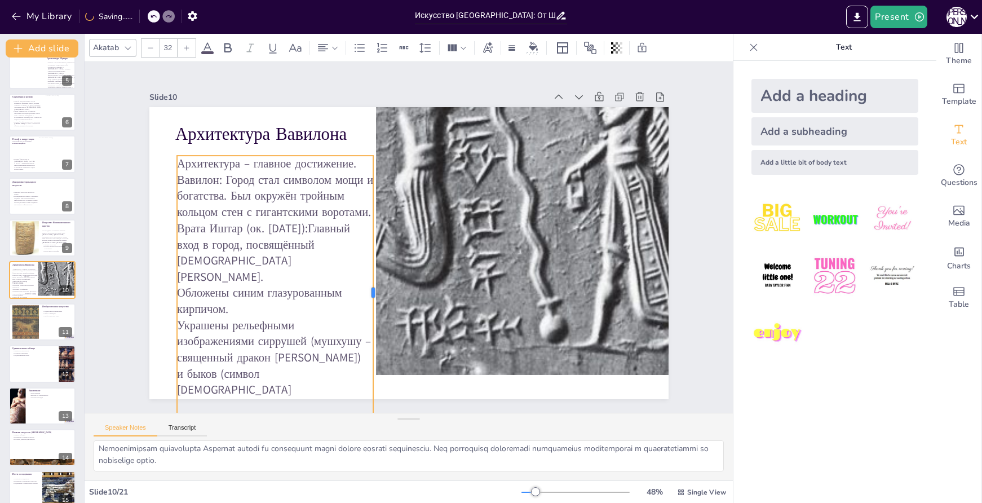
drag, startPoint x: 354, startPoint y: 288, endPoint x: 368, endPoint y: 286, distance: 14.7
click at [368, 286] on div at bounding box center [373, 289] width 38 height 274
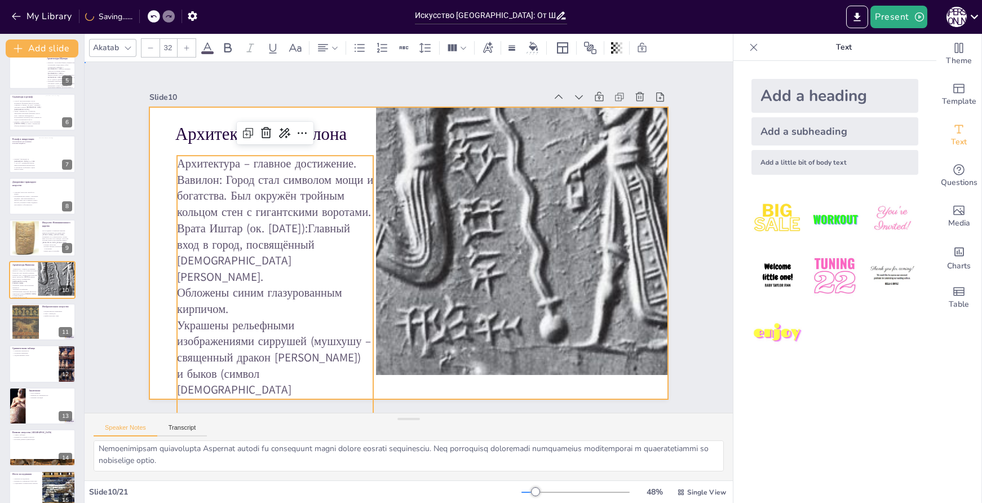
click at [361, 129] on div at bounding box center [407, 253] width 547 height 345
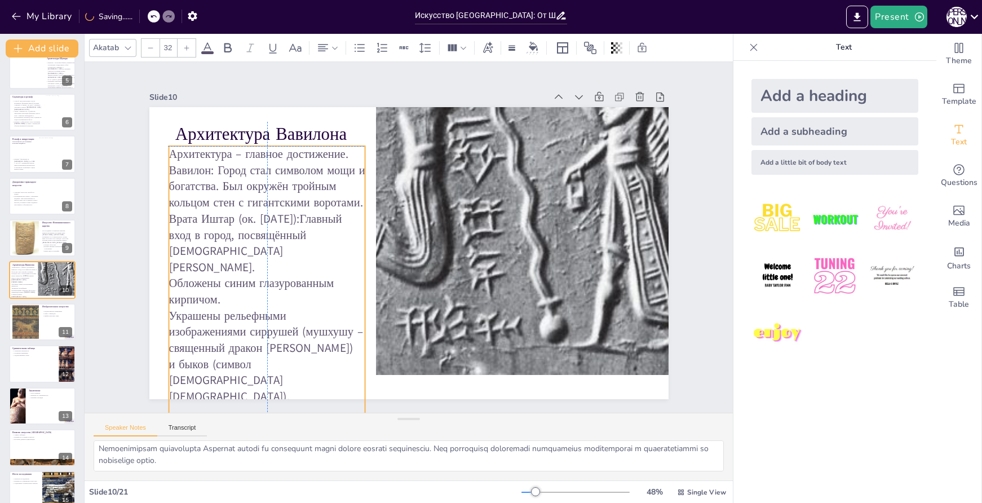
drag, startPoint x: 319, startPoint y: 240, endPoint x: 310, endPoint y: 227, distance: 15.3
click at [310, 227] on p "Врата Иштар (ок. 575 г. до н.э.):Главный вход в город, посвящённый богине Иштар." at bounding box center [267, 228] width 202 height 85
click at [315, 331] on p "Украшены рельефными изображениями сиррушей (мушхушу – священный дракон Мардука)…" at bounding box center [255, 340] width 206 height 117
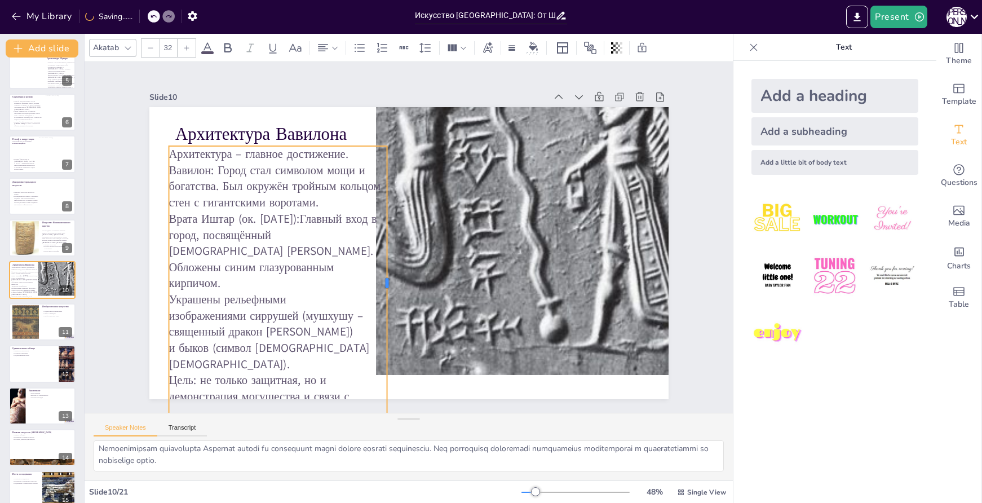
drag, startPoint x: 359, startPoint y: 277, endPoint x: 381, endPoint y: 279, distance: 22.1
click at [381, 279] on div at bounding box center [387, 281] width 38 height 274
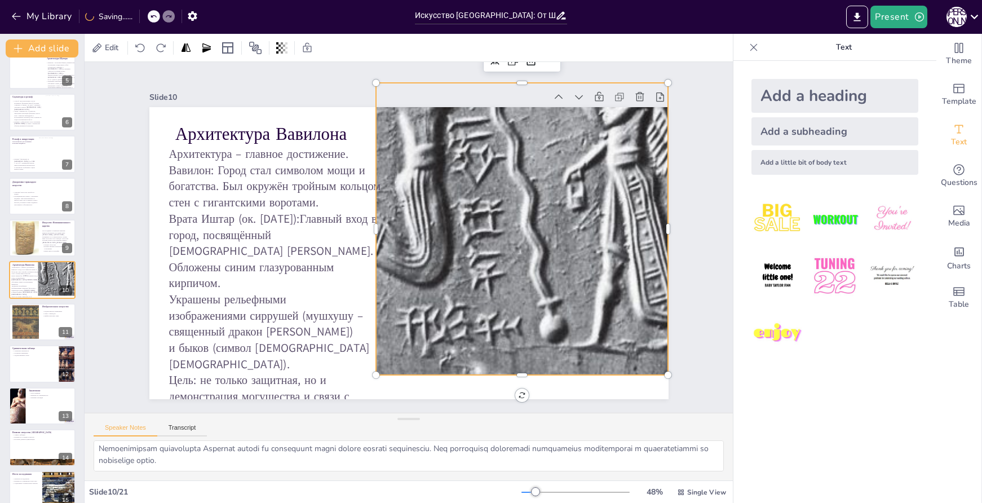
click at [581, 267] on div at bounding box center [445, 152] width 618 height 508
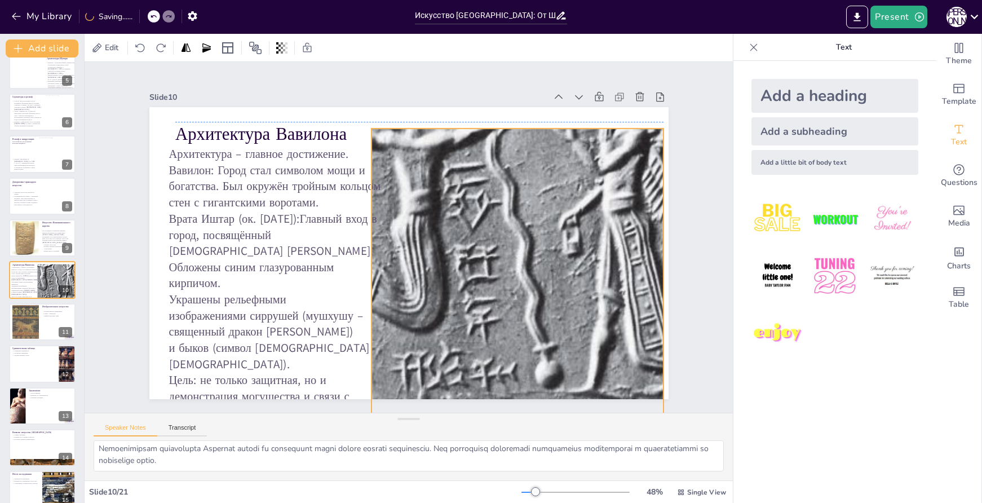
drag, startPoint x: 555, startPoint y: 252, endPoint x: 550, endPoint y: 293, distance: 41.4
click at [550, 293] on div at bounding box center [436, 198] width 618 height 509
click at [522, 102] on icon at bounding box center [527, 105] width 10 height 11
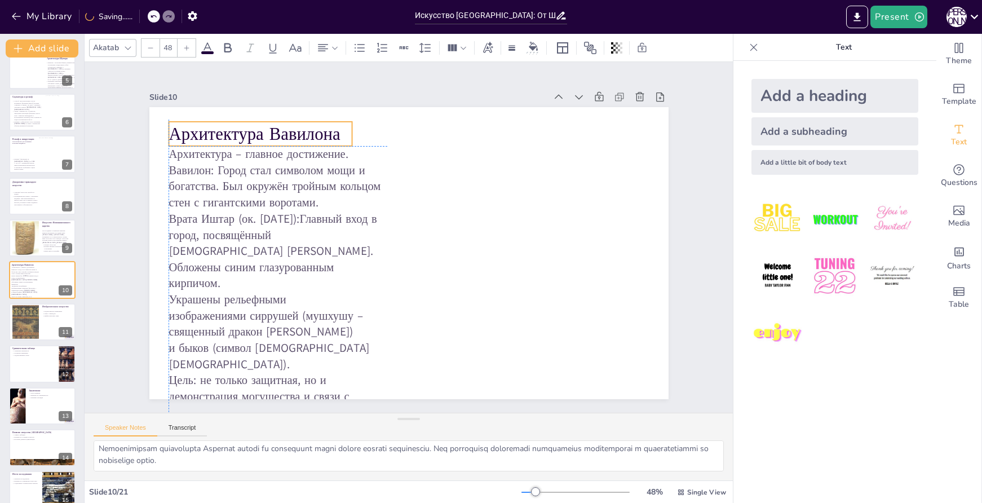
drag, startPoint x: 336, startPoint y: 128, endPoint x: 330, endPoint y: 126, distance: 6.6
click at [330, 126] on p "Архитектура Вавилона" at bounding box center [272, 119] width 186 height 43
click at [952, 218] on span "Media" at bounding box center [960, 223] width 22 height 12
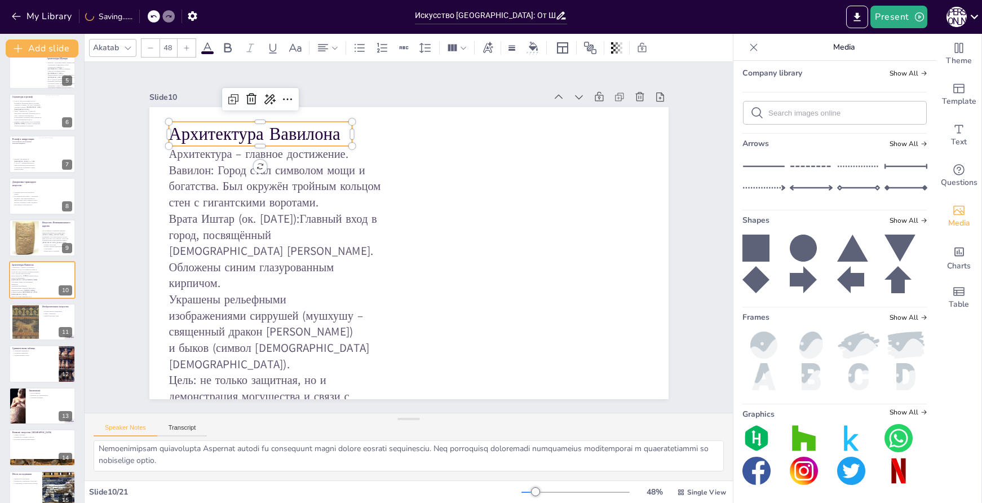
click at [895, 25] on img at bounding box center [882, 25] width 89 height 0
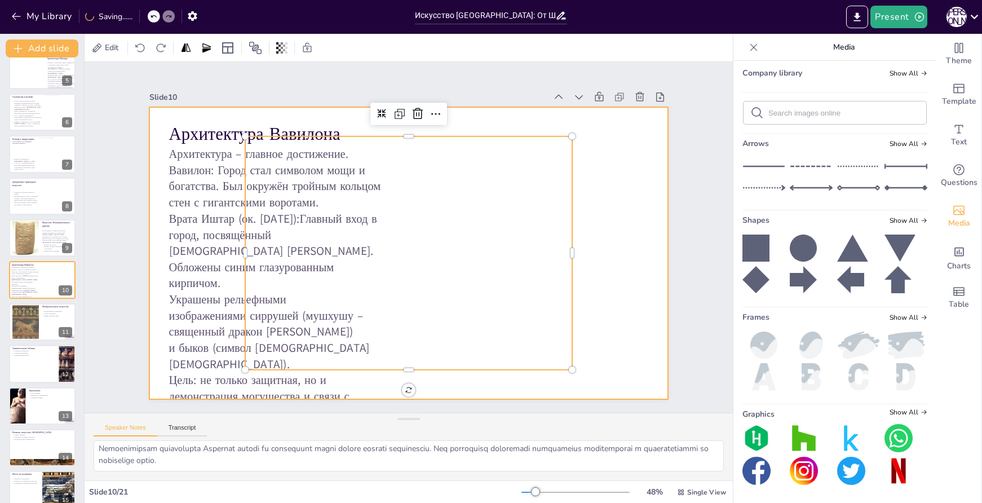
scroll to position [736, 0]
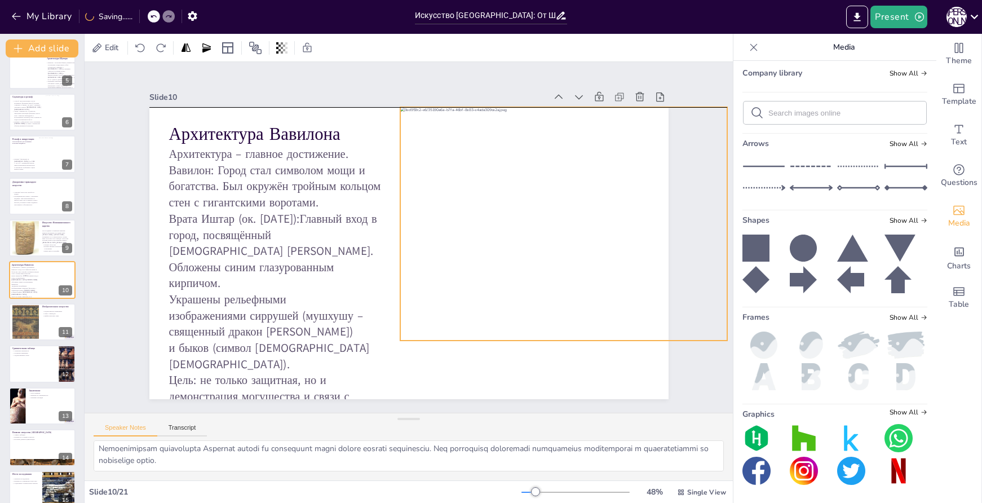
drag, startPoint x: 492, startPoint y: 261, endPoint x: 611, endPoint y: 229, distance: 122.7
click at [611, 229] on div at bounding box center [564, 240] width 350 height 267
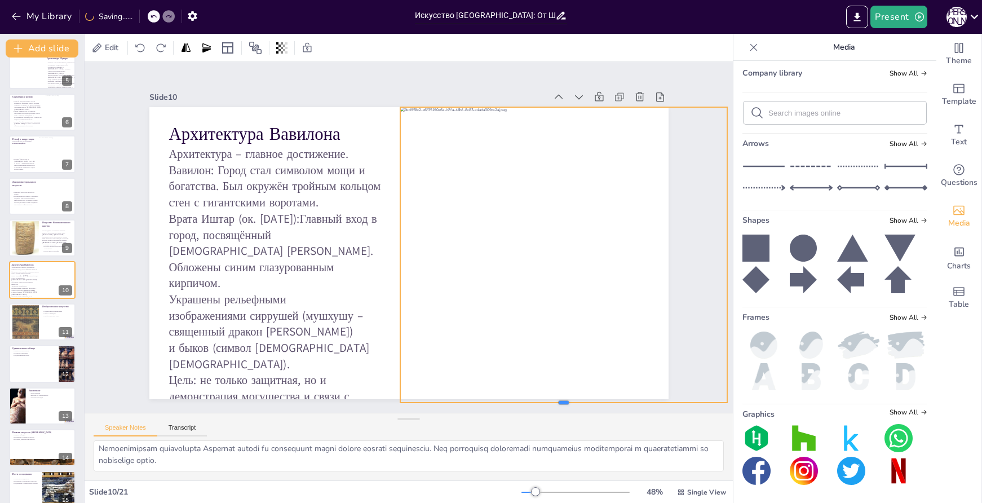
drag, startPoint x: 554, startPoint y: 338, endPoint x: 549, endPoint y: 400, distance: 62.2
click at [549, 403] on div at bounding box center [564, 407] width 328 height 9
click at [559, 400] on div at bounding box center [564, 404] width 328 height 9
click at [547, 94] on icon at bounding box center [552, 99] width 10 height 10
click at [533, 80] on icon at bounding box center [537, 85] width 10 height 10
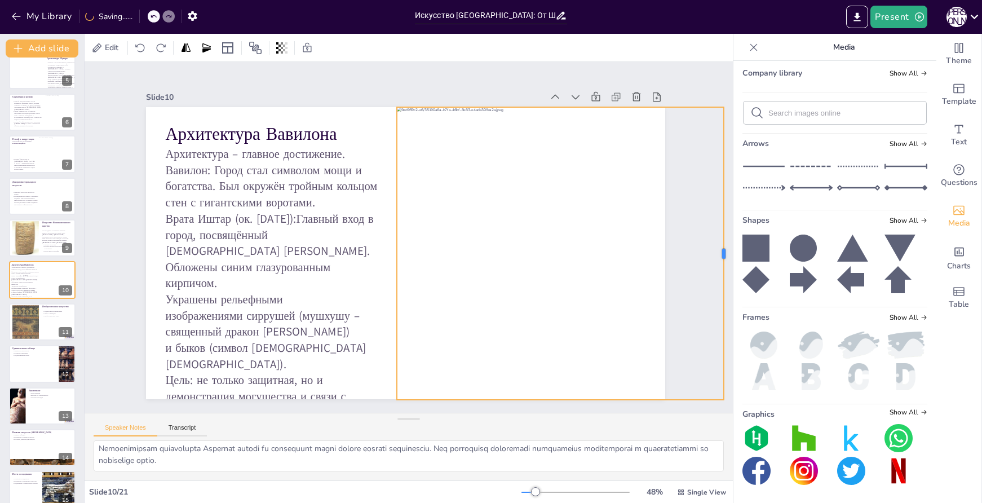
scroll to position [0, 0]
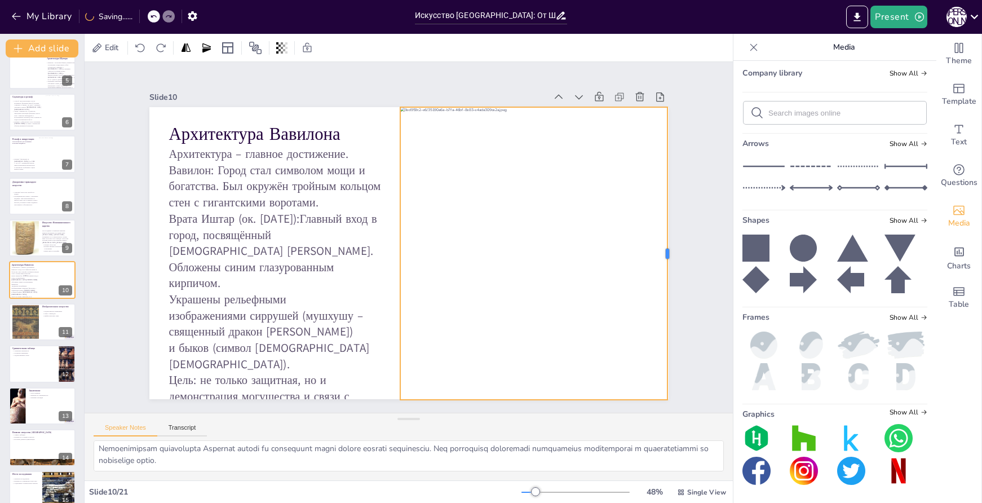
drag, startPoint x: 709, startPoint y: 248, endPoint x: 650, endPoint y: 246, distance: 59.8
click at [650, 246] on div "Архитектура Вавилона Архитектура – главное достижение. Вавилон: Город стал симв…" at bounding box center [407, 253] width 547 height 345
click at [605, 255] on div at bounding box center [586, 255] width 372 height 296
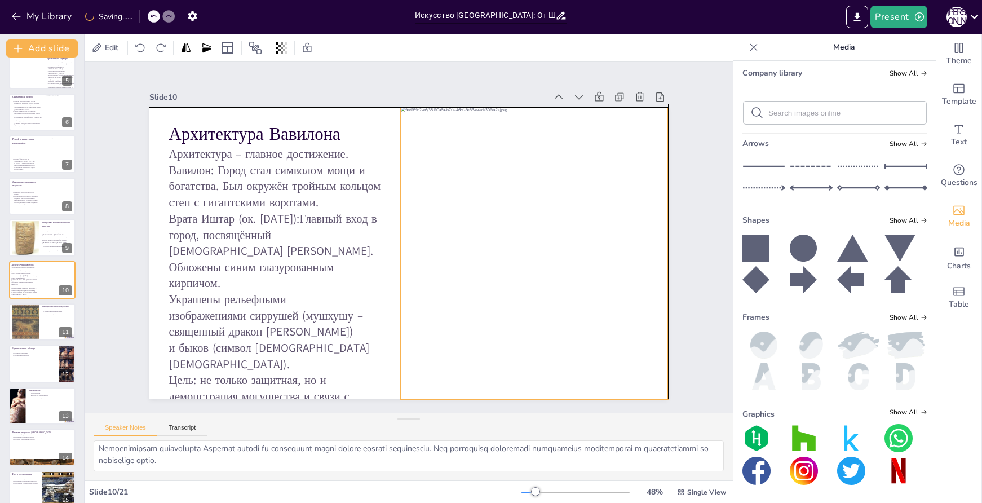
click at [598, 250] on div at bounding box center [583, 273] width 400 height 333
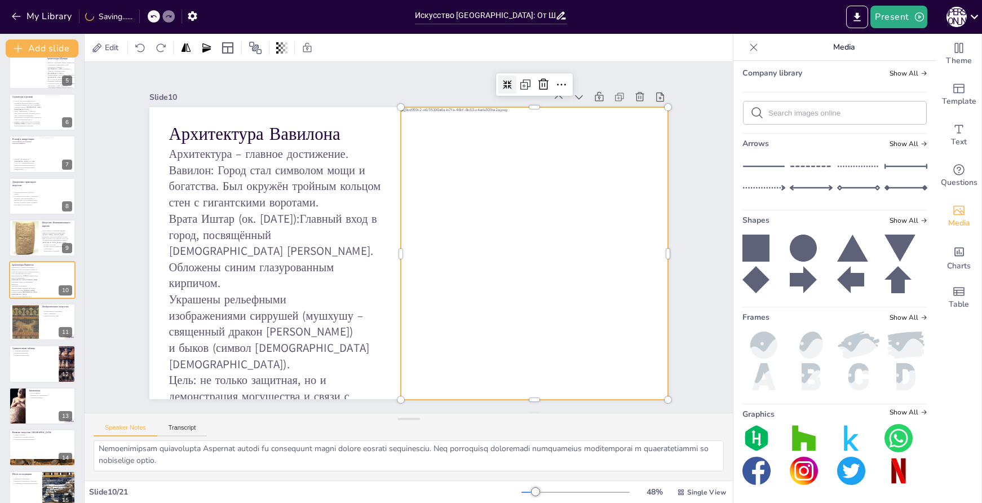
click at [532, 103] on icon at bounding box center [537, 108] width 11 height 11
click at [503, 81] on icon at bounding box center [507, 84] width 9 height 9
click at [521, 82] on icon at bounding box center [524, 85] width 7 height 7
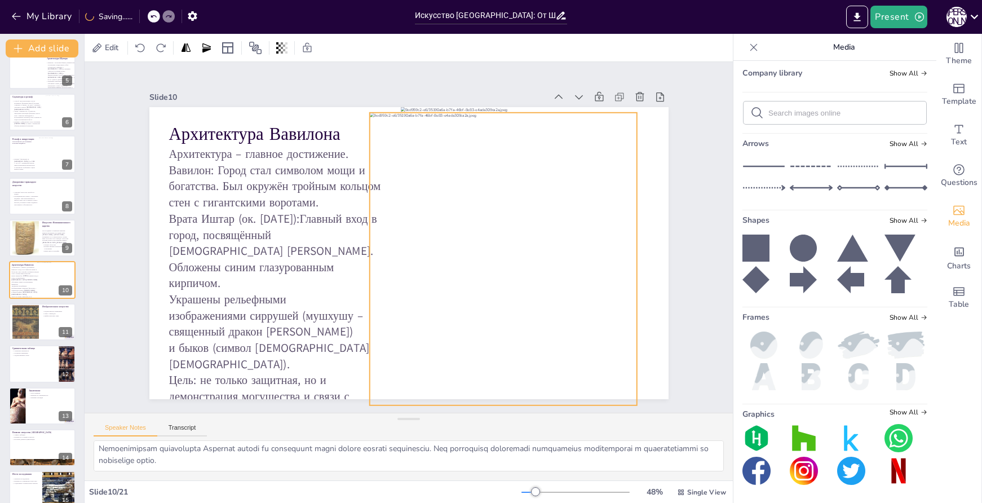
drag, startPoint x: 559, startPoint y: 240, endPoint x: 525, endPoint y: 243, distance: 34.0
click at [525, 243] on div at bounding box center [555, 261] width 372 height 296
click at [520, 94] on icon at bounding box center [527, 101] width 15 height 15
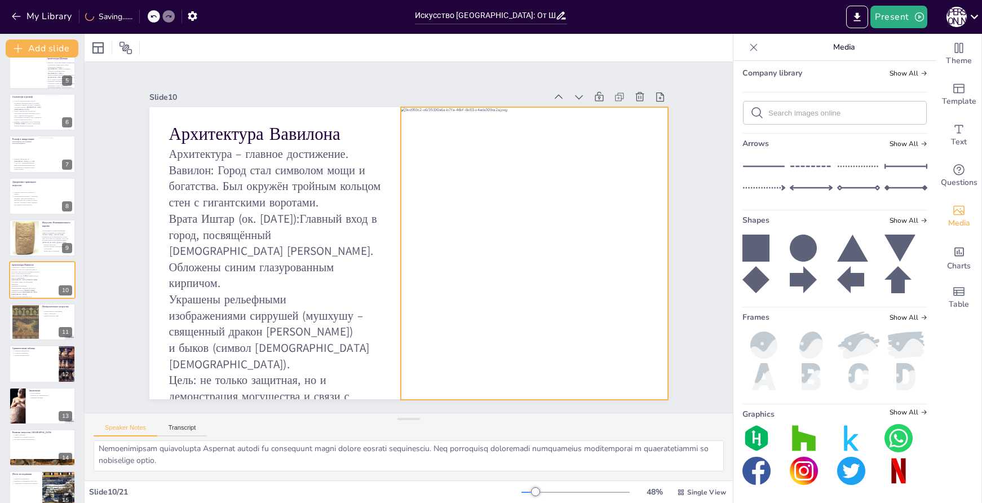
click at [576, 167] on div at bounding box center [587, 255] width 372 height 296
click at [582, 112] on icon at bounding box center [590, 120] width 16 height 16
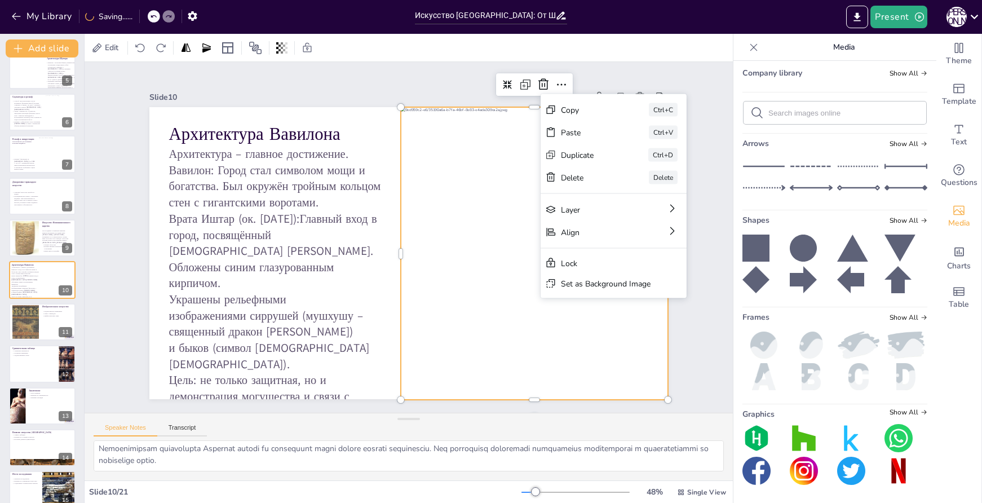
click at [509, 155] on div at bounding box center [587, 255] width 372 height 296
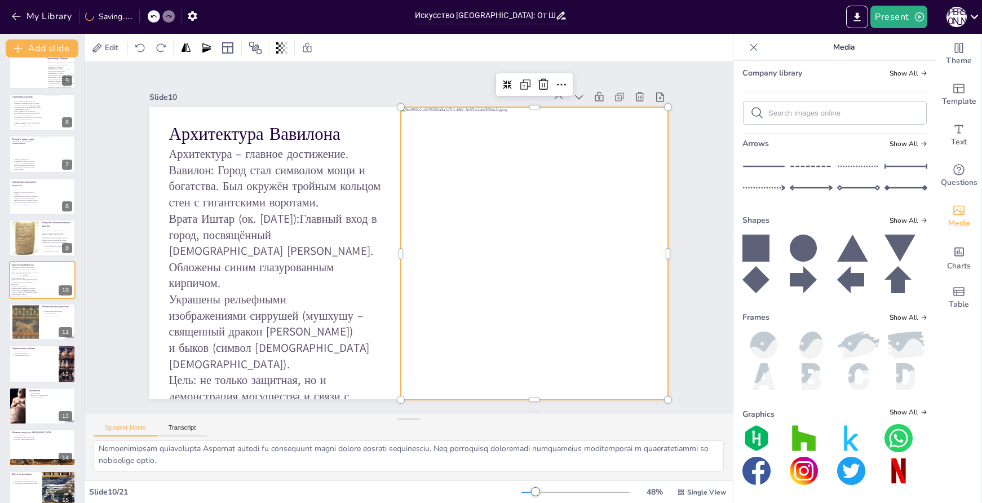
click at [586, 264] on div at bounding box center [587, 255] width 372 height 296
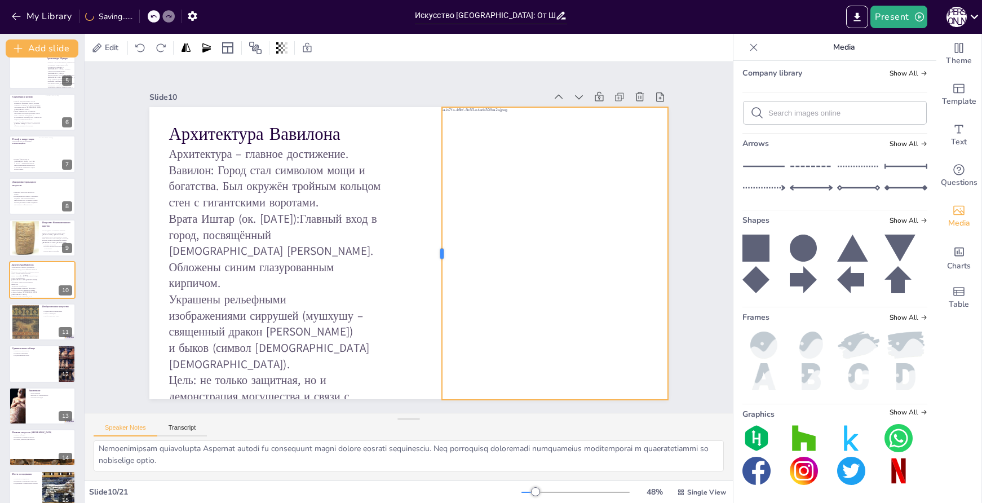
drag, startPoint x: 392, startPoint y: 250, endPoint x: 431, endPoint y: 252, distance: 39.5
click at [433, 252] on div at bounding box center [437, 253] width 9 height 293
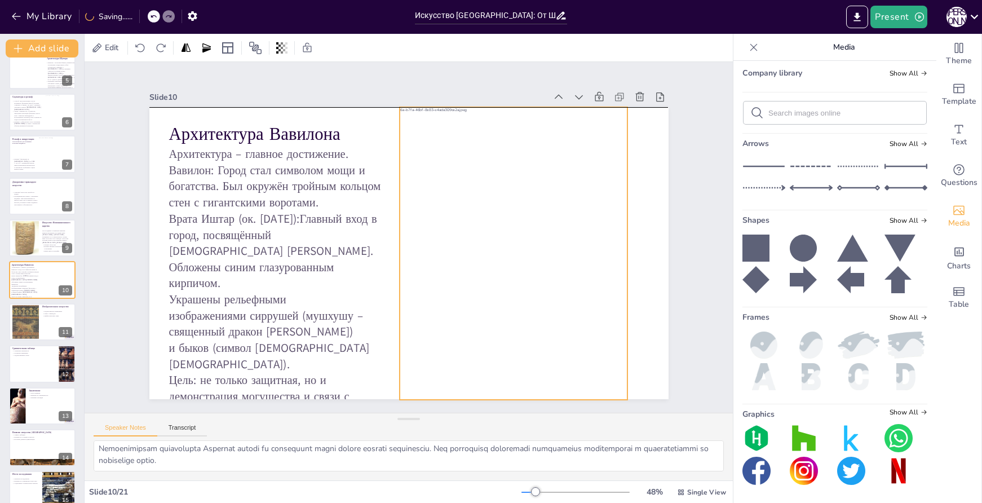
drag, startPoint x: 526, startPoint y: 237, endPoint x: 485, endPoint y: 234, distance: 40.7
click at [485, 234] on div at bounding box center [546, 255] width 372 height 296
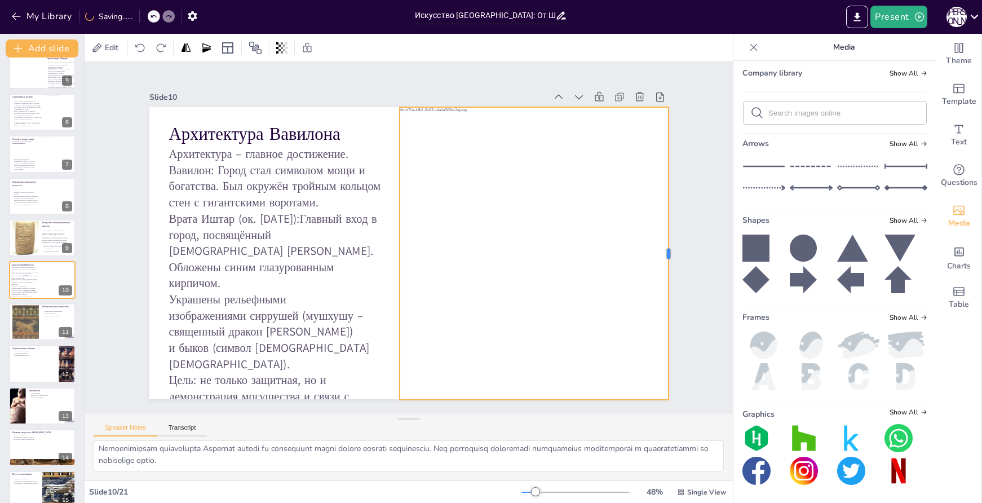
drag, startPoint x: 623, startPoint y: 246, endPoint x: 664, endPoint y: 252, distance: 42.2
click at [669, 252] on div at bounding box center [673, 253] width 9 height 293
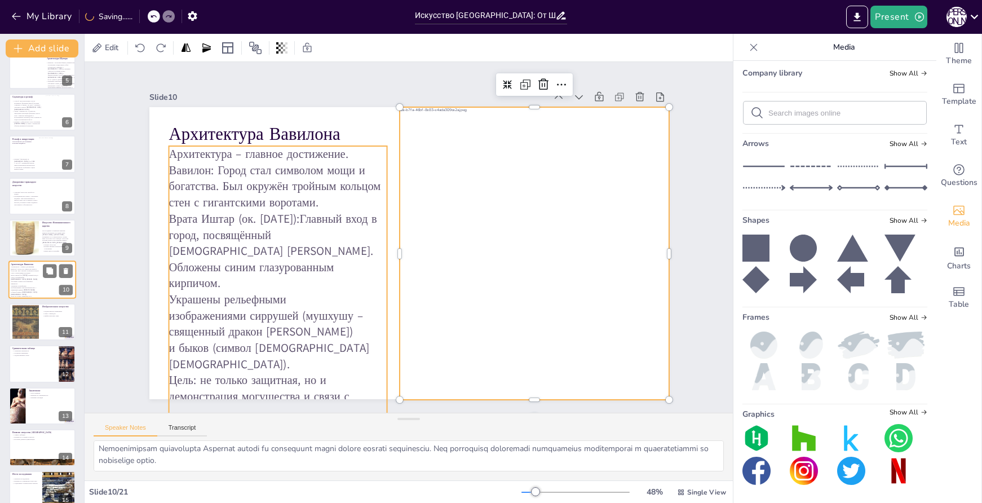
drag, startPoint x: 35, startPoint y: 284, endPoint x: 28, endPoint y: 283, distance: 6.9
click at [28, 285] on p "Украшены рельефными изображениями сиррушей (мушхушу – священный дракон Мардука)…" at bounding box center [25, 290] width 29 height 11
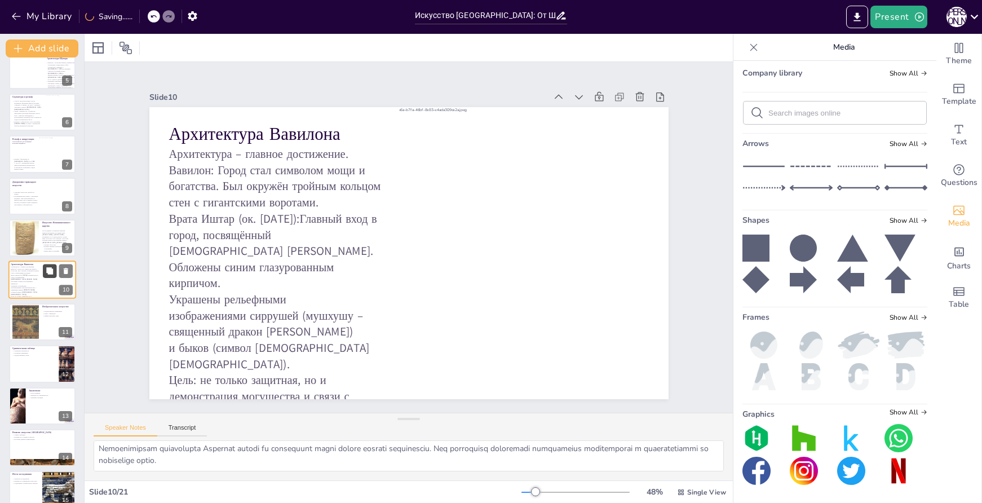
click at [47, 270] on icon at bounding box center [49, 271] width 7 height 7
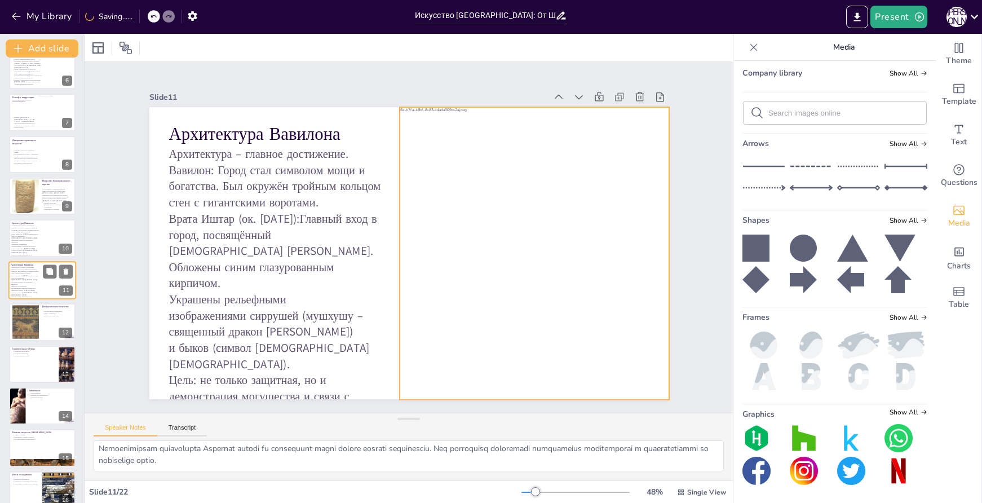
click at [43, 290] on div at bounding box center [60, 280] width 49 height 39
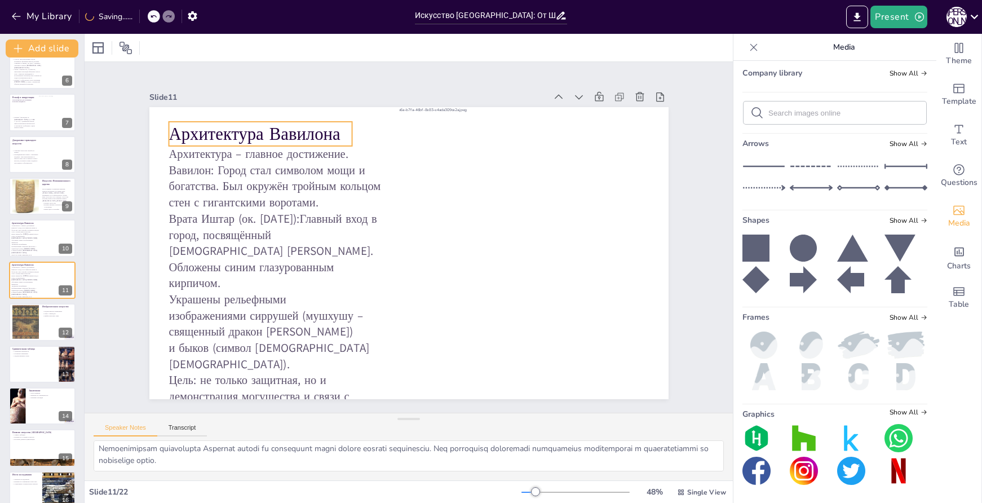
click at [287, 131] on p "Архитектура Вавилона" at bounding box center [272, 119] width 186 height 43
click at [271, 130] on p "Архитектура Вавилона" at bounding box center [261, 134] width 184 height 24
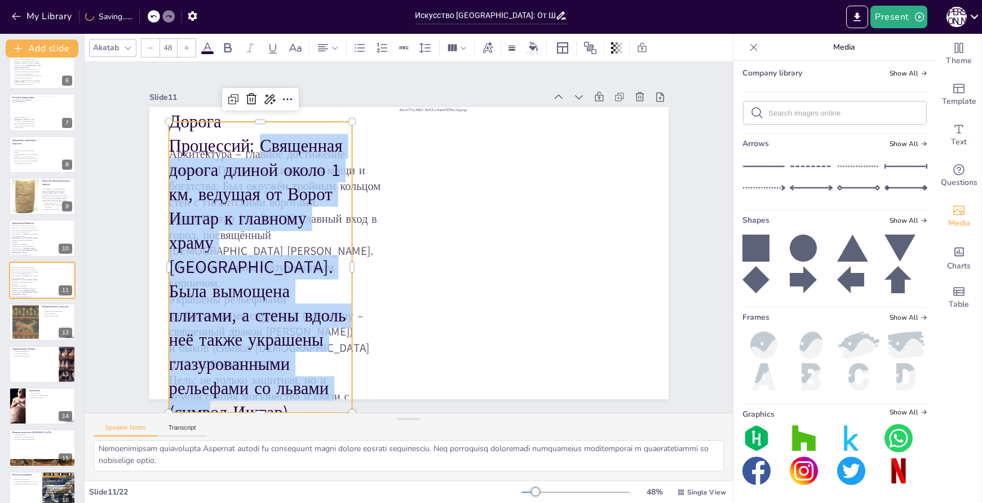
scroll to position [31, 0]
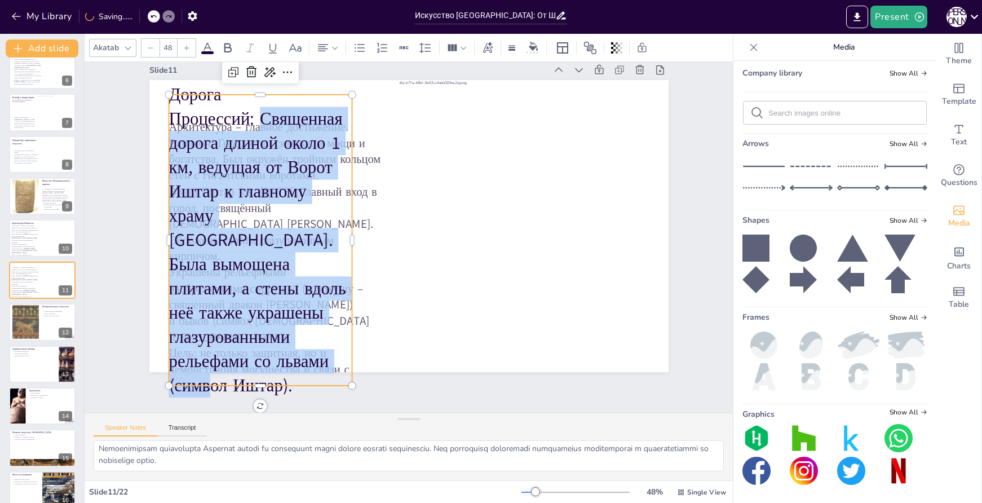
drag, startPoint x: 250, startPoint y: 154, endPoint x: 300, endPoint y: 366, distance: 217.9
click at [300, 366] on p "Дорога Процессий: Священная дорога длиной около 1 км, ведущая от Ворот Иштар к …" at bounding box center [261, 239] width 184 height 315
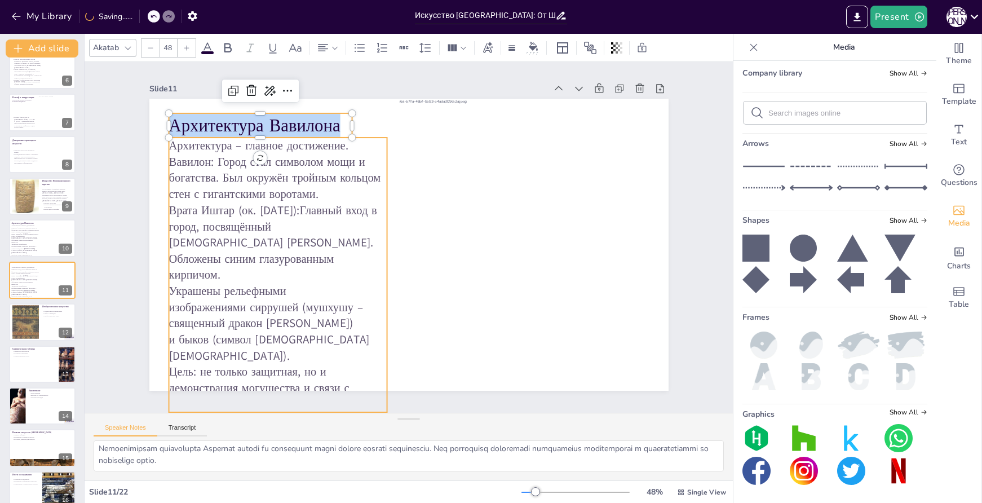
scroll to position [0, 0]
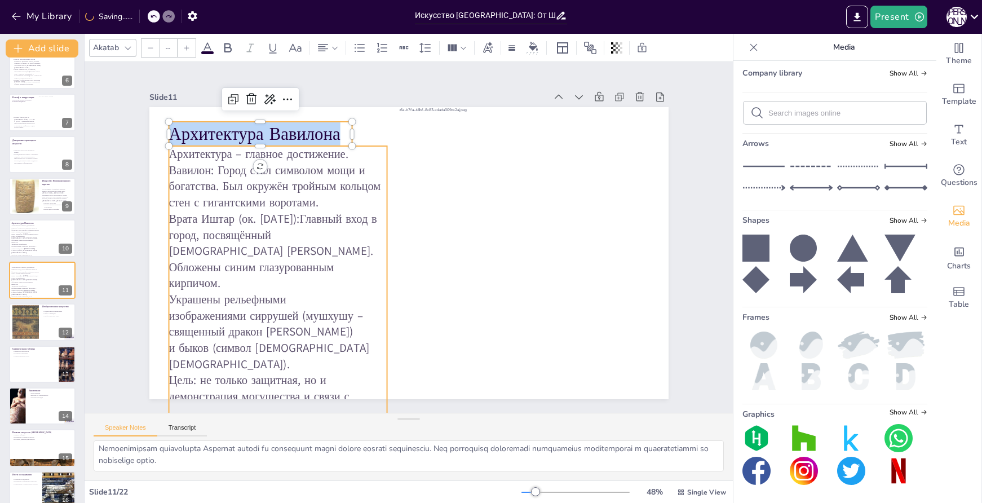
type input "32"
click at [289, 172] on p "Вавилон: Город стал символом мощи и богатства. Был окружён тройным кольцом стен…" at bounding box center [278, 186] width 219 height 49
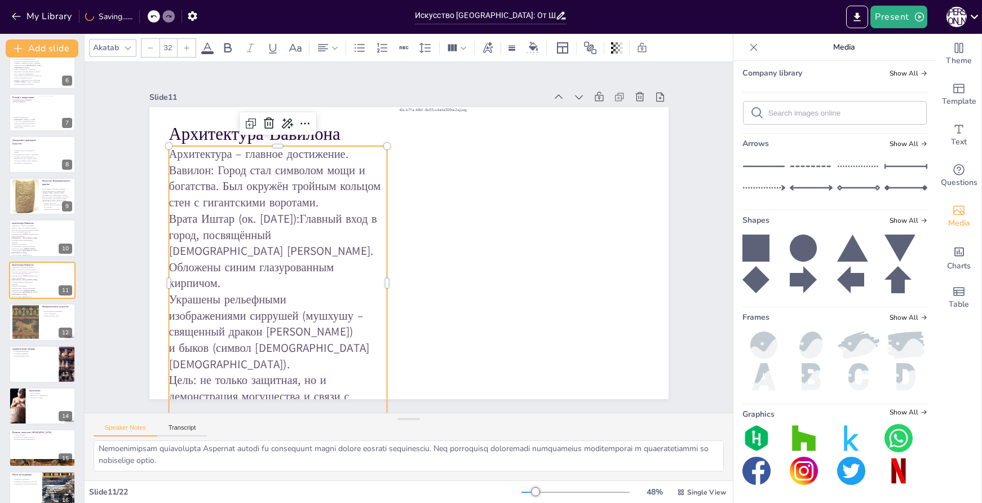
click at [266, 204] on p "Вавилон: Город стал символом мощи и богатства. Был окружён тройным кольцом стен…" at bounding box center [278, 186] width 219 height 49
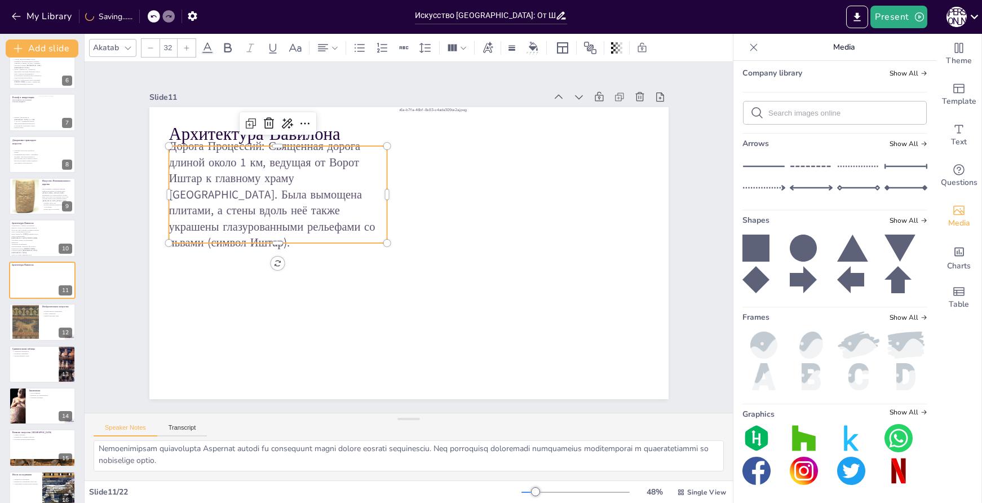
click at [337, 187] on p "Дорога Процессий: Священная дорога длиной около 1 км, ведущая от Ворот Иштар к …" at bounding box center [278, 194] width 219 height 113
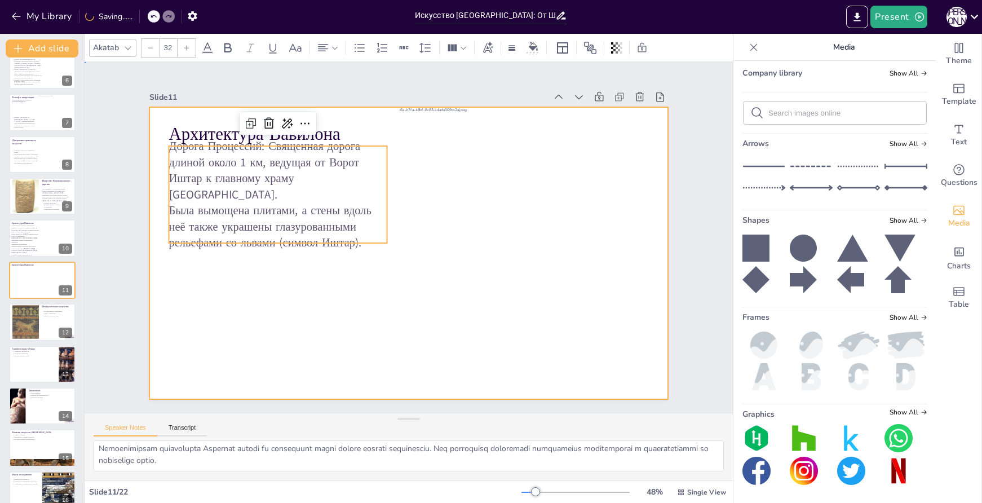
drag, startPoint x: 271, startPoint y: 290, endPoint x: 299, endPoint y: 249, distance: 49.4
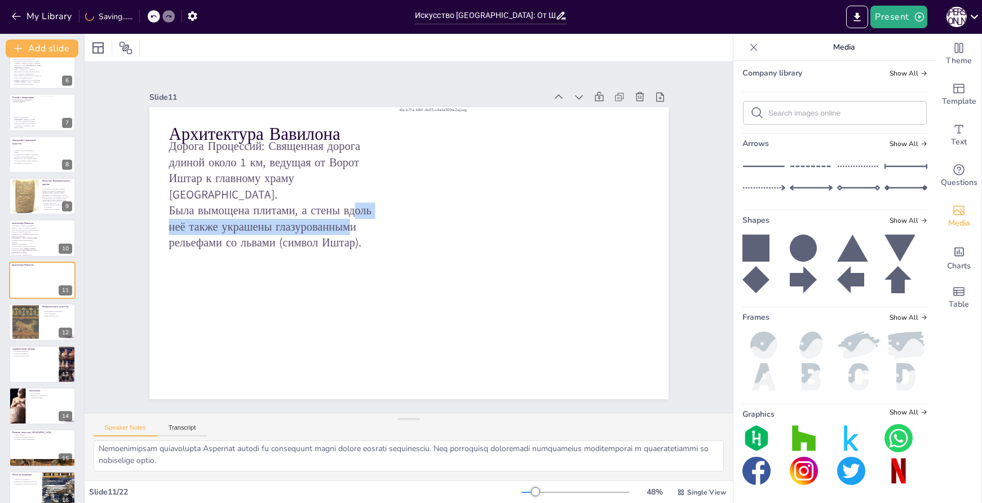
drag, startPoint x: 343, startPoint y: 193, endPoint x: 342, endPoint y: 218, distance: 24.9
click at [342, 218] on p "Была вымощена плитами, а стены вдоль неё также украшены глазурованными рельефам…" at bounding box center [278, 226] width 219 height 49
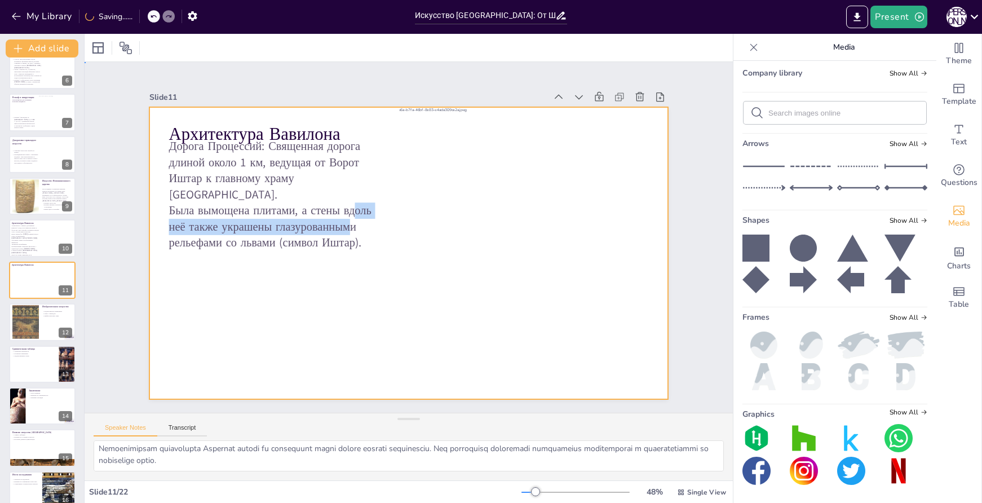
drag, startPoint x: 305, startPoint y: 352, endPoint x: 307, endPoint y: 340, distance: 12.6
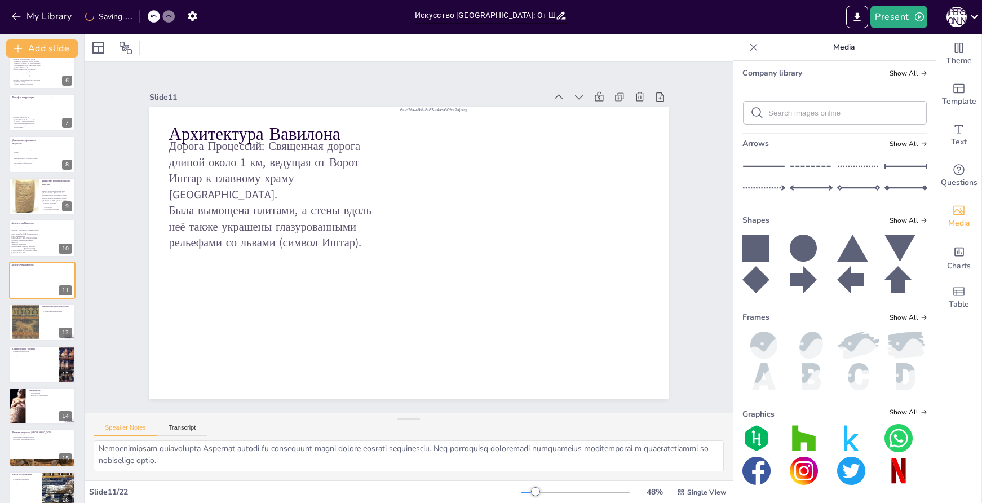
click at [349, 170] on p "Дорога Процессий: Священная дорога длиной около 1 км, ведущая от Ворот Иштар к …" at bounding box center [278, 170] width 219 height 65
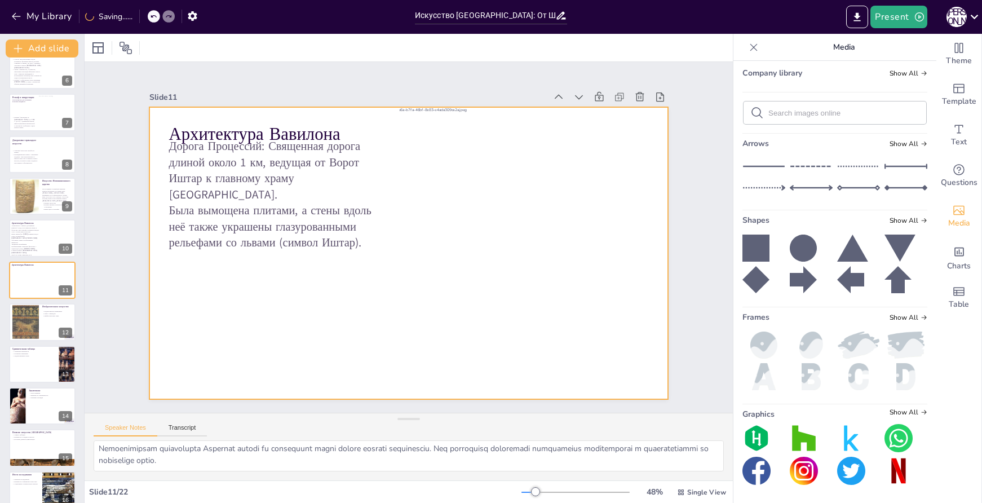
click at [273, 267] on div at bounding box center [408, 253] width 519 height 292
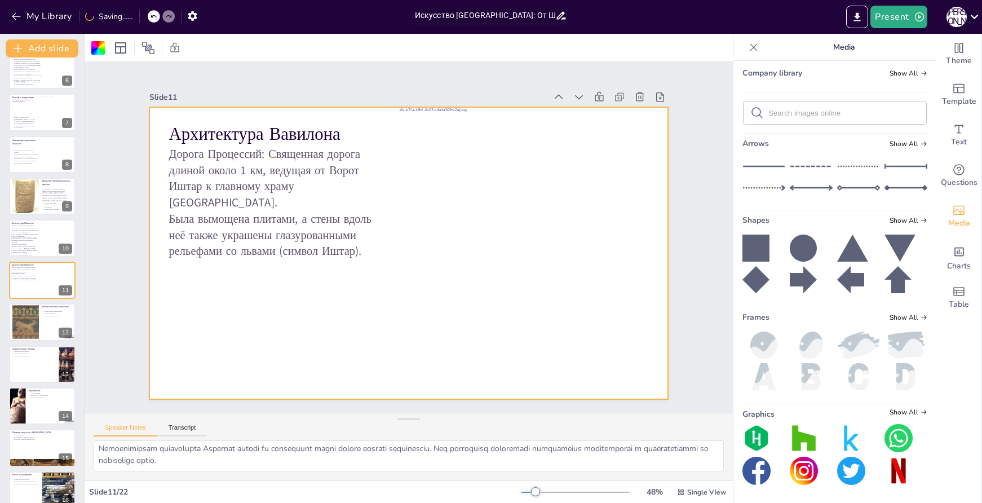
click at [355, 121] on div at bounding box center [408, 253] width 519 height 292
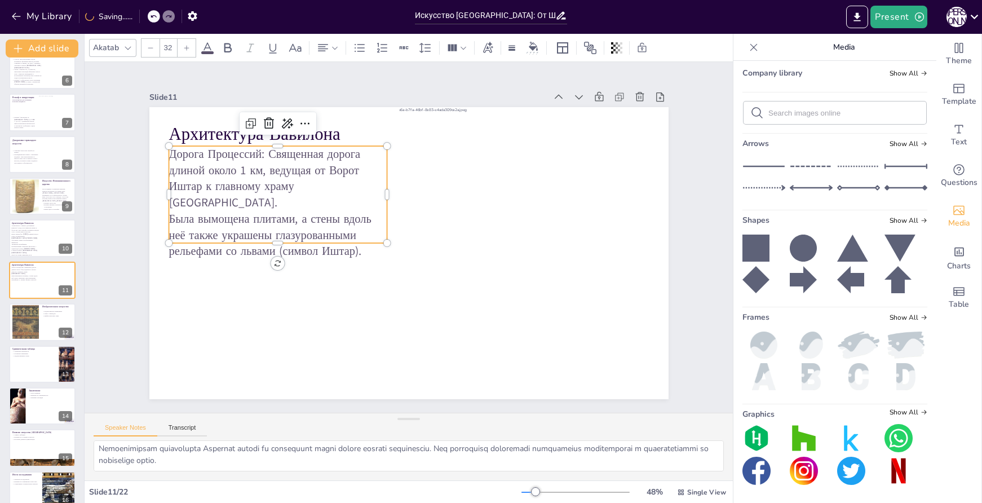
click at [314, 151] on p "Дорога Процессий: Священная дорога длиной около 1 км, ведущая от Ворот Иштар к …" at bounding box center [278, 178] width 219 height 65
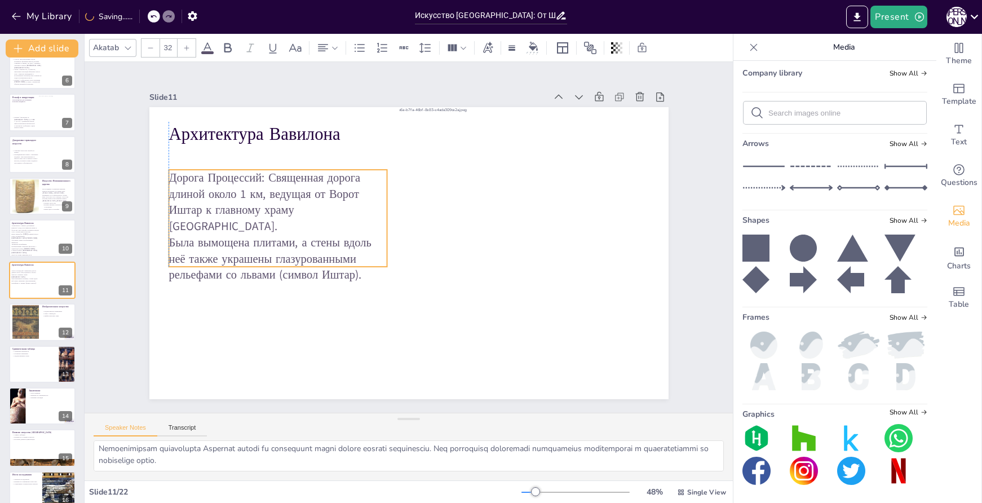
drag, startPoint x: 351, startPoint y: 173, endPoint x: 348, endPoint y: 196, distance: 23.4
click at [348, 196] on p "Дорога Процессий: Священная дорога длиной около 1 км, ведущая от Ворот Иштар к …" at bounding box center [278, 202] width 219 height 65
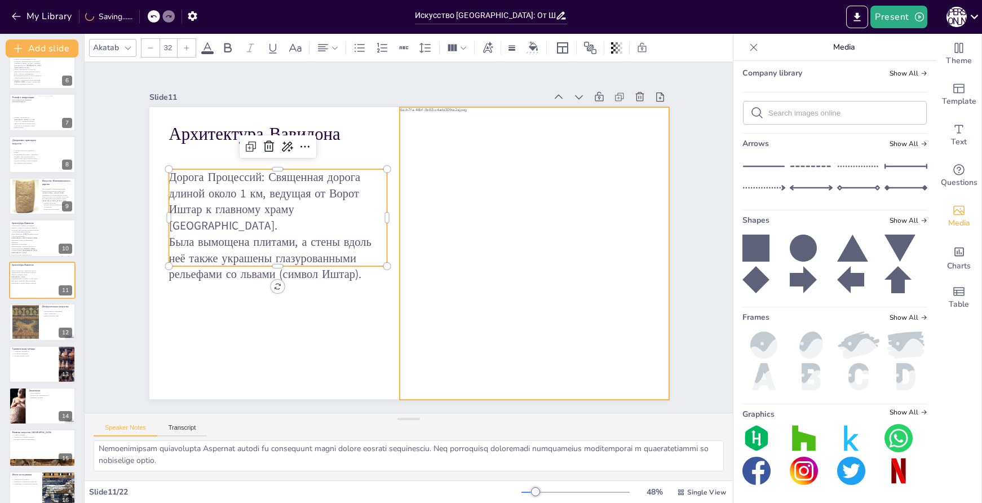
click at [563, 230] on div at bounding box center [546, 255] width 372 height 296
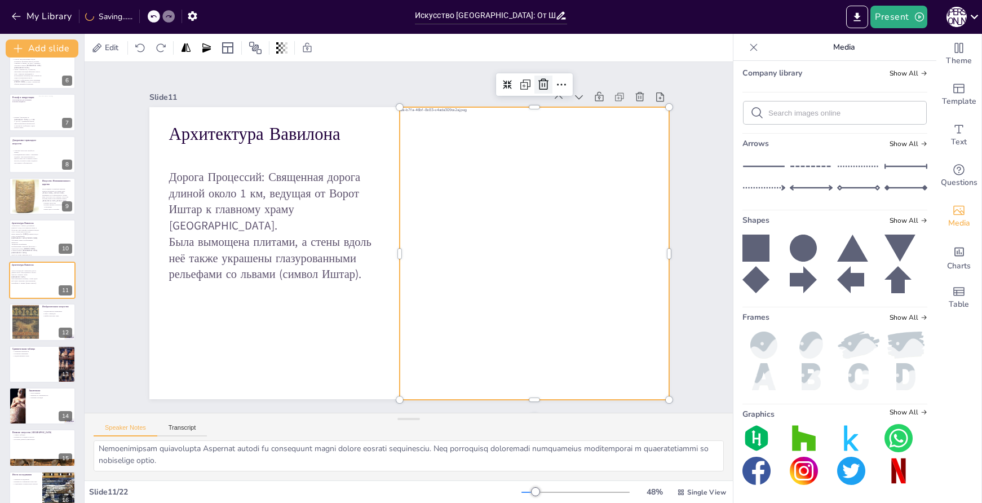
click at [539, 82] on icon at bounding box center [544, 84] width 10 height 11
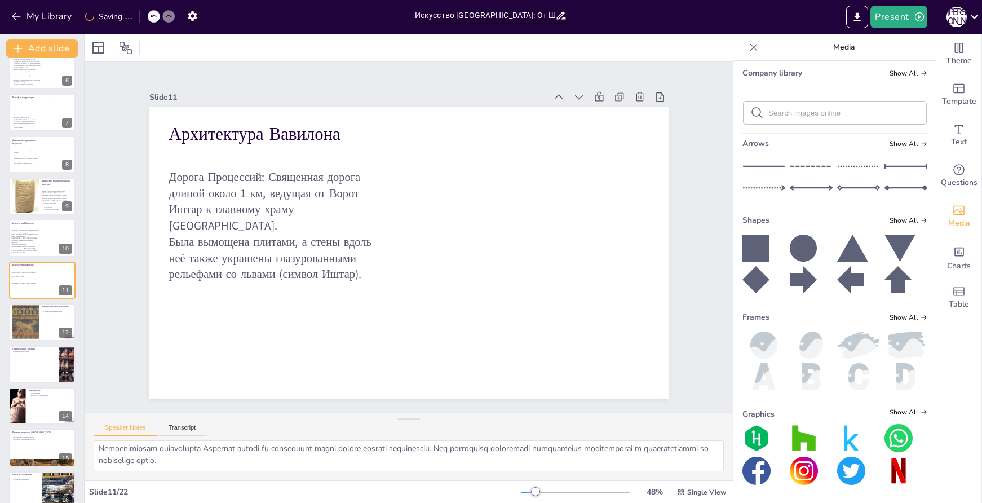
click at [858, 30] on img at bounding box center [882, 30] width 89 height 0
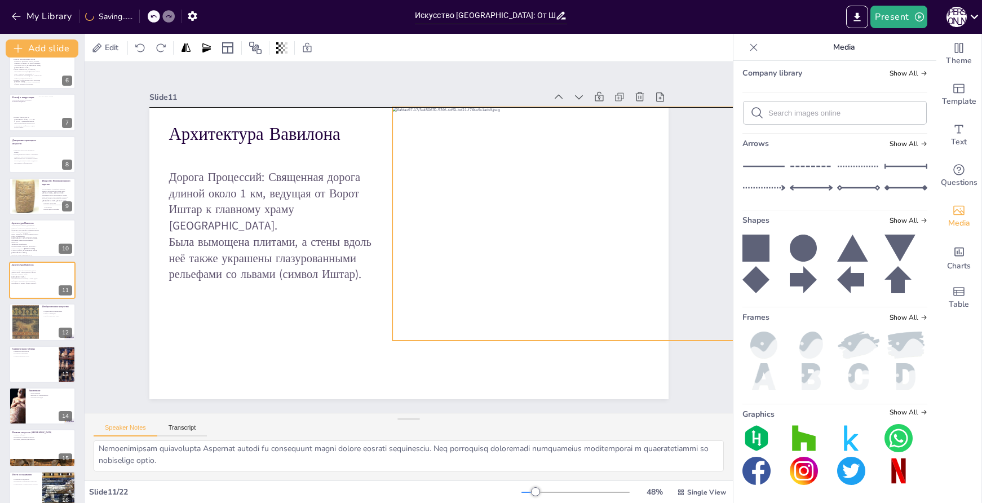
scroll to position [790, 0]
drag, startPoint x: 385, startPoint y: 240, endPoint x: 559, endPoint y: 213, distance: 176.4
click at [559, 213] on div at bounding box center [584, 223] width 416 height 233
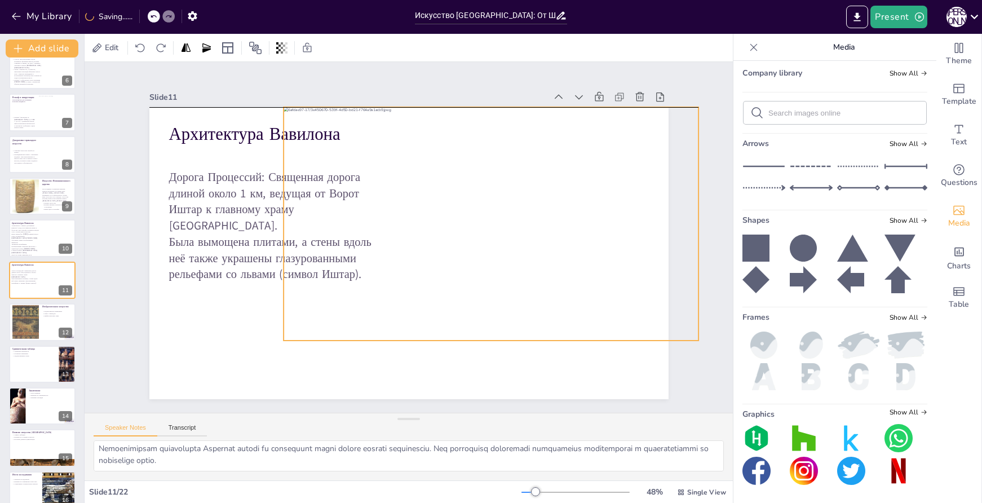
drag, startPoint x: 596, startPoint y: 281, endPoint x: 504, endPoint y: 280, distance: 91.9
click at [504, 280] on div at bounding box center [492, 223] width 416 height 233
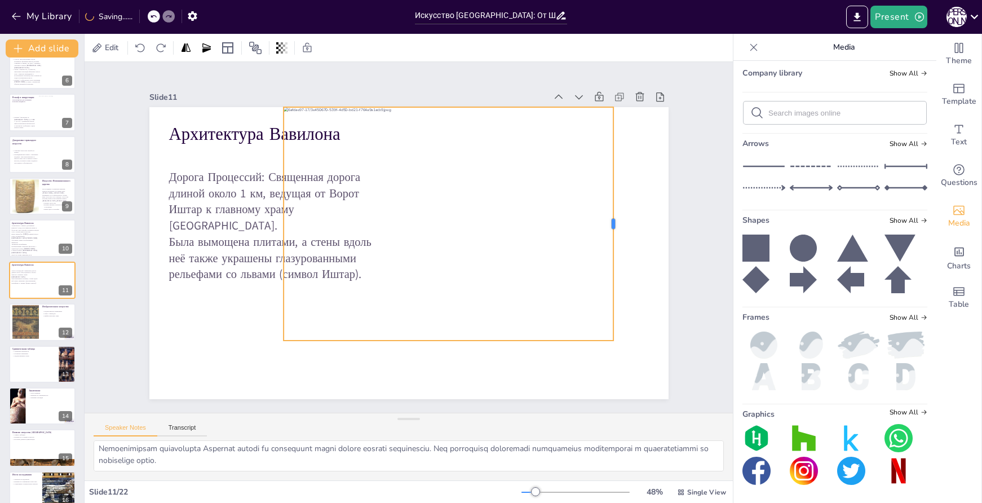
drag, startPoint x: 692, startPoint y: 219, endPoint x: 607, endPoint y: 219, distance: 85.2
click at [614, 219] on div at bounding box center [618, 223] width 9 height 233
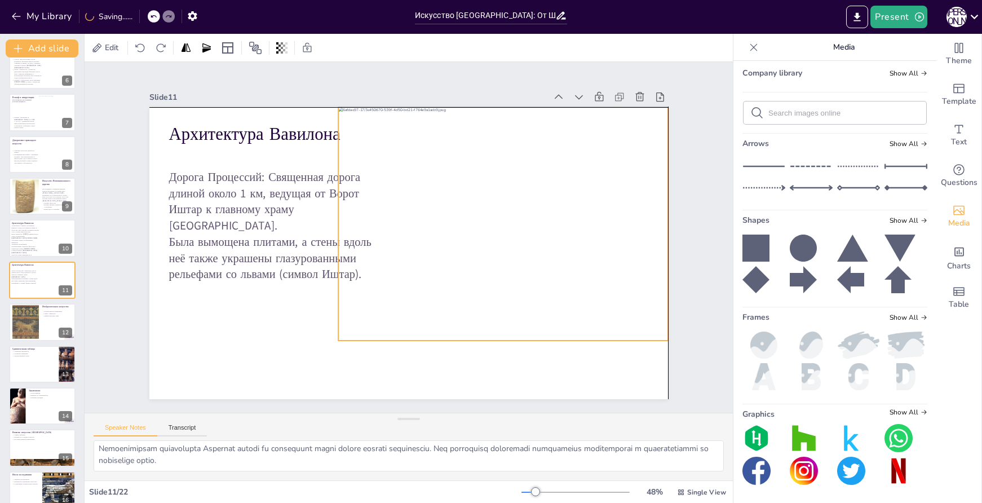
drag, startPoint x: 568, startPoint y: 219, endPoint x: 611, endPoint y: 218, distance: 42.9
click at [611, 218] on div at bounding box center [546, 223] width 416 height 233
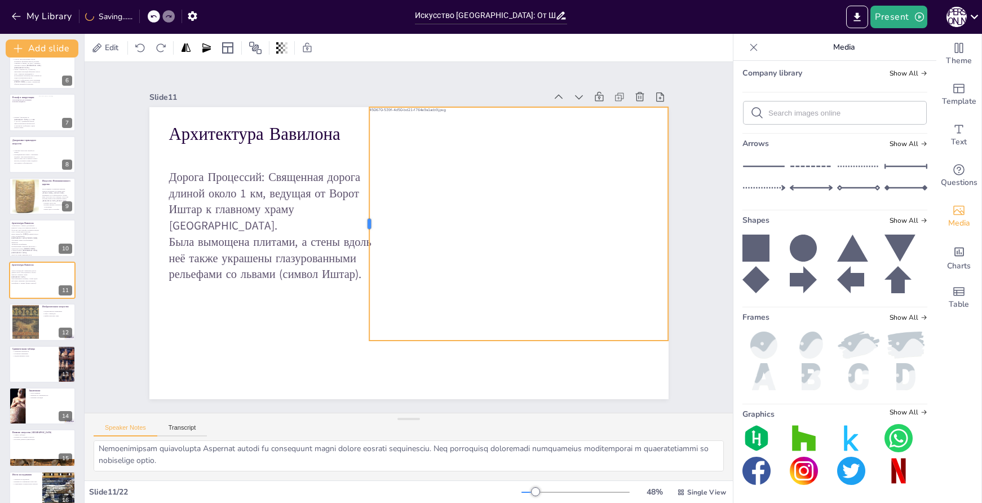
drag, startPoint x: 328, startPoint y: 221, endPoint x: 359, endPoint y: 226, distance: 31.4
click at [360, 226] on div at bounding box center [364, 223] width 9 height 233
drag, startPoint x: 513, startPoint y: 337, endPoint x: 486, endPoint y: 351, distance: 31.0
click at [486, 355] on div at bounding box center [518, 359] width 299 height 9
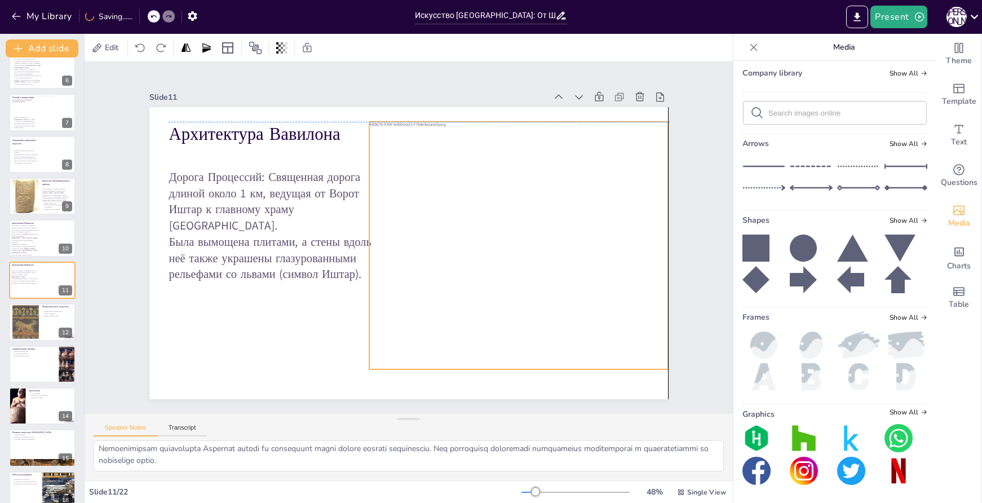
drag, startPoint x: 531, startPoint y: 299, endPoint x: 537, endPoint y: 293, distance: 9.6
click at [537, 293] on div at bounding box center [550, 246] width 424 height 248
click at [362, 241] on div at bounding box center [550, 246] width 424 height 248
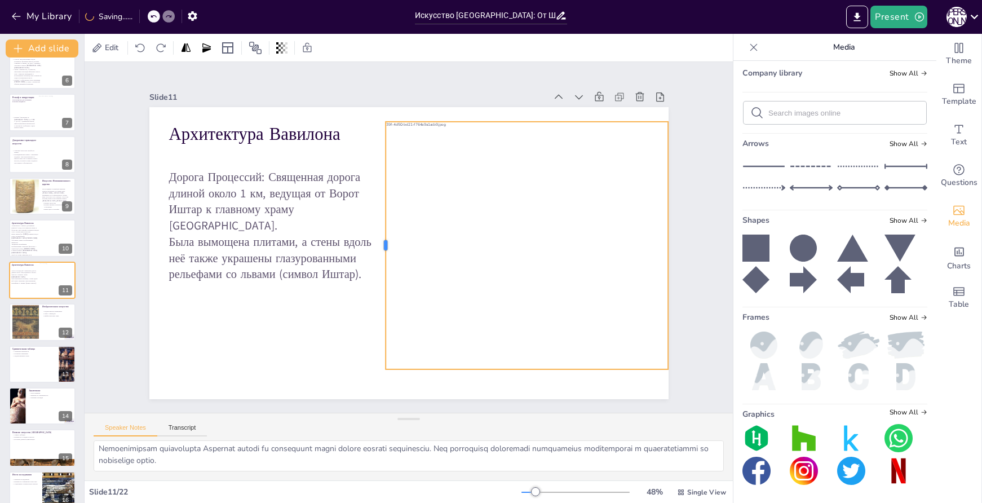
drag, startPoint x: 360, startPoint y: 241, endPoint x: 378, endPoint y: 241, distance: 18.6
click at [378, 241] on div at bounding box center [381, 246] width 9 height 248
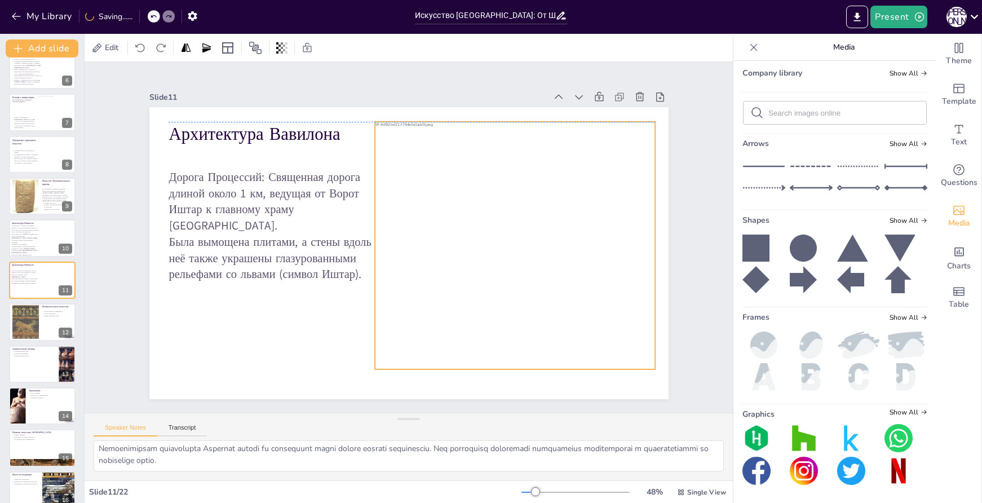
drag, startPoint x: 540, startPoint y: 249, endPoint x: 527, endPoint y: 249, distance: 13.0
click at [527, 249] on div at bounding box center [537, 246] width 424 height 248
click at [28, 321] on div at bounding box center [25, 322] width 27 height 35
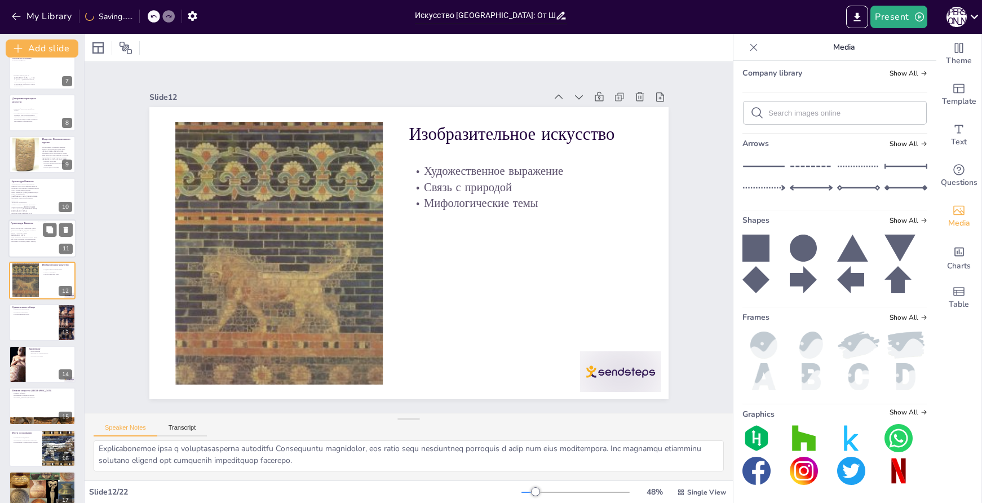
click at [25, 236] on p "Была вымощена плитами, а стены вдоль неё также украшены глазурованными рельефам…" at bounding box center [25, 239] width 29 height 6
type textarea "Символ мощи Вавилона проявляется в его архитектуре, которая была создана для де…"
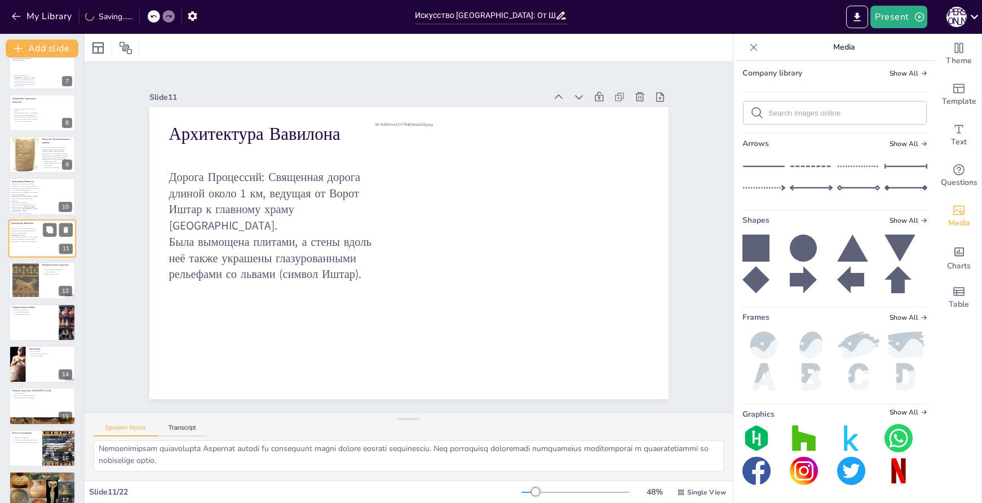
scroll to position [224, 0]
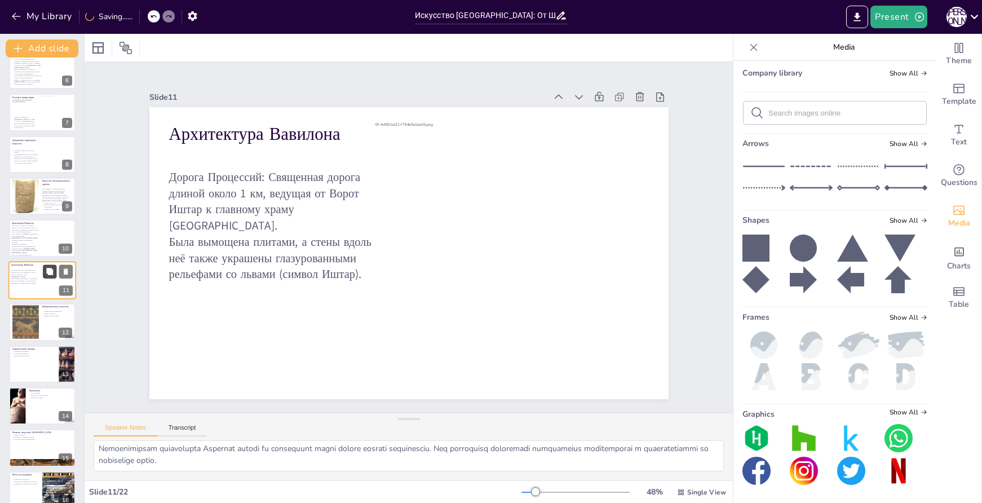
click at [45, 273] on button at bounding box center [50, 271] width 14 height 14
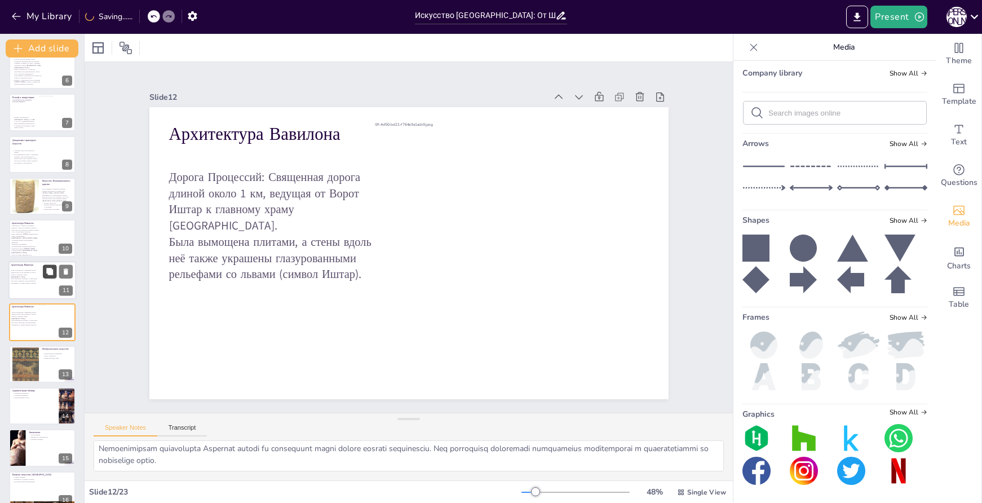
scroll to position [266, 0]
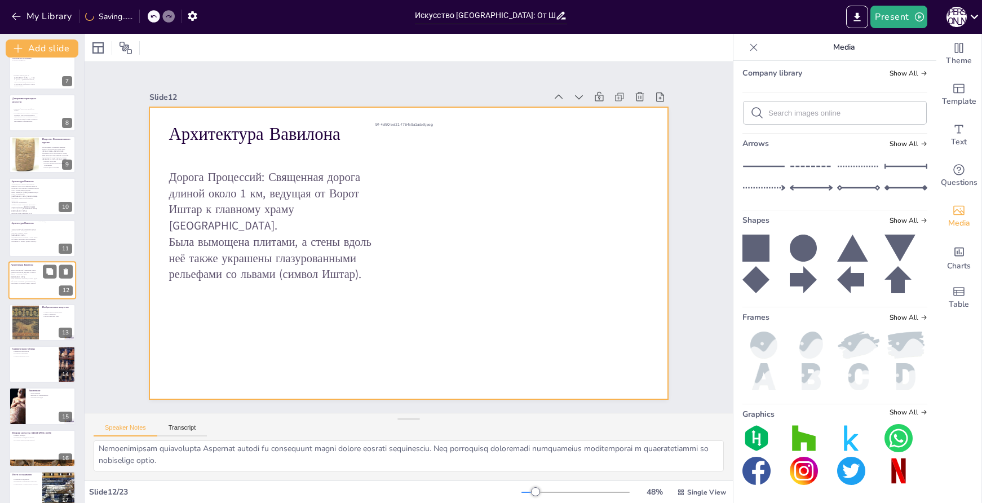
click at [27, 282] on div at bounding box center [42, 280] width 68 height 38
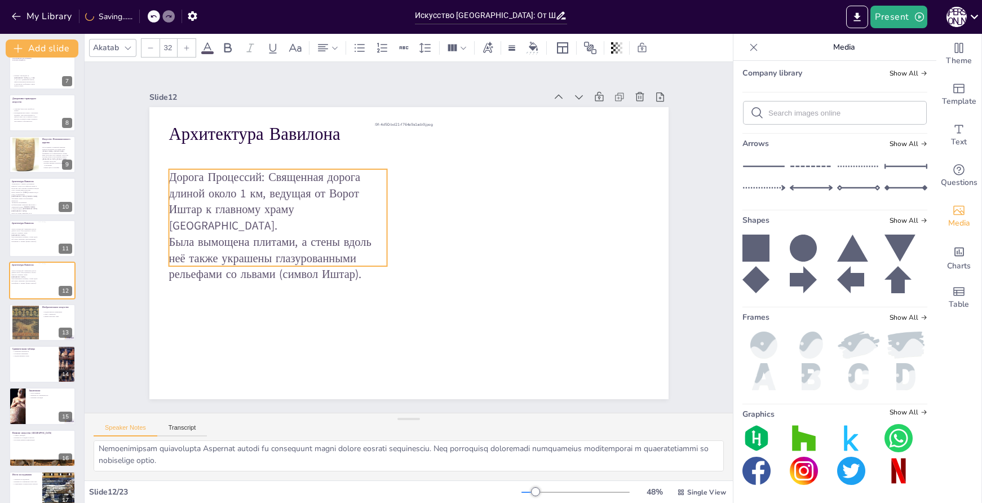
click at [227, 192] on p "Дорога Процессий: Священная дорога длиной около 1 км, ведущая от Ворот Иштар к …" at bounding box center [278, 201] width 219 height 65
click at [269, 191] on p "Дорога Процессий: Священная дорога длиной около 1 км, ведущая от Ворот Иштар к …" at bounding box center [278, 201] width 219 height 65
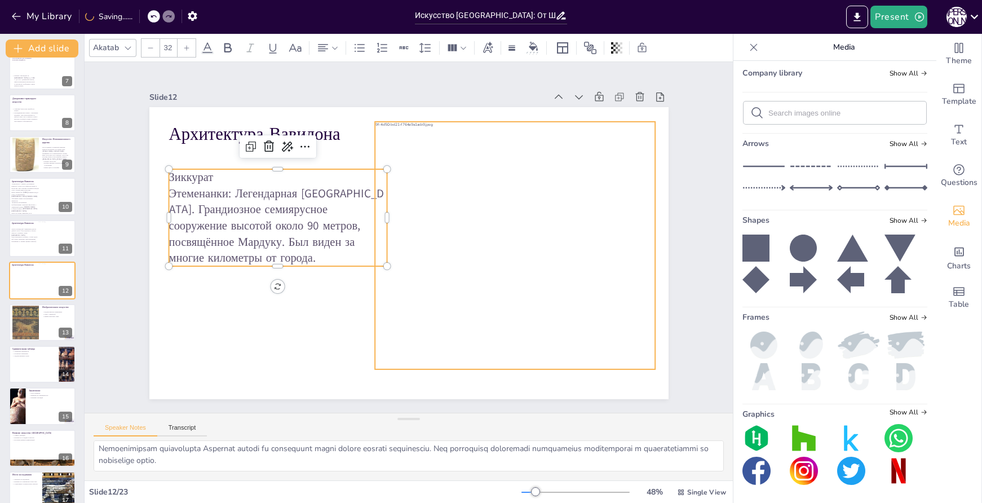
click at [586, 199] on div at bounding box center [537, 246] width 424 height 248
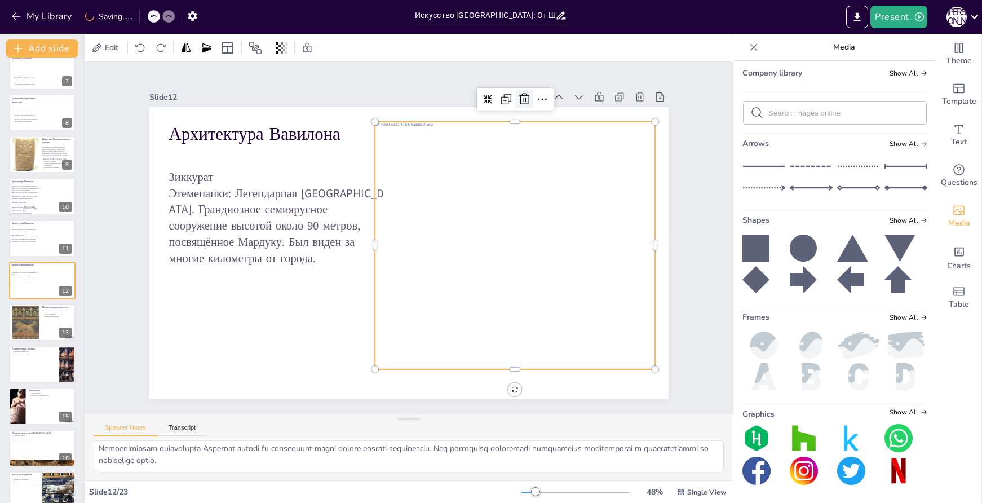
click at [519, 95] on icon at bounding box center [524, 98] width 10 height 11
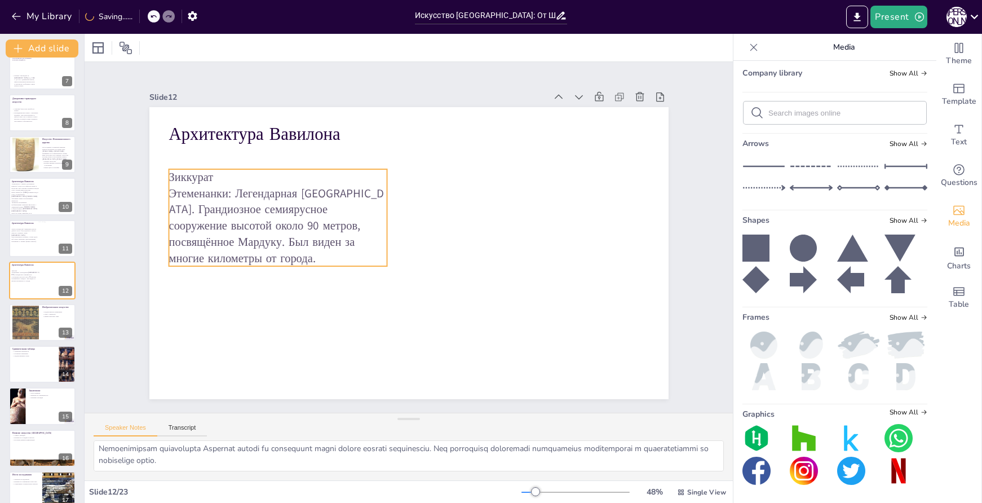
click at [221, 192] on p "Зиккурат Этеменанки: Легендарная Вавилонская башня. Грандиозное семиярусное соо…" at bounding box center [278, 217] width 219 height 97
click at [202, 173] on p "Зиккурат Этеменанки: Легендарная Вавилонская башня. Грандиозное семиярусное соо…" at bounding box center [278, 217] width 219 height 97
click at [220, 205] on p "Зиккурат Этеменанки: Легендарная Вавилонская башня. Грандиозное семиярусное соо…" at bounding box center [278, 217] width 219 height 97
click at [220, 205] on p "Зиккурат Этеменанки: Легендарная Вавилонская башня. Грандиозное семиярусное соо…" at bounding box center [281, 203] width 228 height 119
click at [215, 179] on p "Зиккурат Этеменанки: Легендарная Вавилонская башня. Грандиозное семиярусное соо…" at bounding box center [278, 217] width 219 height 97
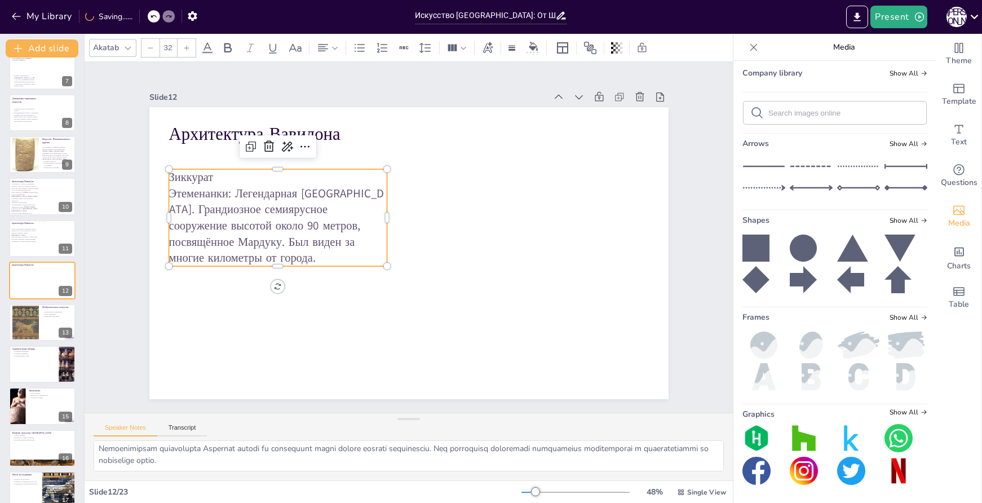
click at [213, 174] on p "Зиккурат Этеменанки: Легендарная Вавилонская башня. Грандиозное семиярусное соо…" at bounding box center [278, 217] width 219 height 97
drag, startPoint x: 219, startPoint y: 191, endPoint x: 161, endPoint y: 176, distance: 60.0
click at [169, 176] on p "Зиккурат Этеменанки: Легендарная Вавилонская башня. Грандиозное семиярусное соо…" at bounding box center [278, 217] width 219 height 97
copy p "Зиккурат Этеменанки"
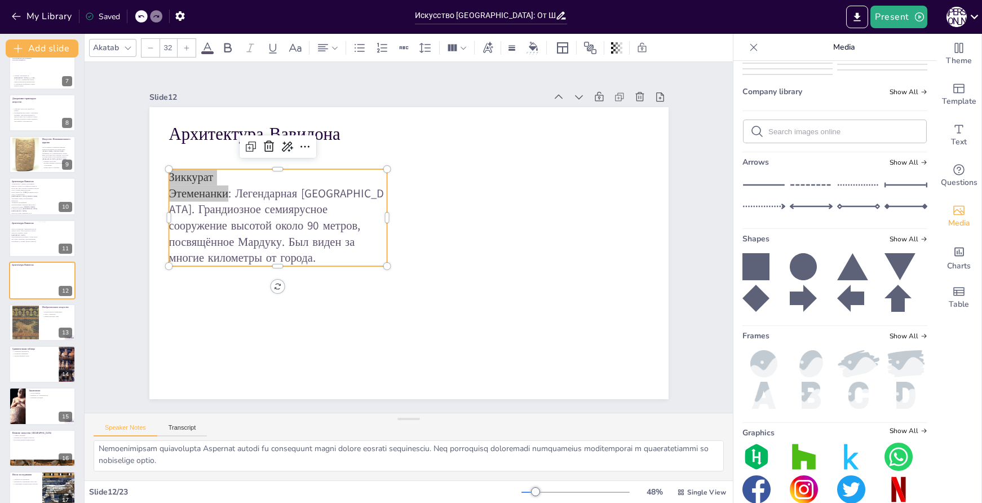
scroll to position [0, 0]
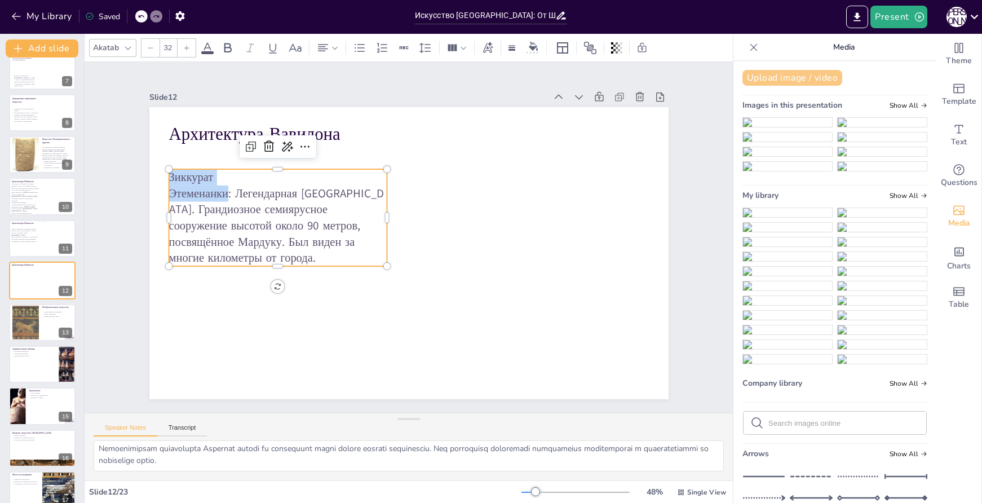
click at [790, 74] on button "Upload image / video" at bounding box center [793, 78] width 100 height 16
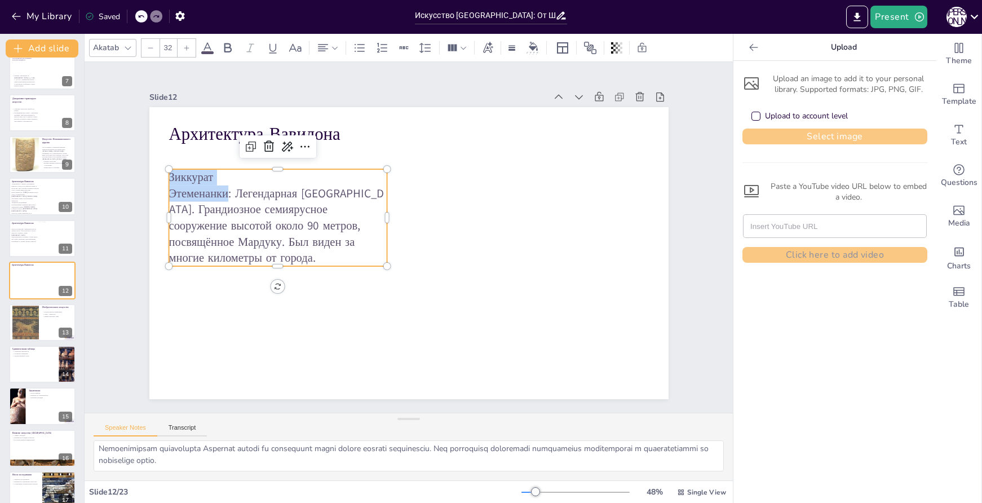
click at [837, 133] on button "Select image" at bounding box center [835, 137] width 185 height 16
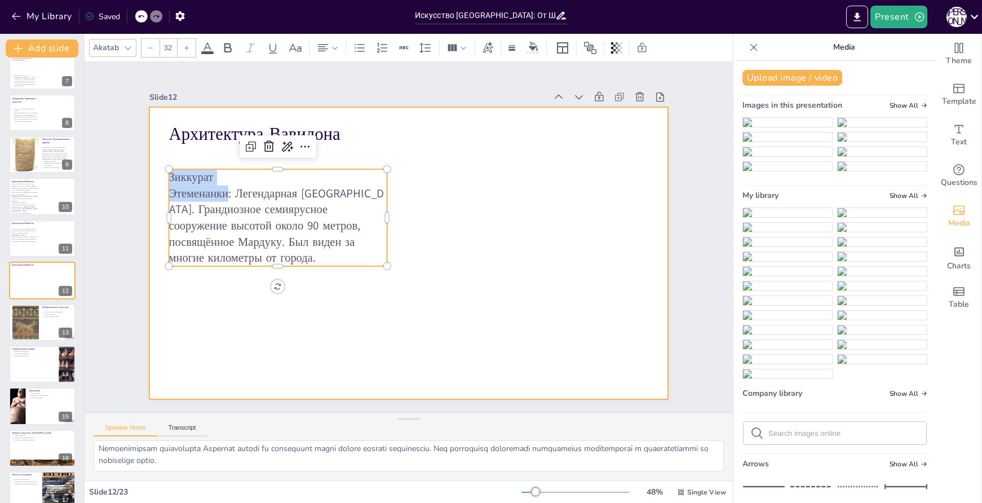
click at [315, 296] on div at bounding box center [408, 253] width 519 height 292
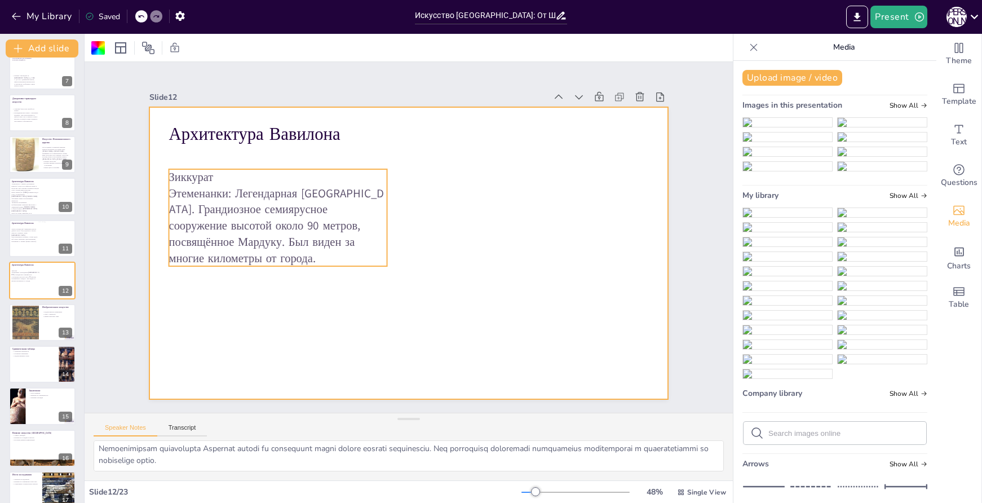
click at [378, 219] on div "Архитектура Вавилона Зиккурат Этеменанки: Легендарная Вавилонская башня. Гранди…" at bounding box center [408, 253] width 519 height 292
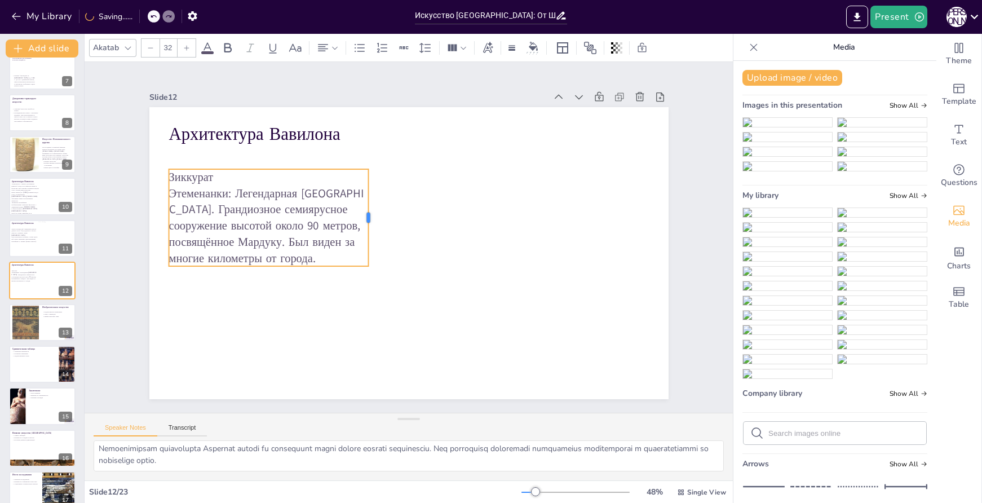
drag, startPoint x: 380, startPoint y: 216, endPoint x: 361, endPoint y: 218, distance: 18.7
click at [366, 218] on div at bounding box center [375, 213] width 19 height 97
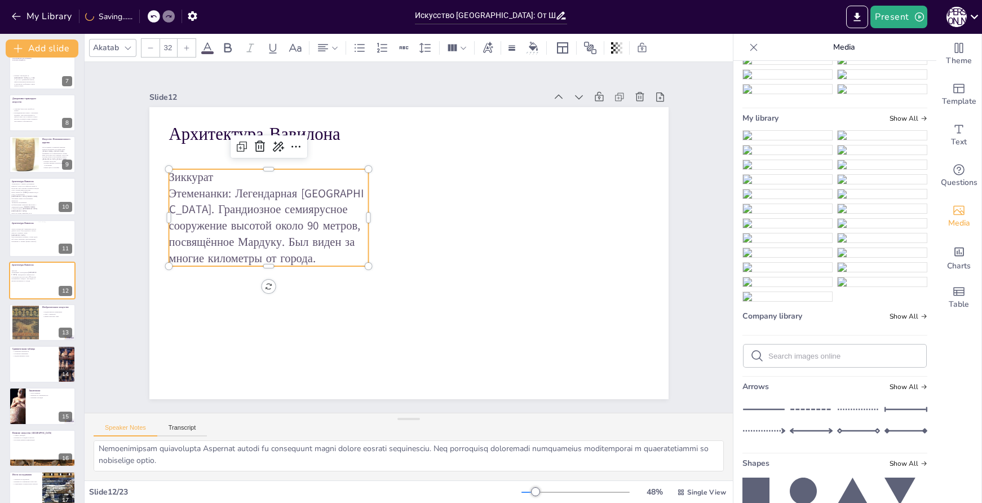
scroll to position [282, 0]
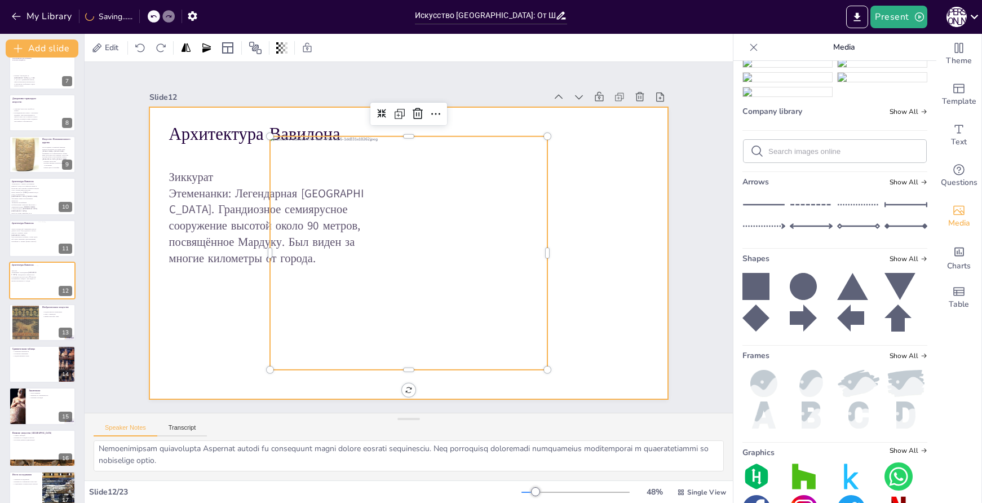
scroll to position [306, 0]
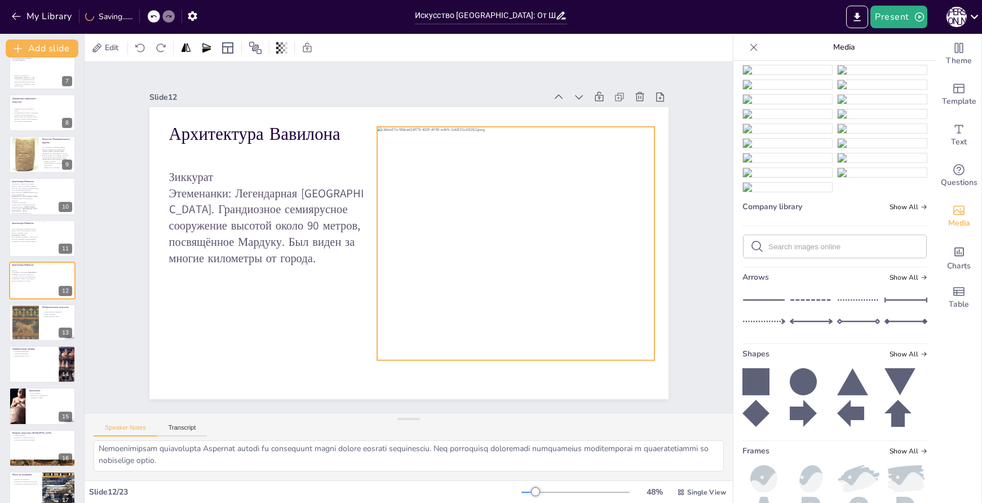
drag, startPoint x: 472, startPoint y: 258, endPoint x: 579, endPoint y: 249, distance: 107.6
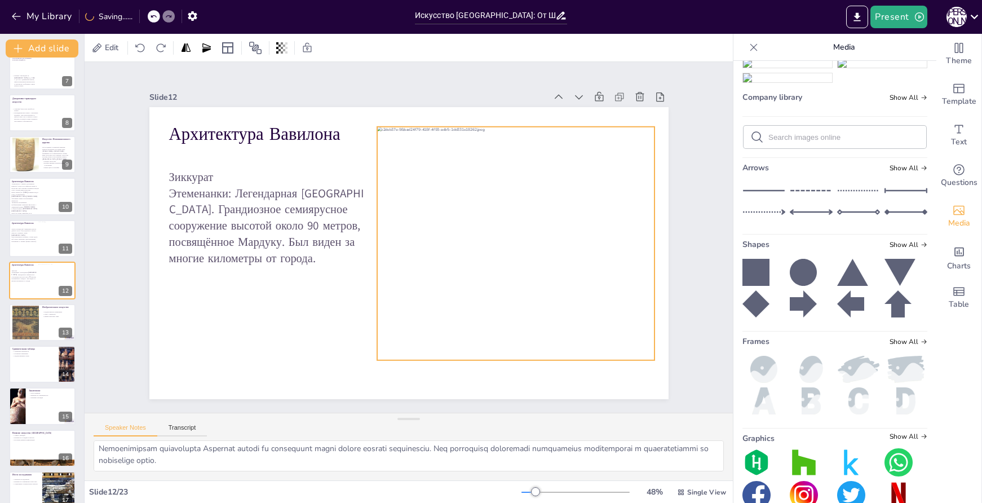
click at [579, 249] on div at bounding box center [516, 243] width 278 height 233
click at [20, 323] on div at bounding box center [25, 322] width 27 height 35
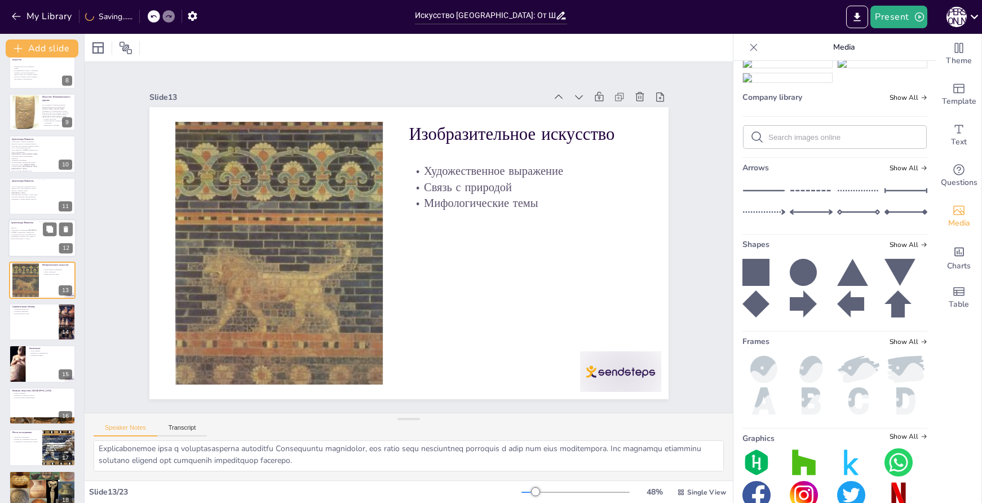
click at [32, 249] on div at bounding box center [42, 238] width 68 height 38
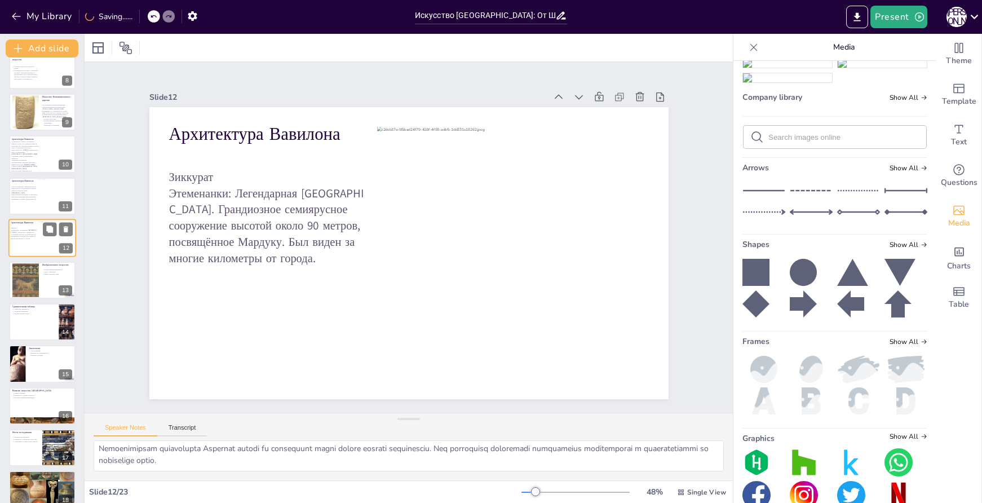
scroll to position [266, 0]
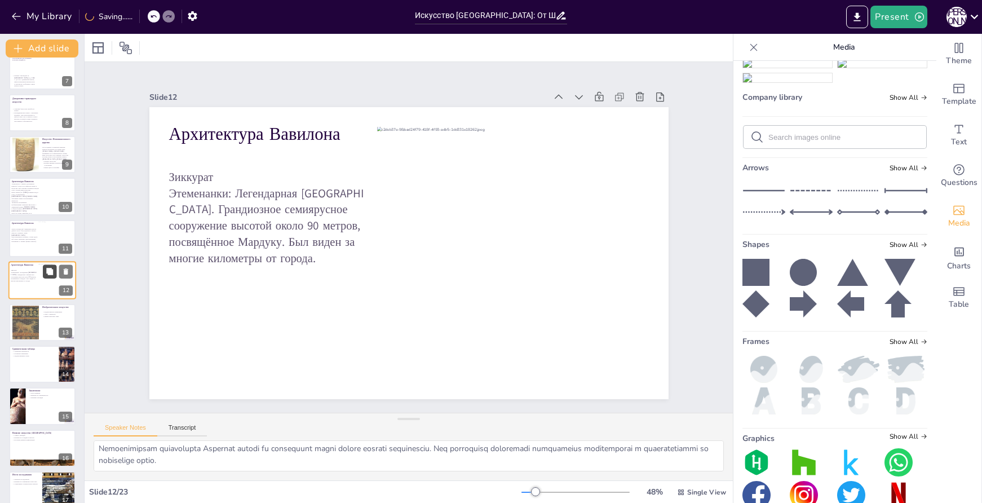
click at [47, 272] on icon at bounding box center [49, 271] width 7 height 7
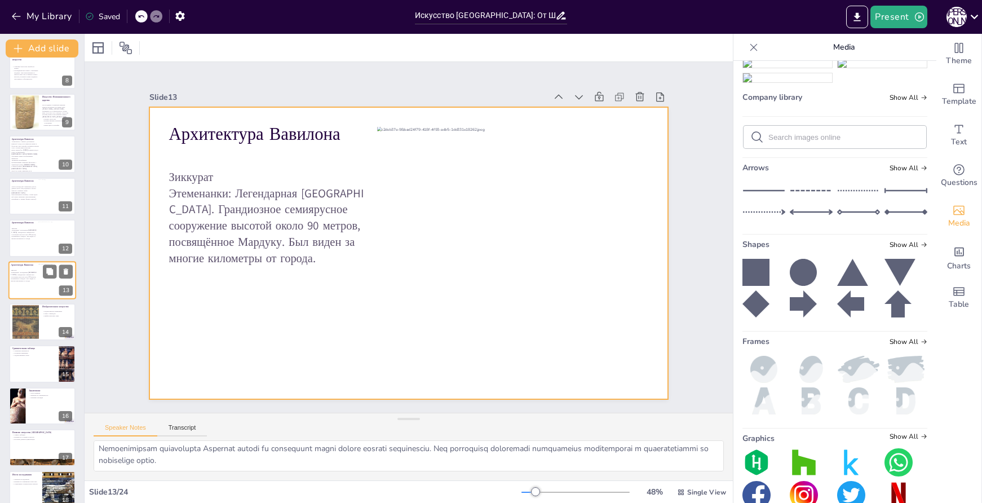
click at [27, 296] on div at bounding box center [42, 280] width 68 height 38
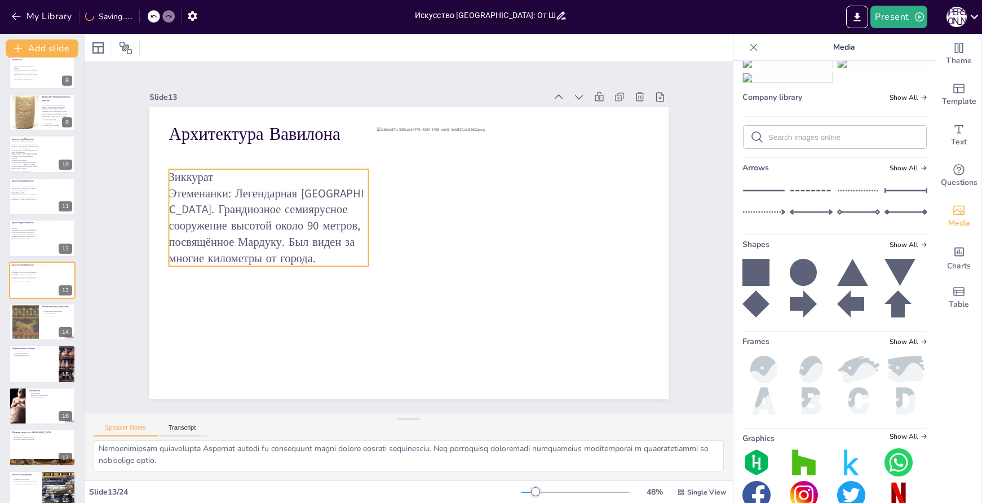
click at [235, 220] on p "Зиккурат Этеменанки: Легендарная Вавилонская башня. Грандиозное семиярусное соо…" at bounding box center [271, 202] width 209 height 117
click at [246, 207] on p "Зиккурат Этеменанки: Легендарная Вавилонская башня. Грандиозное семиярусное соо…" at bounding box center [271, 202] width 209 height 117
click at [246, 207] on p "Зиккурат Этеменанки: Легендарная Вавилонская башня. Грандиозное семиярусное соо…" at bounding box center [269, 217] width 200 height 97
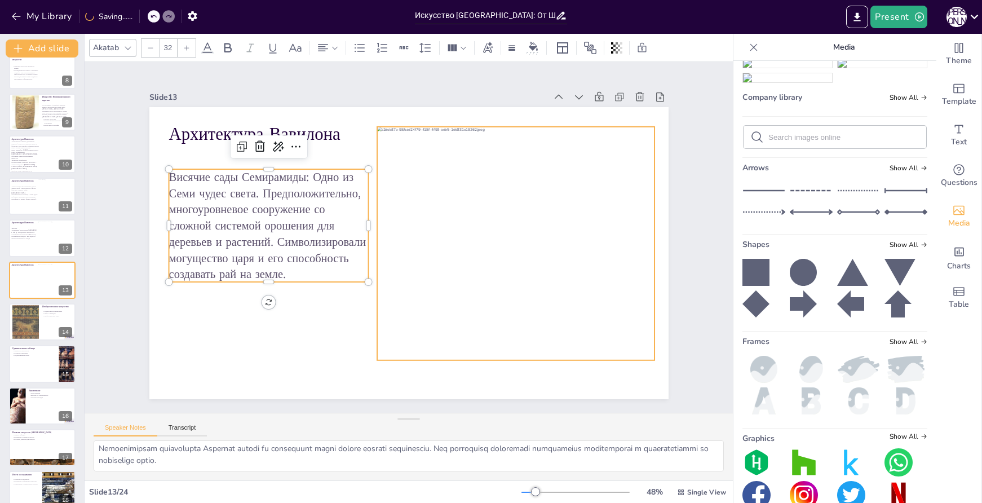
click at [514, 242] on div at bounding box center [514, 255] width 301 height 262
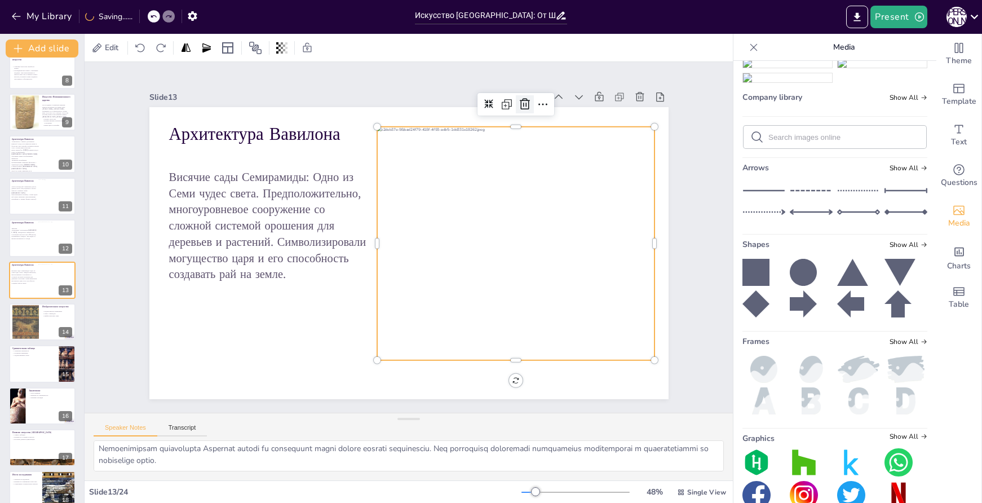
click at [533, 111] on icon at bounding box center [538, 117] width 11 height 12
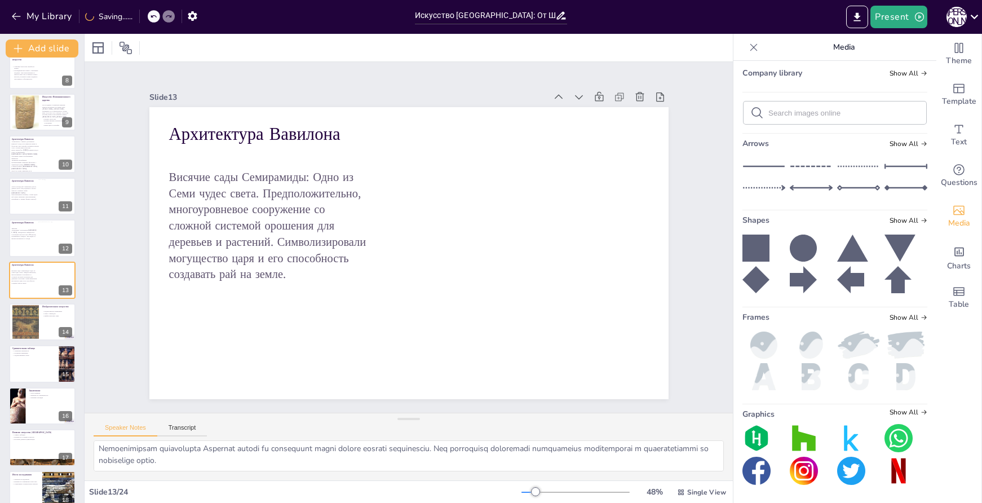
scroll to position [983, 0]
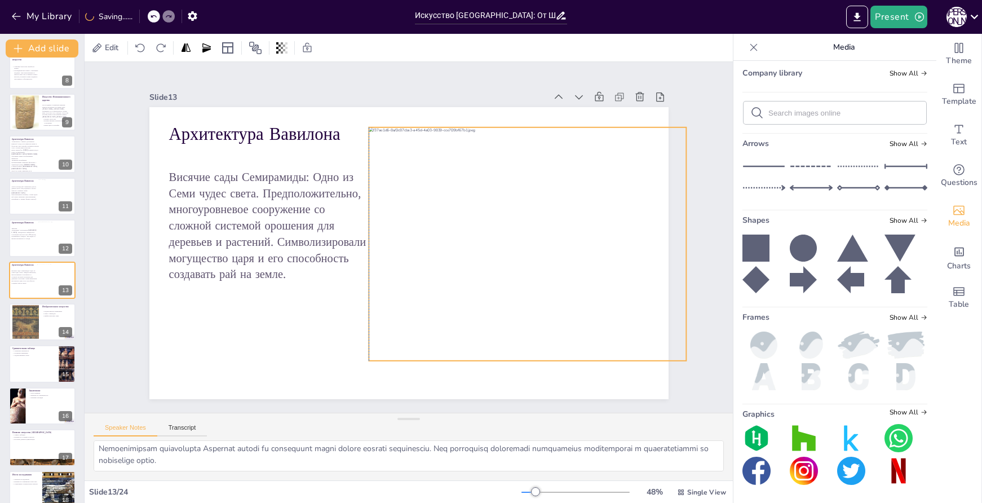
scroll to position [1003, 0]
drag, startPoint x: 420, startPoint y: 249, endPoint x: 541, endPoint y: 240, distance: 121.0
click at [541, 240] on div at bounding box center [526, 257] width 340 height 266
drag, startPoint x: 678, startPoint y: 239, endPoint x: 650, endPoint y: 239, distance: 27.6
click at [659, 239] on div at bounding box center [663, 243] width 9 height 233
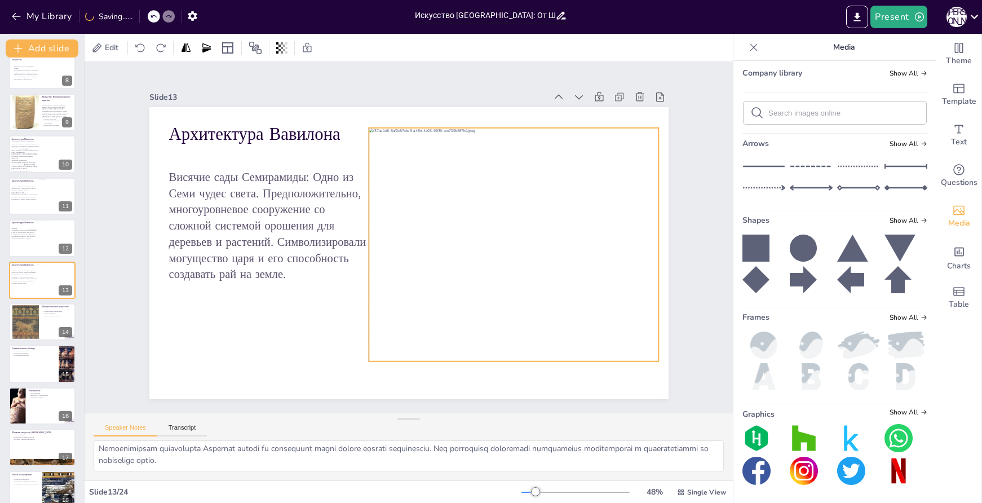
click at [542, 236] on div at bounding box center [526, 257] width 340 height 266
click at [25, 311] on div at bounding box center [25, 322] width 27 height 35
type textarea "Художественное выражение в изобразительном искусстве Месопотамии отражает культ…"
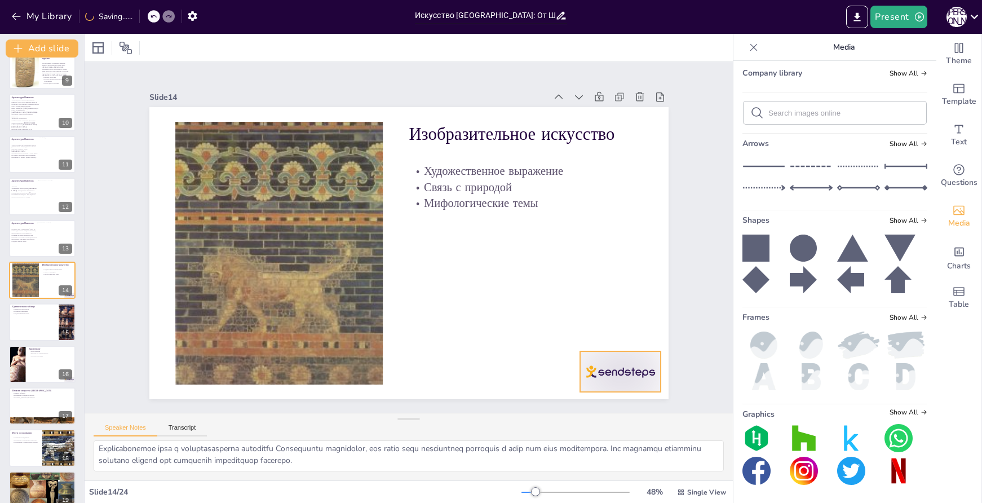
click at [610, 354] on div at bounding box center [620, 371] width 81 height 41
click at [627, 327] on icon at bounding box center [630, 329] width 14 height 14
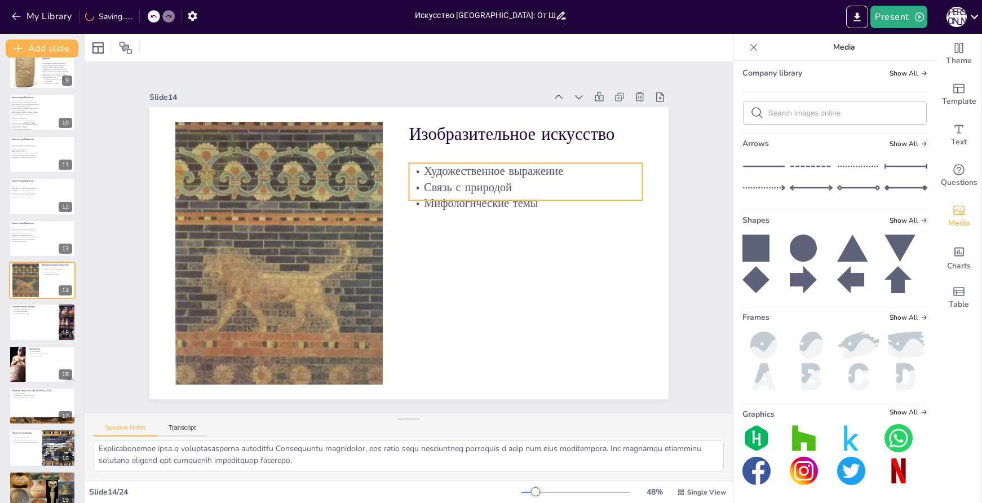
click at [539, 180] on p "Связь с природой" at bounding box center [533, 212] width 232 height 64
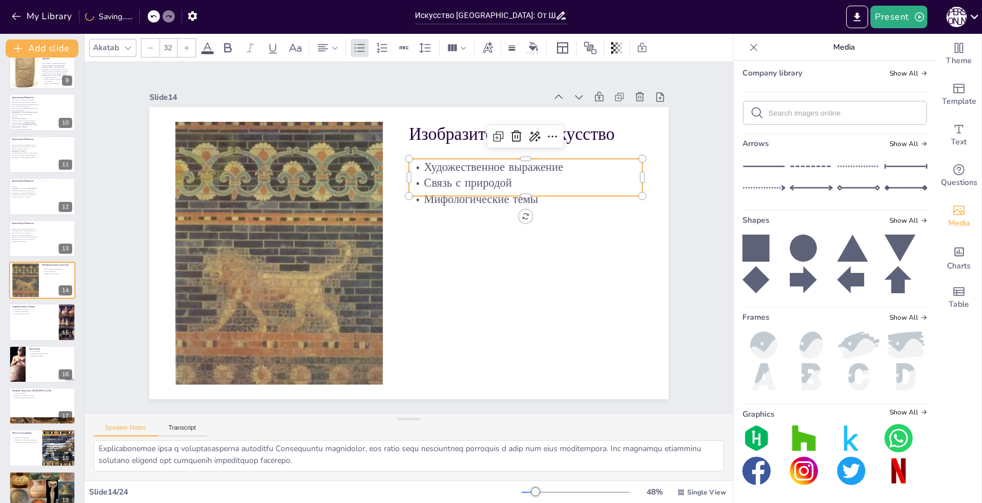
click at [563, 169] on p "Художественное выражение" at bounding box center [525, 167] width 233 height 16
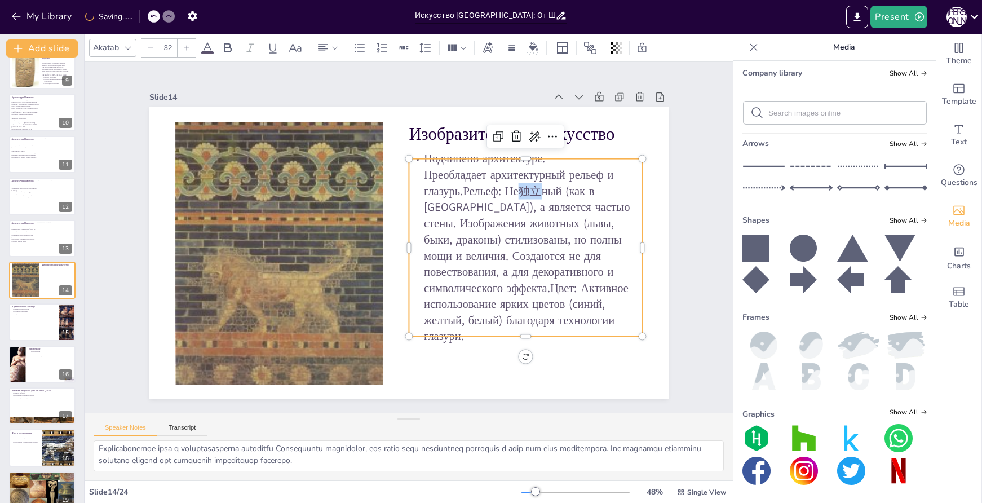
drag, startPoint x: 508, startPoint y: 198, endPoint x: 532, endPoint y: 198, distance: 24.3
click at [532, 198] on p "Подчинено архитектуре. Преобладает архитектурный рельеф и глазурь.Рельеф: Не独立н…" at bounding box center [524, 259] width 253 height 217
copy p "独立"
click at [542, 200] on p "Подчинено архитектуре. Преобладает архитектурный рельеф и глазурь.Рельеф: Не独立н…" at bounding box center [524, 259] width 253 height 217
drag, startPoint x: 553, startPoint y: 195, endPoint x: 509, endPoint y: 193, distance: 43.4
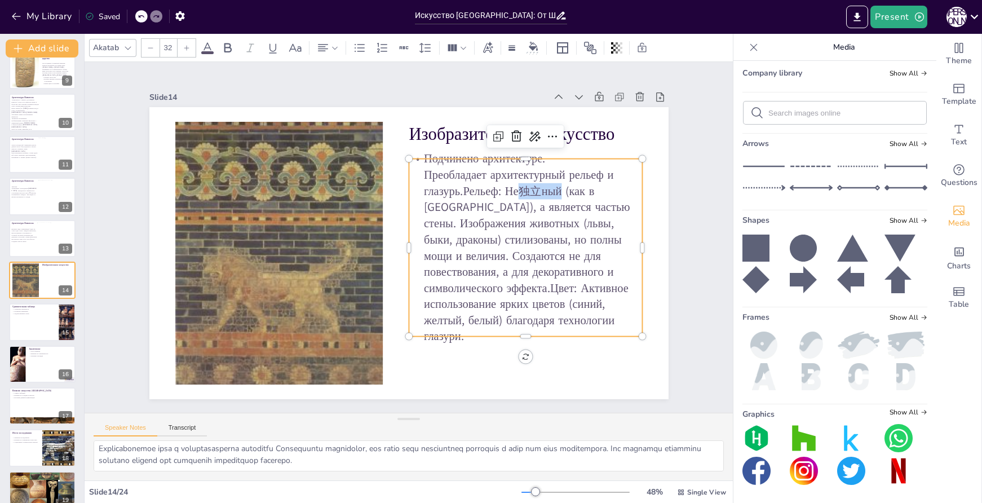
click at [509, 193] on p "Подчинено архитектуре. Преобладает архитектурный рельеф и глазурь.Рельеф: Не独立н…" at bounding box center [525, 248] width 233 height 194
click at [456, 196] on p "Подчинено архитектуре. Преобладает архитектурный рельеф и глазурь.Рельеф: Не са…" at bounding box center [524, 259] width 253 height 217
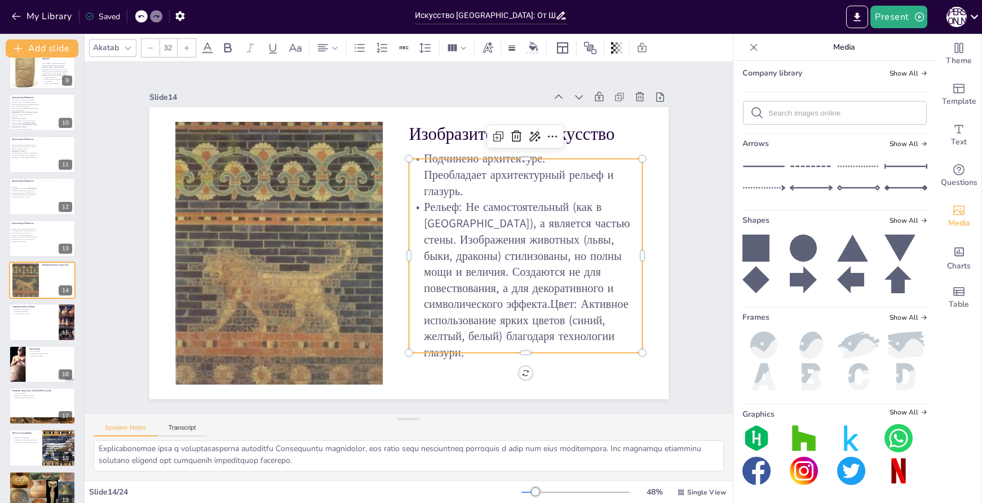
click at [459, 310] on p "Рельеф: Не самостоятельный (как в Ассирии), а является частью стены. Изображени…" at bounding box center [514, 303] width 262 height 206
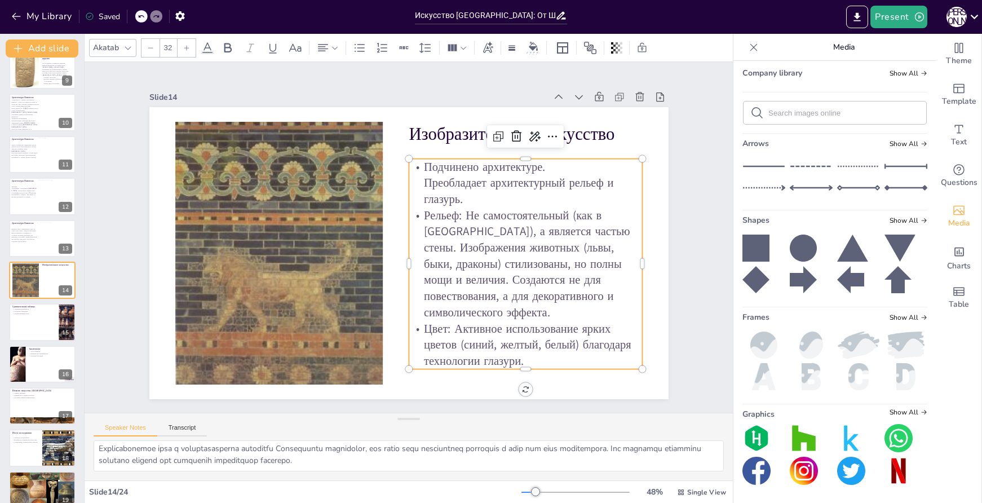
scroll to position [890, 0]
click at [27, 330] on div at bounding box center [42, 322] width 68 height 38
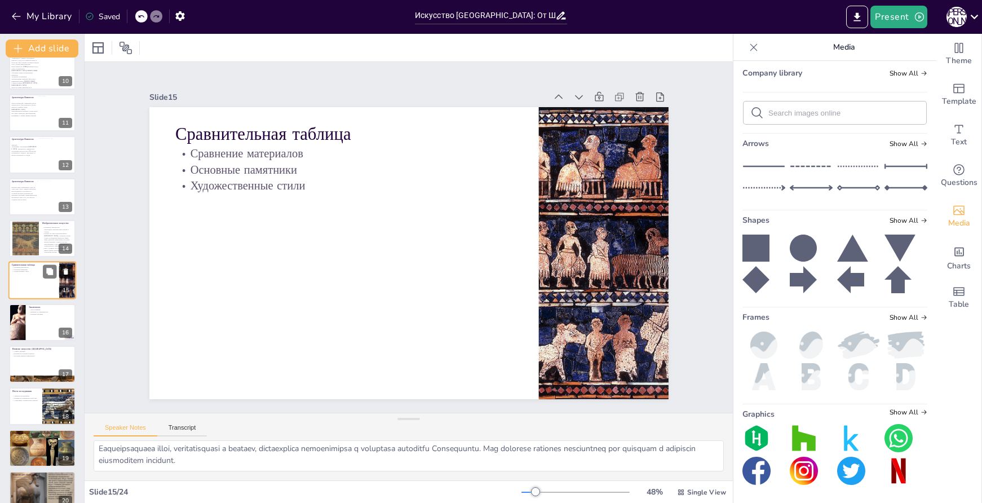
click at [62, 271] on icon at bounding box center [66, 272] width 8 height 8
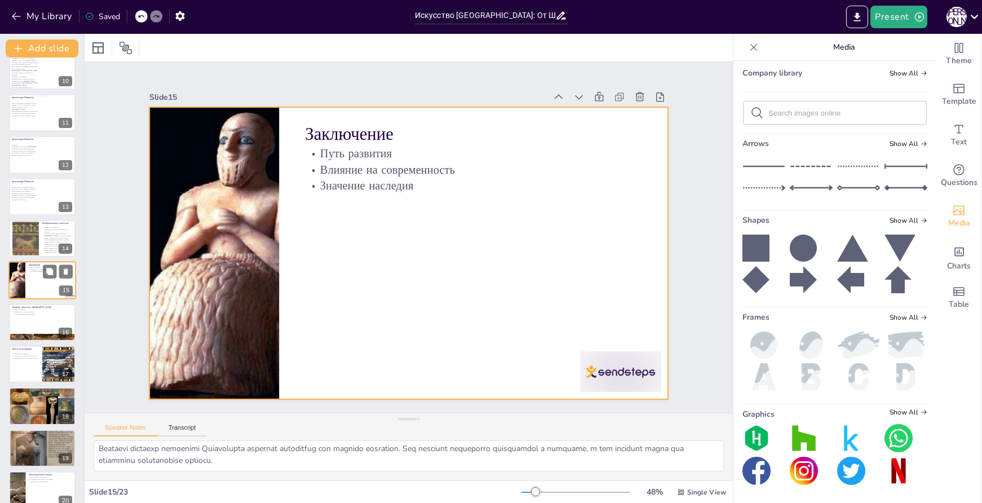
click at [35, 282] on div at bounding box center [42, 281] width 68 height 38
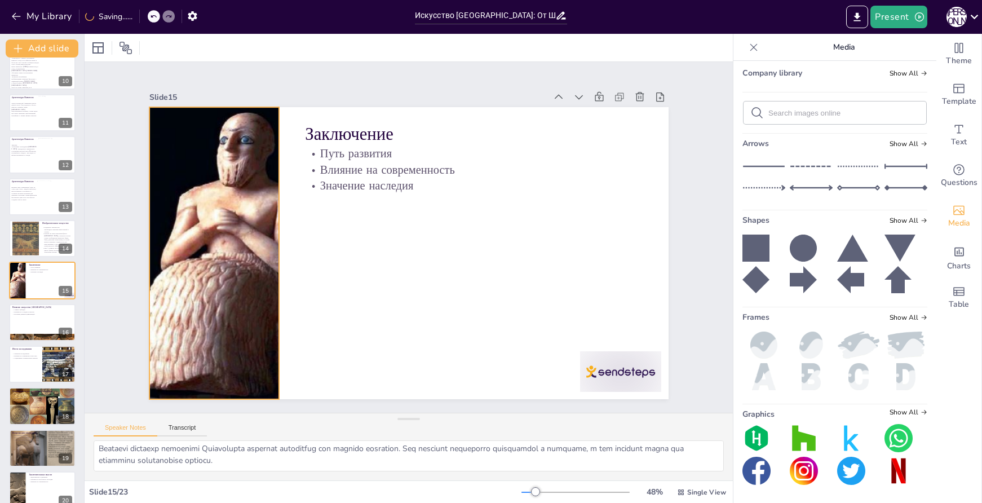
click at [258, 216] on div at bounding box center [213, 233] width 233 height 312
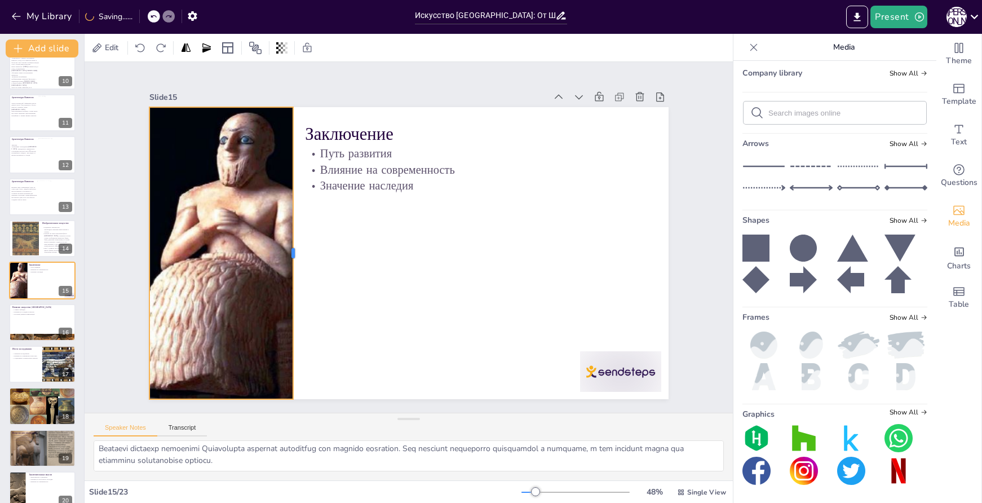
drag, startPoint x: 274, startPoint y: 250, endPoint x: 288, endPoint y: 255, distance: 15.0
click at [288, 255] on div at bounding box center [296, 242] width 39 height 292
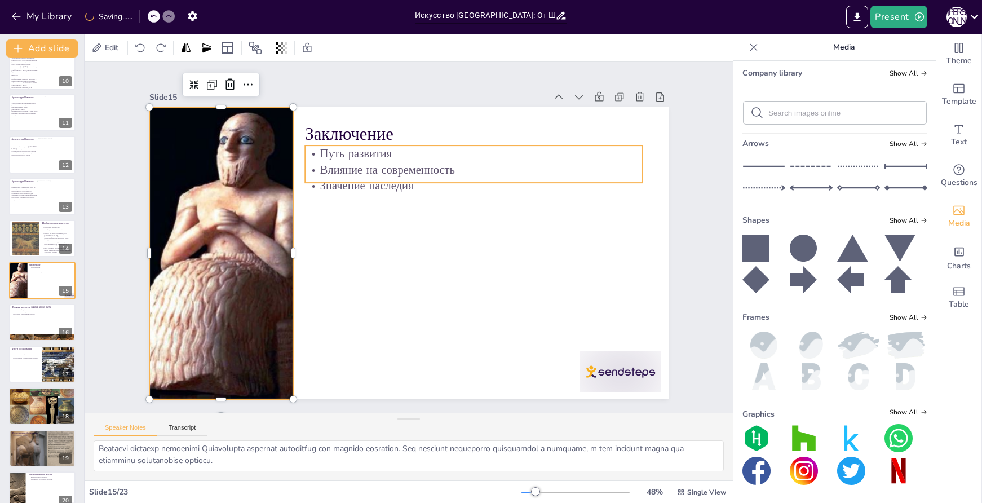
click at [448, 158] on p "Влияние на современность" at bounding box center [480, 176] width 337 height 51
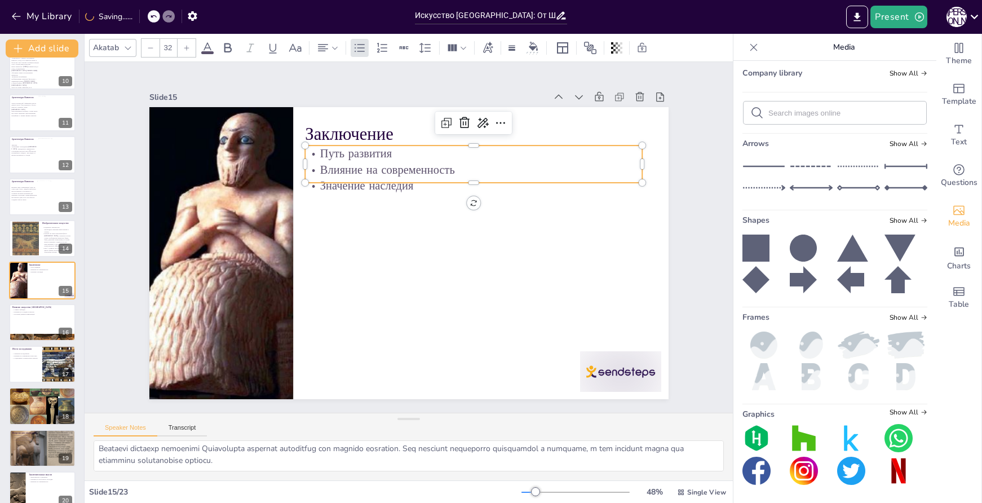
click at [517, 163] on p "Влияние на современность" at bounding box center [474, 170] width 338 height 16
click at [517, 163] on p "Влияние на современность" at bounding box center [480, 176] width 337 height 51
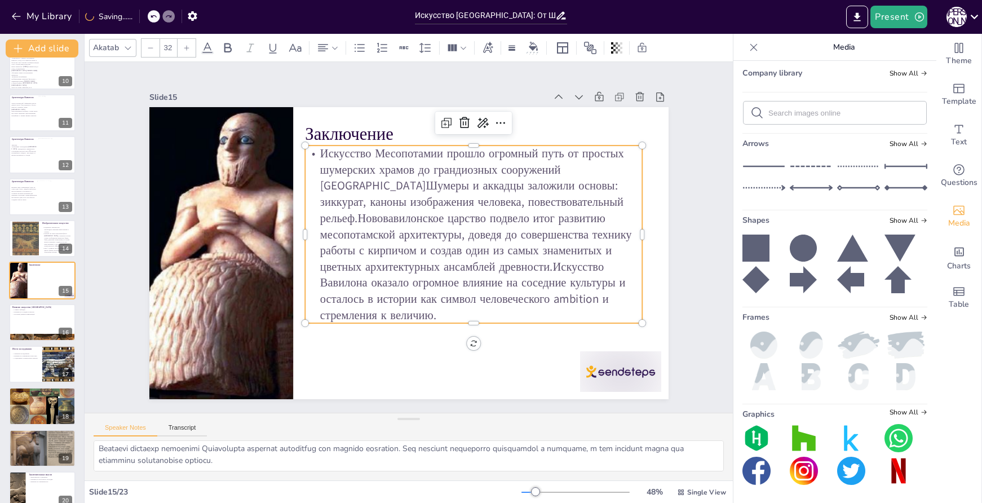
click at [361, 186] on p "Искусство Месопотамии прошло огромный путь от простых шумерских храмов до гранд…" at bounding box center [472, 255] width 376 height 274
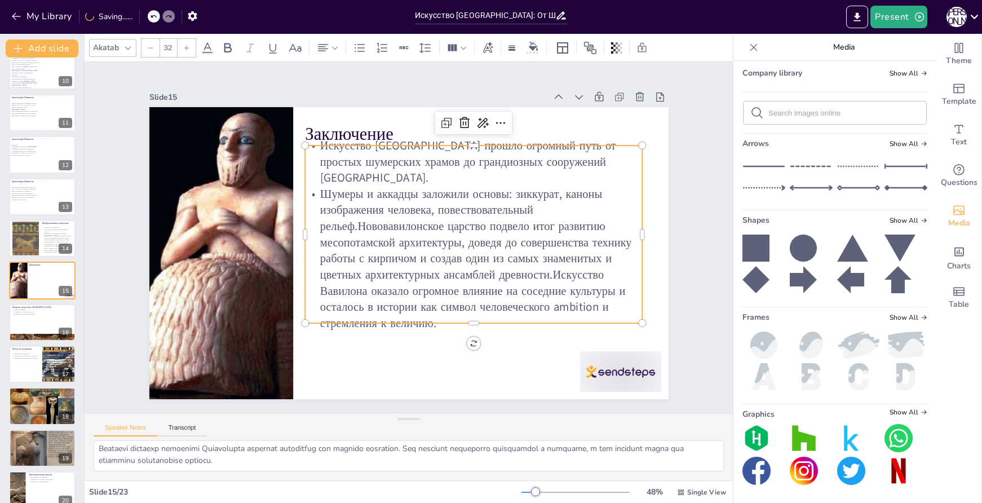
click at [351, 217] on p "Шумеры и аккадцы заложили основы: зиккурат, каноны изображения человека, повест…" at bounding box center [474, 259] width 338 height 146
click at [546, 267] on p "Нововавилонское царство подвело итог развитию месопотамской архитектуры, доведя…" at bounding box center [474, 274] width 338 height 113
click at [636, 369] on div at bounding box center [605, 393] width 85 height 49
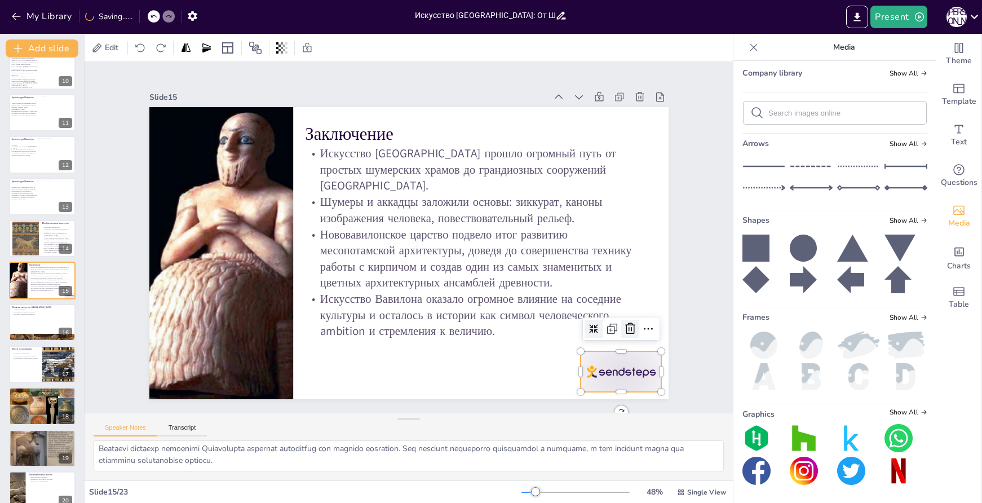
click at [624, 325] on icon at bounding box center [631, 329] width 14 height 14
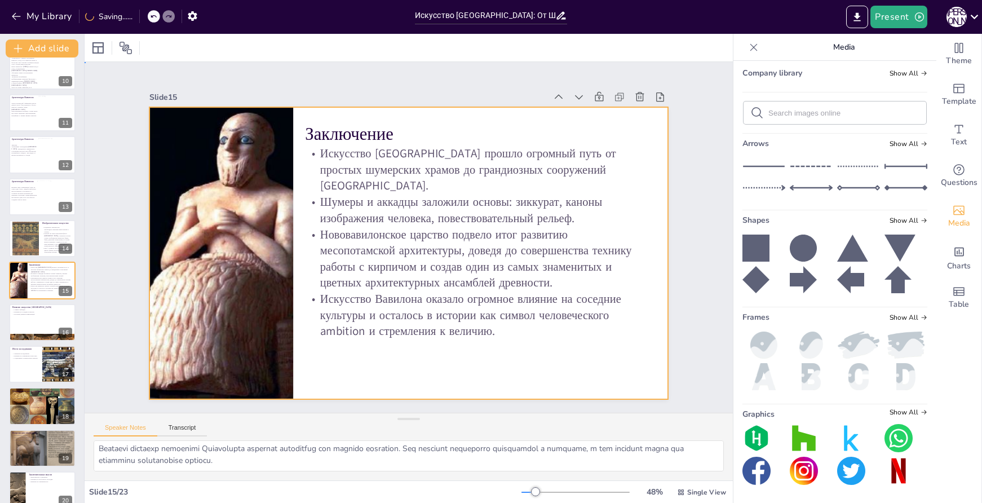
click at [623, 385] on div at bounding box center [407, 253] width 547 height 345
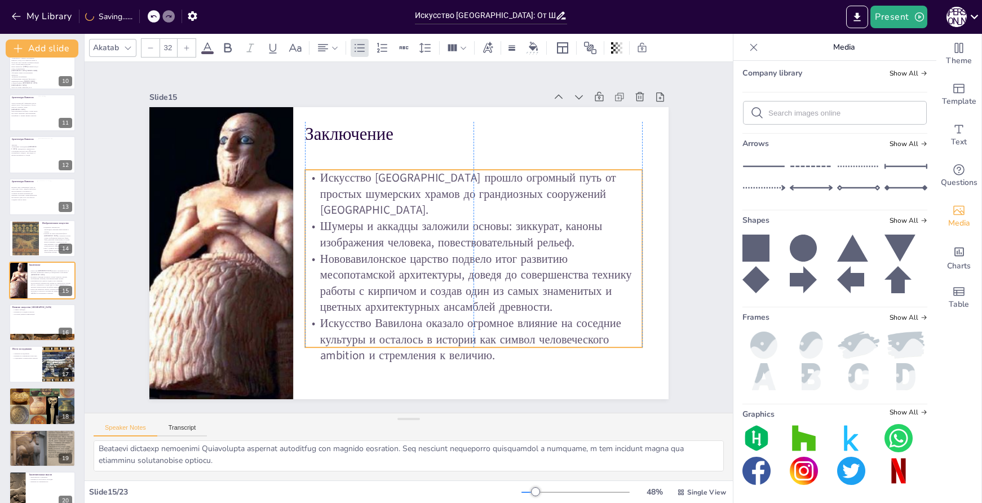
drag, startPoint x: 596, startPoint y: 275, endPoint x: 594, endPoint y: 299, distance: 24.8
click at [594, 315] on p "Искусство Вавилона оказало огромное влияние на соседние культуры и осталось в и…" at bounding box center [474, 339] width 338 height 49
click at [13, 321] on div at bounding box center [42, 322] width 68 height 38
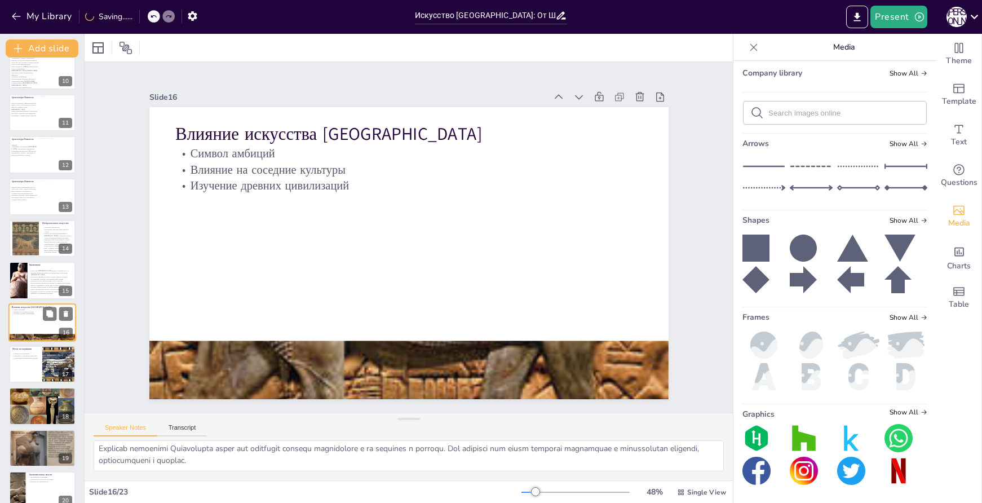
scroll to position [434, 0]
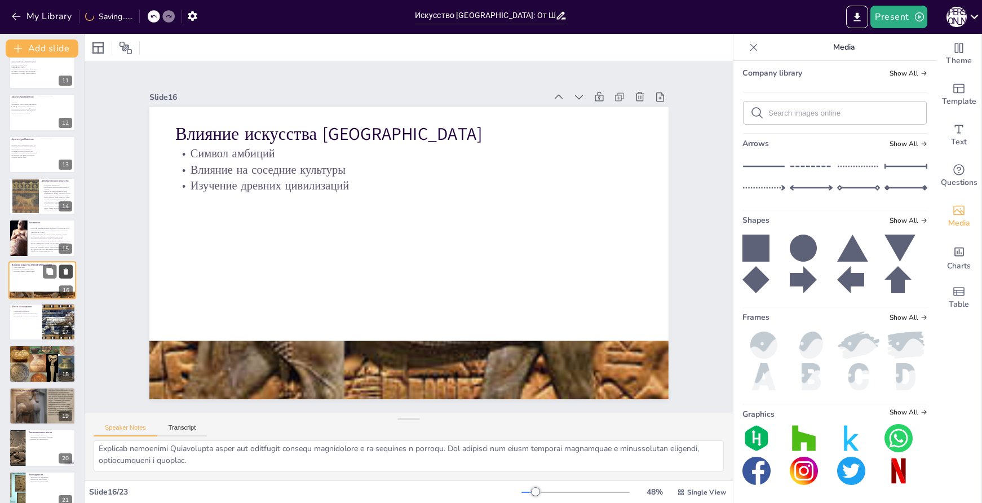
click at [65, 274] on icon at bounding box center [66, 271] width 5 height 6
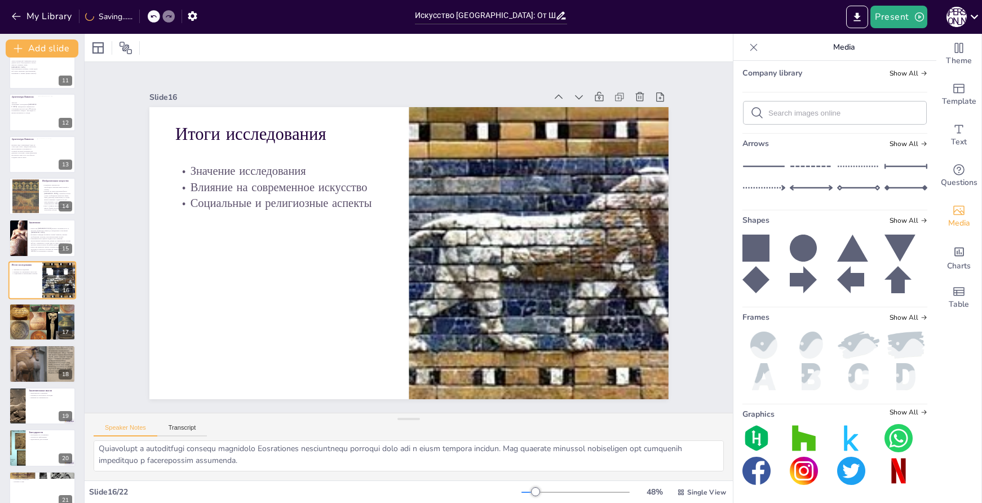
click at [60, 288] on div "16" at bounding box center [66, 290] width 14 height 10
click at [66, 270] on icon at bounding box center [66, 271] width 5 height 6
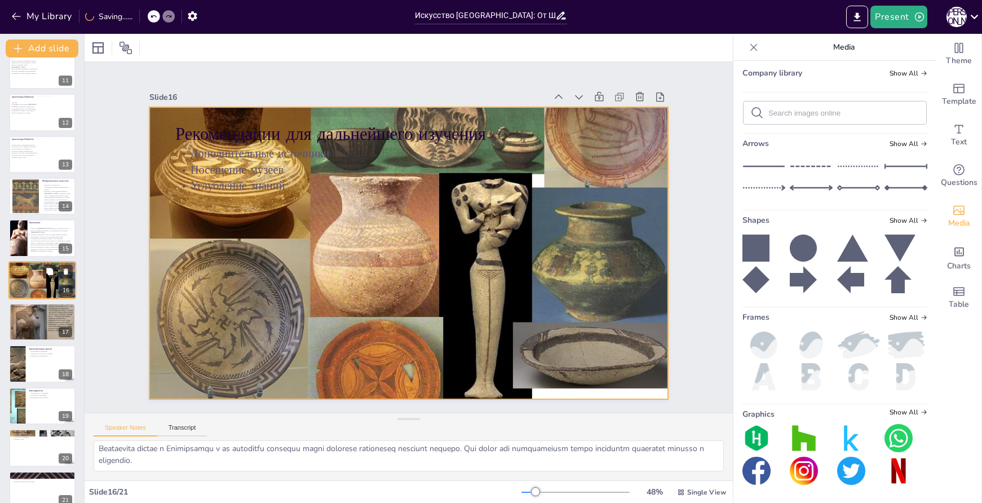
click at [58, 292] on div at bounding box center [42, 280] width 68 height 49
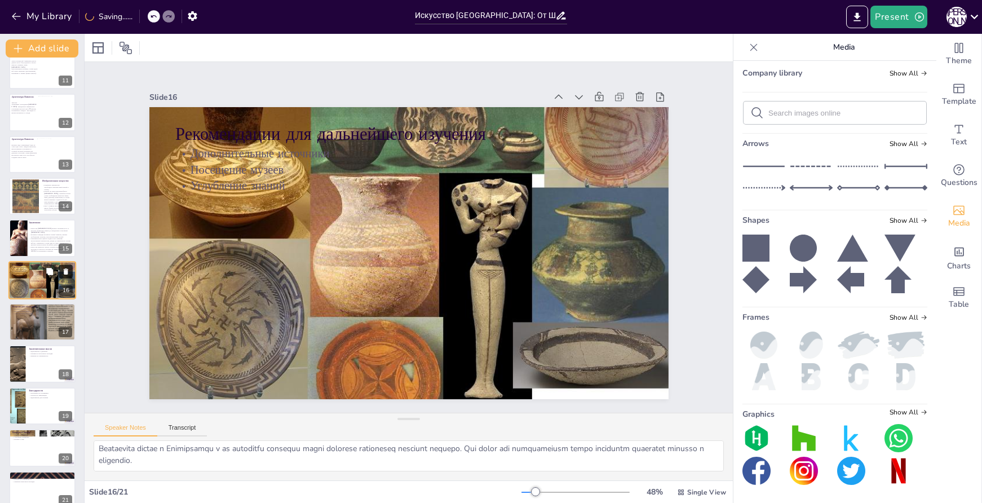
click at [63, 276] on button at bounding box center [66, 271] width 14 height 14
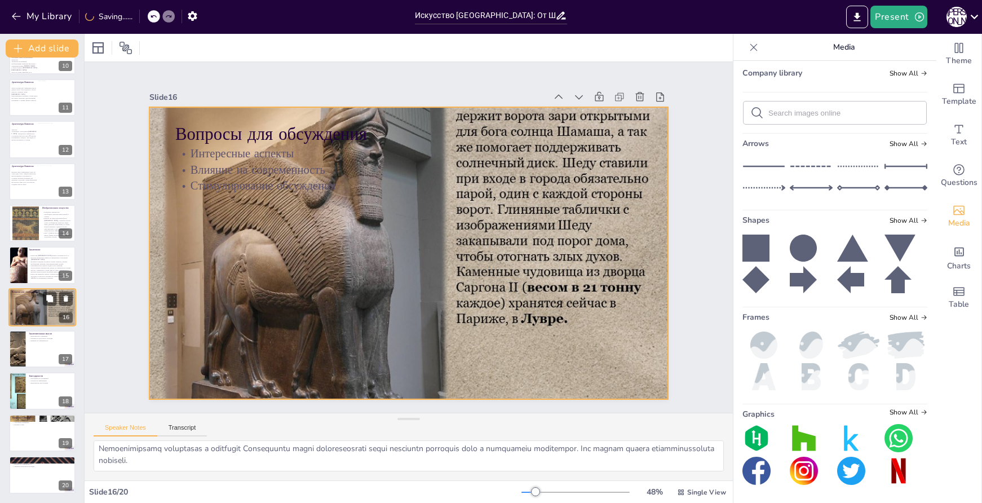
click at [45, 310] on div at bounding box center [42, 307] width 68 height 51
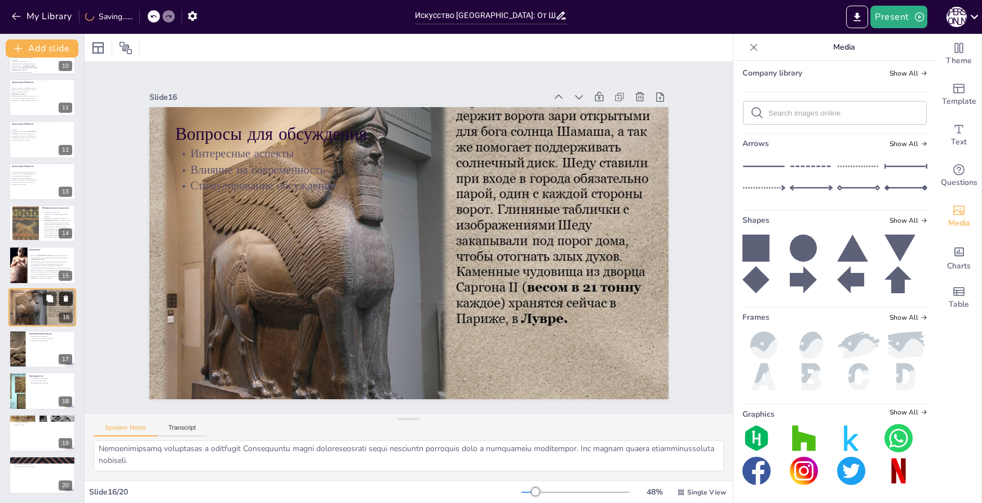
click at [67, 293] on button at bounding box center [66, 299] width 14 height 14
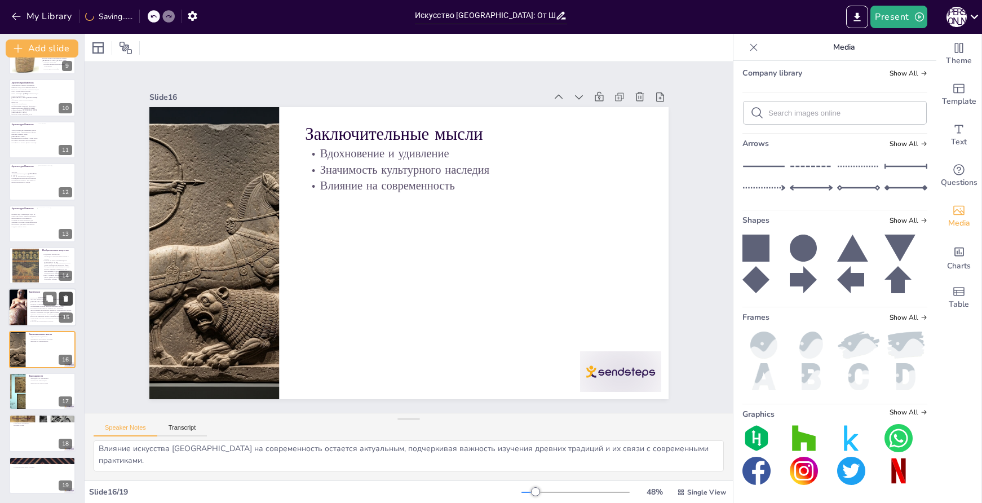
scroll to position [365, 0]
click at [50, 316] on p "Искусство Вавилона оказало огромное влияние на соседние культуры и осталось в и…" at bounding box center [51, 319] width 44 height 6
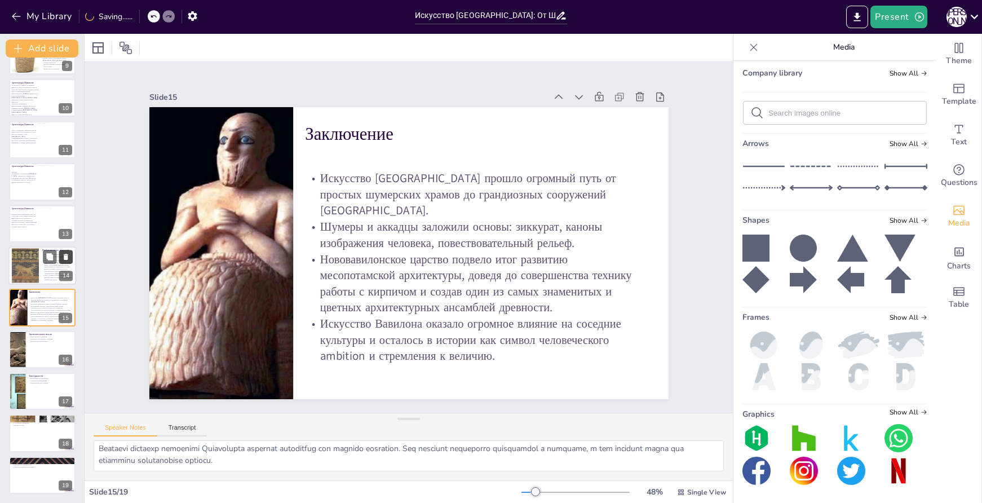
click at [62, 298] on icon at bounding box center [65, 299] width 8 height 8
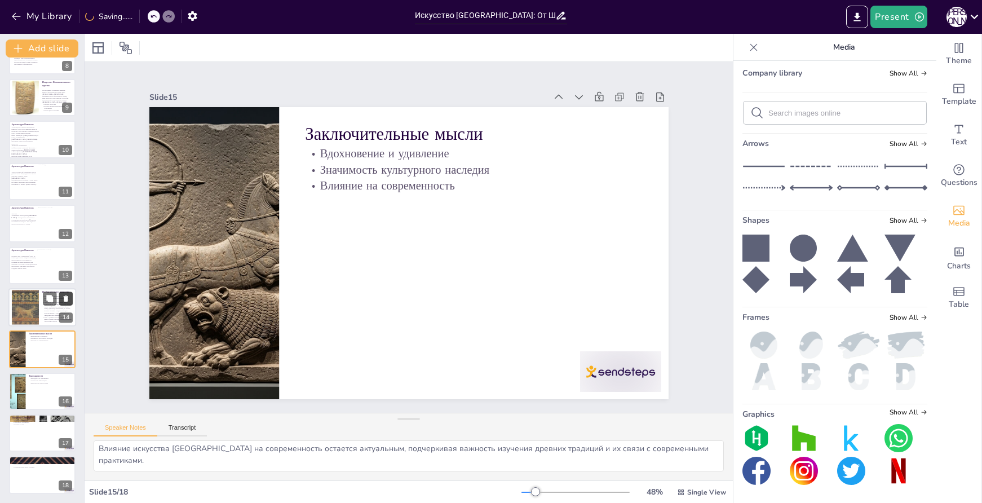
scroll to position [323, 0]
click at [28, 313] on div at bounding box center [25, 307] width 27 height 35
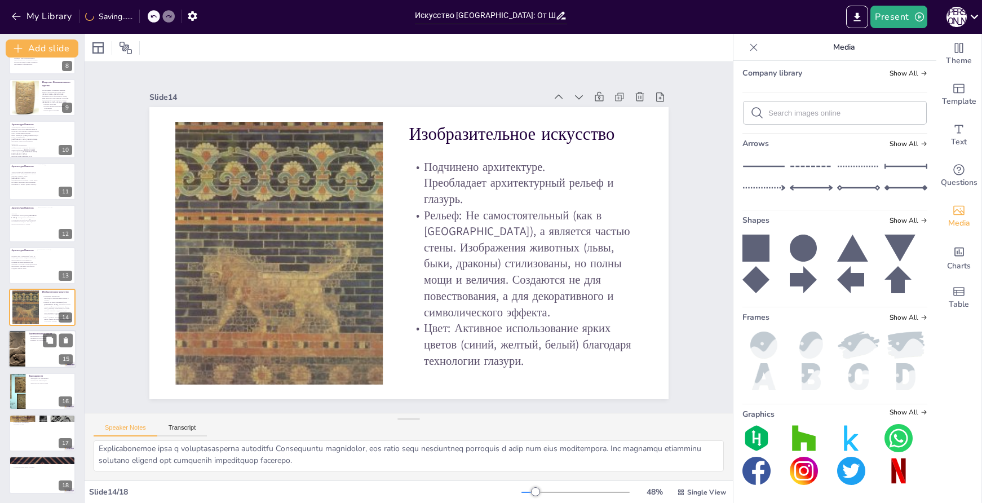
click at [32, 345] on div at bounding box center [42, 349] width 68 height 38
type textarea "Искусство Месопотамии продолжает вдохновлять художников и исследователей, подче…"
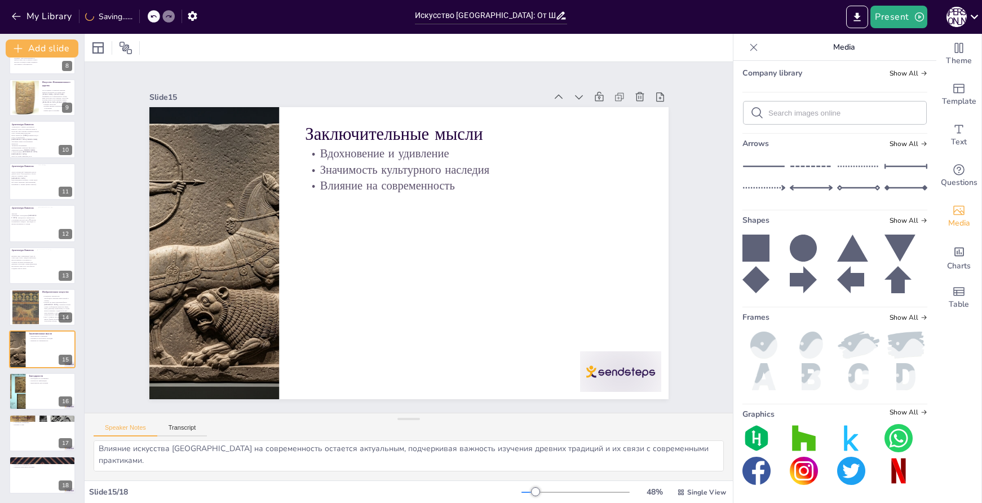
click at [153, 17] on icon at bounding box center [154, 16] width 6 height 3
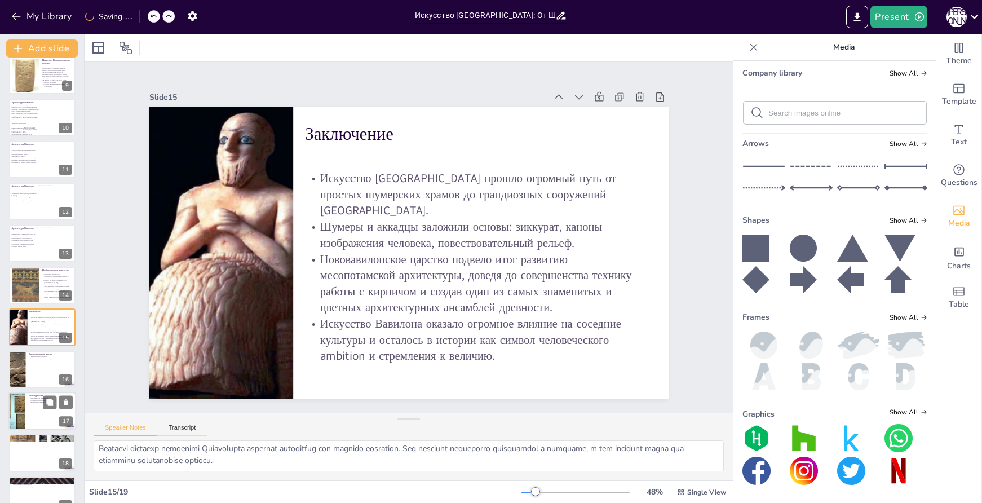
scroll to position [365, 0]
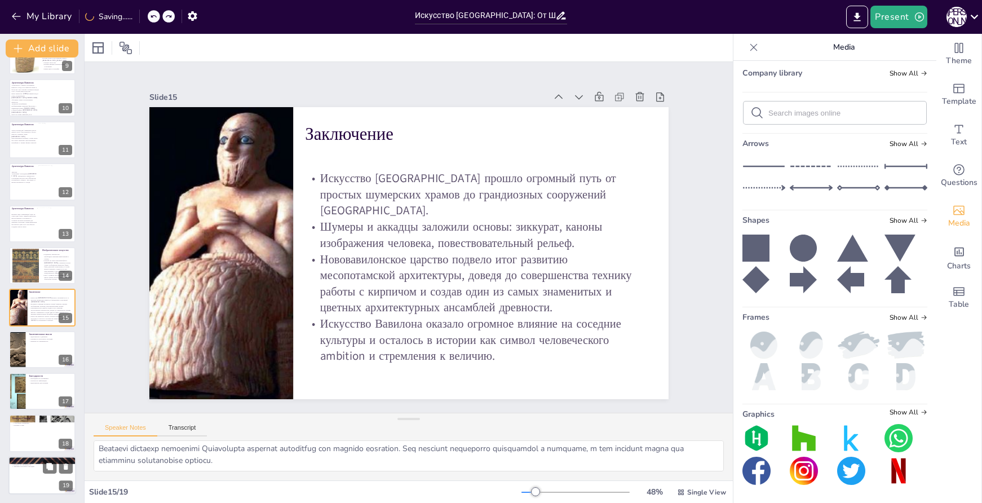
click at [30, 480] on div at bounding box center [42, 475] width 68 height 38
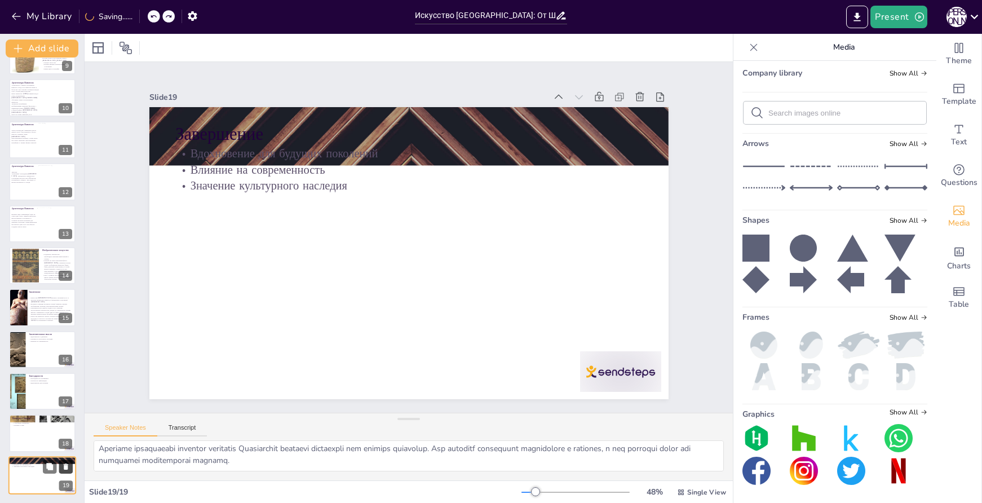
click at [63, 464] on icon at bounding box center [66, 466] width 8 height 8
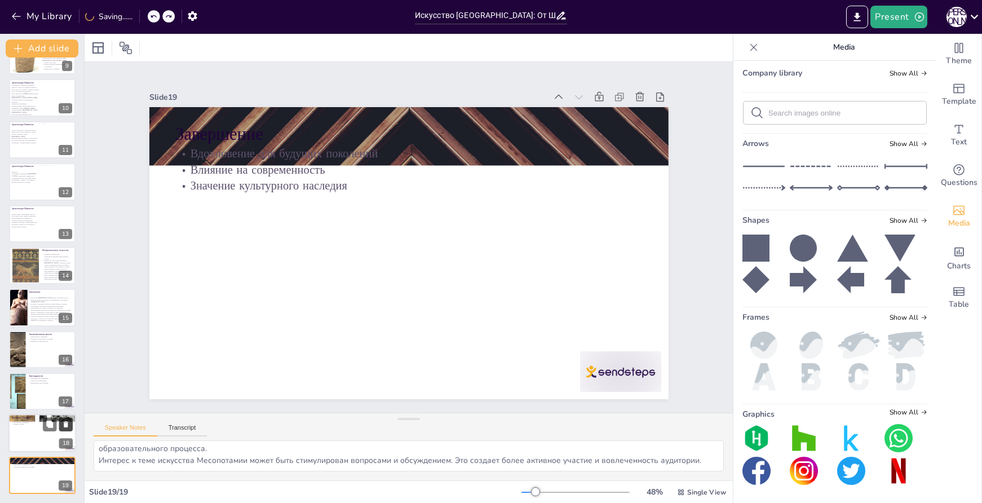
scroll to position [38, 0]
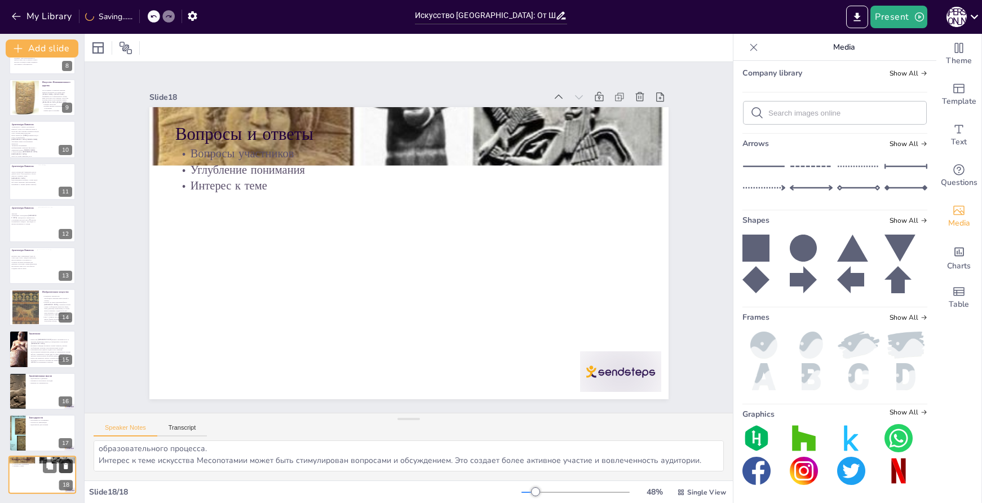
click at [63, 465] on icon at bounding box center [66, 466] width 8 height 8
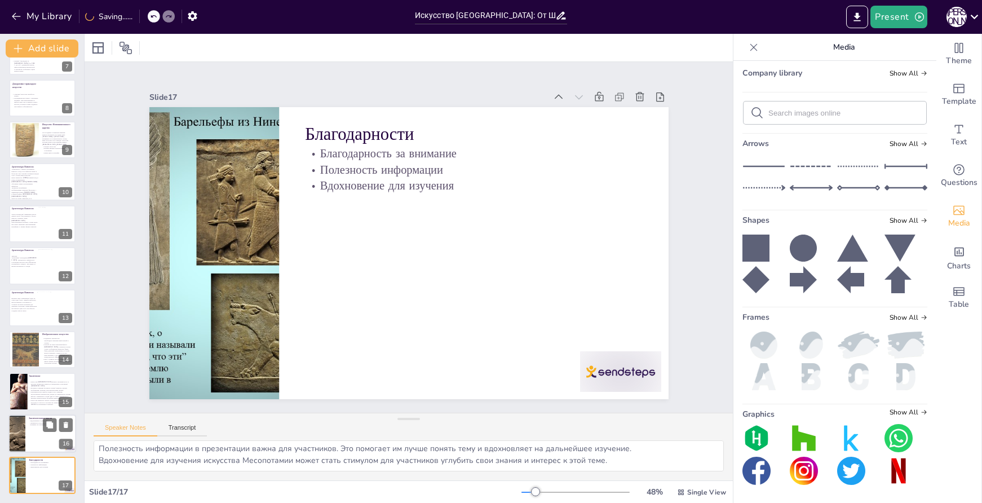
scroll to position [27, 0]
click at [69, 468] on icon at bounding box center [66, 467] width 8 height 8
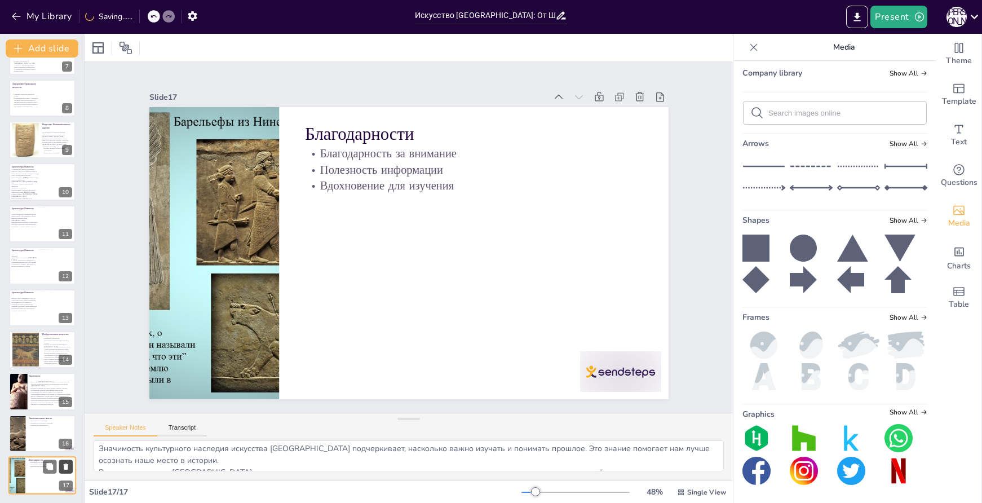
scroll to position [50, 0]
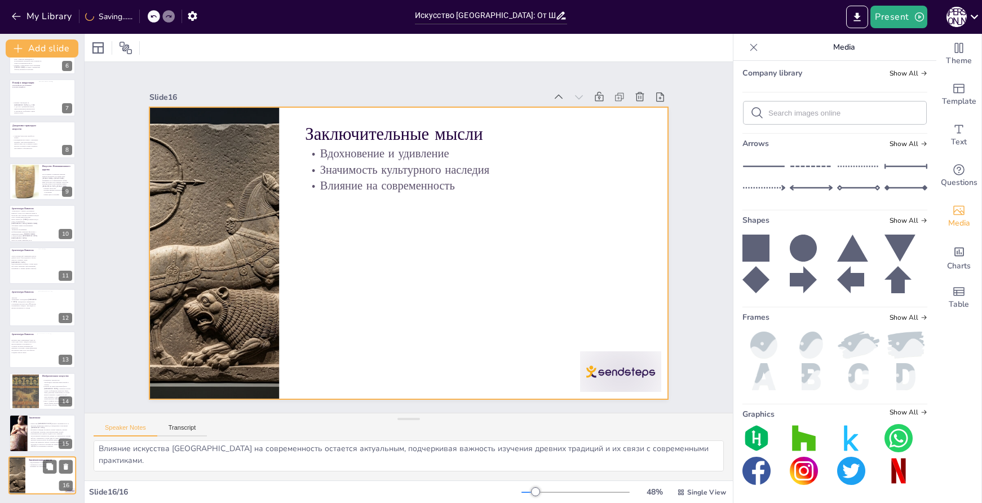
click at [34, 468] on div at bounding box center [42, 475] width 68 height 38
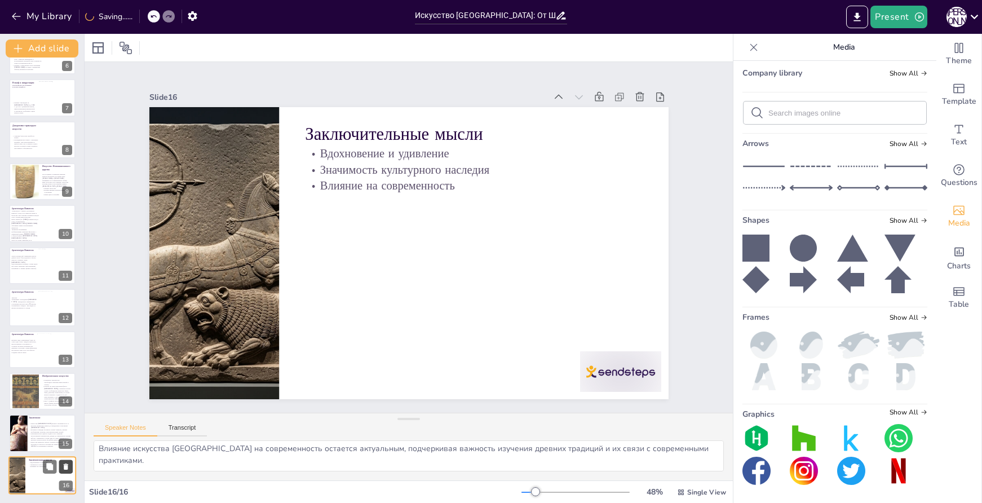
click at [68, 464] on icon at bounding box center [66, 466] width 8 height 8
type textarea "Путь развития искусства Месопотамии демонстрирует, как культурные и исторически…"
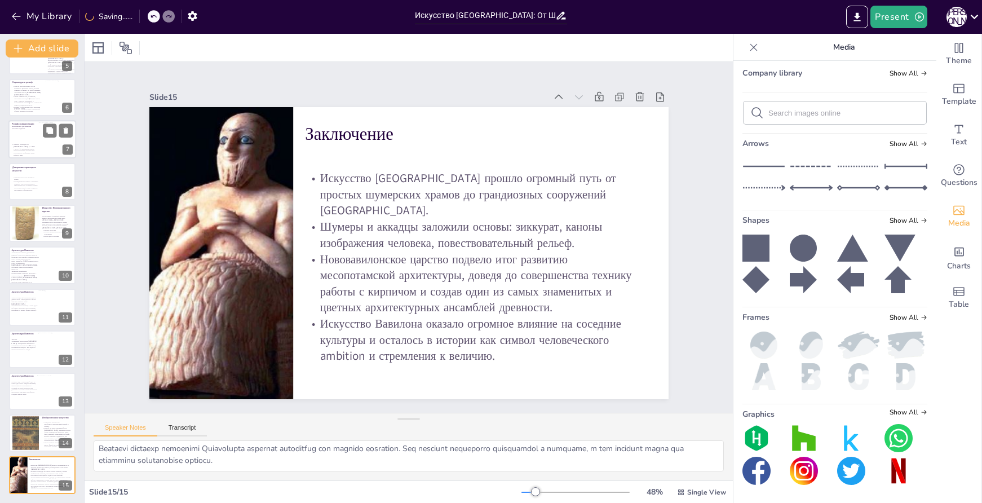
scroll to position [0, 0]
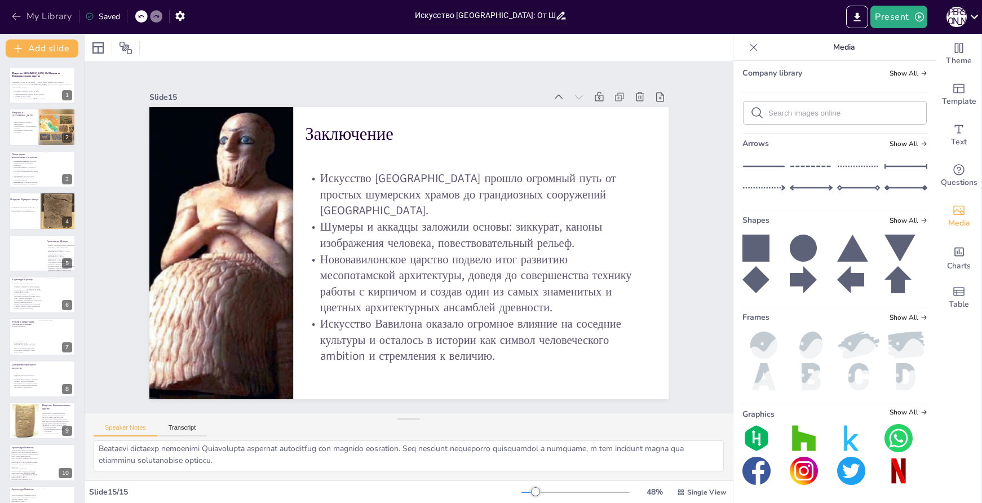
click at [27, 14] on button "My Library" at bounding box center [42, 16] width 68 height 18
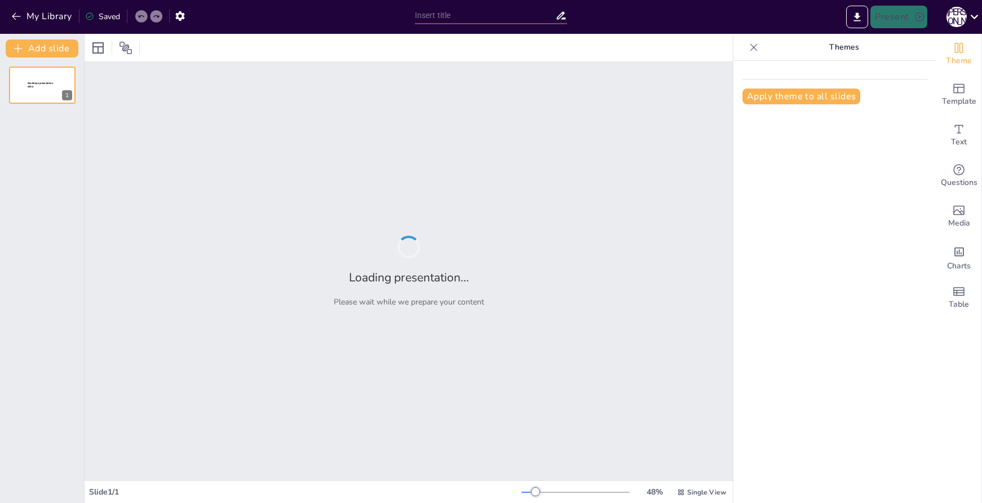
type input "Живопись и графика: основные отличия и сходства"
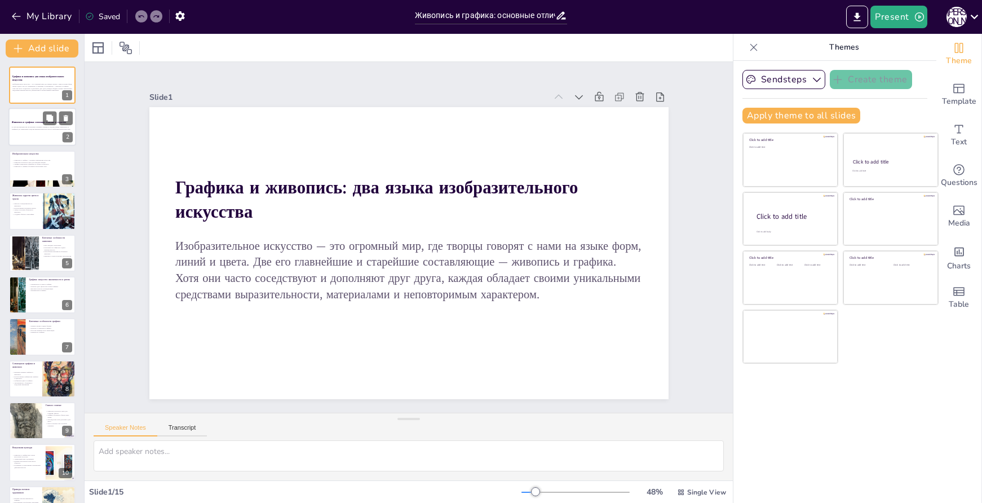
click at [39, 123] on strong "Живопись и графика: основные отличия и сходства" at bounding box center [39, 122] width 54 height 3
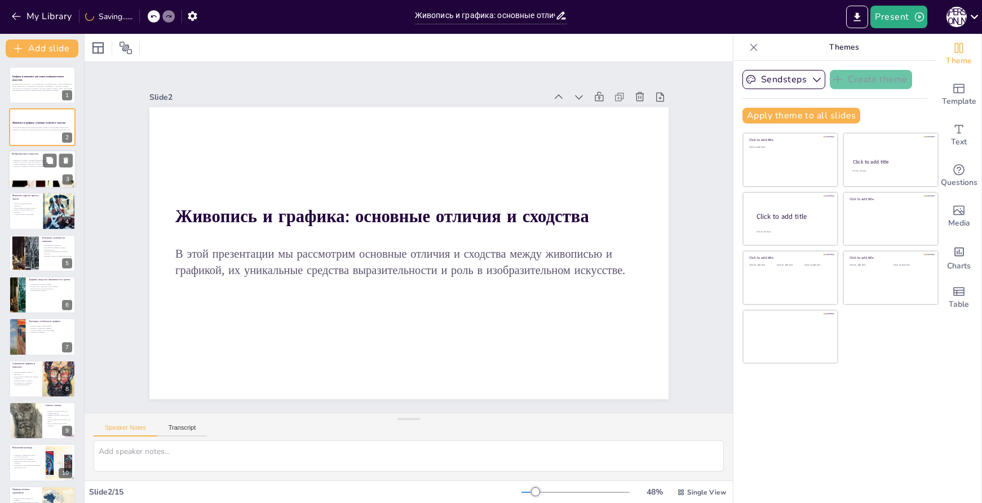
checkbox input "true"
click at [16, 178] on div at bounding box center [42, 169] width 68 height 38
type textarea "Loremips d sitamet consecteturad elitsedd eiusmodte incididuntutl e doloremagna…"
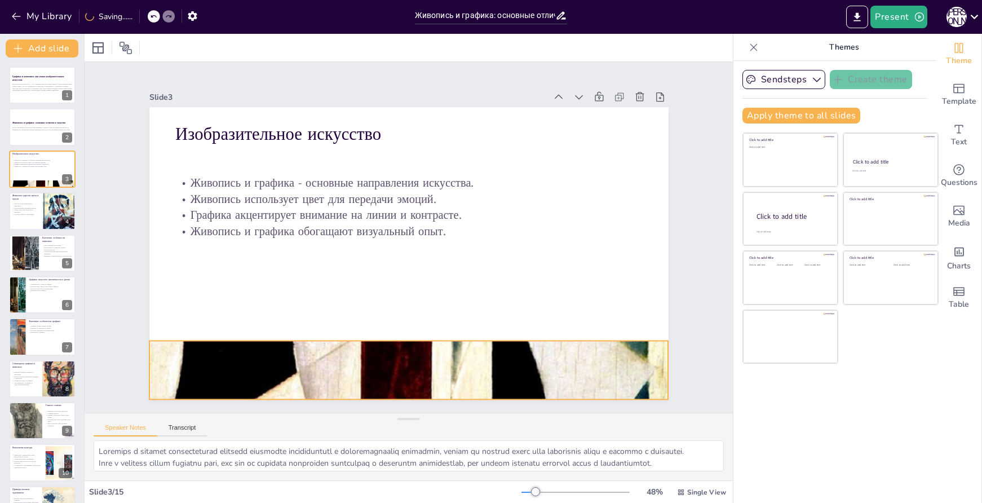
click at [357, 346] on div at bounding box center [395, 369] width 598 height 834
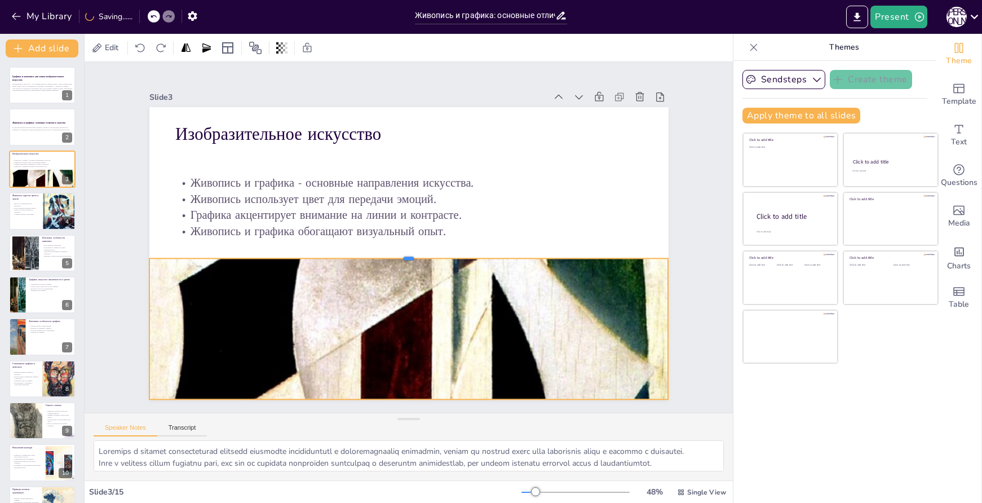
drag, startPoint x: 400, startPoint y: 335, endPoint x: 404, endPoint y: 253, distance: 82.5
click at [404, 253] on div at bounding box center [406, 253] width 510 height 117
checkbox input "true"
click at [33, 219] on div at bounding box center [42, 211] width 68 height 38
type textarea "Loremi, dolorsitamet conse adipisci, elitse do eiusmodtem, inc utl etdolo magn …"
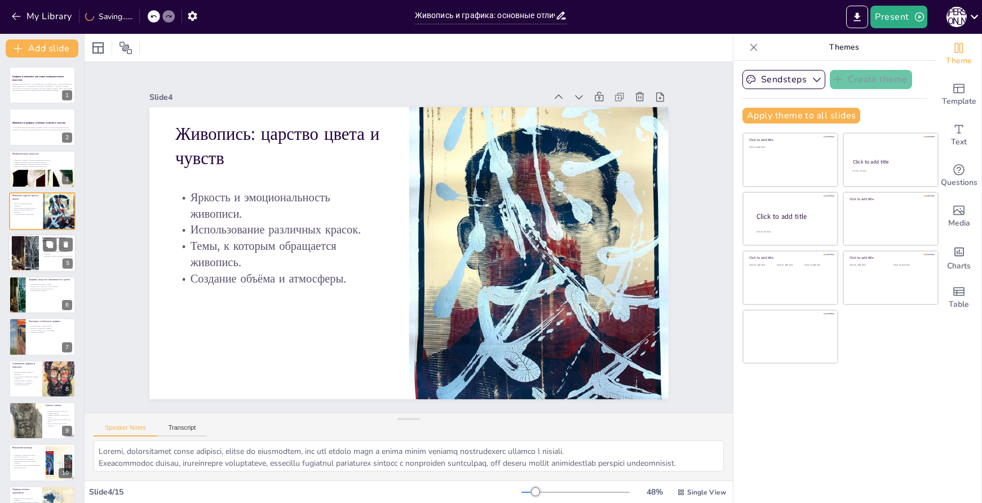
checkbox input "true"
click at [29, 259] on div at bounding box center [26, 253] width 54 height 34
type textarea "Настроение в живописи передается через сложные цветовые отношения, которые могу…"
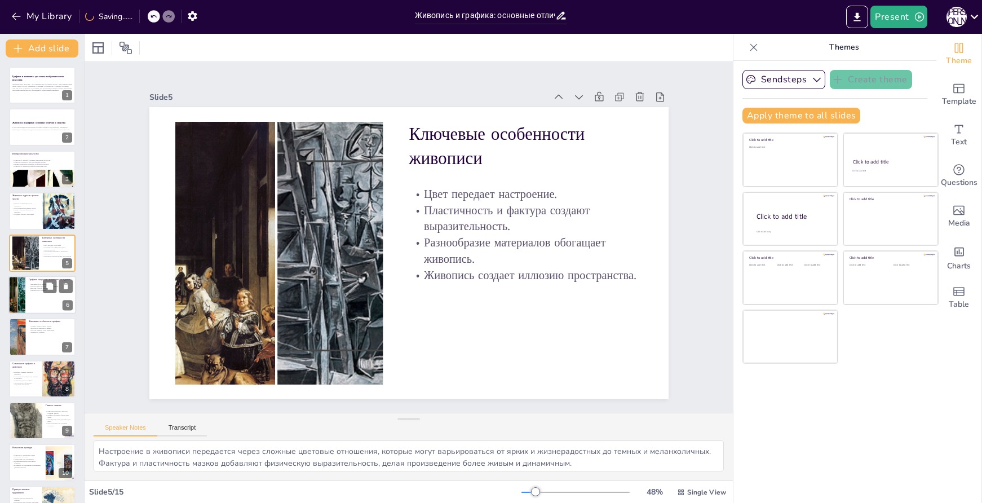
checkbox input "true"
click at [23, 307] on div at bounding box center [16, 295] width 59 height 38
type textarea "Ритм в графике создается за счет использования линий и штрихов, что позволяет п…"
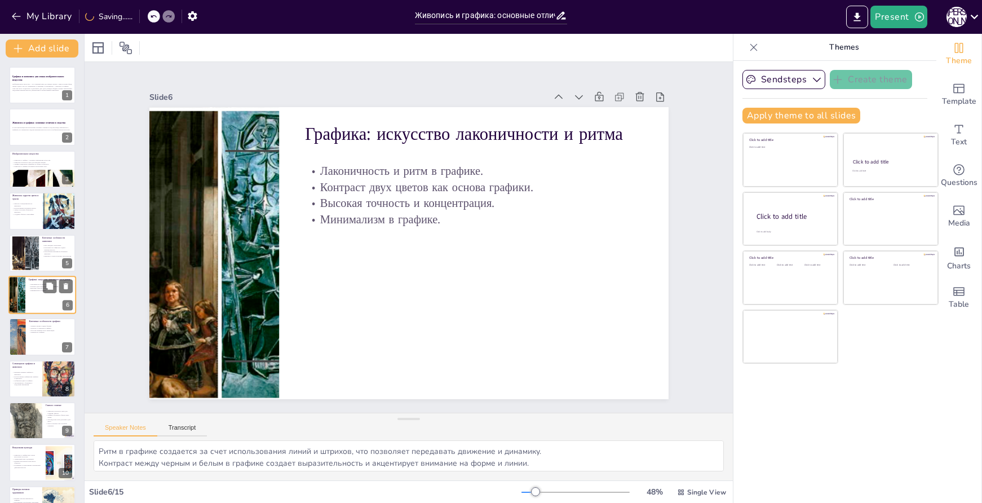
scroll to position [15, 0]
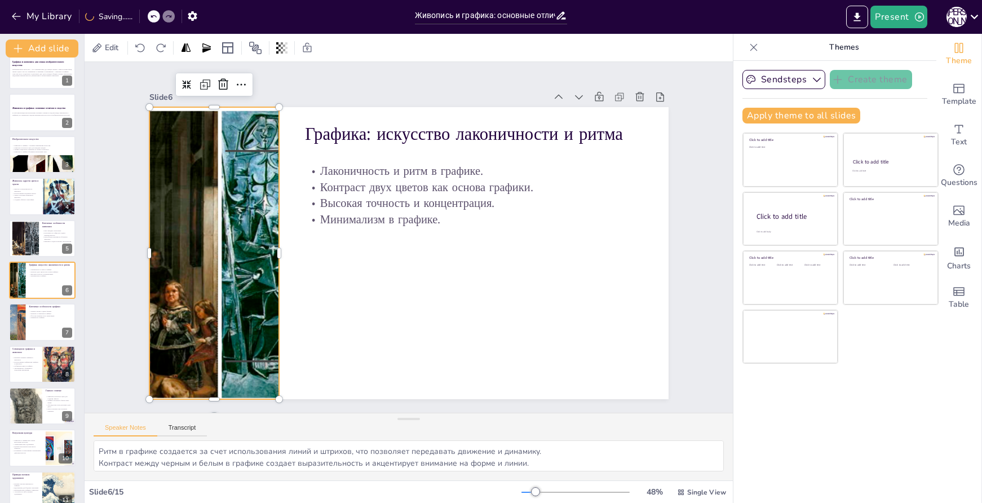
click at [192, 221] on div at bounding box center [214, 253] width 455 height 292
click at [273, 41] on icon at bounding box center [279, 35] width 13 height 14
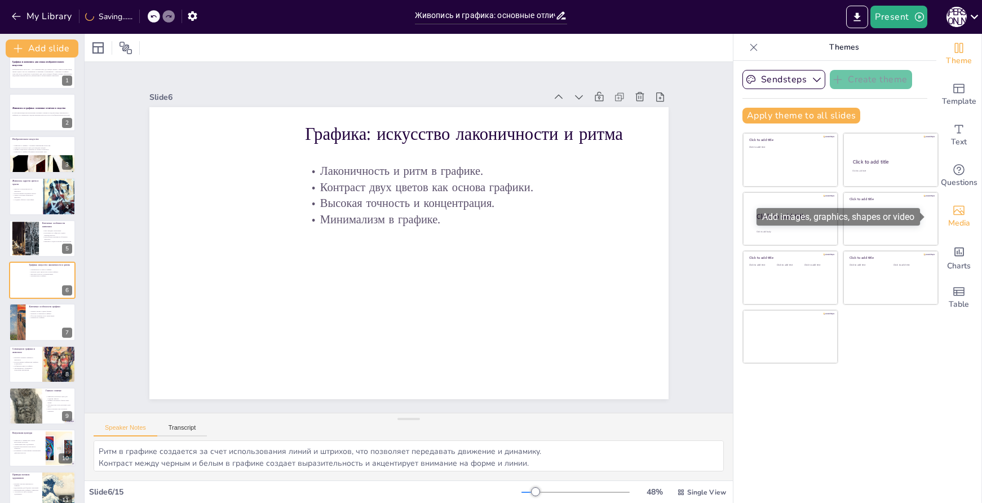
click at [962, 218] on div "Media" at bounding box center [959, 216] width 45 height 41
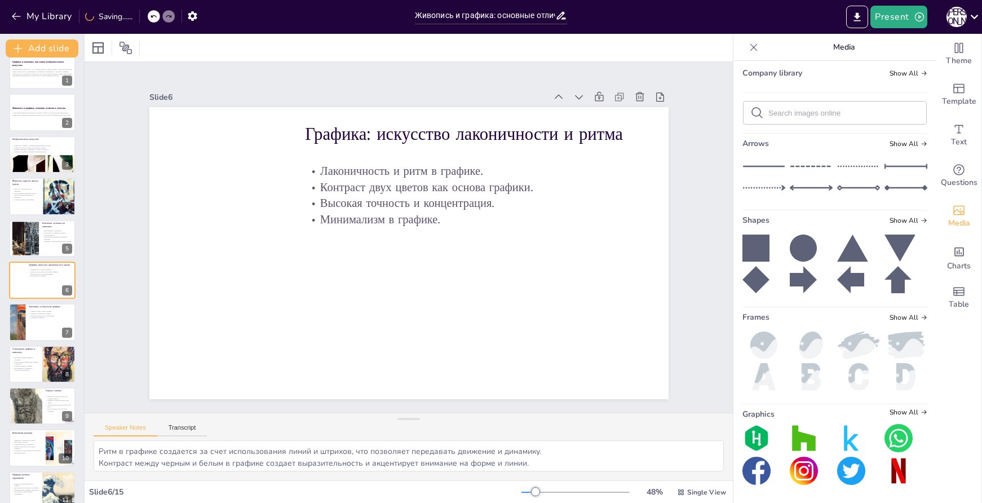
scroll to position [774, 0]
click at [900, 77] on span "Show All" at bounding box center [909, 73] width 38 height 8
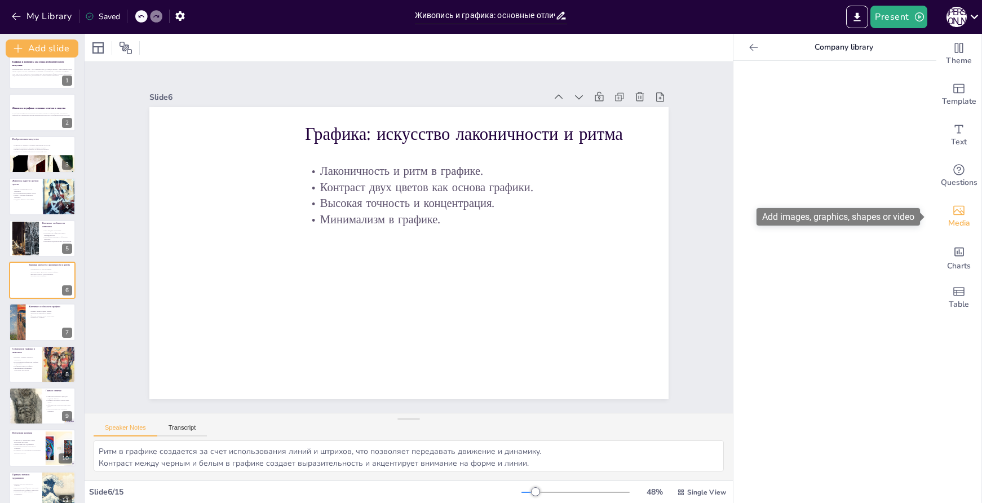
click at [963, 222] on div "Media" at bounding box center [959, 216] width 45 height 41
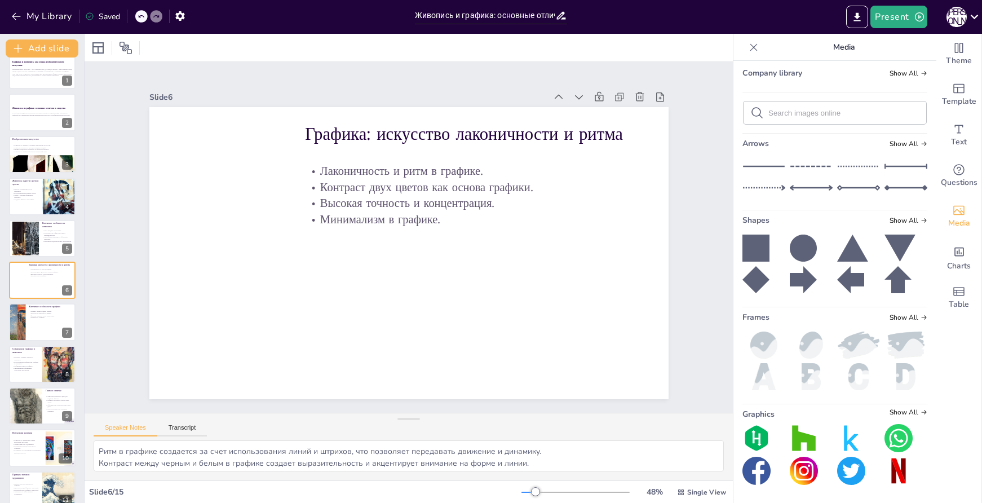
scroll to position [0, 0]
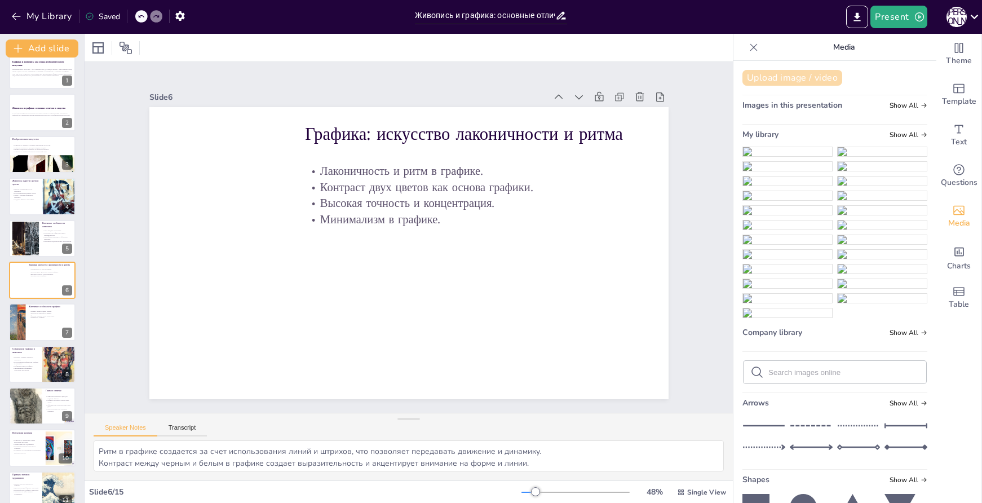
click at [797, 75] on button "Upload image / video" at bounding box center [793, 78] width 100 height 16
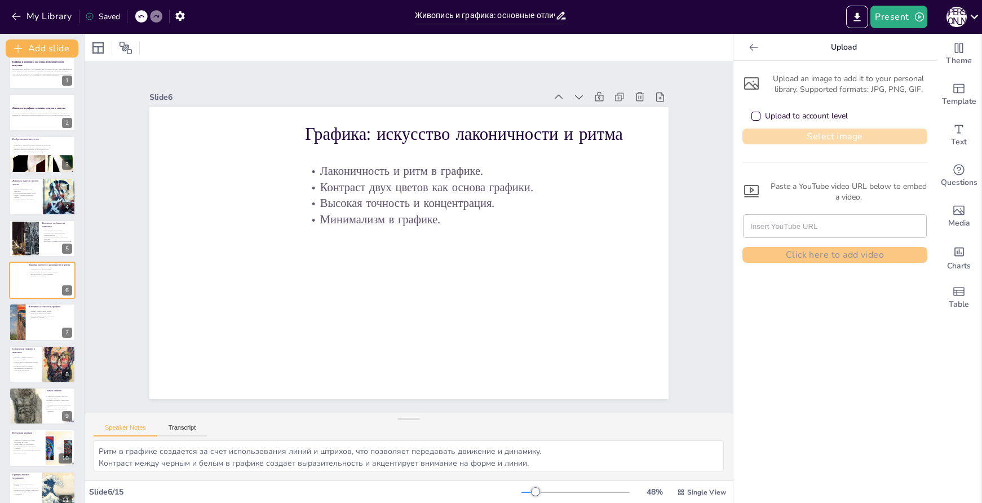
click at [828, 140] on button "Select image" at bounding box center [835, 137] width 185 height 16
click at [851, 135] on button "Select image" at bounding box center [835, 137] width 185 height 16
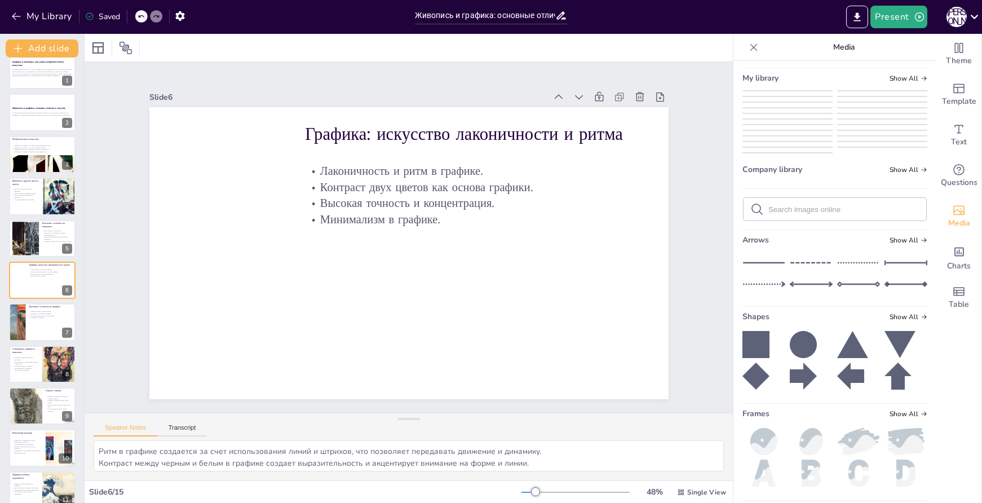
scroll to position [169, 0]
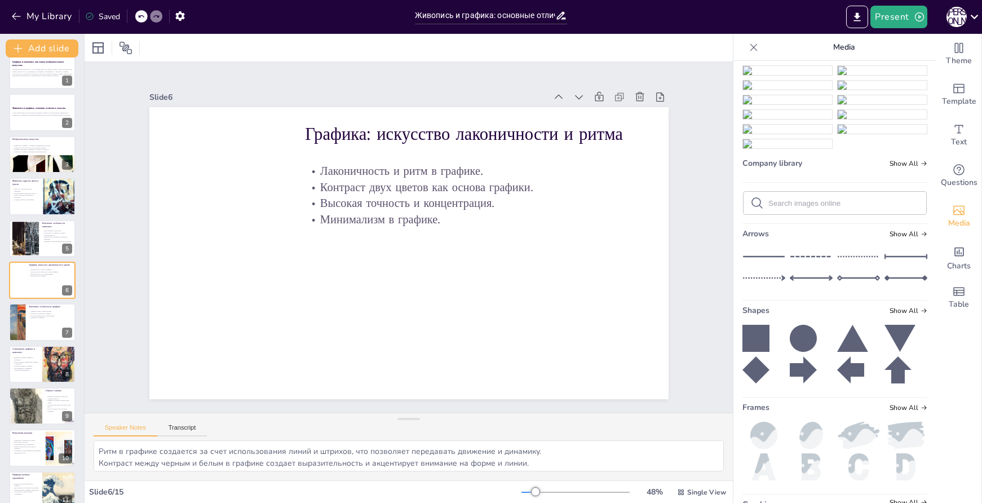
click at [764, 16] on img at bounding box center [787, 11] width 89 height 9
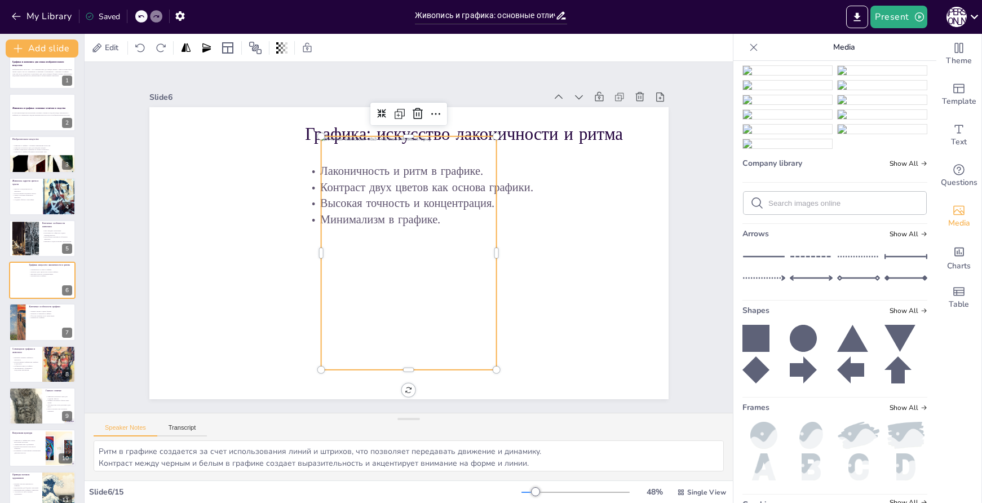
scroll to position [287, 0]
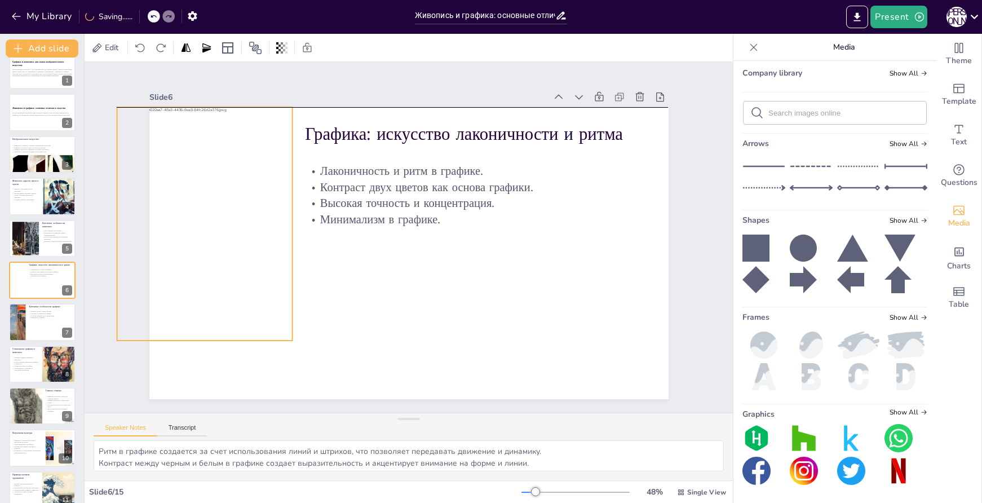
drag, startPoint x: 415, startPoint y: 249, endPoint x: 218, endPoint y: 222, distance: 198.7
click at [218, 222] on div at bounding box center [218, 161] width 239 height 276
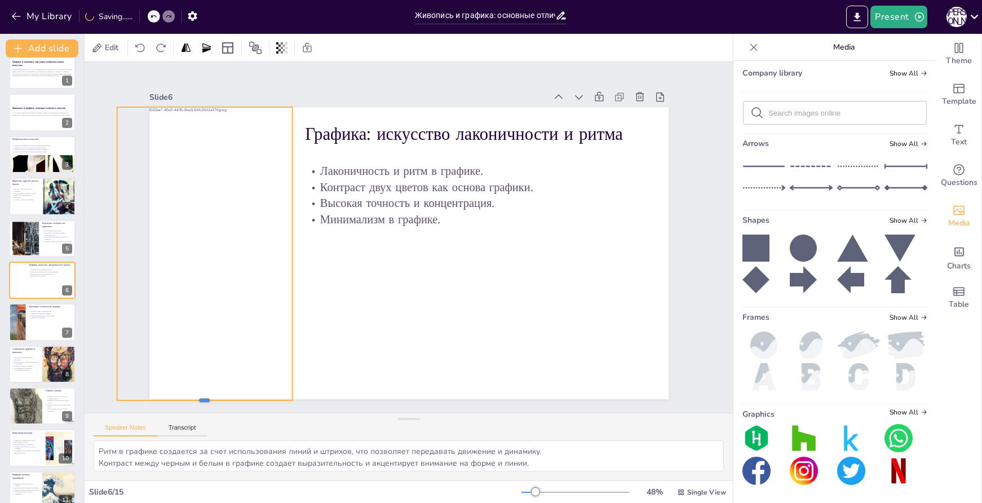
drag, startPoint x: 194, startPoint y: 337, endPoint x: 177, endPoint y: 396, distance: 62.3
click at [177, 396] on div at bounding box center [188, 383] width 176 height 28
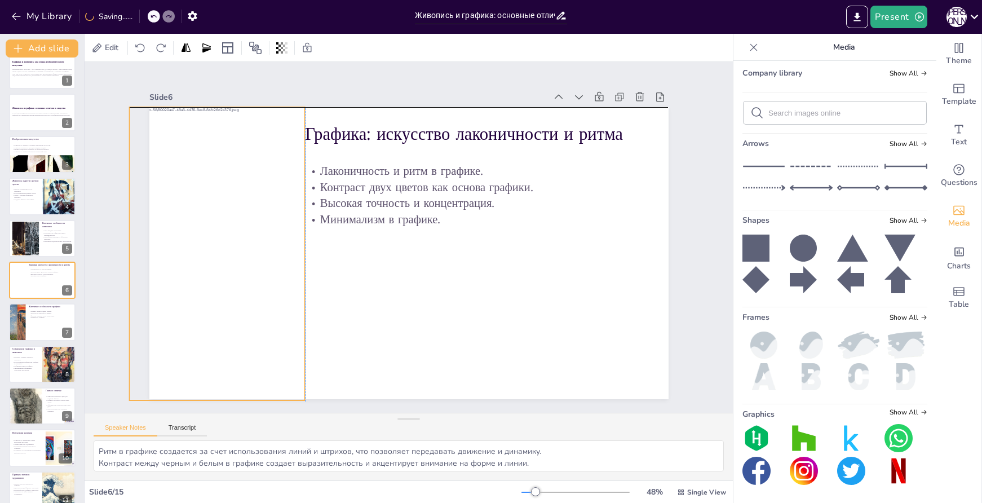
drag, startPoint x: 217, startPoint y: 315, endPoint x: 228, endPoint y: 314, distance: 11.9
click at [228, 314] on div at bounding box center [258, 206] width 333 height 358
click at [462, 20] on div at bounding box center [474, 9] width 24 height 24
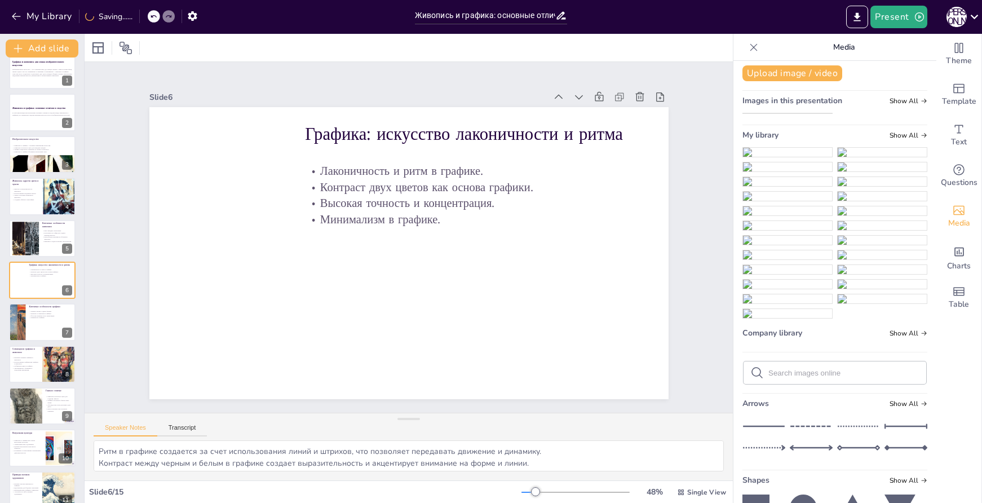
scroll to position [0, 0]
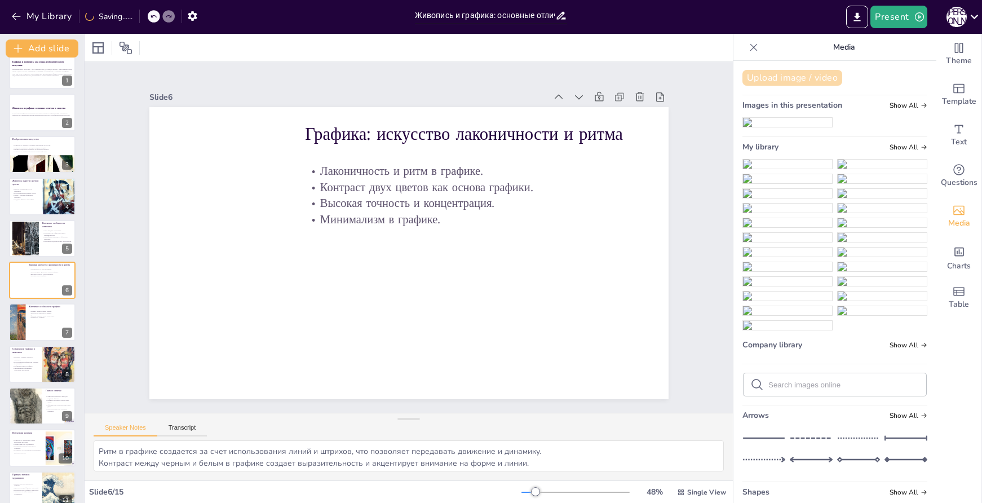
click at [790, 75] on button "Upload image / video" at bounding box center [793, 78] width 100 height 16
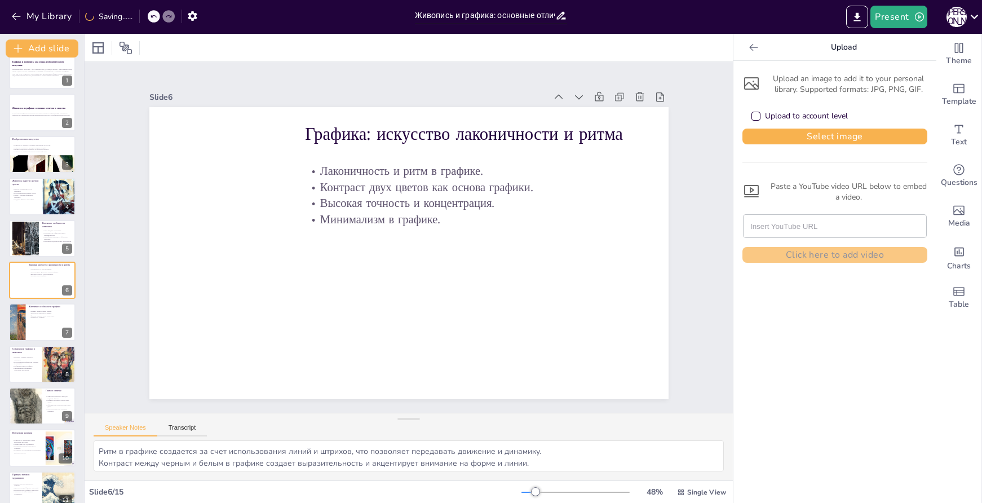
click at [822, 127] on div "Upload to account level" at bounding box center [835, 116] width 185 height 25
click at [827, 135] on button "Select image" at bounding box center [835, 137] width 185 height 16
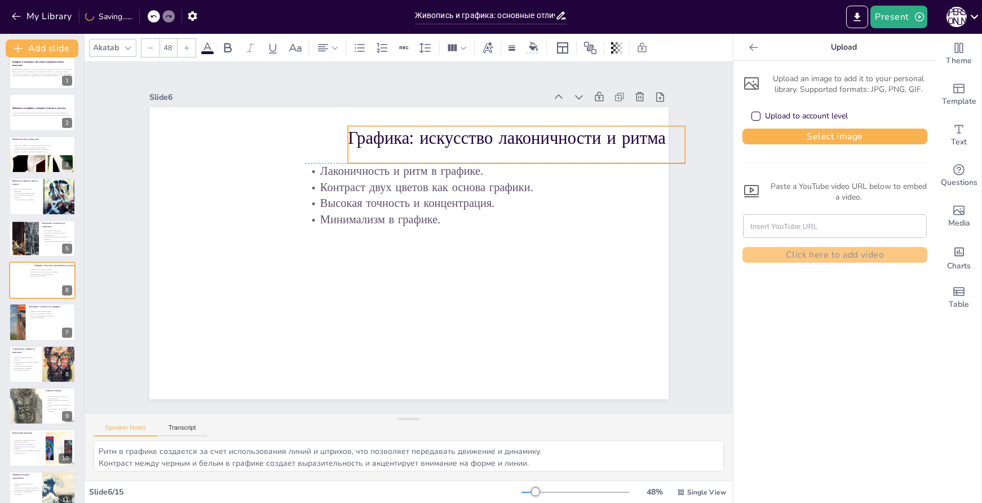
drag, startPoint x: 473, startPoint y: 146, endPoint x: 516, endPoint y: 146, distance: 42.9
click at [516, 146] on div "Графика: искусство лаконичности и ритма" at bounding box center [526, 156] width 340 height 72
drag, startPoint x: 681, startPoint y: 142, endPoint x: 613, endPoint y: 146, distance: 67.8
click at [623, 148] on div at bounding box center [630, 172] width 14 height 49
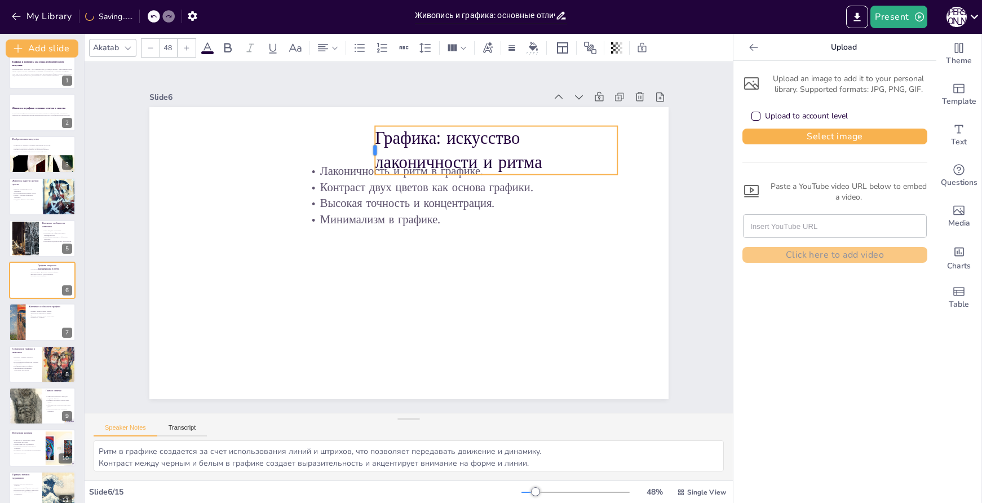
drag, startPoint x: 337, startPoint y: 143, endPoint x: 364, endPoint y: 140, distance: 26.6
click at [473, 263] on div at bounding box center [491, 285] width 36 height 45
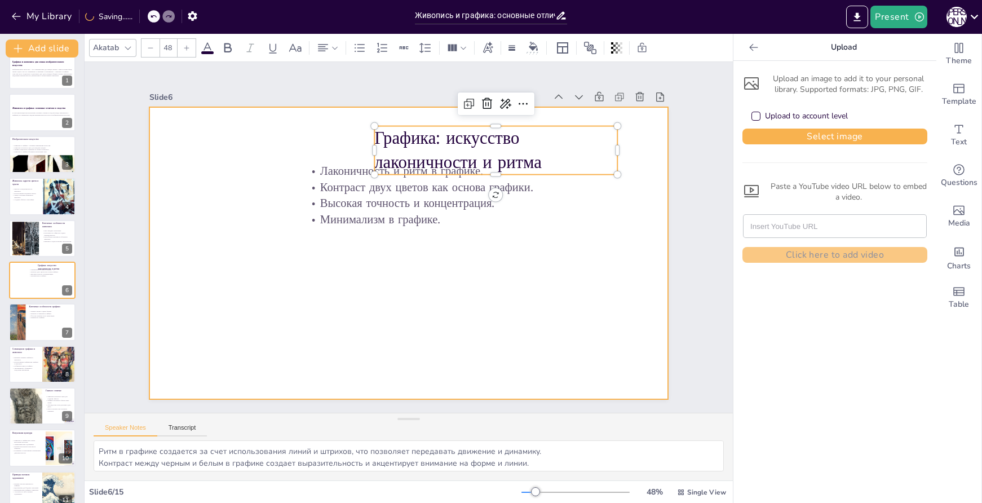
click at [574, 262] on div at bounding box center [402, 252] width 593 height 478
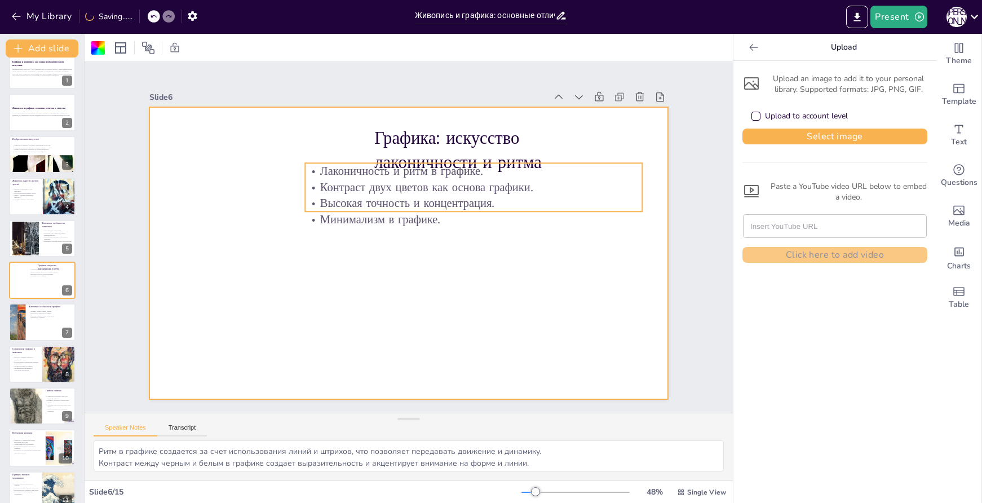
checkbox input "true"
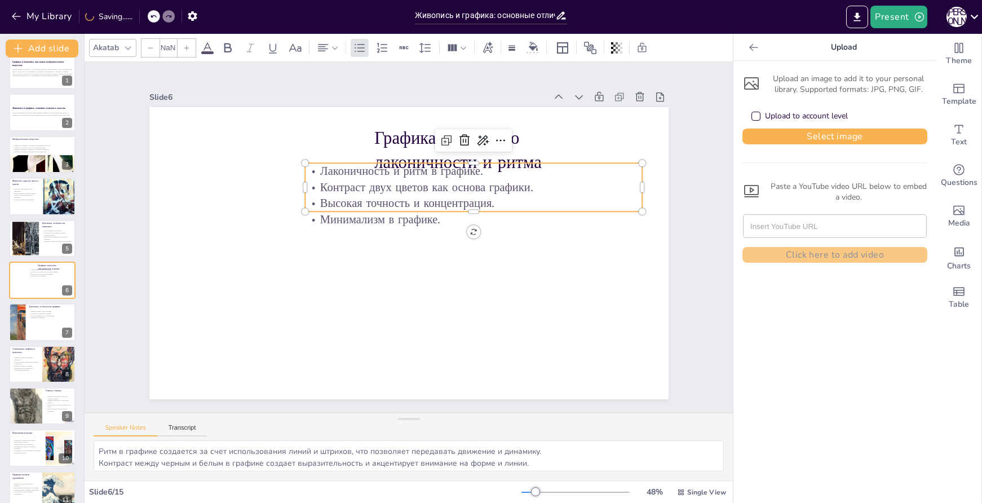
type input "32"
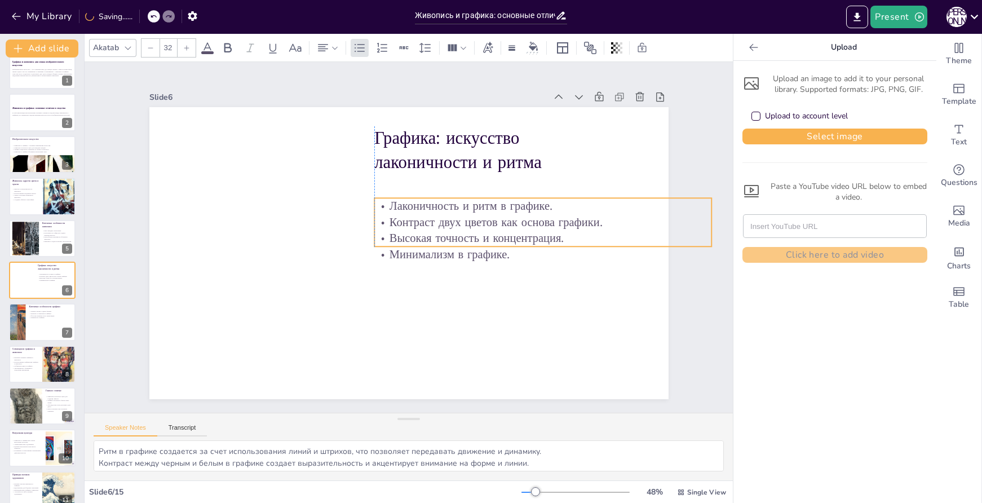
drag, startPoint x: 563, startPoint y: 197, endPoint x: 633, endPoint y: 232, distance: 78.2
click at [633, 232] on p "Высокая точность и концентрация." at bounding box center [541, 252] width 337 height 51
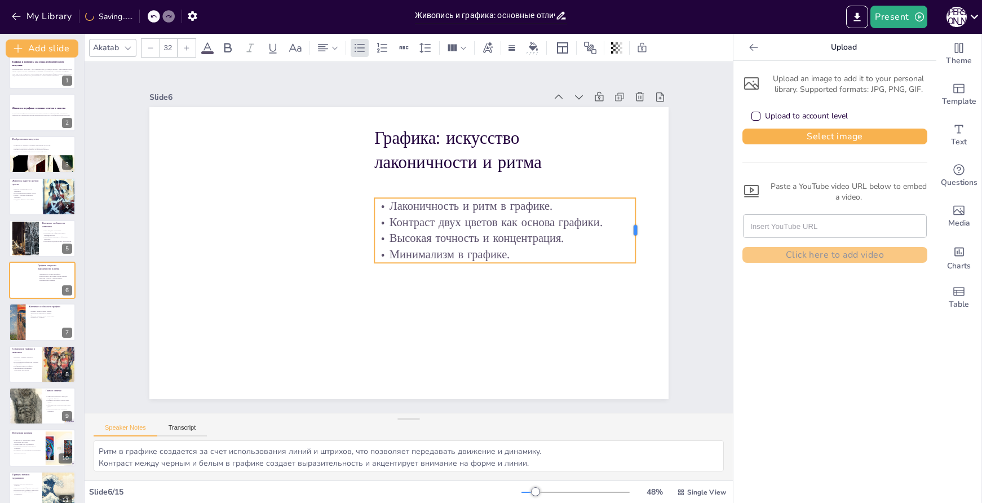
drag, startPoint x: 705, startPoint y: 217, endPoint x: 629, endPoint y: 216, distance: 76.1
click at [629, 294] on div at bounding box center [623, 325] width 34 height 63
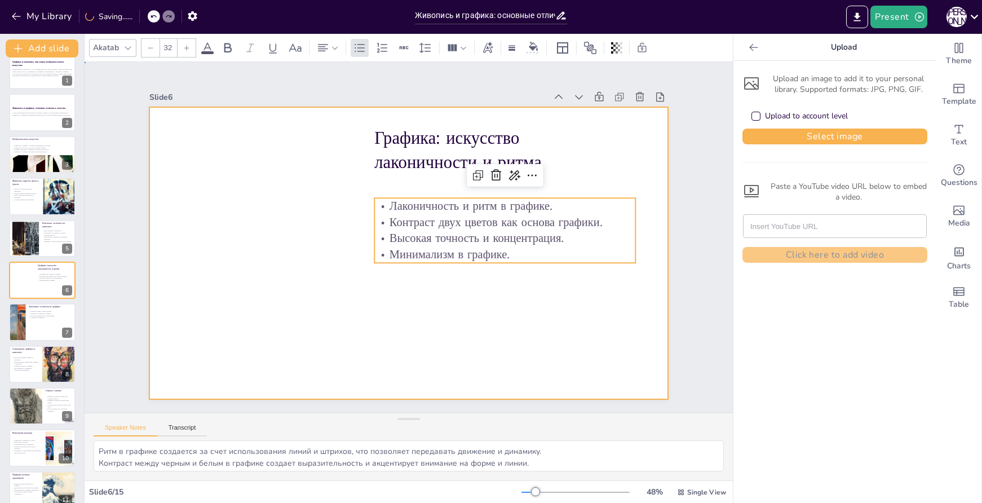
click at [413, 321] on div at bounding box center [405, 253] width 568 height 394
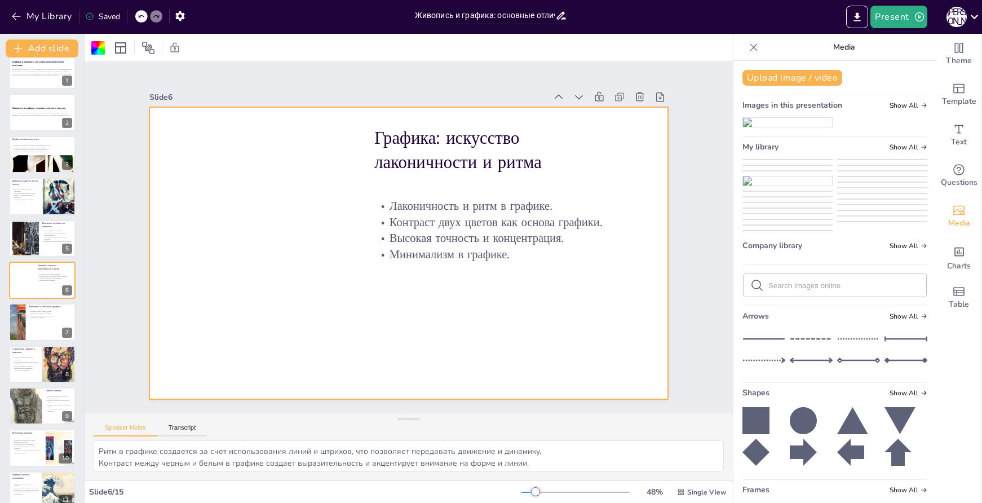
click at [787, 160] on img at bounding box center [787, 160] width 89 height 0
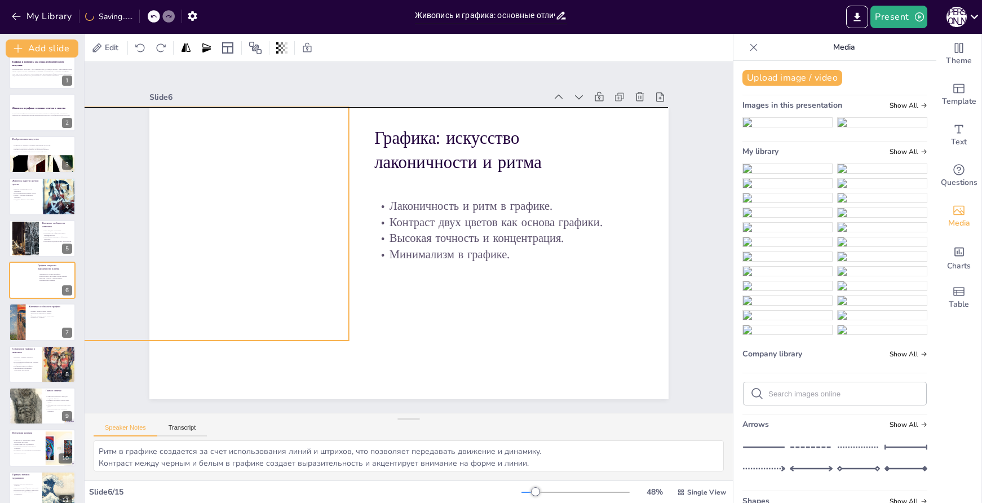
drag, startPoint x: 382, startPoint y: 240, endPoint x: 180, endPoint y: 211, distance: 203.9
click at [180, 211] on div at bounding box center [189, 223] width 319 height 233
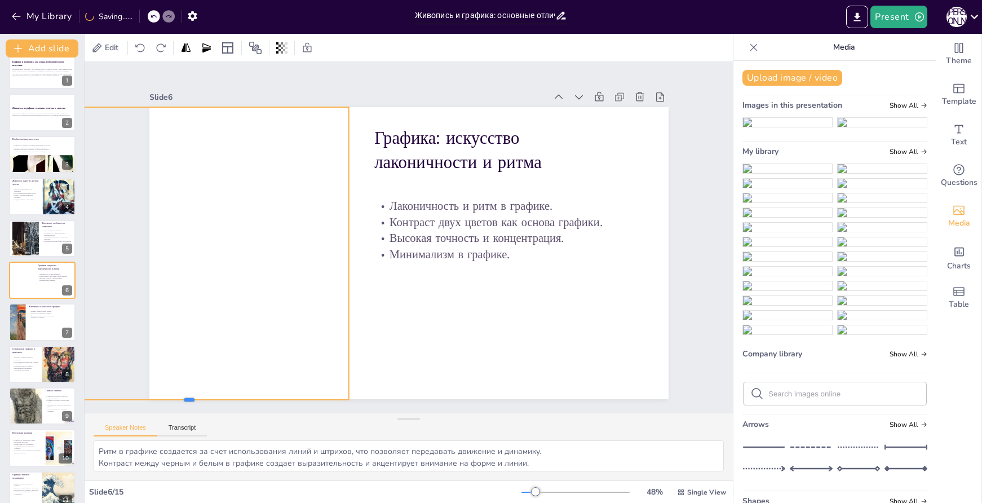
drag, startPoint x: 180, startPoint y: 336, endPoint x: 165, endPoint y: 395, distance: 61.3
click at [165, 400] on div at bounding box center [189, 404] width 319 height 9
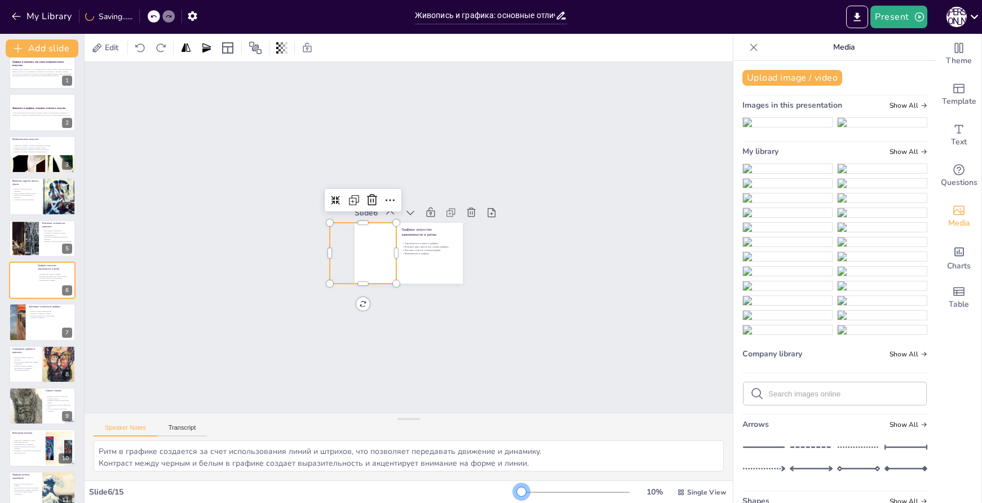
drag, startPoint x: 532, startPoint y: 491, endPoint x: 484, endPoint y: 488, distance: 48.1
click at [483, 488] on div "Slide 6 / 15 10 % Single View" at bounding box center [409, 492] width 649 height 18
drag, startPoint x: 320, startPoint y: 250, endPoint x: 344, endPoint y: 251, distance: 24.3
click at [344, 251] on div at bounding box center [348, 246] width 15 height 61
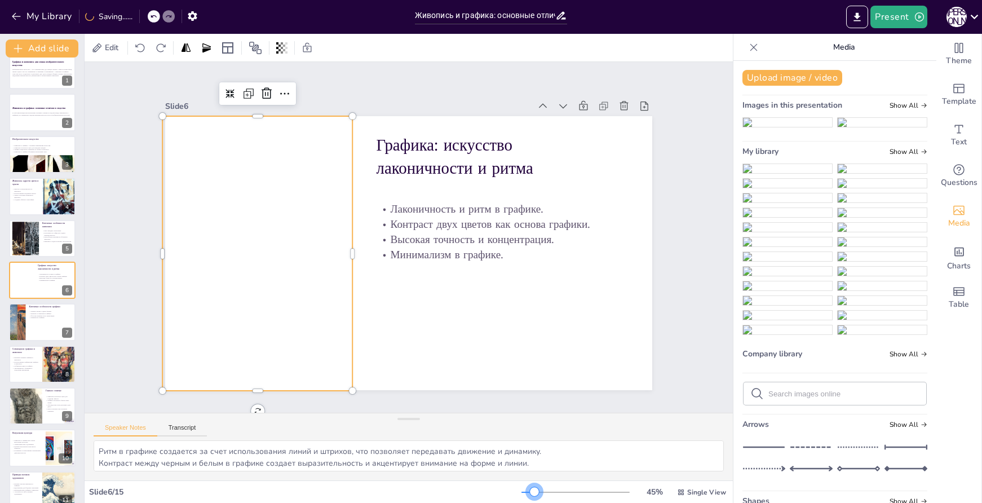
drag, startPoint x: 514, startPoint y: 488, endPoint x: 527, endPoint y: 490, distance: 13.1
click at [530, 490] on div at bounding box center [534, 491] width 9 height 9
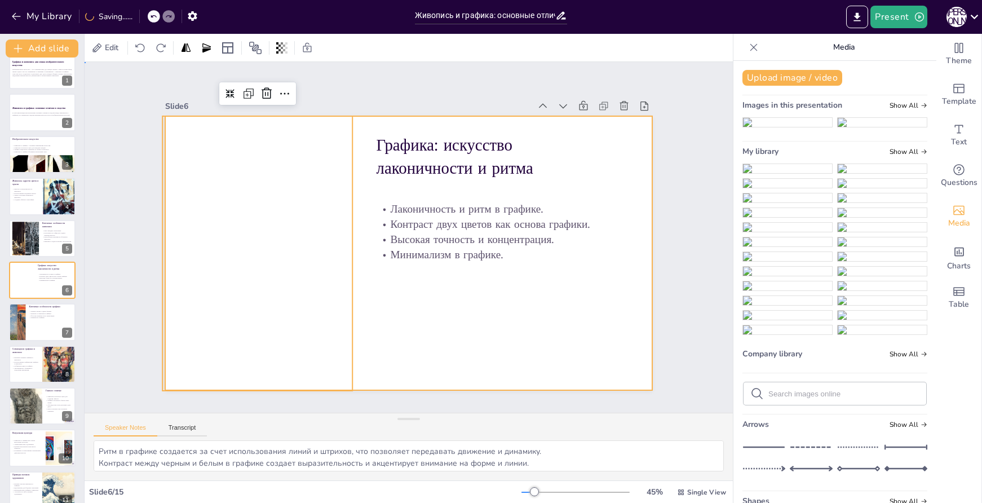
click at [469, 349] on div at bounding box center [406, 252] width 534 height 369
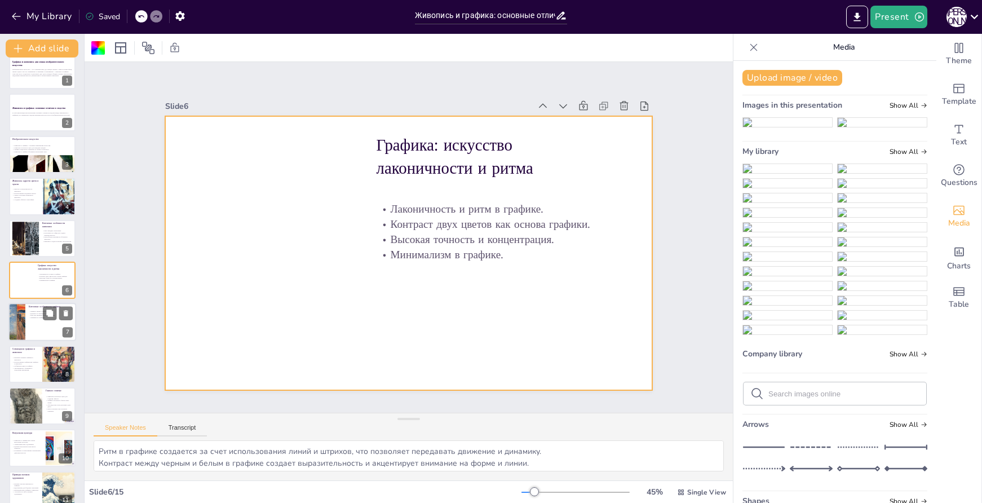
checkbox input "true"
click at [39, 325] on div at bounding box center [42, 322] width 68 height 38
type textarea "Линия и штрих в графике являются основными инструментами, позволяющими художник…"
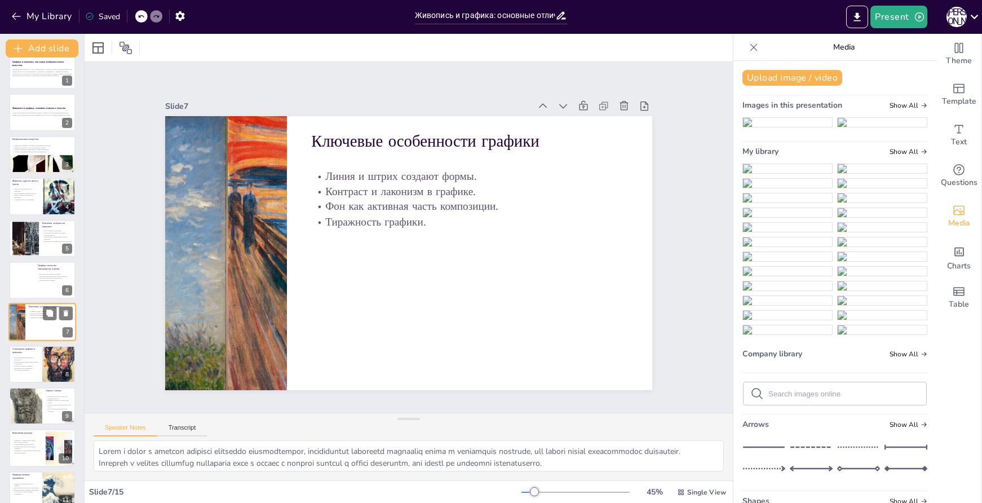
scroll to position [56, 0]
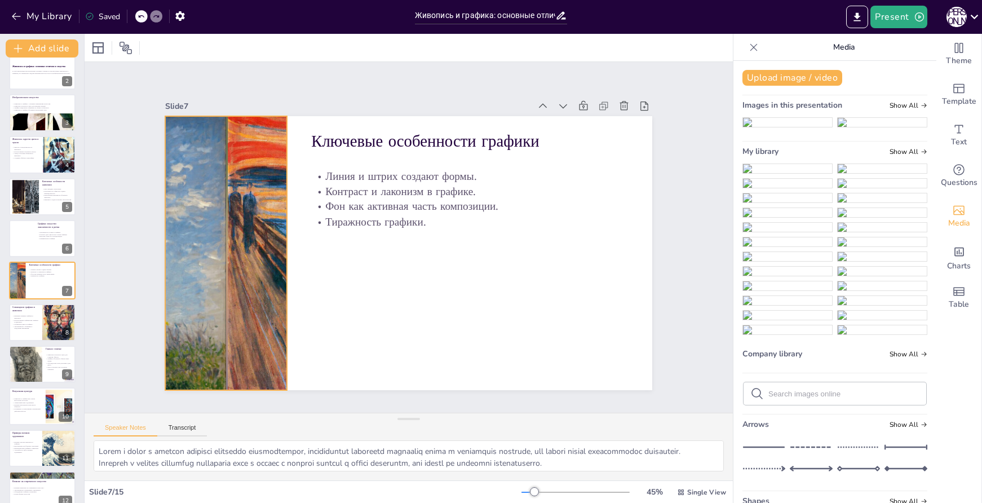
click at [236, 198] on div at bounding box center [225, 233] width 513 height 323
click at [300, 45] on icon at bounding box center [309, 36] width 18 height 18
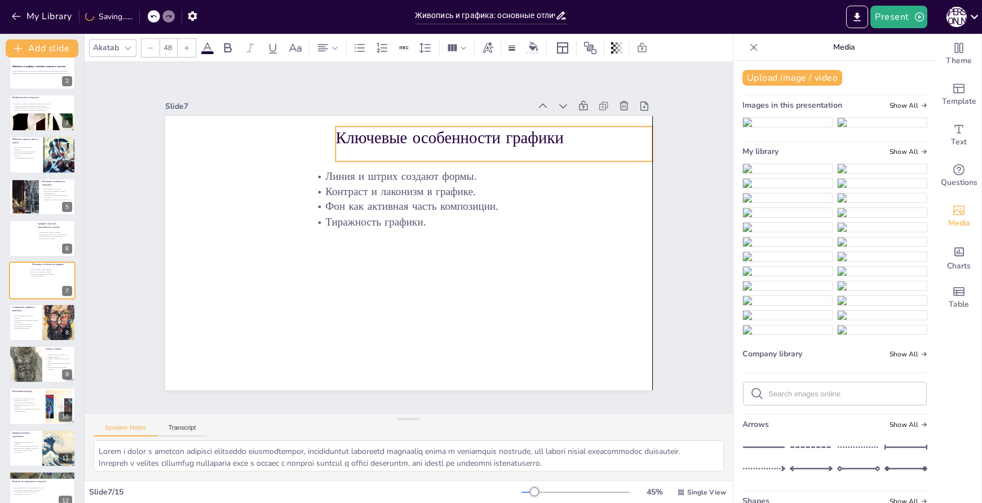
drag, startPoint x: 415, startPoint y: 141, endPoint x: 441, endPoint y: 138, distance: 26.7
click at [441, 138] on p "Ключевые особенности графики" at bounding box center [513, 158] width 315 height 88
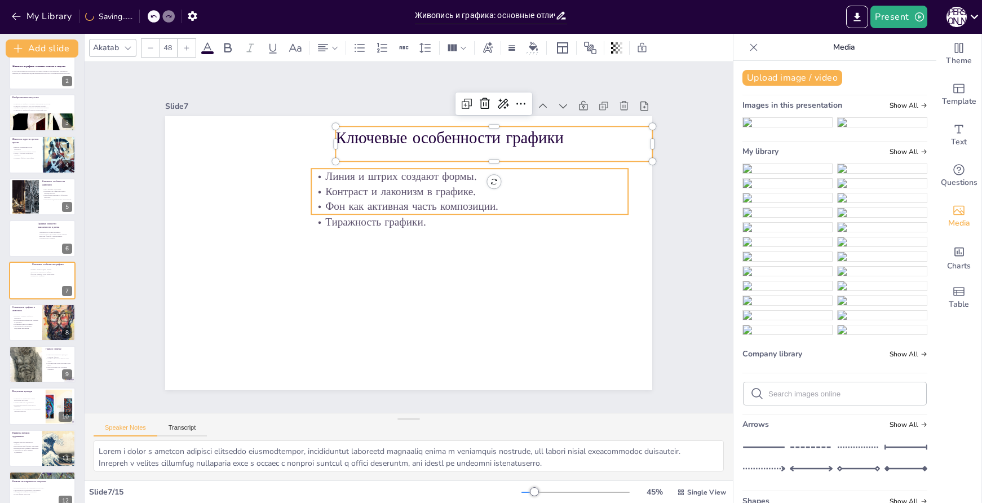
checkbox input "true"
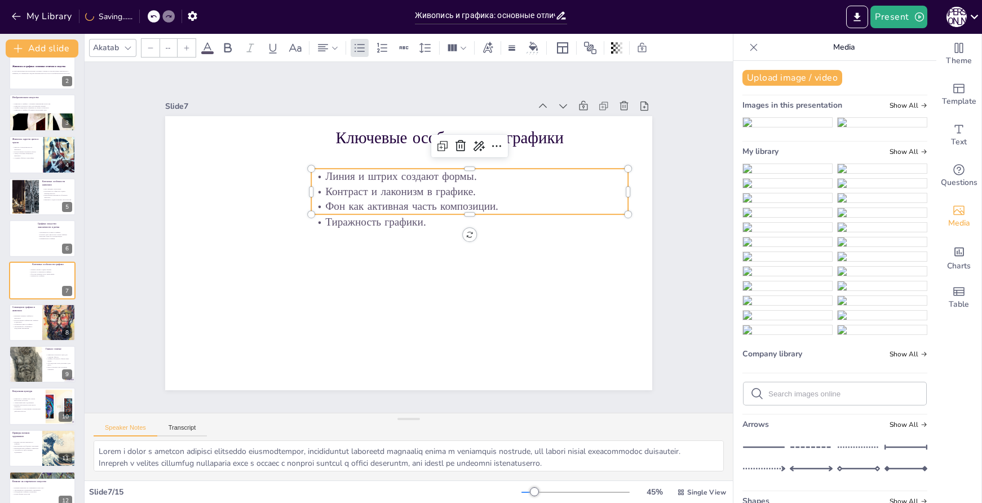
type input "32"
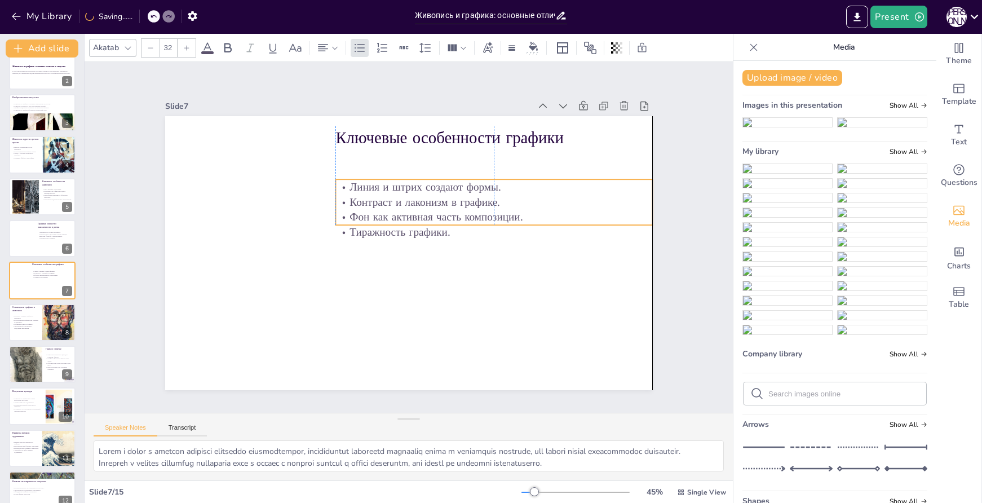
drag, startPoint x: 526, startPoint y: 200, endPoint x: 551, endPoint y: 211, distance: 27.5
click at [551, 211] on p "Фон как активная часть композиции." at bounding box center [493, 262] width 282 height 171
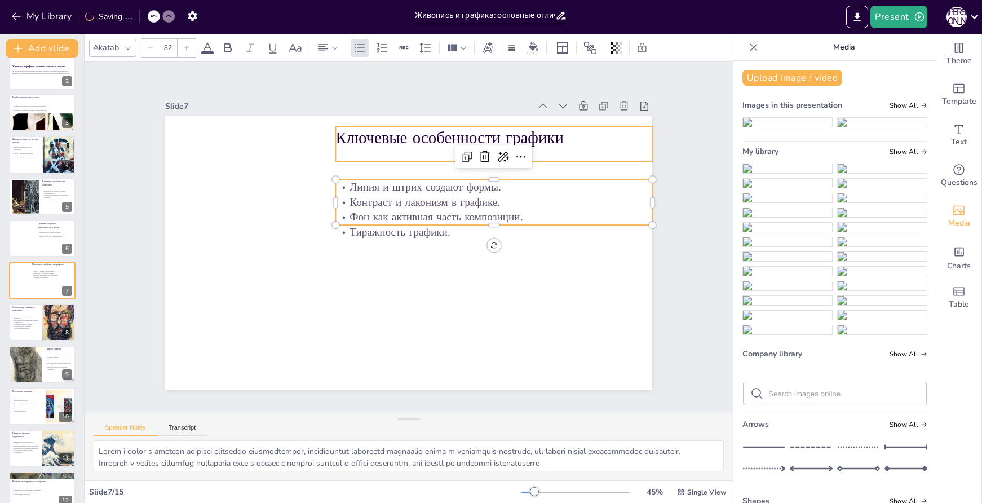
checkbox input "true"
type input "48"
click at [615, 135] on p "Ключевые особенности графики" at bounding box center [513, 158] width 315 height 88
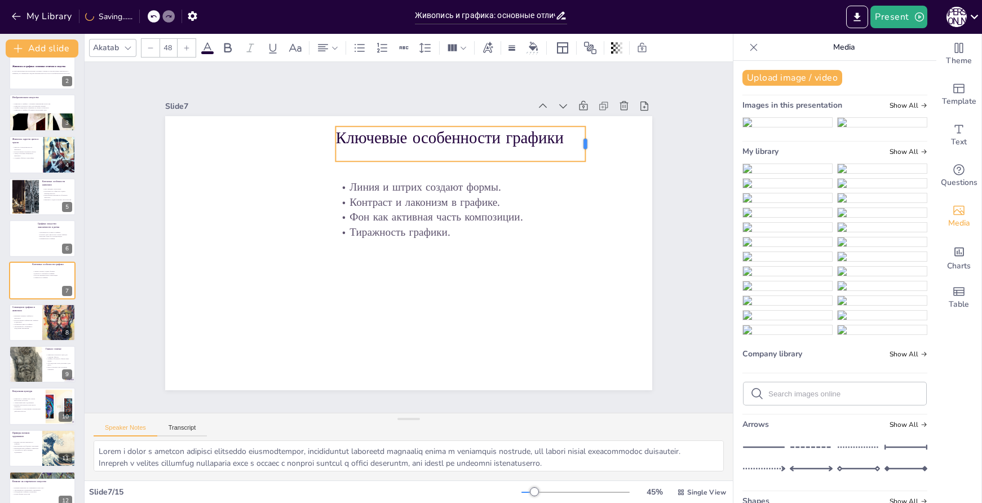
drag, startPoint x: 645, startPoint y: 140, endPoint x: 578, endPoint y: 143, distance: 67.2
click at [597, 166] on div at bounding box center [605, 184] width 16 height 36
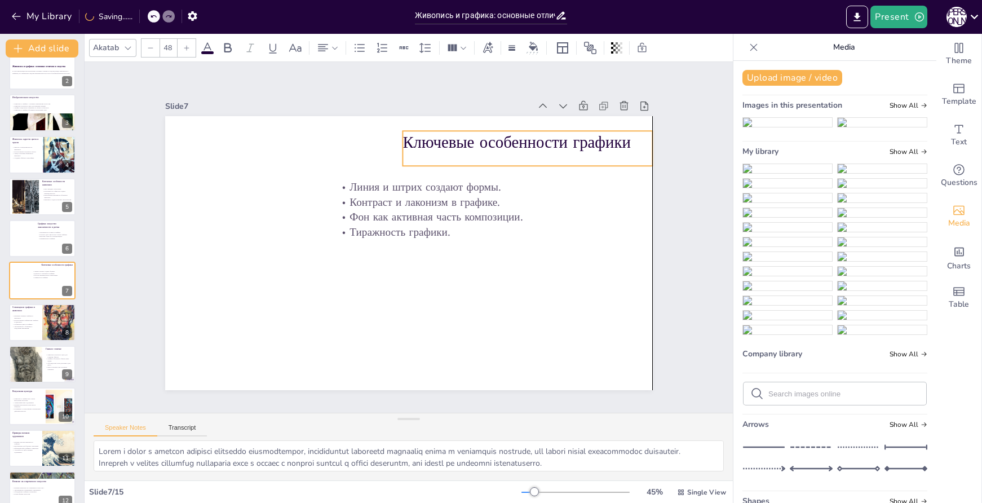
drag, startPoint x: 565, startPoint y: 144, endPoint x: 632, endPoint y: 148, distance: 67.3
click at [632, 148] on p "Ключевые особенности графики" at bounding box center [528, 142] width 250 height 23
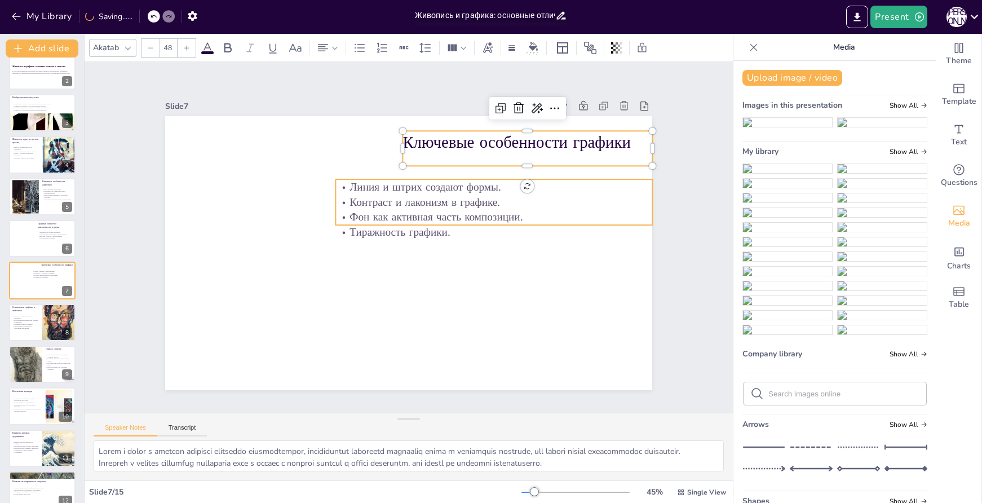
checkbox input "true"
type input "32"
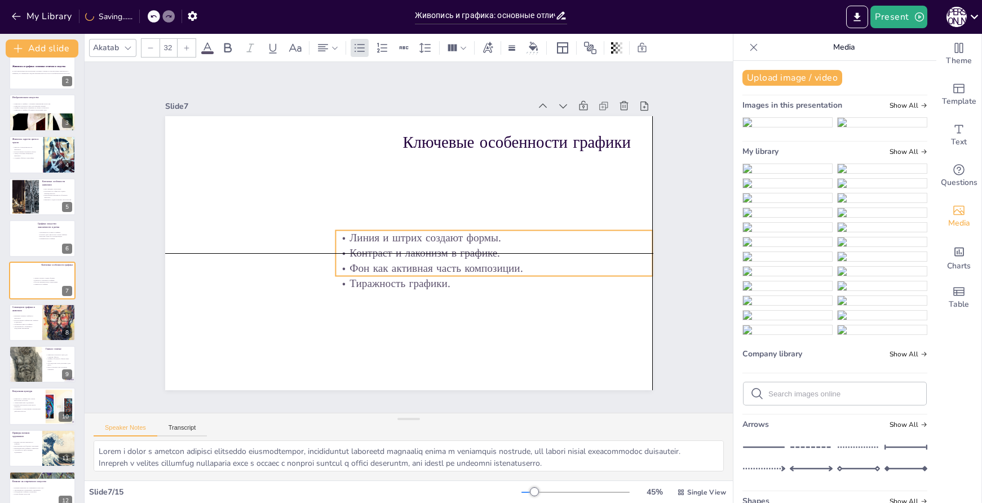
drag, startPoint x: 565, startPoint y: 212, endPoint x: 566, endPoint y: 262, distance: 49.6
click at [566, 262] on p "Фон как активная часть композиции." at bounding box center [481, 293] width 306 height 112
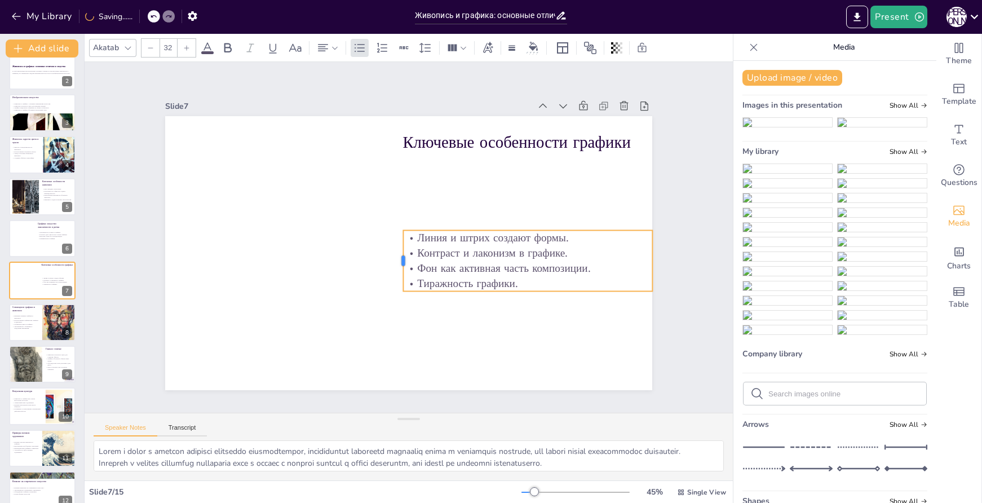
drag, startPoint x: 325, startPoint y: 250, endPoint x: 393, endPoint y: 254, distance: 67.8
click at [393, 254] on div at bounding box center [396, 259] width 15 height 61
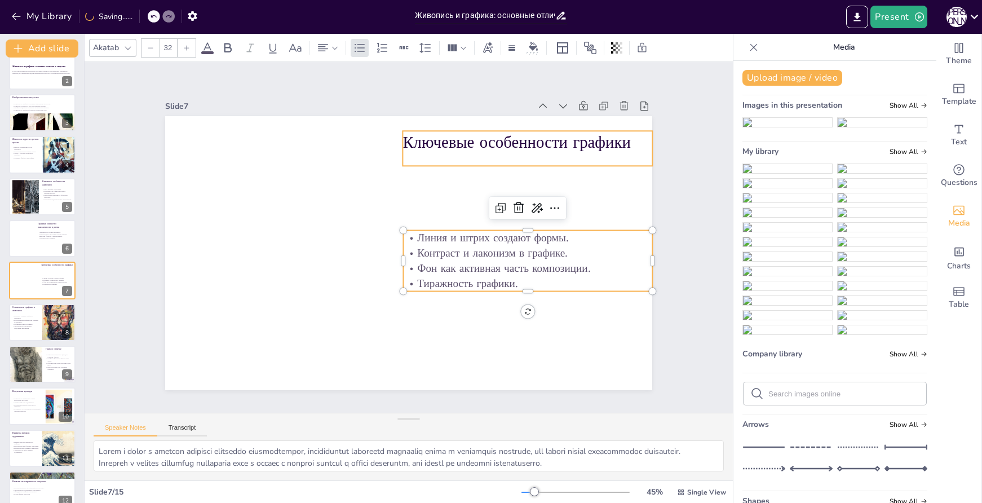
checkbox input "true"
type input "48"
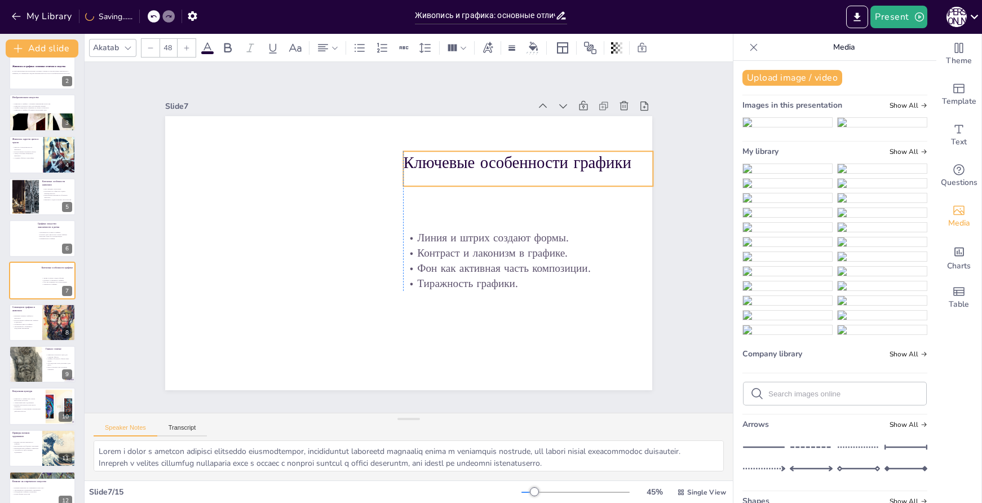
drag, startPoint x: 490, startPoint y: 138, endPoint x: 491, endPoint y: 158, distance: 20.3
click at [491, 158] on p "Ключевые особенности графики" at bounding box center [535, 175] width 250 height 49
click at [778, 77] on button "Upload image / video" at bounding box center [793, 78] width 100 height 16
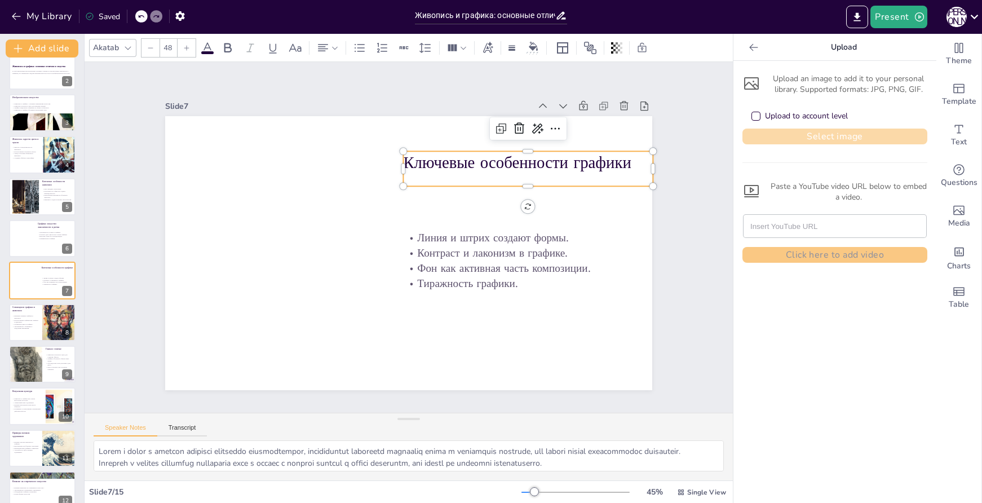
click at [826, 136] on button "Select image" at bounding box center [835, 137] width 185 height 16
click at [843, 139] on button "Select image" at bounding box center [835, 137] width 185 height 16
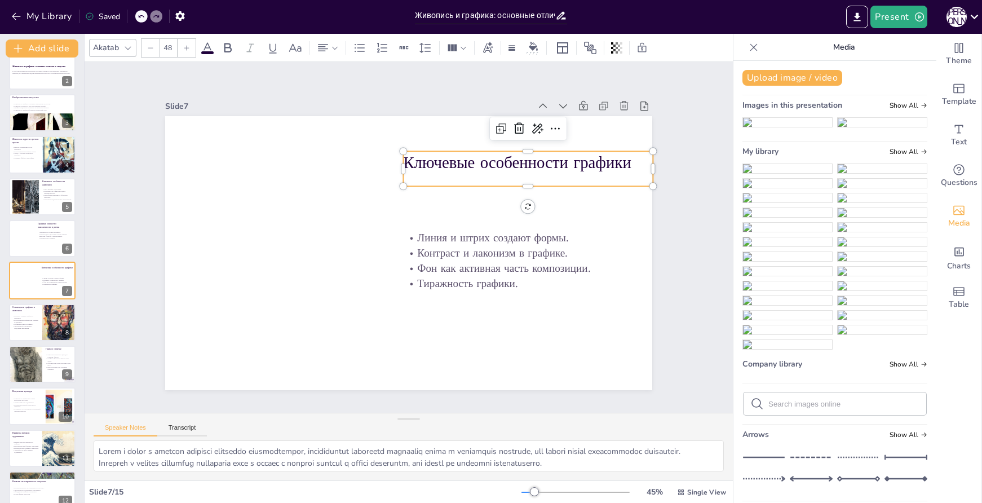
click at [794, 173] on img at bounding box center [787, 168] width 89 height 9
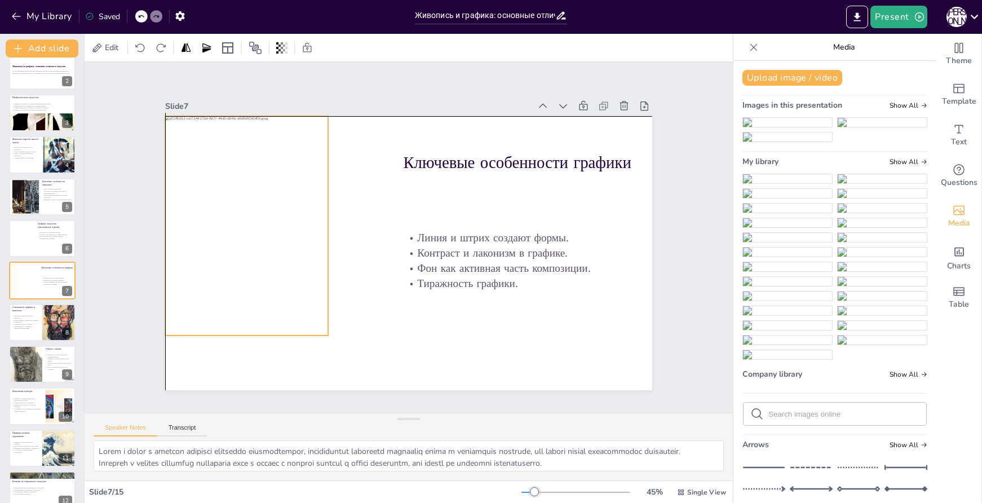
drag, startPoint x: 261, startPoint y: 234, endPoint x: 236, endPoint y: 228, distance: 25.4
click at [236, 228] on div at bounding box center [248, 208] width 185 height 235
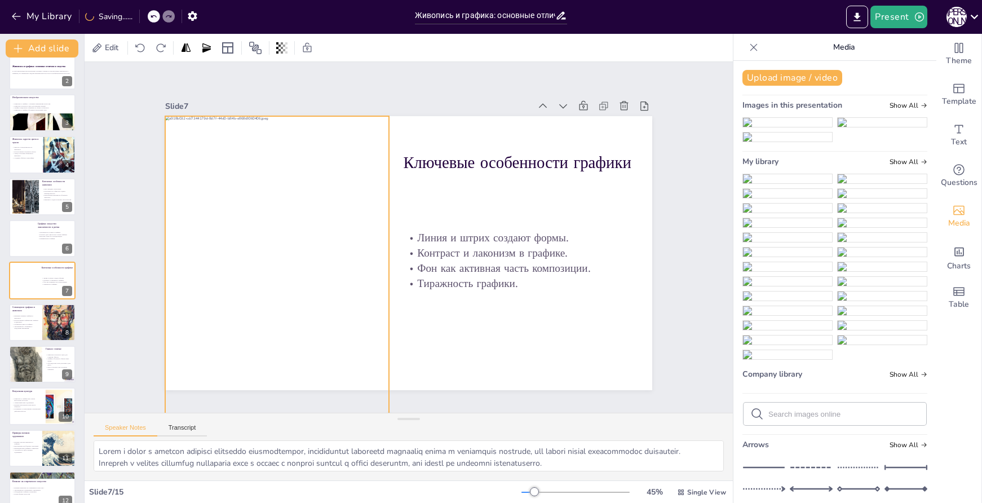
drag, startPoint x: 319, startPoint y: 333, endPoint x: 380, endPoint y: 354, distance: 64.2
click at [380, 354] on div "Ключевые особенности графики Линия и штрих создают формы. Контраст и лаконизм в…" at bounding box center [407, 253] width 513 height 324
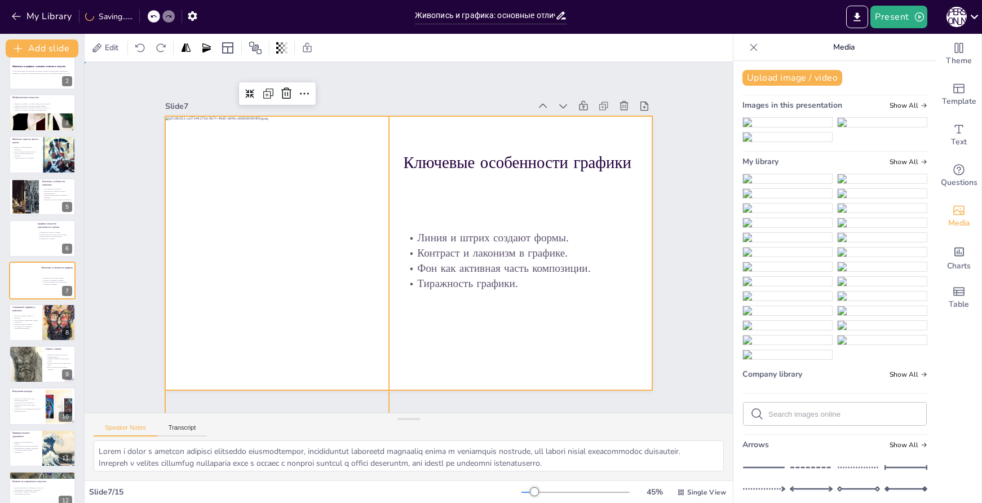
click at [511, 356] on div at bounding box center [404, 252] width 548 height 411
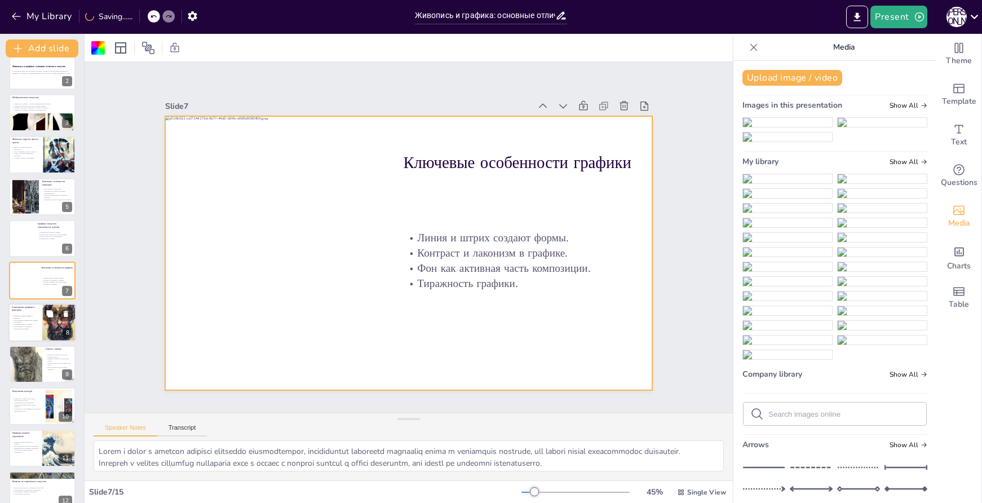
checkbox input "true"
click at [36, 324] on p "Добавление цвета в графику." at bounding box center [25, 324] width 27 height 2
type textarea "Взаимное влияние между графикой и живописью позволяет художникам находить новые…"
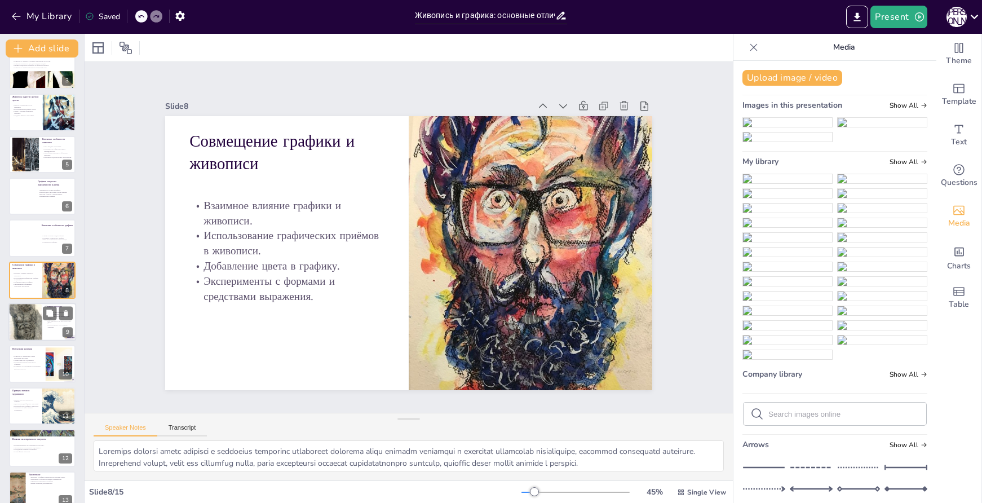
checkbox input "true"
click at [28, 334] on div at bounding box center [25, 322] width 34 height 51
type textarea "Цвет в живописи является основным инструментом для создания образов и передачи …"
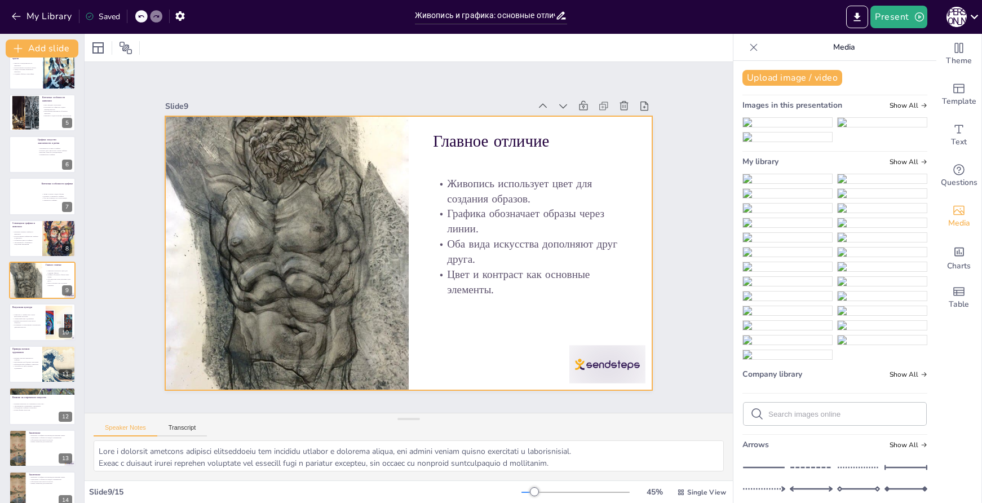
click at [581, 402] on div at bounding box center [538, 435] width 85 height 66
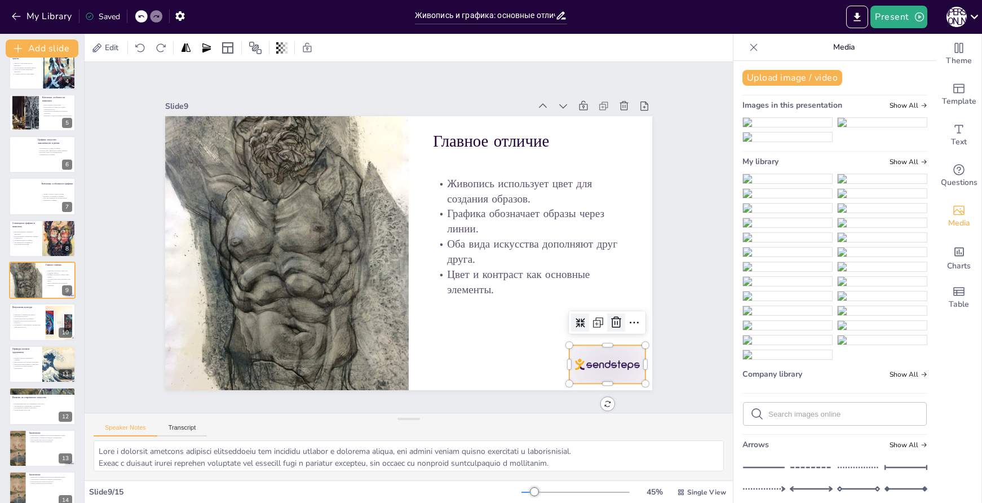
click at [534, 421] on icon at bounding box center [526, 428] width 15 height 15
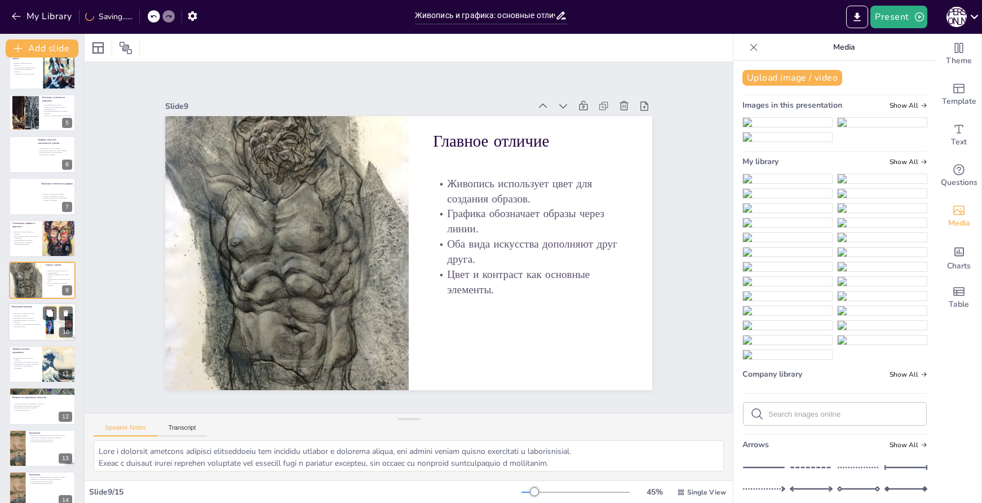
checkbox input "true"
click at [30, 336] on div at bounding box center [42, 322] width 68 height 38
type textarea "Основой визуальной культуры являются живопись и графика, которые помогают форми…"
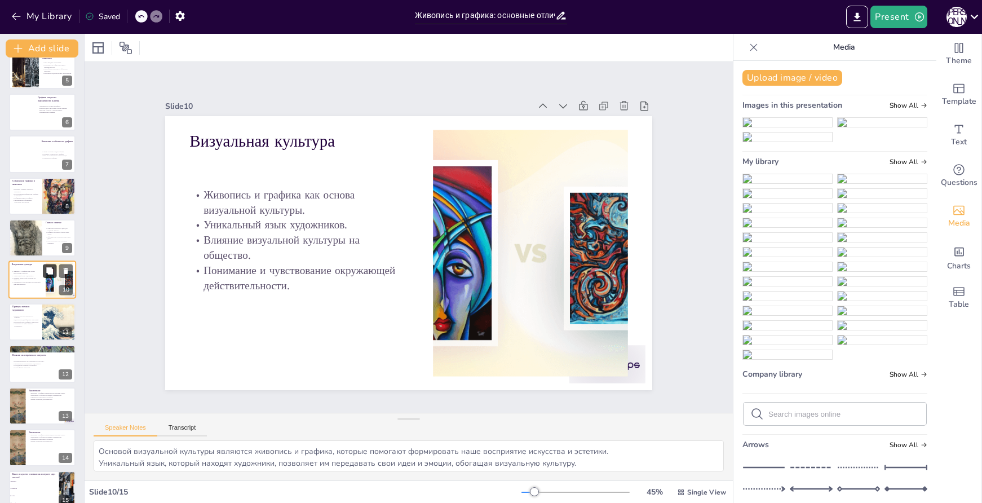
checkbox input "true"
click at [63, 272] on icon at bounding box center [66, 271] width 8 height 8
type textarea "Мастера, такие как да Винчи и Пикассо, показывают, как владение обоими направле…"
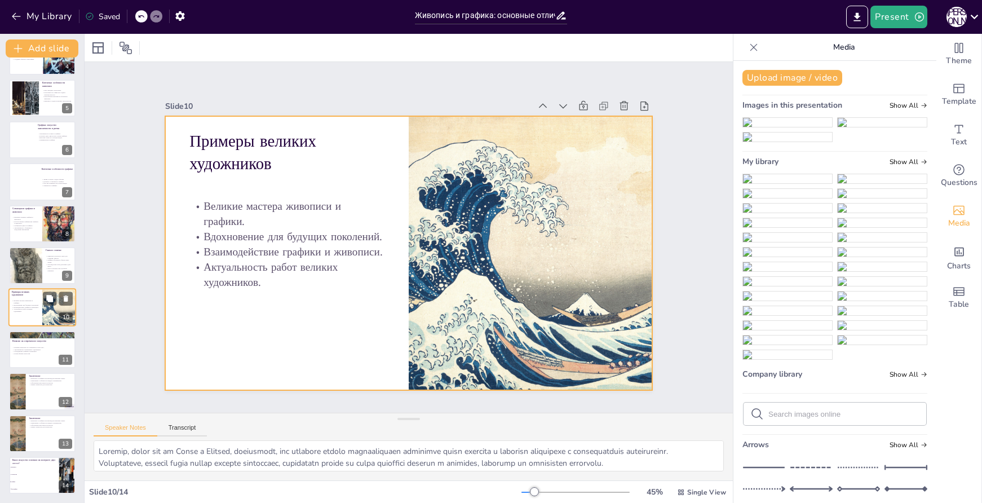
click at [27, 315] on div at bounding box center [42, 308] width 68 height 38
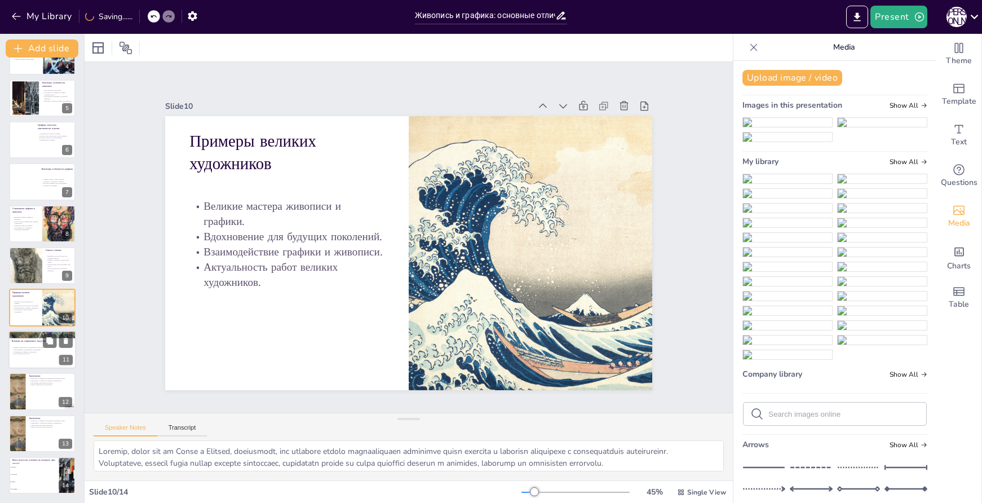
checkbox input "true"
click at [36, 355] on p "Новые формы искусства." at bounding box center [42, 354] width 61 height 2
type textarea "Влияние живописи на современное искусство проявляется в использовании цветовых …"
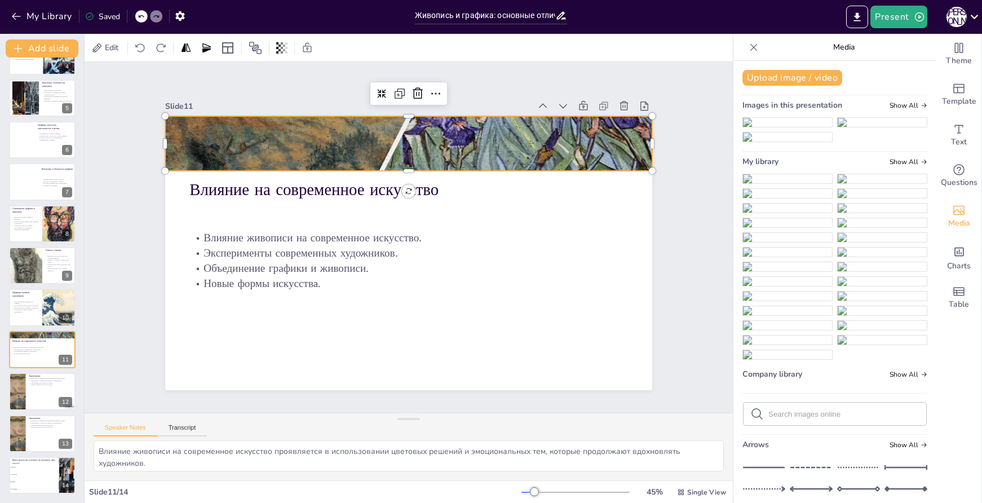
click at [455, 161] on div at bounding box center [428, 146] width 534 height 371
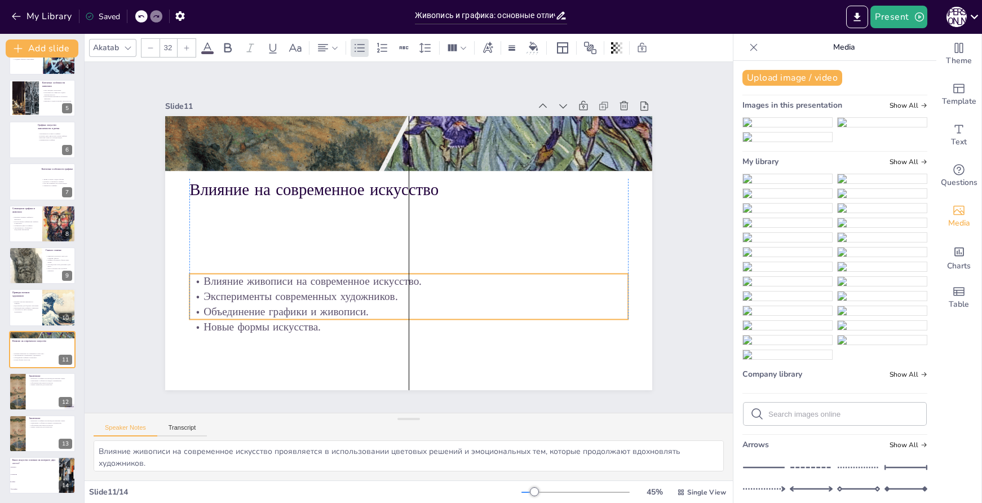
drag, startPoint x: 428, startPoint y: 262, endPoint x: 427, endPoint y: 296, distance: 33.8
click at [427, 296] on p "Эксперименты современных художников." at bounding box center [385, 291] width 407 height 192
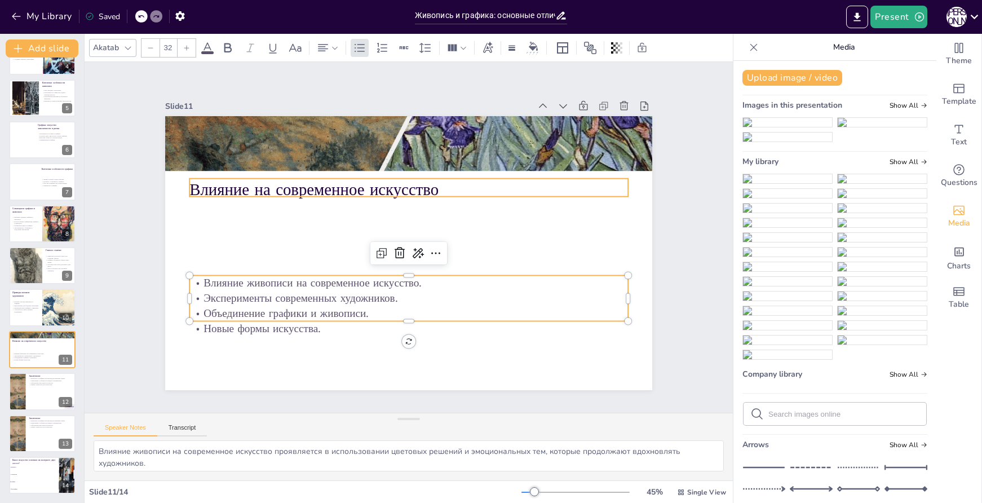
checkbox input "true"
type input "48"
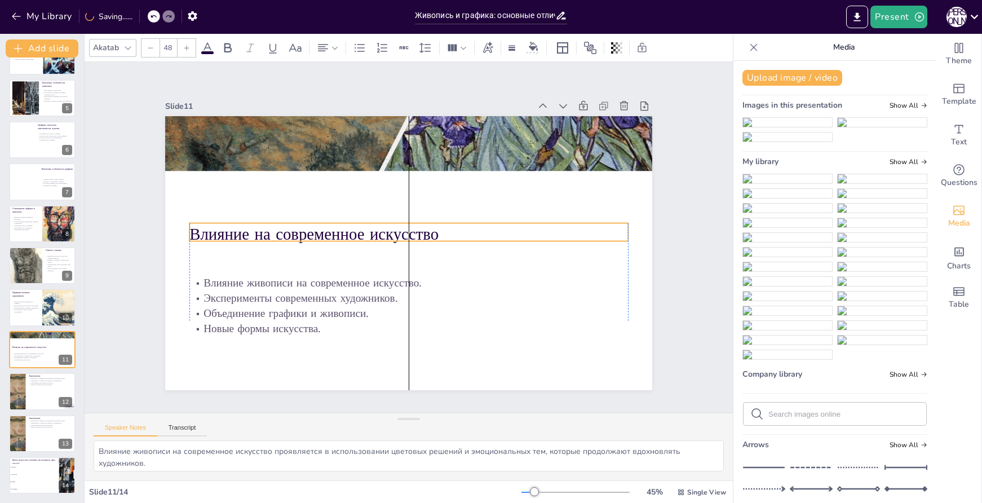
drag, startPoint x: 479, startPoint y: 191, endPoint x: 478, endPoint y: 235, distance: 44.6
click at [478, 235] on p "Влияние на современное искусство" at bounding box center [410, 234] width 424 height 157
click at [458, 148] on div at bounding box center [438, 148] width 549 height 412
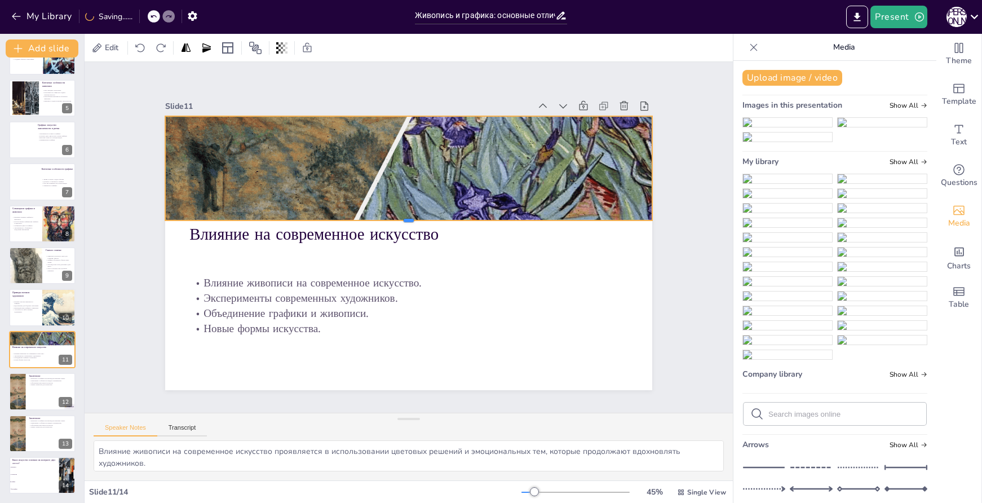
drag, startPoint x: 417, startPoint y: 169, endPoint x: 409, endPoint y: 219, distance: 50.3
click at [409, 219] on div at bounding box center [410, 225] width 486 height 60
checkbox input "true"
click at [33, 396] on div at bounding box center [42, 391] width 68 height 38
type textarea "Взаимодополнение живописи и графики создает богатый визуальный опыт, позволяя х…"
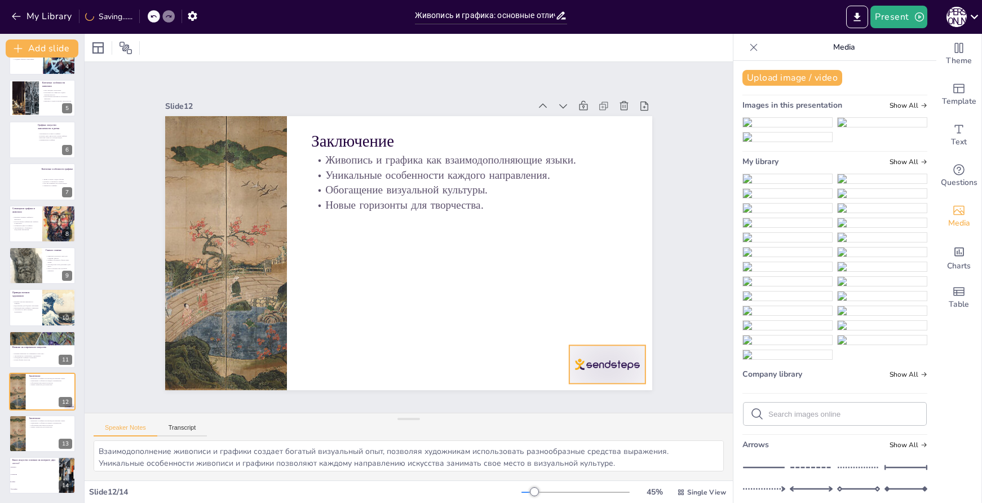
click at [599, 361] on div at bounding box center [593, 384] width 80 height 46
click at [610, 337] on icon at bounding box center [606, 344] width 15 height 15
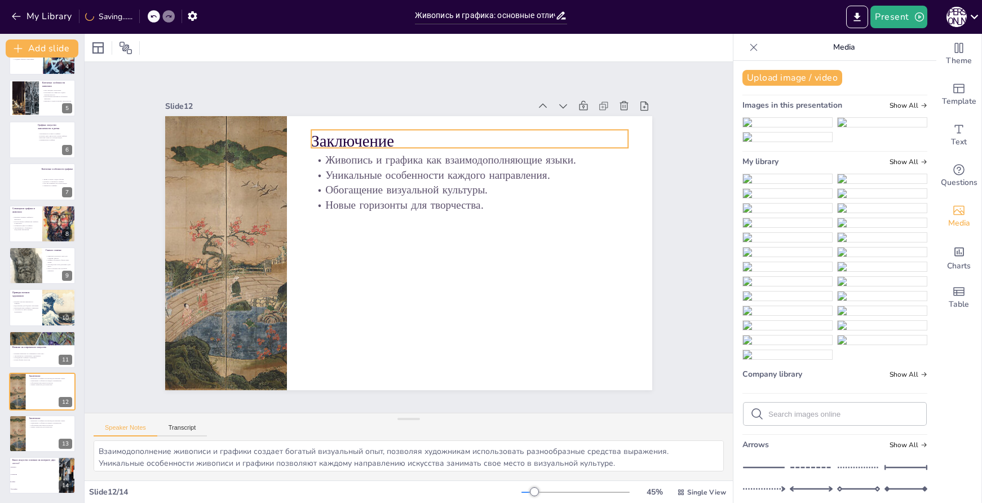
click at [354, 138] on p "Заключение" at bounding box center [503, 174] width 298 height 149
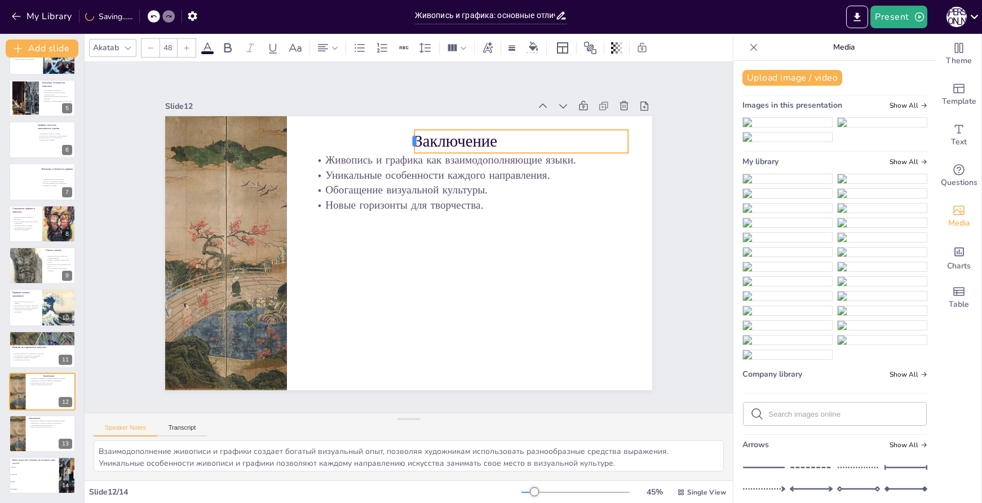
drag, startPoint x: 299, startPoint y: 132, endPoint x: 414, endPoint y: 128, distance: 114.6
click at [414, 128] on div "Заключение Живопись и графика как взаимодополняющие языки. Уникальные особеннос…" at bounding box center [408, 253] width 487 height 274
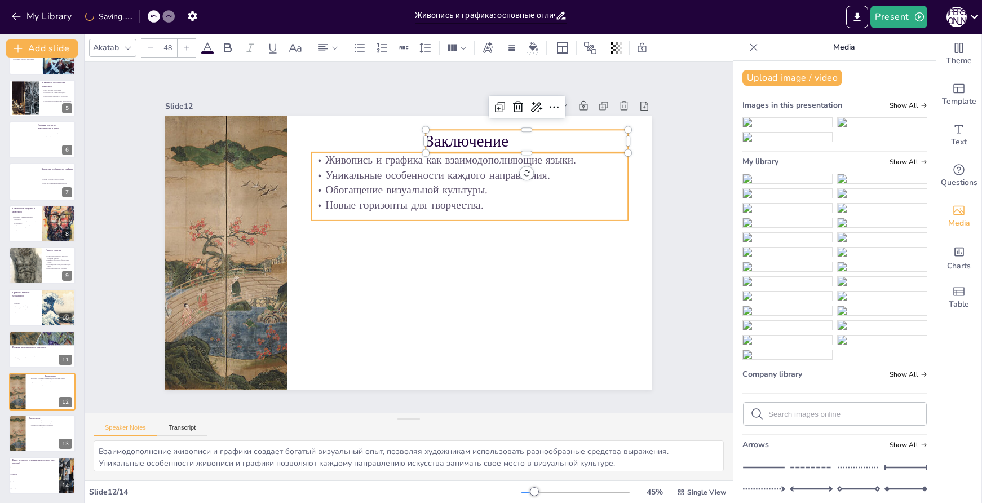
checkbox input "true"
type input "32"
click at [486, 277] on p "Обогащение визуальной культуры." at bounding box center [347, 284] width 317 height 15
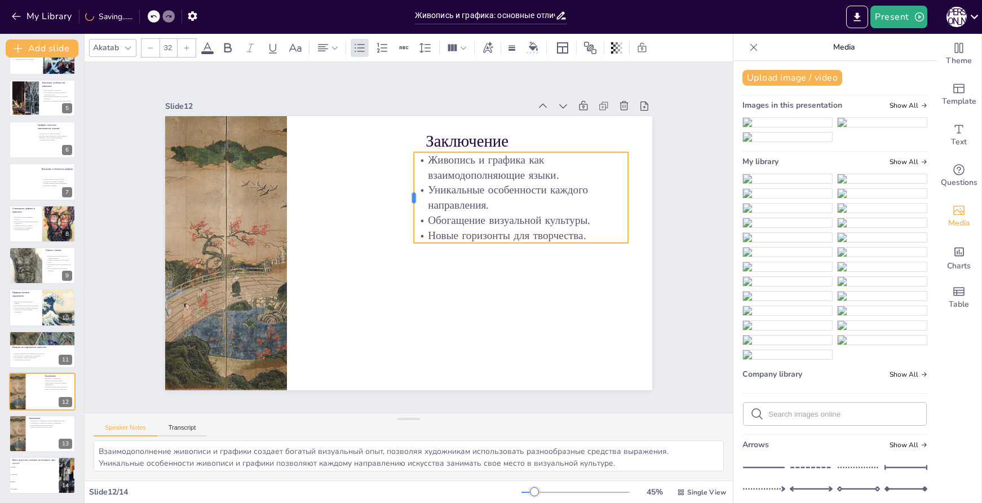
drag, startPoint x: 302, startPoint y: 184, endPoint x: 405, endPoint y: 197, distance: 103.5
click at [405, 197] on div at bounding box center [413, 197] width 19 height 91
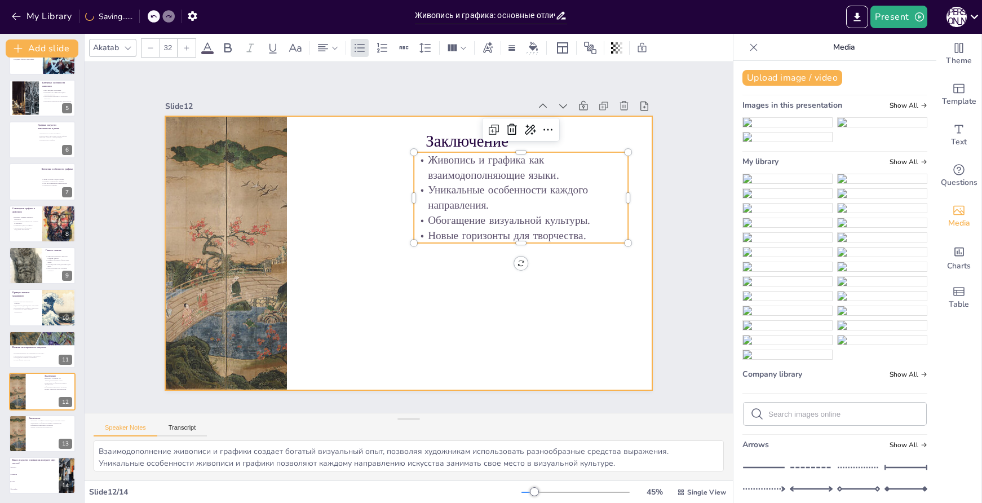
click at [609, 341] on div at bounding box center [404, 253] width 548 height 412
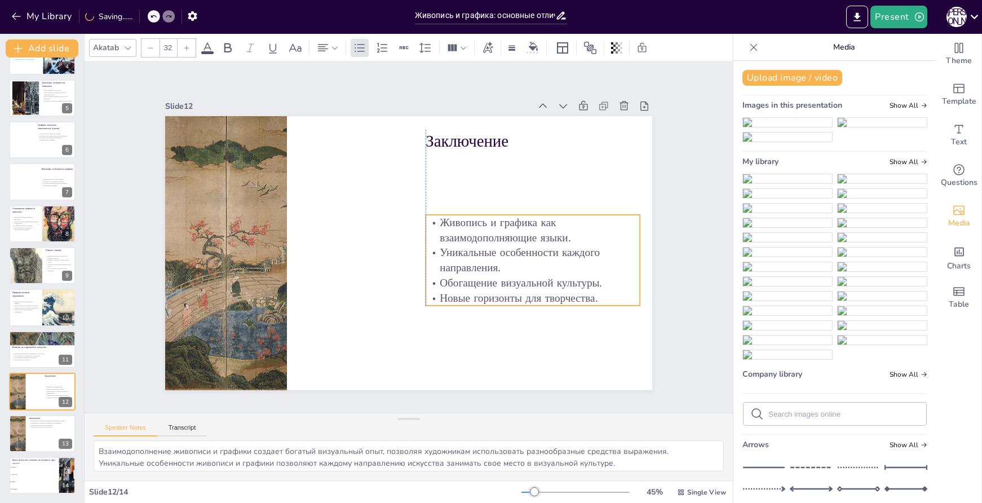
drag, startPoint x: 586, startPoint y: 184, endPoint x: 597, endPoint y: 247, distance: 63.5
click at [597, 247] on p "Уникальные особенности каждого направления." at bounding box center [530, 273] width 216 height 52
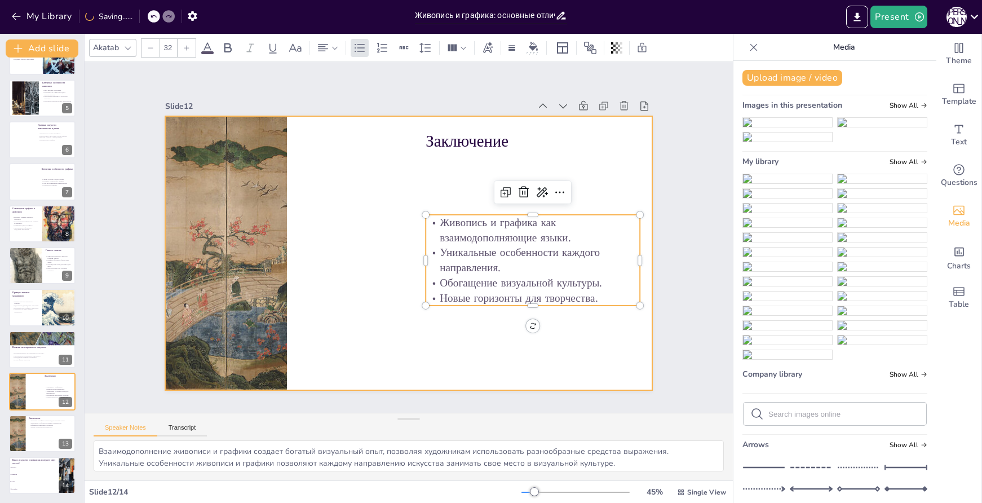
click at [247, 245] on div at bounding box center [225, 234] width 692 height 342
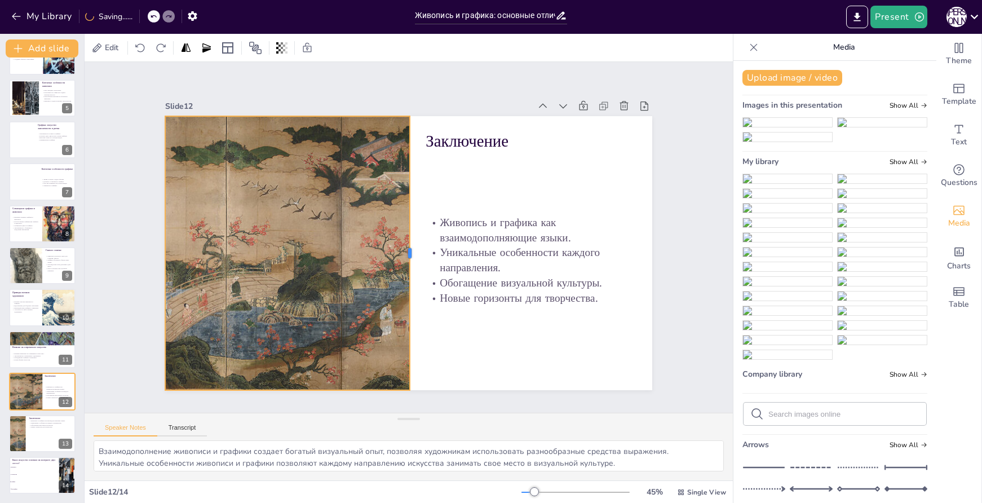
drag, startPoint x: 279, startPoint y: 245, endPoint x: 402, endPoint y: 257, distance: 123.5
click at [402, 257] on div at bounding box center [408, 254] width 120 height 254
click at [31, 442] on div at bounding box center [42, 434] width 68 height 38
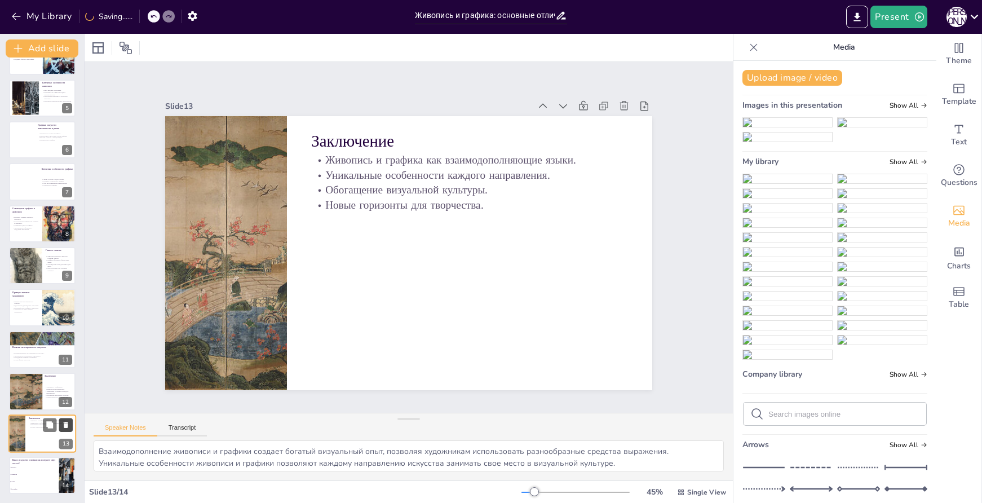
checkbox input "true"
click at [63, 427] on icon at bounding box center [66, 425] width 8 height 8
type textarea "Правильный ответ — графика. Графика основана на контрасте двух цветов, обычно ч…"
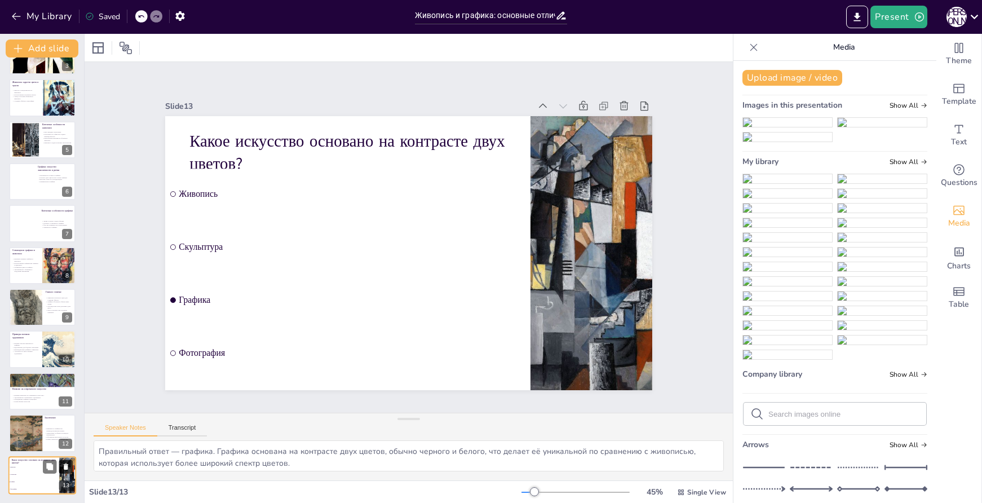
scroll to position [113, 0]
checkbox input "true"
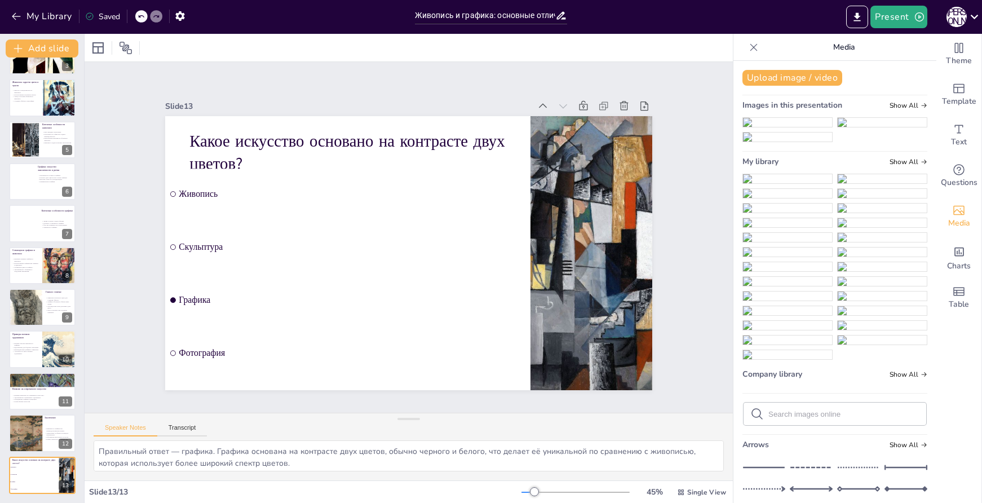
checkbox input "true"
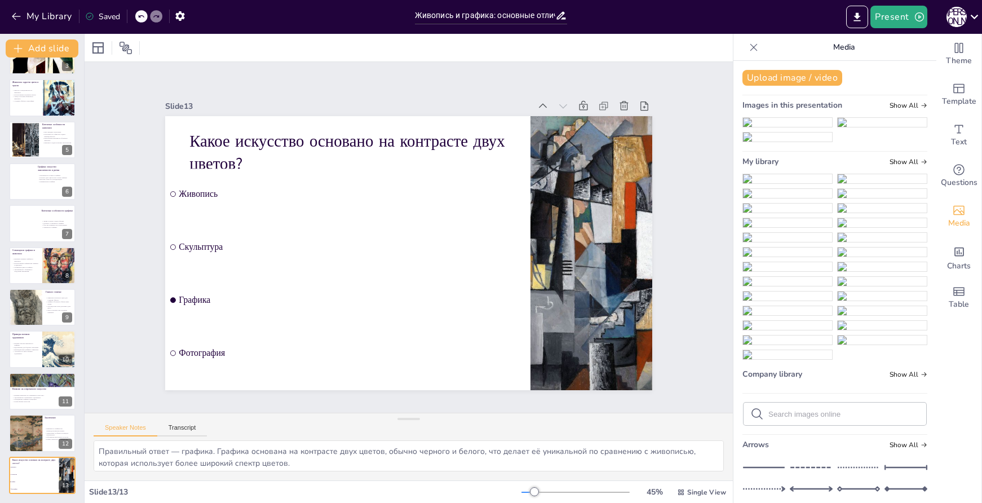
checkbox input "true"
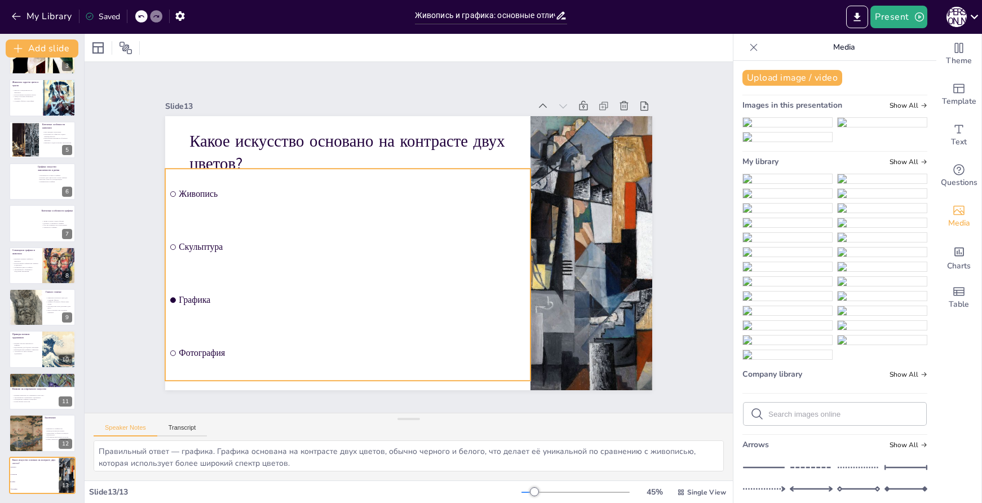
checkbox input "true"
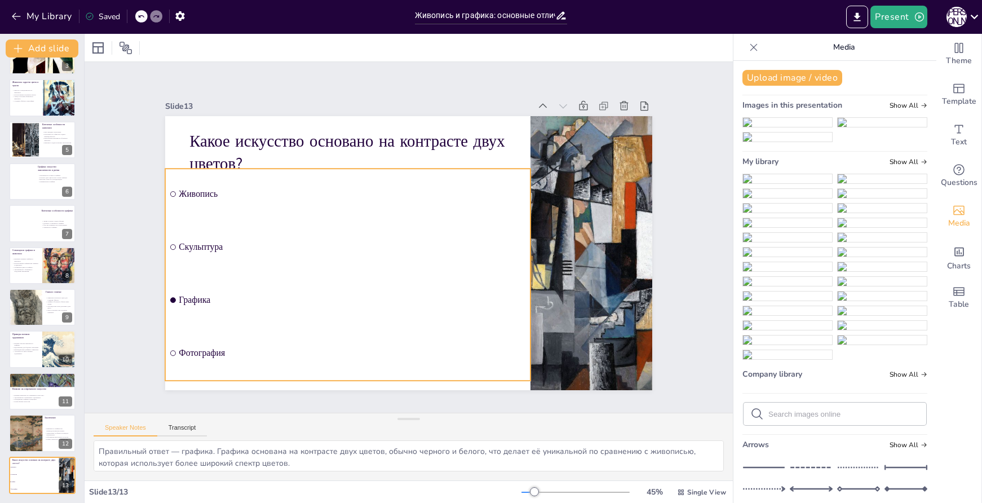
checkbox input "true"
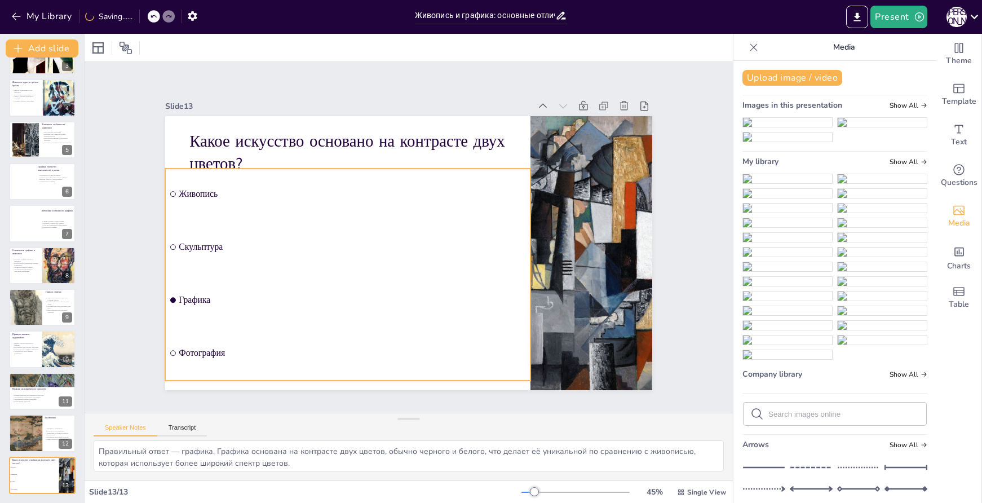
checkbox input "true"
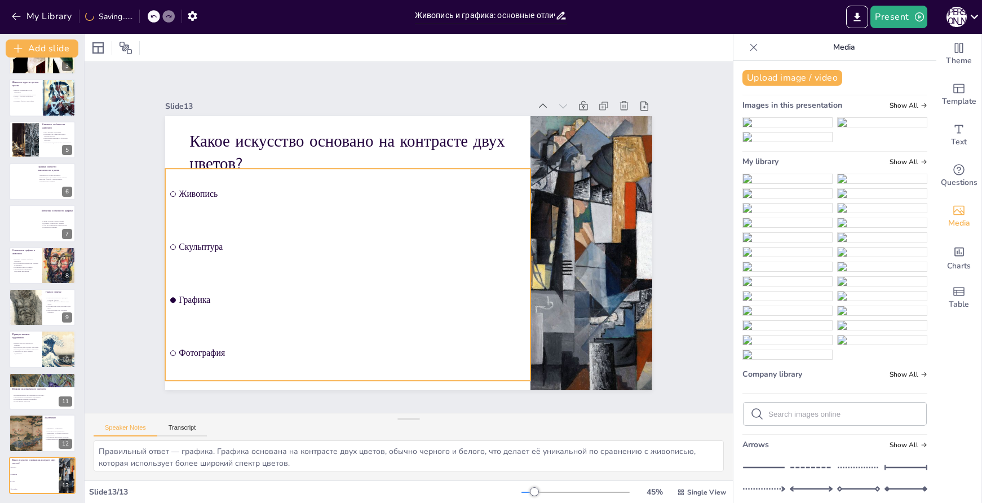
checkbox input "true"
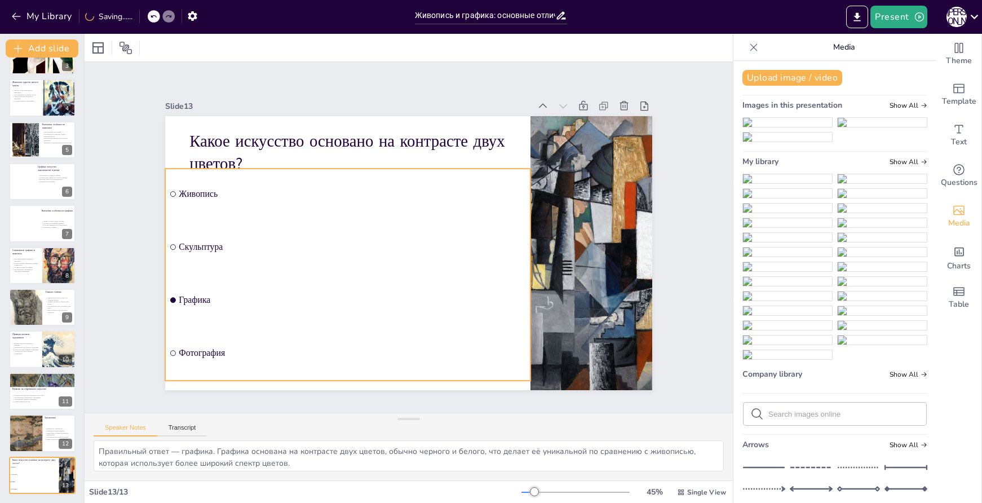
checkbox input "true"
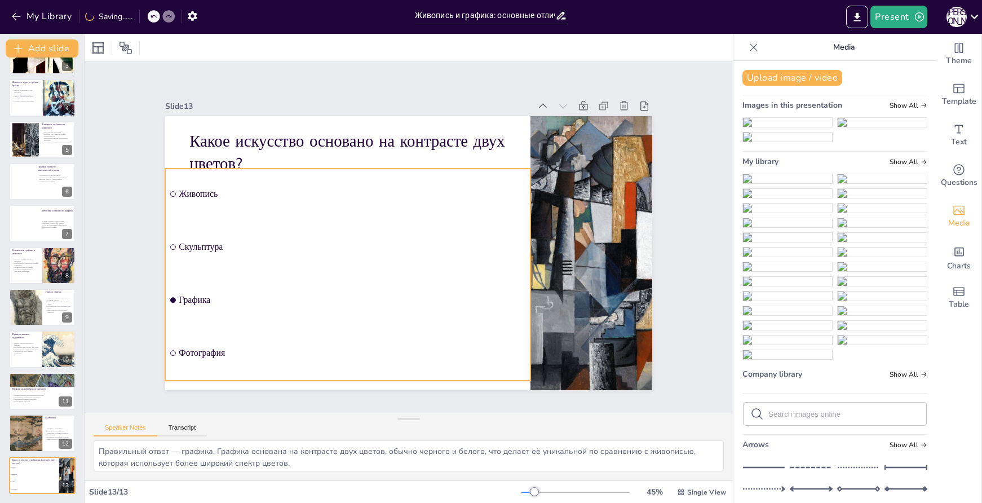
checkbox input "true"
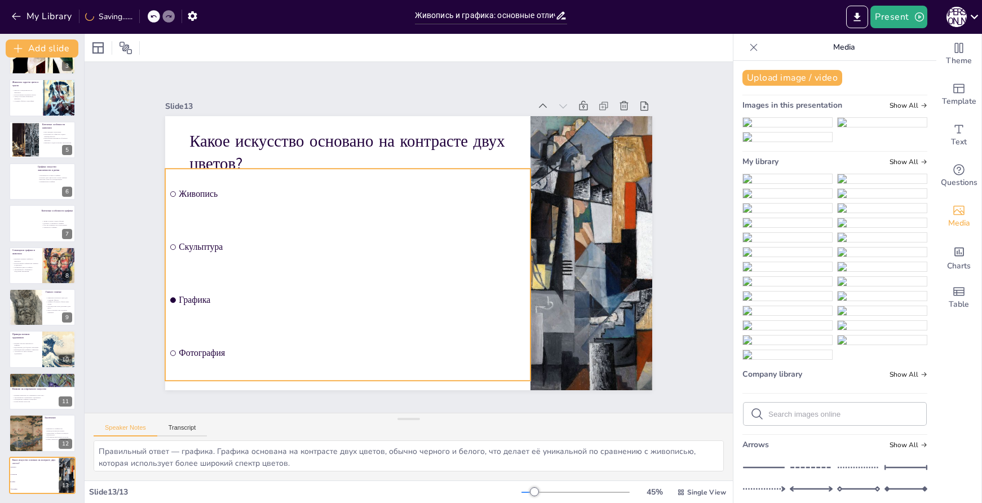
checkbox input "true"
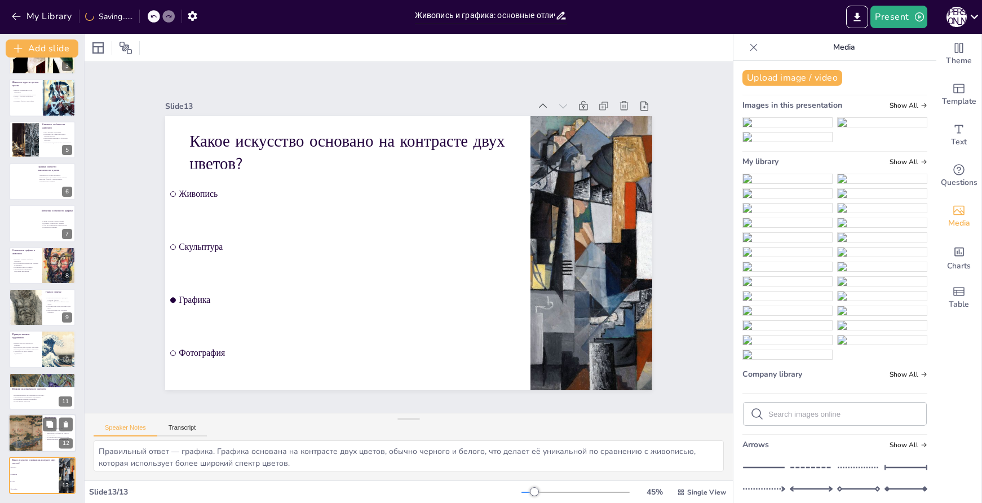
checkbox input "true"
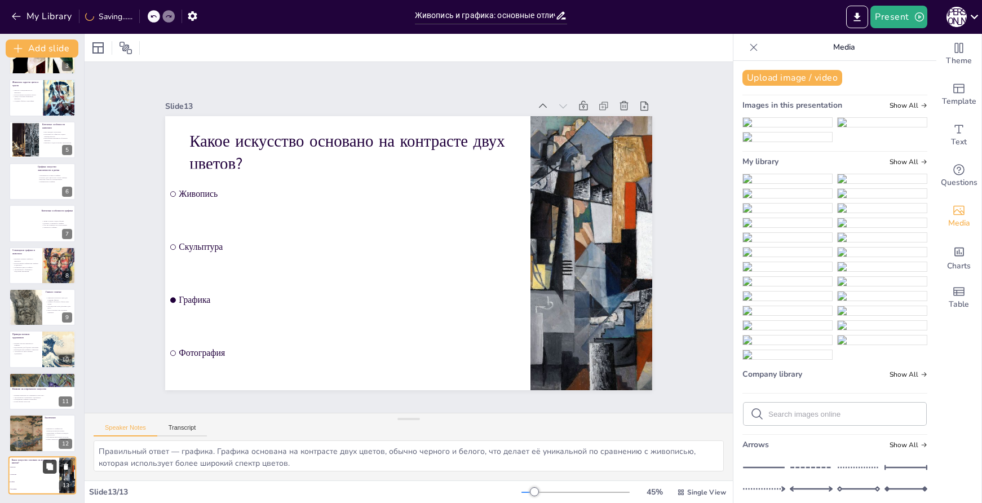
checkbox input "true"
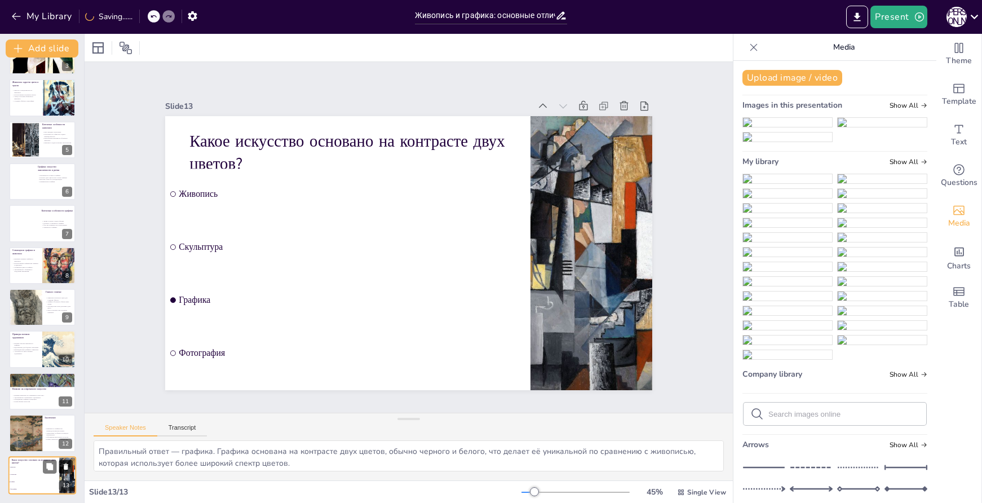
click at [65, 466] on icon at bounding box center [66, 467] width 5 height 6
type textarea "Взаимодополнение живописи и графики создает богатый визуальный опыт, позволяя х…"
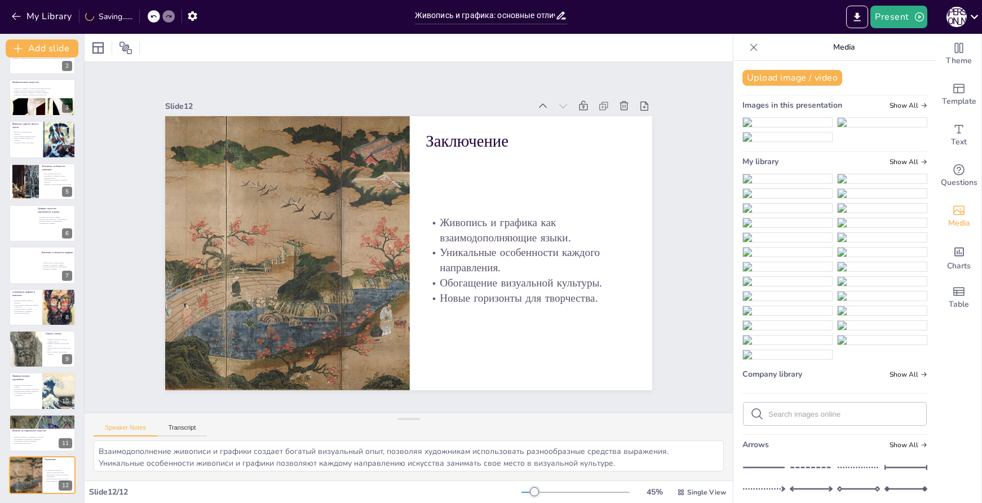
scroll to position [72, 0]
click at [39, 481] on div at bounding box center [16, 475] width 93 height 38
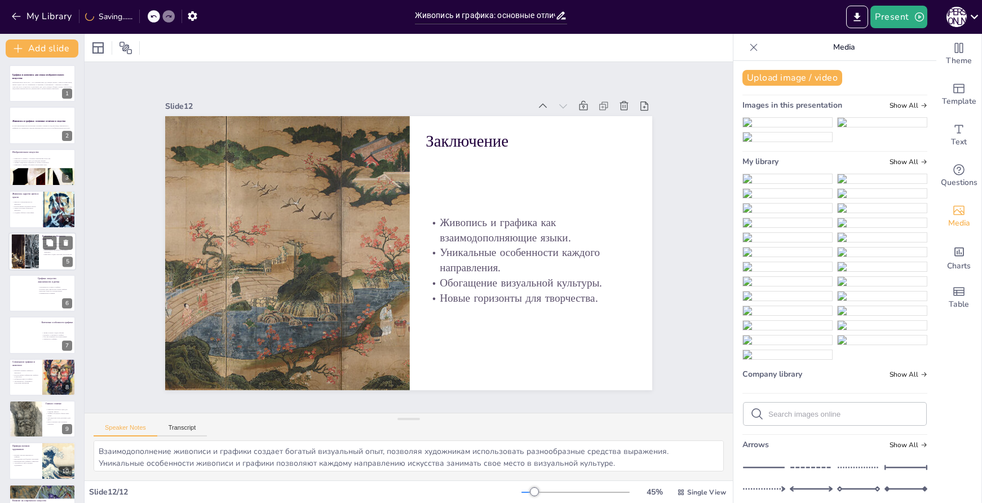
scroll to position [0, 0]
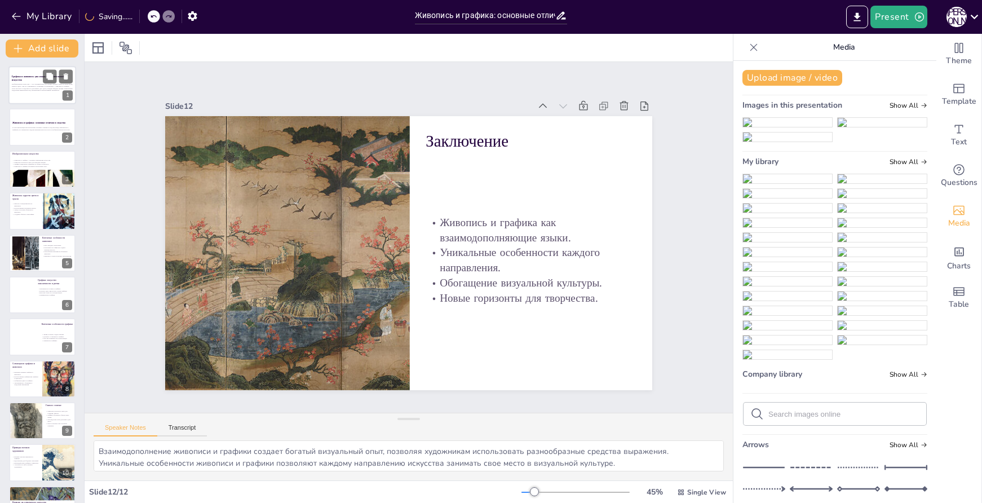
click at [32, 98] on div at bounding box center [42, 85] width 68 height 38
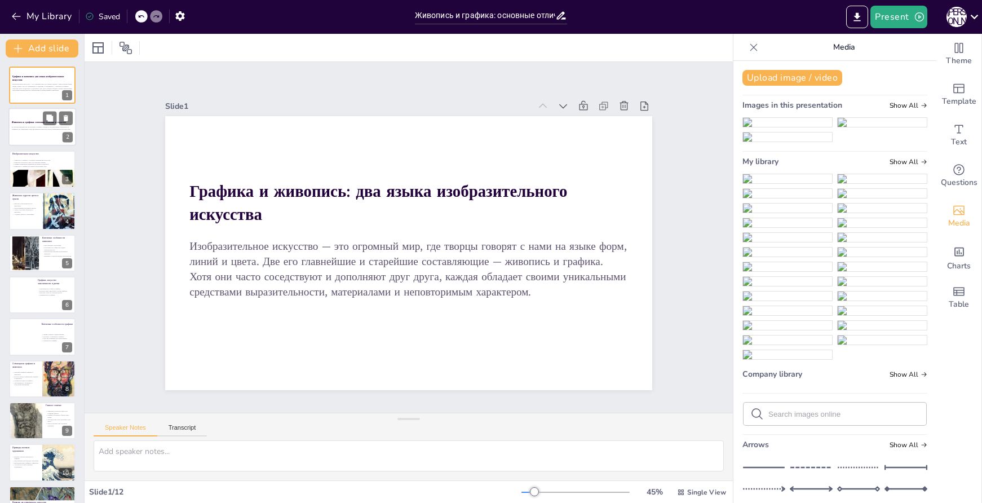
click at [28, 136] on div at bounding box center [42, 127] width 68 height 38
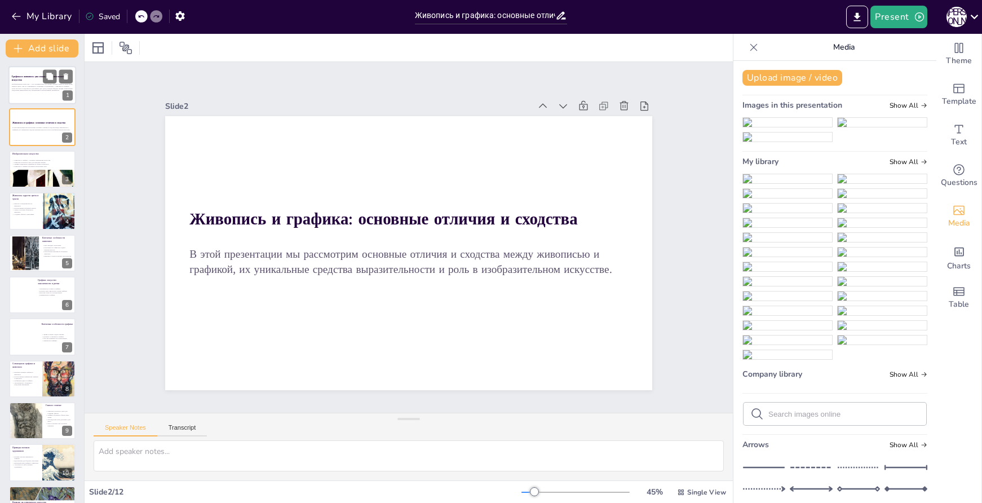
click at [16, 87] on p "Изобразительное искусство — это огромный мир, где творцы говорят с нами на язык…" at bounding box center [42, 87] width 61 height 8
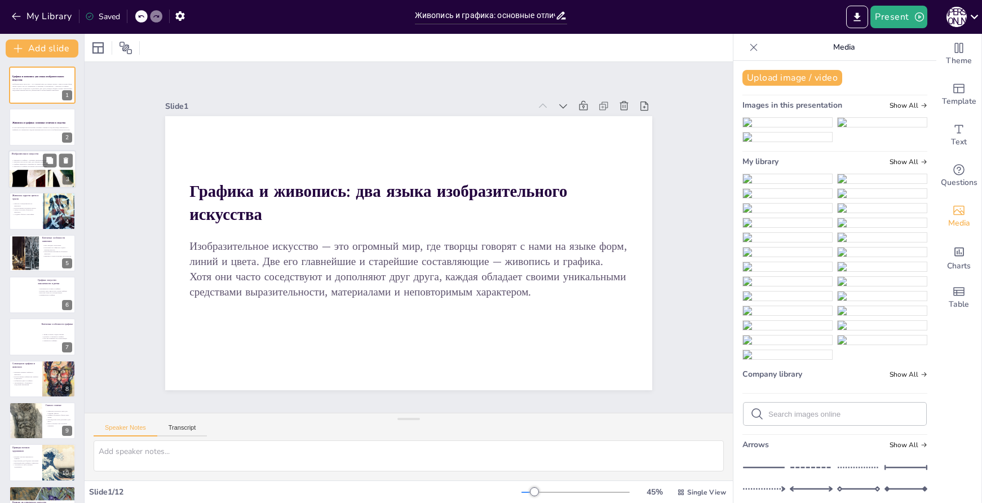
click at [27, 177] on div at bounding box center [42, 184] width 68 height 103
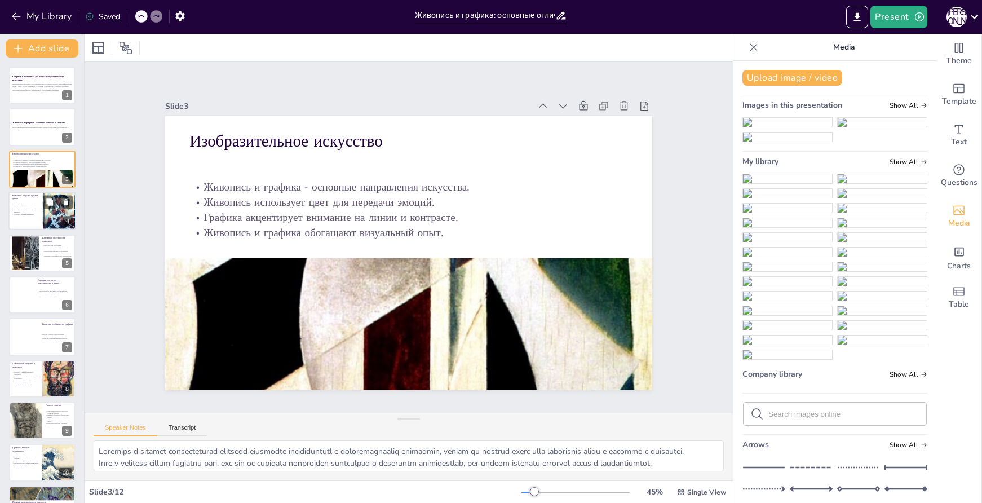
click at [25, 226] on div at bounding box center [42, 211] width 68 height 38
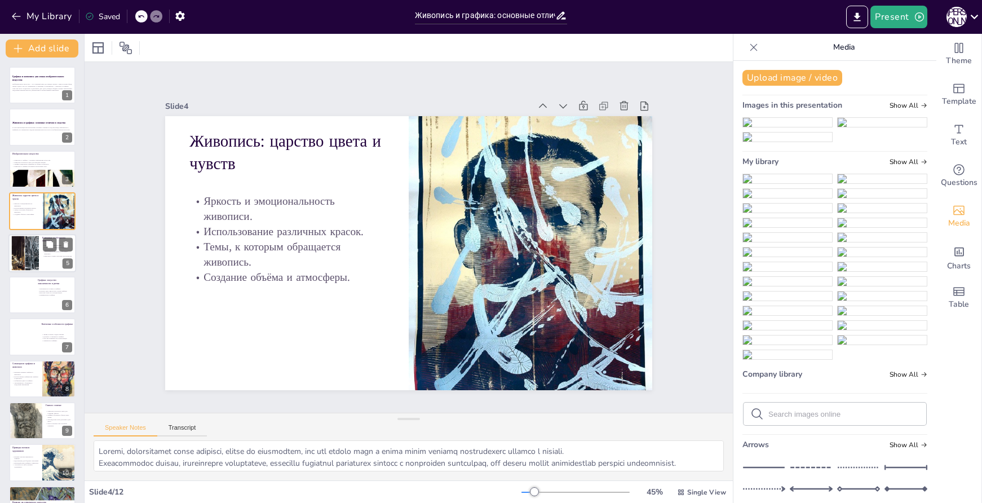
click at [19, 258] on div at bounding box center [26, 253] width 54 height 34
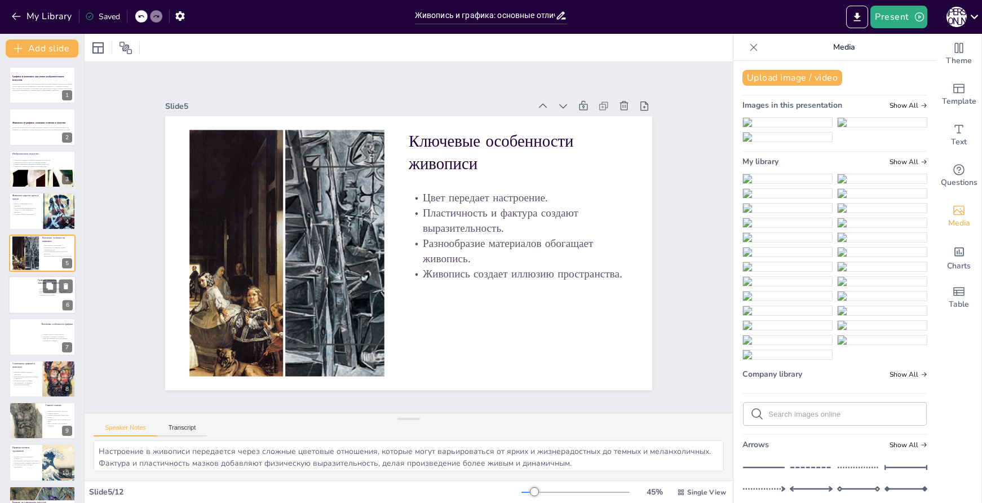
click at [43, 303] on div at bounding box center [42, 295] width 68 height 38
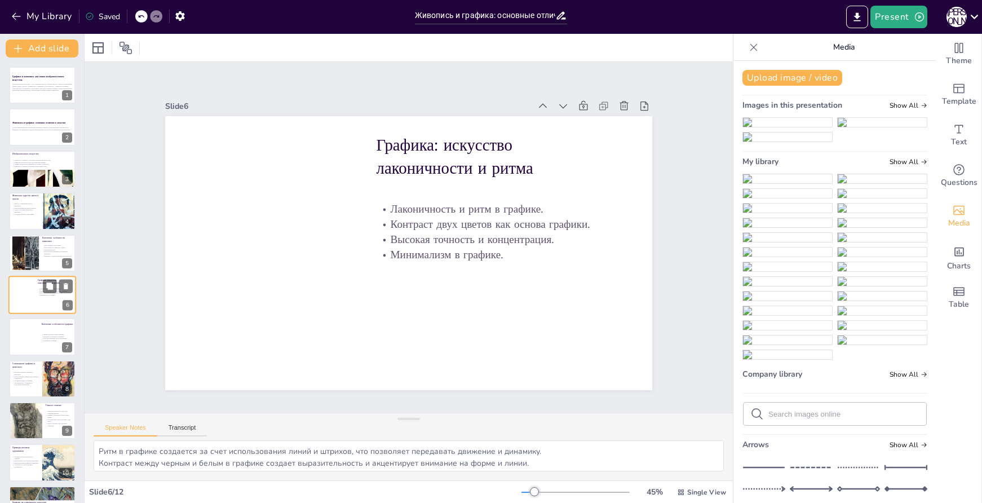
scroll to position [15, 0]
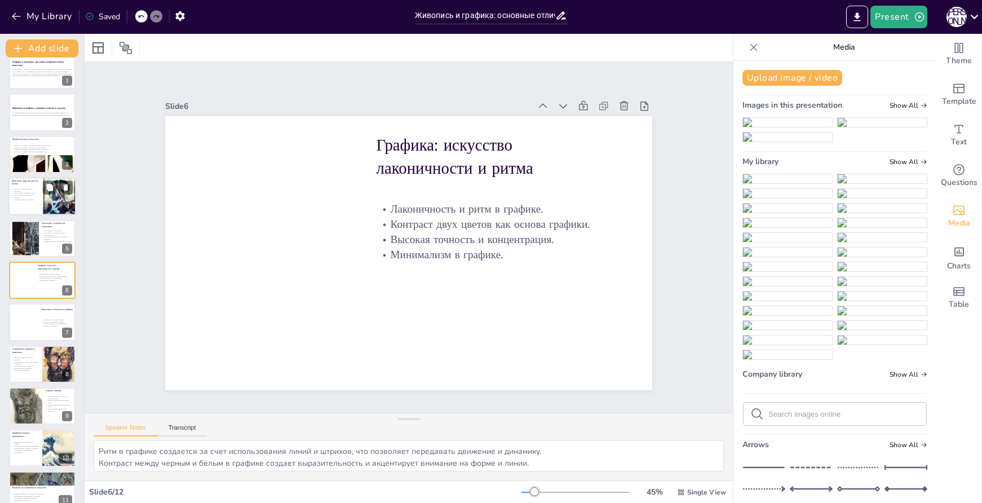
click at [18, 200] on p "Создание объёма и атмосферы." at bounding box center [25, 200] width 27 height 2
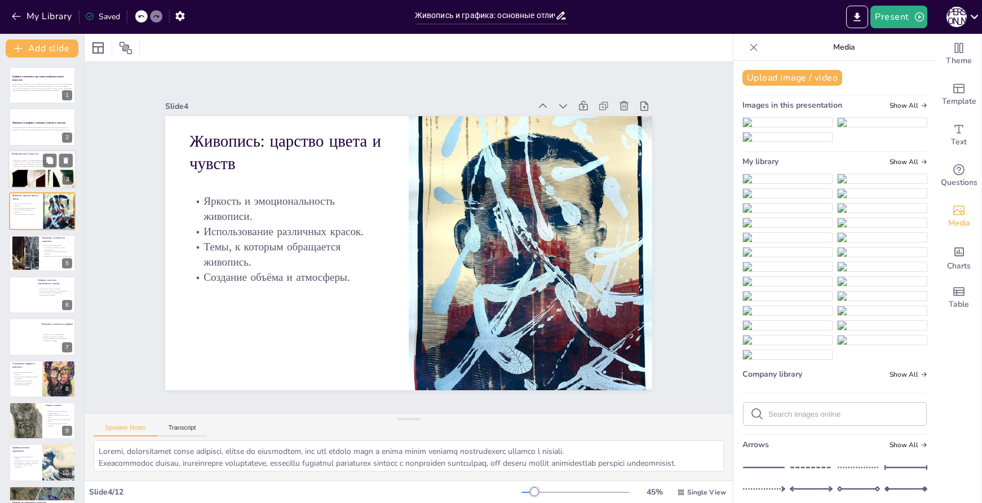
click at [21, 167] on div at bounding box center [42, 169] width 68 height 38
type textarea "Живопись и графика действительно являются основными направлениями в изобразител…"
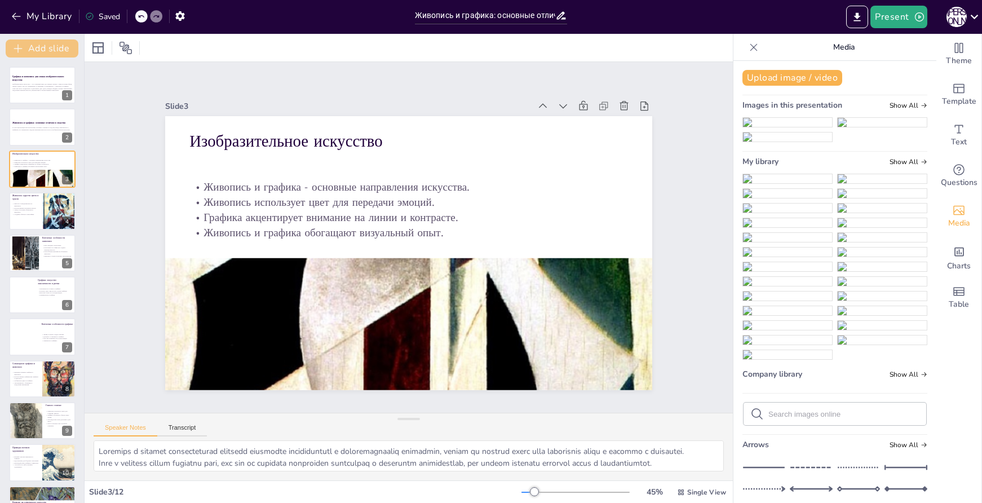
click at [39, 46] on button "Add slide" at bounding box center [42, 48] width 73 height 18
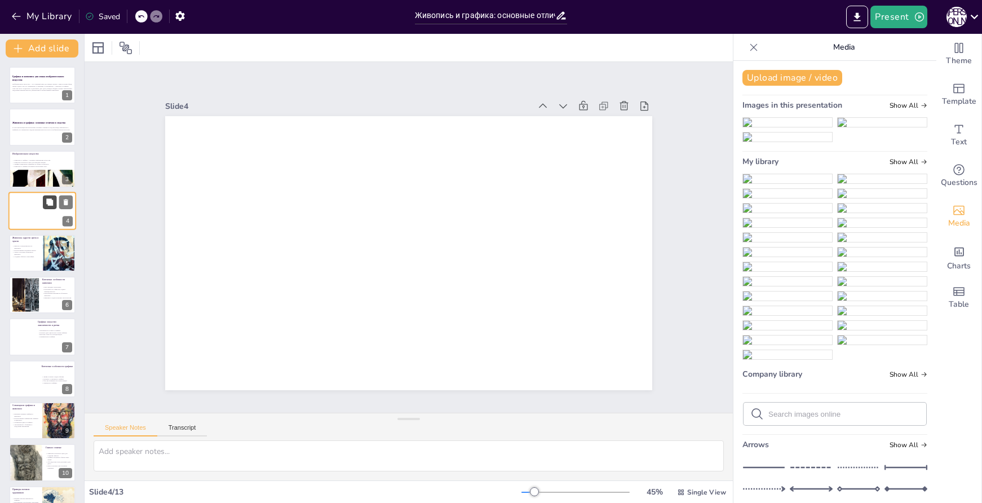
click at [56, 206] on button at bounding box center [50, 203] width 14 height 14
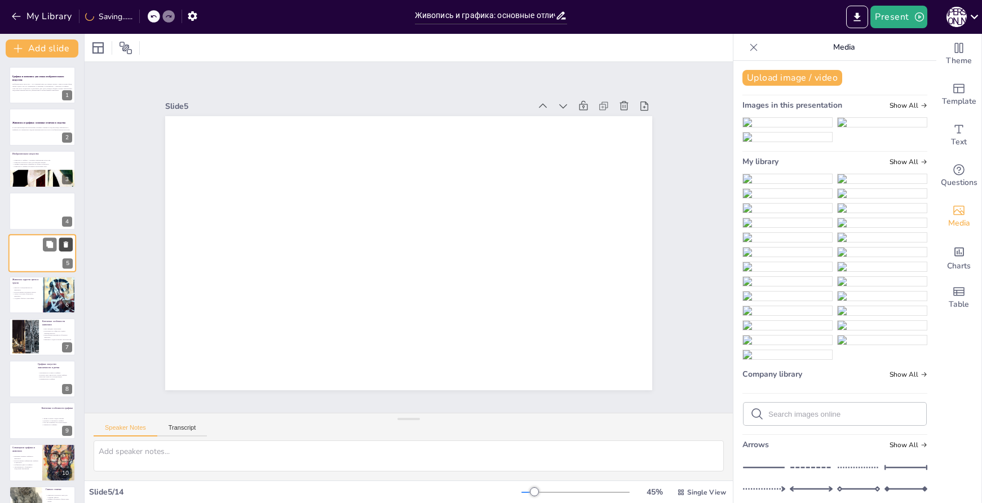
click at [63, 244] on icon at bounding box center [66, 244] width 8 height 8
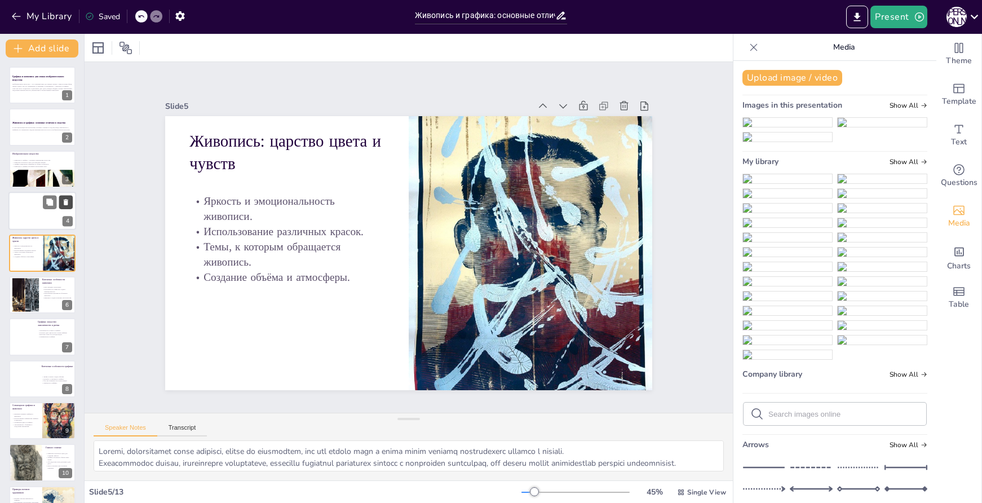
click at [64, 202] on icon at bounding box center [66, 202] width 5 height 6
type textarea "Настроение в живописи передается через сложные цветовые отношения, которые могу…"
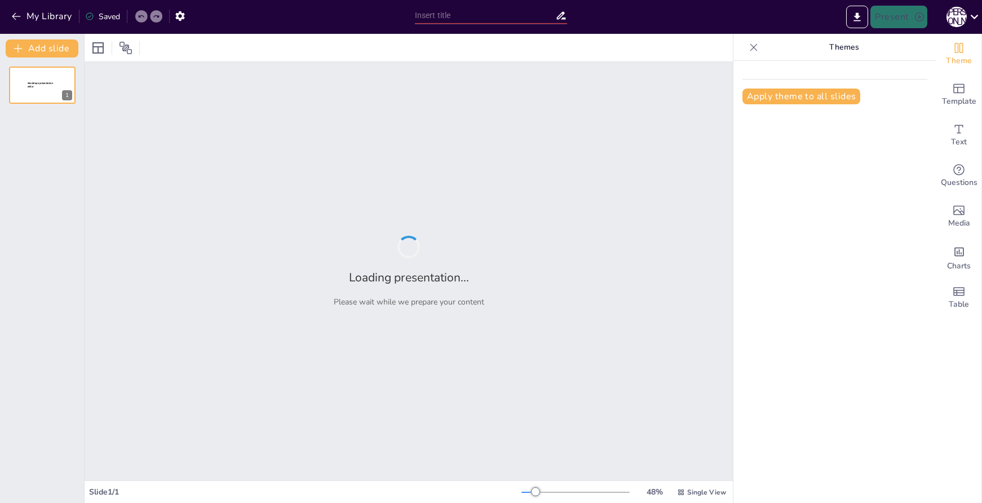
type input "Живопись и графика: основные отличия и сходства"
